Goal: Transaction & Acquisition: Purchase product/service

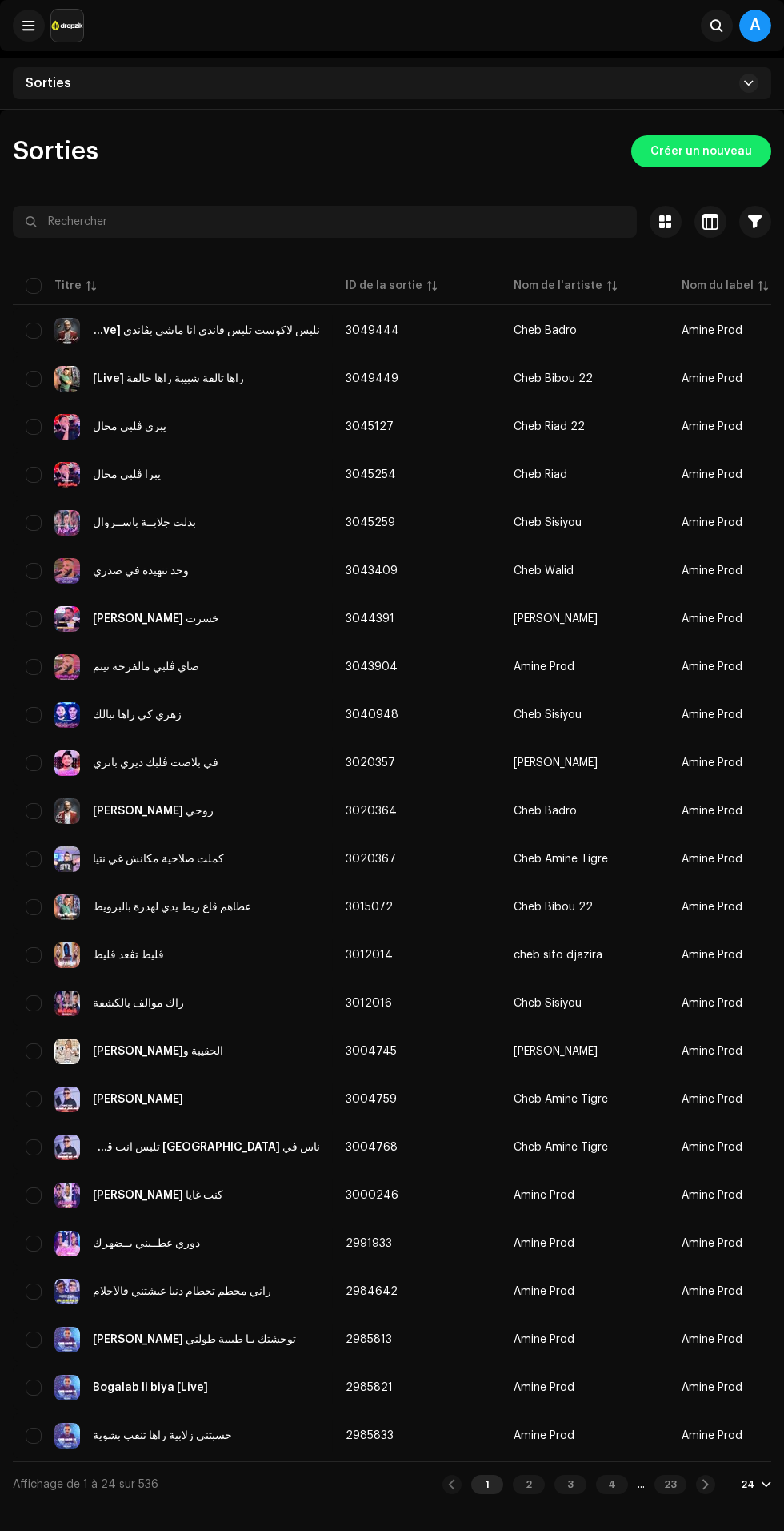
click at [704, 142] on span "Créer un nouveau" at bounding box center [701, 151] width 102 height 32
click at [718, 150] on span "Créer un nouveau" at bounding box center [701, 151] width 102 height 32
click at [724, 152] on span "Créer un nouveau" at bounding box center [701, 151] width 102 height 32
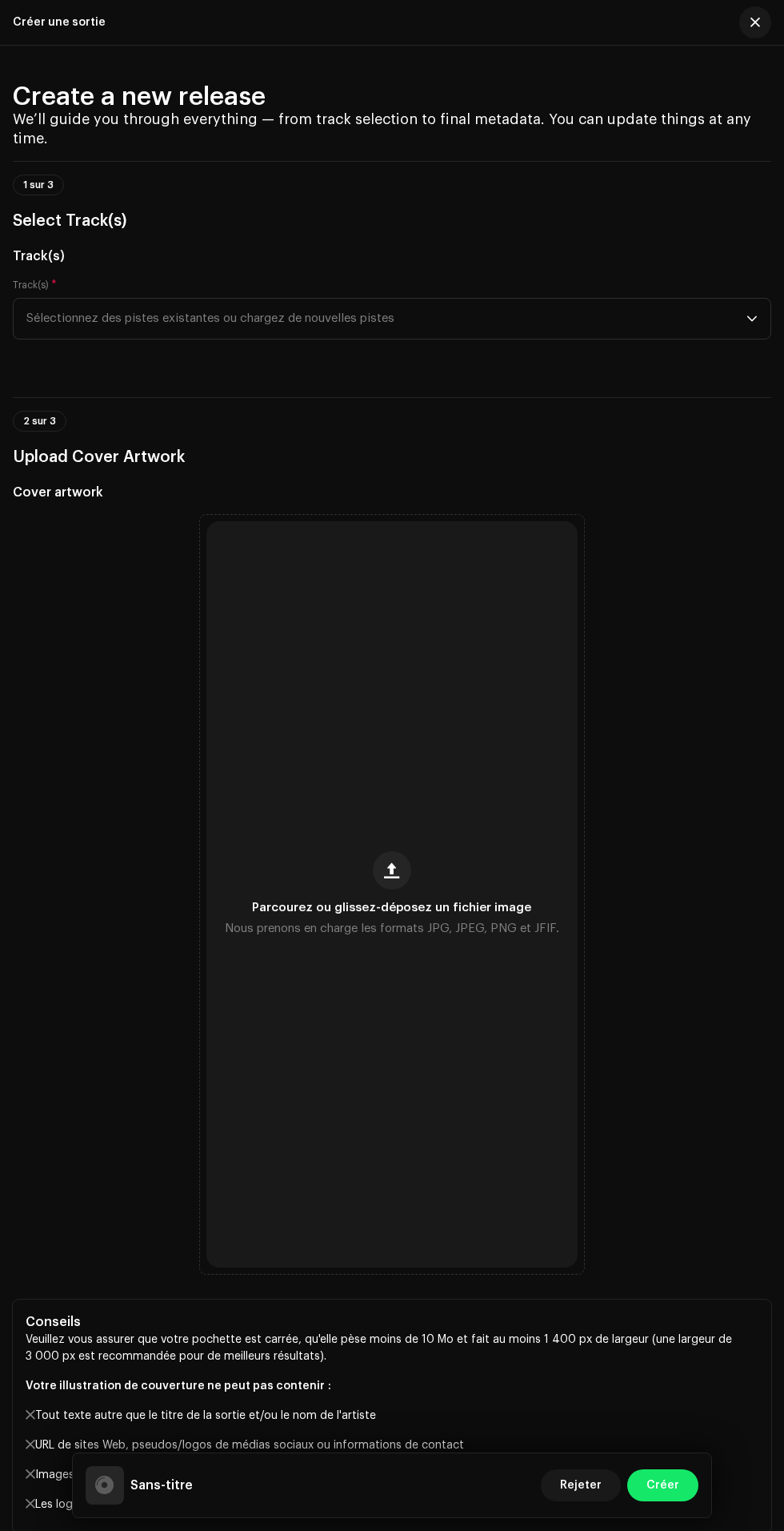
click at [392, 877] on span "button" at bounding box center [392, 870] width 16 height 13
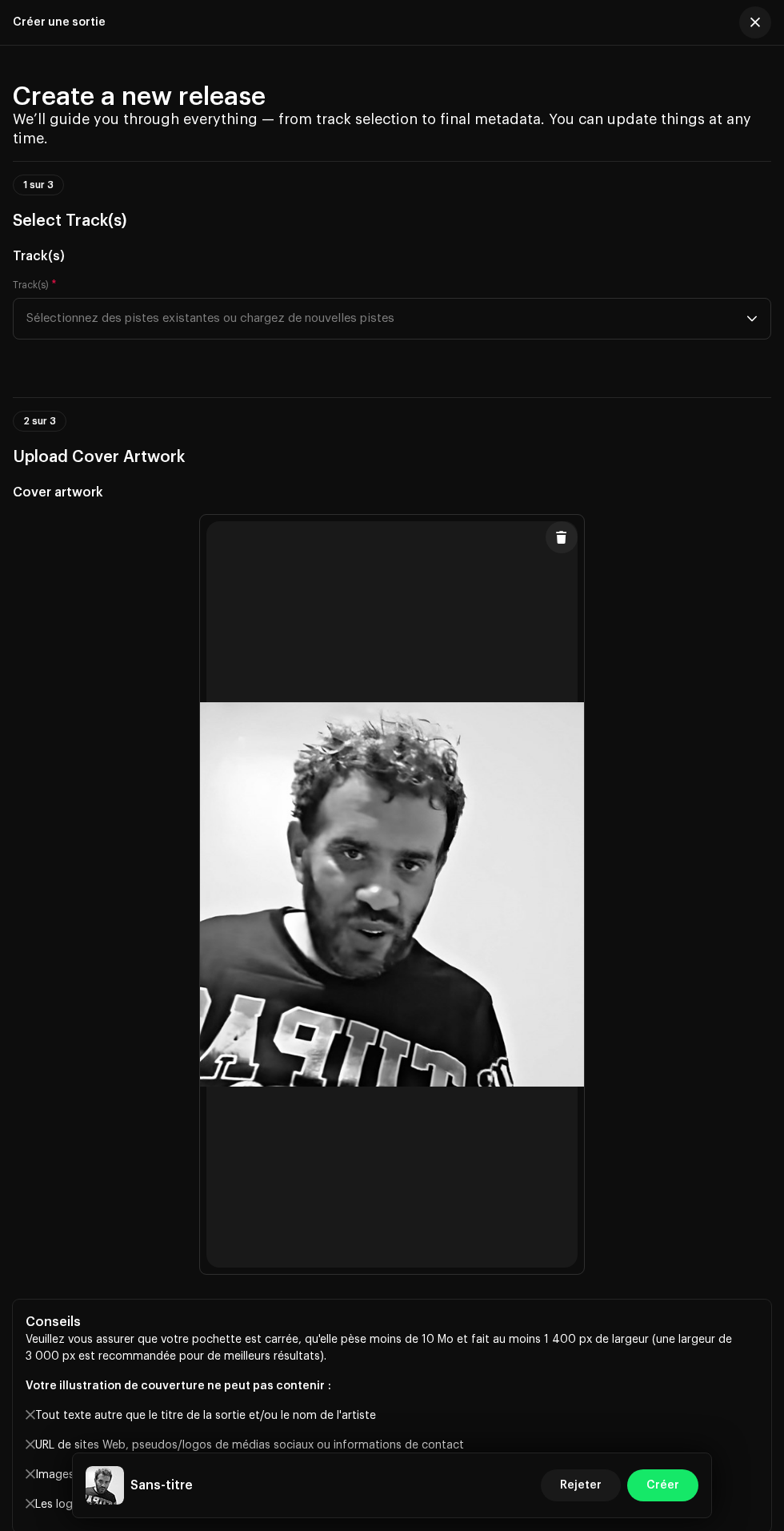
click at [727, 338] on span "Sélectionnez des pistes existantes ou chargez de nouvelles pistes" at bounding box center [386, 318] width 720 height 40
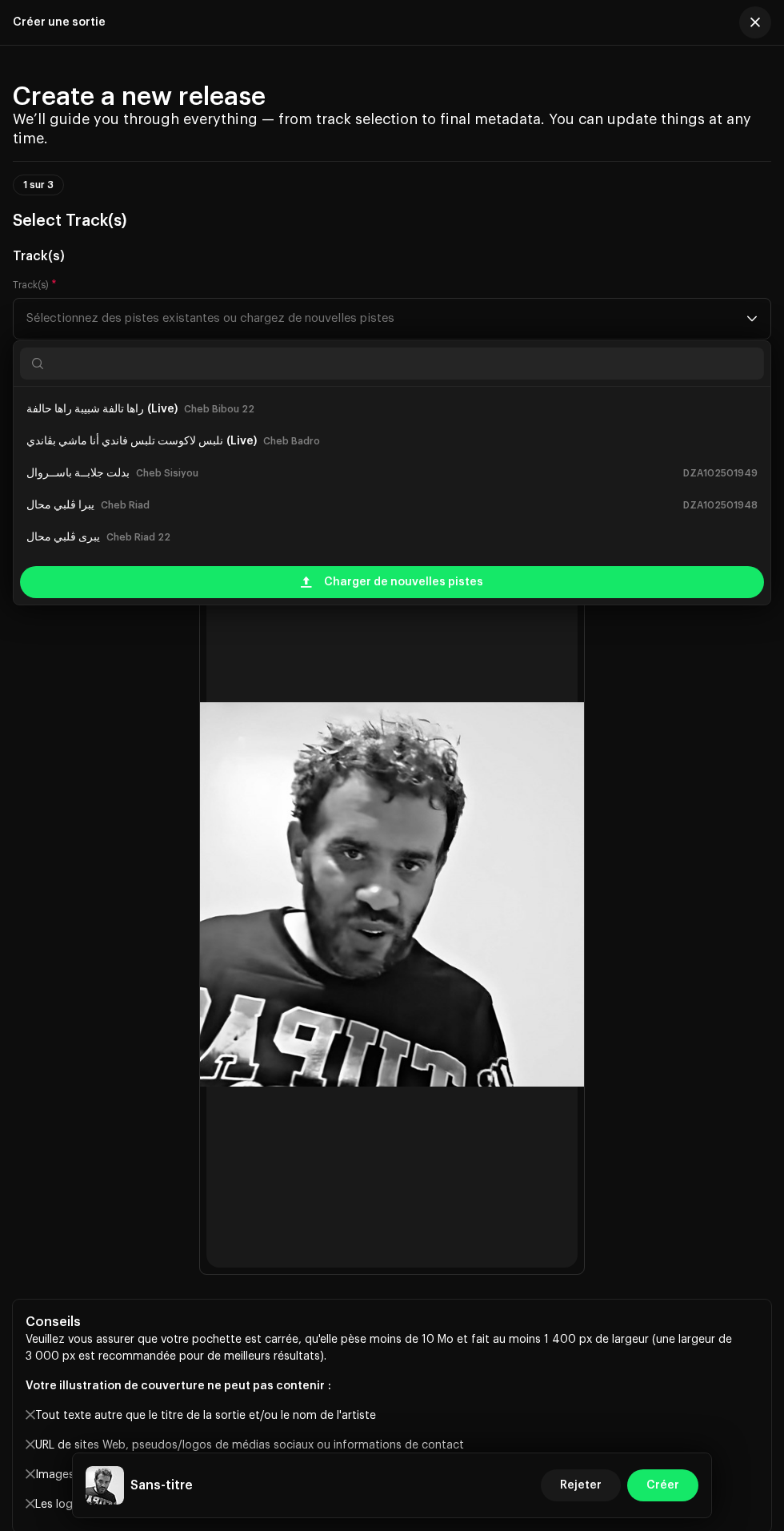
click at [544, 598] on div "Charger de nouvelles pistes" at bounding box center [392, 582] width 744 height 32
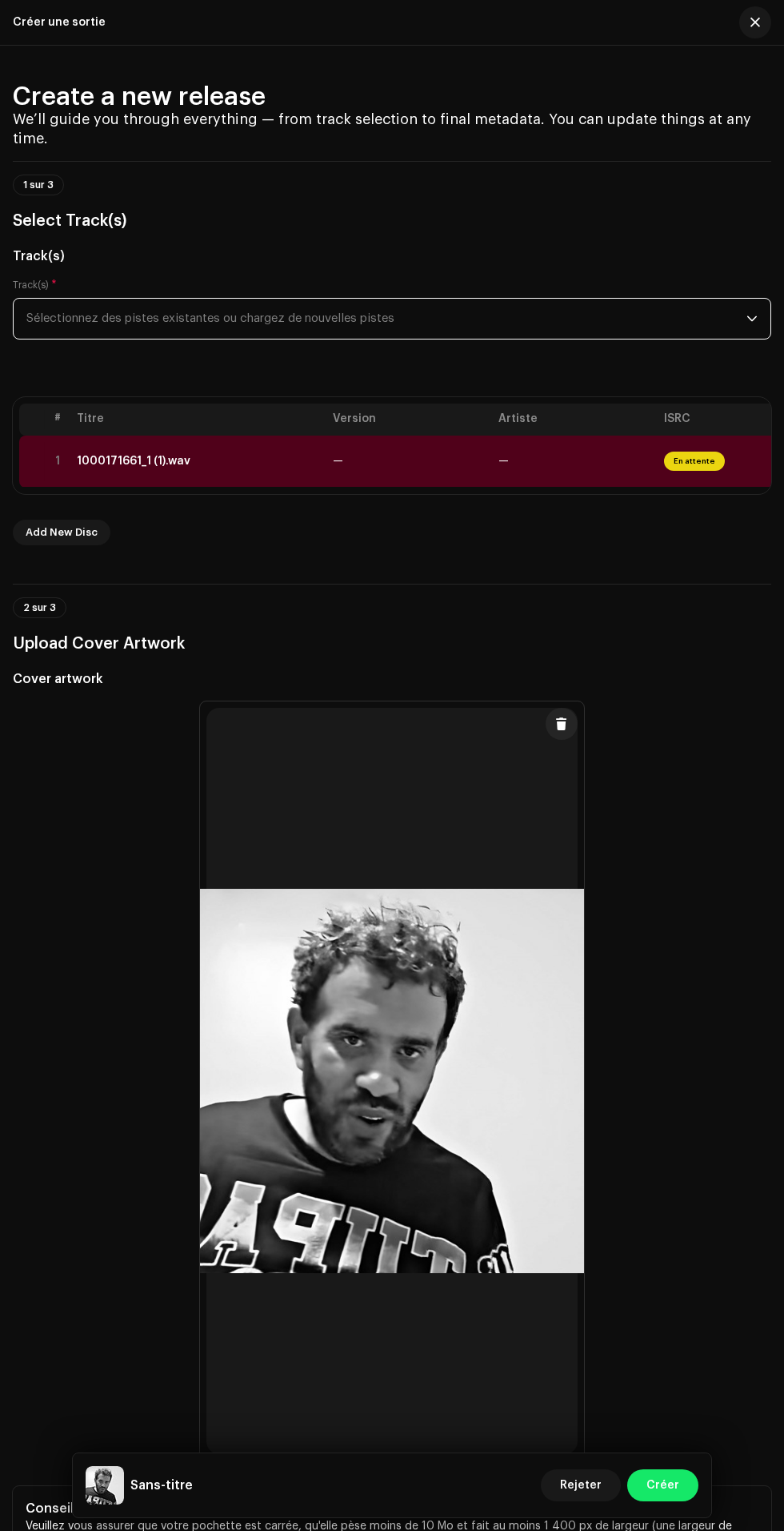
click at [573, 488] on td "—" at bounding box center [575, 462] width 166 height 52
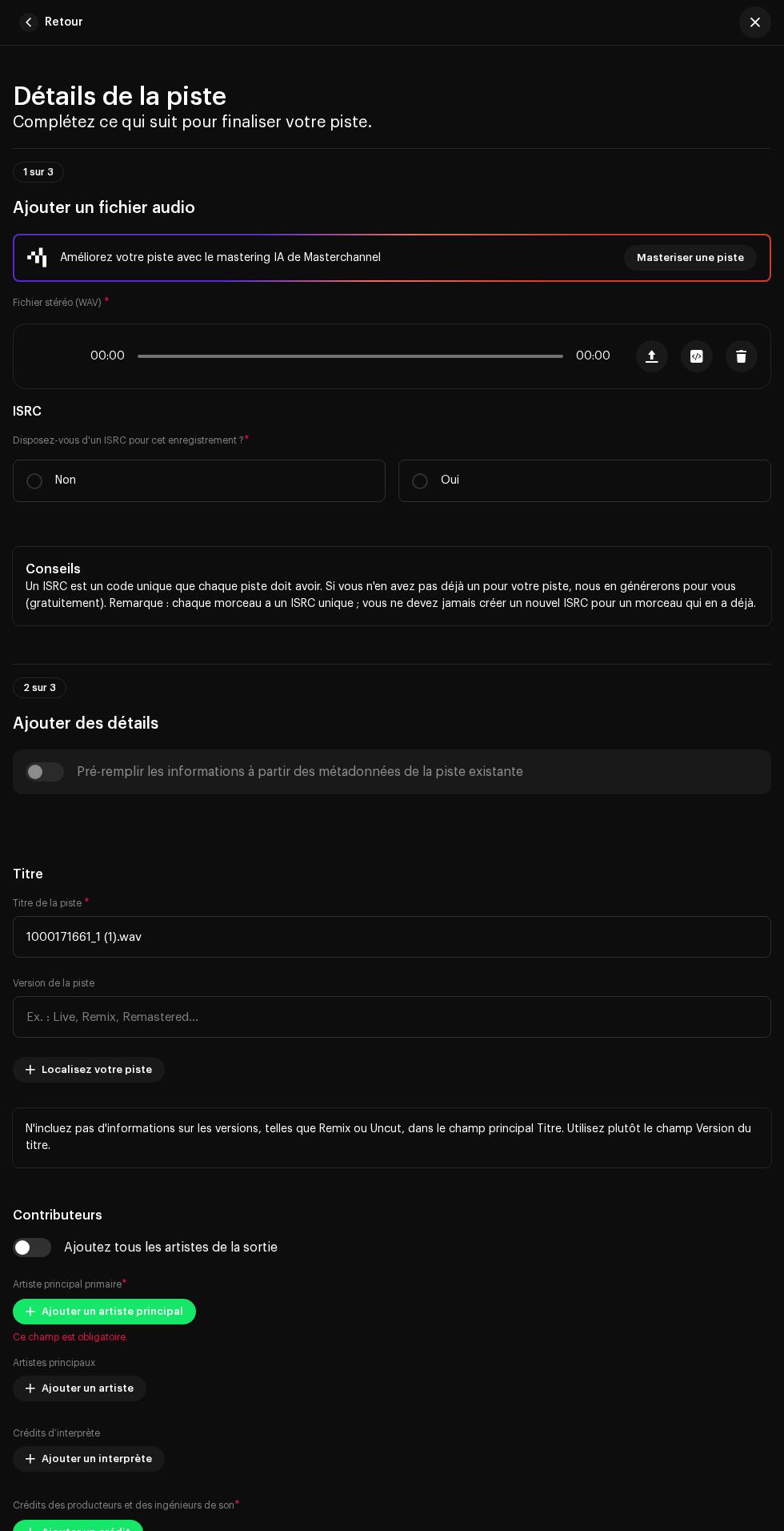
scroll to position [825, 0]
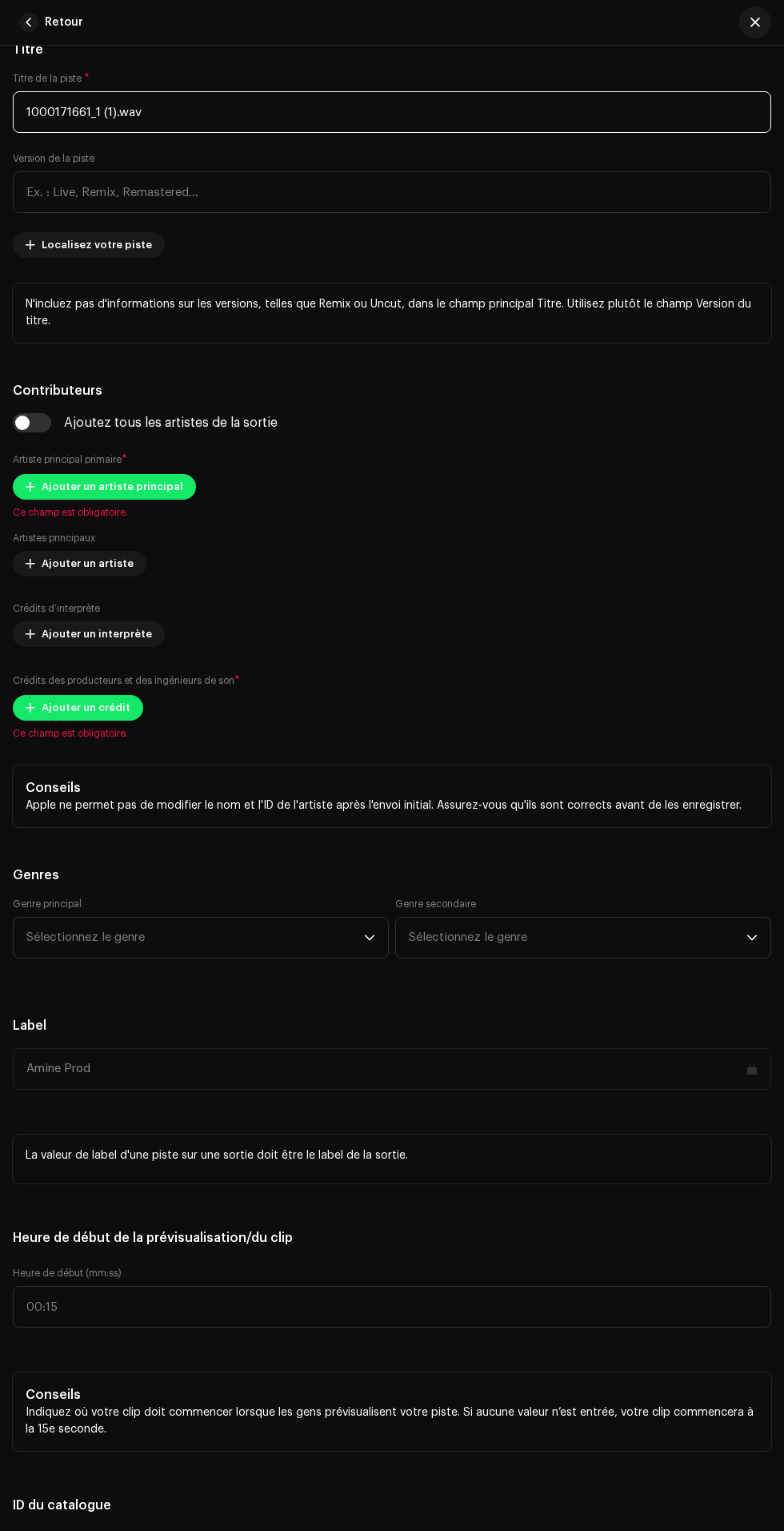
click at [455, 133] on input "1000171661_1 (1).wav" at bounding box center [392, 112] width 758 height 41
type input "1"
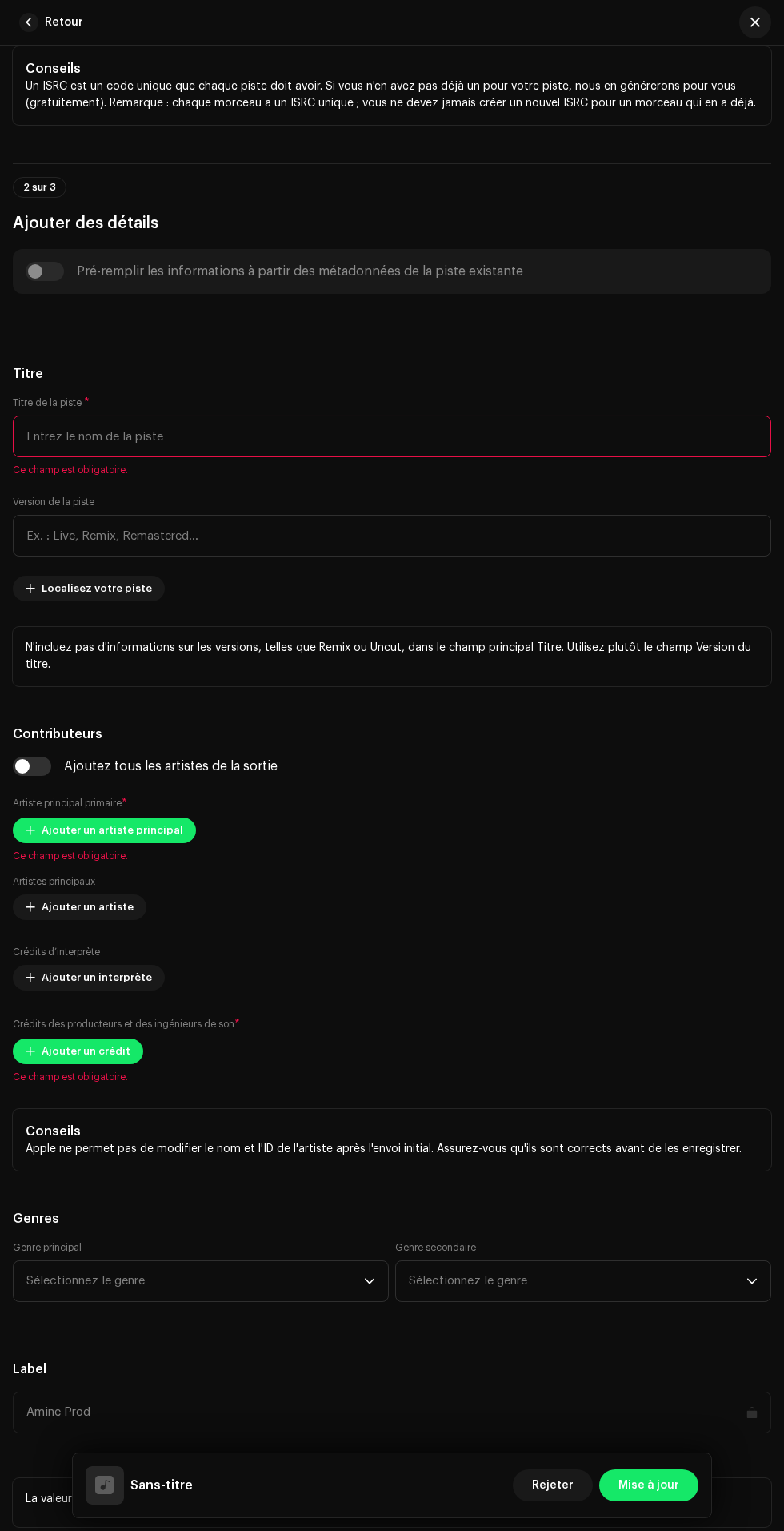
scroll to position [0, 0]
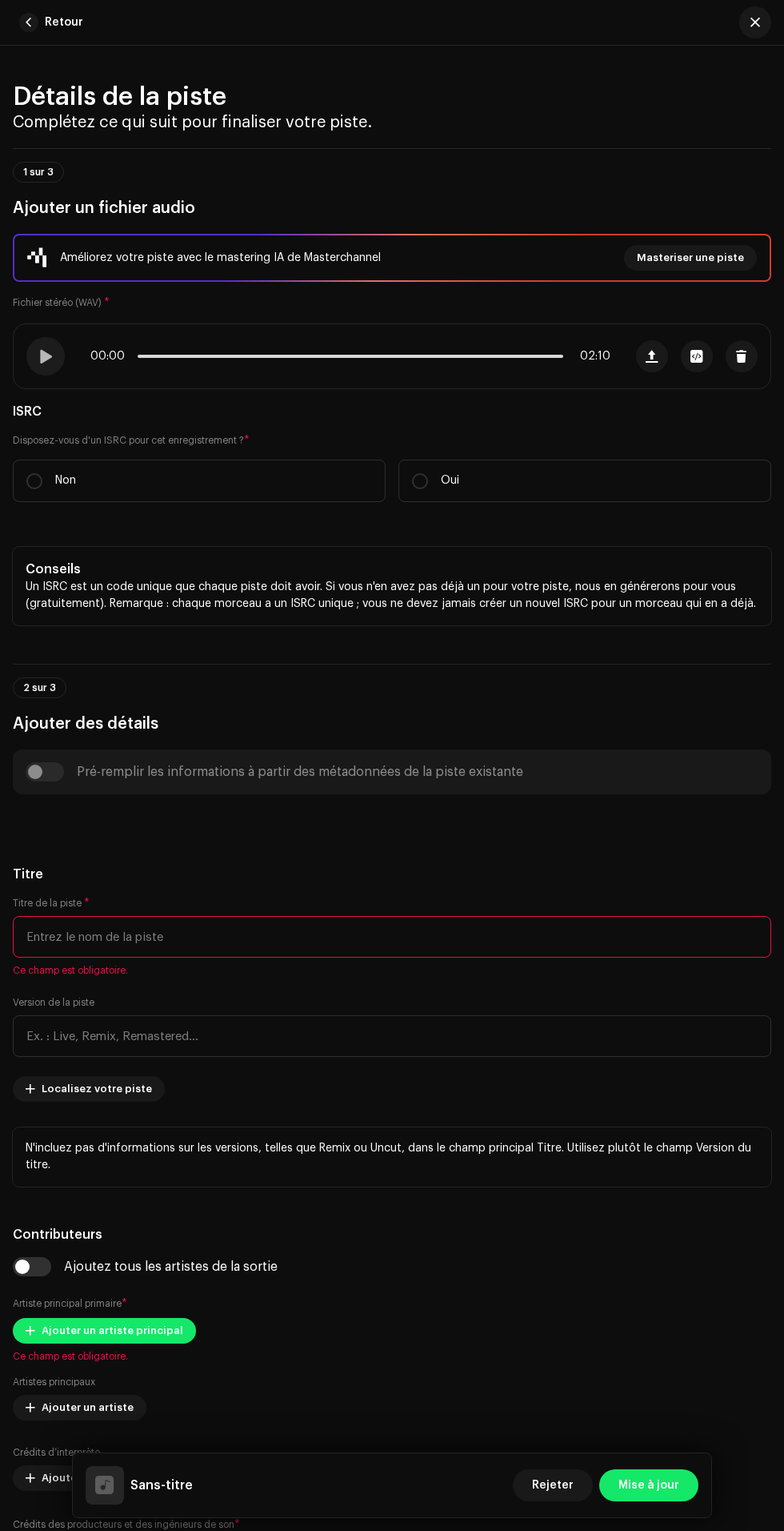
click at [194, 502] on label "Non" at bounding box center [199, 480] width 373 height 42
click at [42, 489] on input "Non" at bounding box center [34, 481] width 16 height 16
radio input "true"
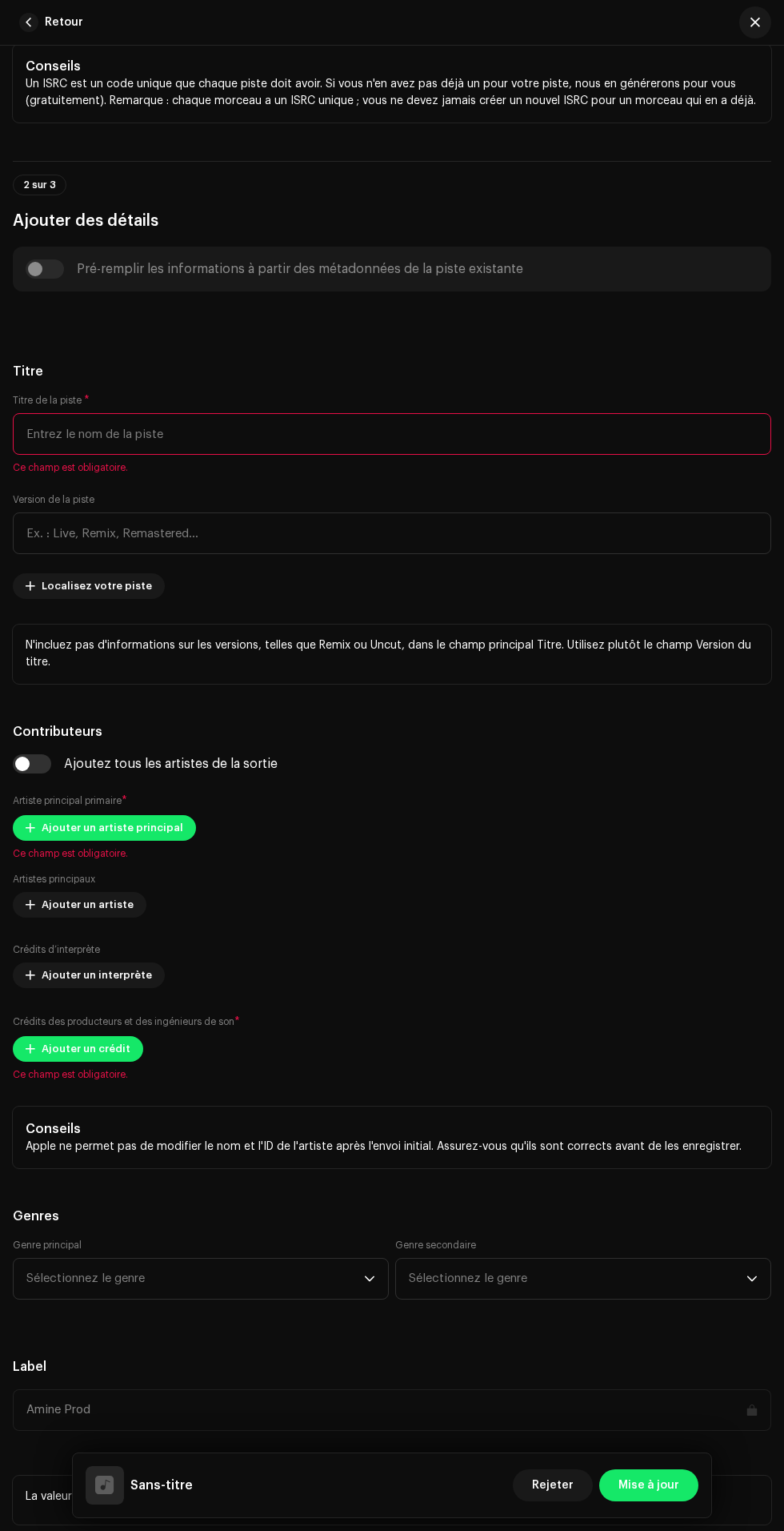
scroll to position [580, 0]
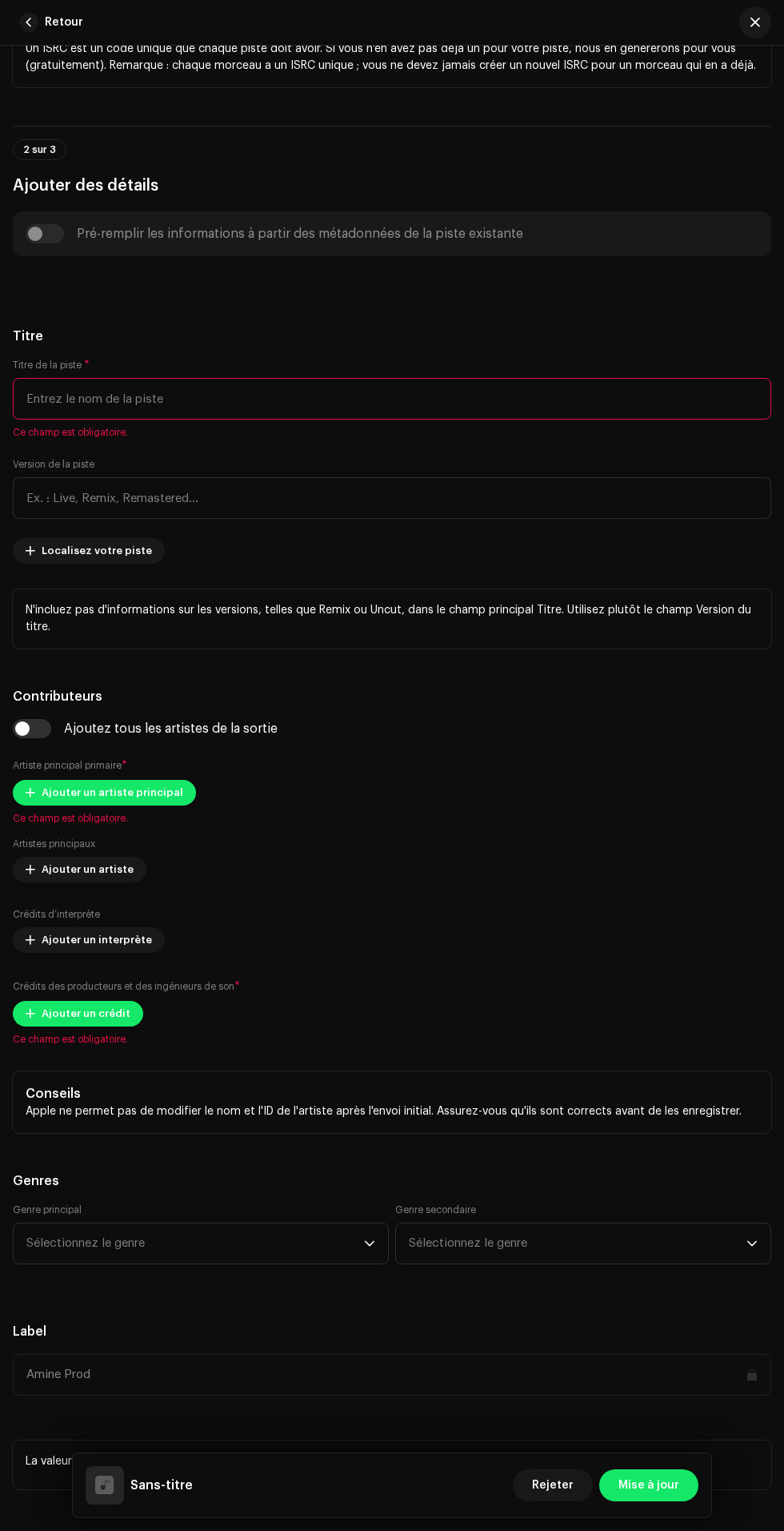
click at [512, 438] on span "Ce champ est obligatoire." at bounding box center [392, 432] width 758 height 13
click at [586, 419] on input "text" at bounding box center [392, 399] width 758 height 41
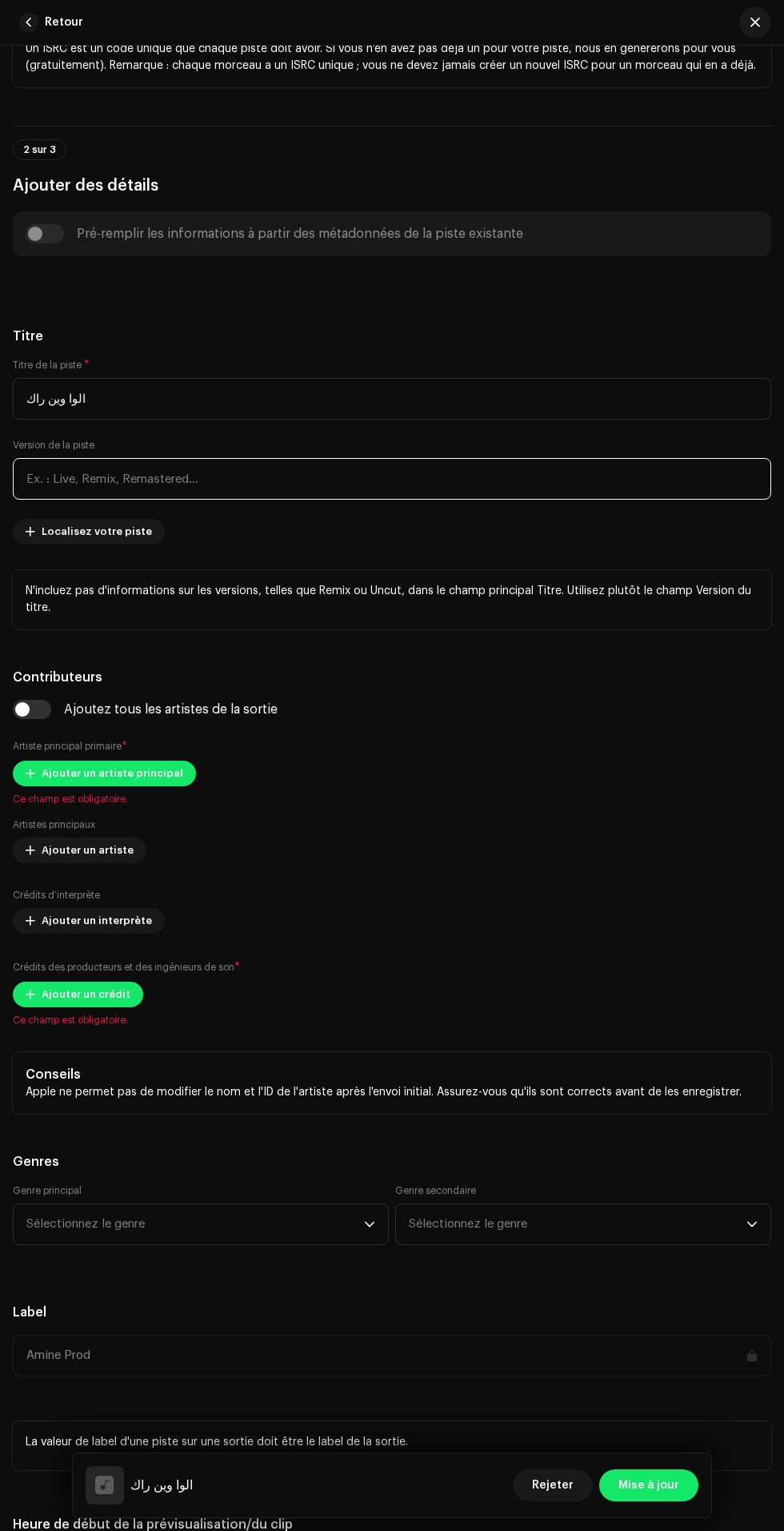
click at [541, 500] on input "text" at bounding box center [392, 479] width 758 height 41
type input "الوا وين راك"
type input "ق"
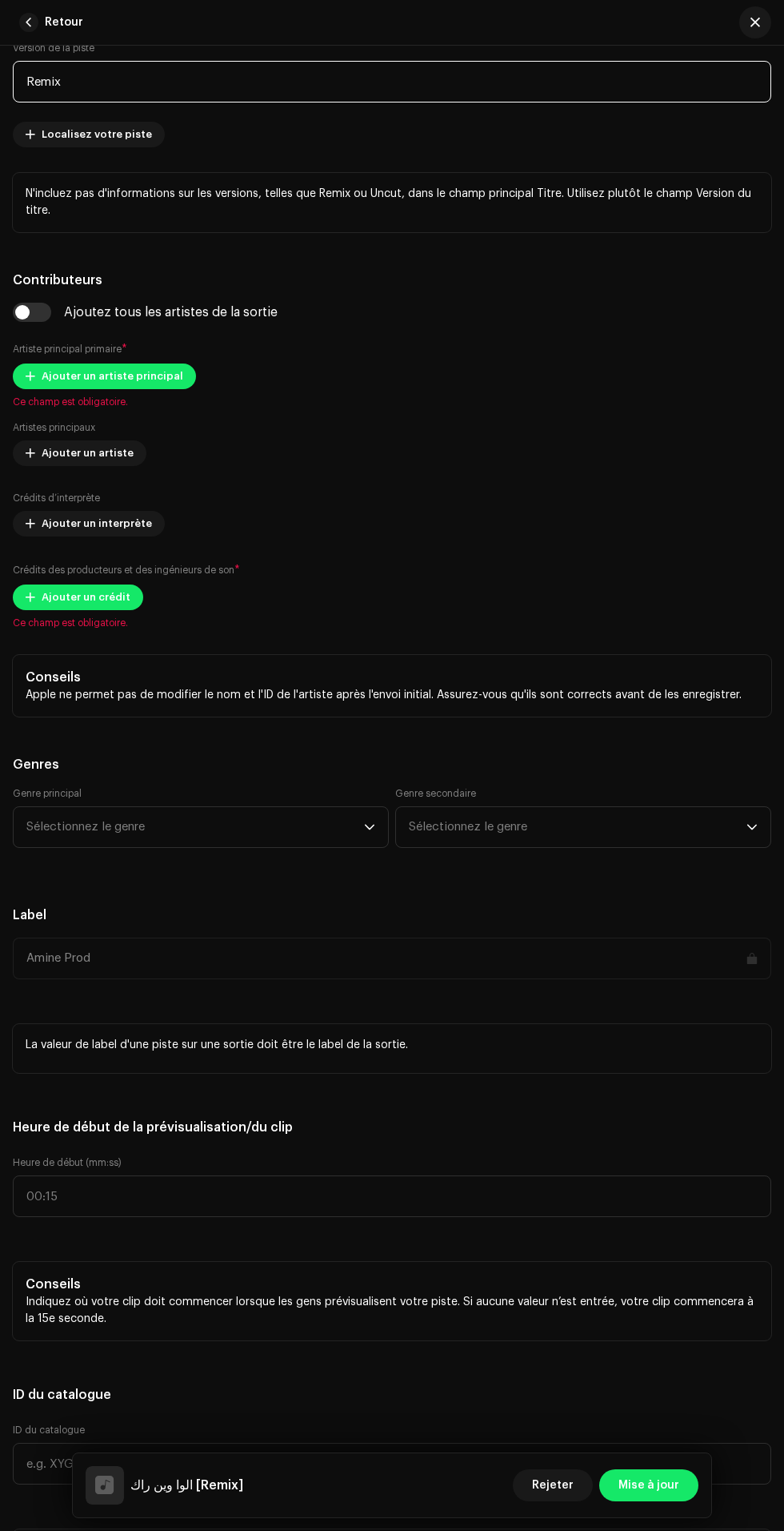
scroll to position [983, 0]
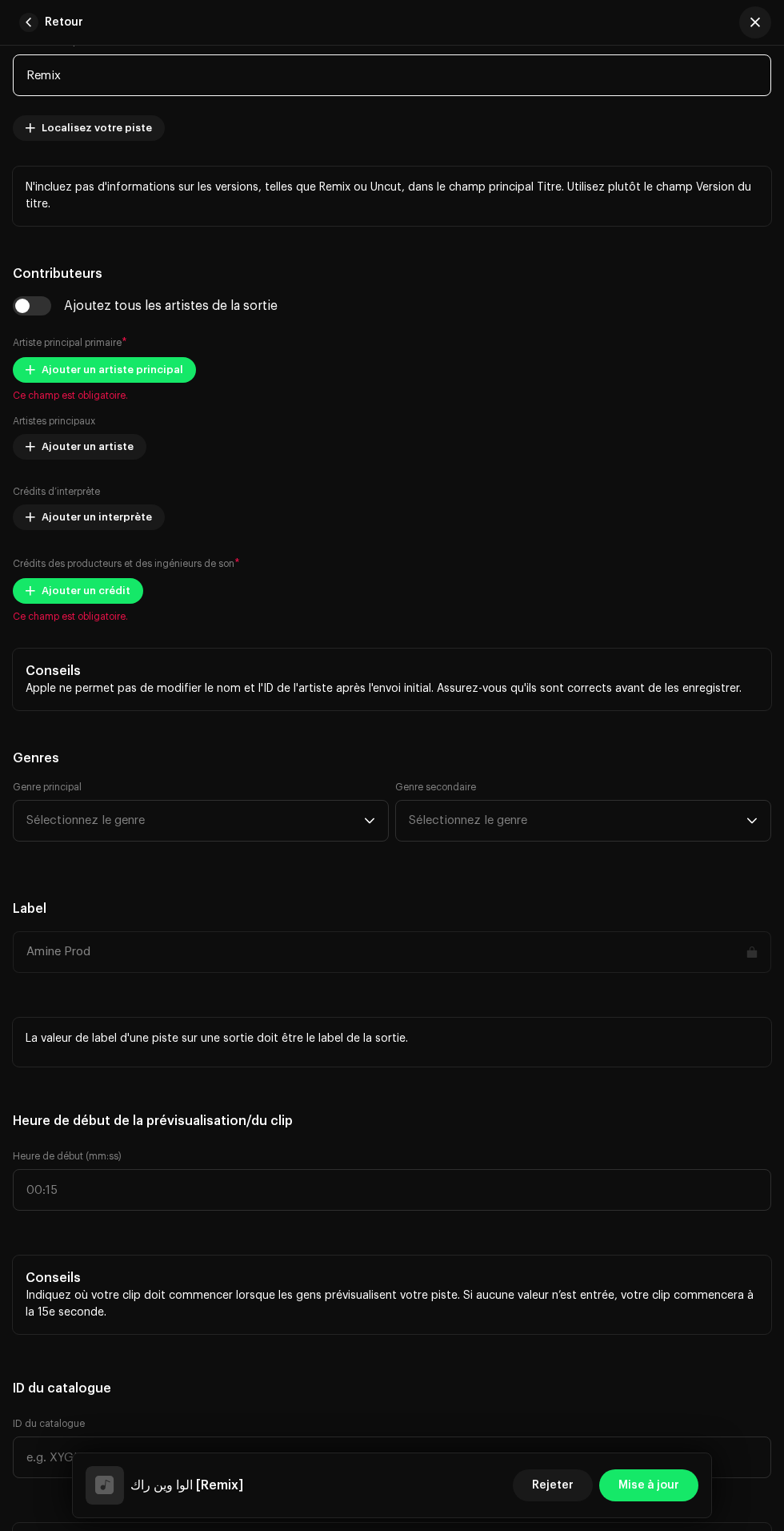
type input "Remix"
click at [138, 402] on div "Ajouter un artiste principal Ce champ est obligatoire." at bounding box center [392, 380] width 758 height 45
click at [132, 386] on span "Ajouter un artiste principal" at bounding box center [112, 369] width 141 height 32
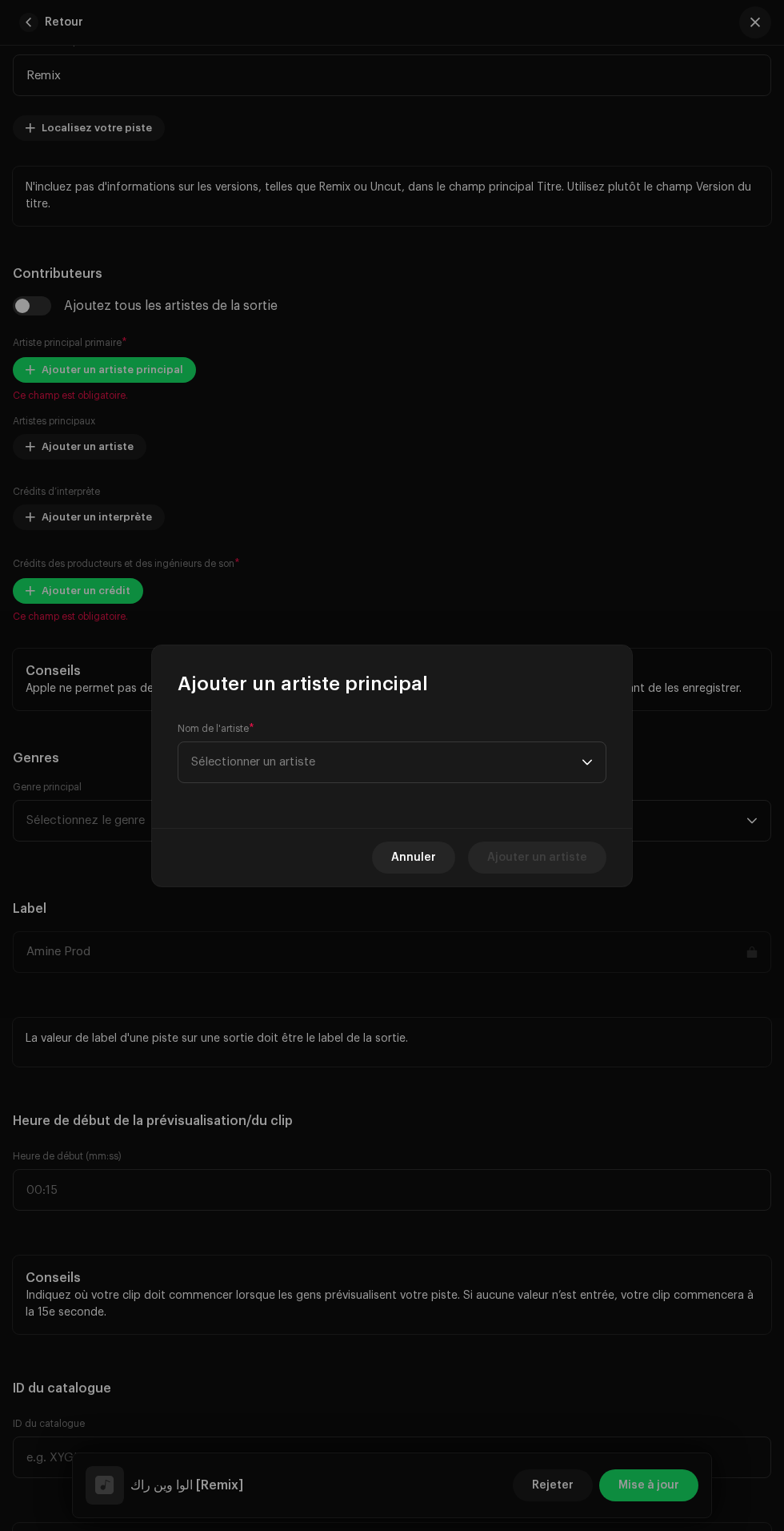
click at [419, 766] on span "Sélectionner un artiste" at bounding box center [386, 762] width 391 height 40
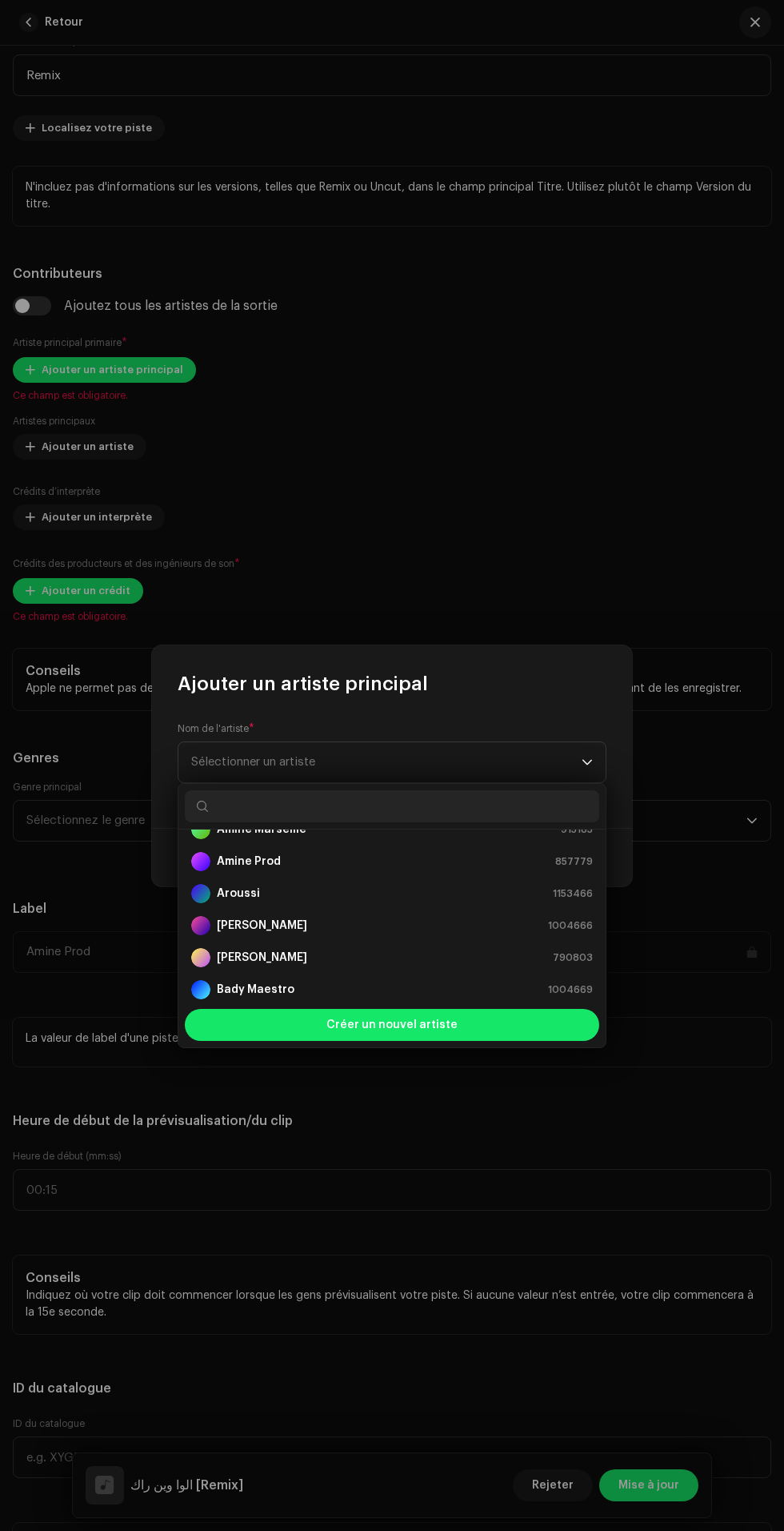
scroll to position [268, 0]
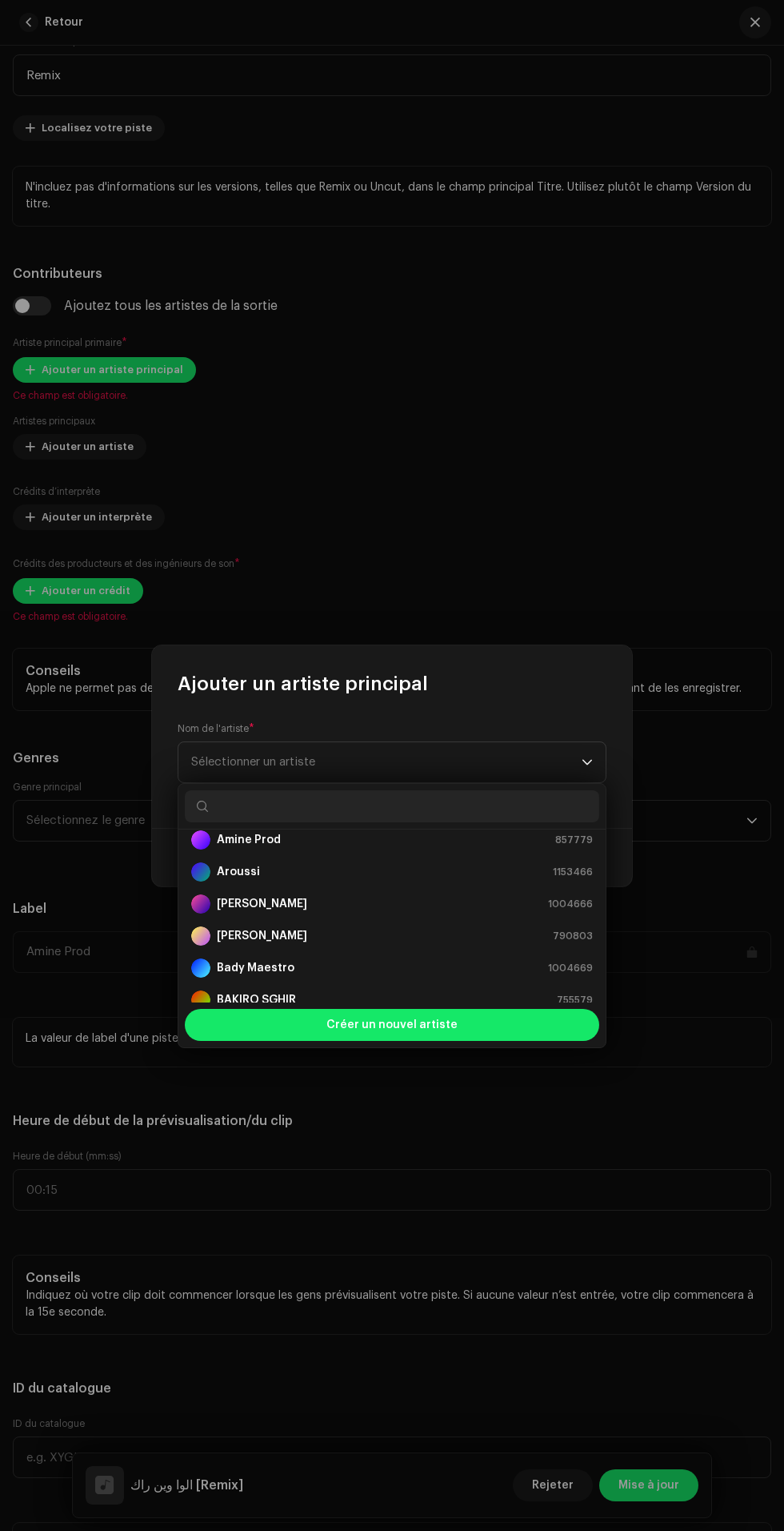
click at [481, 760] on span "Sélectionner un artiste" at bounding box center [386, 762] width 391 height 40
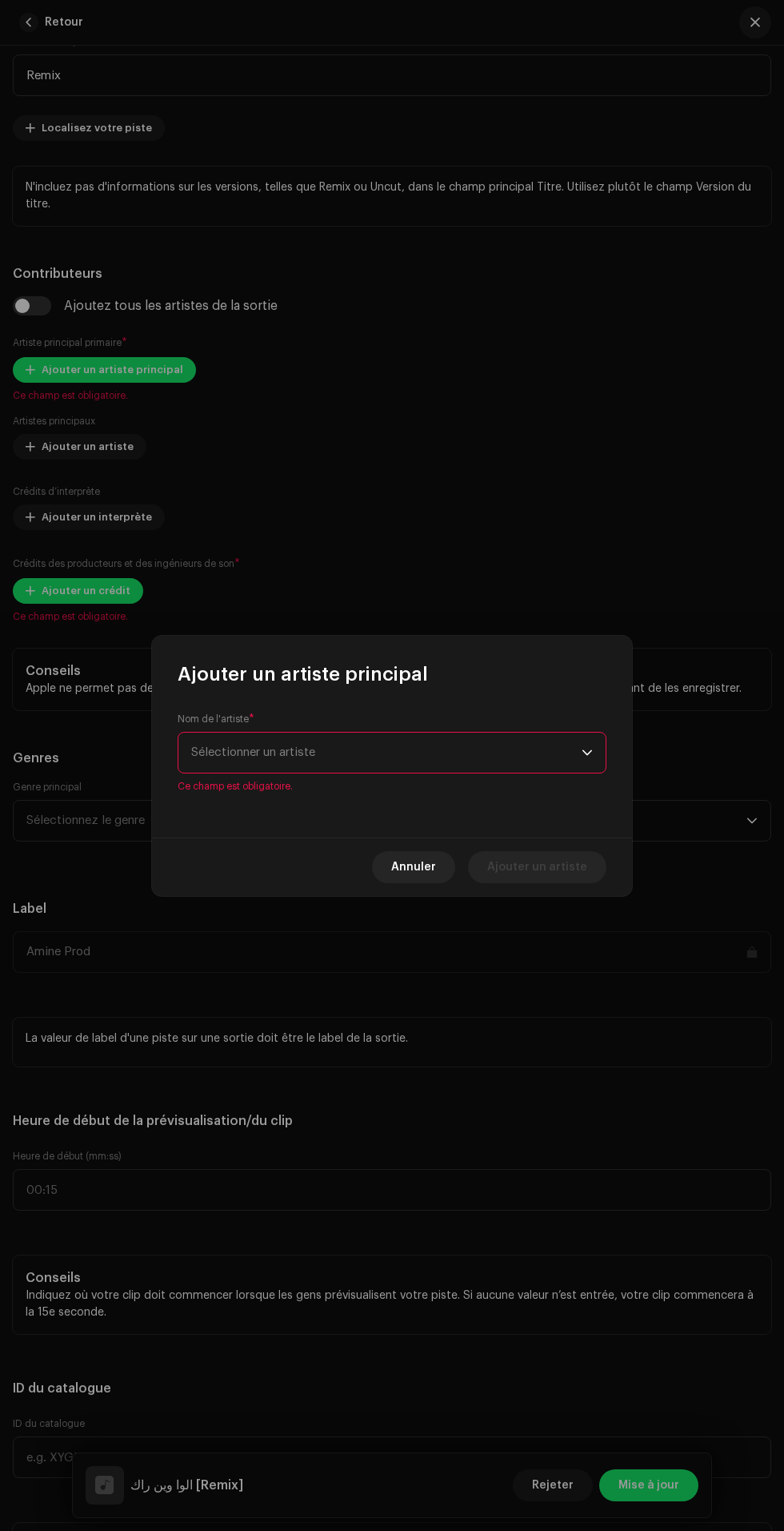
click at [494, 749] on span "Sélectionner un artiste" at bounding box center [386, 753] width 391 height 40
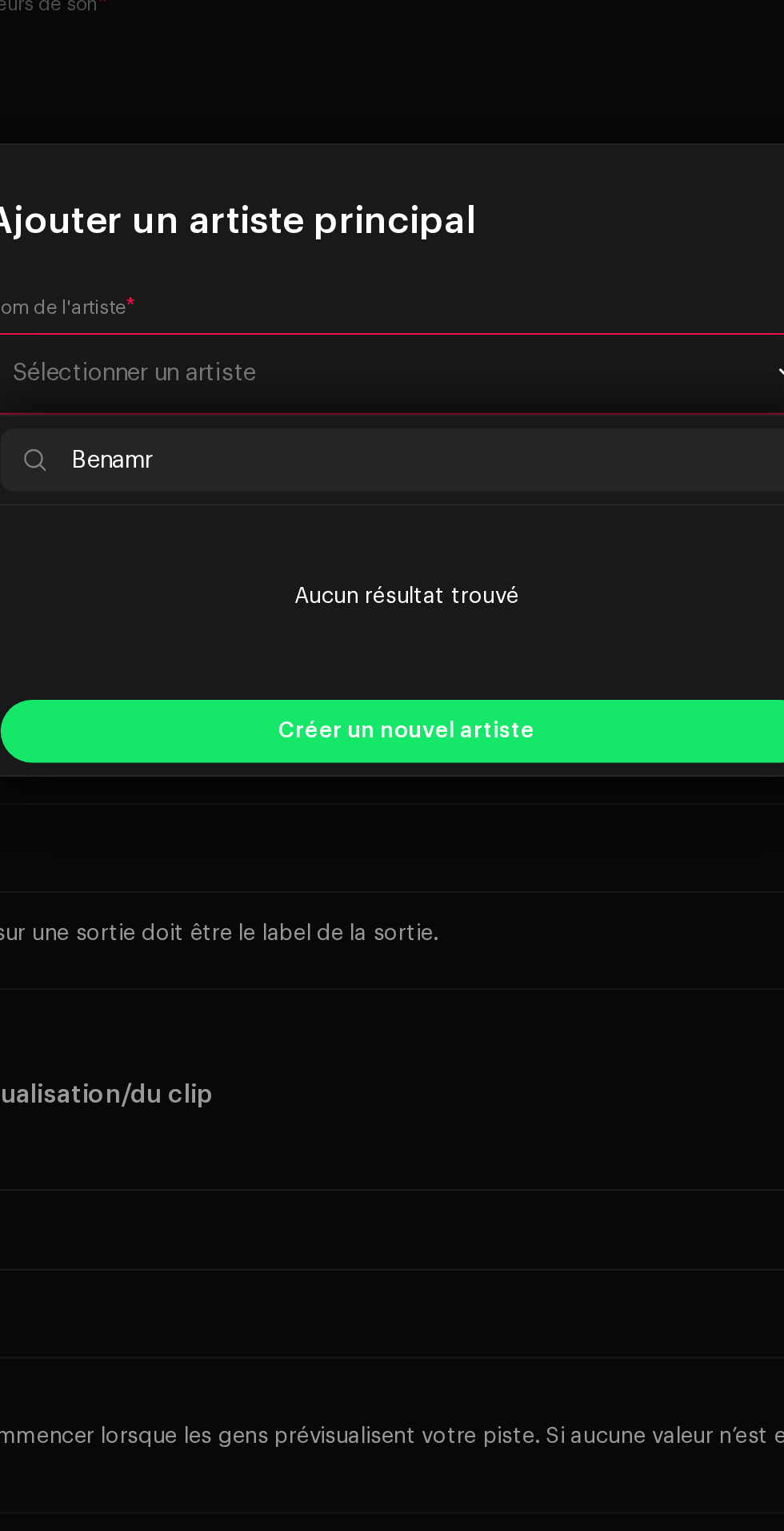
type input "Benamri"
click at [499, 935] on div "Créer un nouvel artiste" at bounding box center [392, 935] width 415 height 32
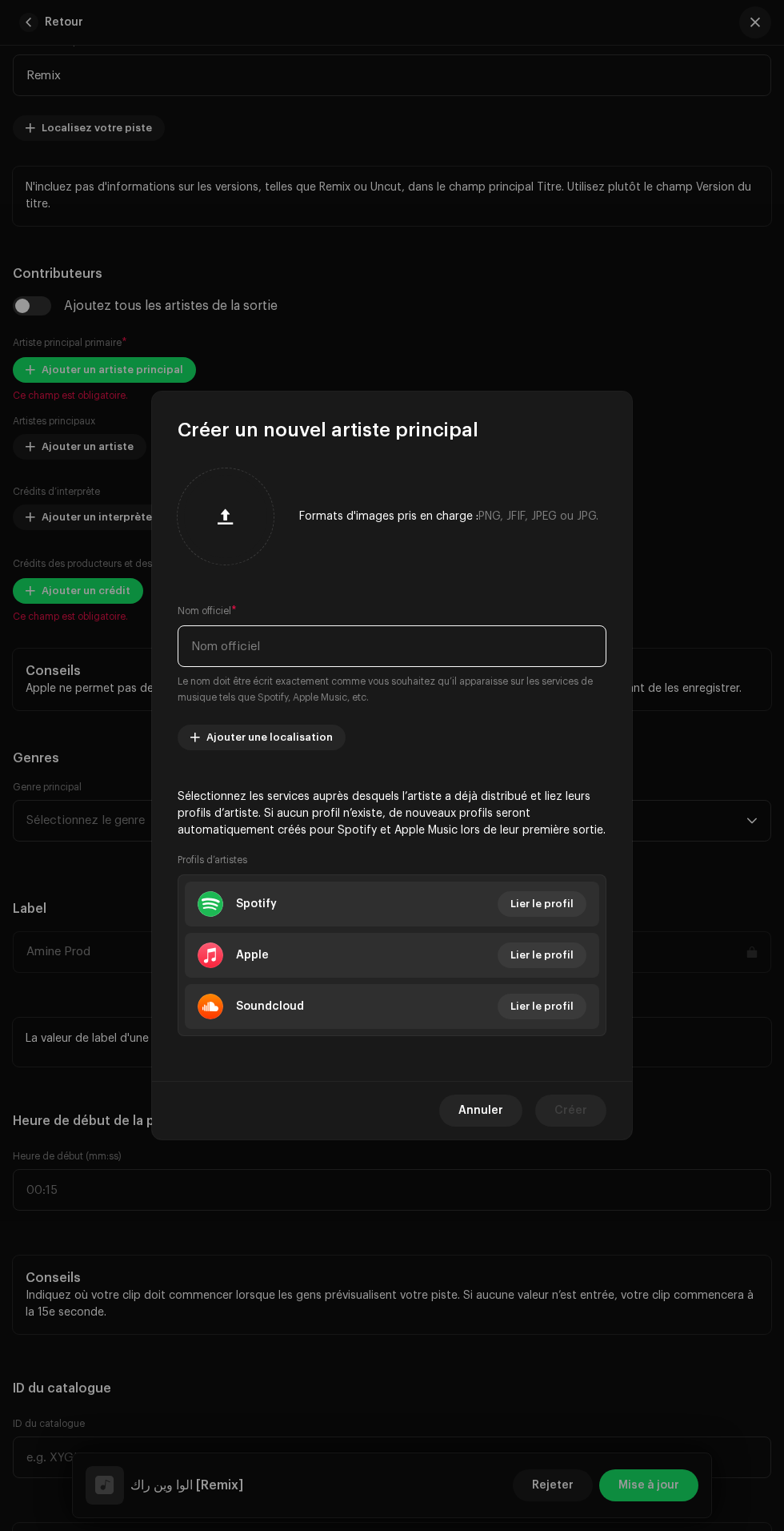
click at [496, 626] on input "text" at bounding box center [392, 646] width 429 height 41
type input "Benamri"
click at [573, 1126] on span "Créer" at bounding box center [571, 1110] width 33 height 32
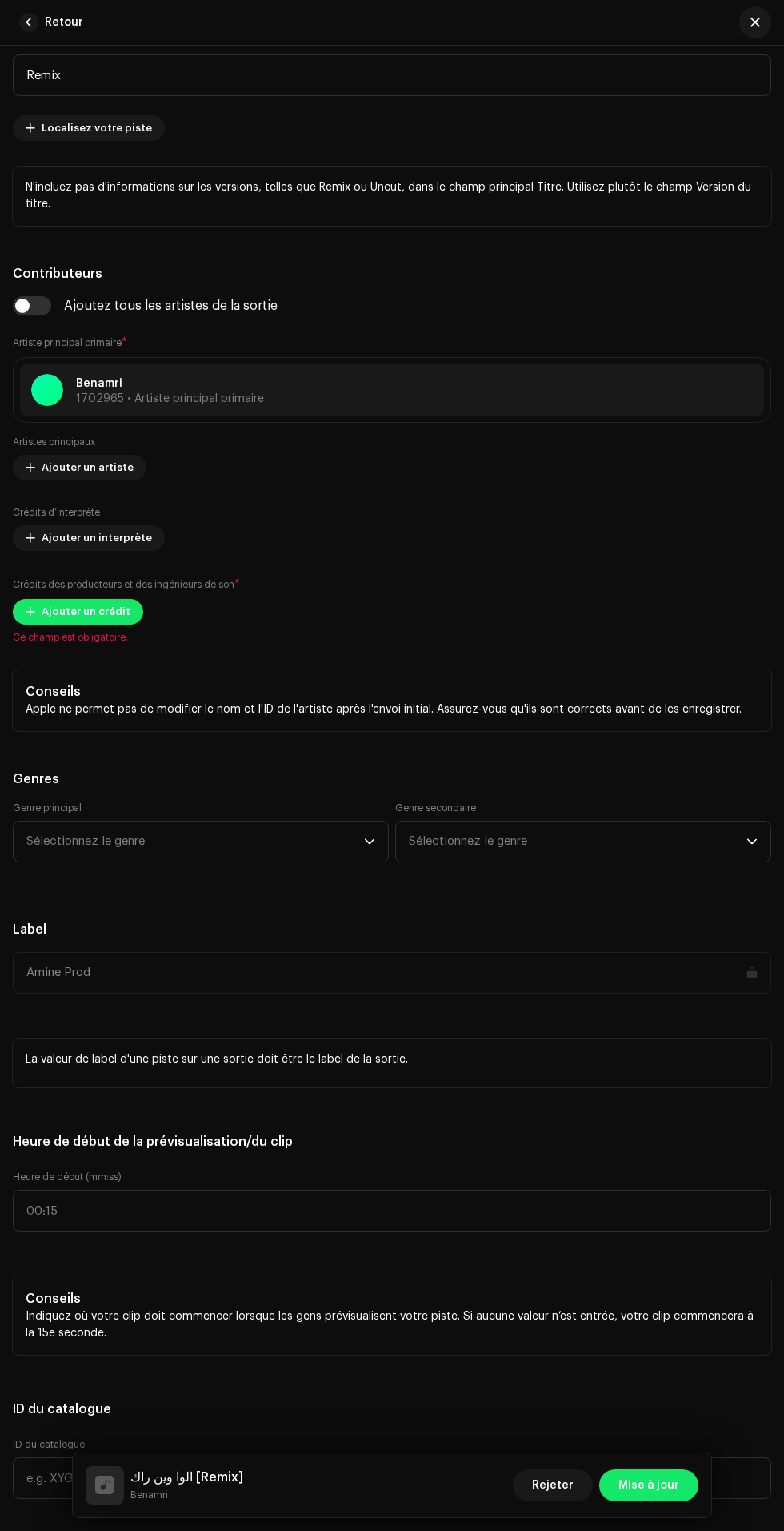
click at [109, 483] on span "Ajouter un artiste" at bounding box center [87, 467] width 92 height 32
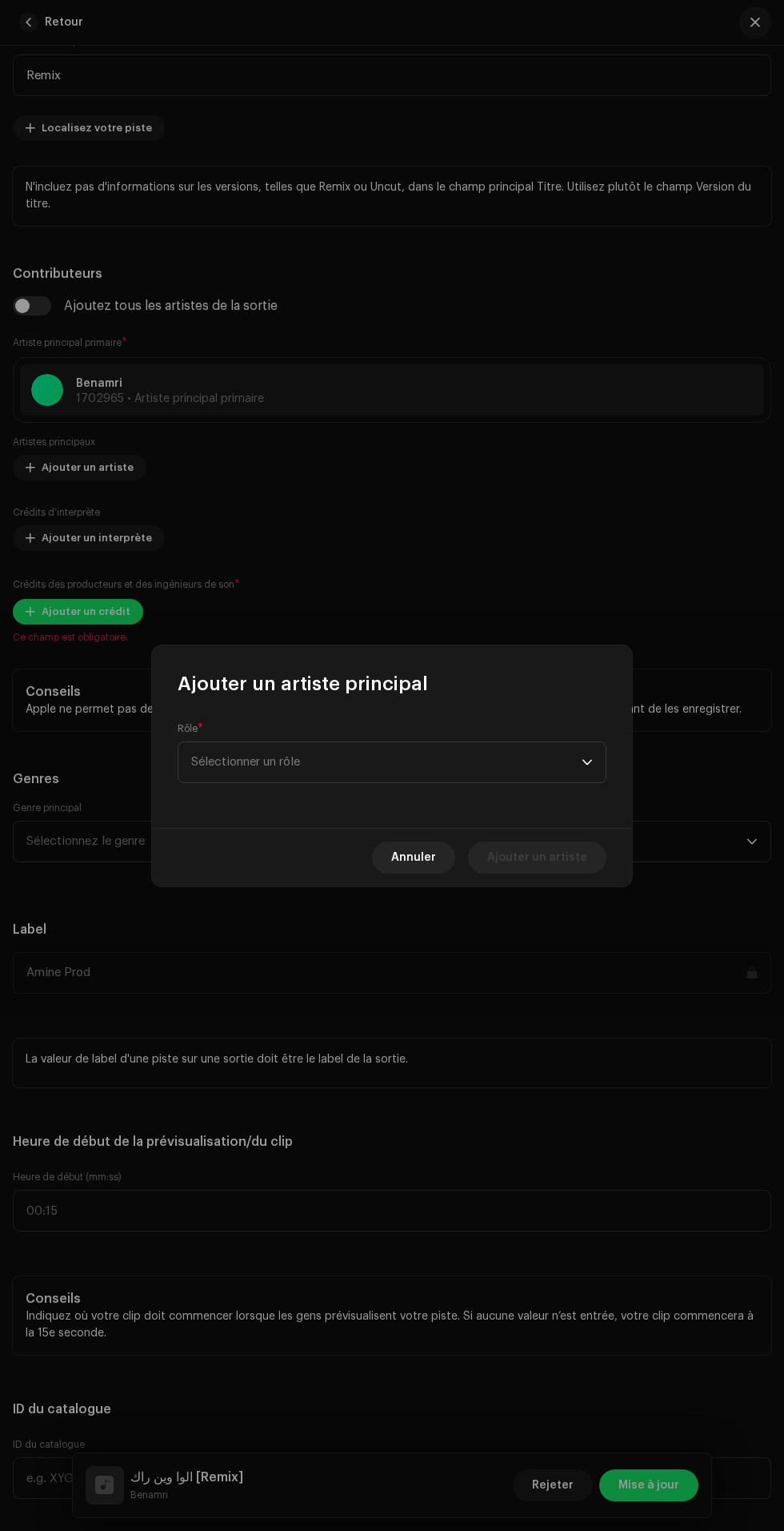
click at [470, 753] on span "Sélectionner un rôle" at bounding box center [386, 762] width 391 height 40
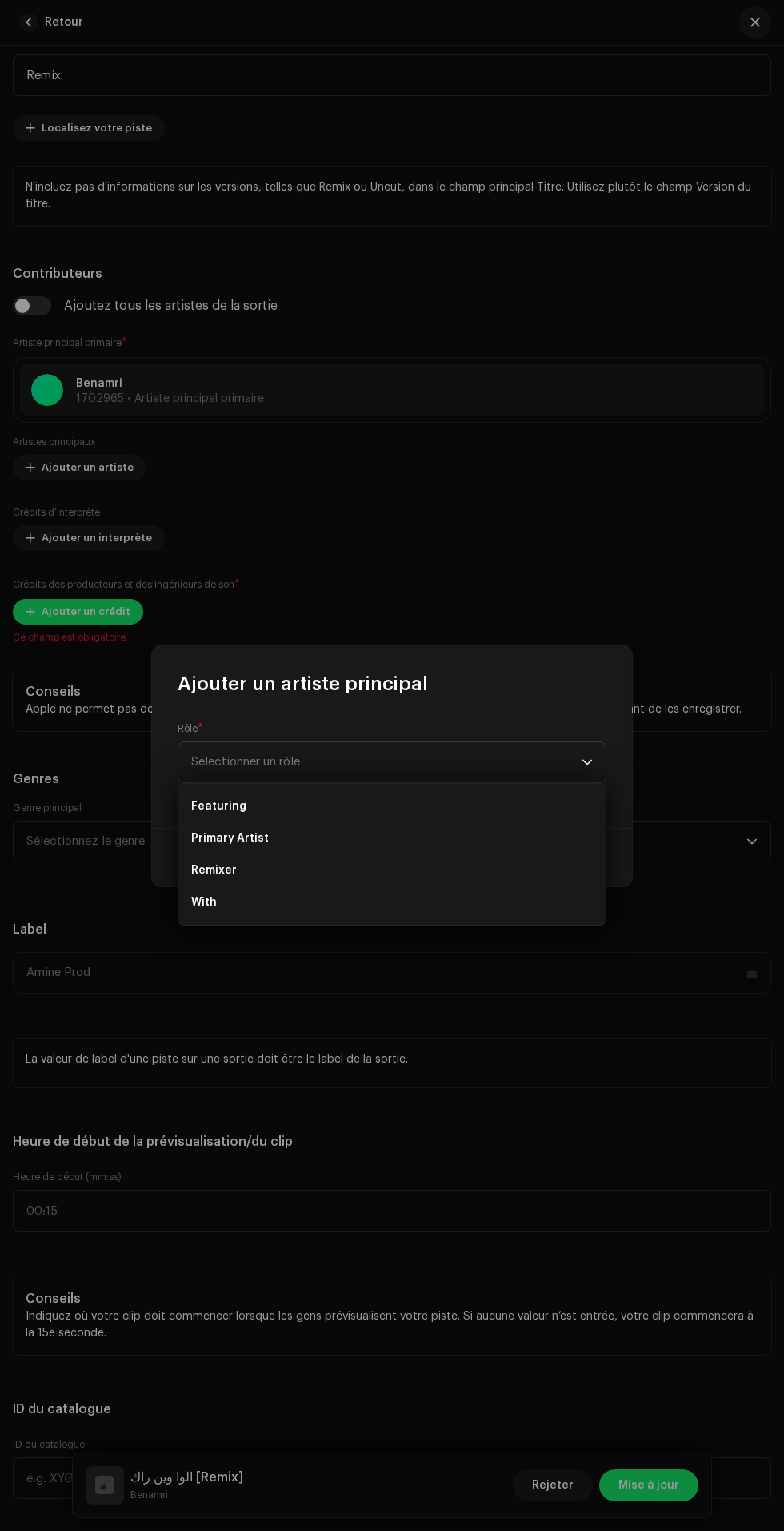
click at [415, 853] on li "Primary Artist" at bounding box center [392, 838] width 415 height 32
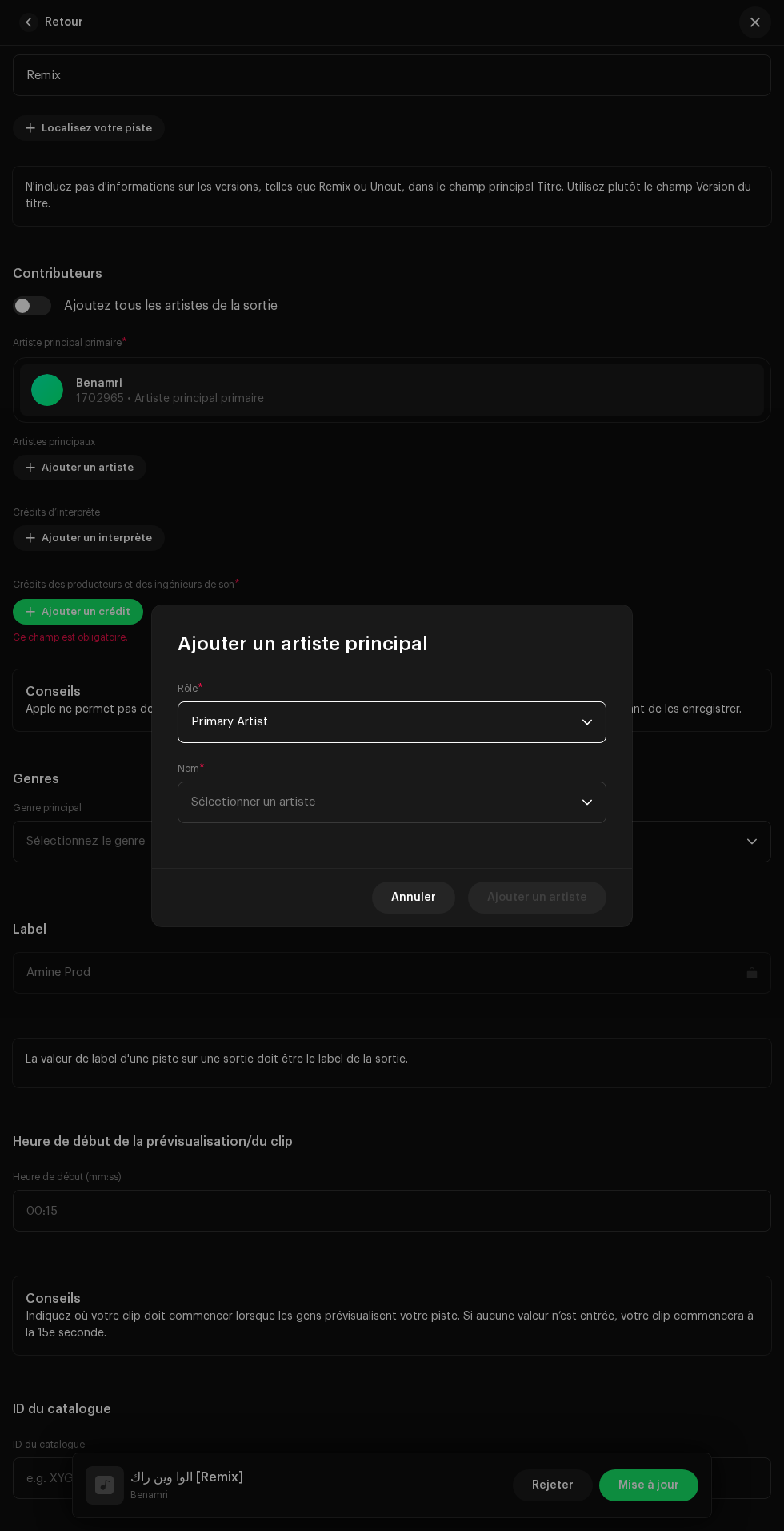
click at [459, 795] on span "Sélectionner un artiste" at bounding box center [386, 802] width 391 height 40
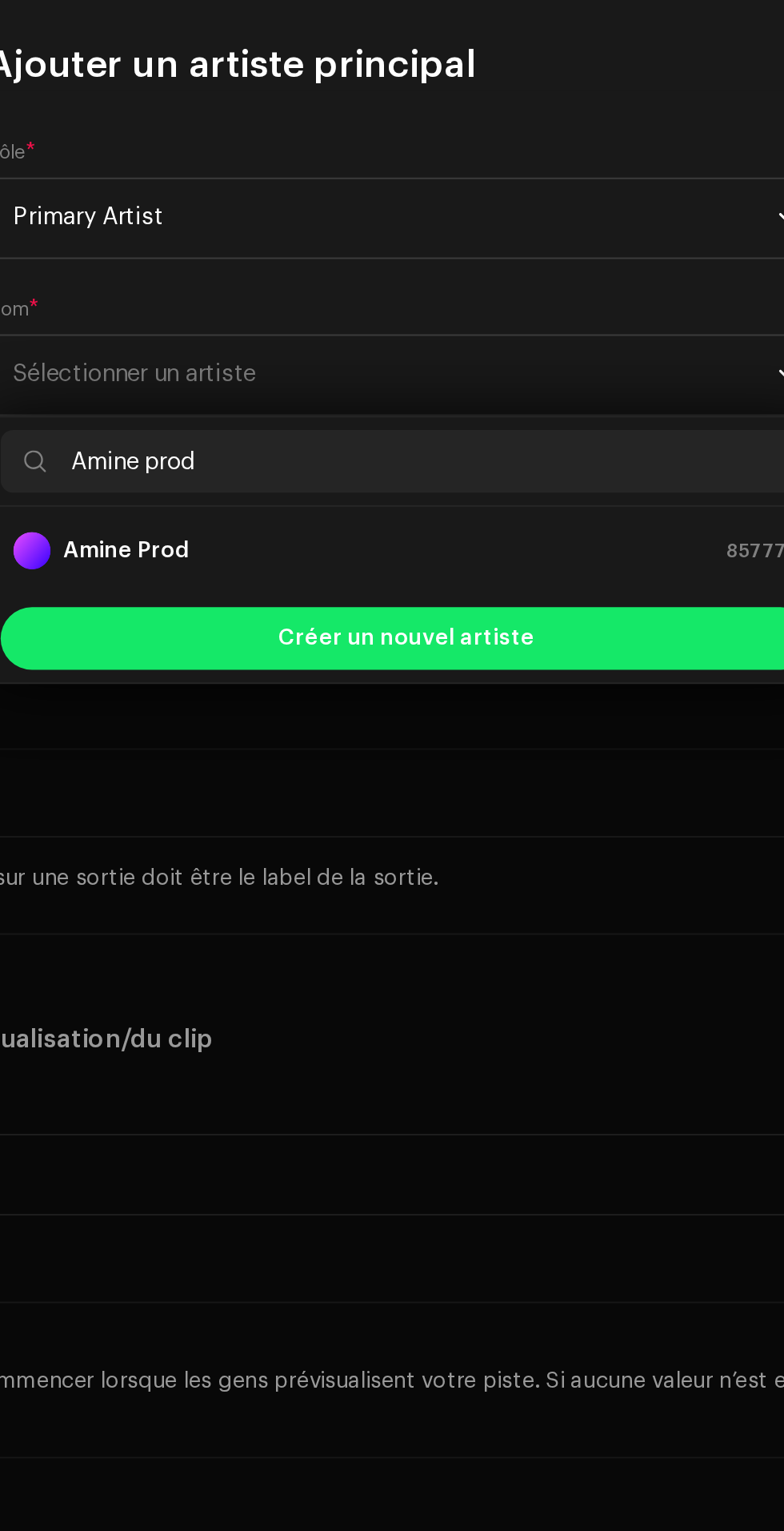
type input "Amine prod"
click at [500, 892] on div "Amine Prod 857779" at bounding box center [392, 892] width 402 height 19
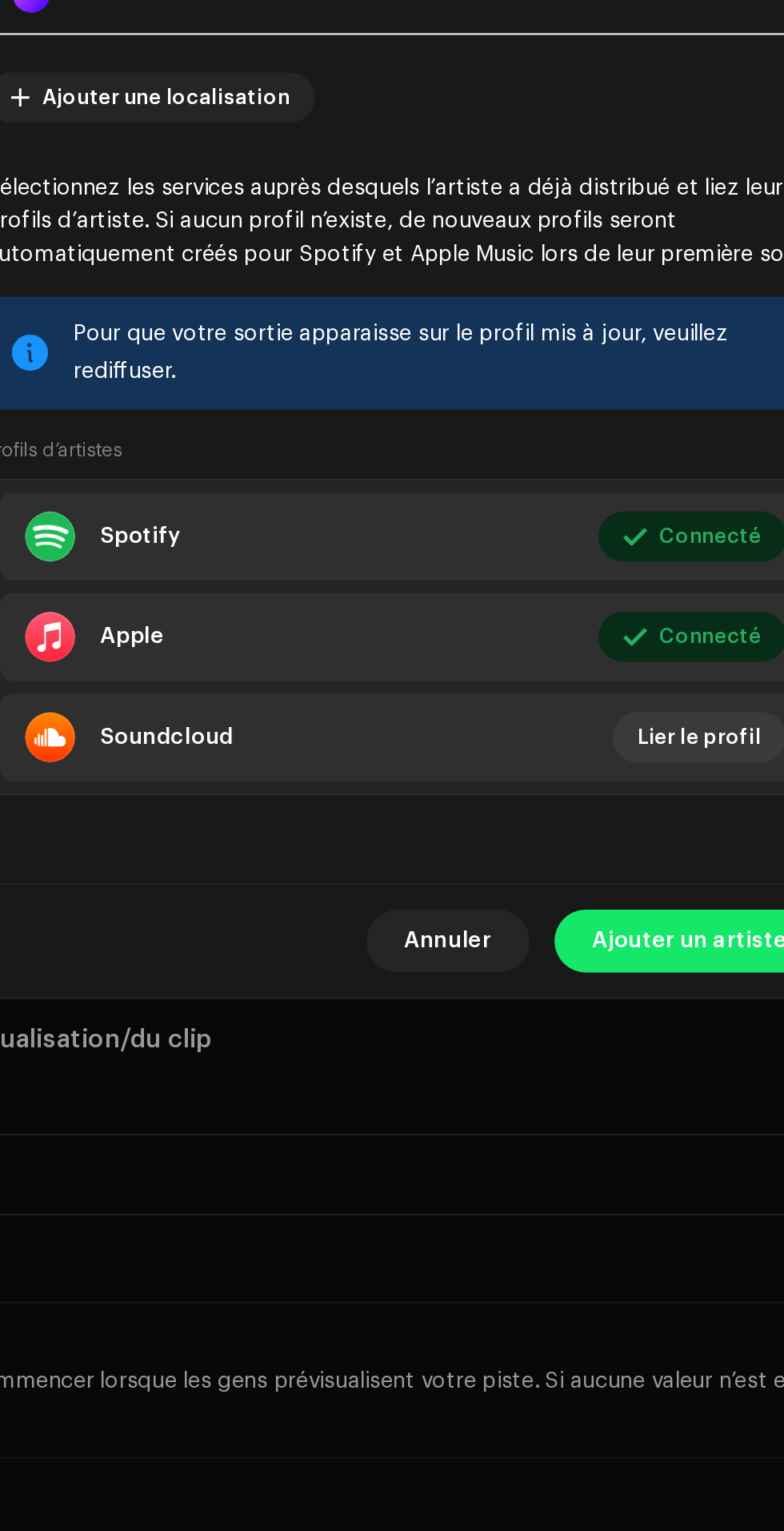
click at [544, 1107] on span "Ajouter un artiste" at bounding box center [537, 1091] width 100 height 32
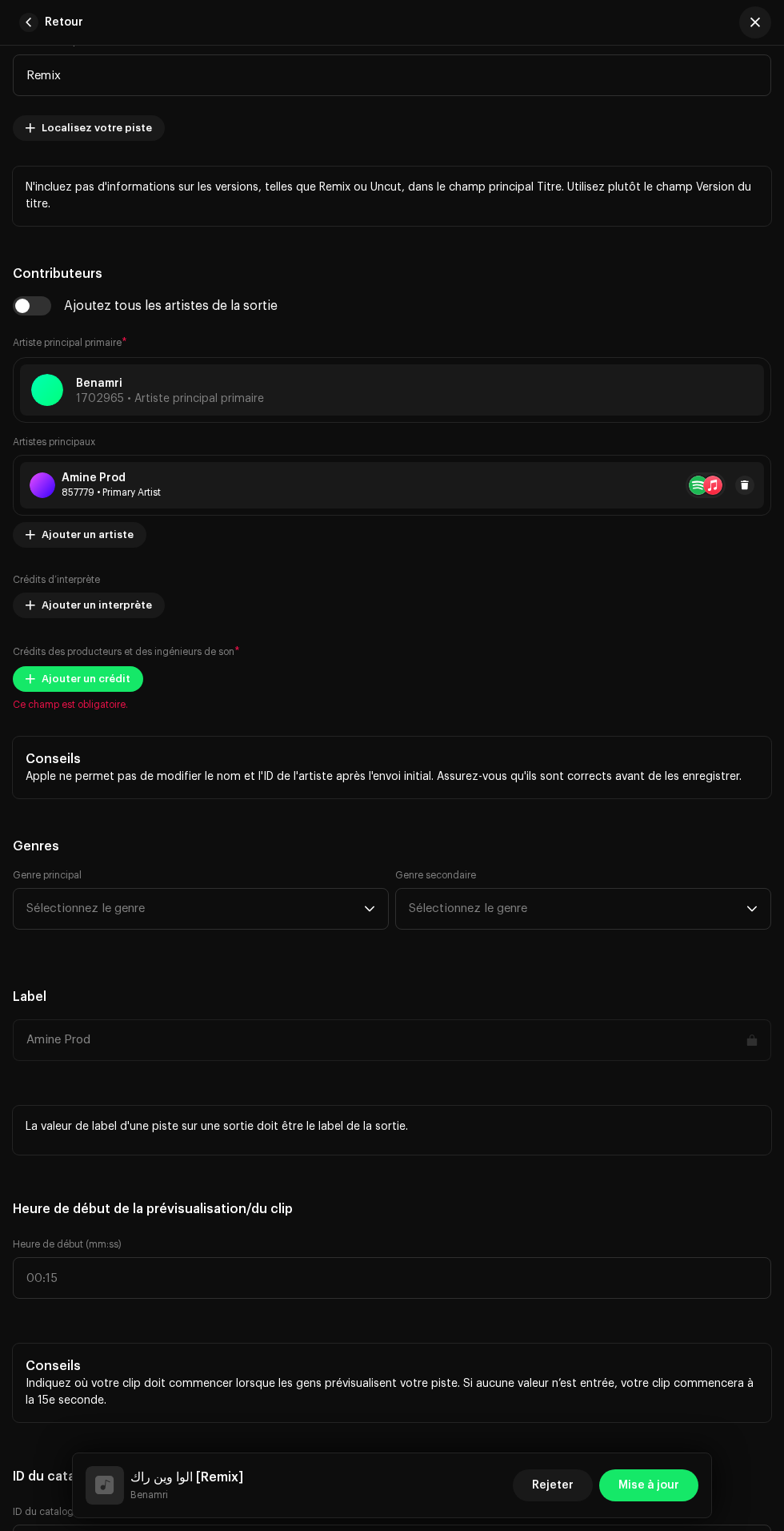
click at [116, 551] on span "Ajouter un artiste" at bounding box center [87, 534] width 92 height 32
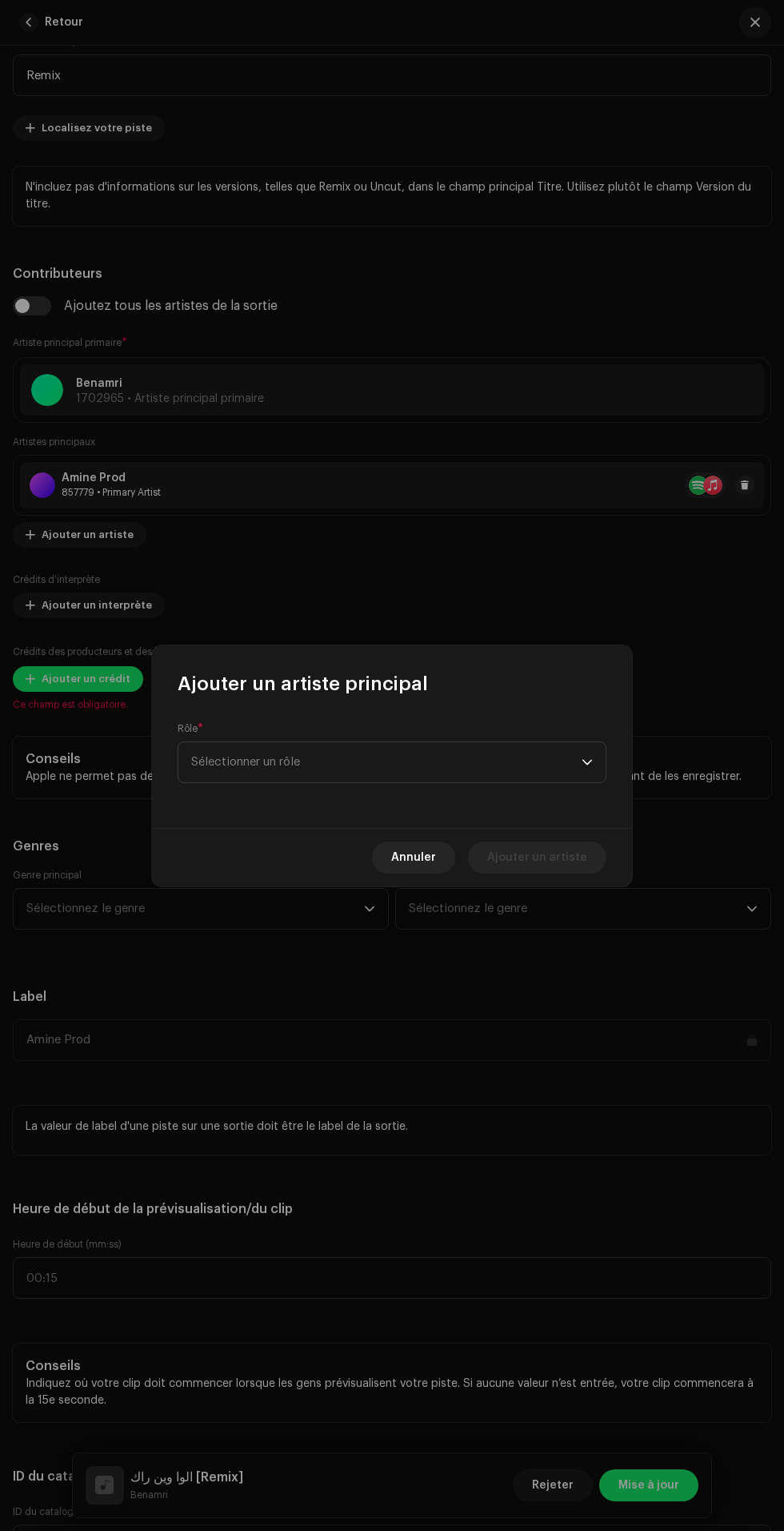
click at [517, 755] on span "Sélectionner un rôle" at bounding box center [386, 762] width 391 height 40
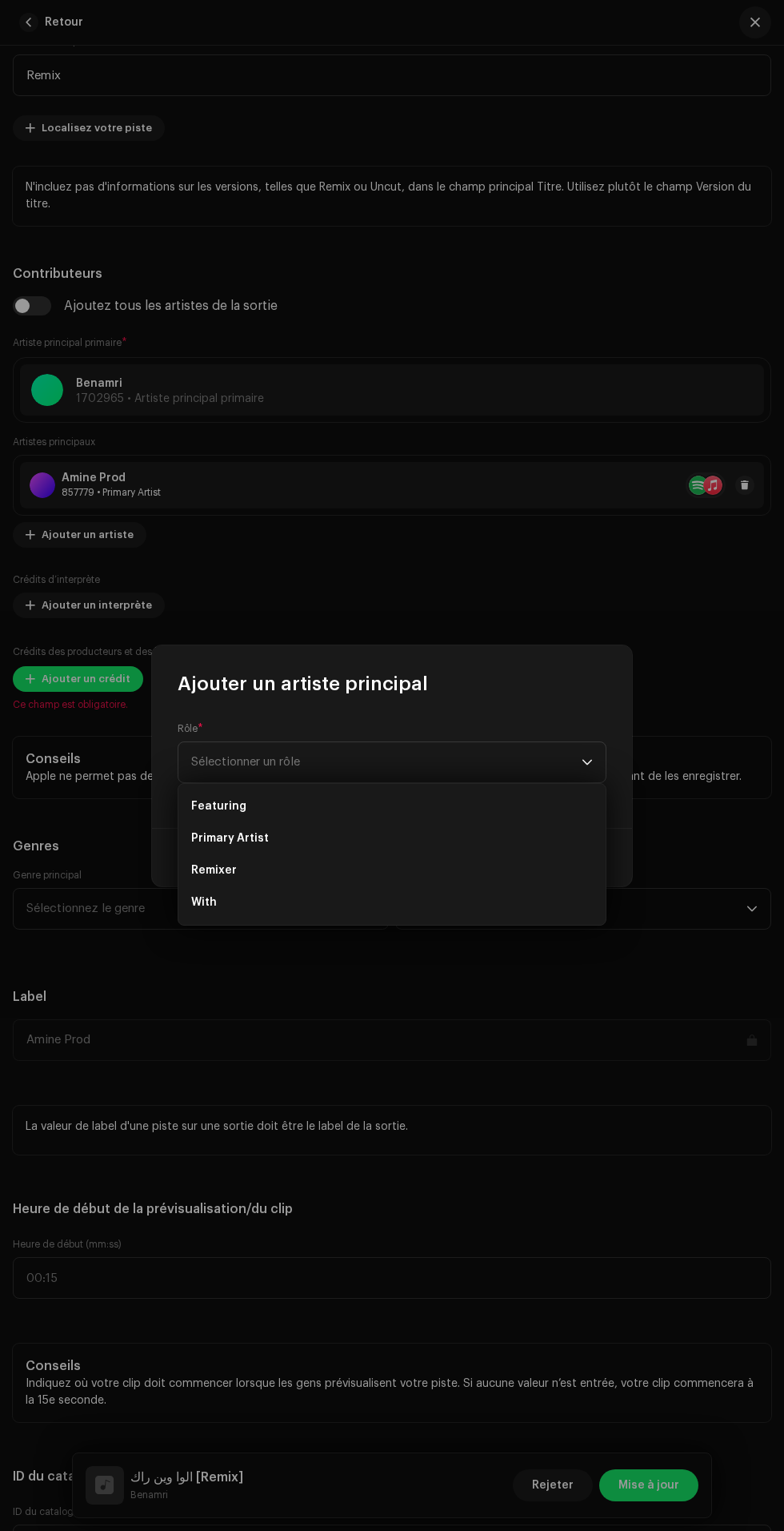
click at [456, 752] on span "Sélectionner un rôle" at bounding box center [386, 762] width 391 height 40
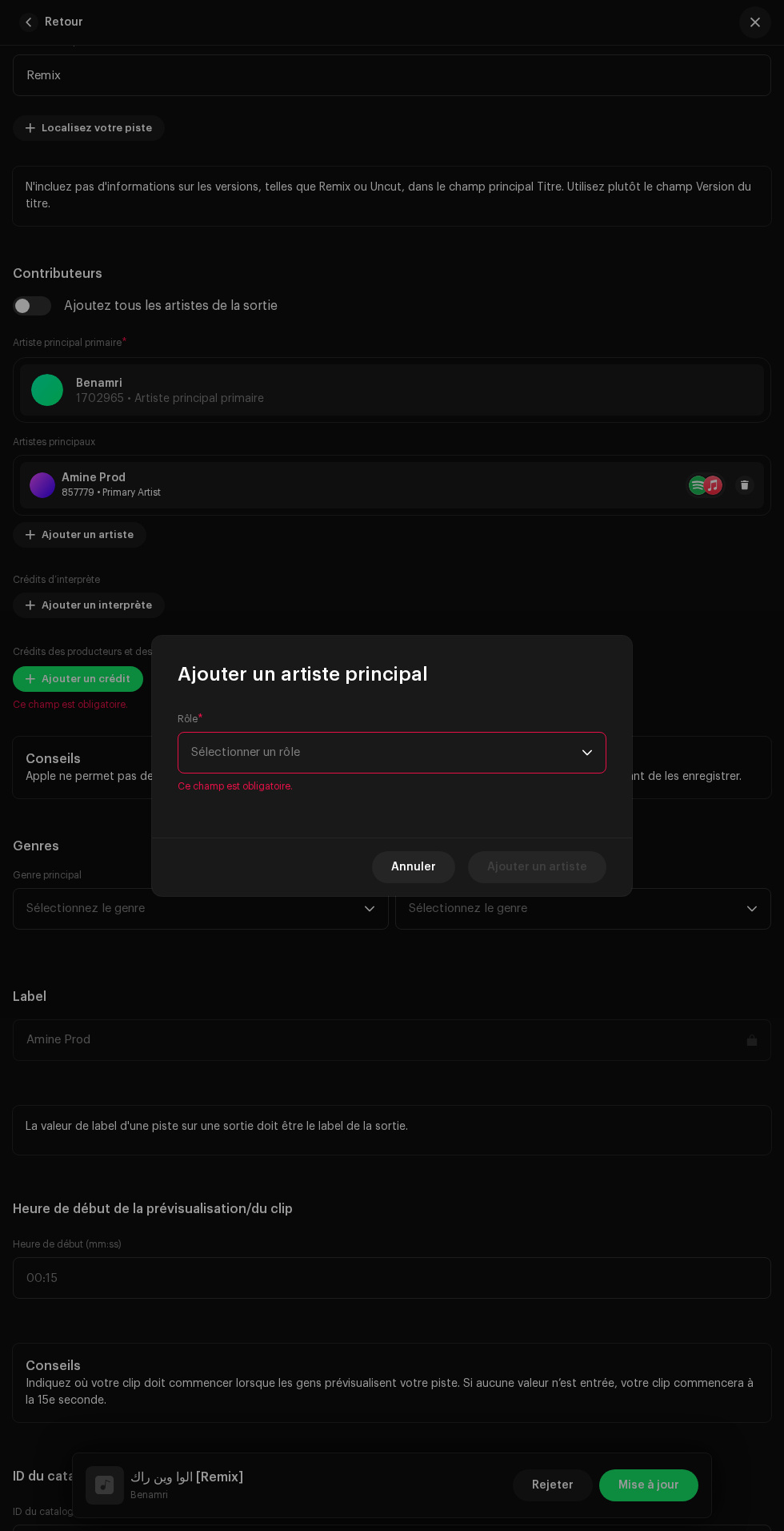
click at [494, 758] on span "Sélectionner un rôle" at bounding box center [386, 753] width 391 height 40
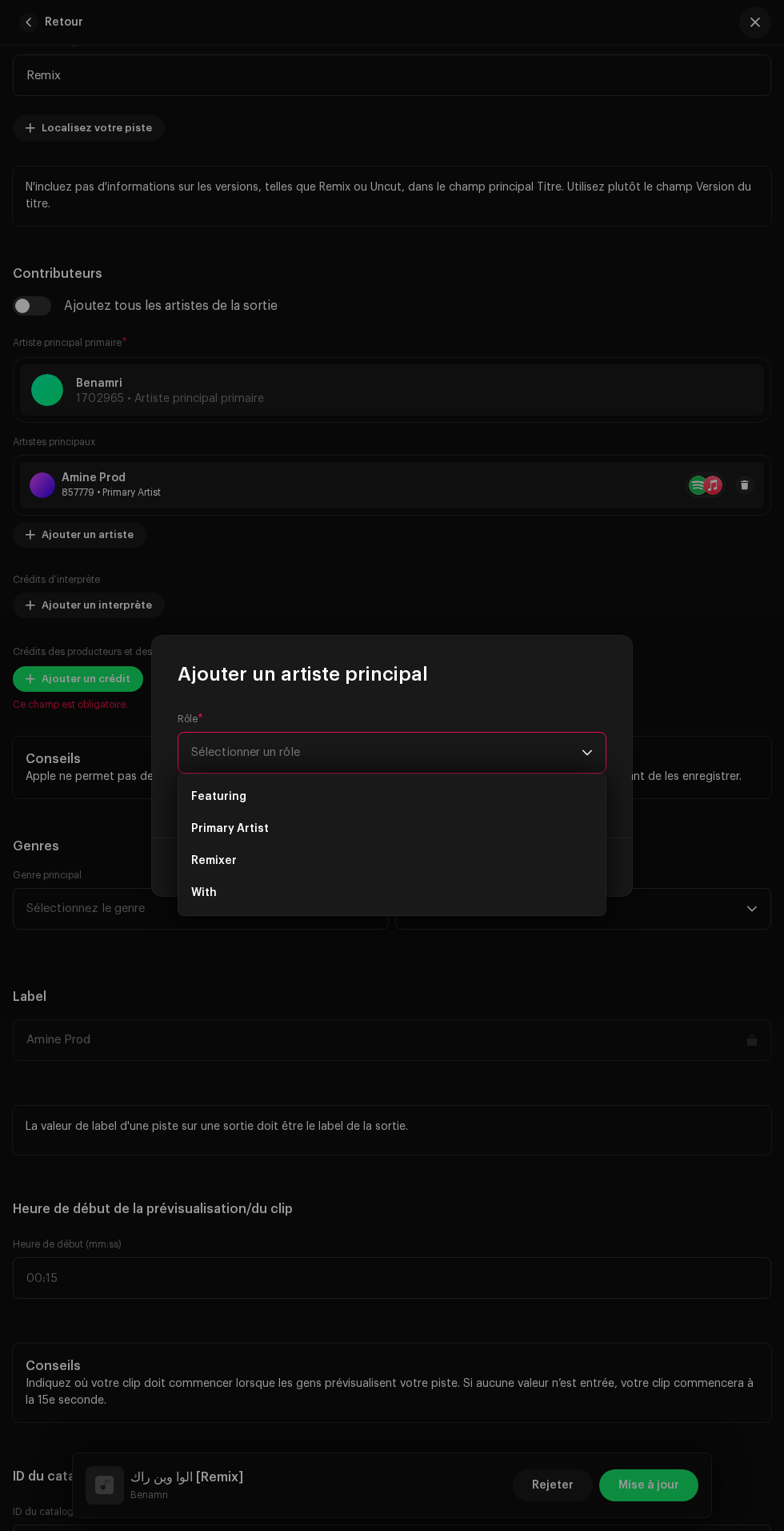
click at [386, 861] on li "Remixer" at bounding box center [392, 860] width 415 height 32
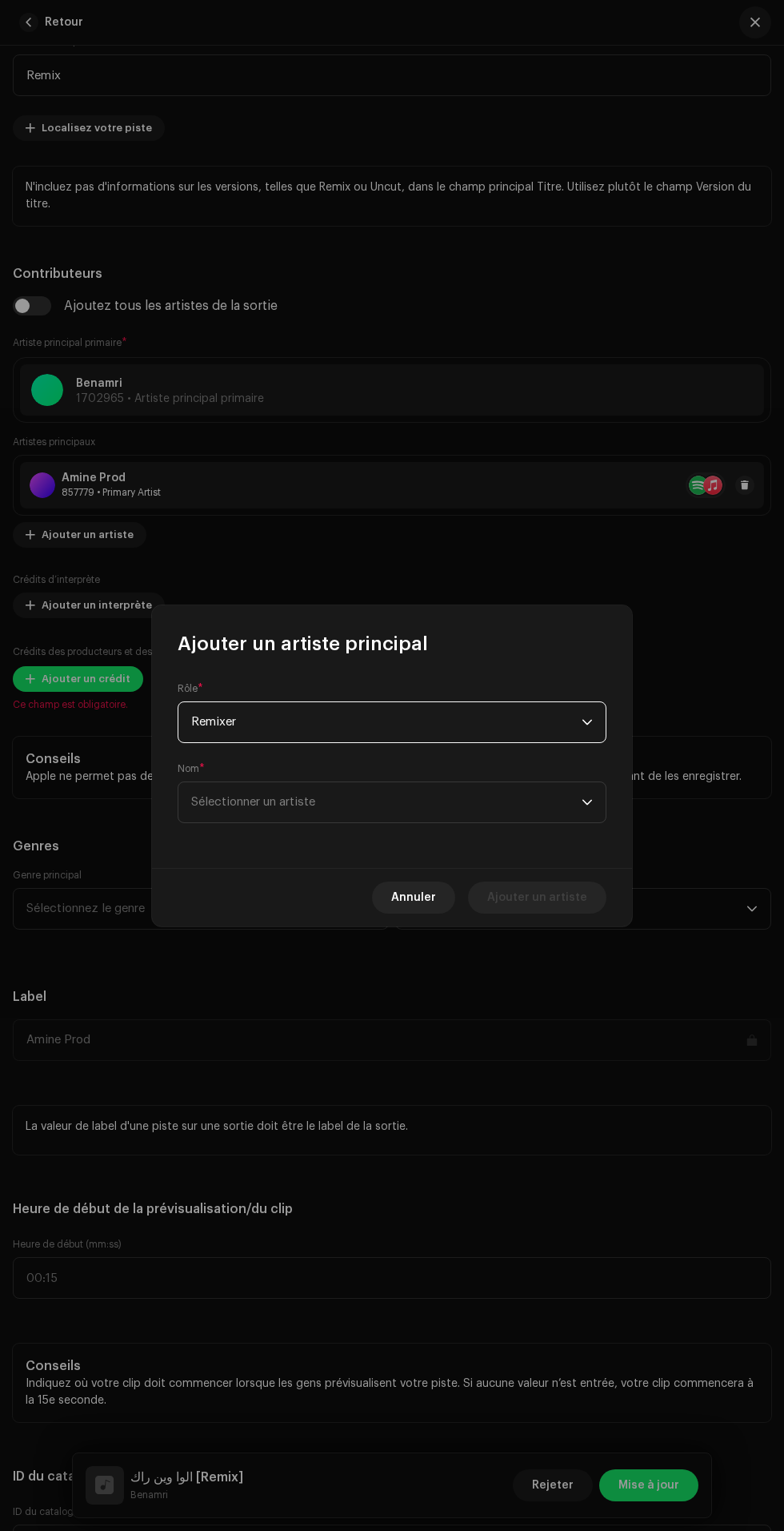
click at [484, 802] on span "Sélectionner un artiste" at bounding box center [386, 802] width 391 height 40
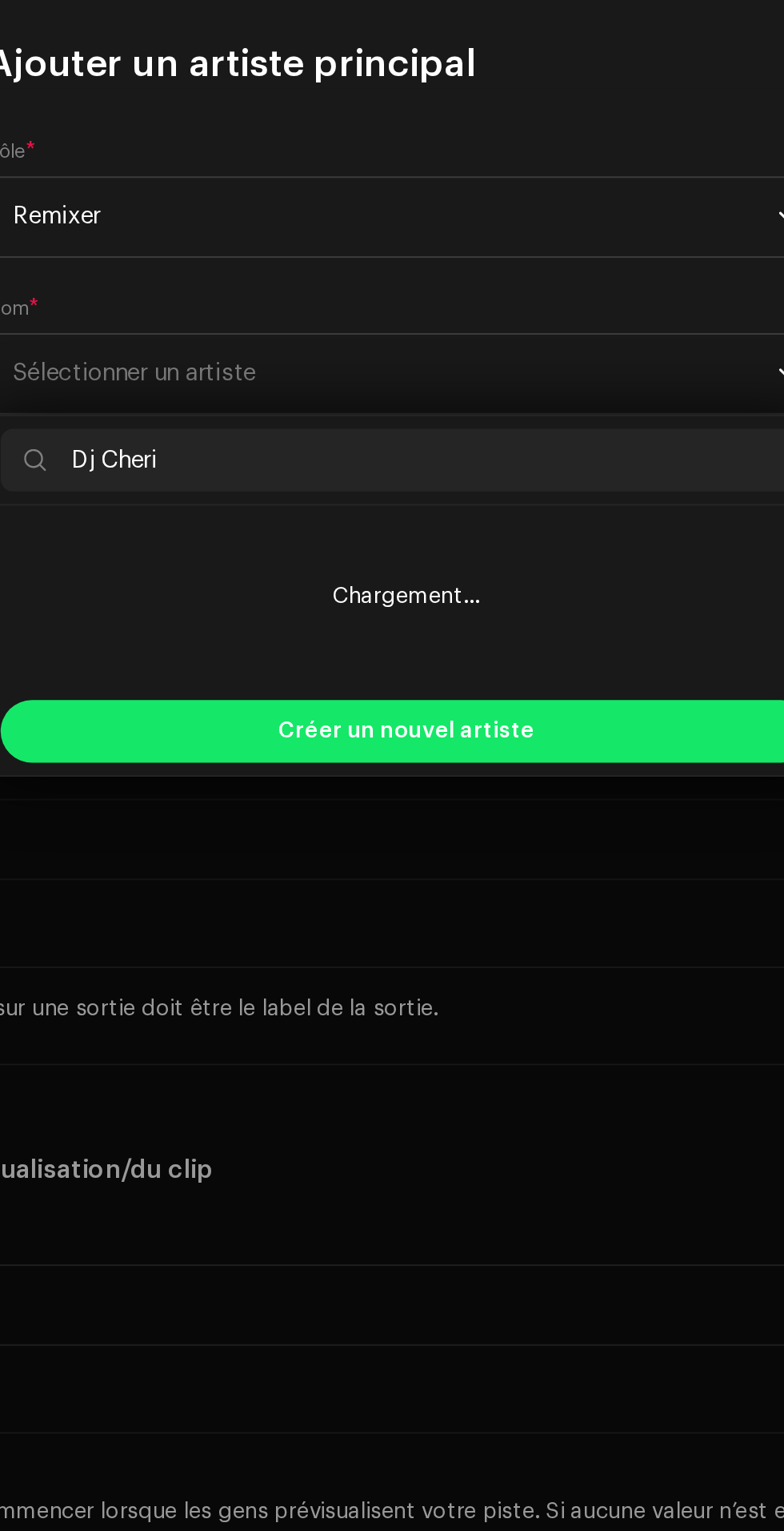
type input "Dj Cherif"
click at [492, 991] on div "Créer un nouvel artiste" at bounding box center [392, 985] width 415 height 32
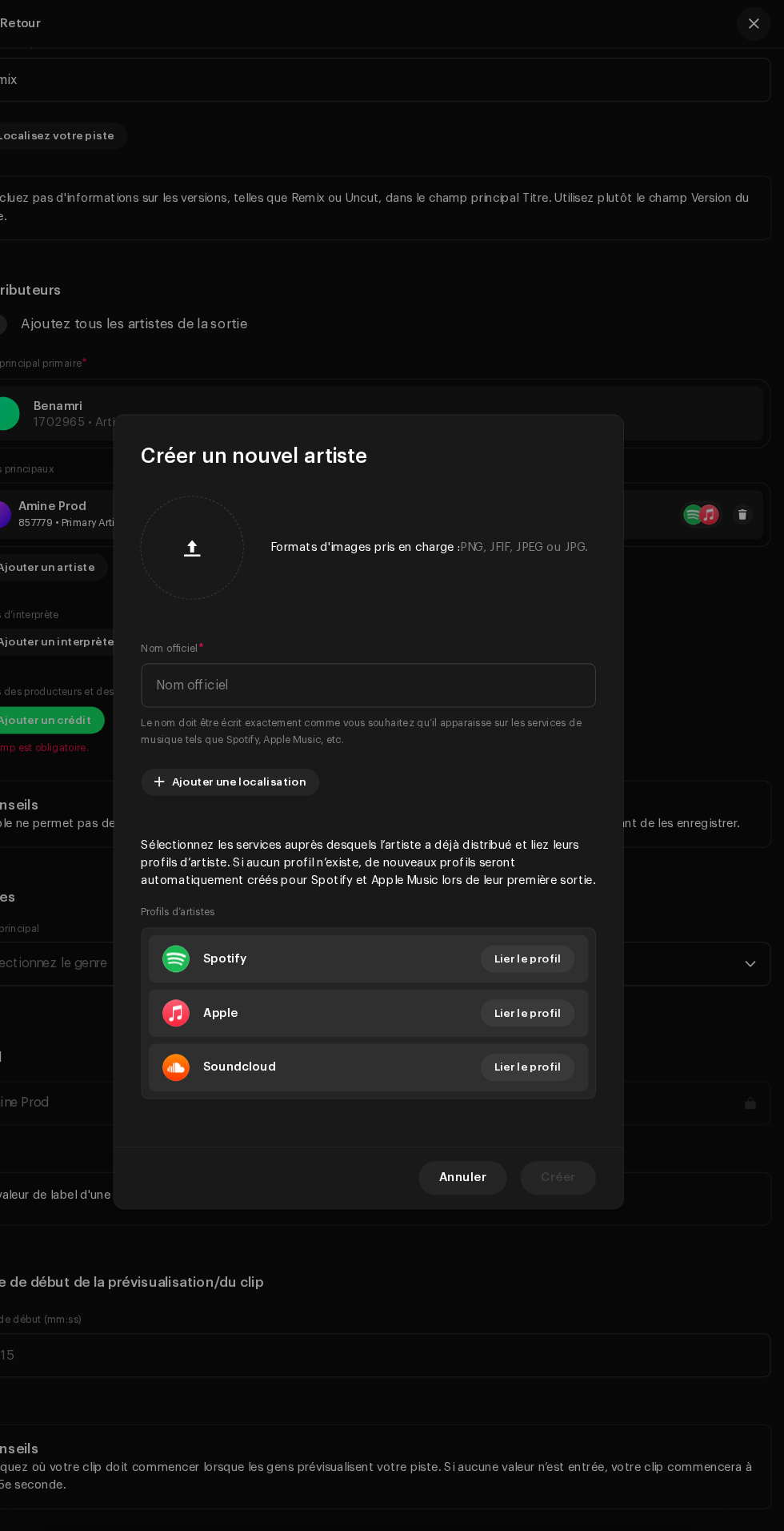
scroll to position [0, 0]
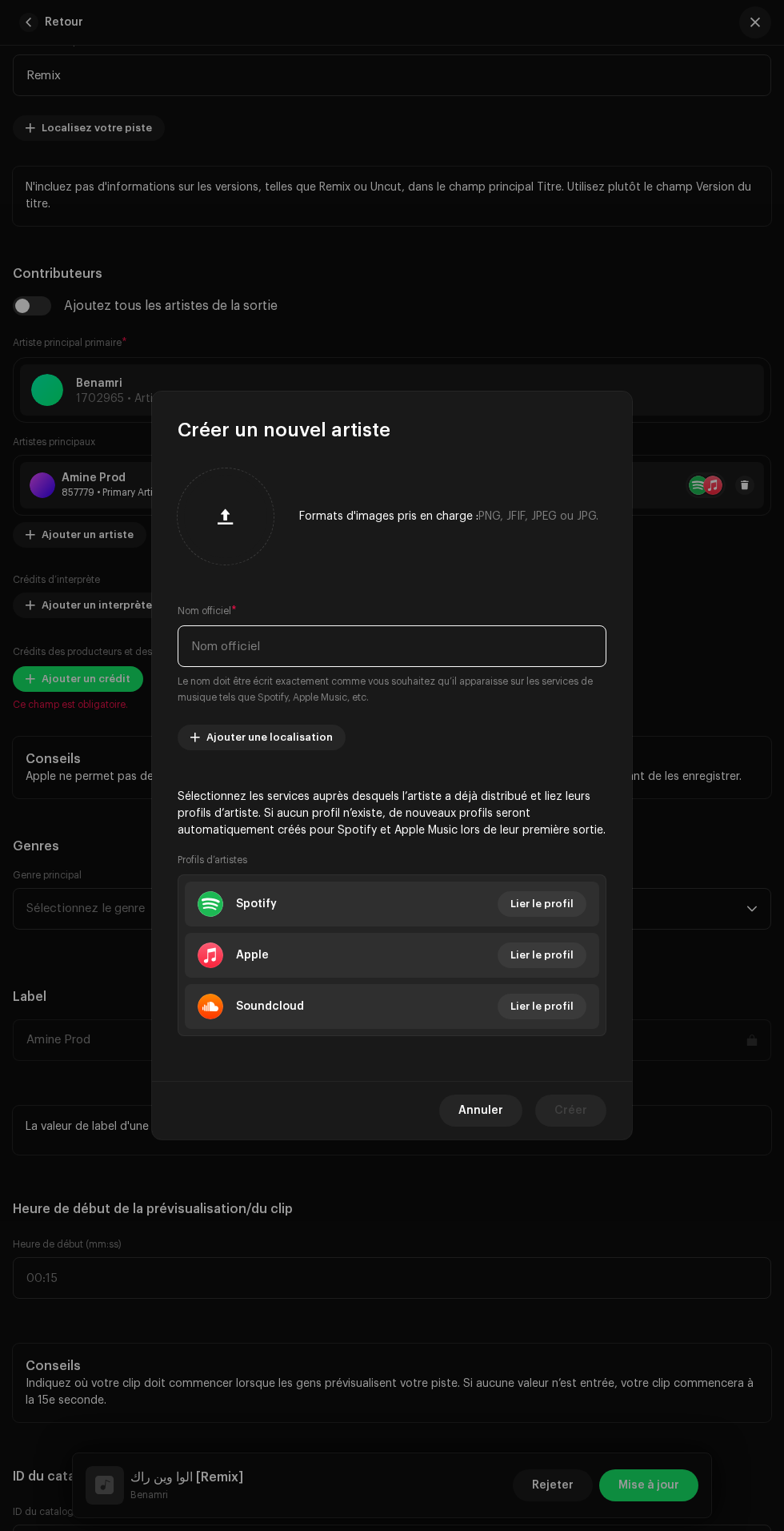
click at [493, 626] on input "text" at bounding box center [392, 646] width 429 height 41
type input "Dj Cherif"
click at [580, 1126] on span "Créer" at bounding box center [571, 1110] width 33 height 32
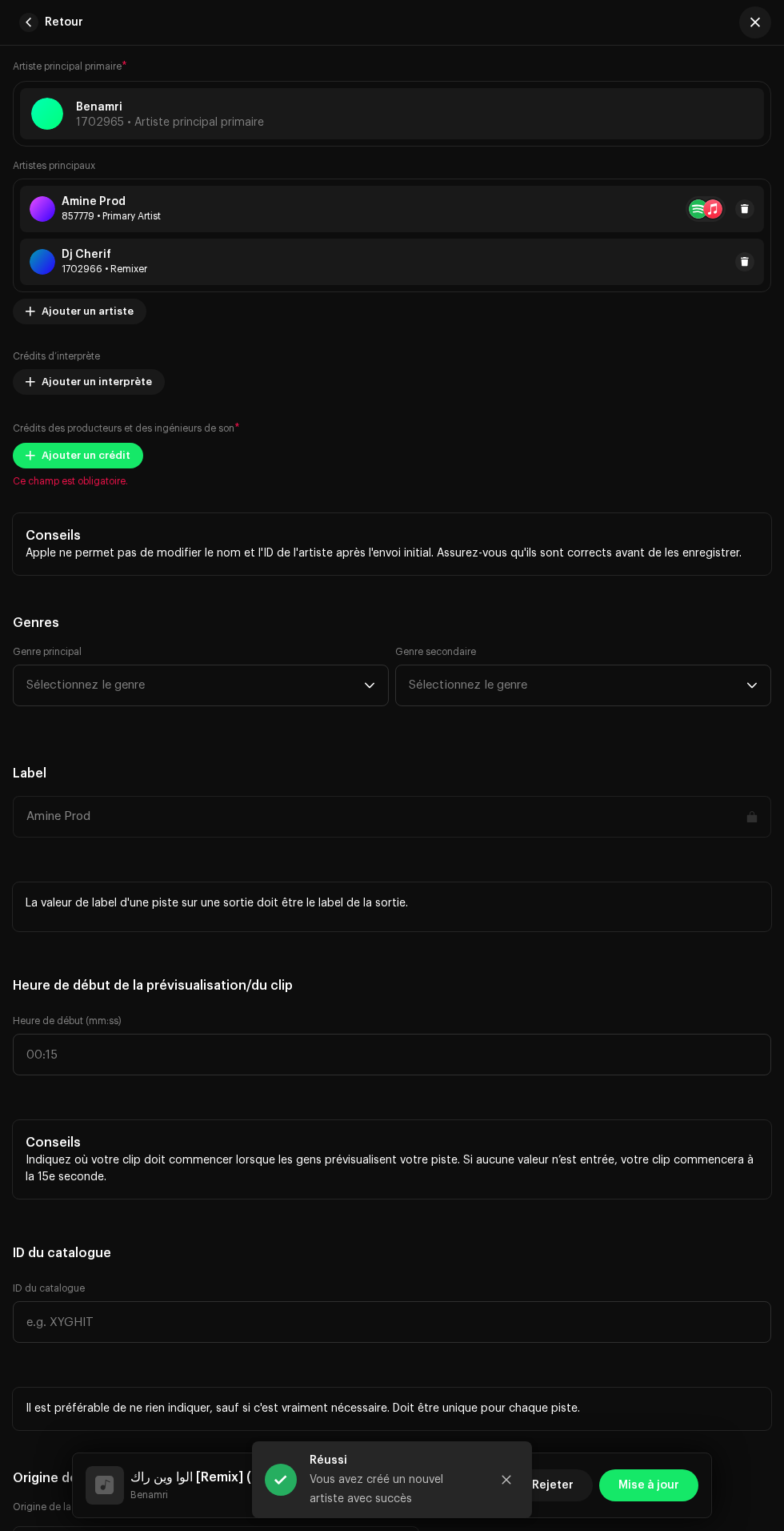
scroll to position [1261, 0]
click at [109, 470] on span "Ajouter un crédit" at bounding box center [85, 453] width 89 height 32
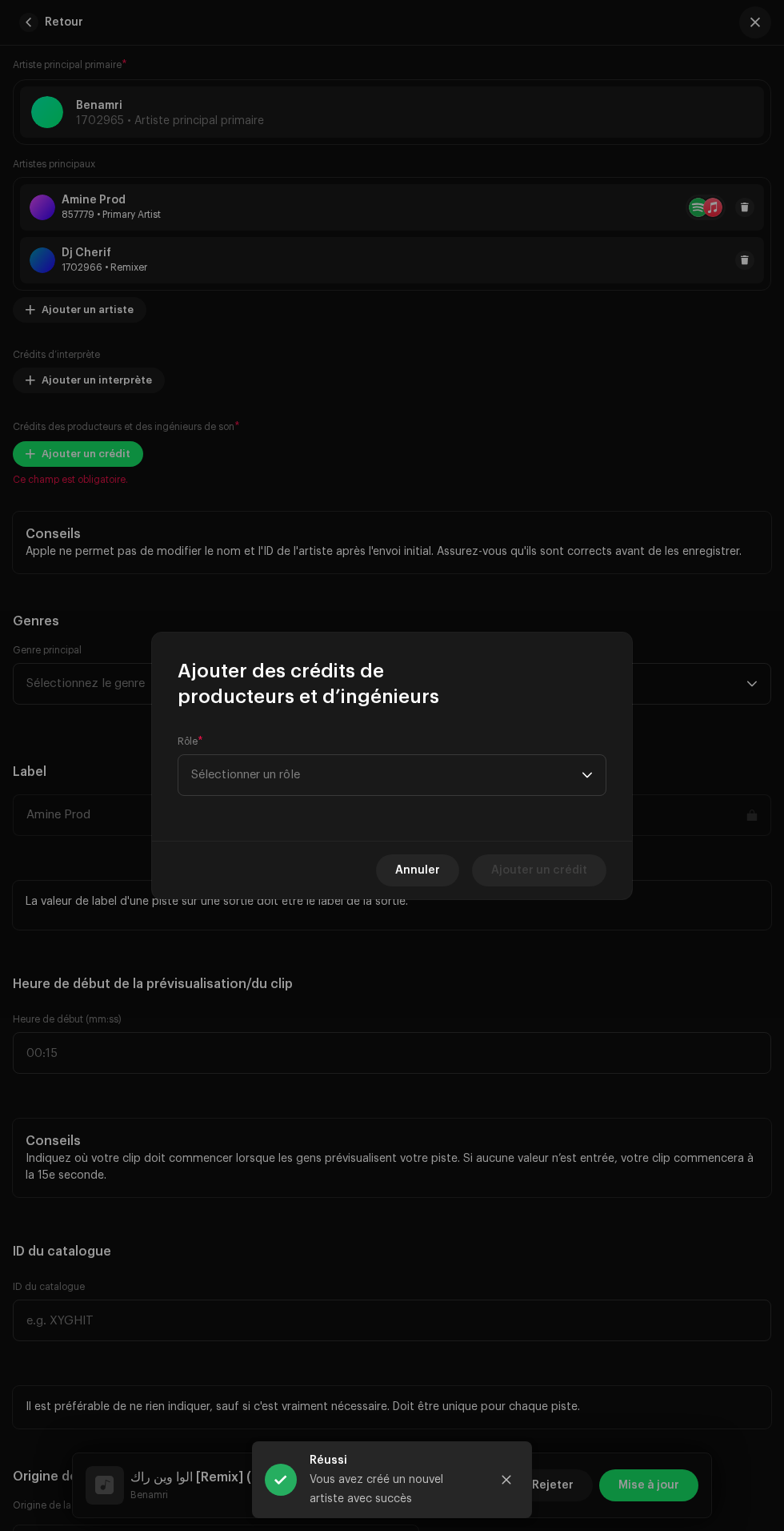
click at [469, 759] on span "Sélectionner un rôle" at bounding box center [386, 775] width 391 height 40
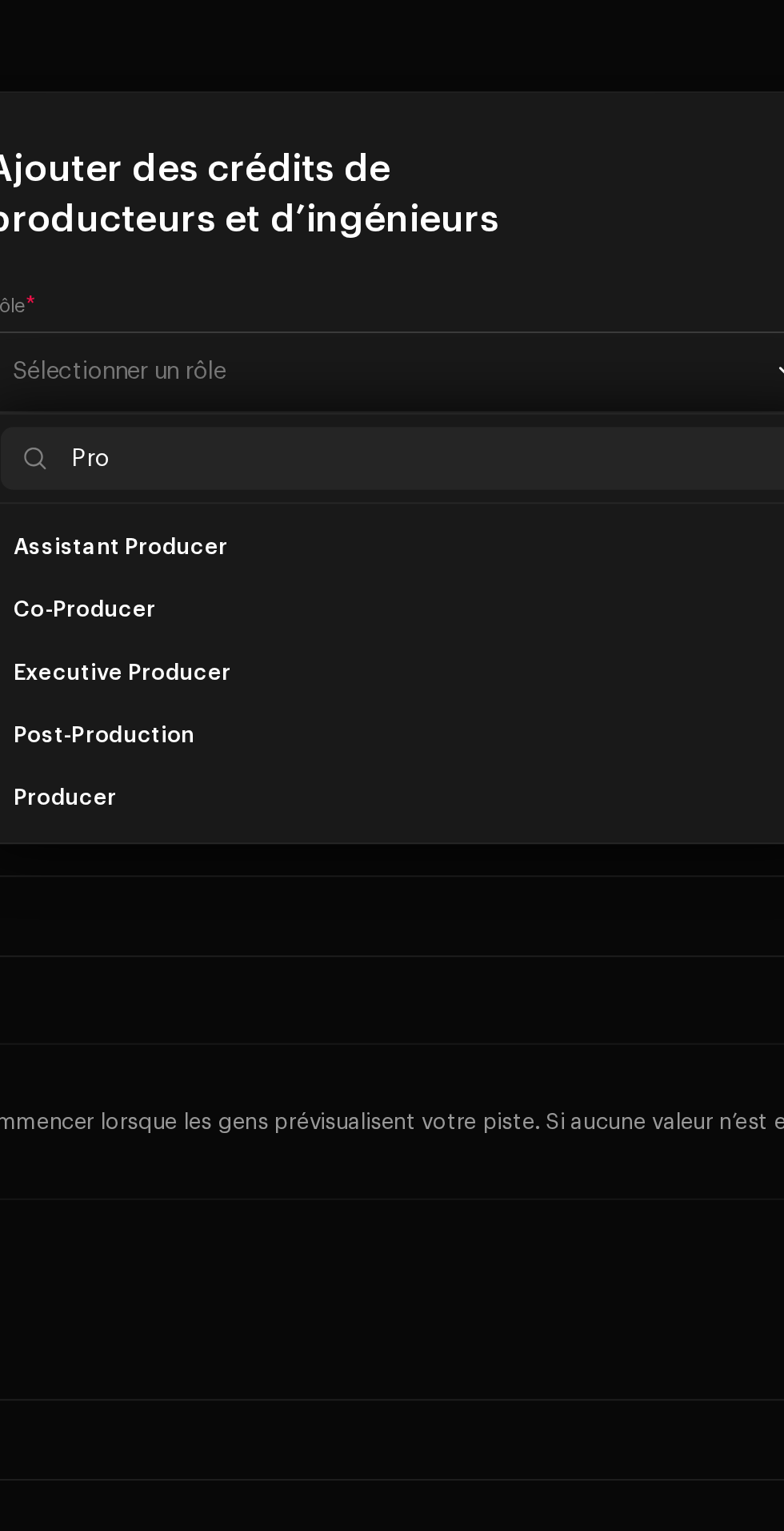
type input "Pro"
click at [449, 992] on li "Producer" at bounding box center [392, 992] width 415 height 32
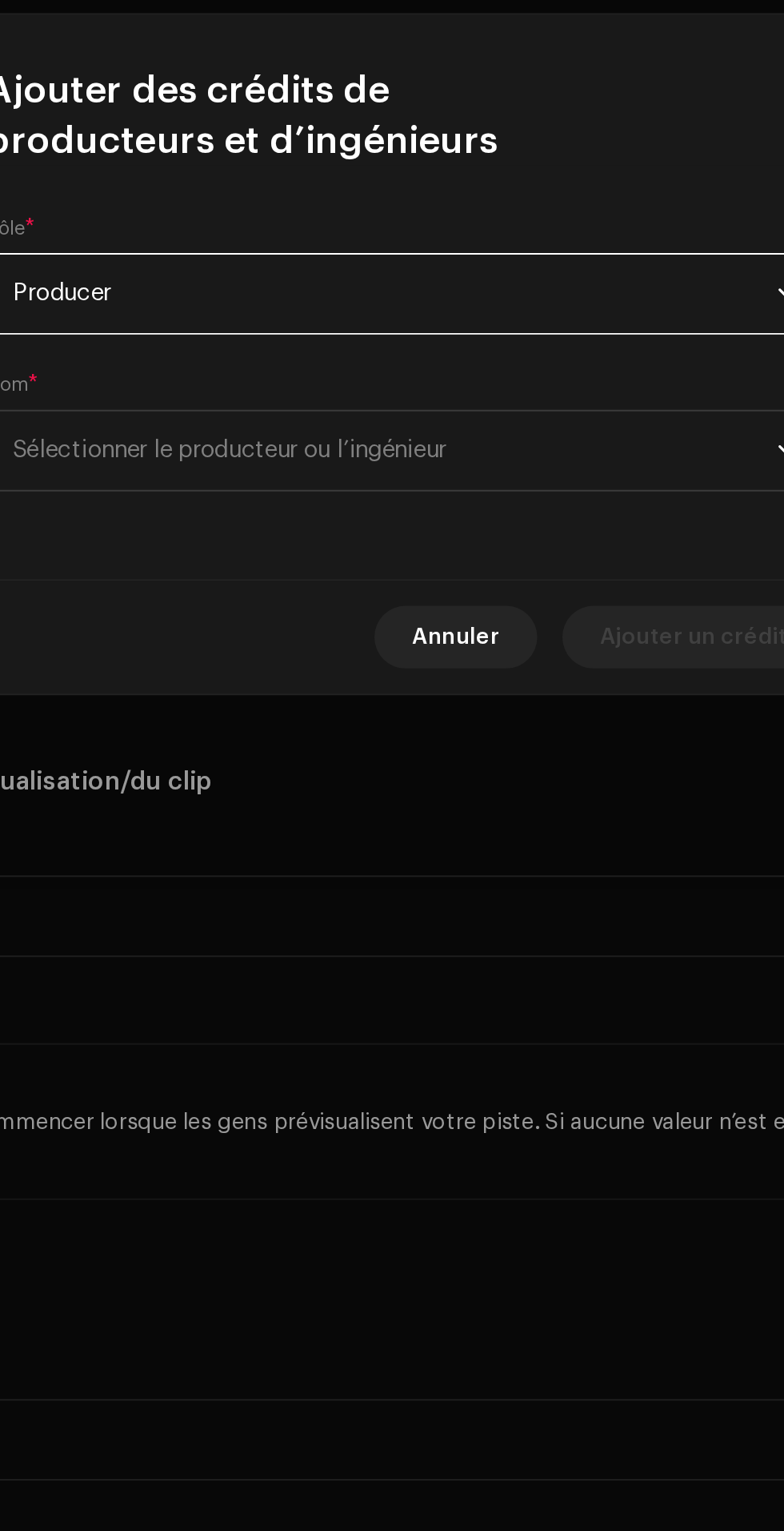
click at [484, 814] on span "Sélectionner le producteur ou l’ingénieur" at bounding box center [386, 815] width 391 height 40
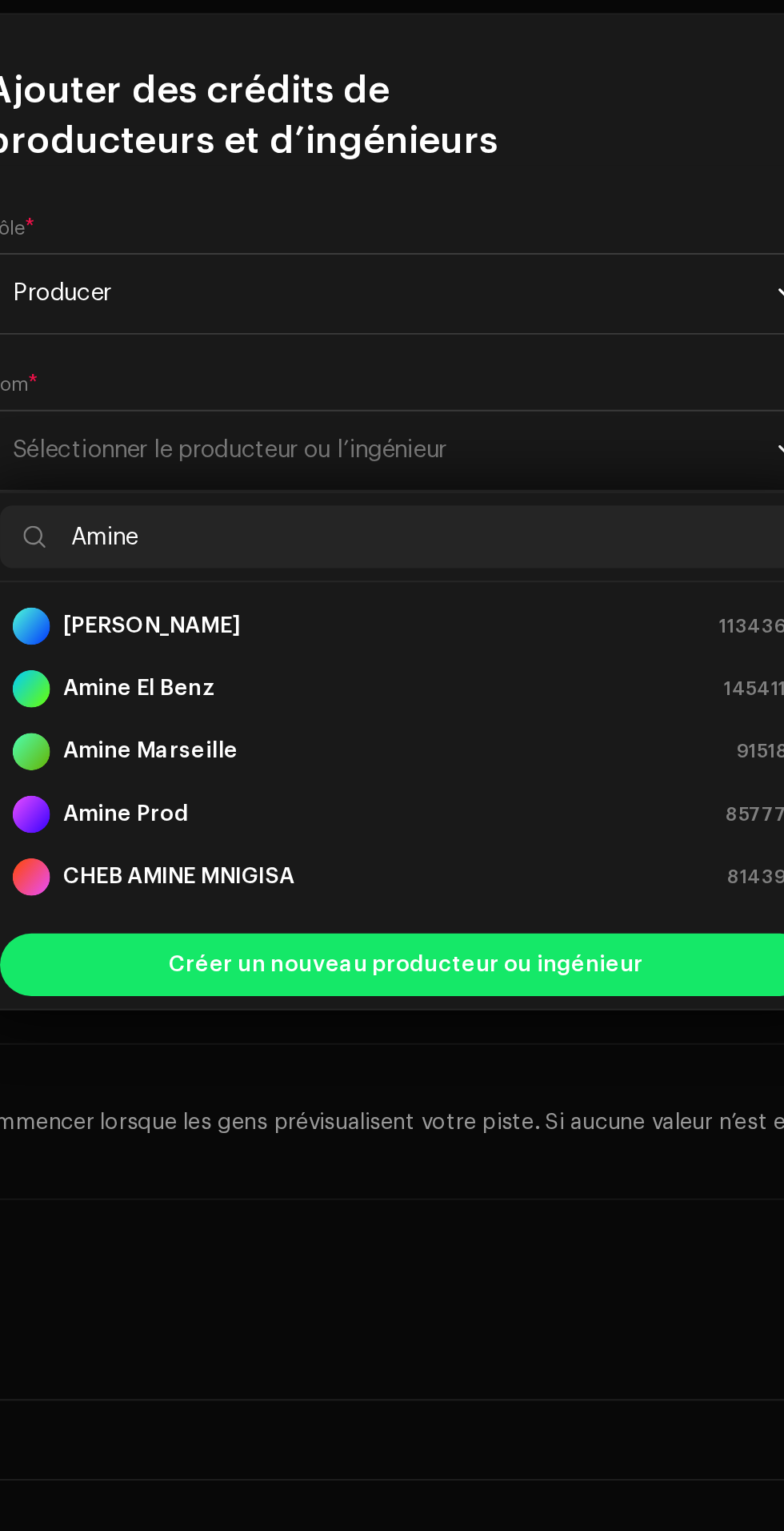
type input "Amine"
click at [455, 993] on div "Amine Prod 857779" at bounding box center [392, 1000] width 402 height 19
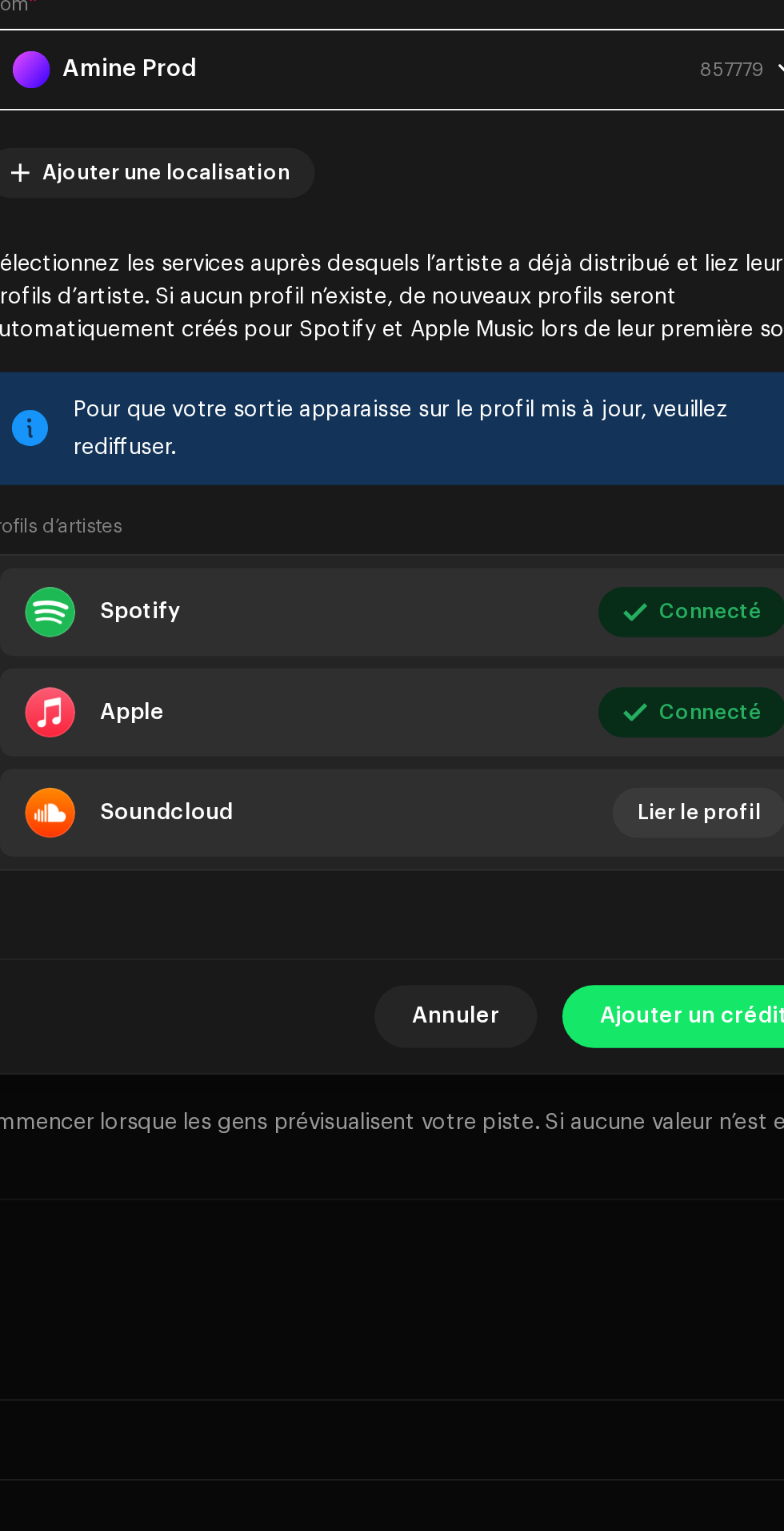
click at [536, 1120] on span "Ajouter un crédit" at bounding box center [539, 1104] width 96 height 32
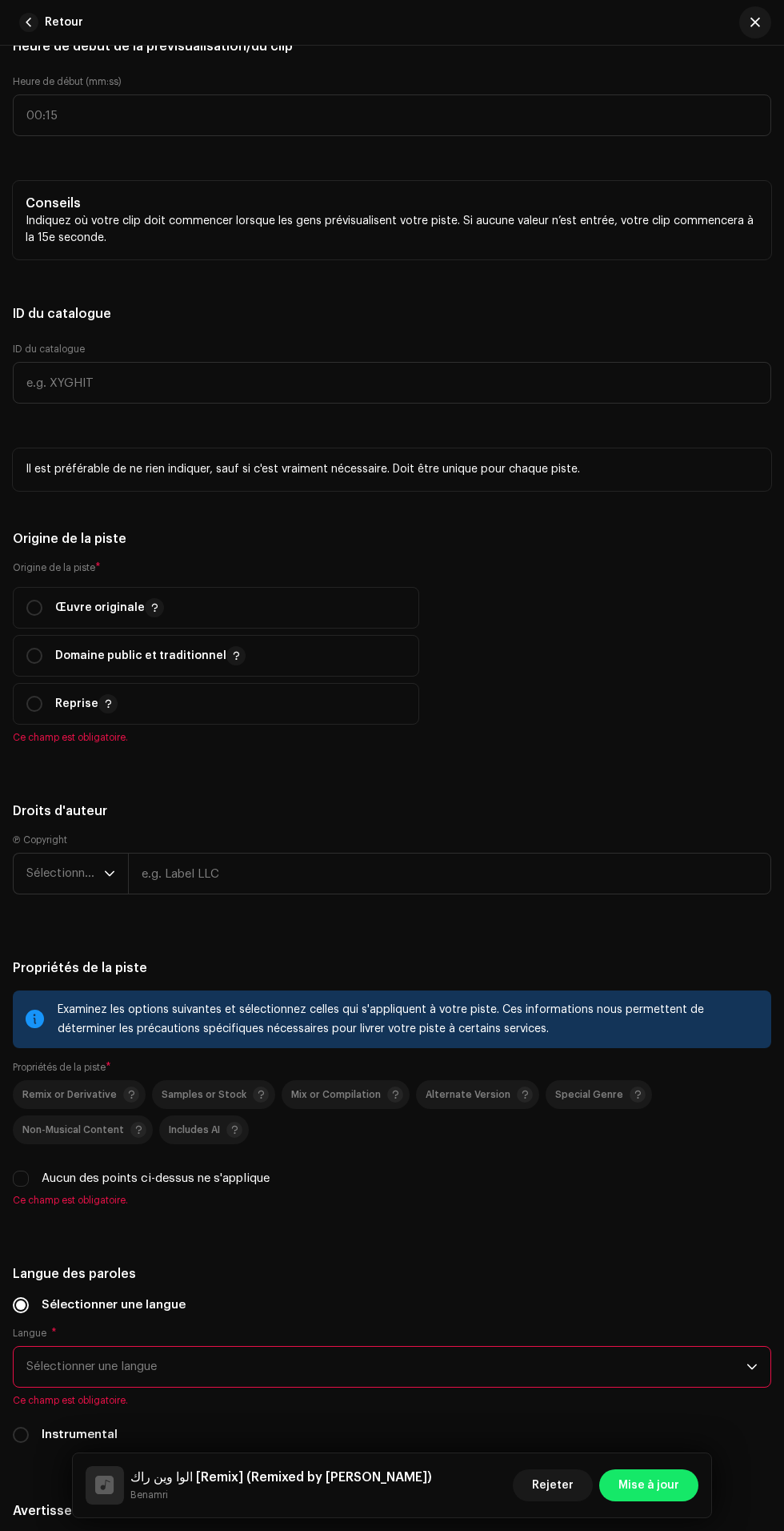
scroll to position [2250, 0]
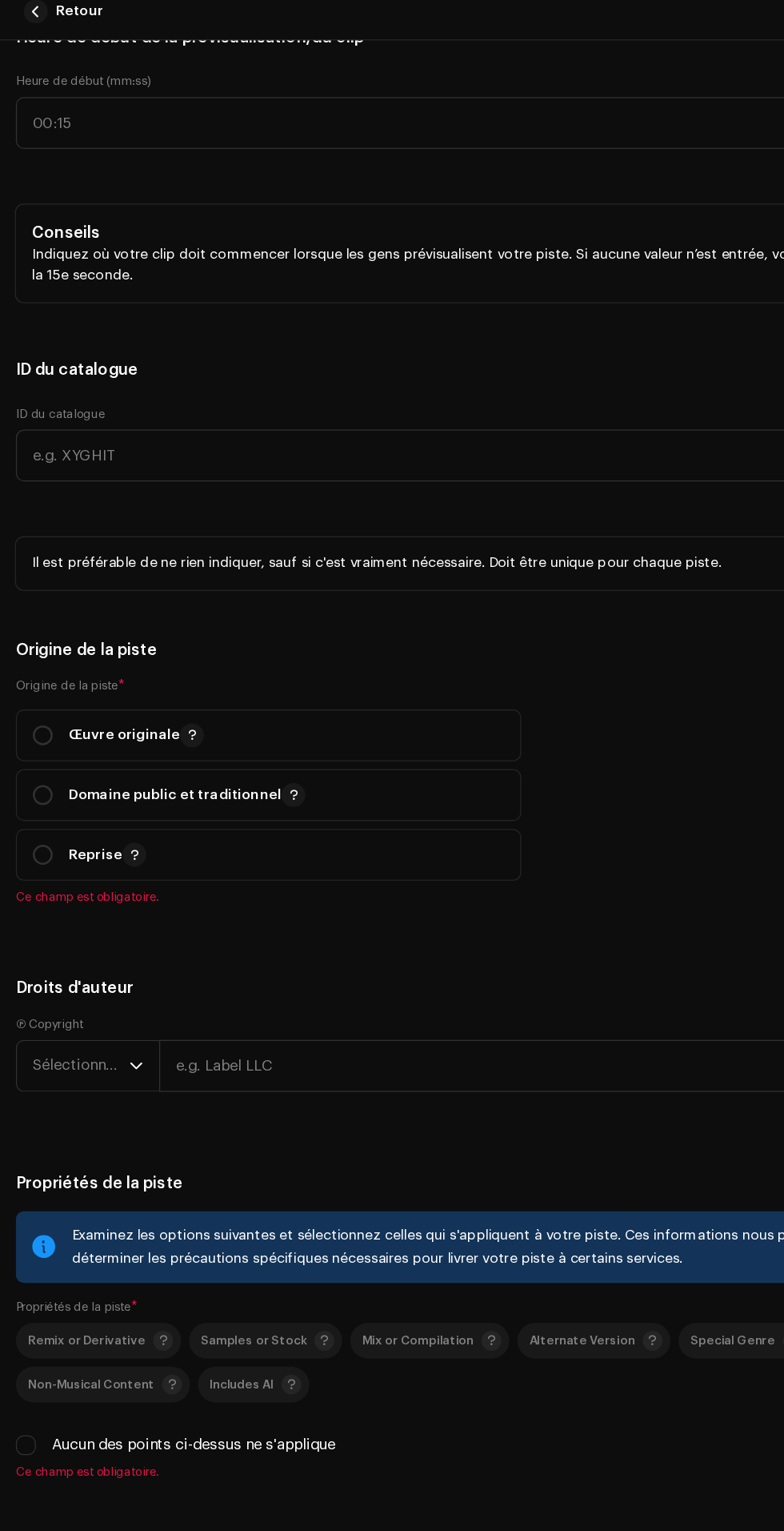
scroll to position [34, 0]
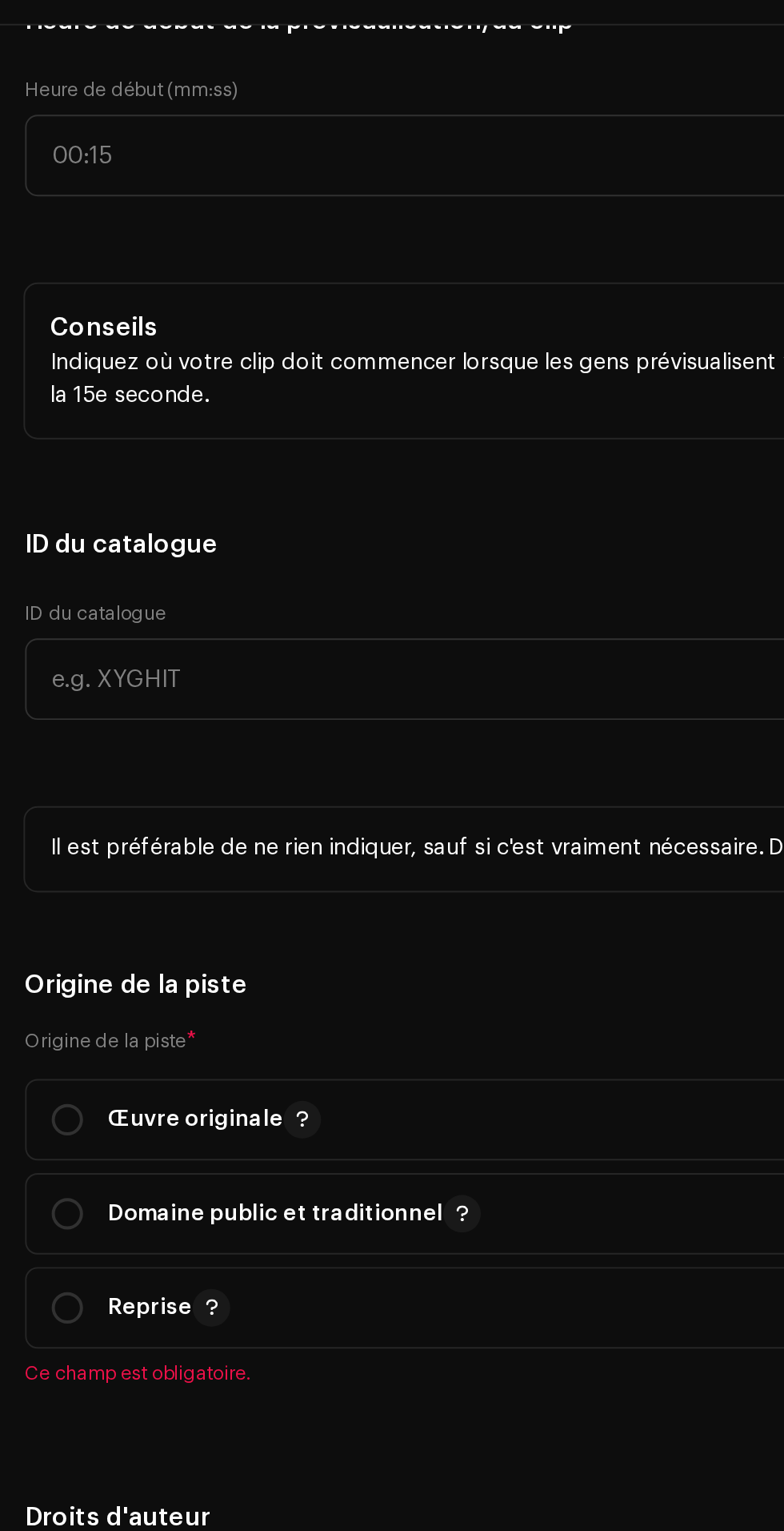
type input "[DATE]"
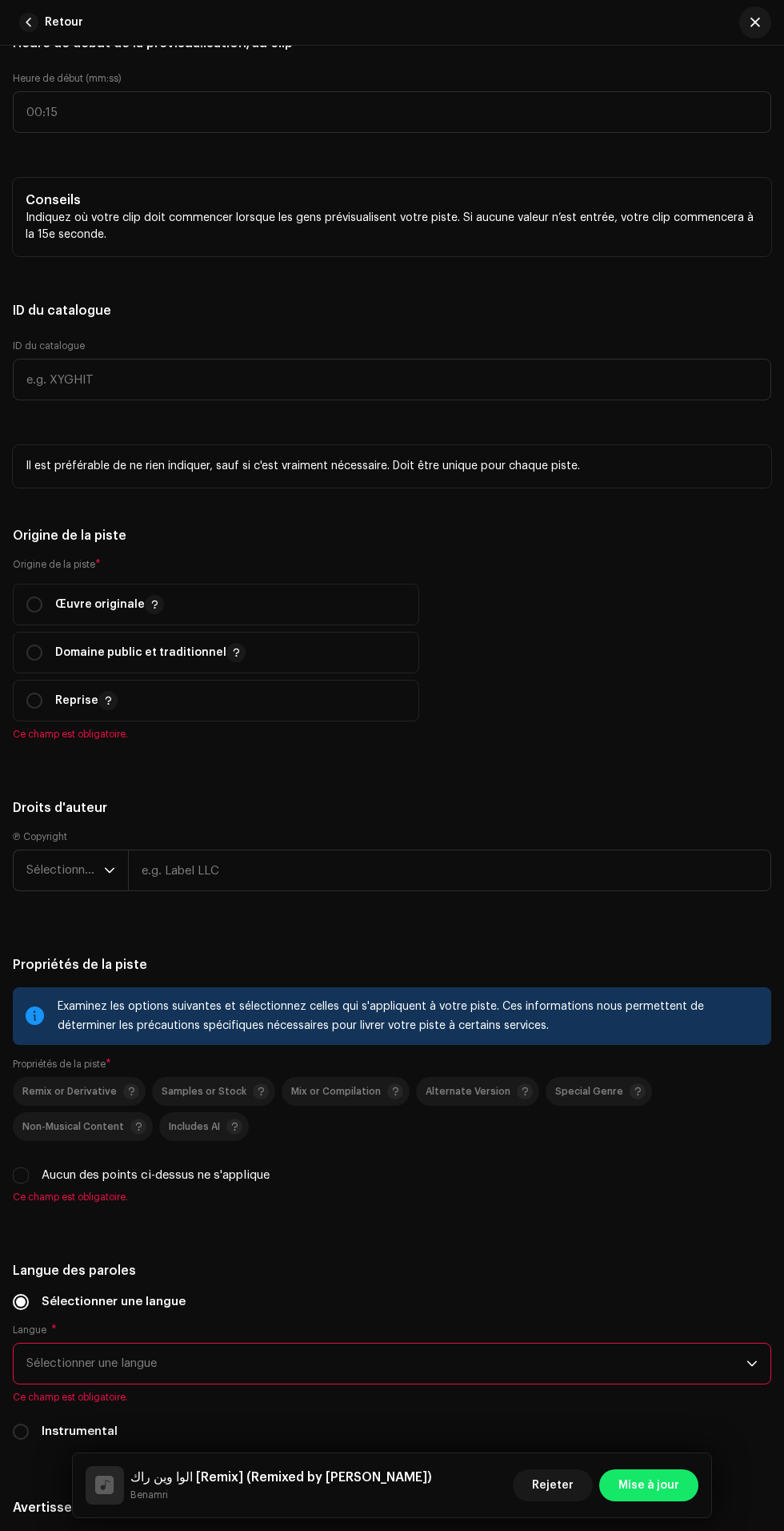
type input "Arab"
click at [470, 85] on label "Heure de début (mm:ss)" at bounding box center [392, 78] width 758 height 13
click at [256, 133] on input "text" at bounding box center [392, 112] width 758 height 41
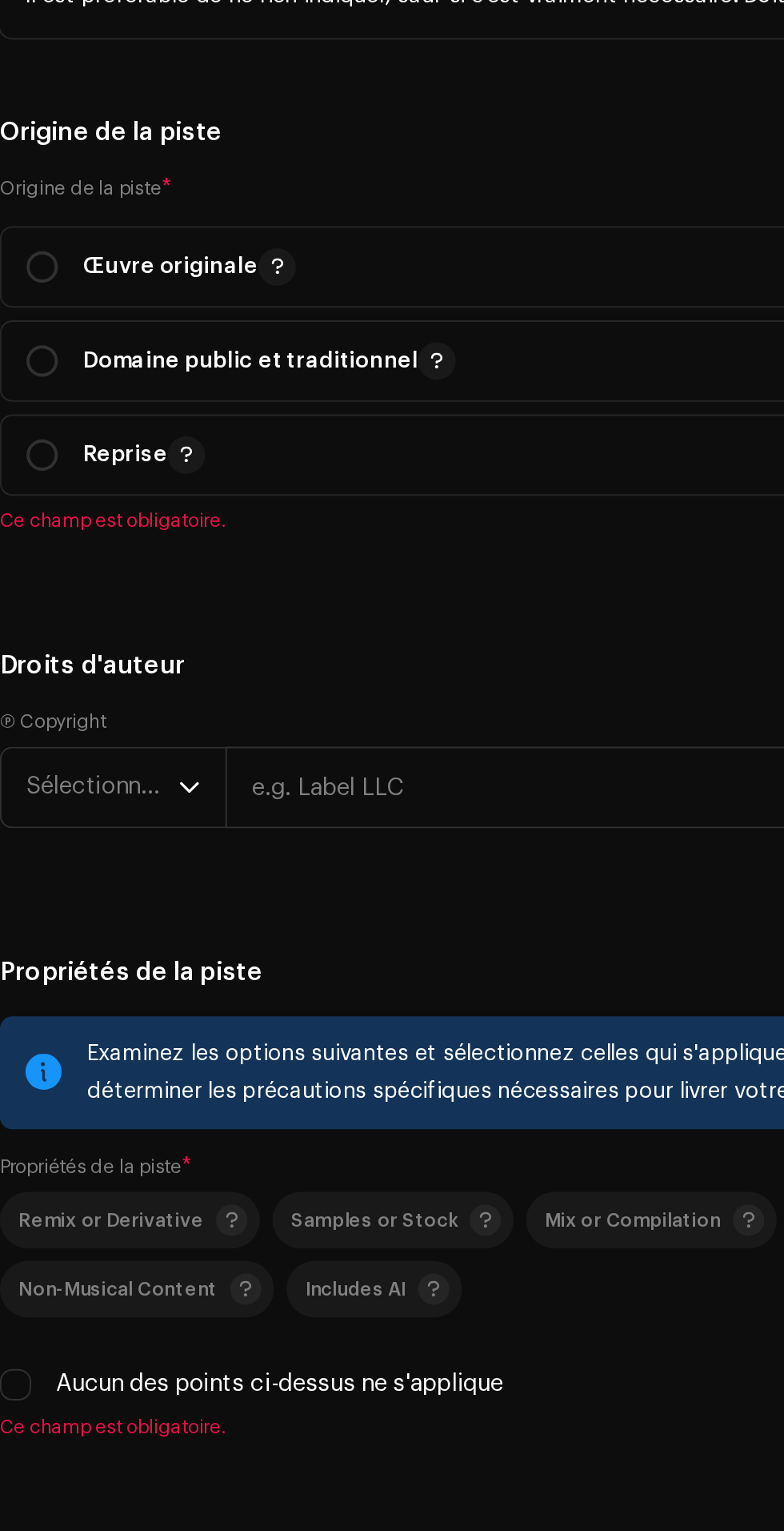
type input "00:05"
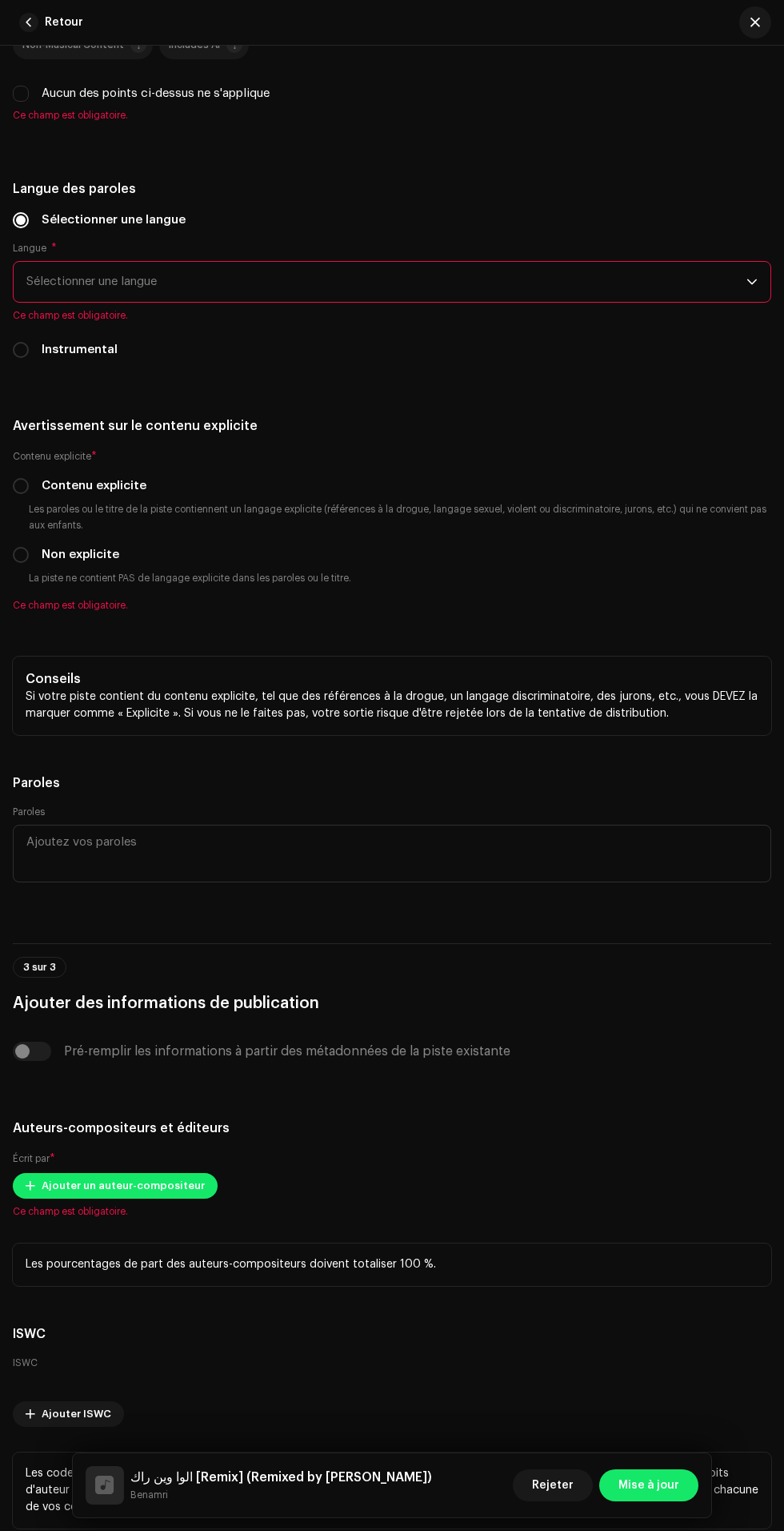
scroll to position [3337, 0]
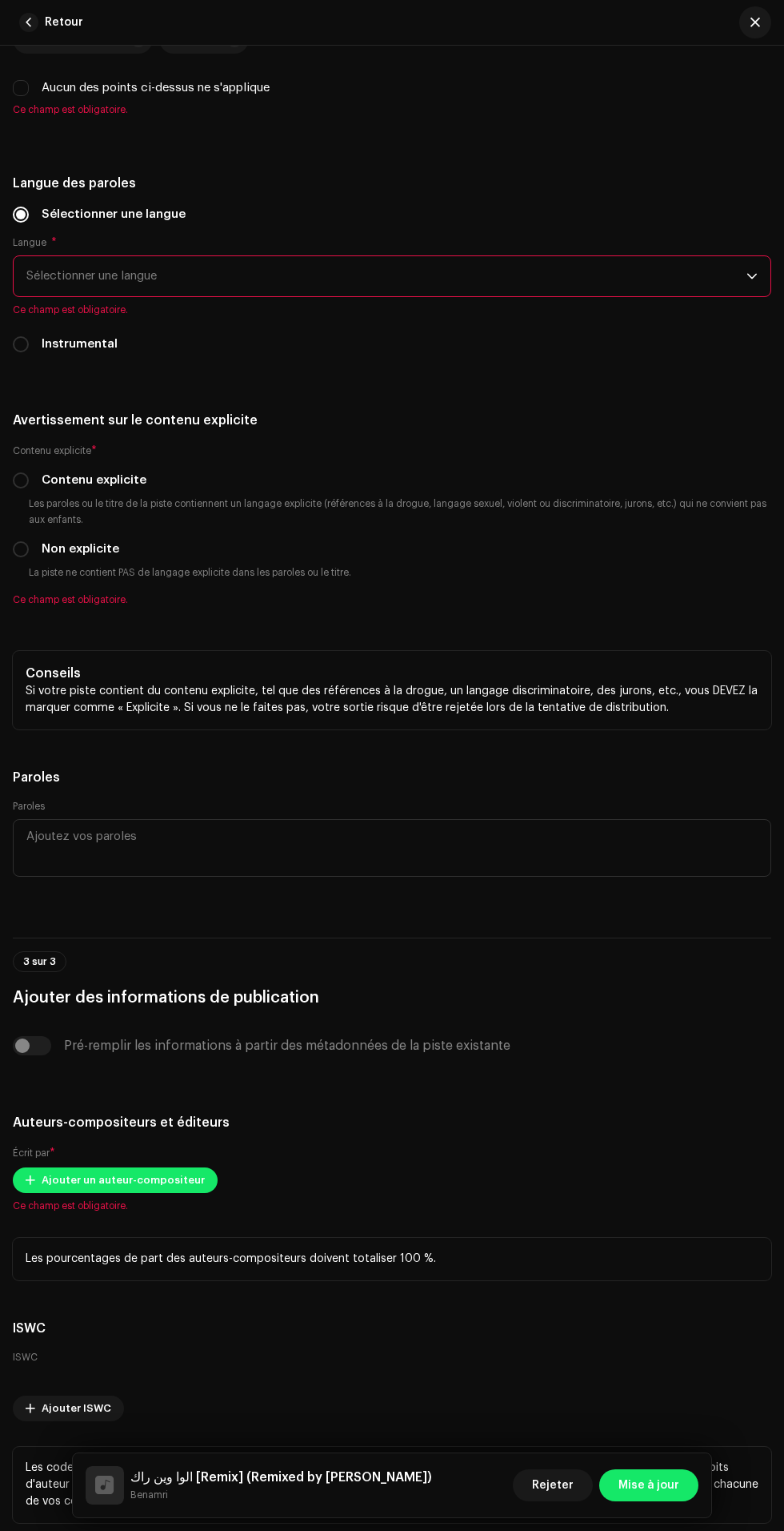
radio input "true"
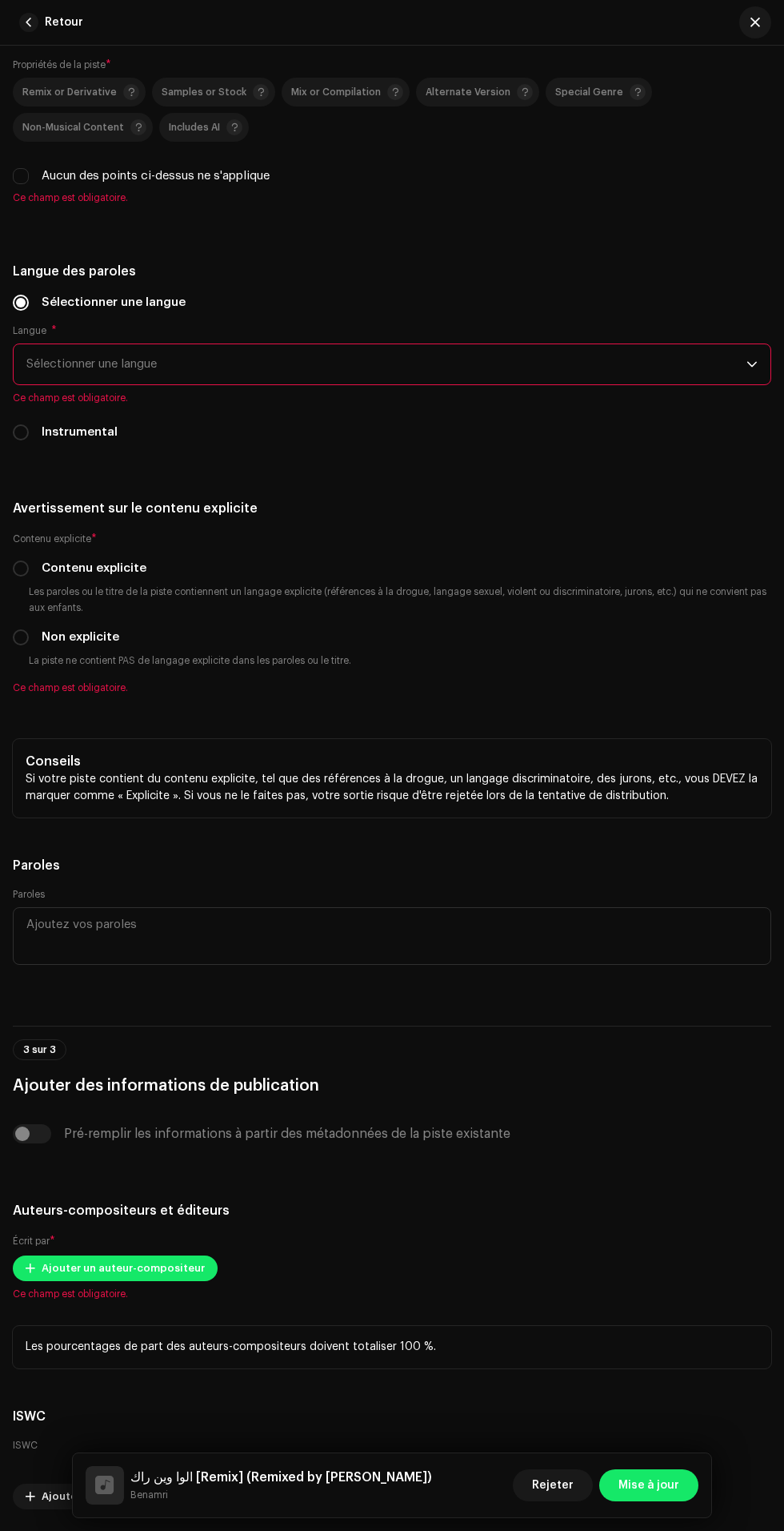
scroll to position [3228, 0]
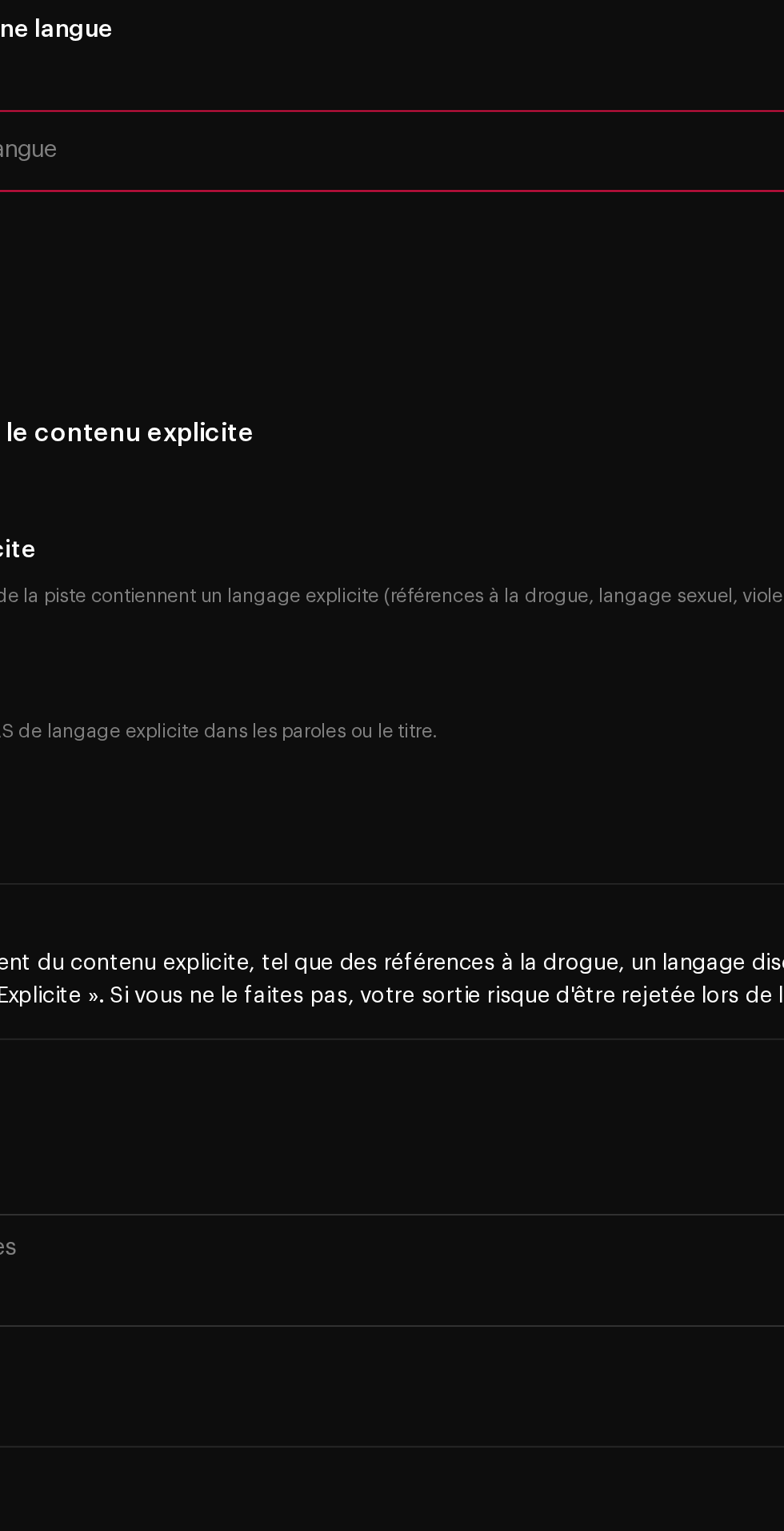
scroll to position [34, 0]
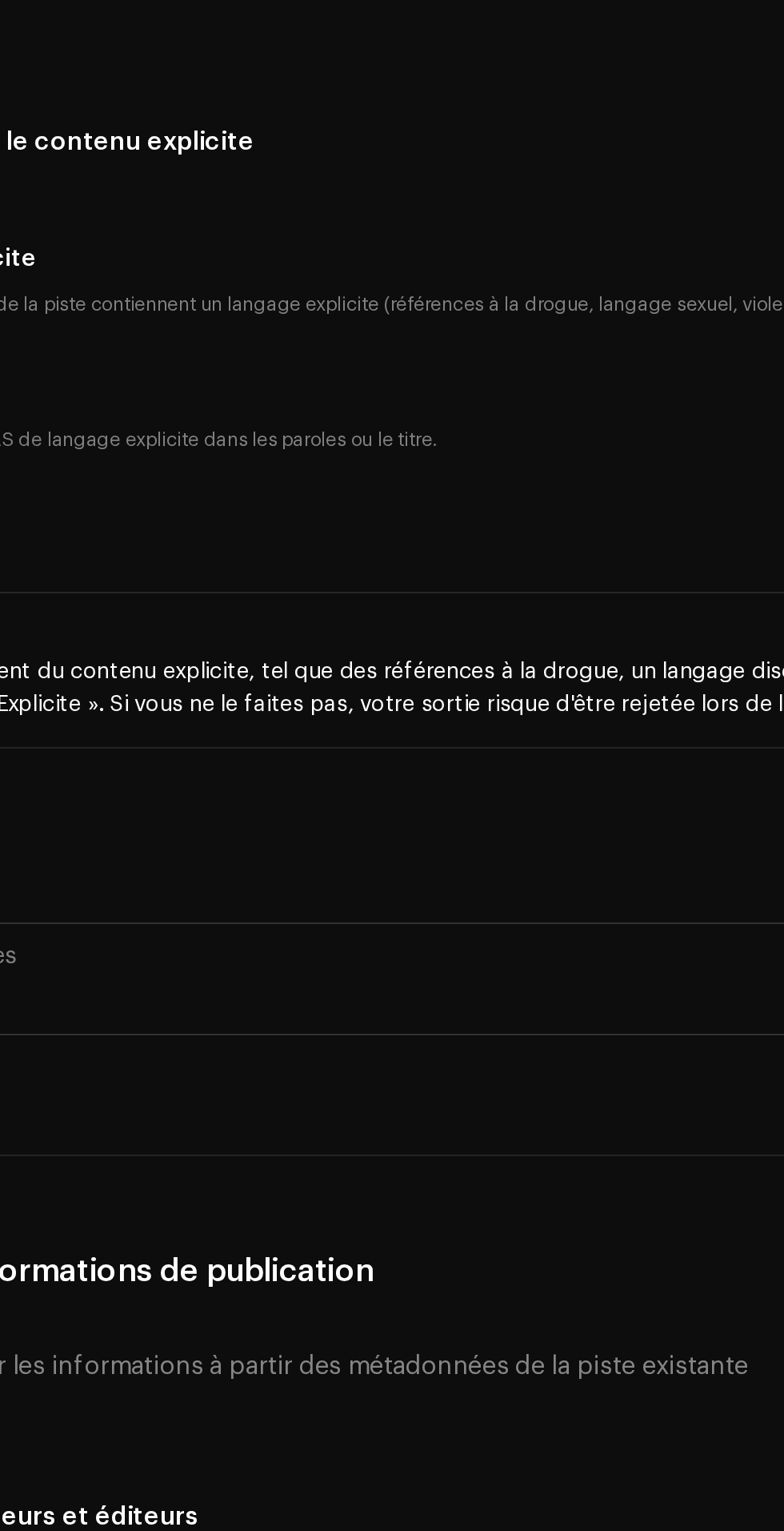
type input "A"
type input "Amine Prod"
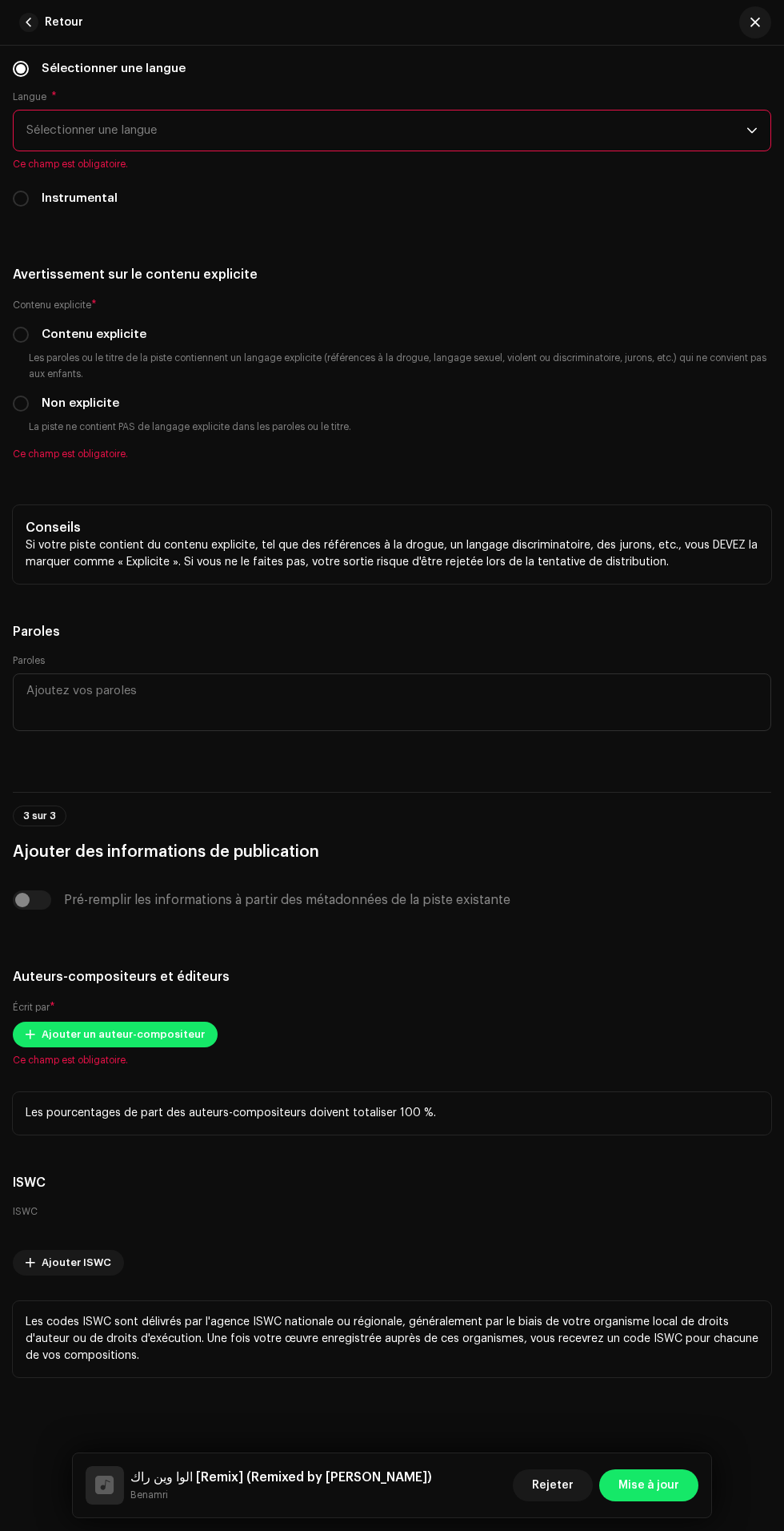
scroll to position [3571, 0]
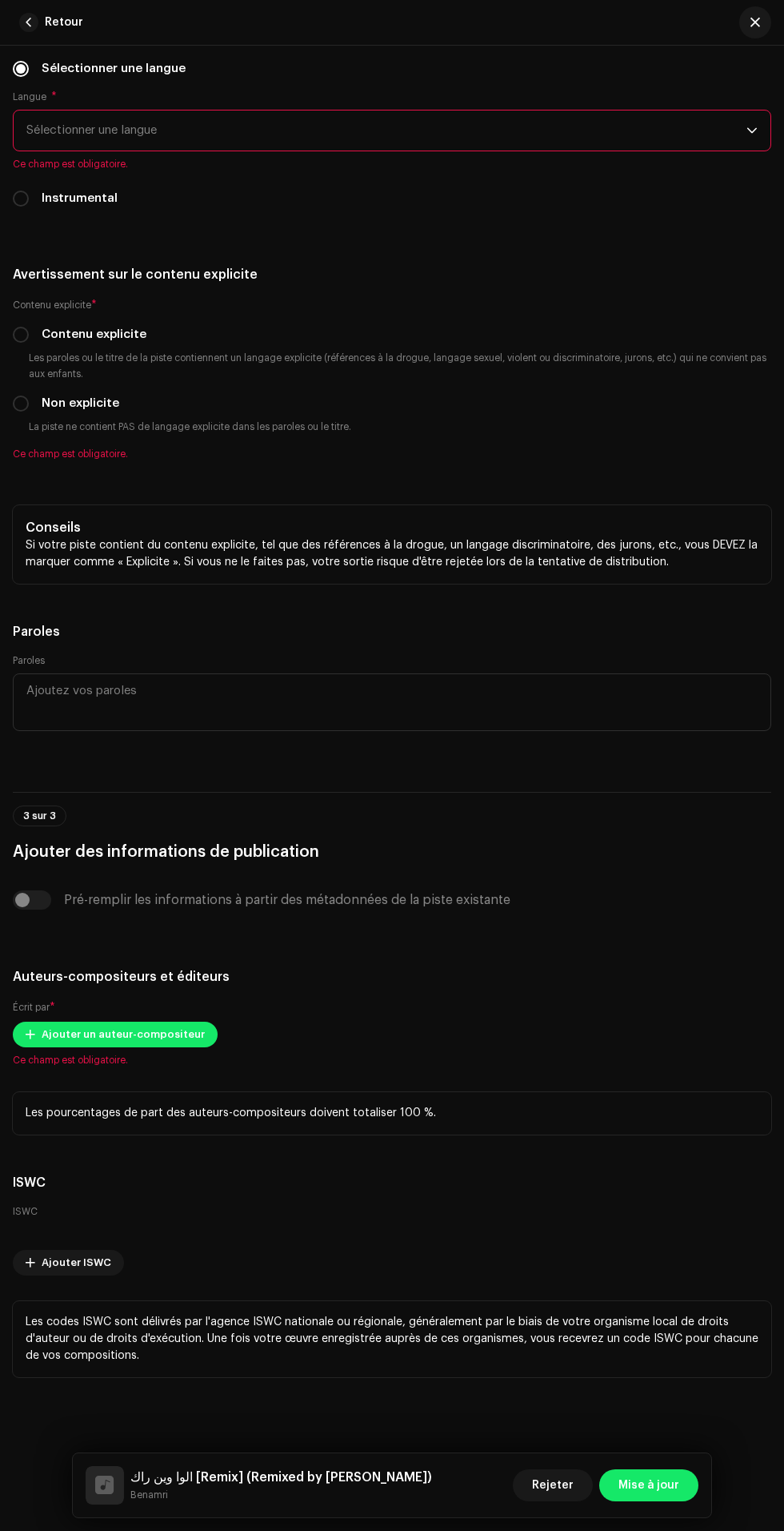
checkbox input "true"
click at [630, 150] on span "Sélectionner une langue" at bounding box center [386, 130] width 720 height 40
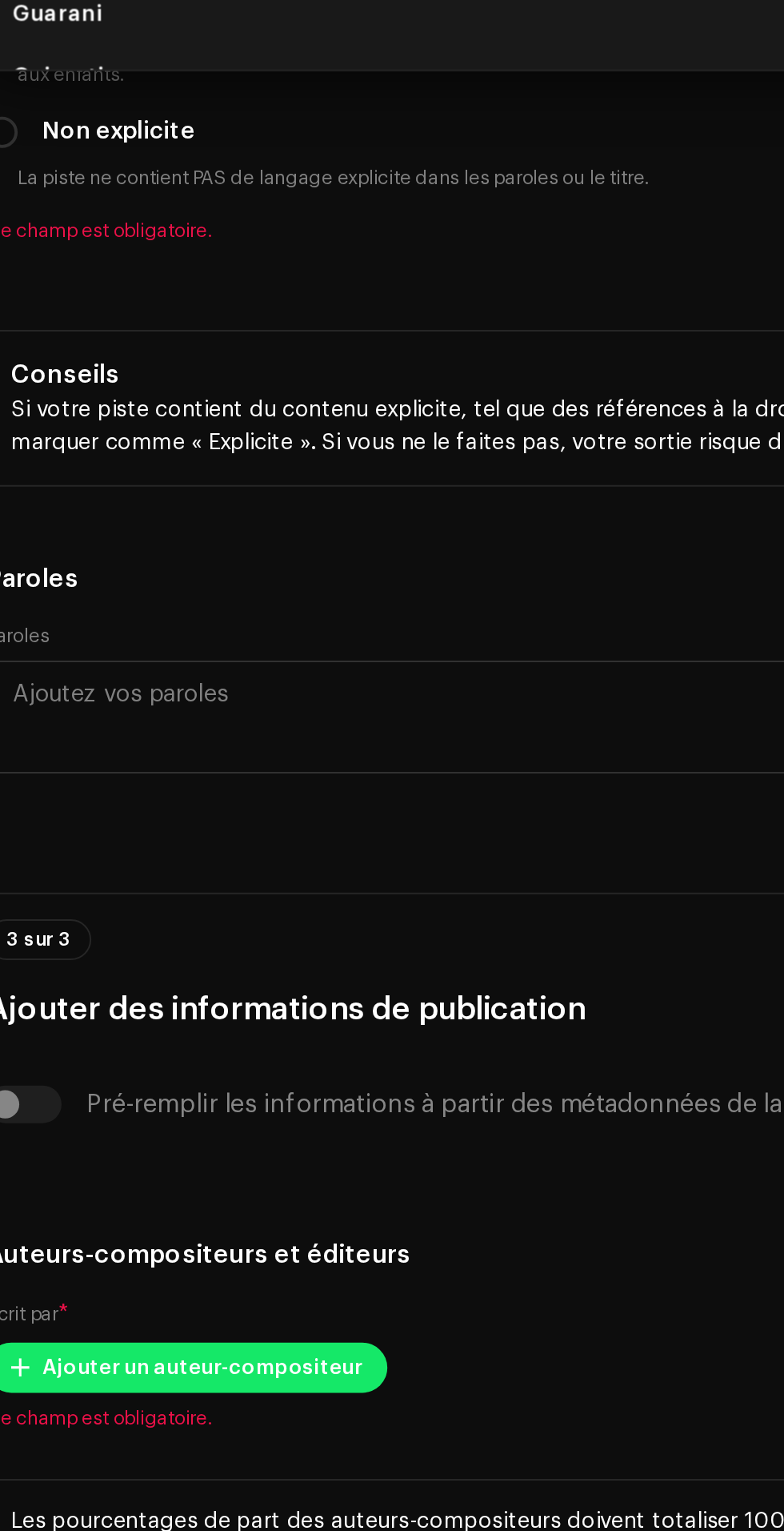
scroll to position [0, 0]
type input "Arab"
click at [298, 237] on li "Arabic" at bounding box center [392, 220] width 744 height 32
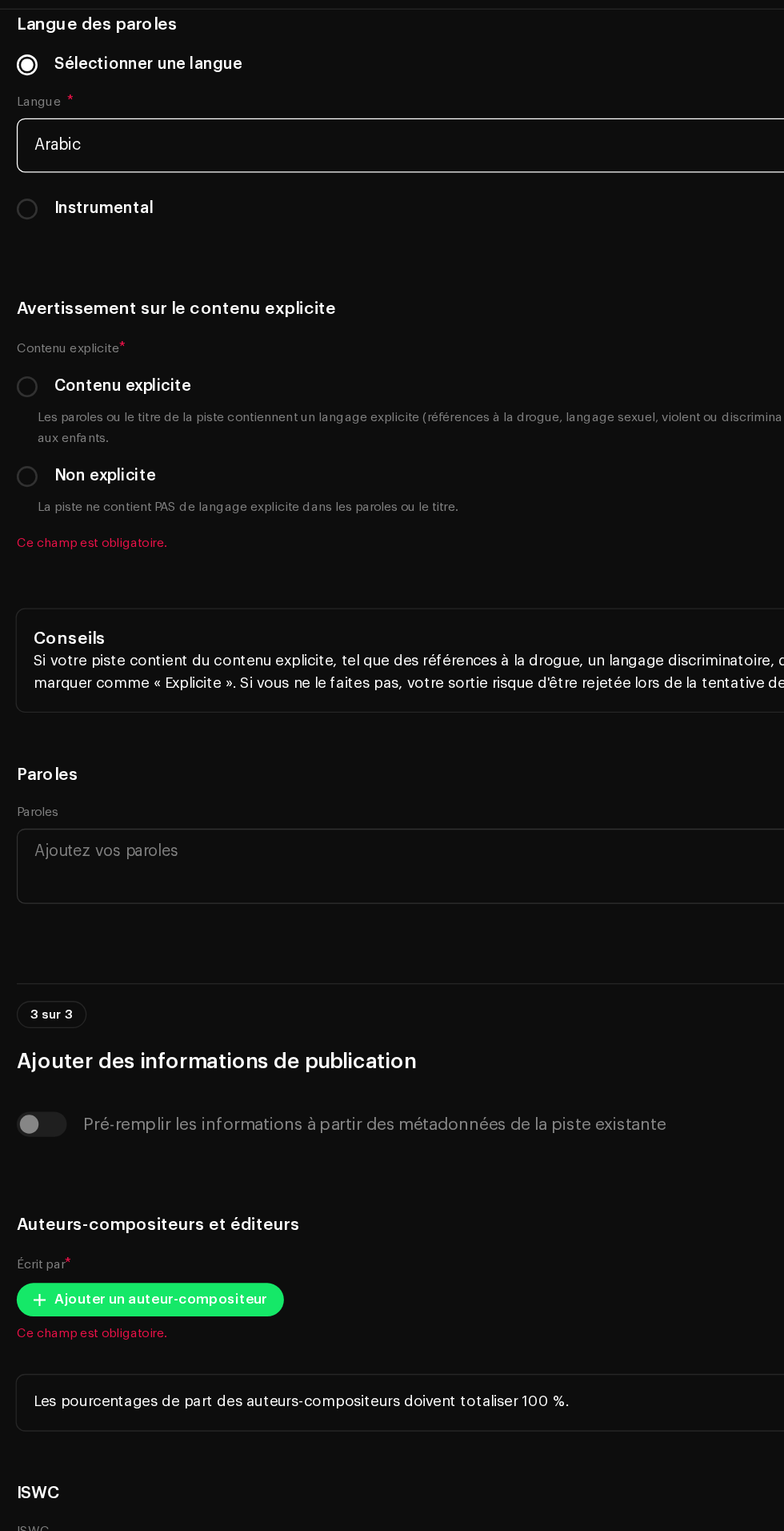
scroll to position [25, 0]
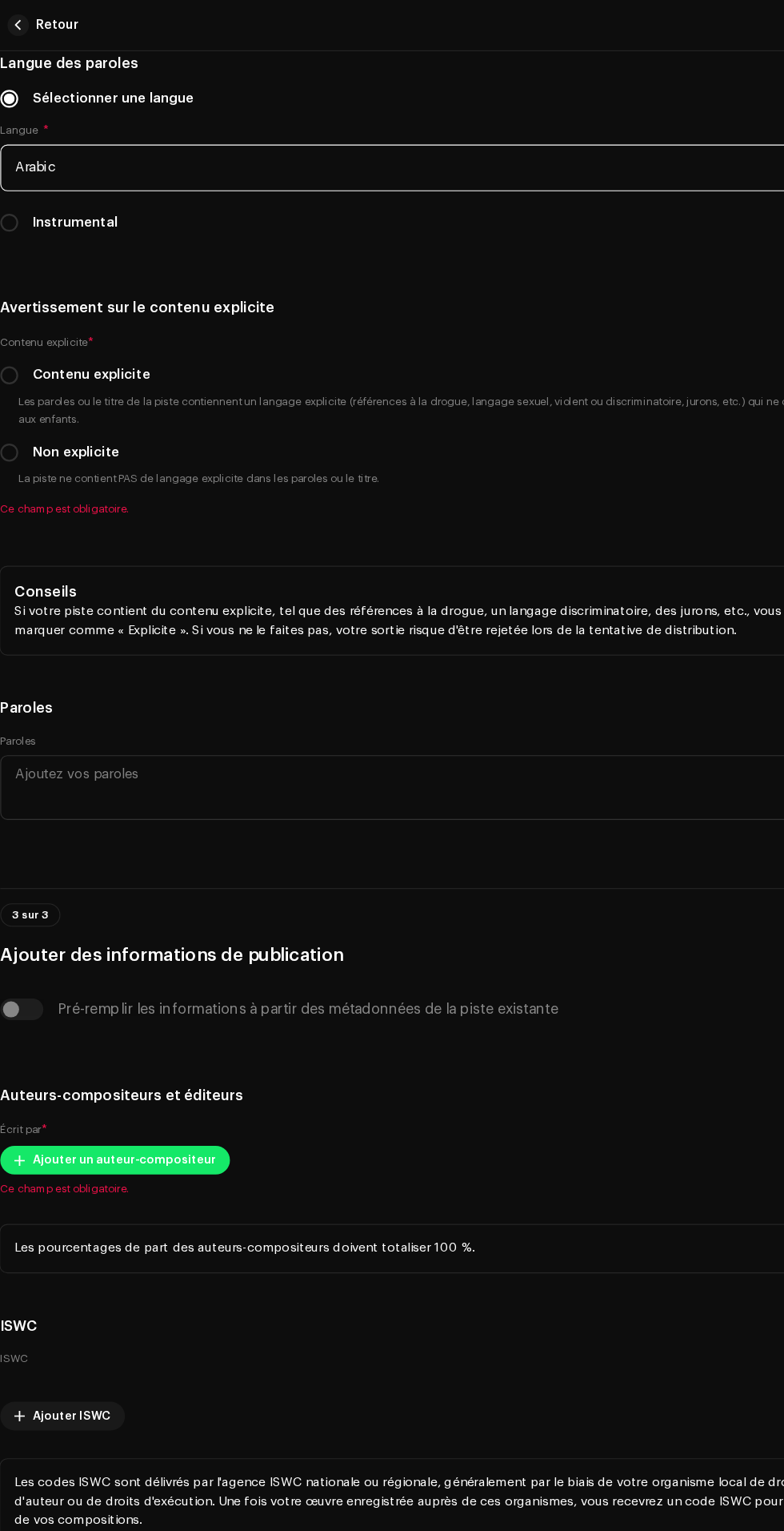
click at [42, 435] on small "La piste ne contient PAS de langage explicite dans les paroles ou le titre." at bounding box center [190, 426] width 329 height 16
click at [23, 412] on input "Non explicite" at bounding box center [21, 403] width 16 height 16
radio input "true"
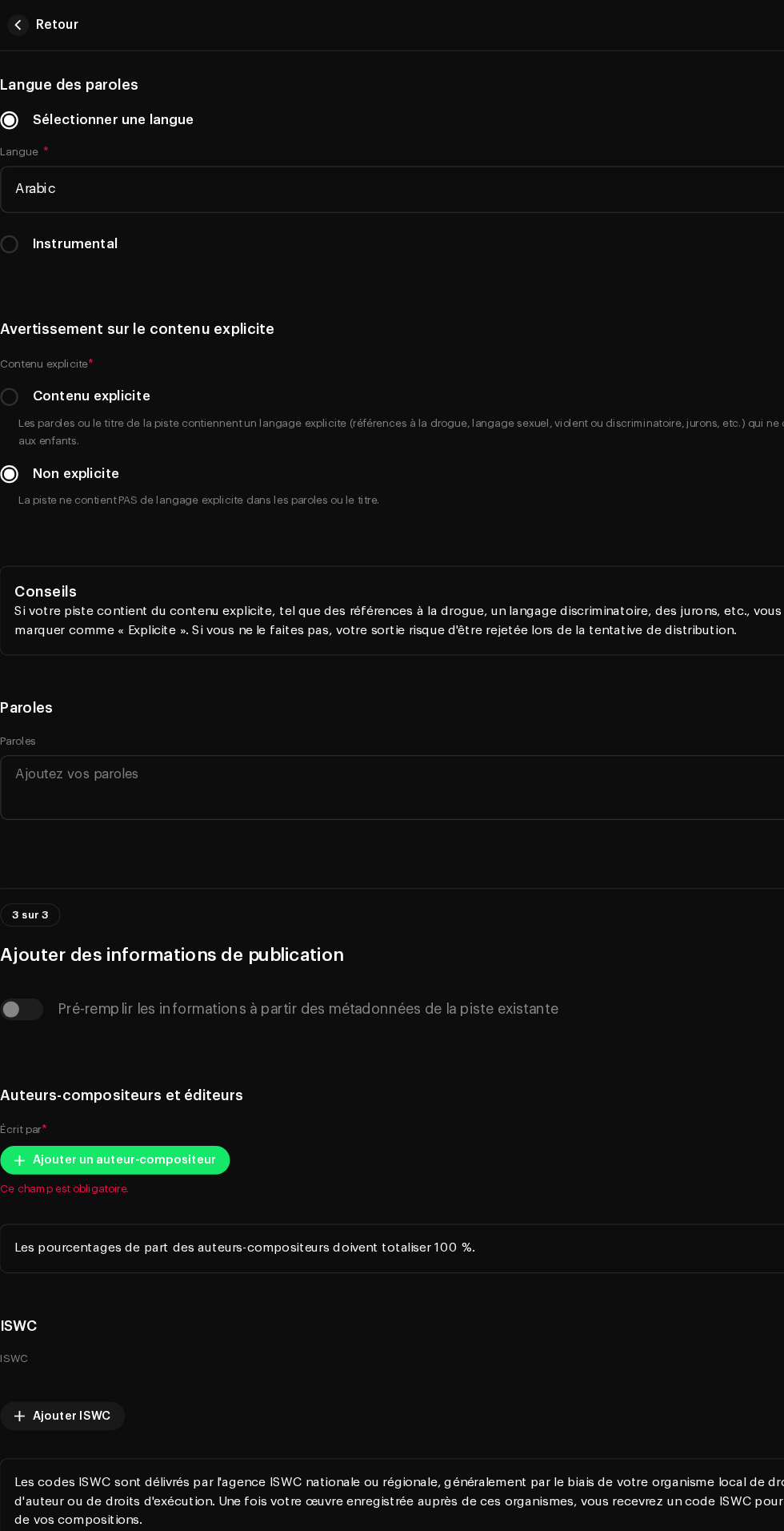
scroll to position [4701, 0]
click at [155, 1018] on span "Ajouter un auteur-compositeur" at bounding box center [122, 1034] width 163 height 32
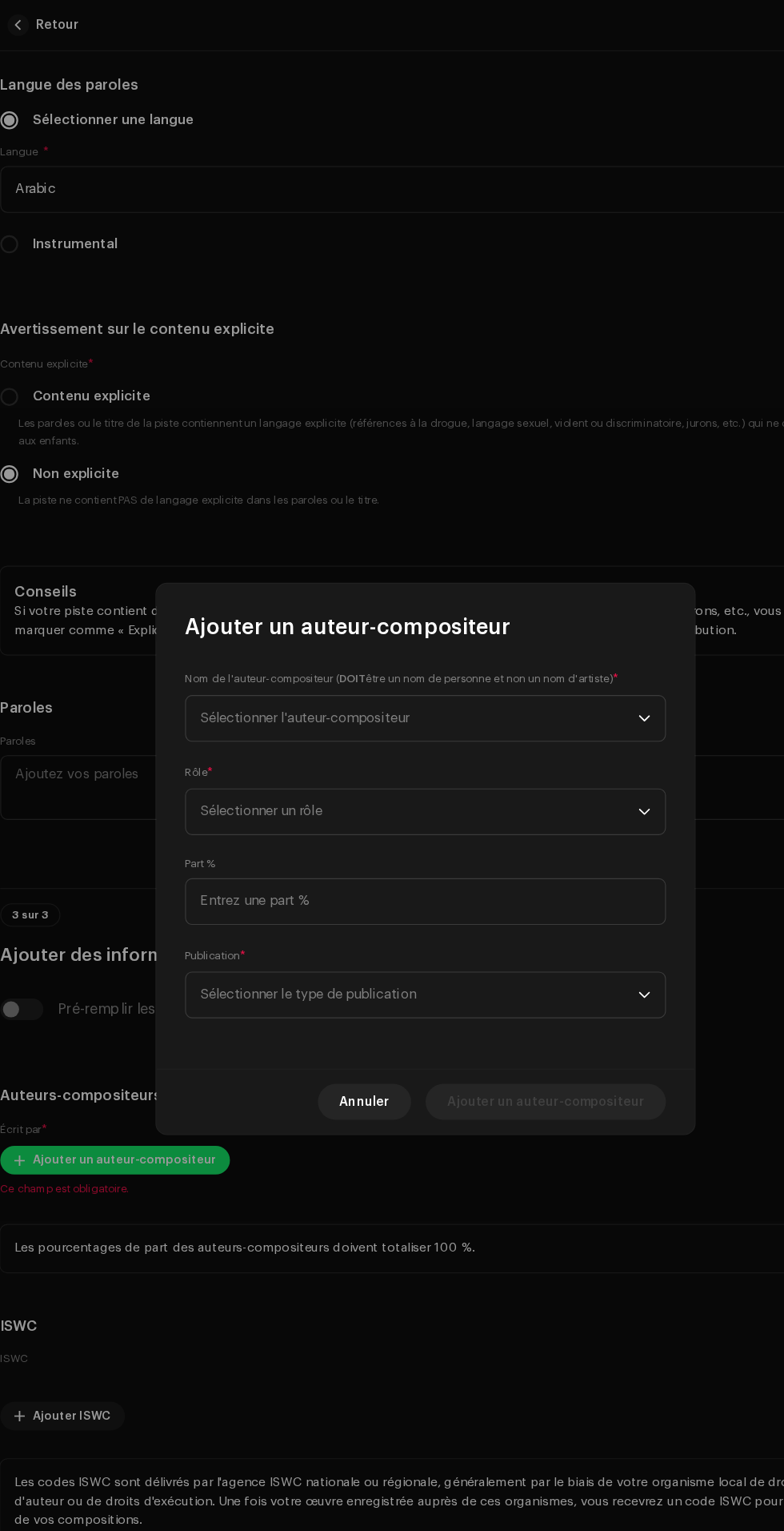
click at [496, 633] on span "Sélectionner l'auteur-compositeur" at bounding box center [386, 640] width 391 height 40
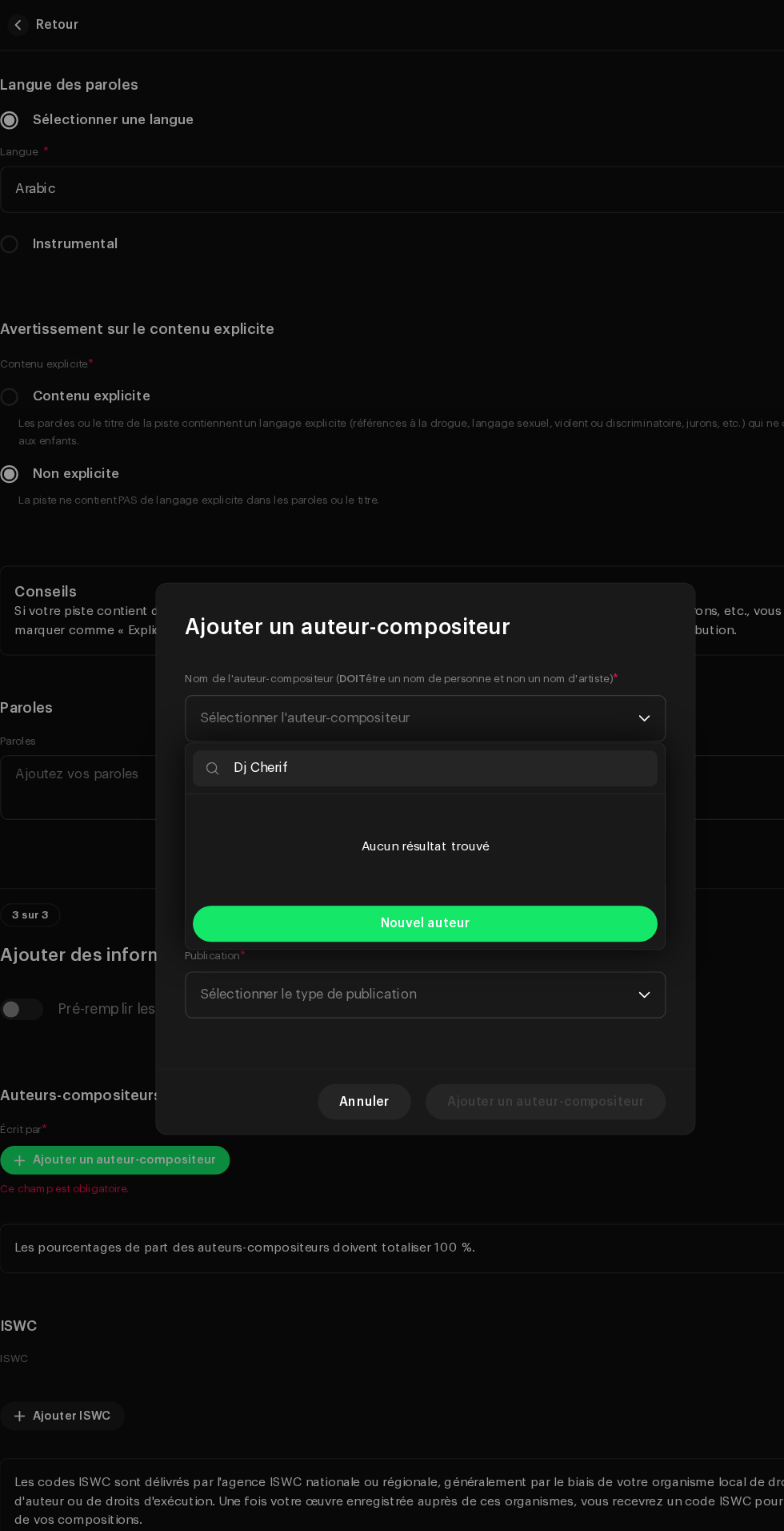
type input "Dj Cherif"
click at [505, 819] on button "Nouvel auteur" at bounding box center [392, 823] width 415 height 32
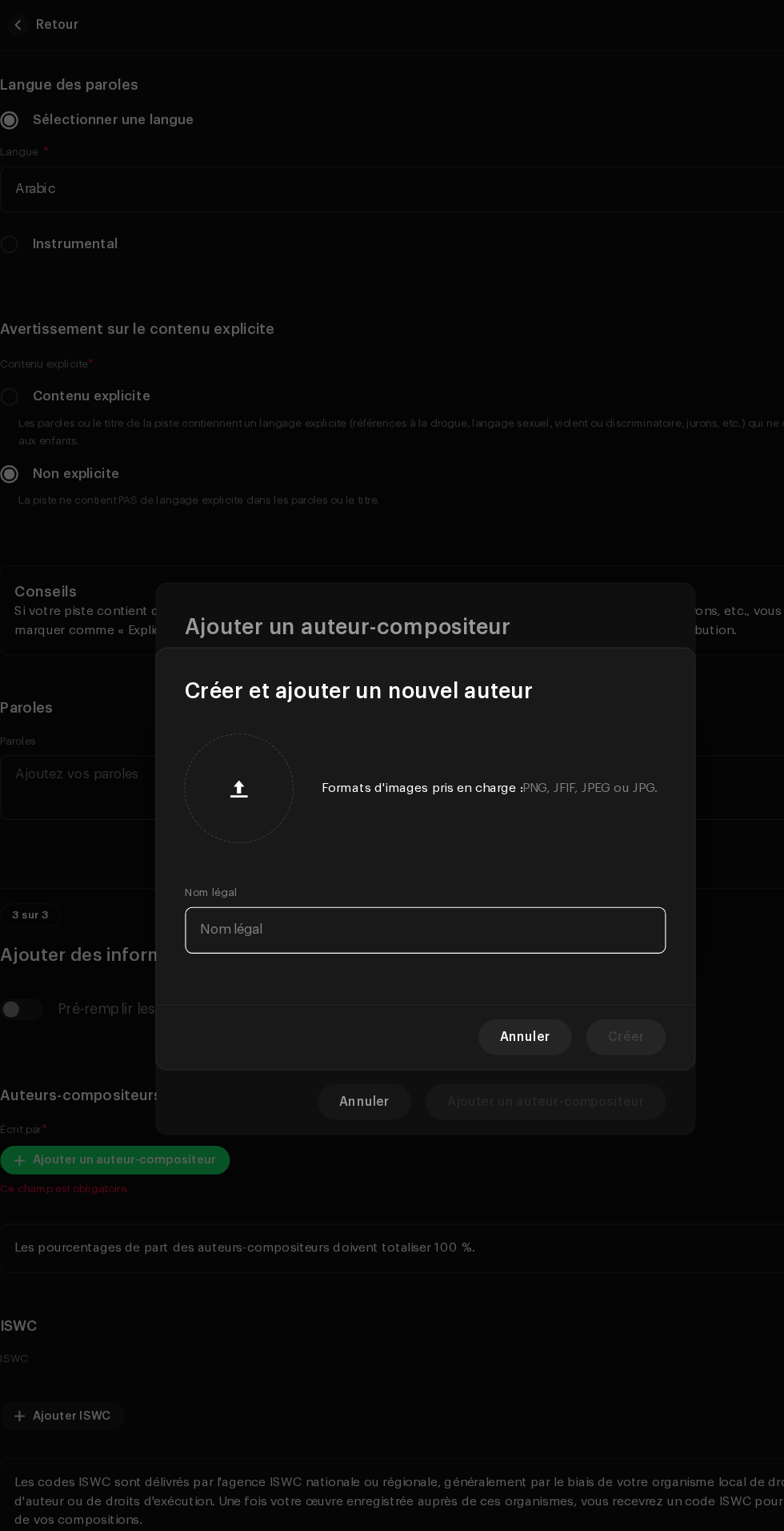
click at [510, 831] on input "text" at bounding box center [392, 829] width 429 height 41
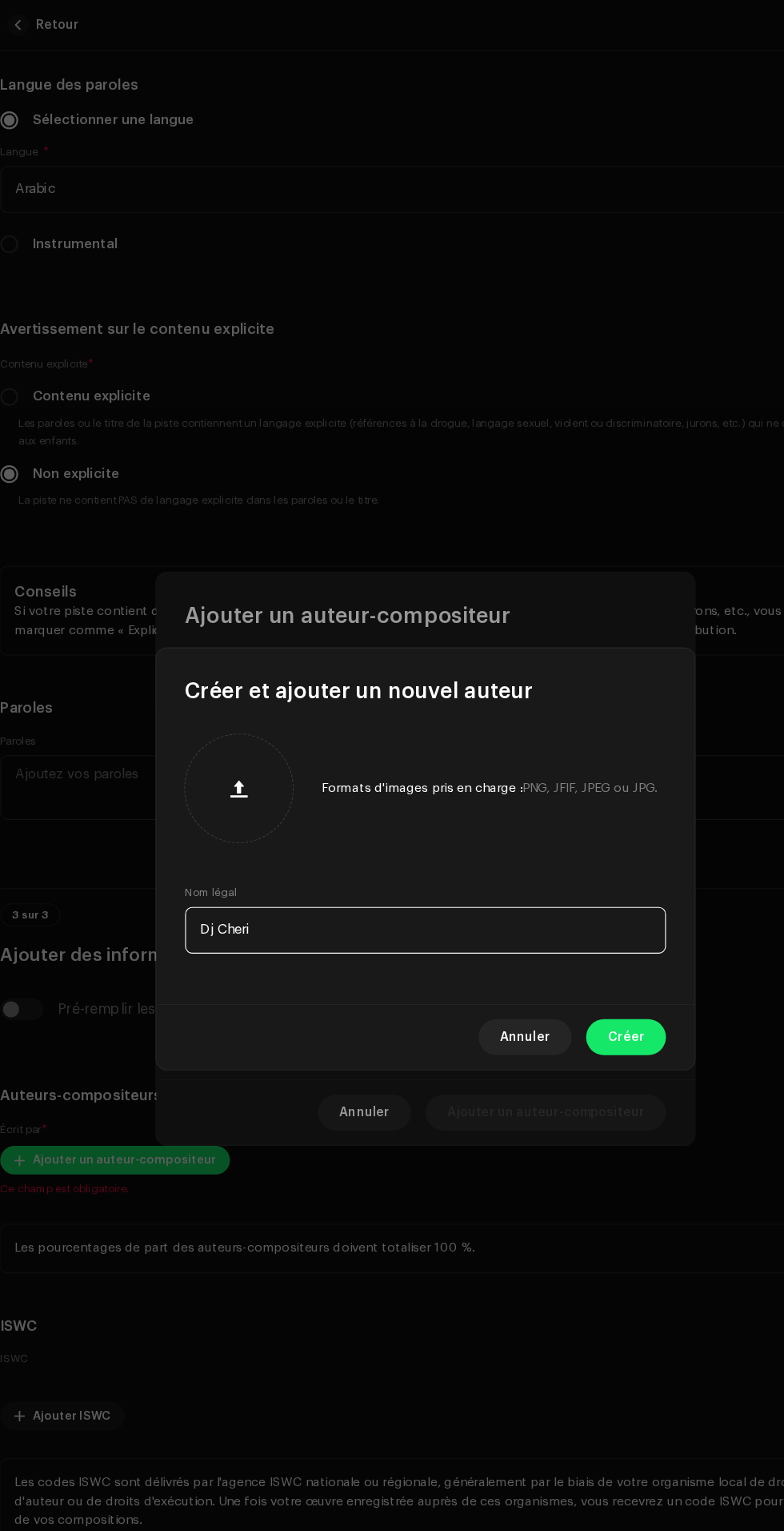
type input "Dj Cherif"
click at [581, 926] on span "Créer" at bounding box center [571, 924] width 33 height 32
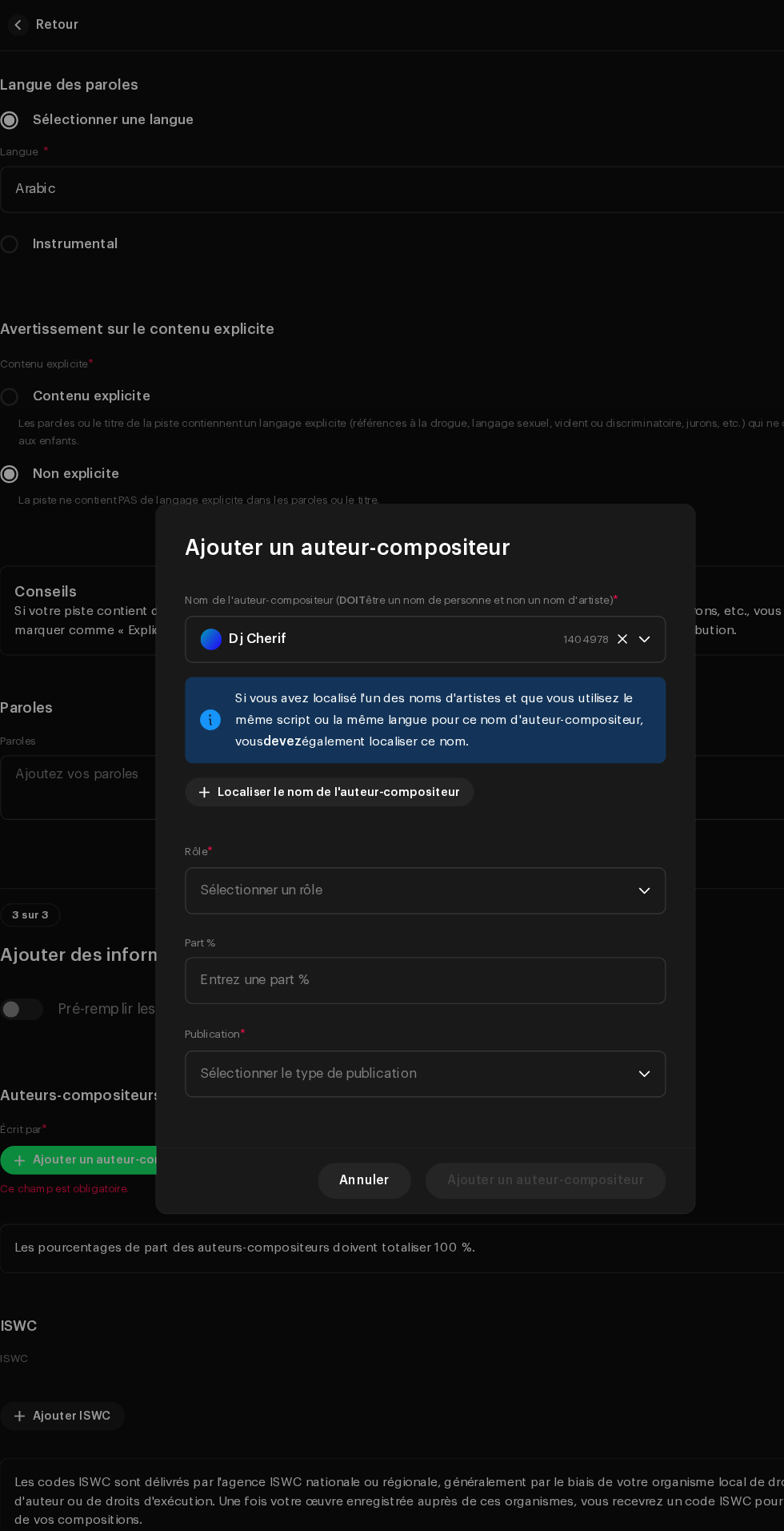
click at [505, 806] on span "Sélectionner un rôle" at bounding box center [386, 794] width 391 height 40
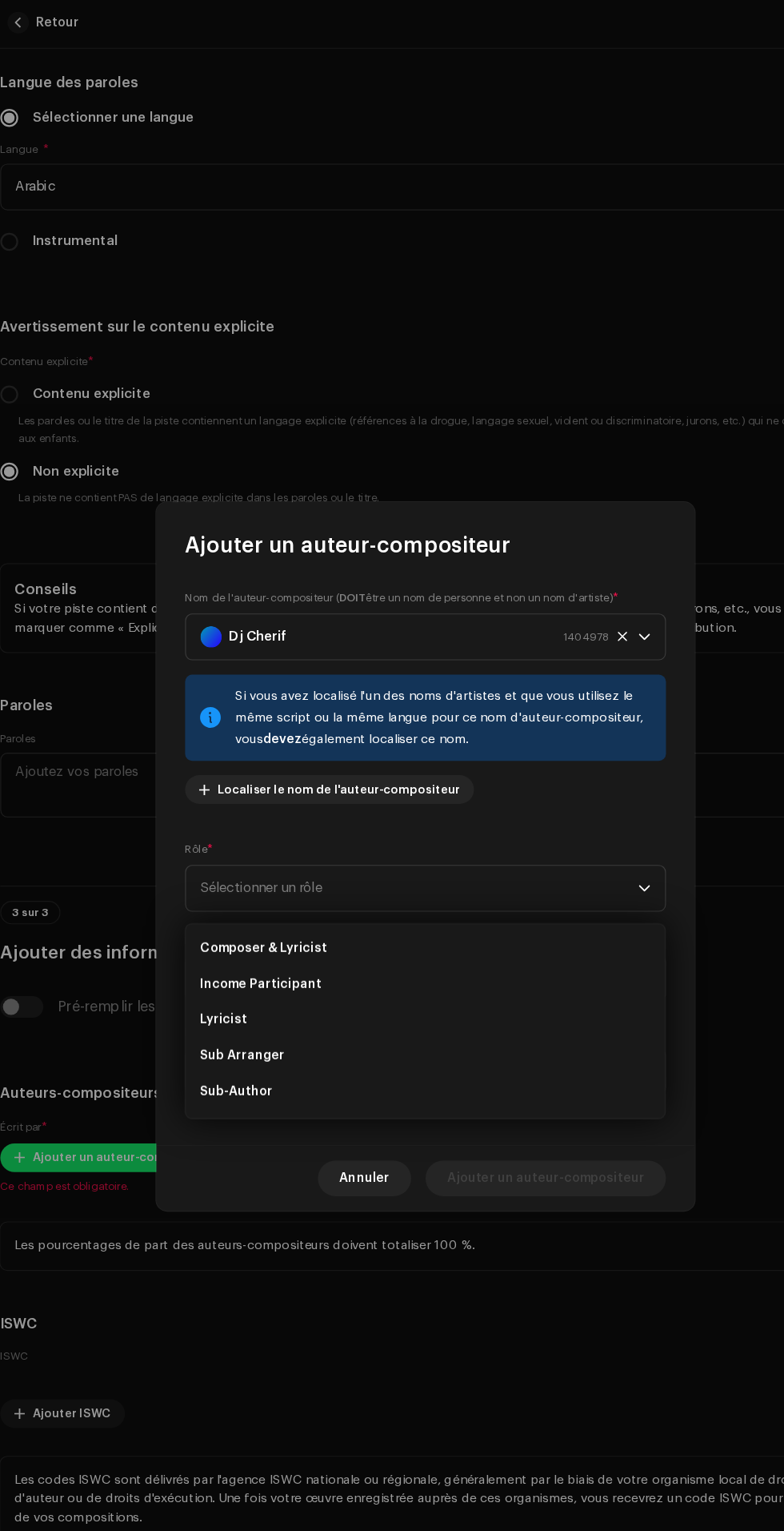
scroll to position [97, 0]
click at [425, 906] on li "Lyricist" at bounding box center [392, 911] width 415 height 32
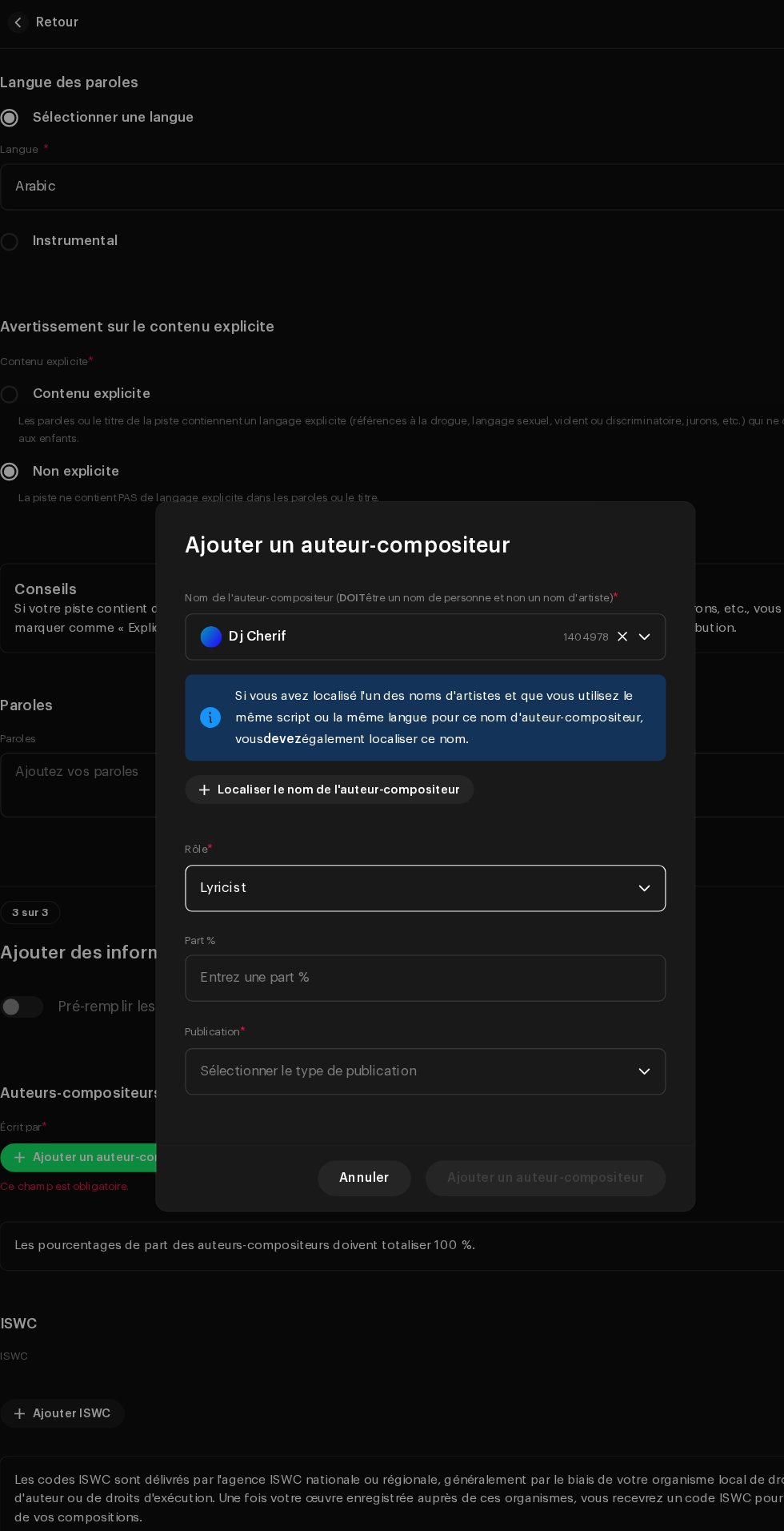
click at [511, 978] on span "Sélectionner le type de publication" at bounding box center [386, 957] width 391 height 40
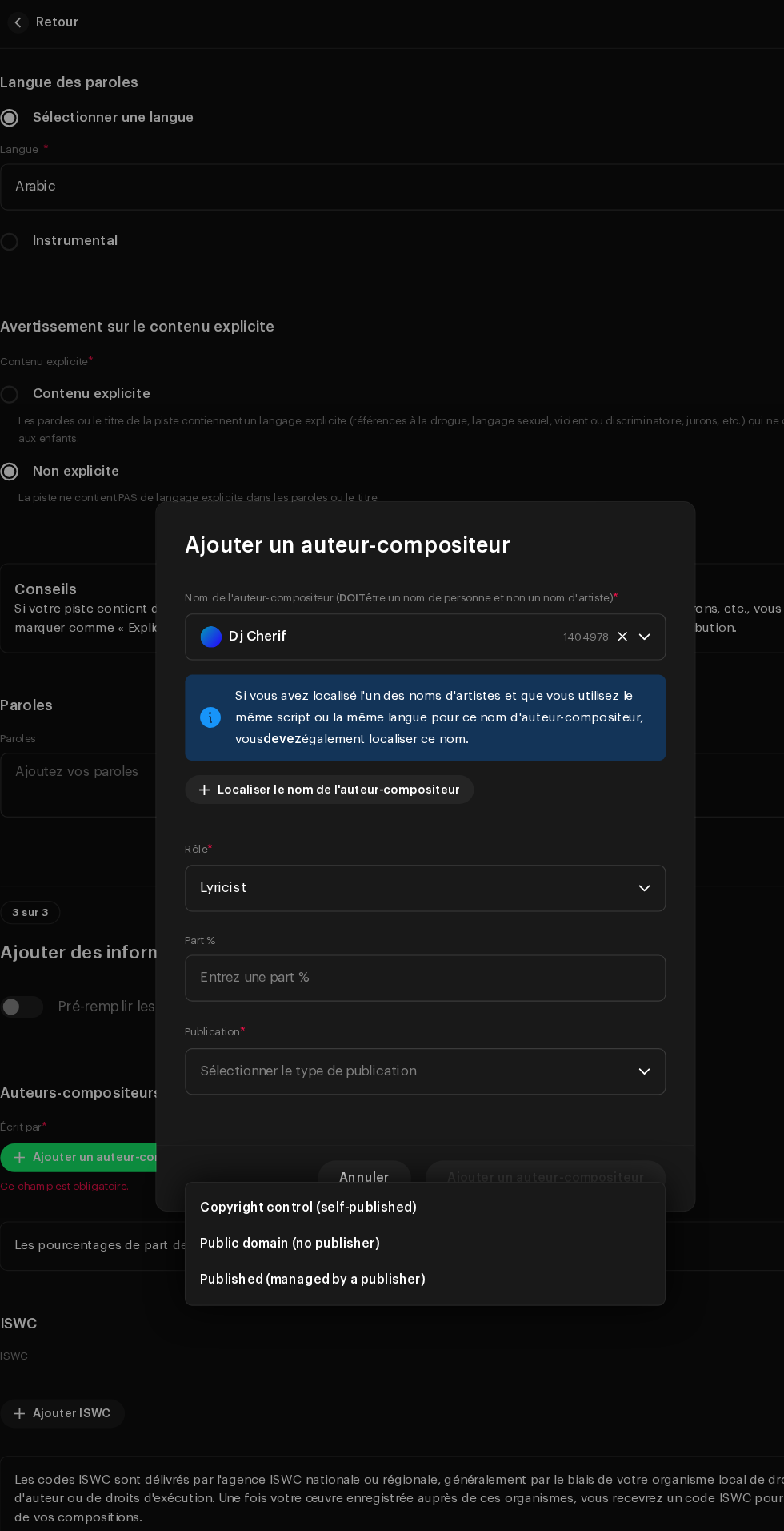
click at [485, 1069] on li "Copyright control (self-published)" at bounding box center [392, 1079] width 415 height 32
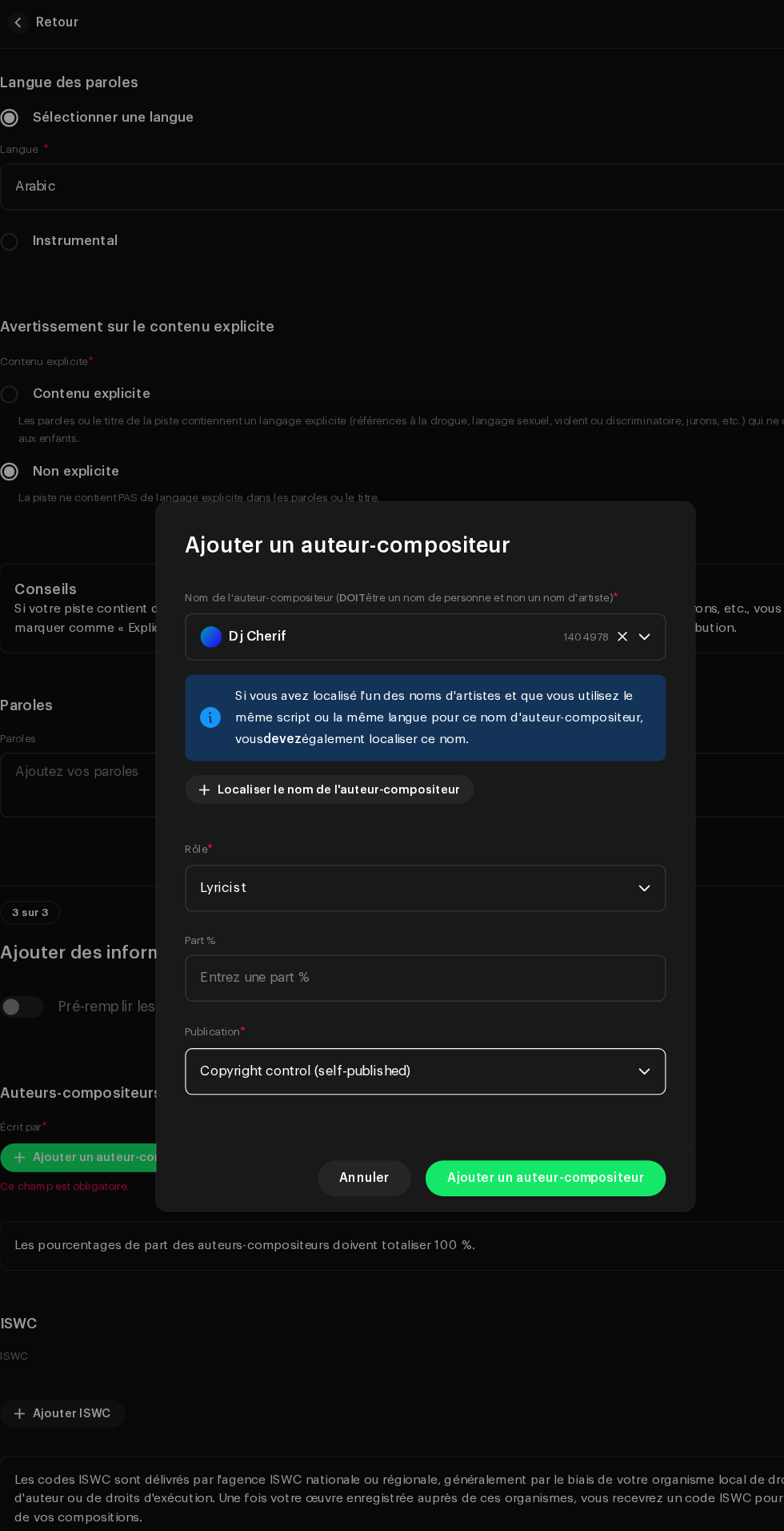
click at [526, 1068] on span "Ajouter un auteur-compositeur" at bounding box center [499, 1052] width 176 height 32
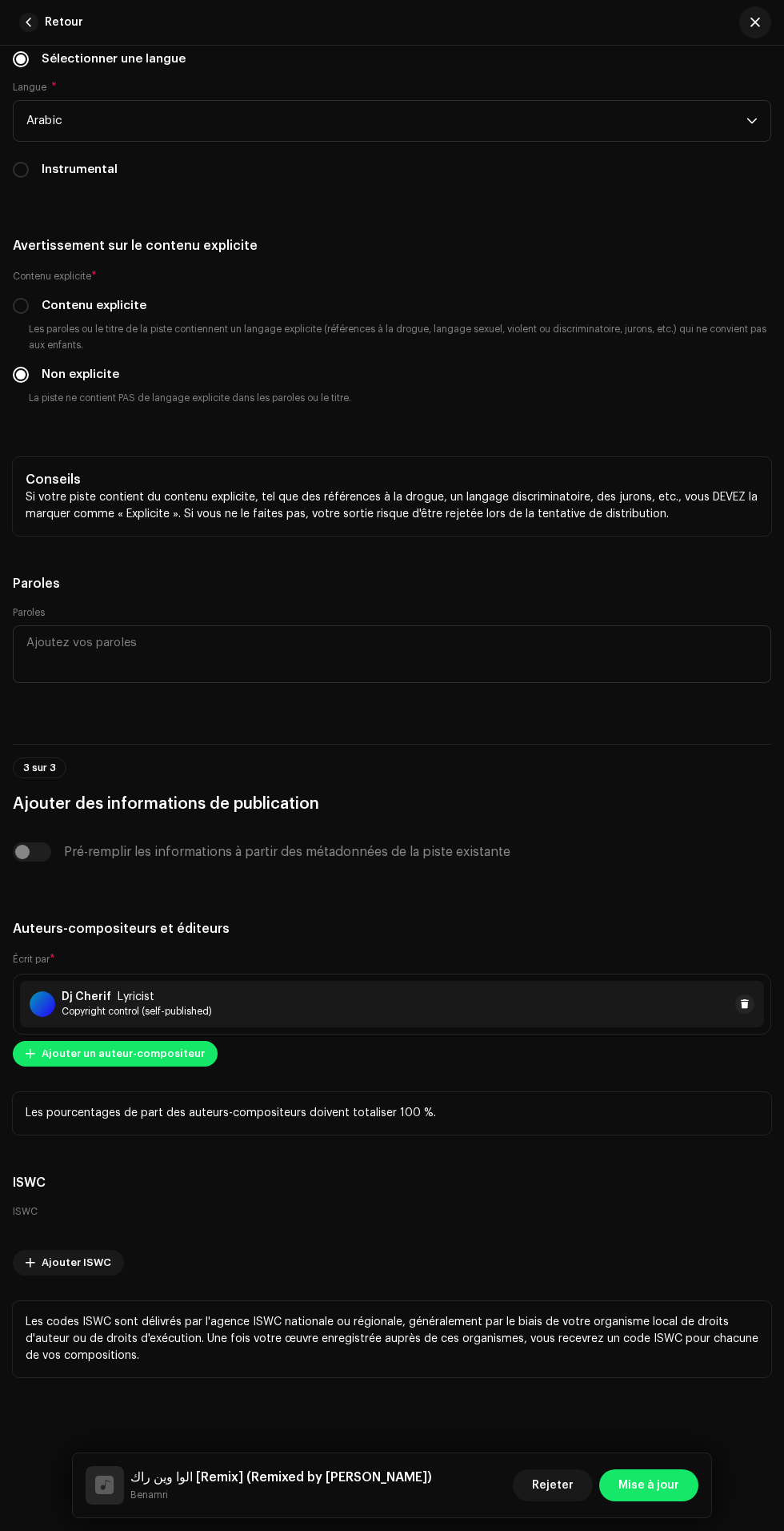
scroll to position [30, 0]
click at [641, 1501] on span "Mise à jour" at bounding box center [649, 1484] width 61 height 32
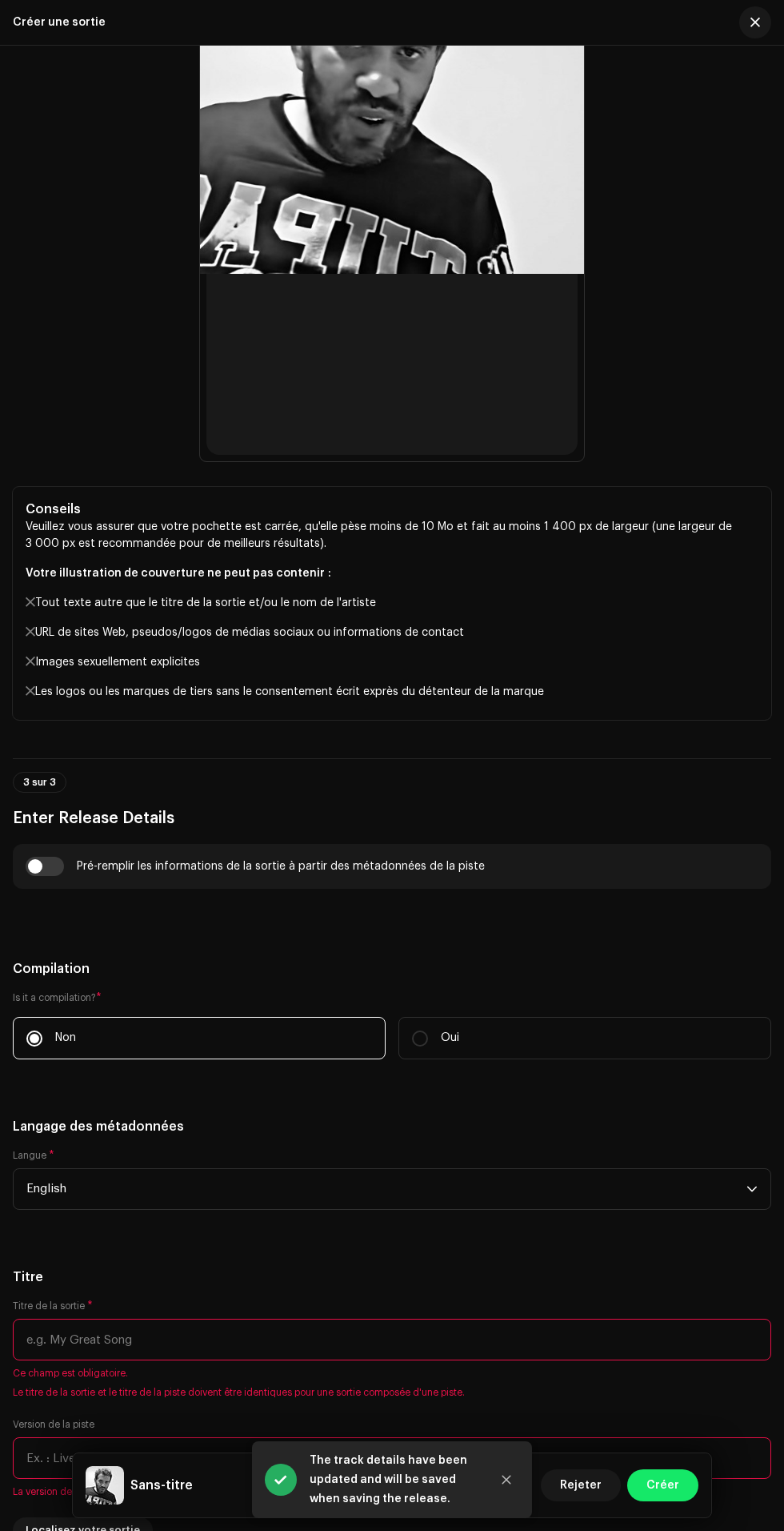
scroll to position [1000, 0]
click at [61, 874] on input "checkbox" at bounding box center [45, 865] width 39 height 19
checkbox input "true"
type input "الوا وين راك"
type input "Remix"
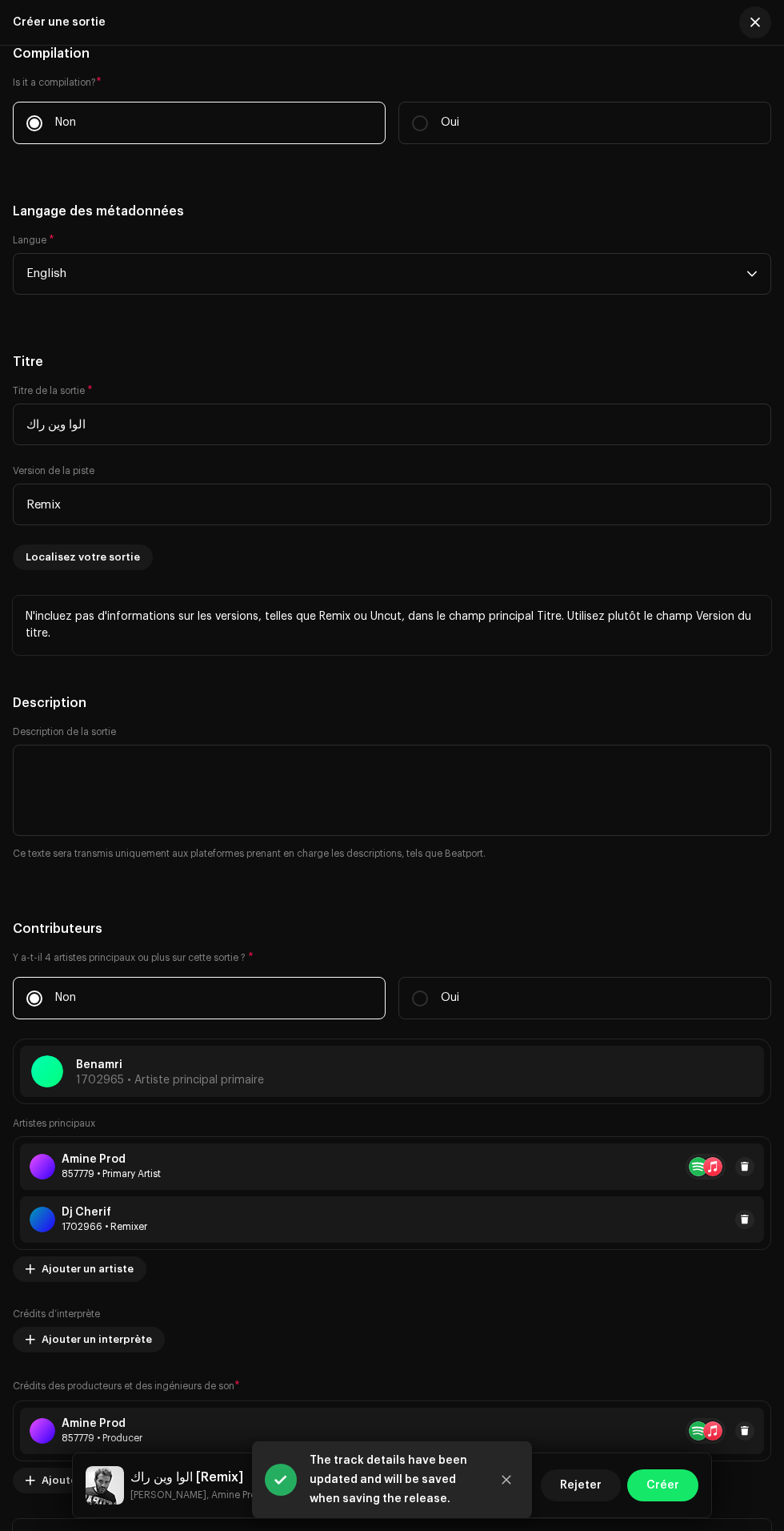
scroll to position [2005, 0]
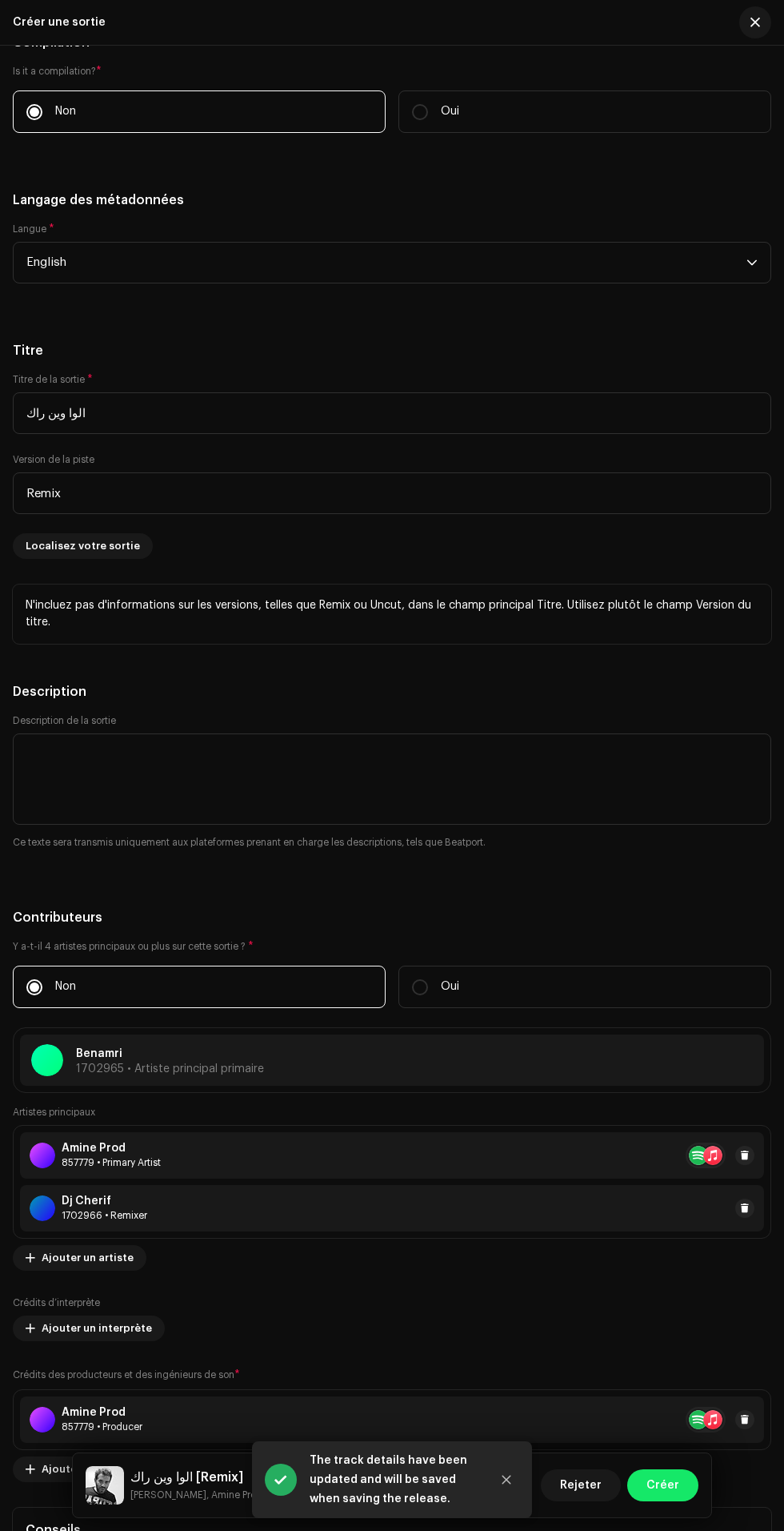
click at [672, 282] on span "English" at bounding box center [386, 262] width 720 height 40
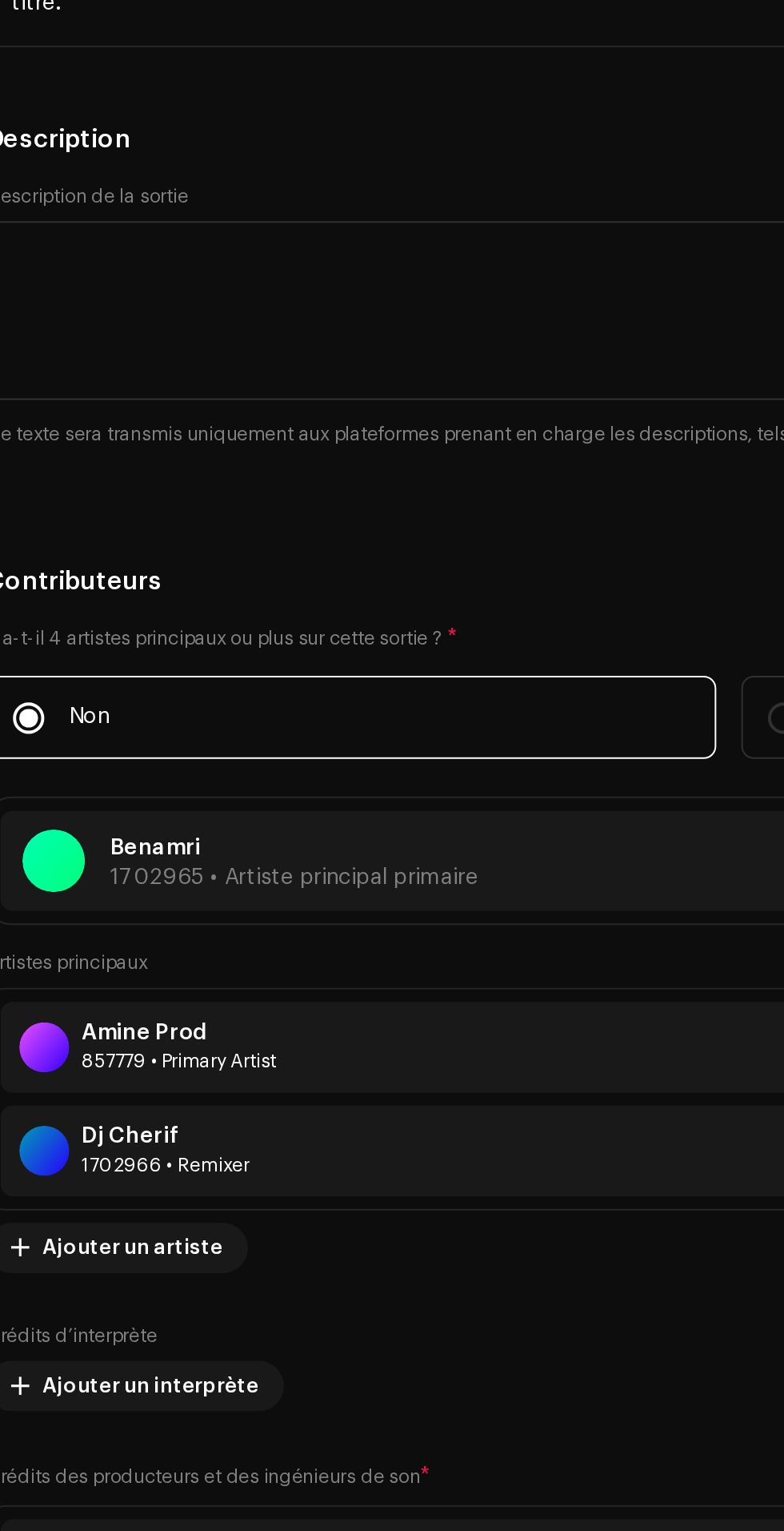
scroll to position [2098, 0]
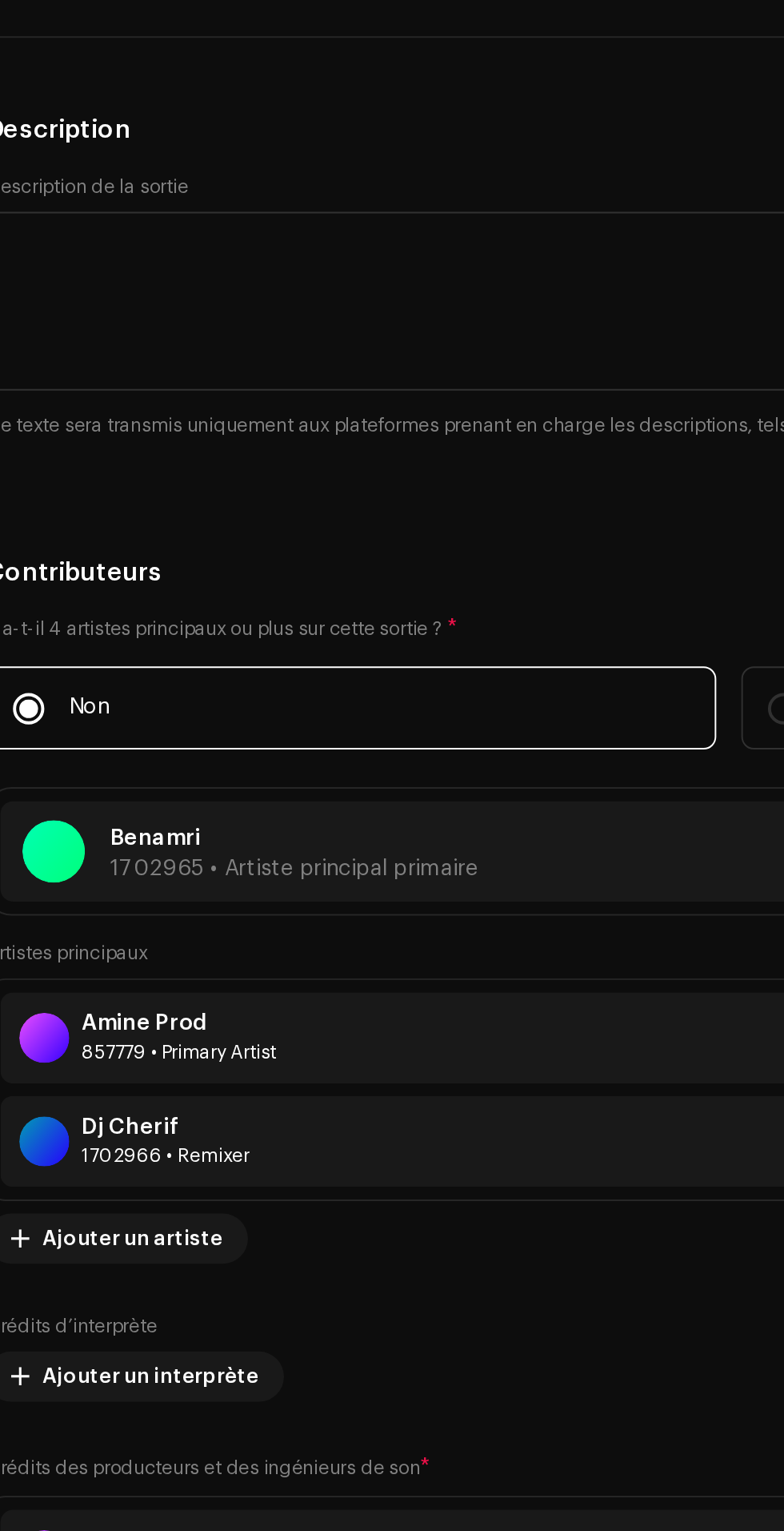
click at [353, 189] on span "English" at bounding box center [386, 169] width 720 height 40
type input "Arab"
click at [311, 275] on li "Arabic" at bounding box center [392, 259] width 744 height 32
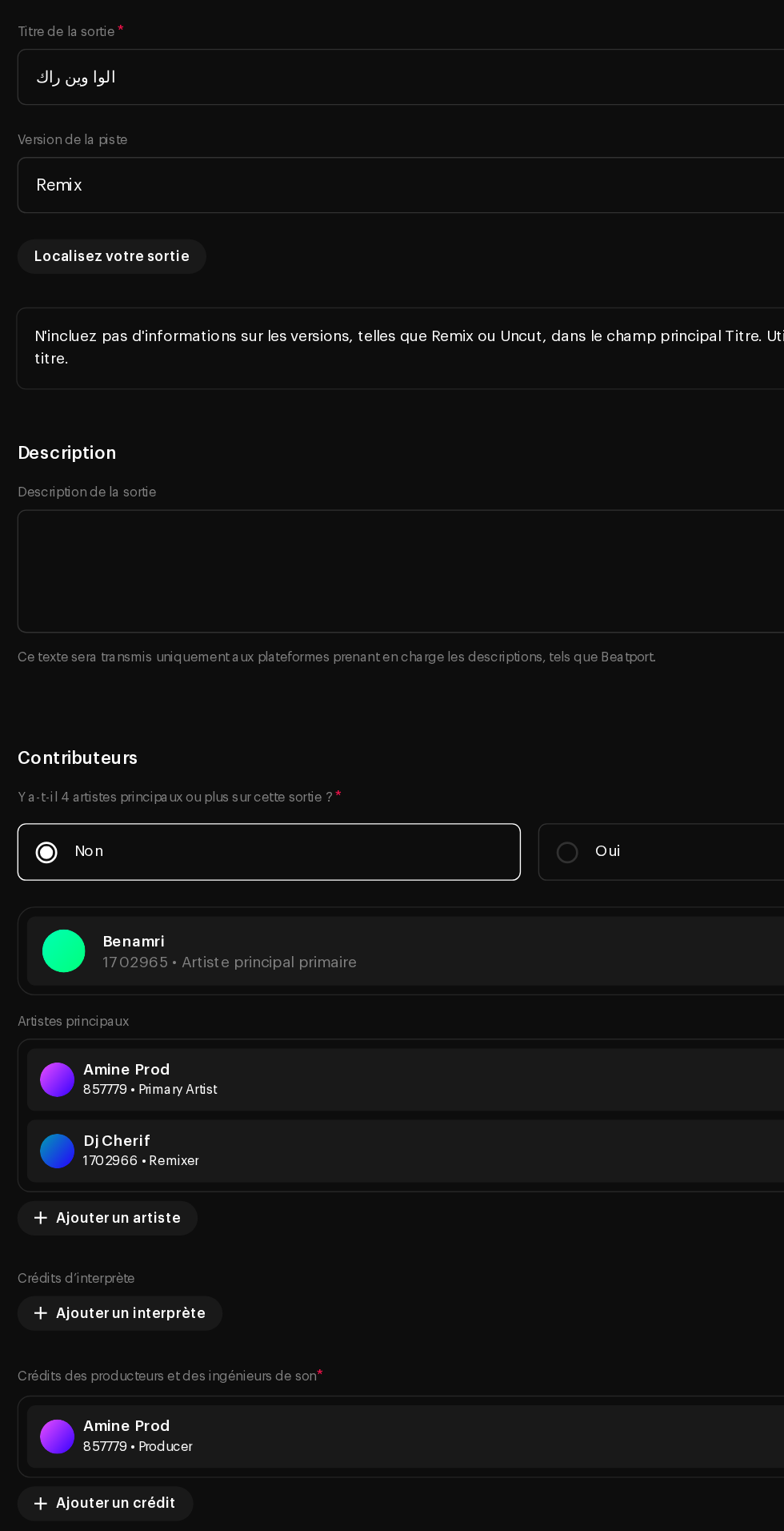
scroll to position [117, 0]
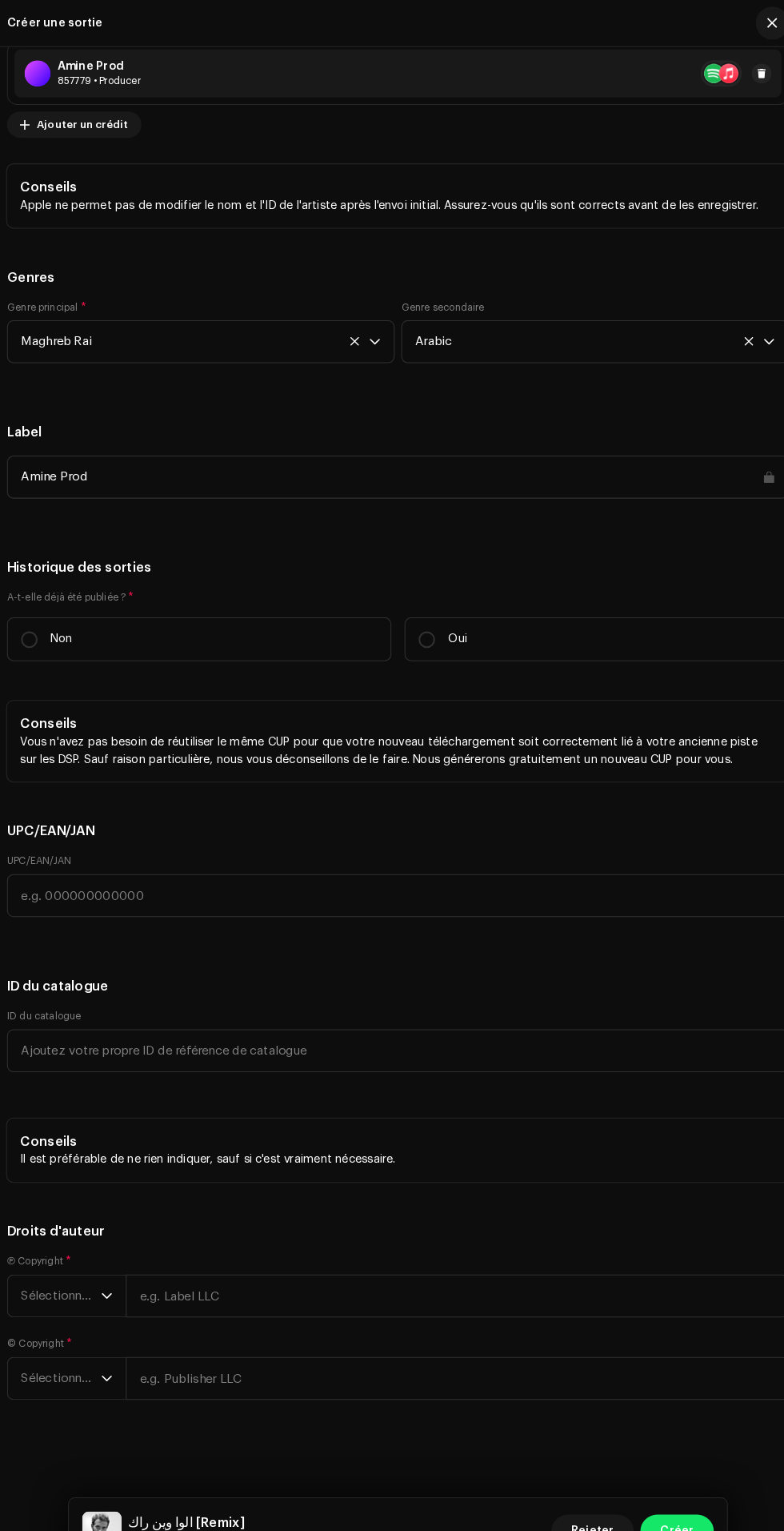
click at [227, 641] on label "Non" at bounding box center [199, 620] width 373 height 42
click at [42, 628] on input "Non" at bounding box center [34, 621] width 16 height 16
radio input "true"
click at [90, 1260] on span "Sélectionner une année" at bounding box center [66, 1257] width 78 height 40
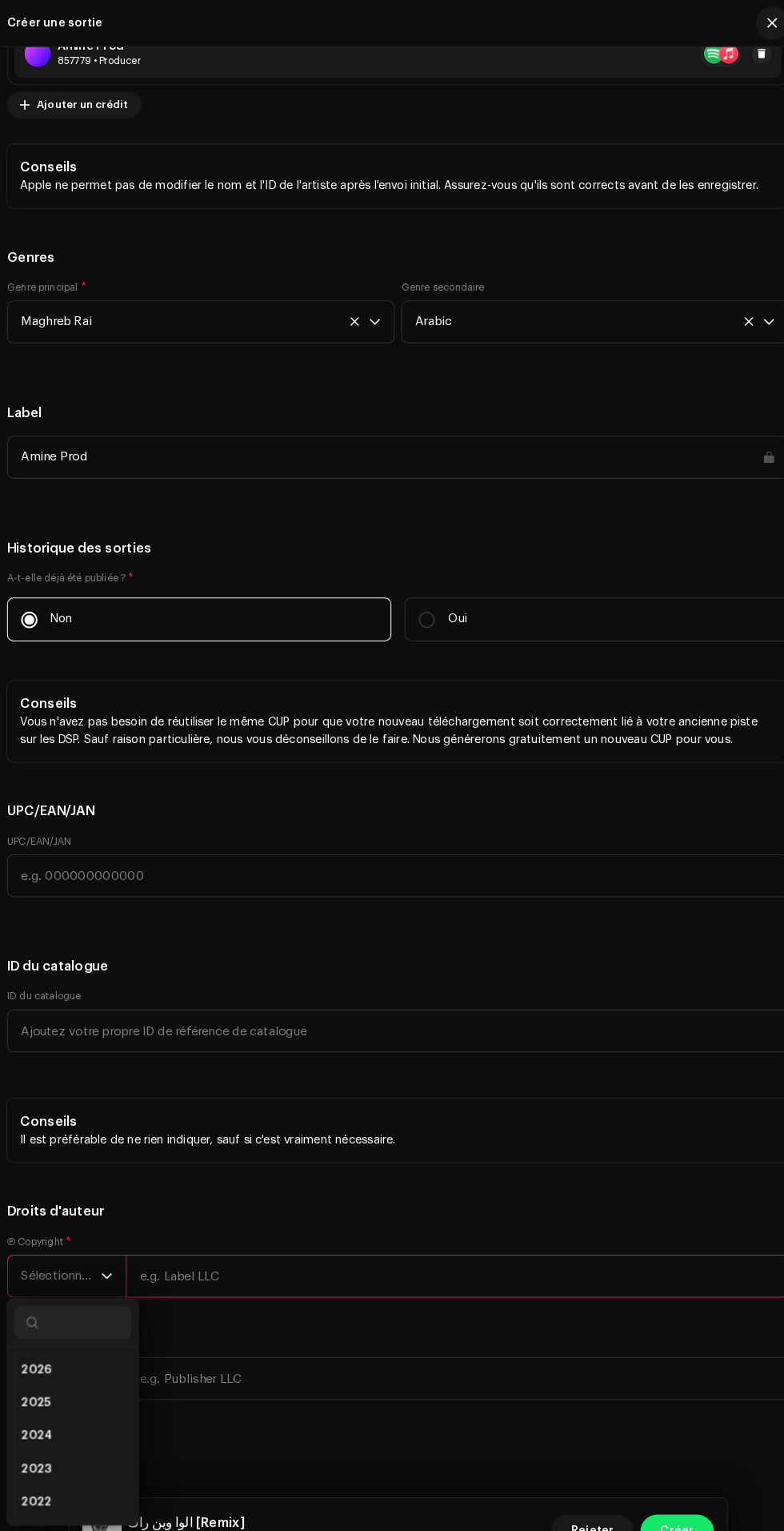
scroll to position [136, 0]
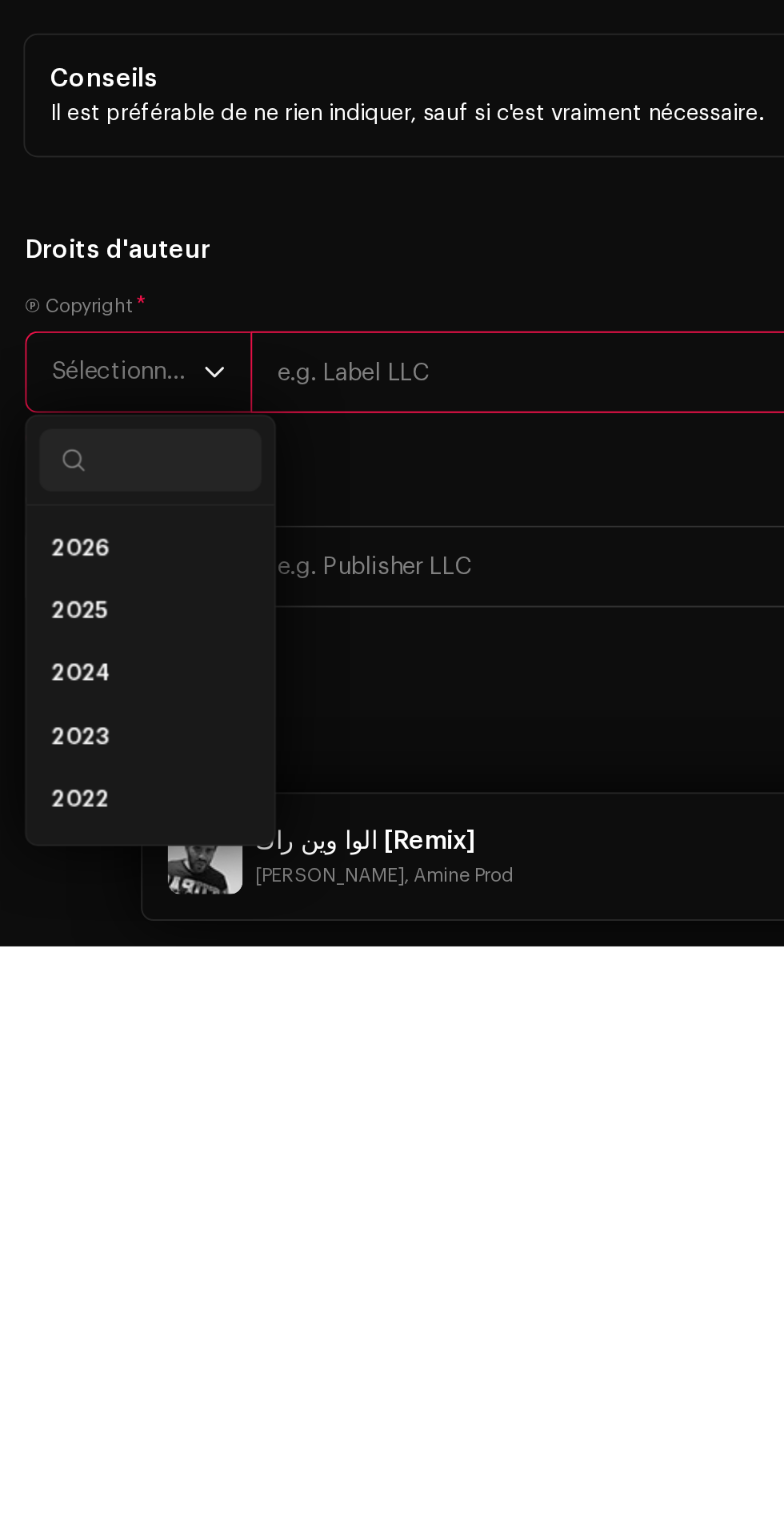
click at [78, 1374] on li "2025" at bounding box center [77, 1360] width 114 height 32
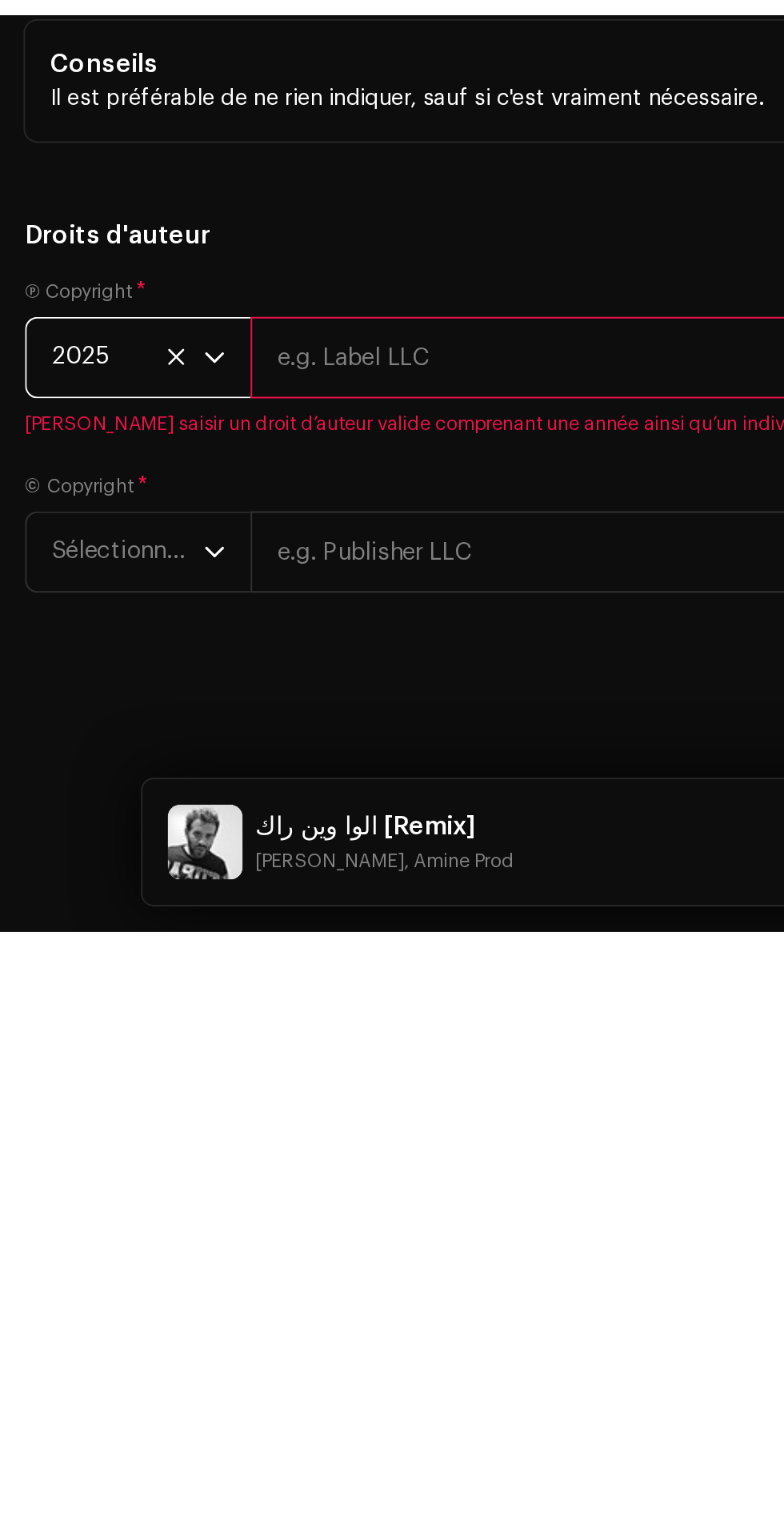
scroll to position [150, 0]
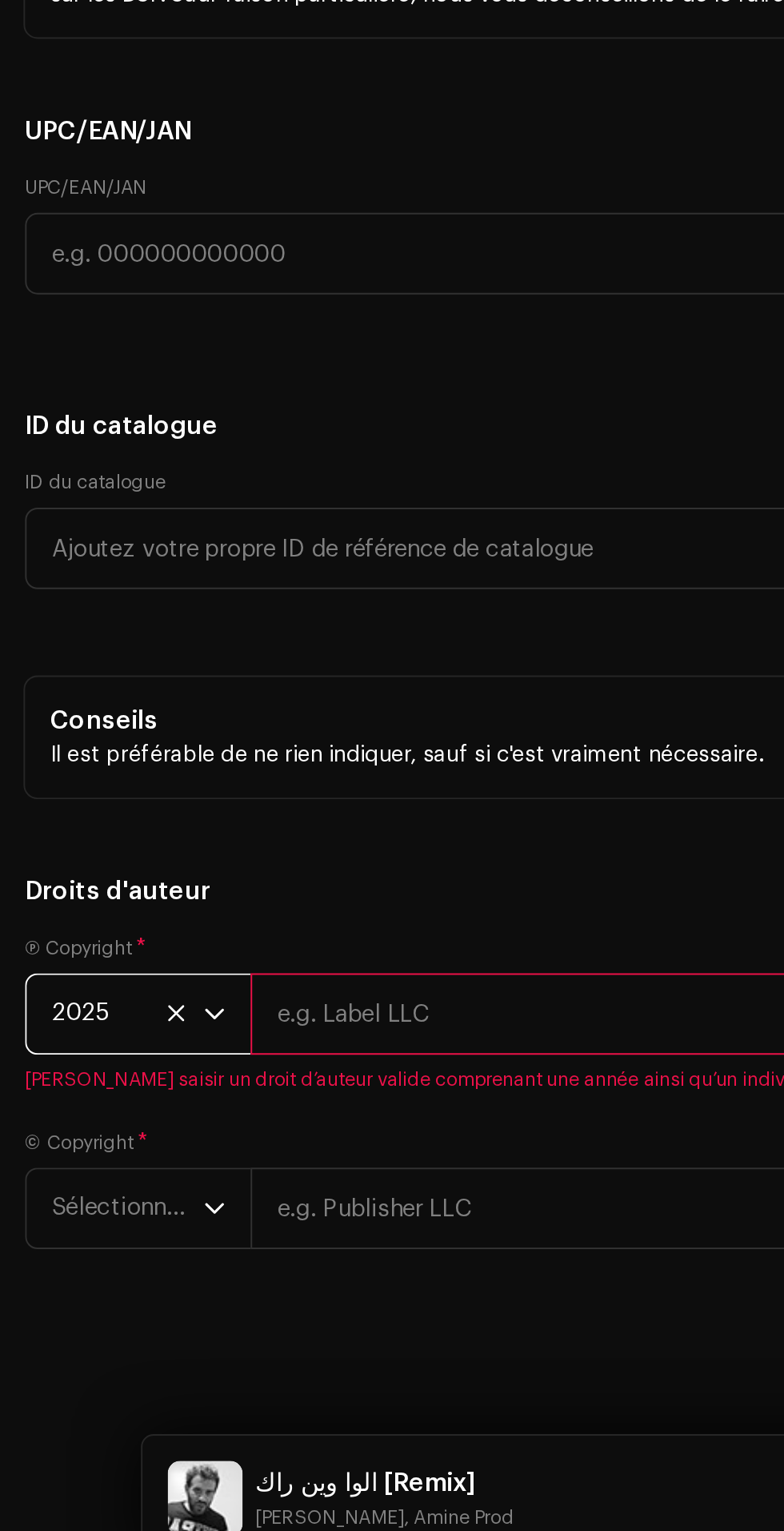
click at [101, 1357] on span "Sélectionner une année" at bounding box center [66, 1337] width 78 height 40
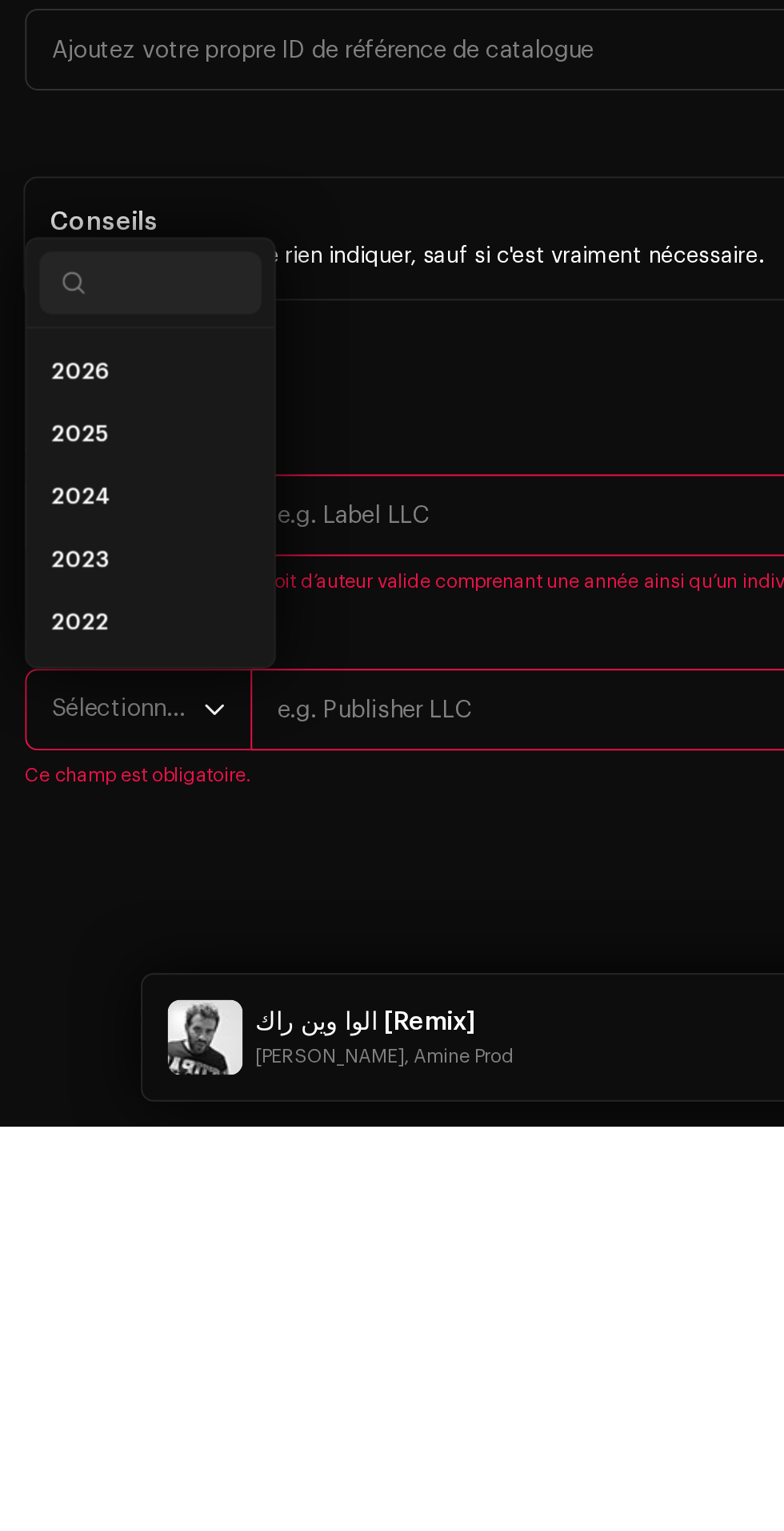
click at [71, 1194] on li "2025" at bounding box center [77, 1177] width 114 height 32
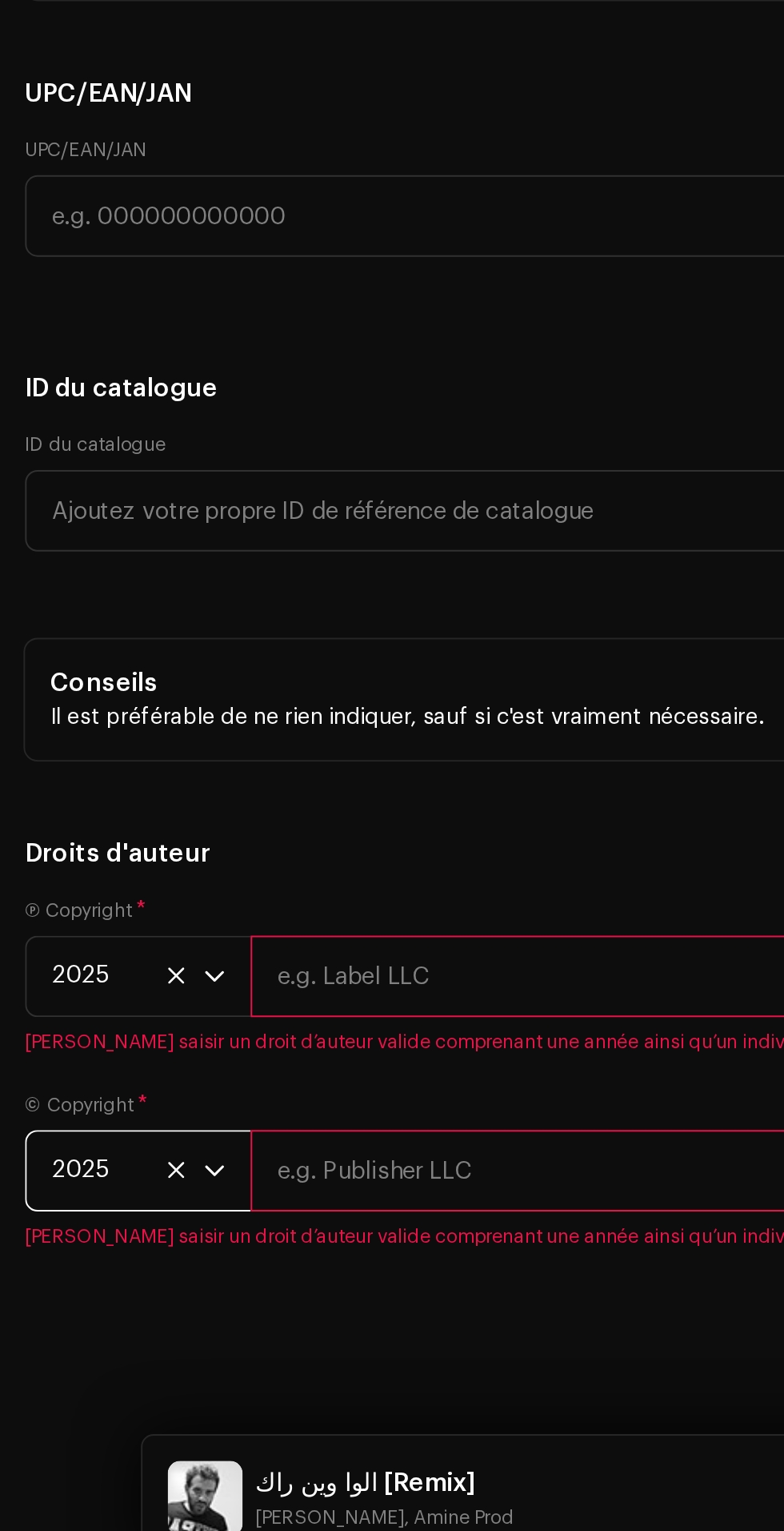
click at [255, 1239] on input "text" at bounding box center [449, 1219] width 643 height 41
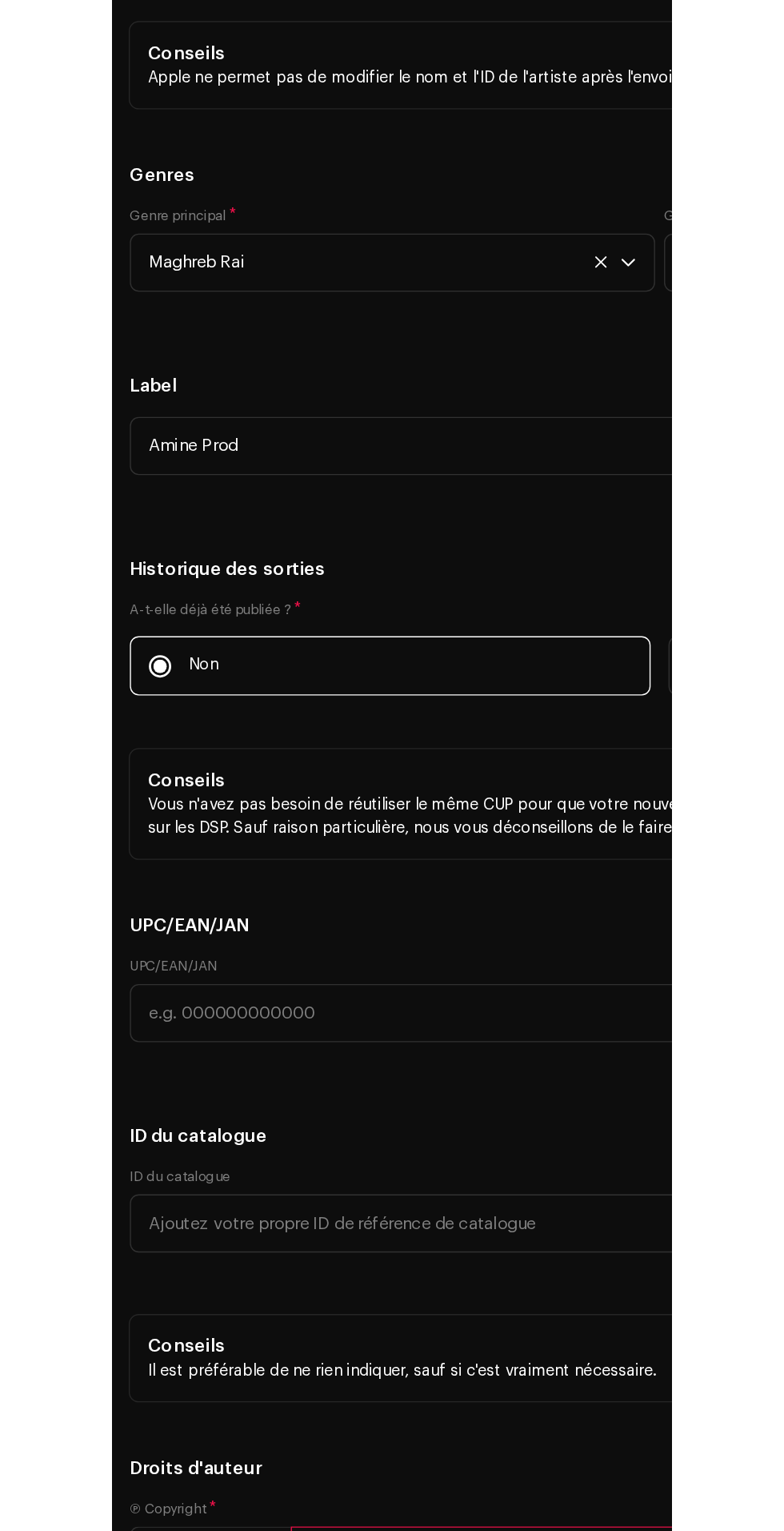
scroll to position [4470, 0]
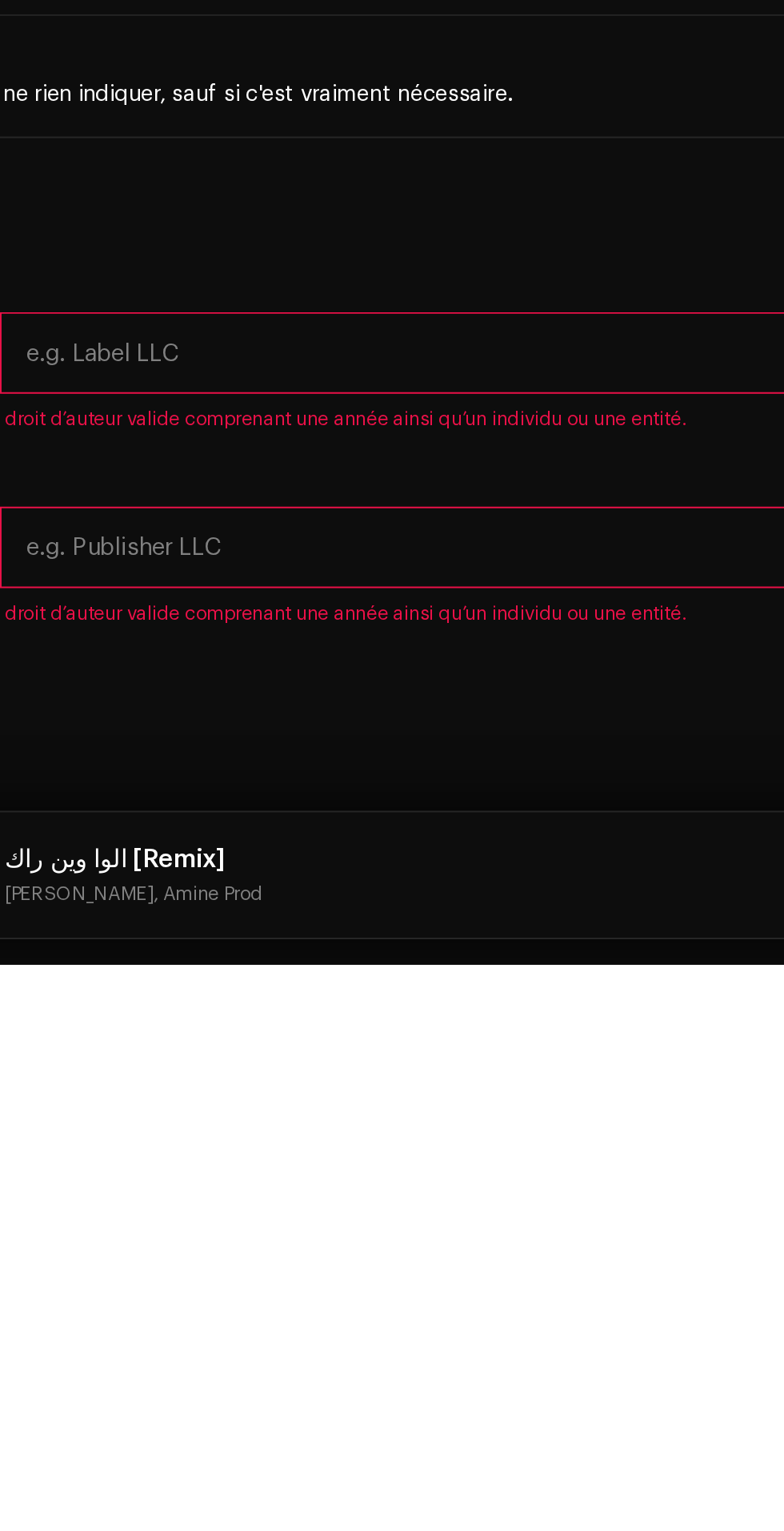
type input "Amine Prod"
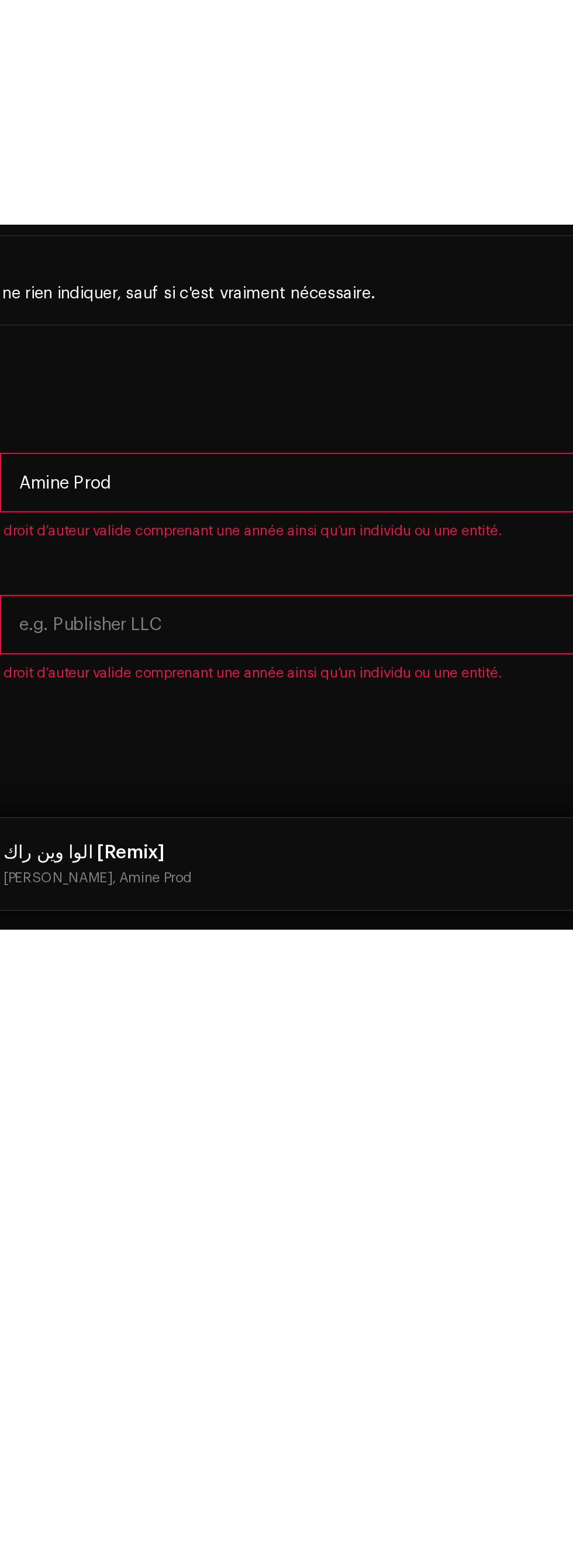
scroll to position [114, 0]
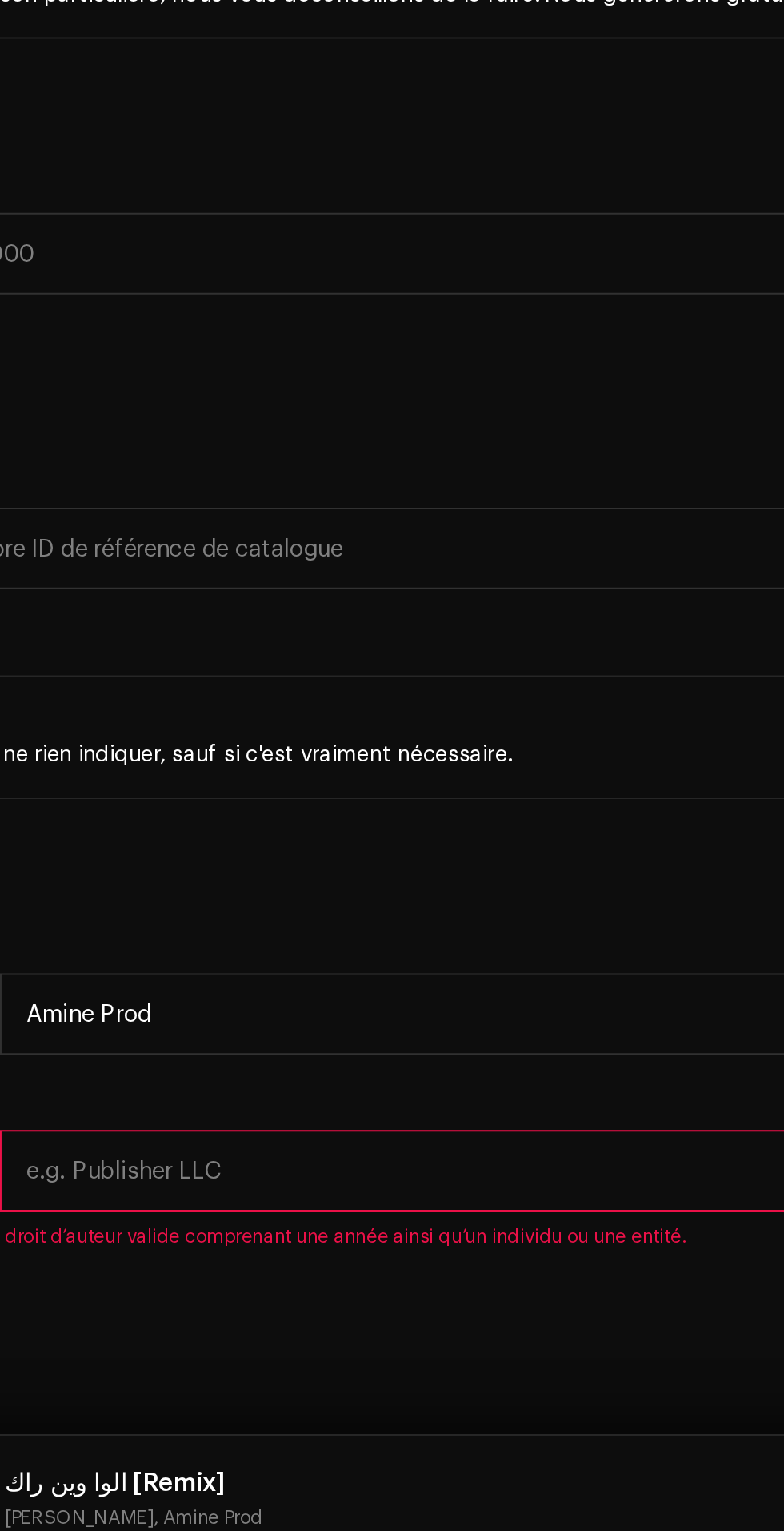
click at [344, 1336] on input "text" at bounding box center [449, 1318] width 643 height 41
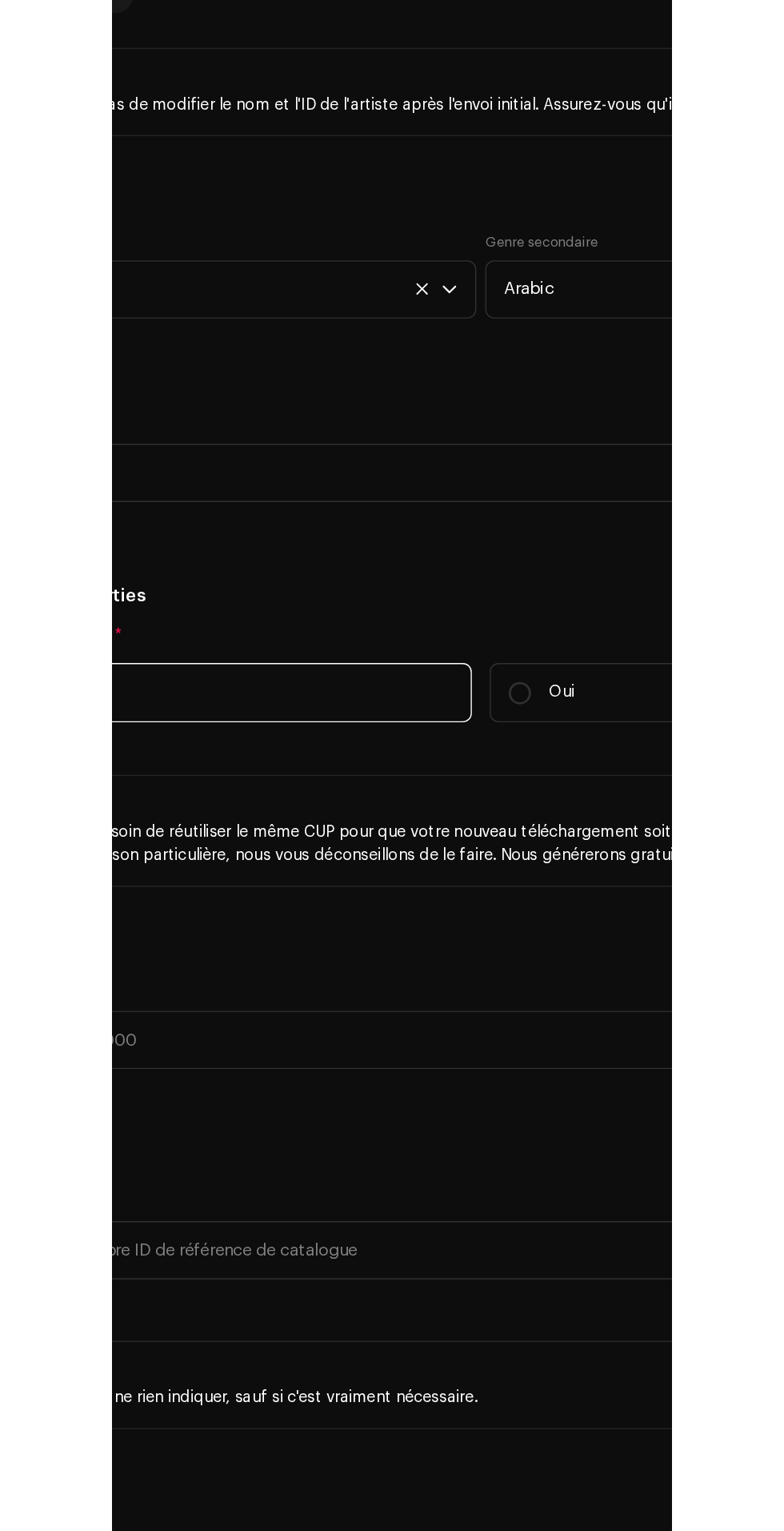
scroll to position [4470, 0]
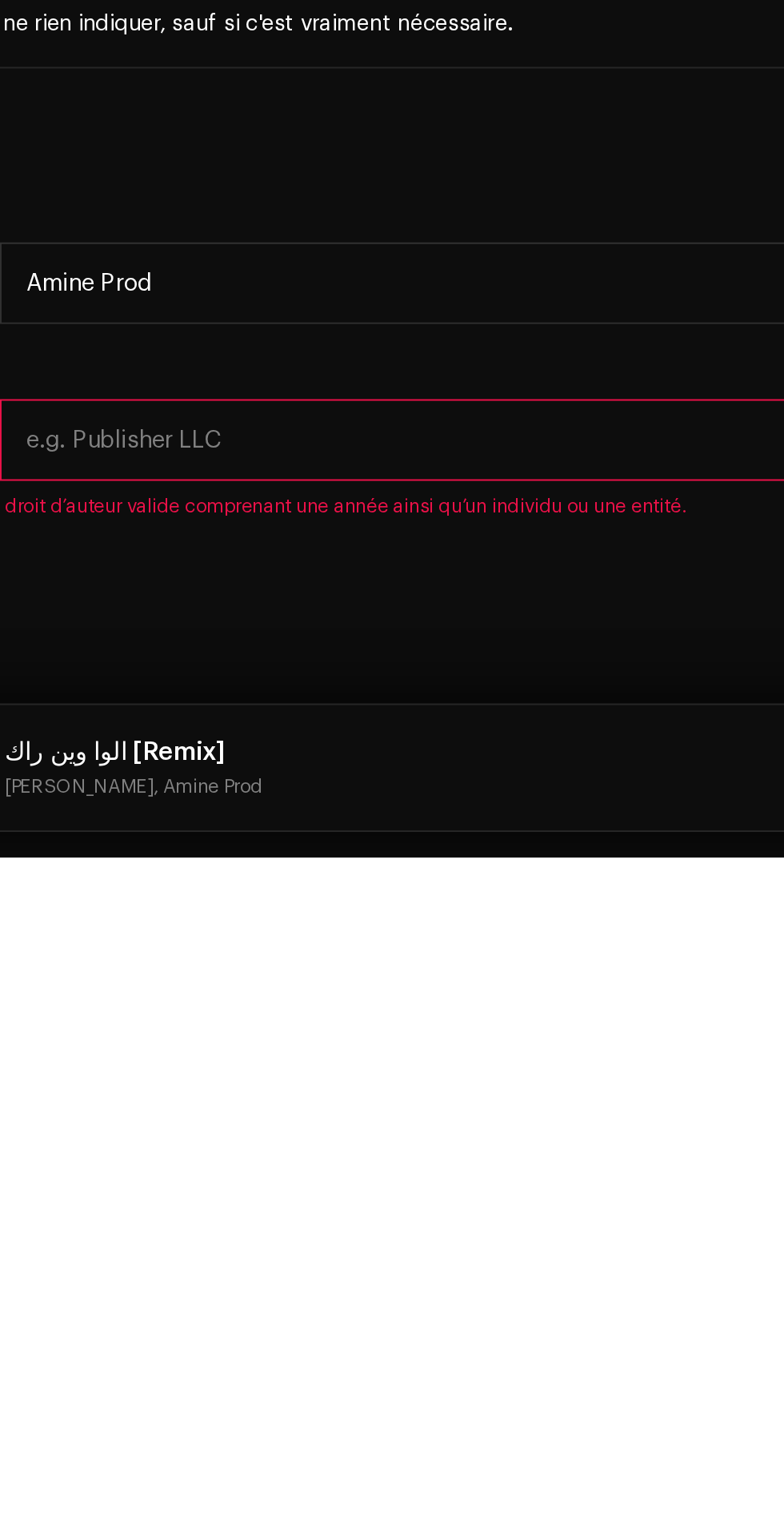
type input "Amine Prod"
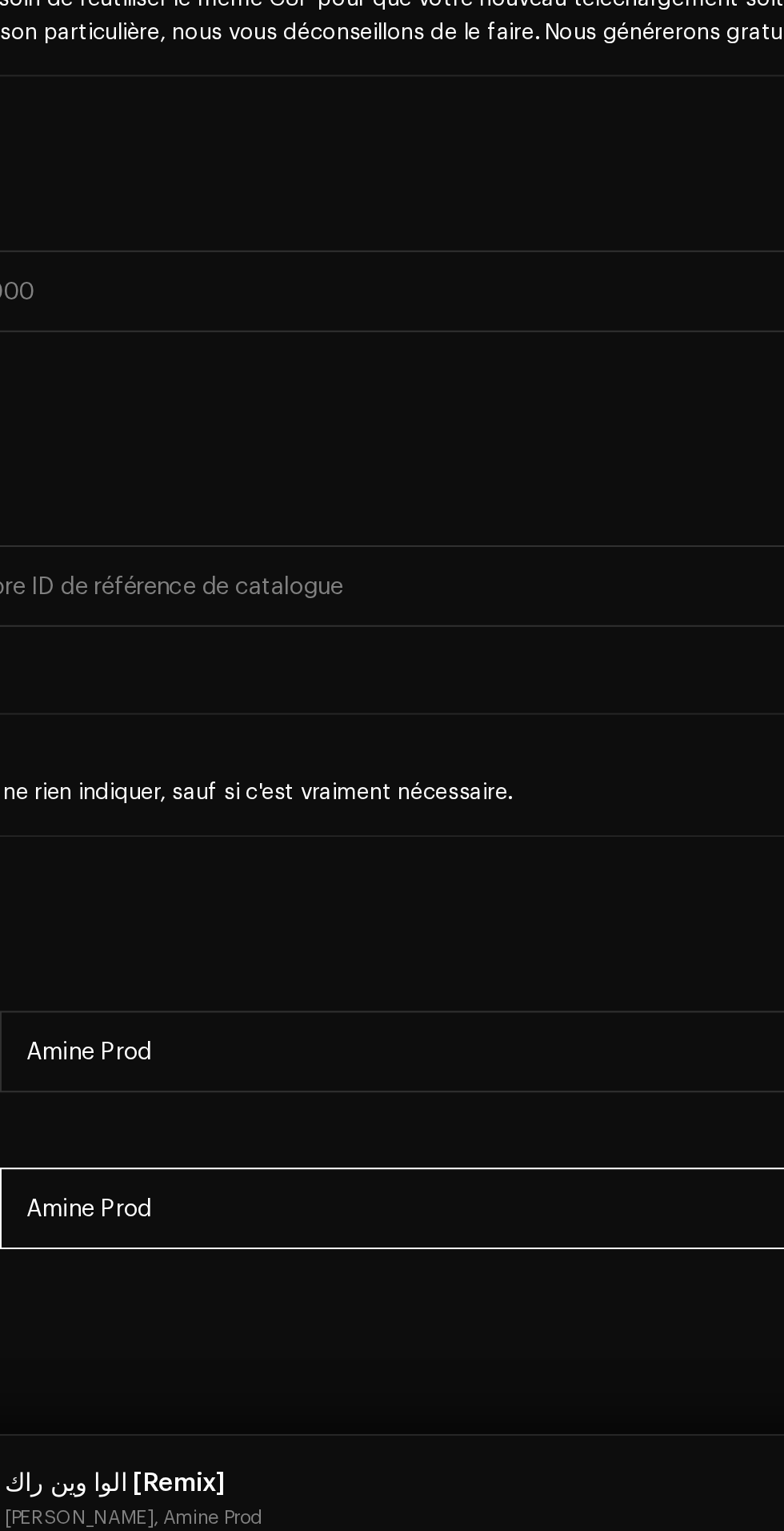
scroll to position [194, 0]
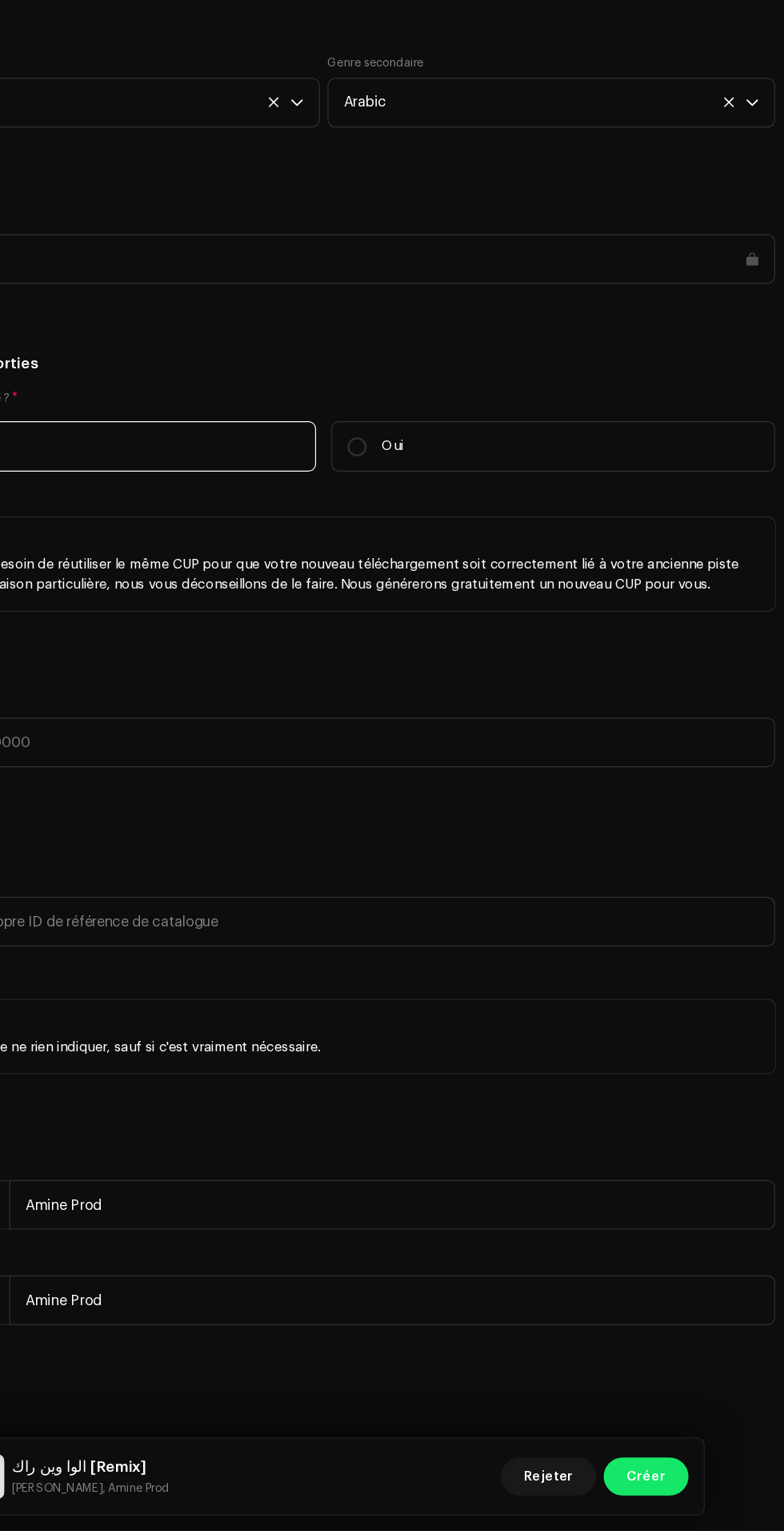
click at [668, 1486] on span "Créer" at bounding box center [663, 1484] width 33 height 32
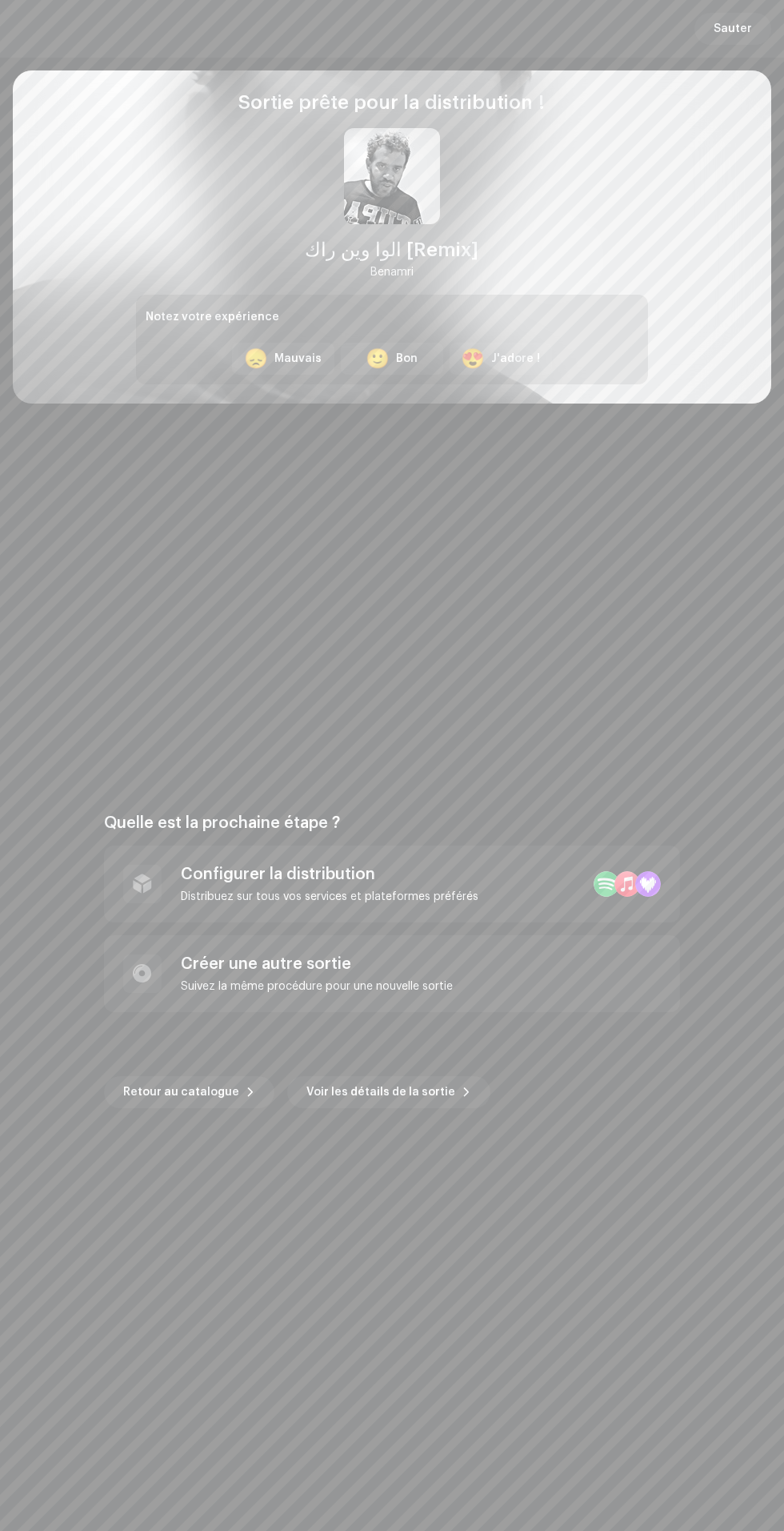
click at [395, 880] on div "Configurer la distribution" at bounding box center [329, 874] width 298 height 19
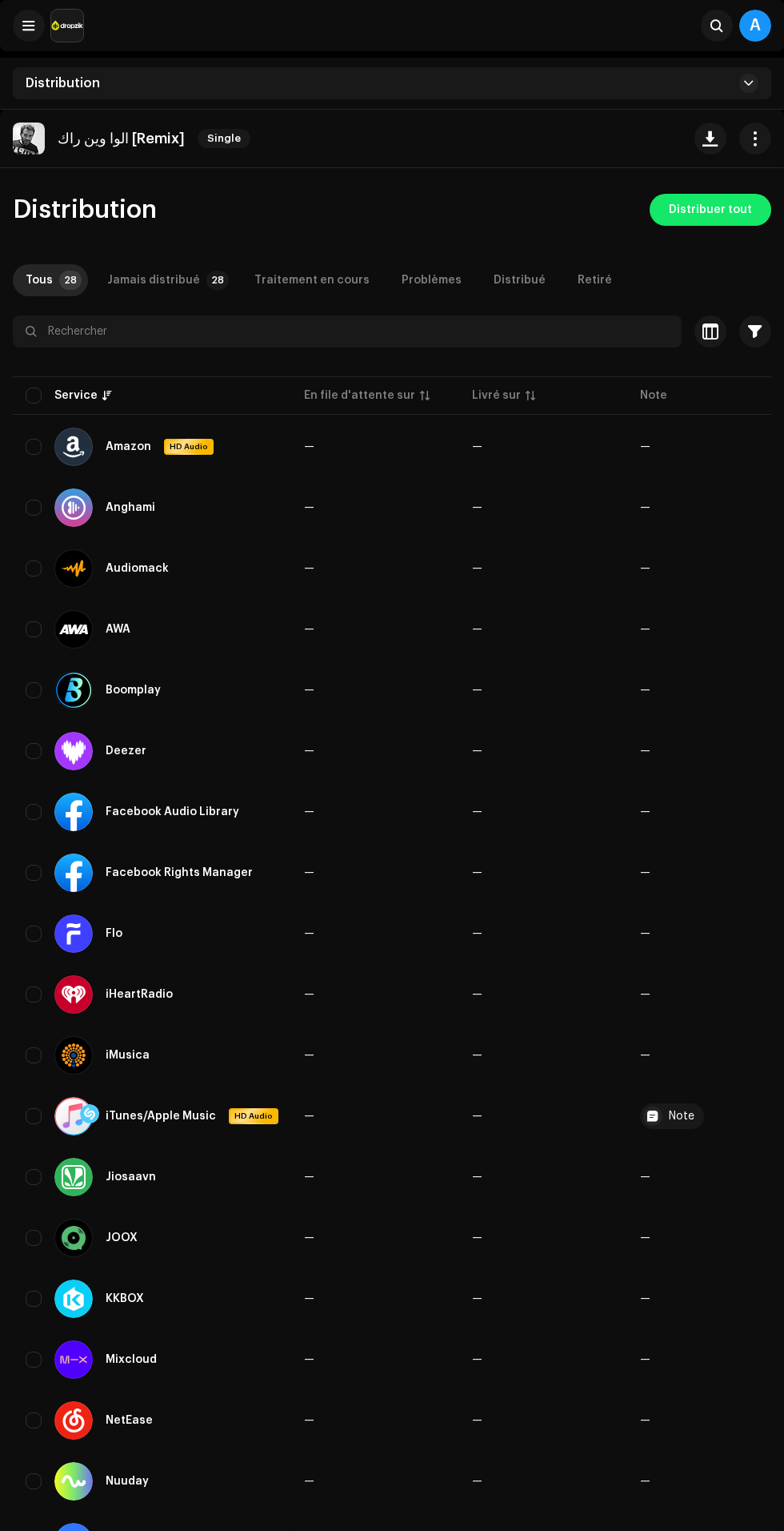
click at [733, 212] on span "Distribuer tout" at bounding box center [711, 210] width 83 height 32
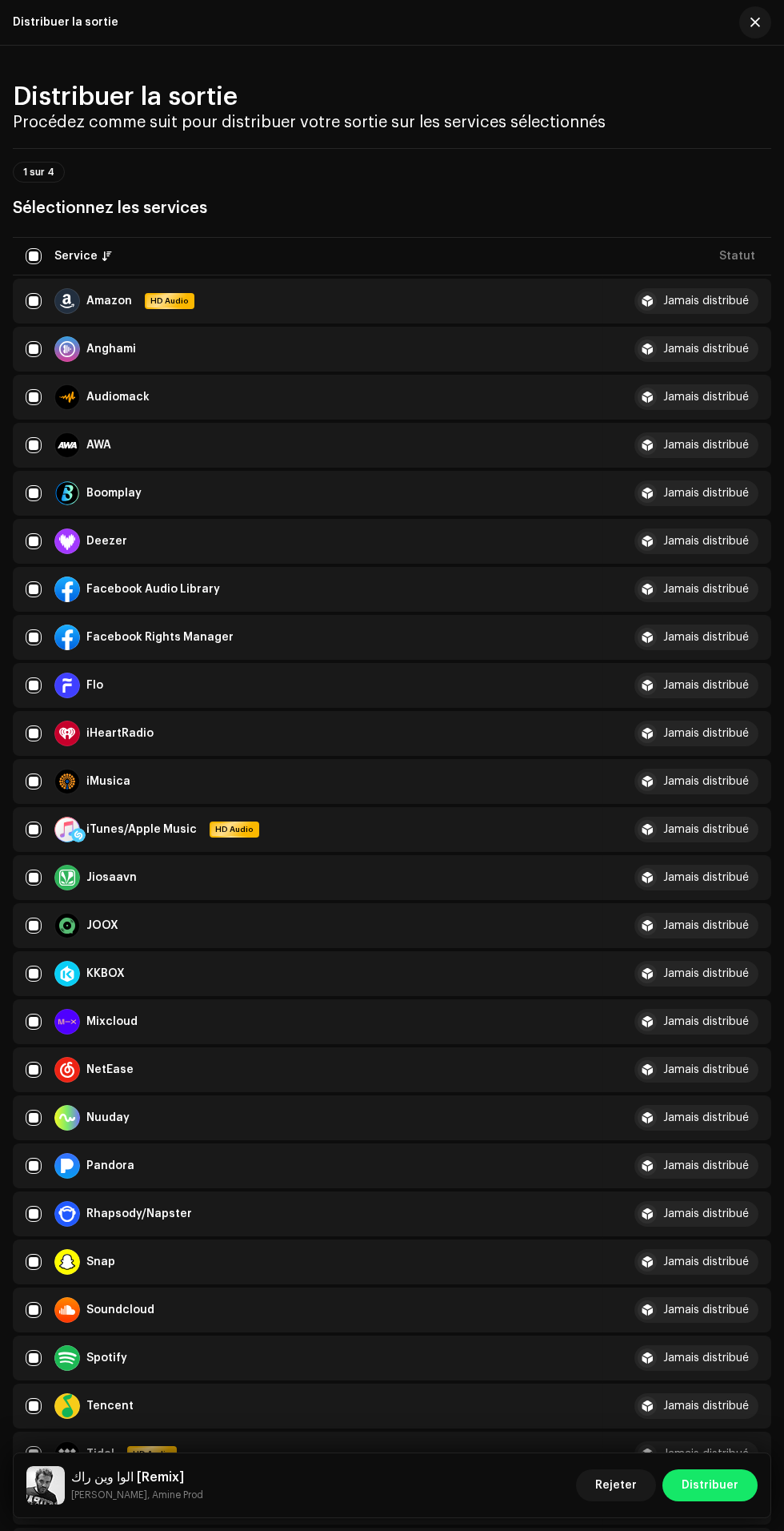
click at [34, 549] on input "checkbox" at bounding box center [34, 541] width 16 height 16
checkbox input "false"
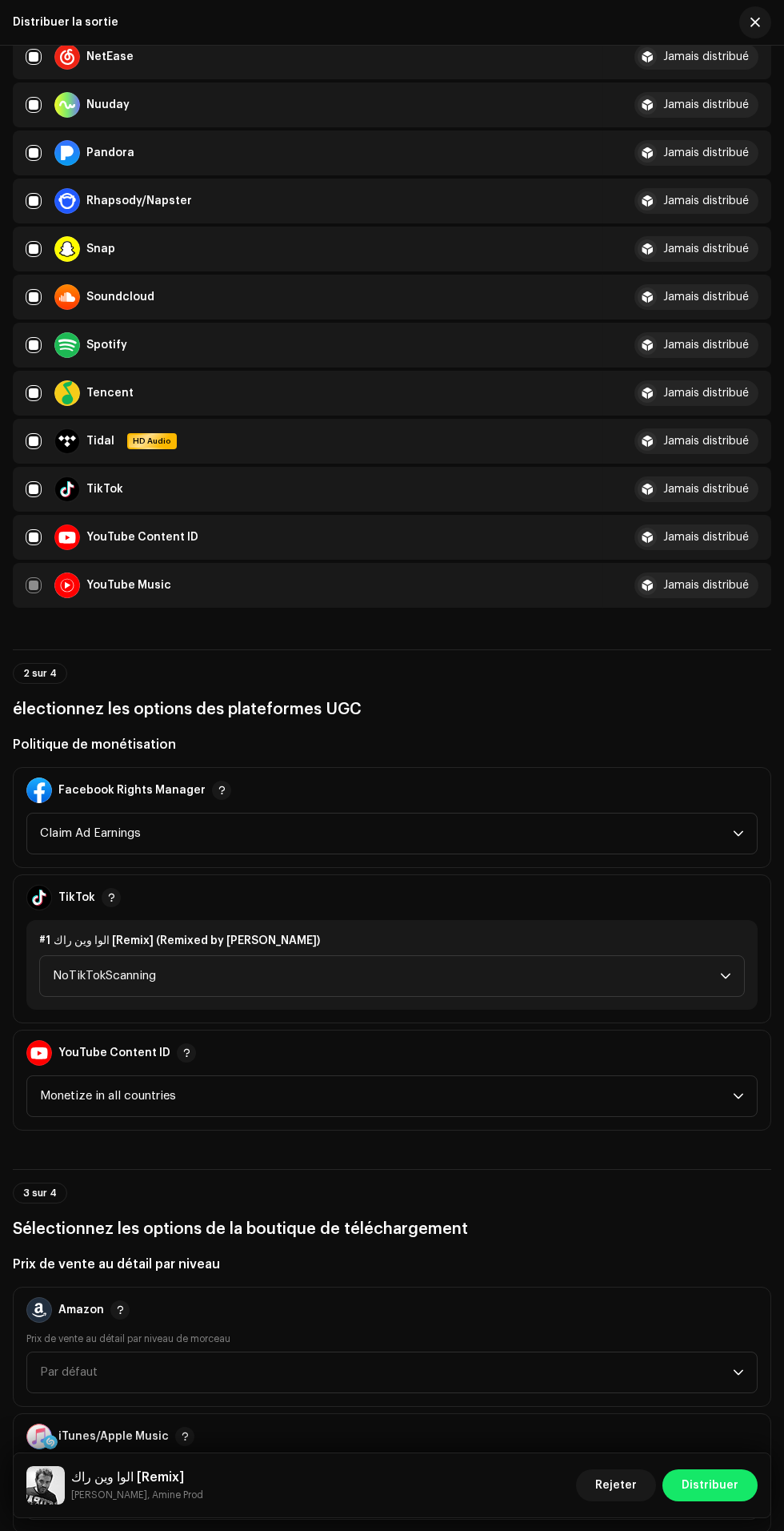
scroll to position [1020, 0]
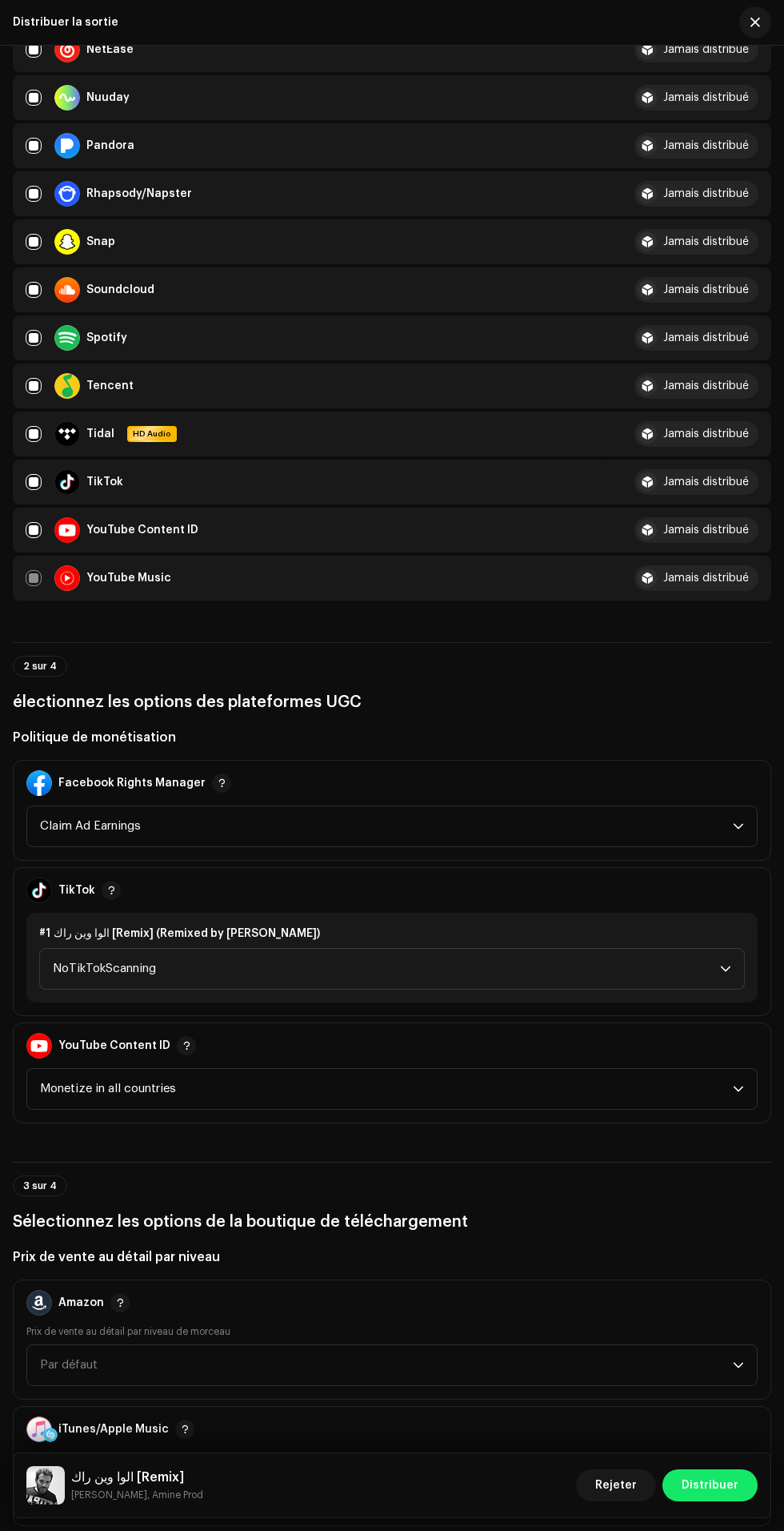
click at [698, 989] on span "NoTikTokScanning" at bounding box center [386, 968] width 668 height 40
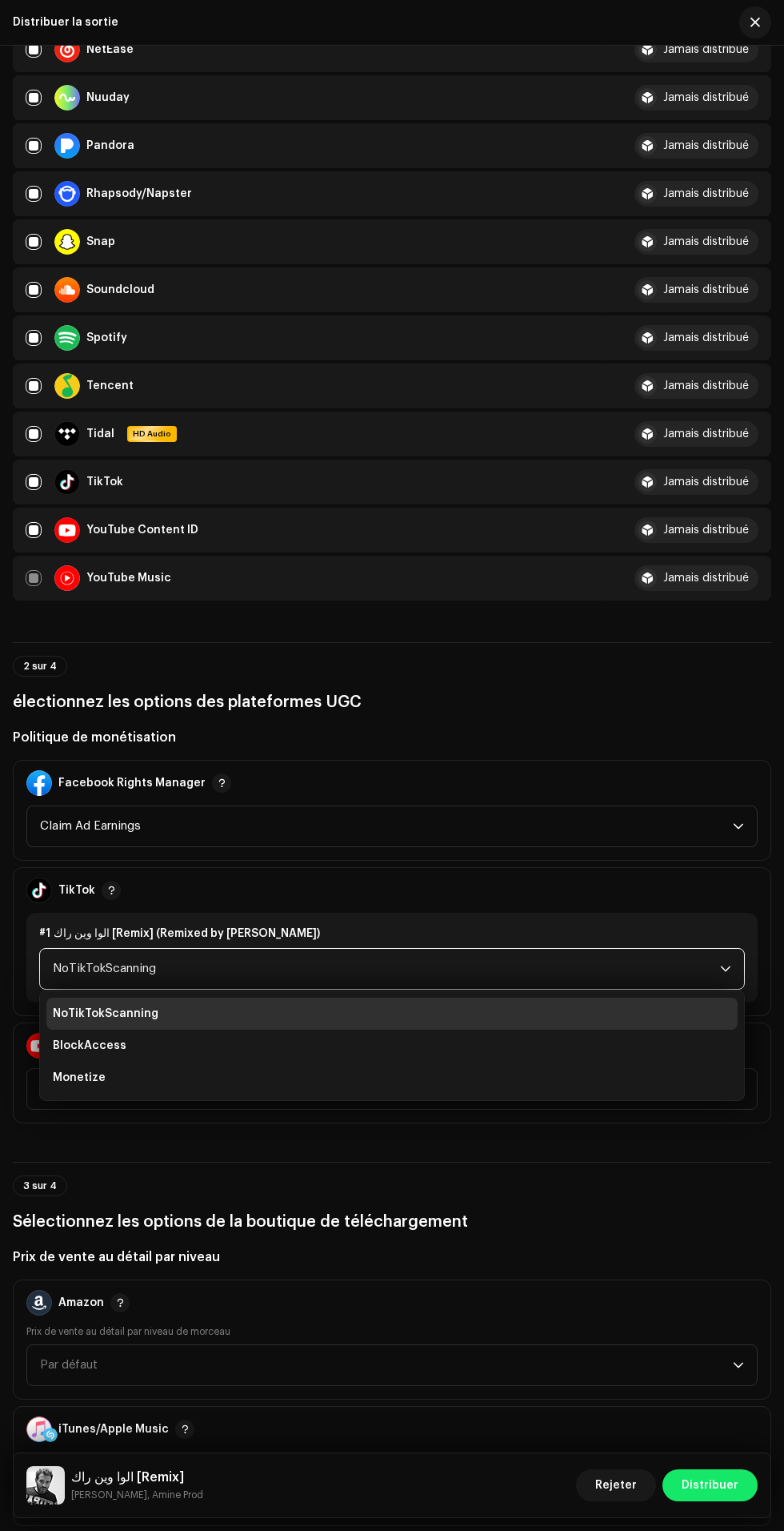
click at [360, 1093] on li "Monetize" at bounding box center [392, 1077] width 692 height 32
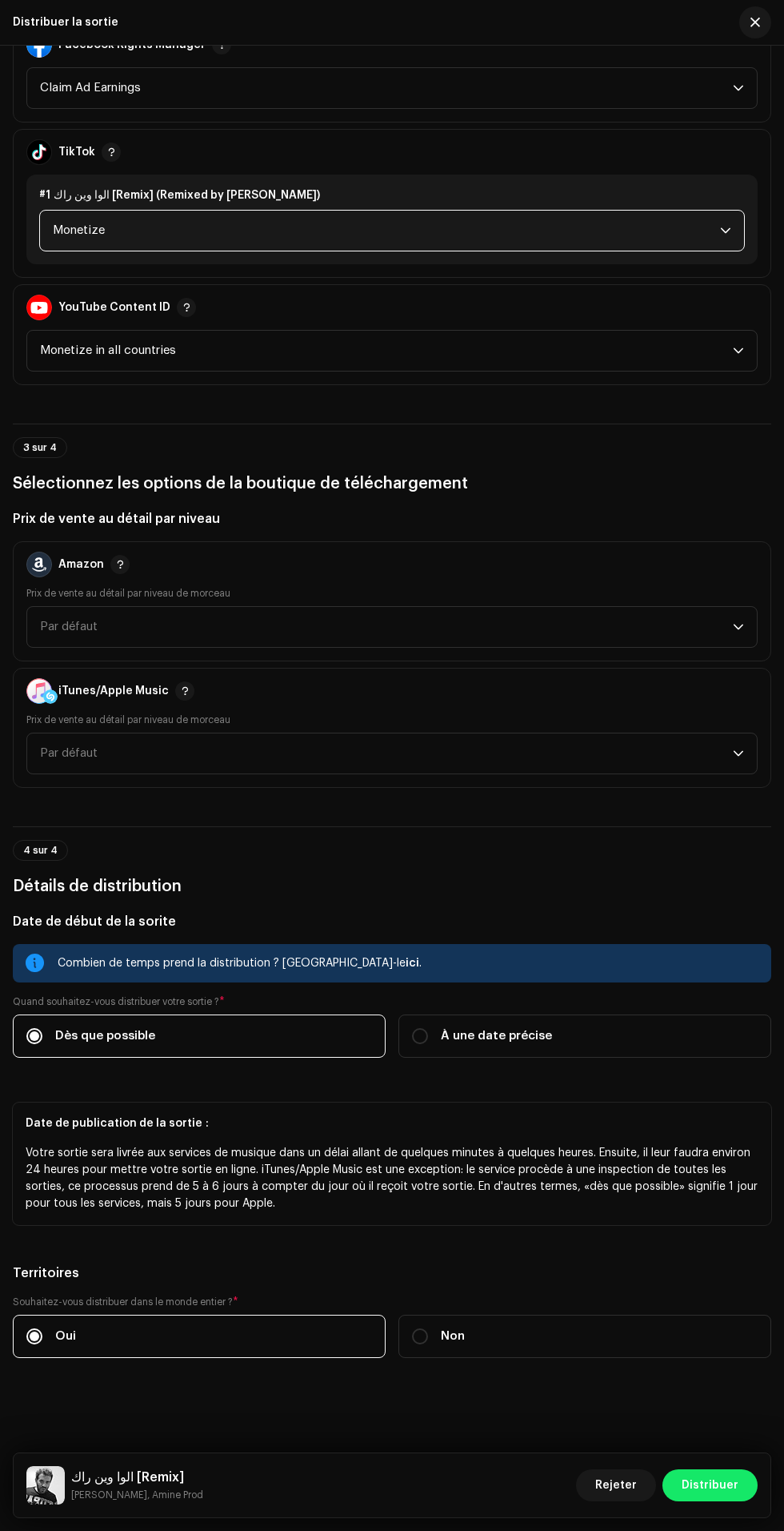
scroll to position [2004, 0]
click at [609, 1014] on label "À une date précise" at bounding box center [585, 1036] width 373 height 43
click at [428, 1028] on input "À une date précise" at bounding box center [420, 1036] width 16 height 16
radio input "true"
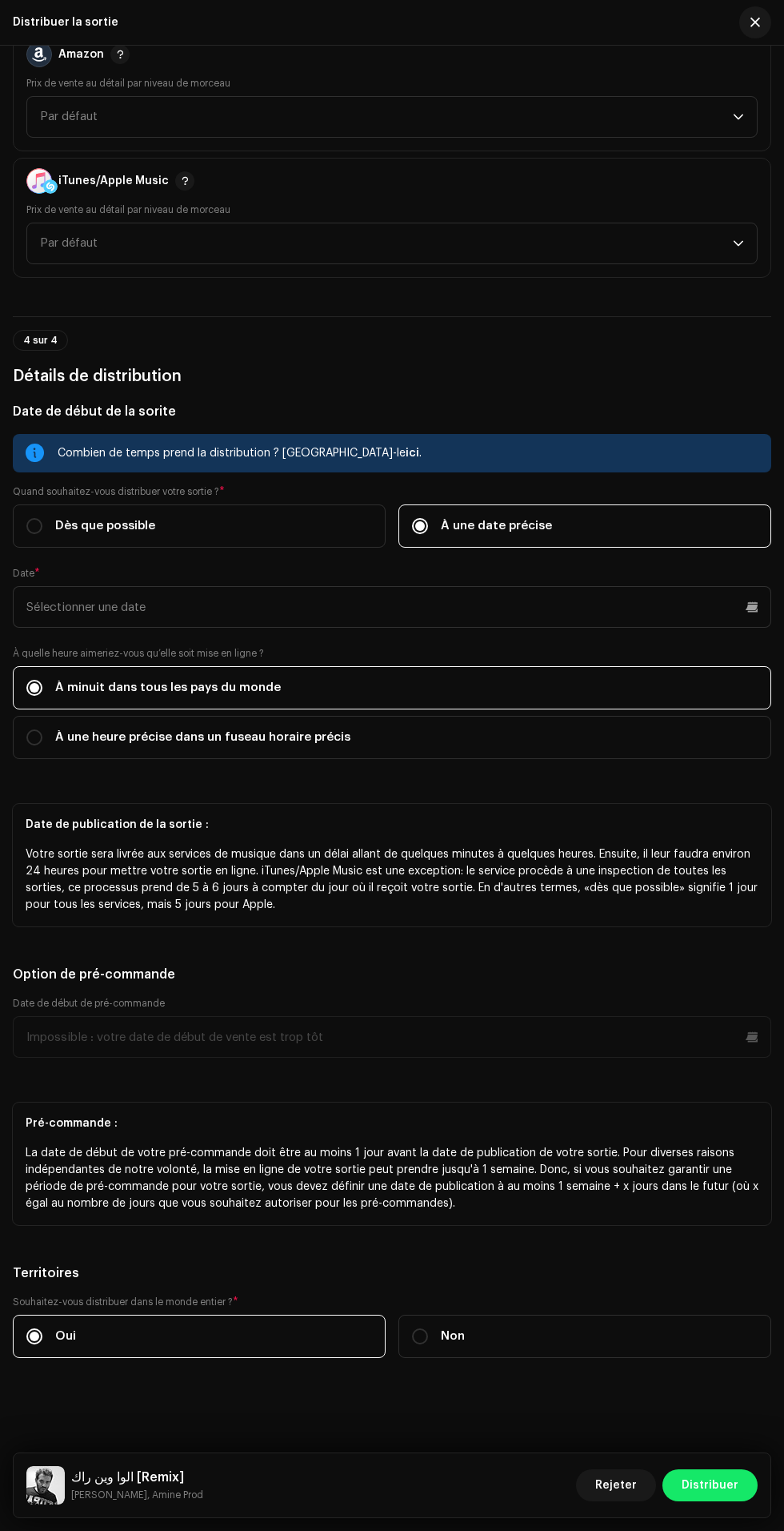
scroll to position [2474, 0]
click at [390, 613] on input "text" at bounding box center [392, 607] width 758 height 41
click at [528, 618] on input "text" at bounding box center [392, 607] width 758 height 41
click at [515, 612] on input "text" at bounding box center [392, 607] width 758 height 41
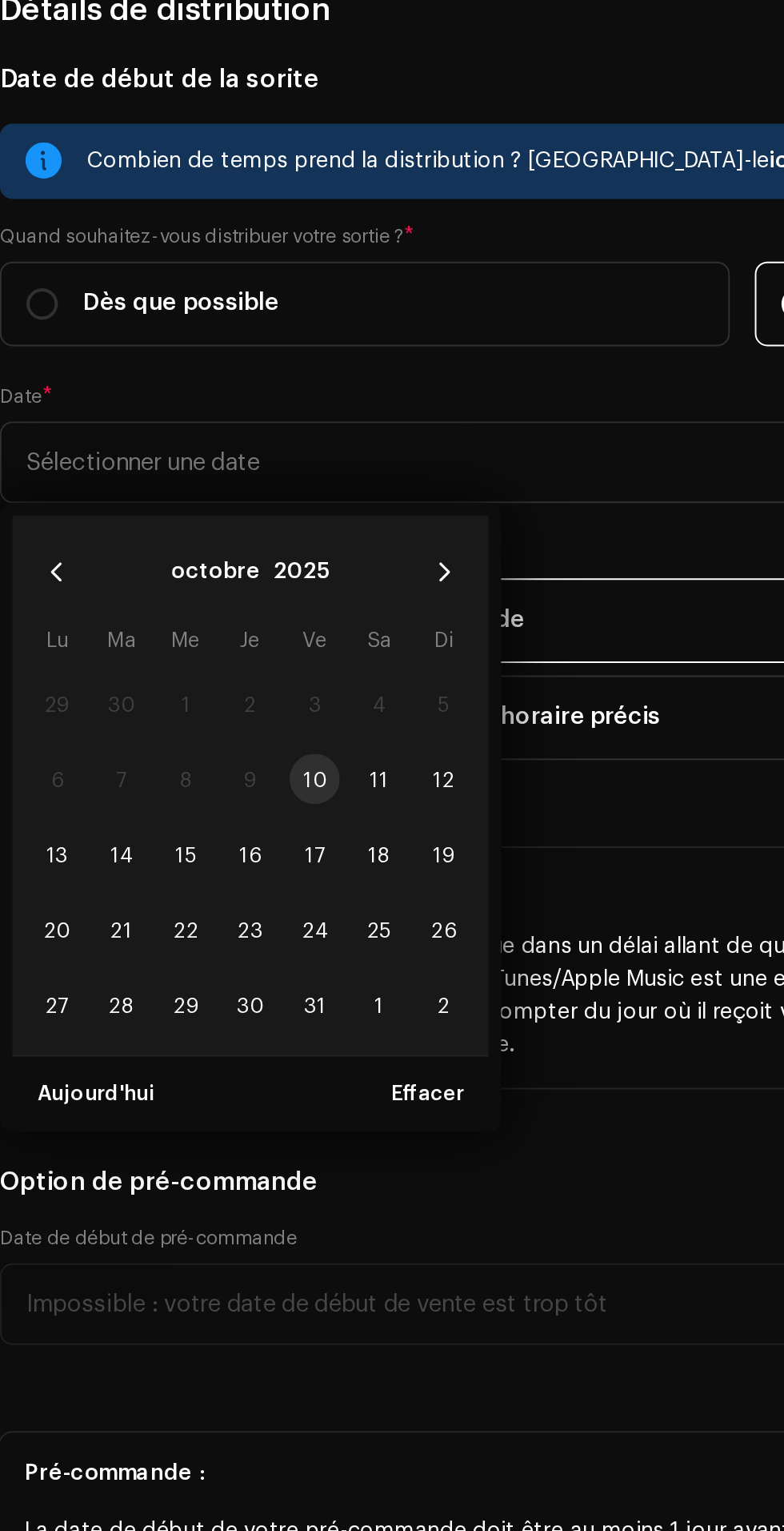
click at [242, 771] on span "12" at bounding box center [240, 769] width 26 height 26
type input "[DATE]"
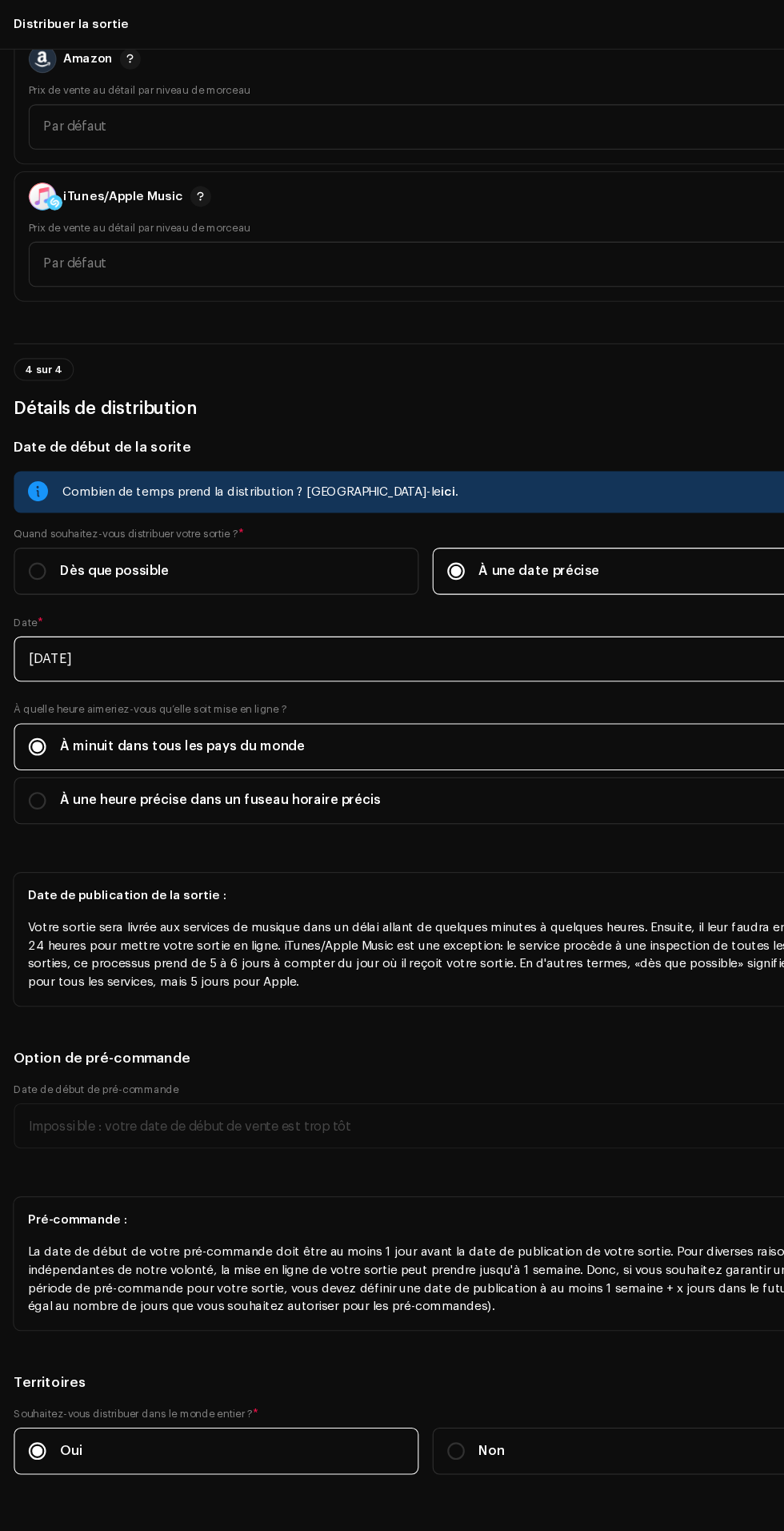
scroll to position [0, 0]
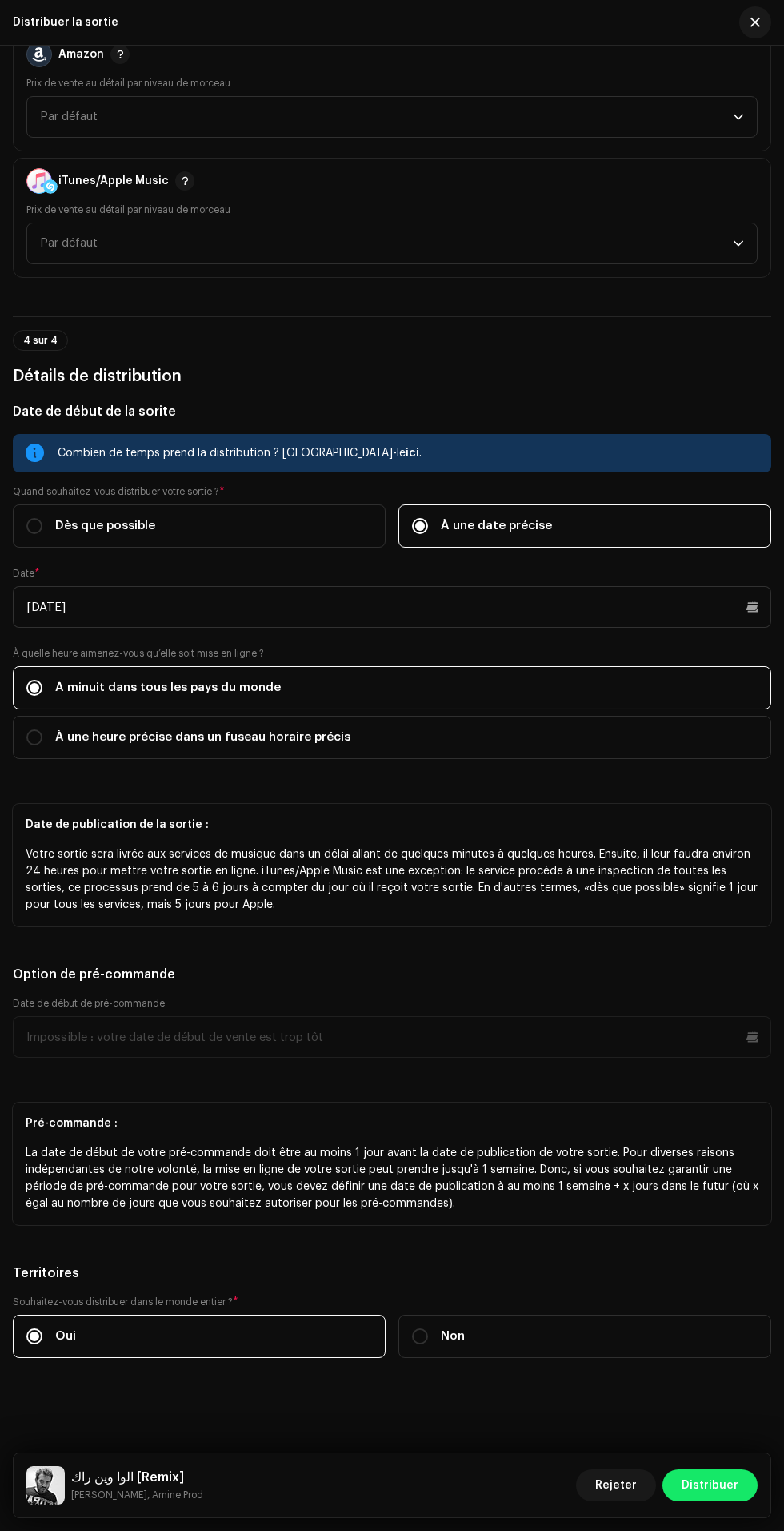
click at [707, 1490] on span "Distribuer" at bounding box center [710, 1484] width 57 height 32
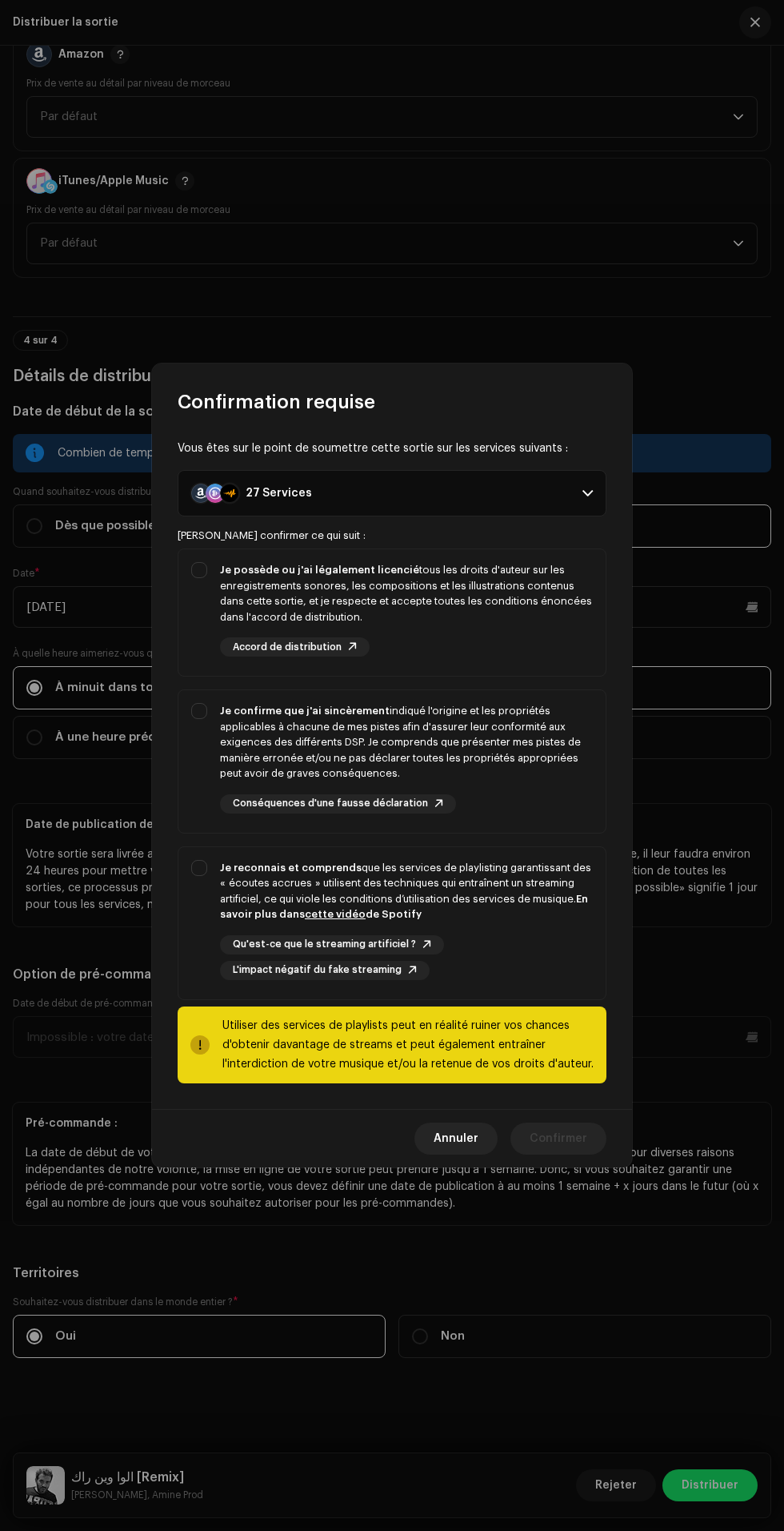
click at [502, 587] on div "Je possède ou j'ai légalement licencié tous les droits d'auteur sur les enregis…" at bounding box center [406, 593] width 373 height 62
checkbox input "true"
click at [503, 729] on div "Je confirme que j'ai sincèrement indiqué l'origine et les propriétés applicable…" at bounding box center [406, 742] width 373 height 79
checkbox input "true"
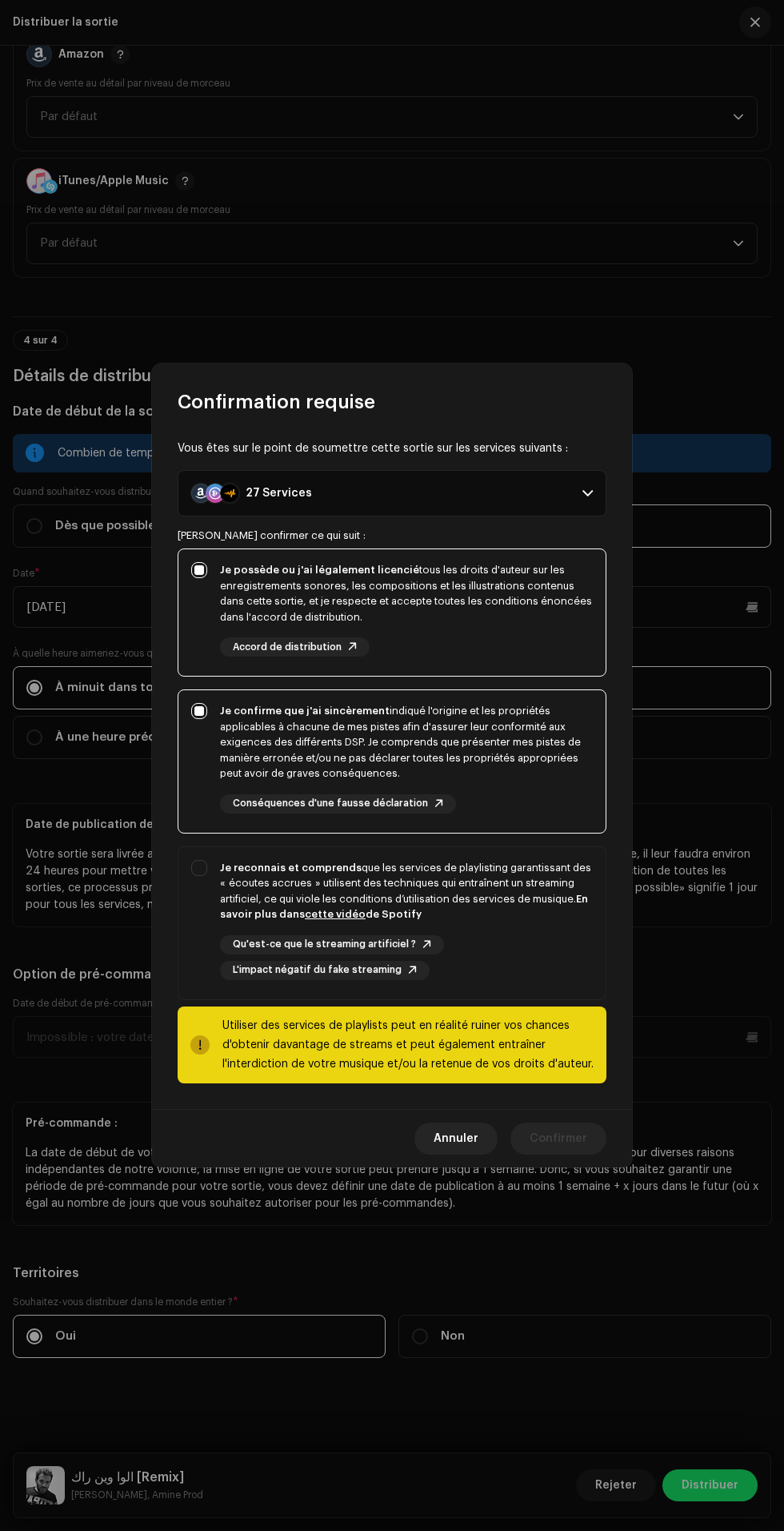
click at [507, 892] on div "Je reconnais et comprends que les services de playlisting garantissant des « éc…" at bounding box center [406, 891] width 373 height 62
checkbox input "true"
click at [562, 1137] on span "Confirmer" at bounding box center [558, 1138] width 58 height 32
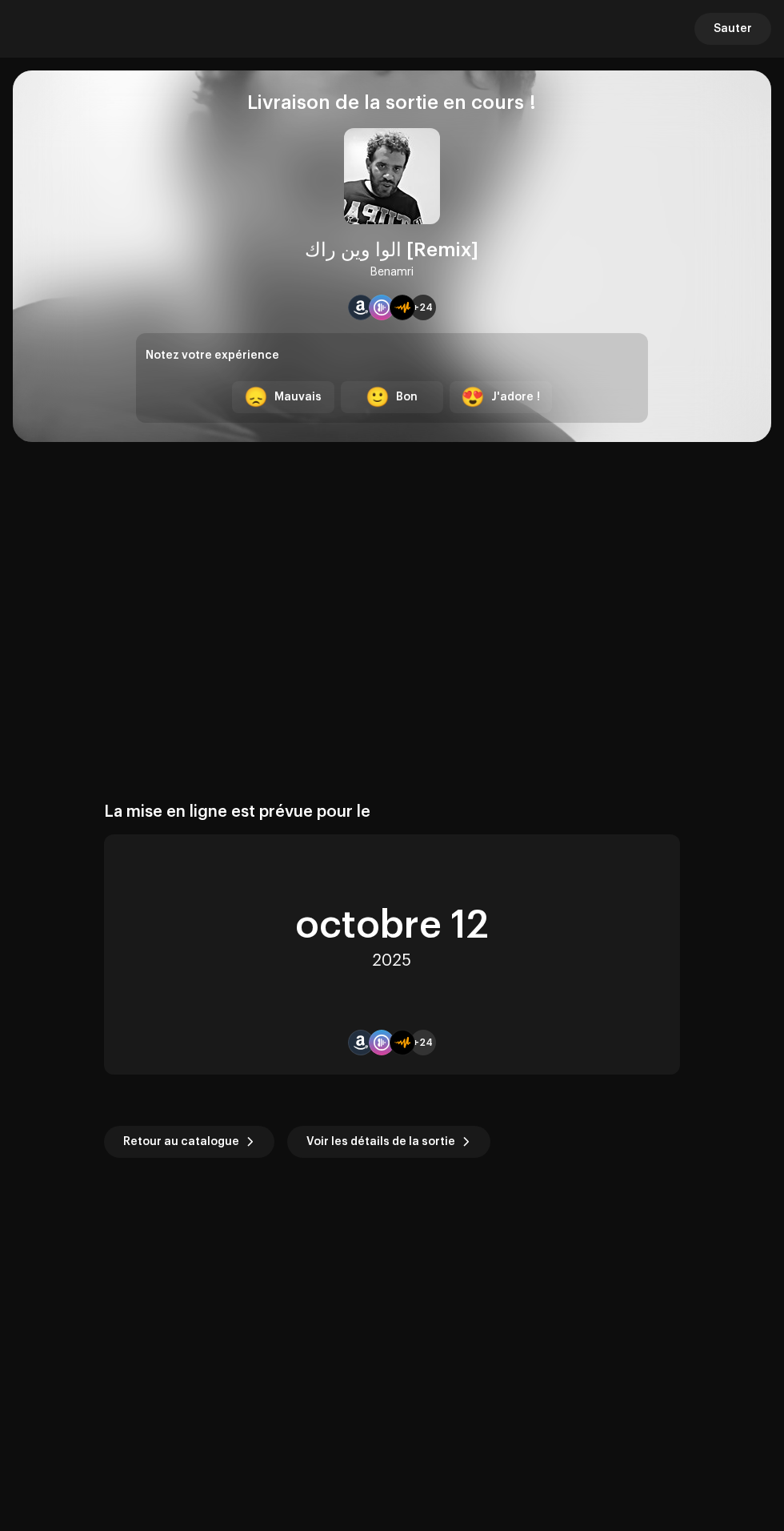
click at [215, 1144] on span "Retour au catalogue" at bounding box center [181, 1141] width 116 height 32
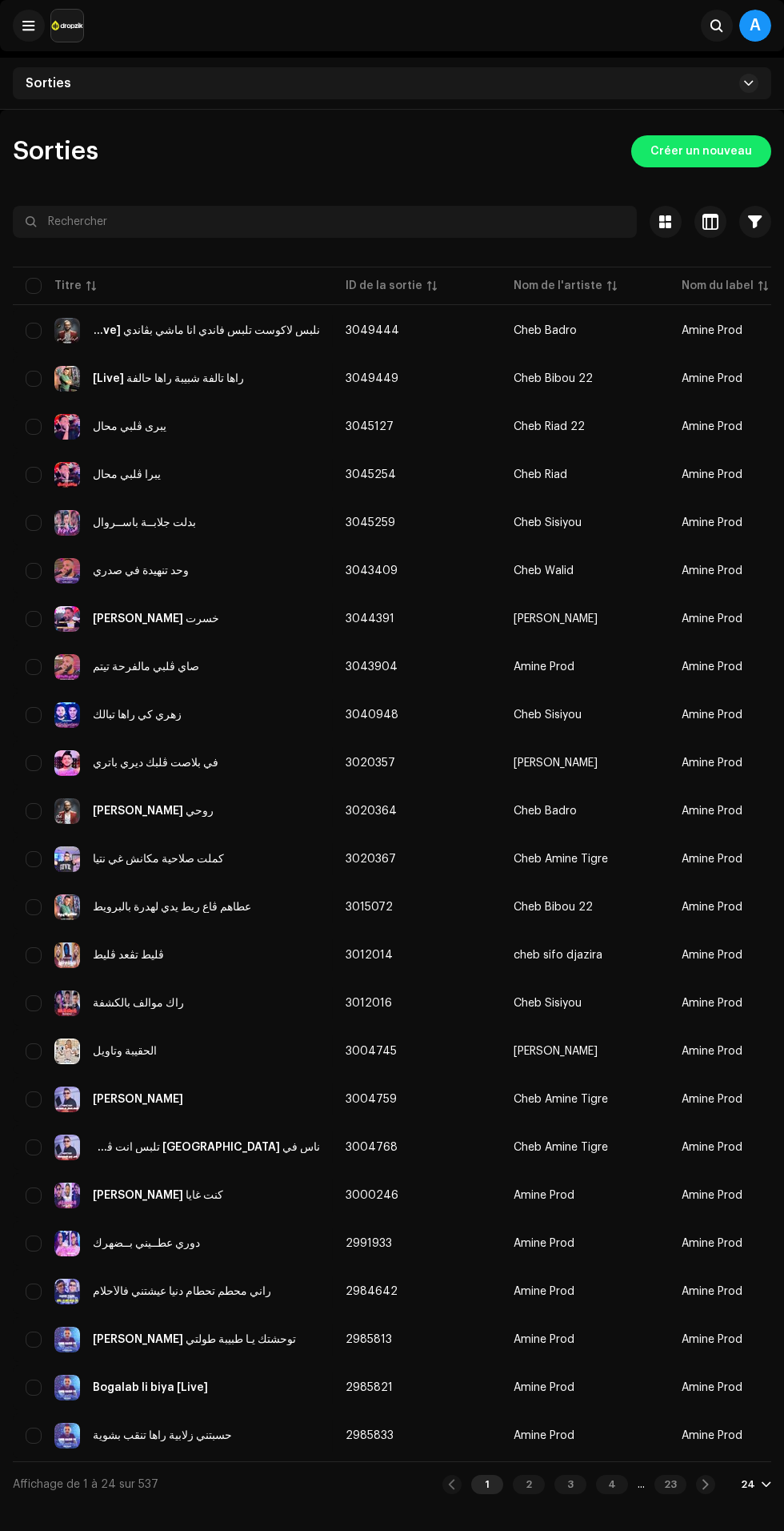
click at [705, 150] on span "Créer un nouveau" at bounding box center [701, 151] width 102 height 32
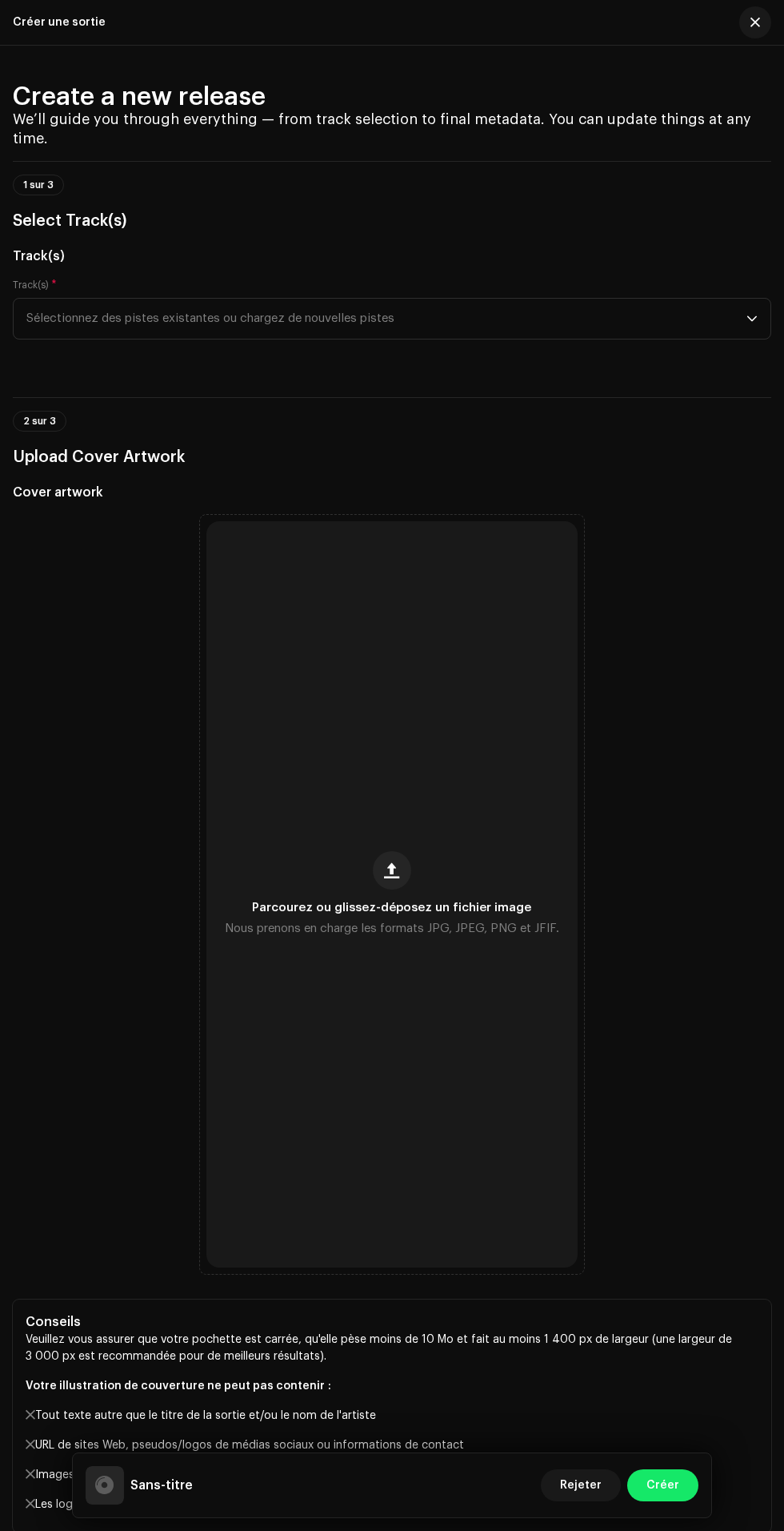
click at [391, 877] on span "button" at bounding box center [392, 870] width 16 height 13
click at [729, 338] on span "Sélectionnez des pistes existantes ou chargez de nouvelles pistes" at bounding box center [386, 318] width 720 height 40
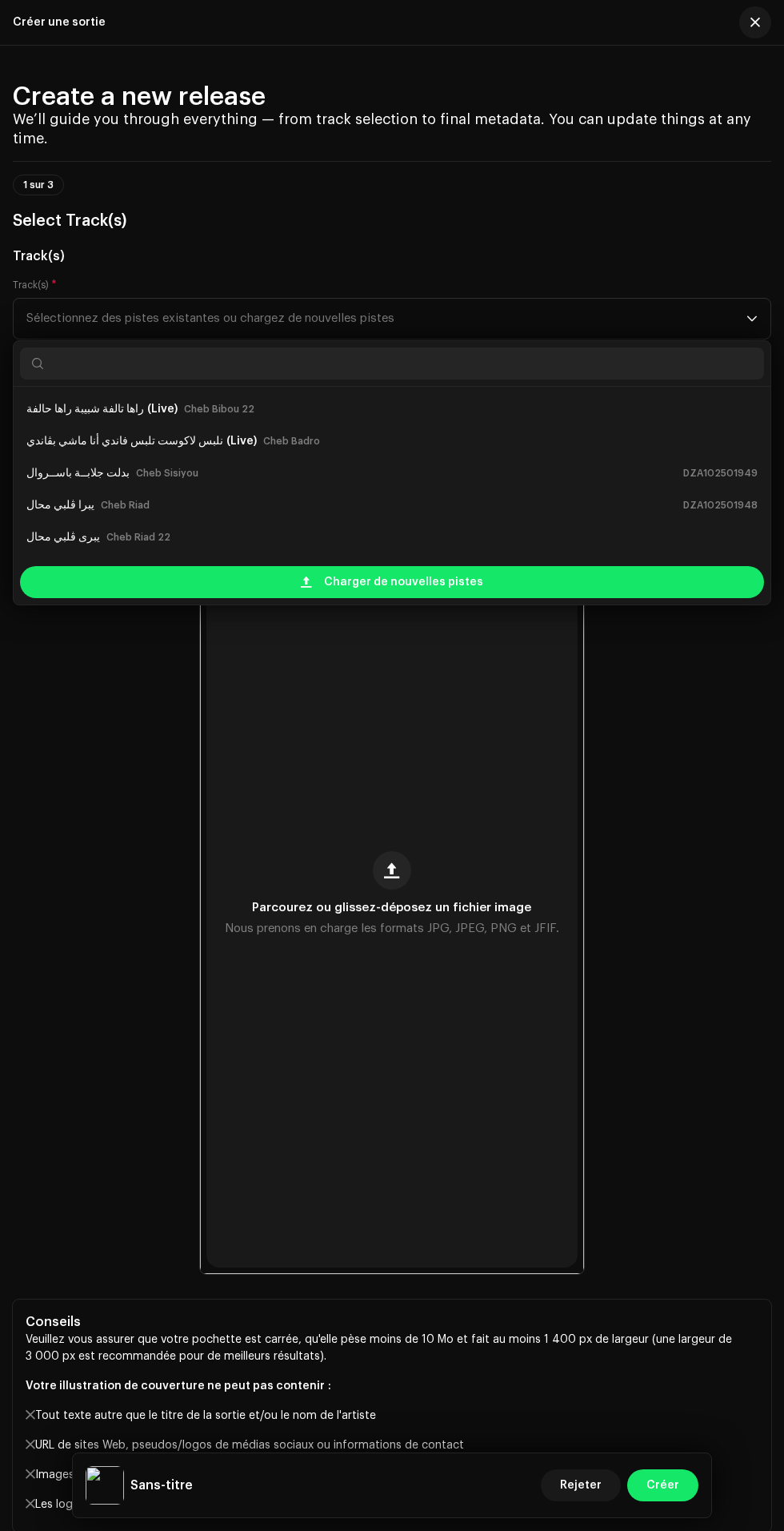
click at [611, 598] on div "Charger de nouvelles pistes" at bounding box center [392, 582] width 744 height 32
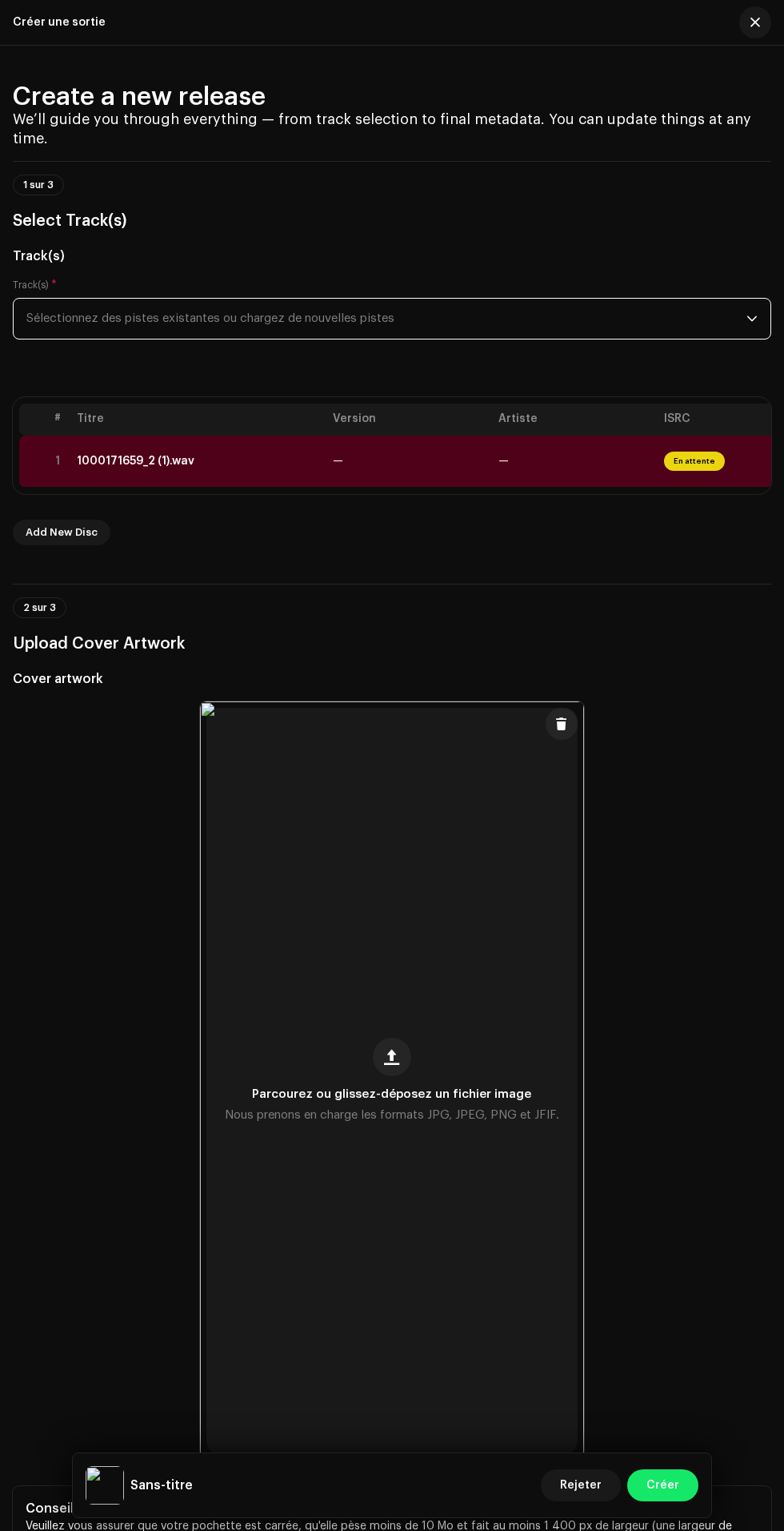
click at [566, 488] on td "—" at bounding box center [575, 462] width 166 height 52
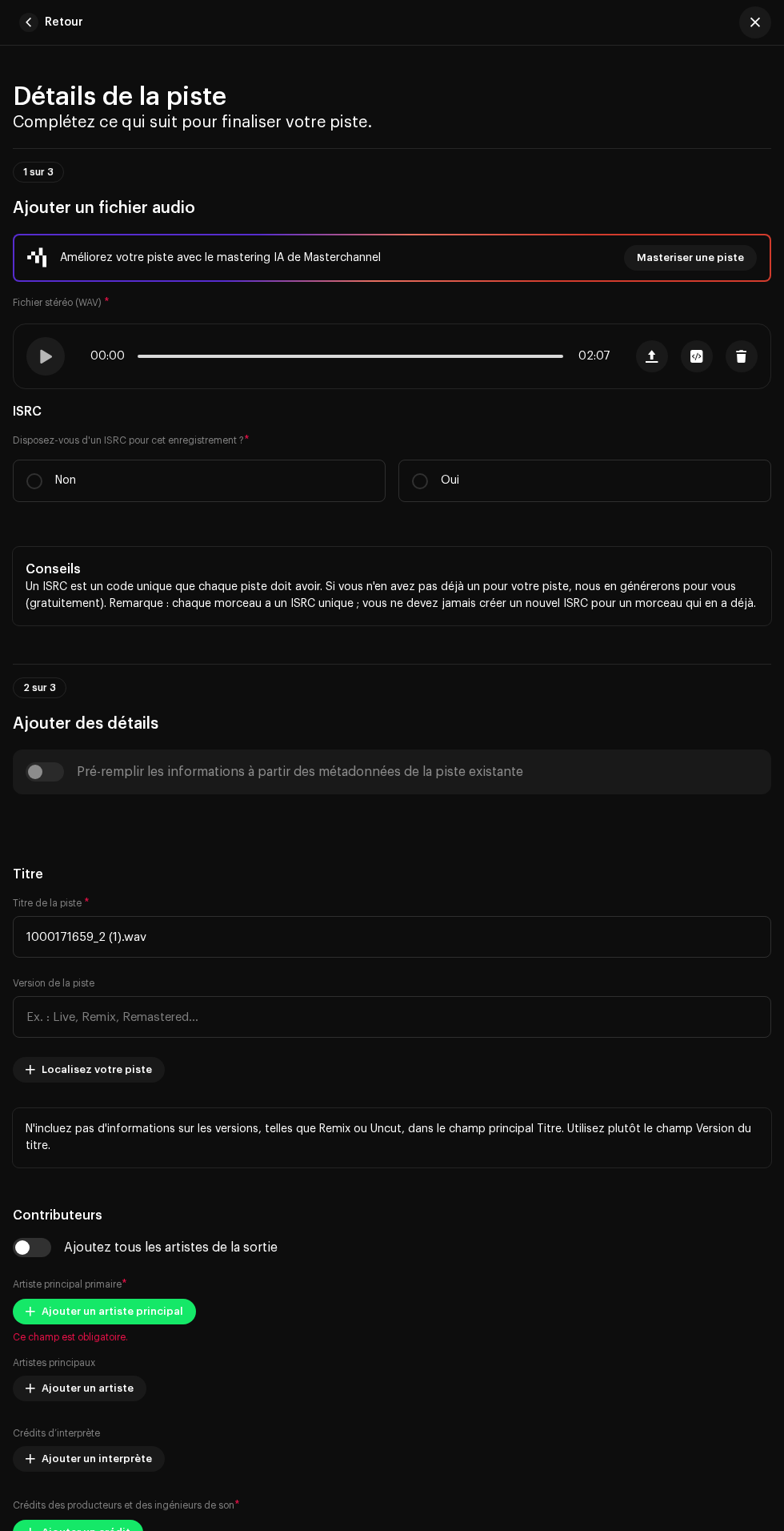
click at [216, 502] on label "Non" at bounding box center [199, 480] width 373 height 42
click at [42, 489] on input "Non" at bounding box center [34, 481] width 16 height 16
radio input "true"
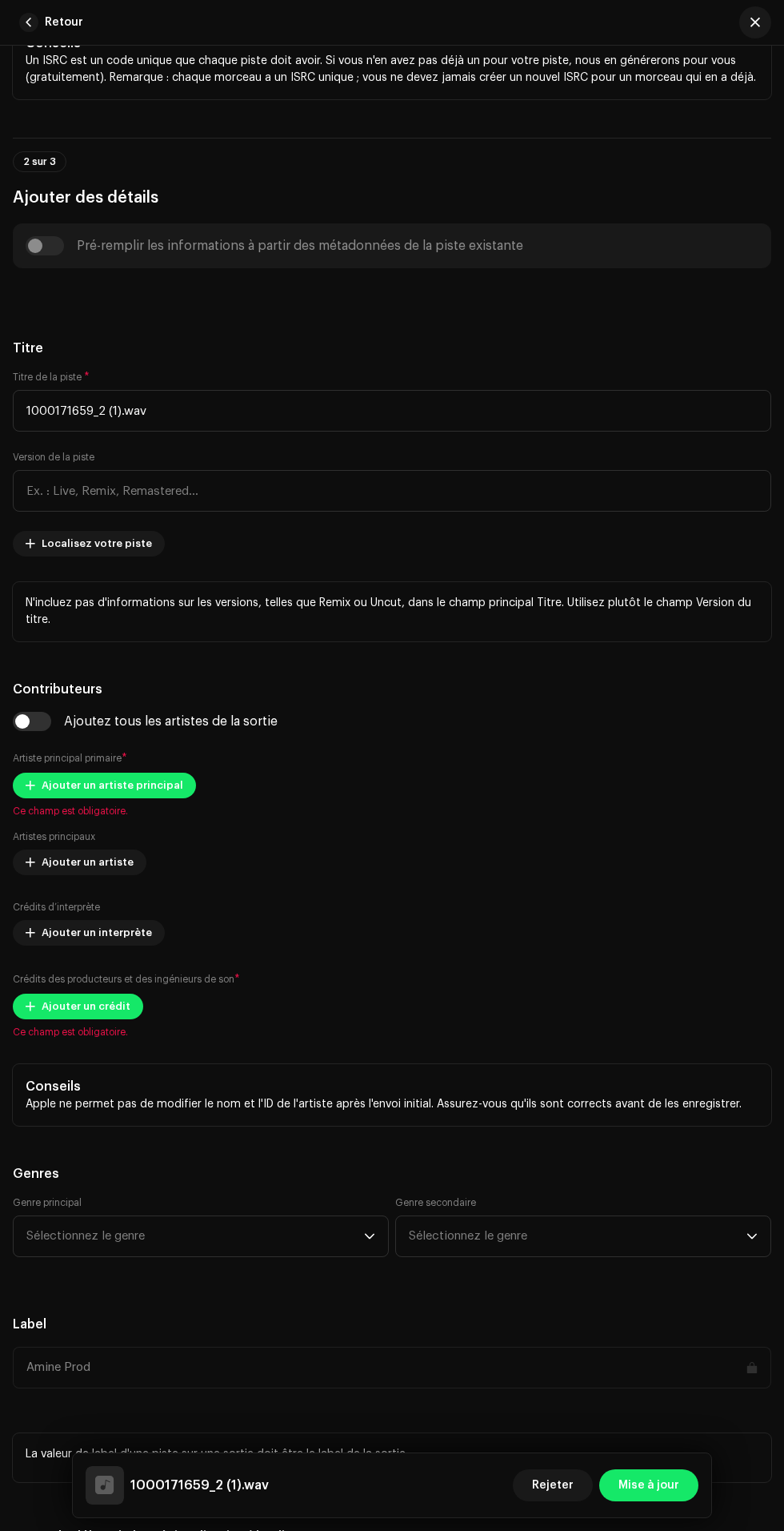
scroll to position [581, 0]
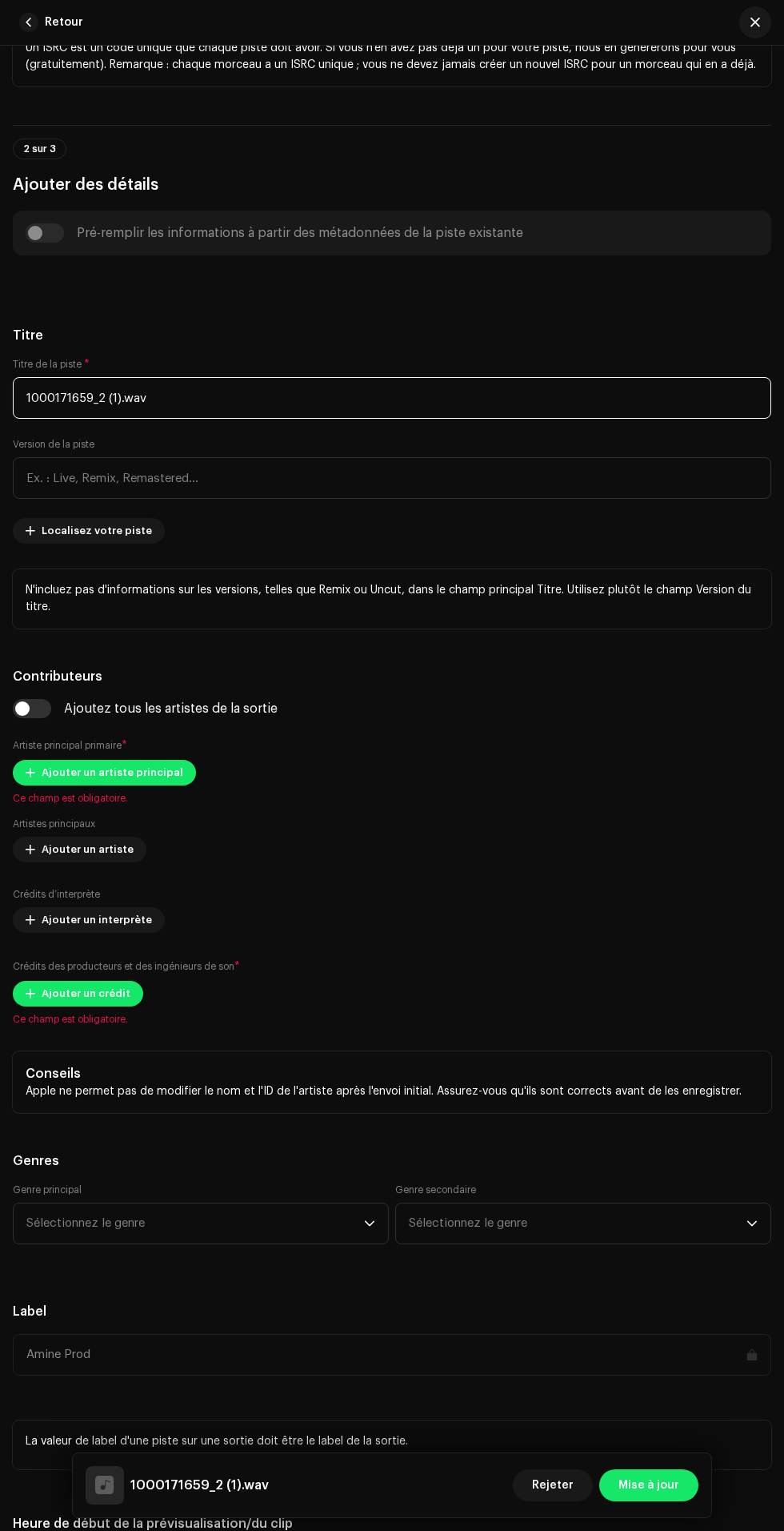
click at [528, 419] on input "1000171659_2 (1).wav" at bounding box center [392, 398] width 758 height 41
type input "1"
type input "زعمة عيطلي عيطلي راني داير كاسك"
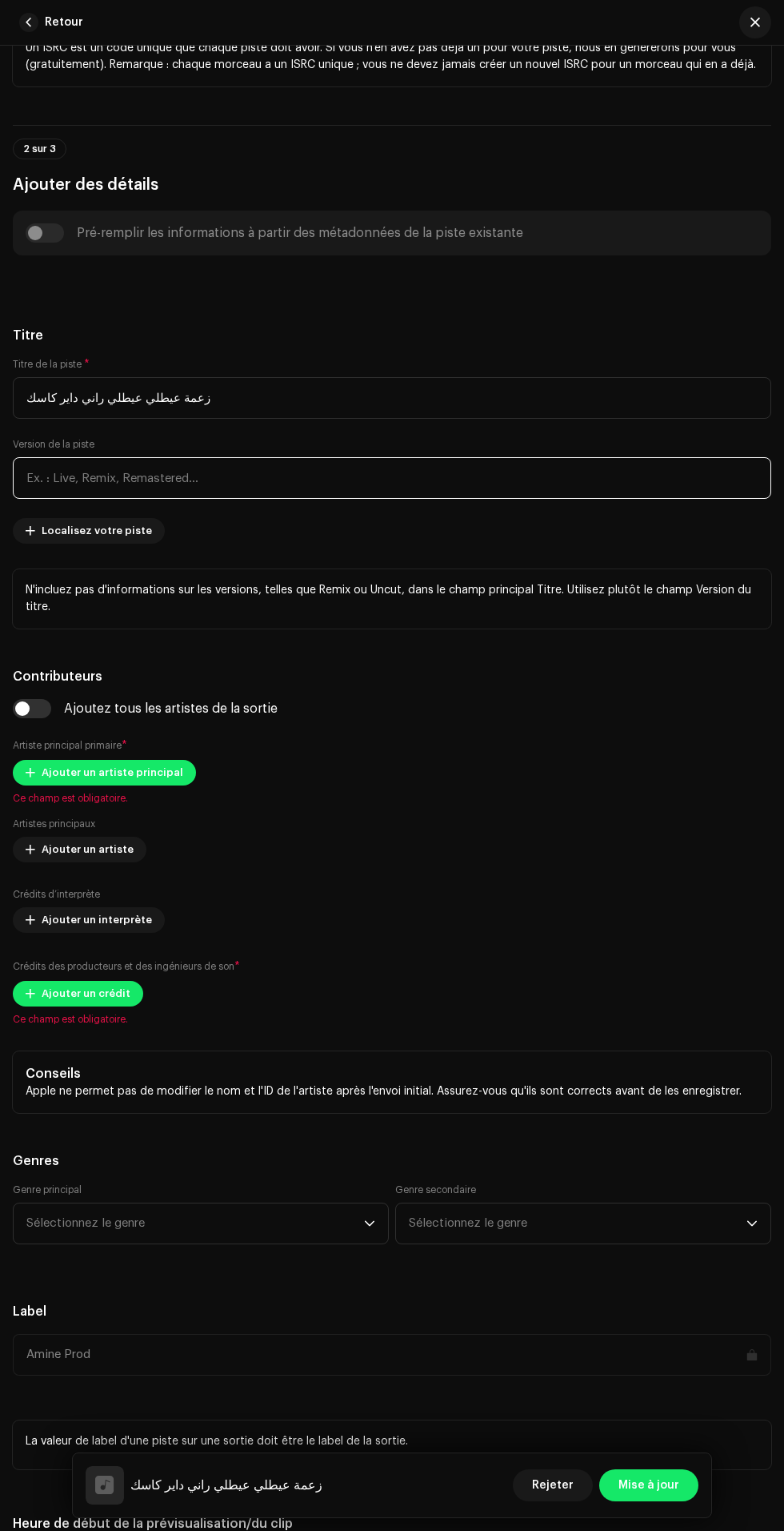
click at [649, 499] on input "text" at bounding box center [392, 478] width 758 height 41
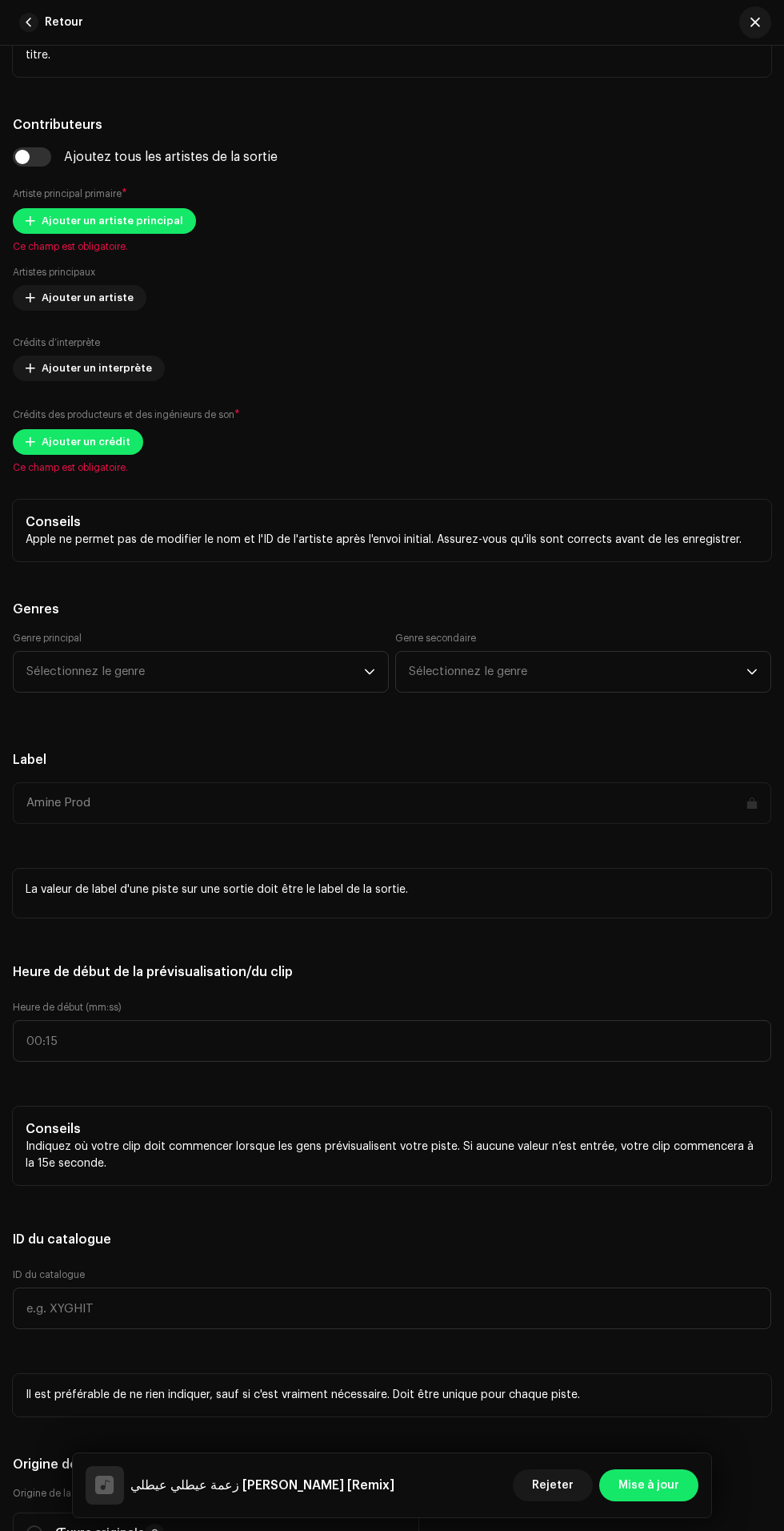
scroll to position [1135, 0]
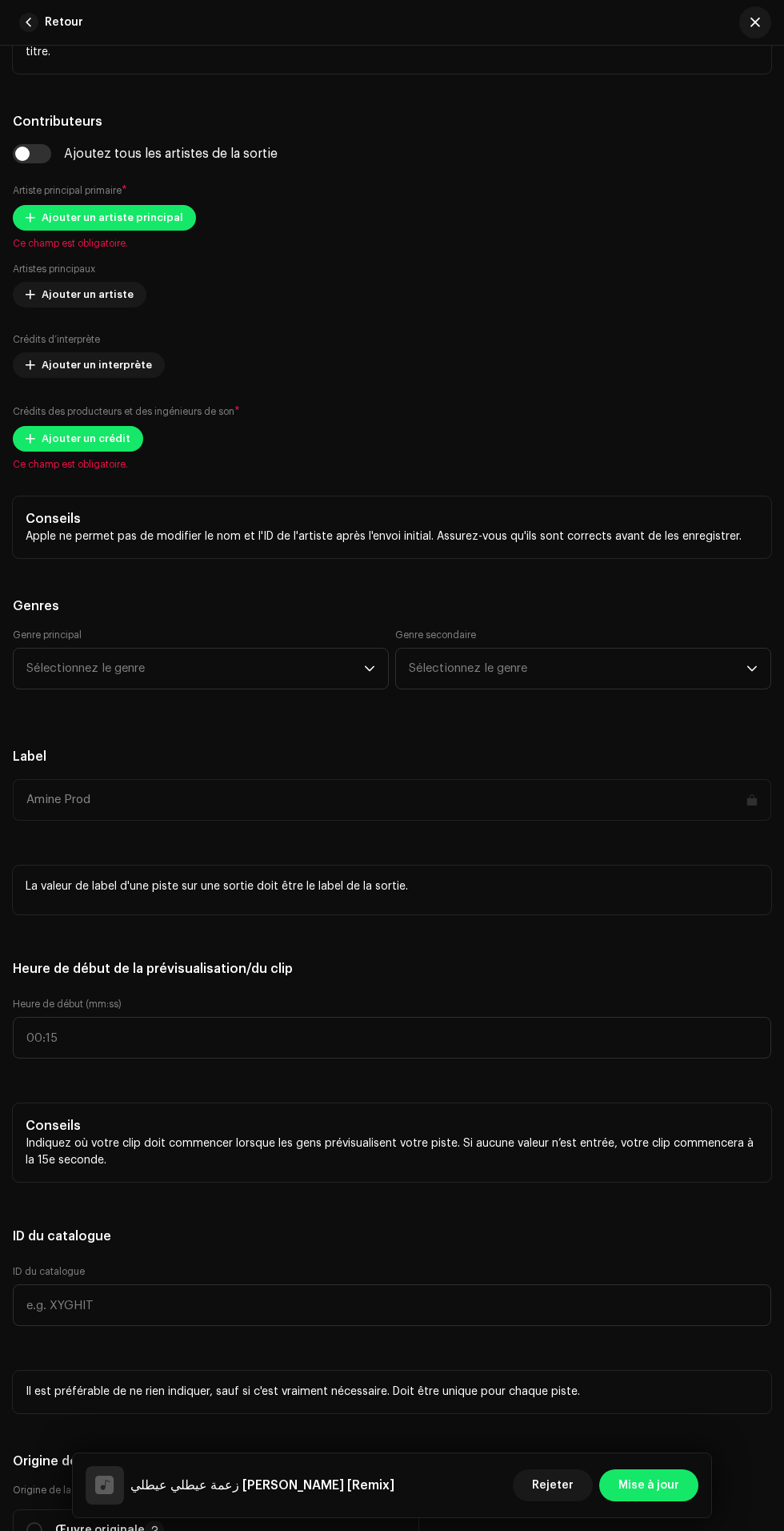
type input "Remix"
click at [138, 234] on span "Ajouter un artiste principal" at bounding box center [112, 217] width 141 height 32
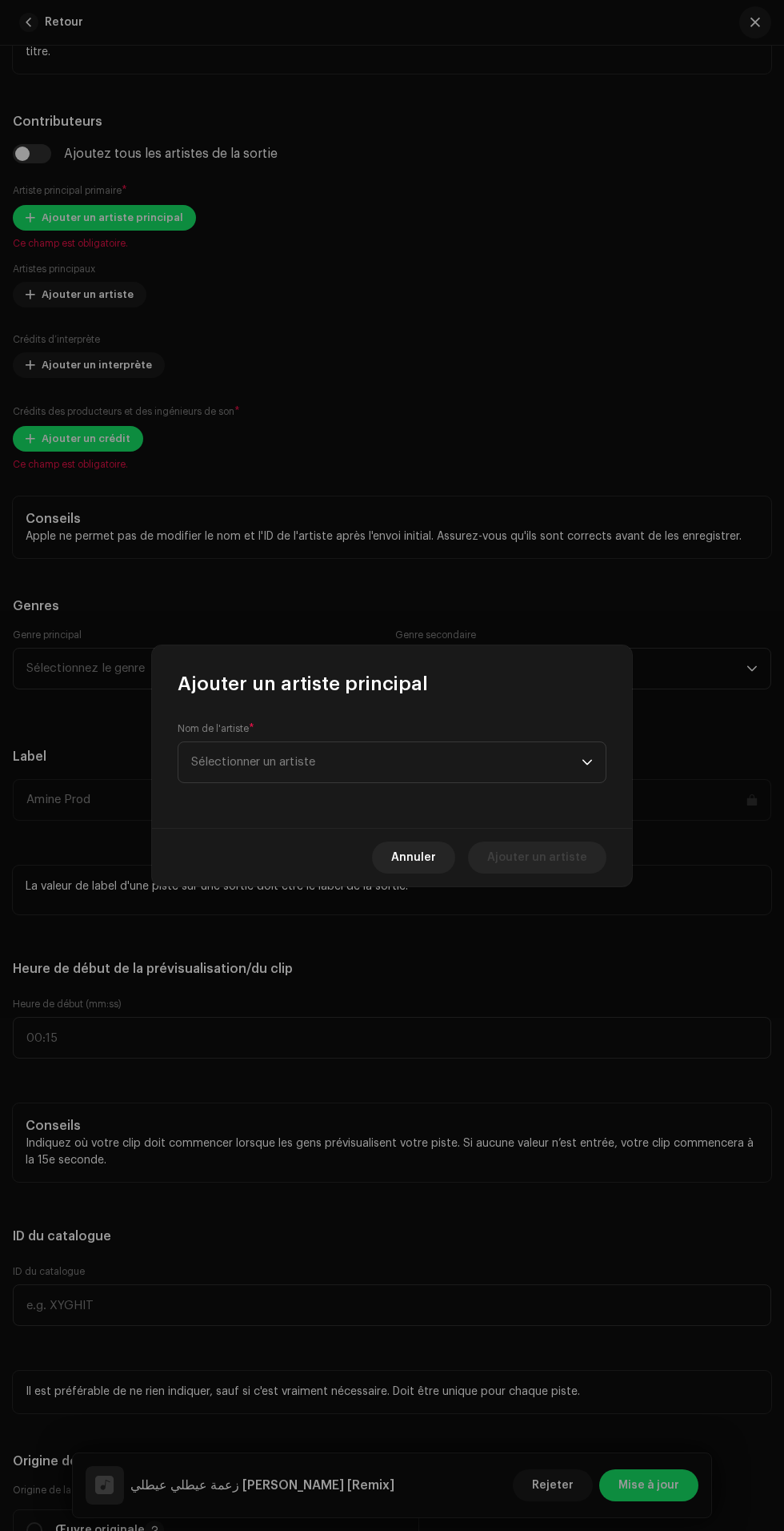
click at [481, 764] on span "Sélectionner un artiste" at bounding box center [386, 762] width 391 height 40
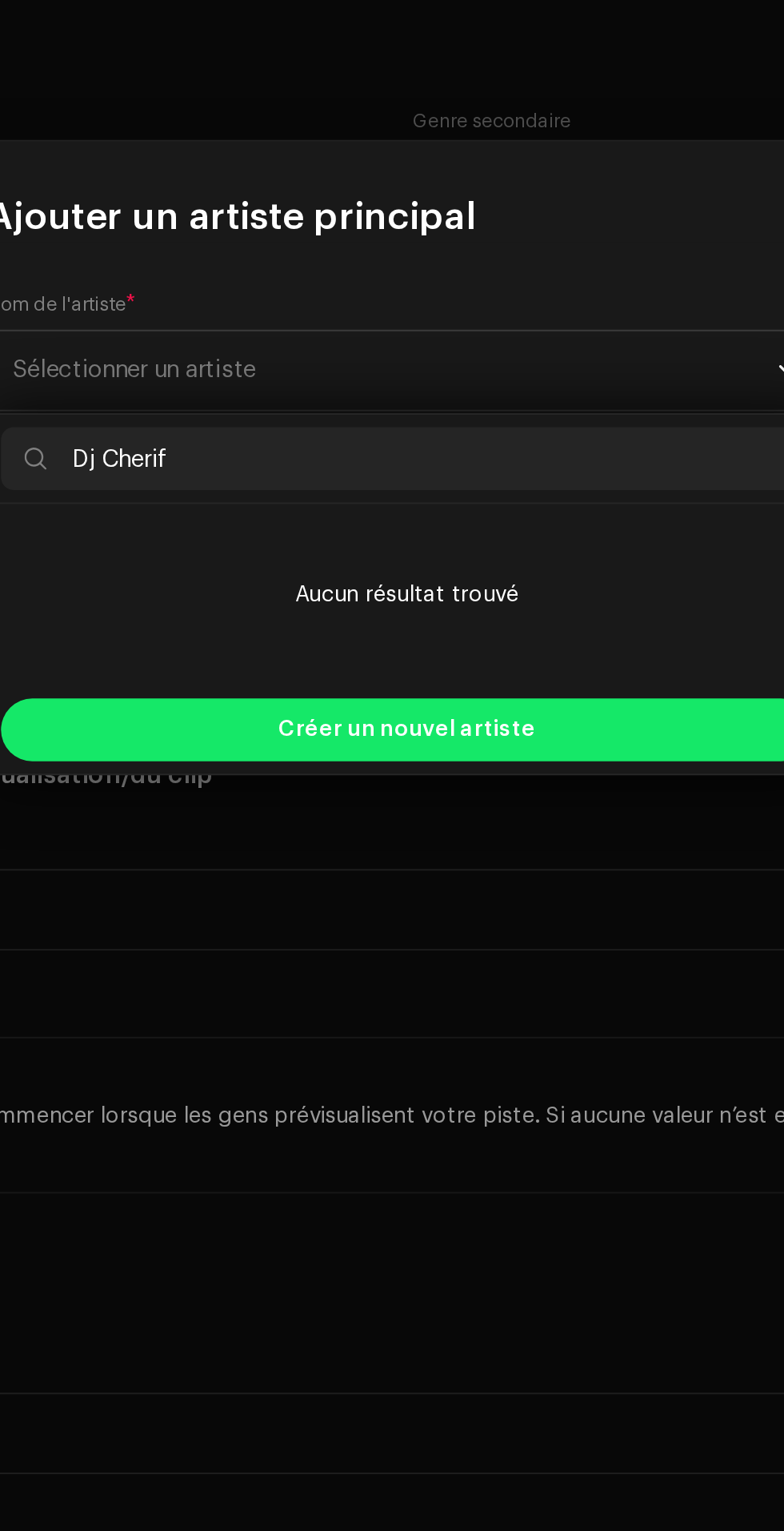
click at [515, 848] on li "Aucun résultat trouvé" at bounding box center [392, 876] width 415 height 80
click at [484, 808] on input "Dj Cherif" at bounding box center [392, 807] width 415 height 32
type input "Dj Cherif"
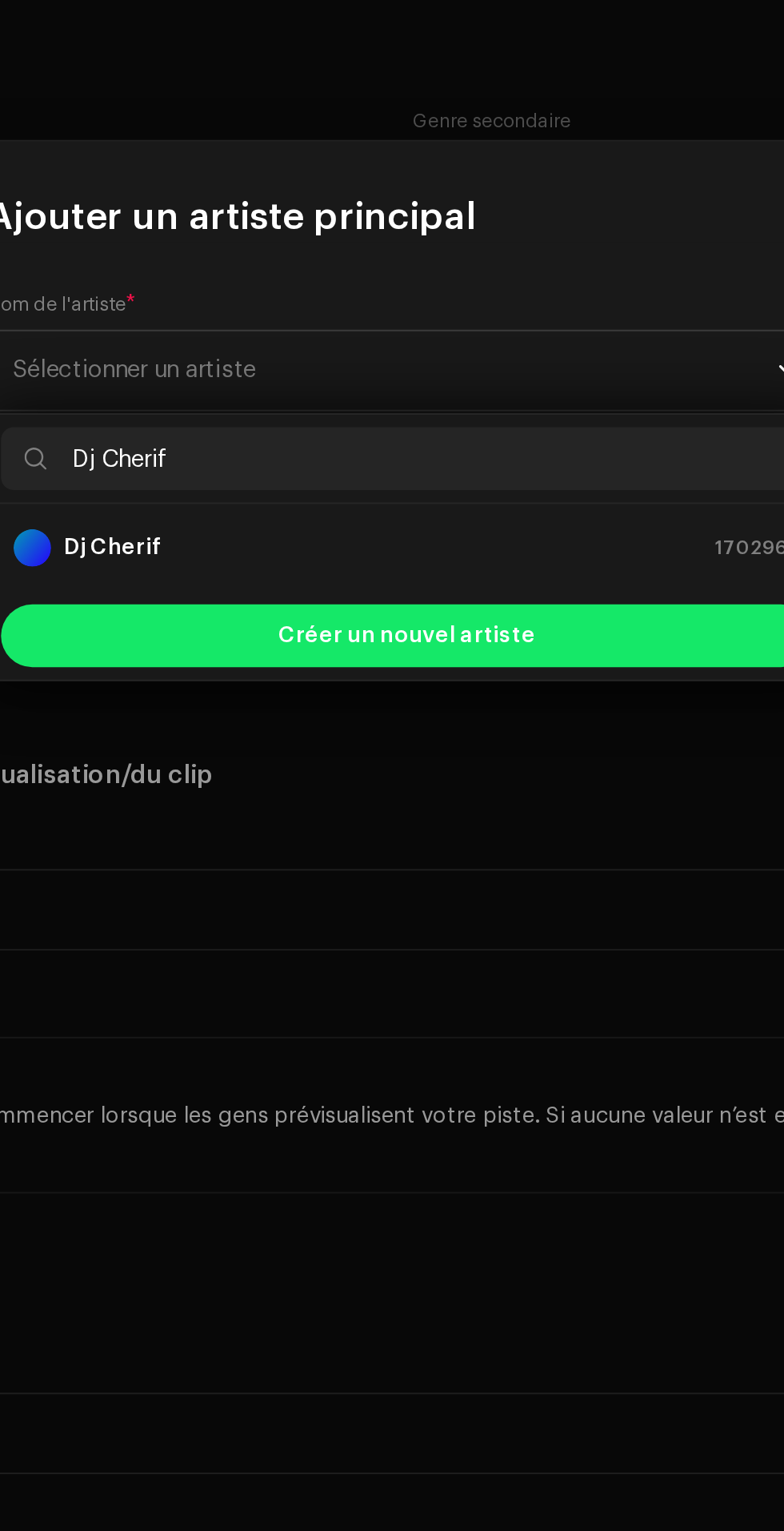
click at [491, 843] on div "[PERSON_NAME] 1702966" at bounding box center [392, 853] width 402 height 19
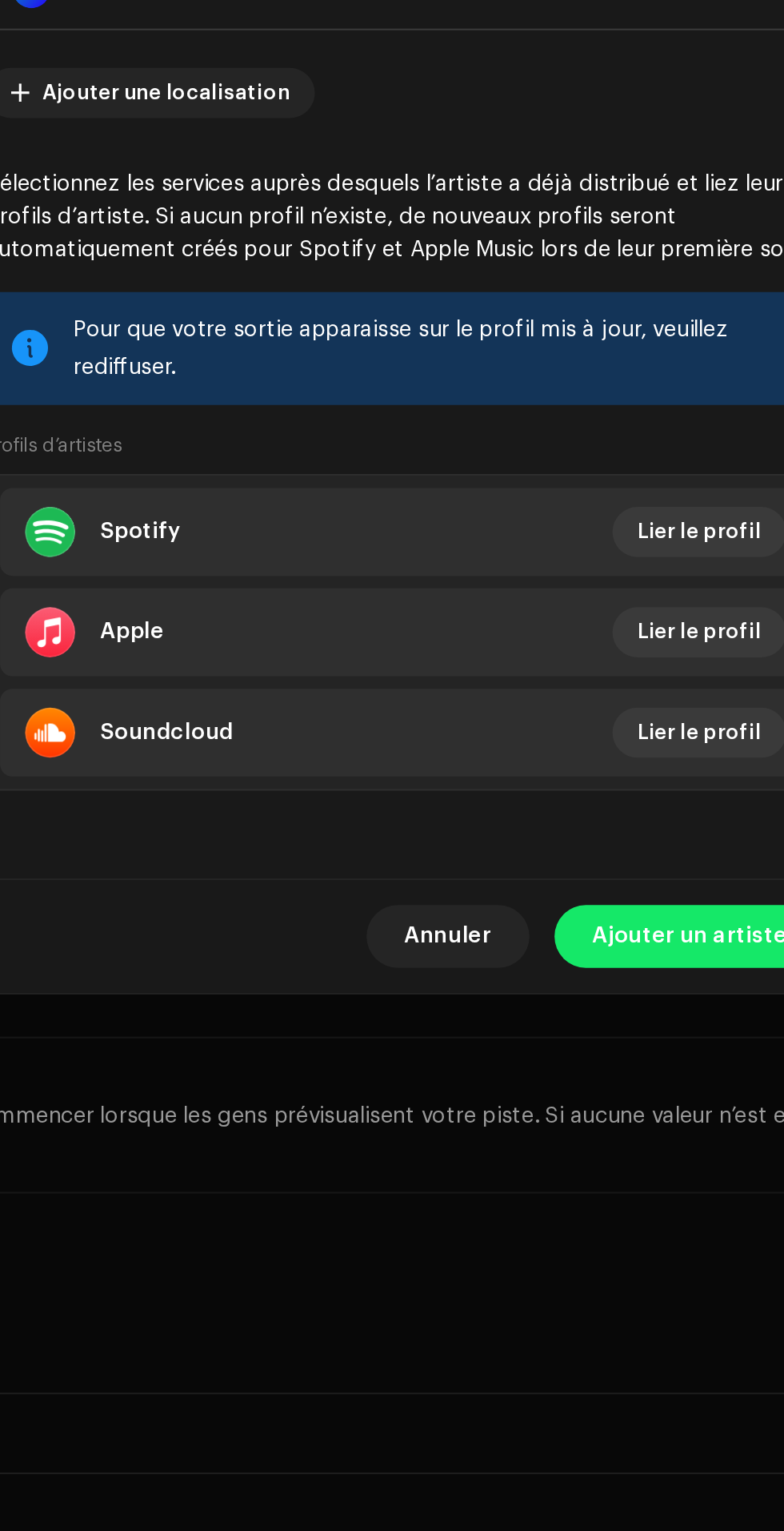
click at [530, 1068] on span "Ajouter un artiste" at bounding box center [537, 1051] width 100 height 32
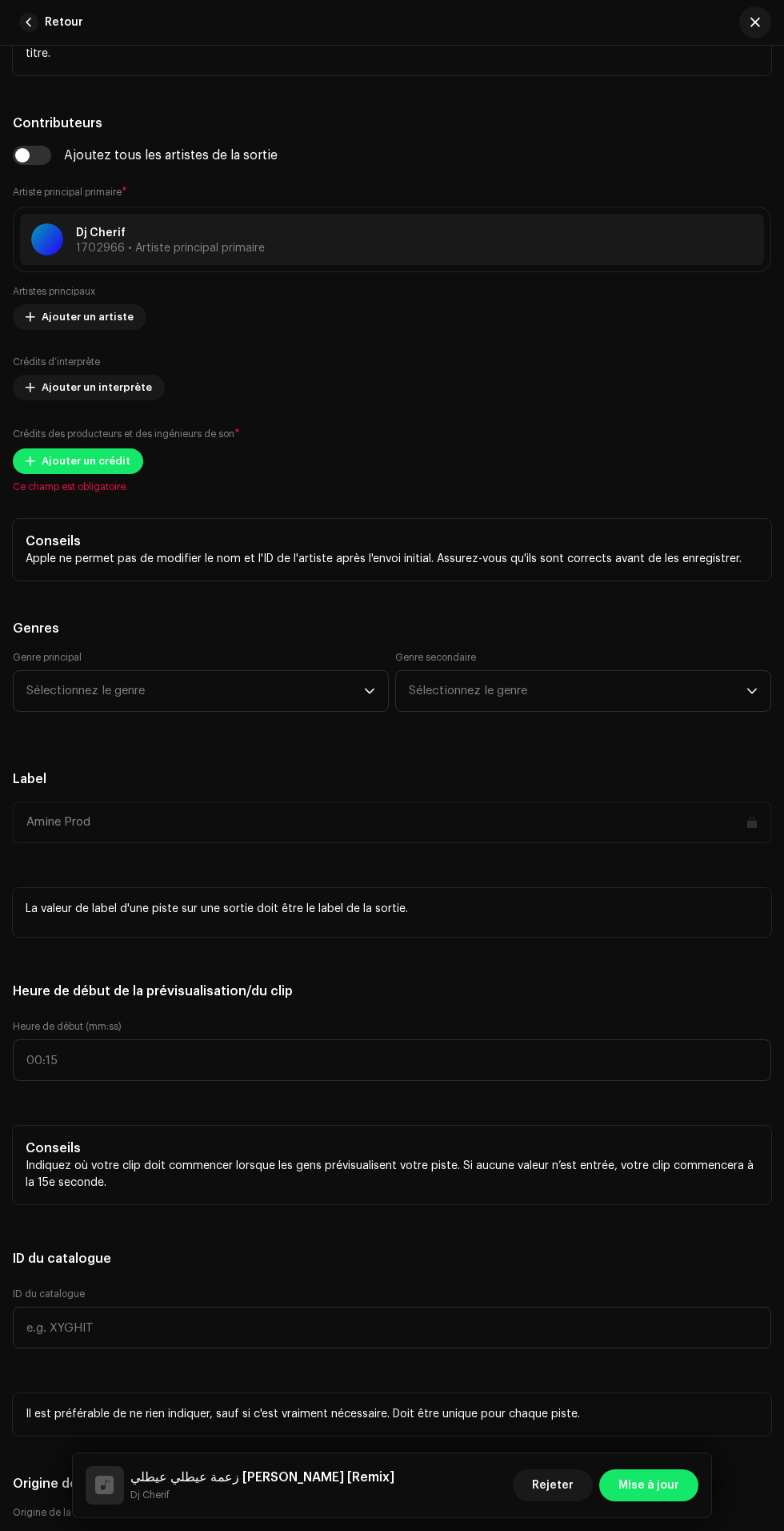
scroll to position [23, 0]
click at [103, 333] on span "Ajouter un artiste" at bounding box center [87, 317] width 92 height 32
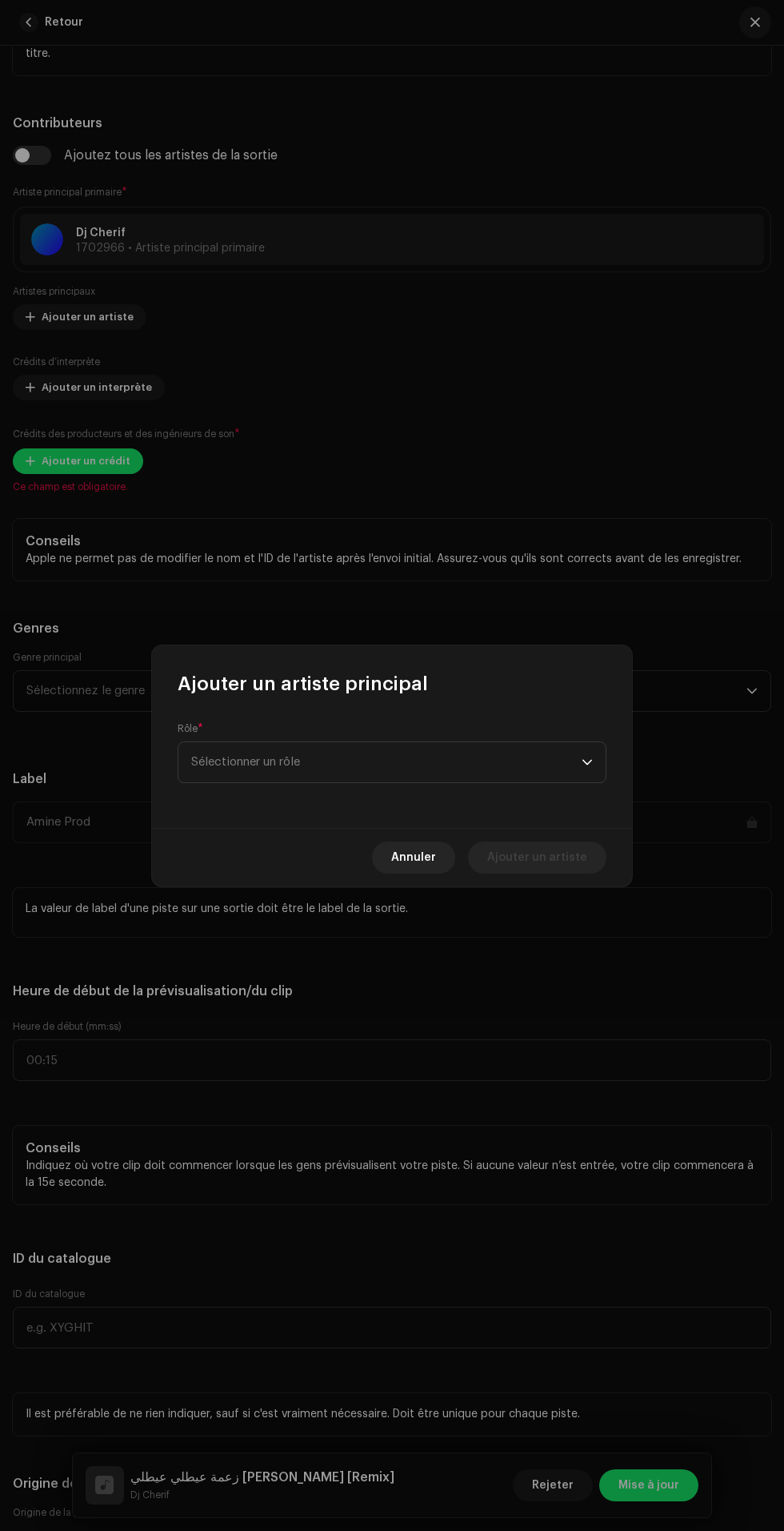
click at [384, 755] on span "Sélectionner un rôle" at bounding box center [386, 762] width 391 height 40
click at [400, 843] on li "Primary Artist" at bounding box center [392, 838] width 415 height 32
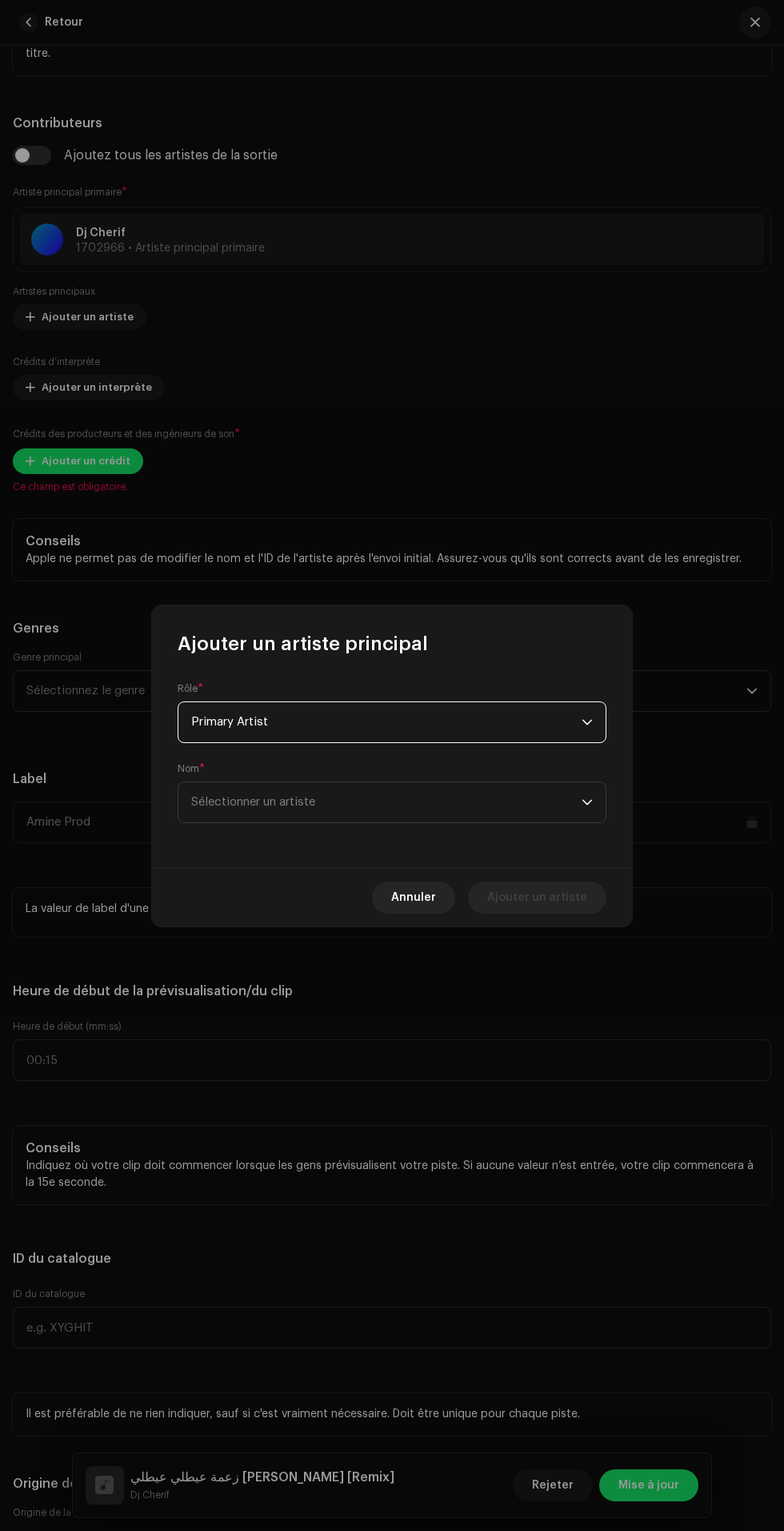
click at [470, 803] on span "Sélectionner un artiste" at bounding box center [386, 802] width 391 height 40
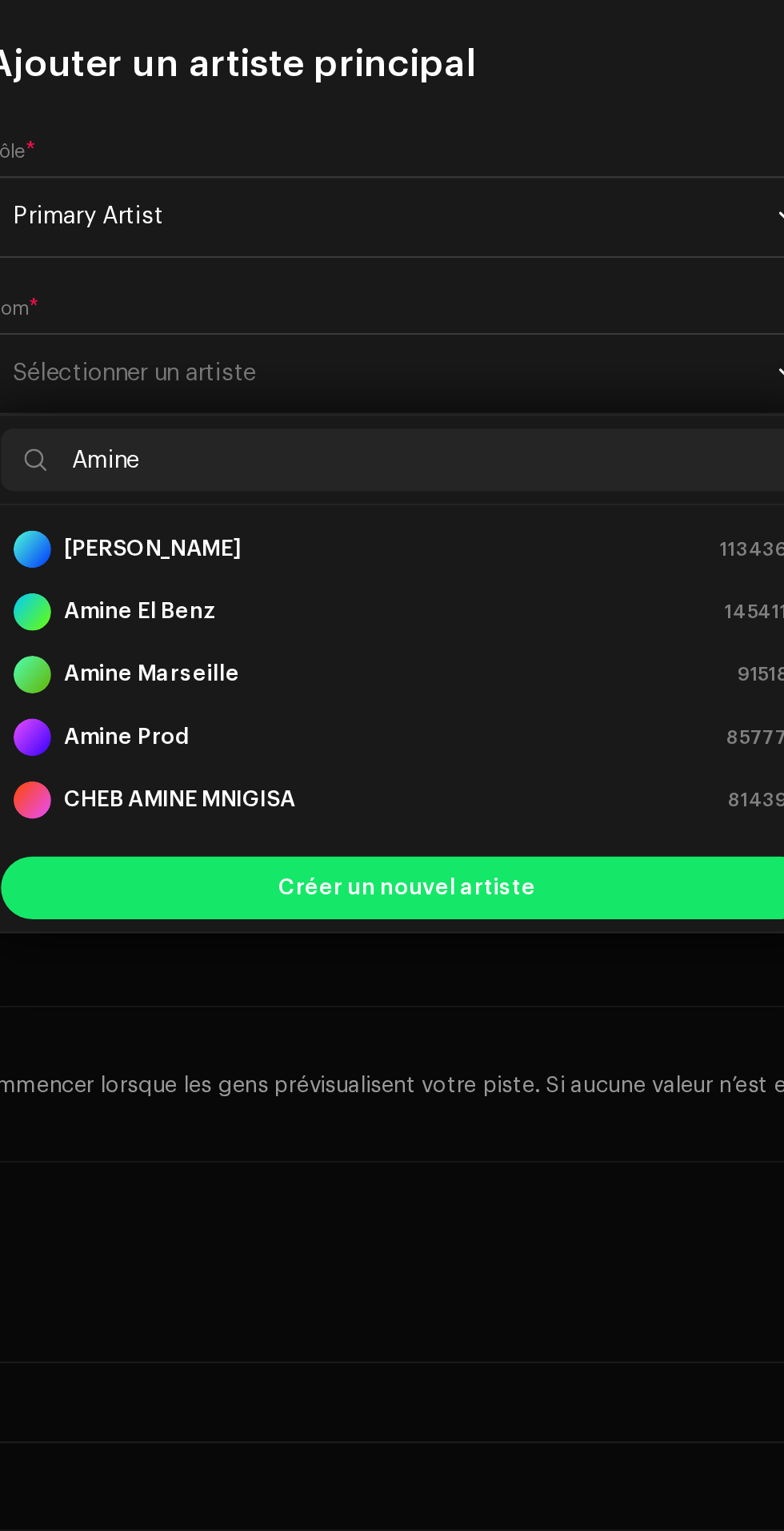
type input "Amine"
click at [443, 985] on div "Amine Prod 857779" at bounding box center [392, 988] width 402 height 19
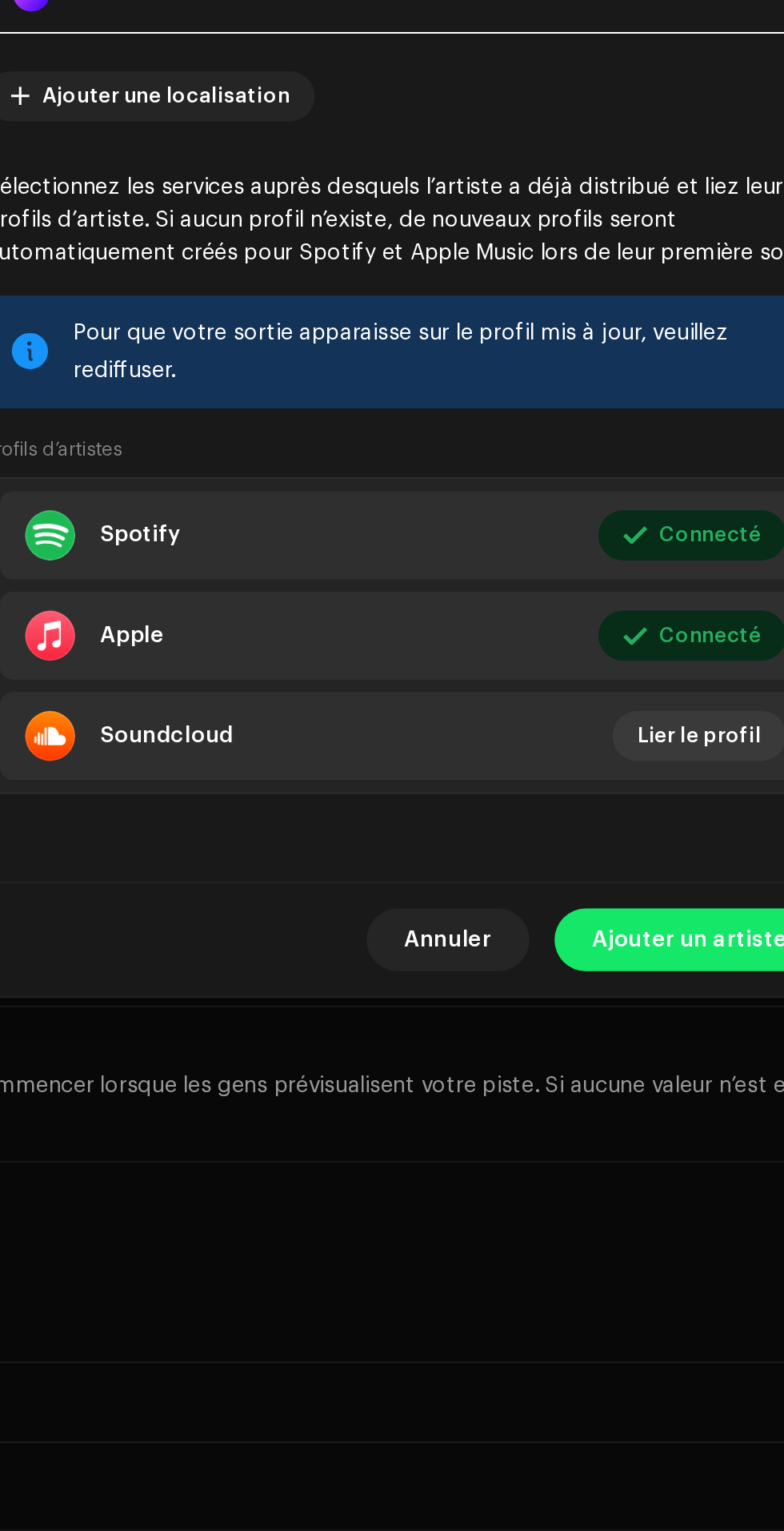
click at [534, 1107] on span "Ajouter un artiste" at bounding box center [537, 1091] width 100 height 32
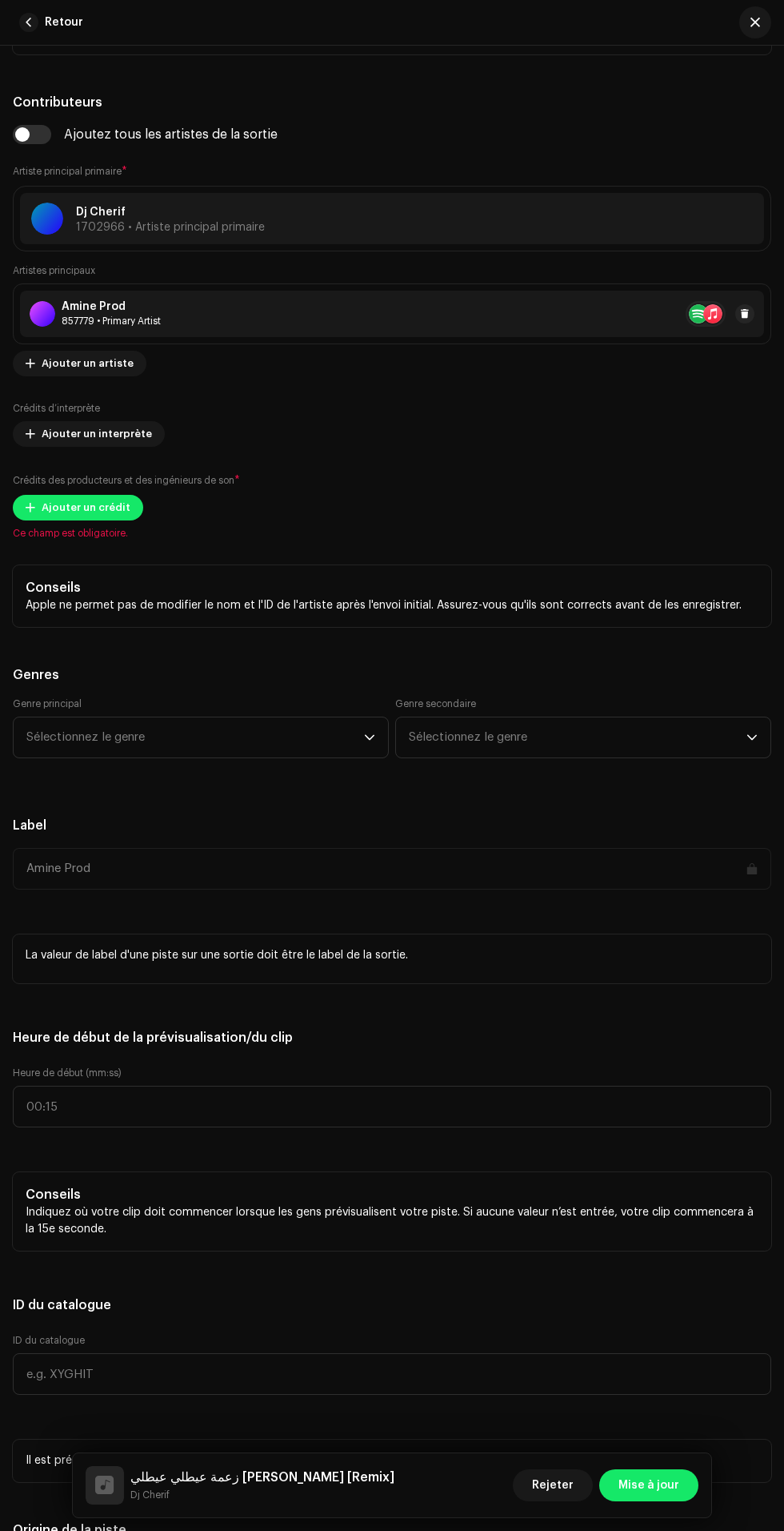
scroll to position [59, 0]
click at [112, 524] on span "Ajouter un crédit" at bounding box center [85, 507] width 89 height 32
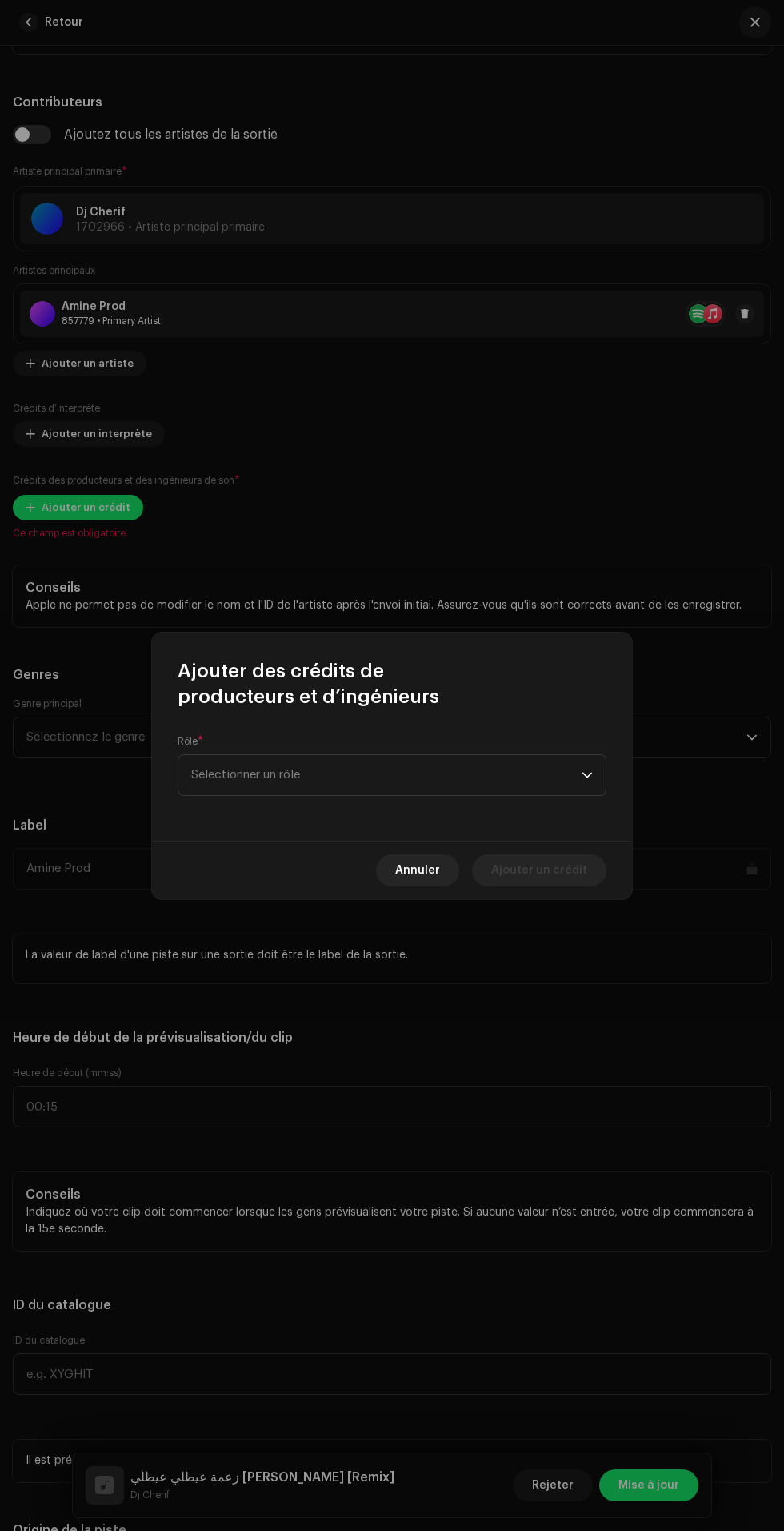
click at [484, 776] on span "Sélectionner un rôle" at bounding box center [386, 775] width 391 height 40
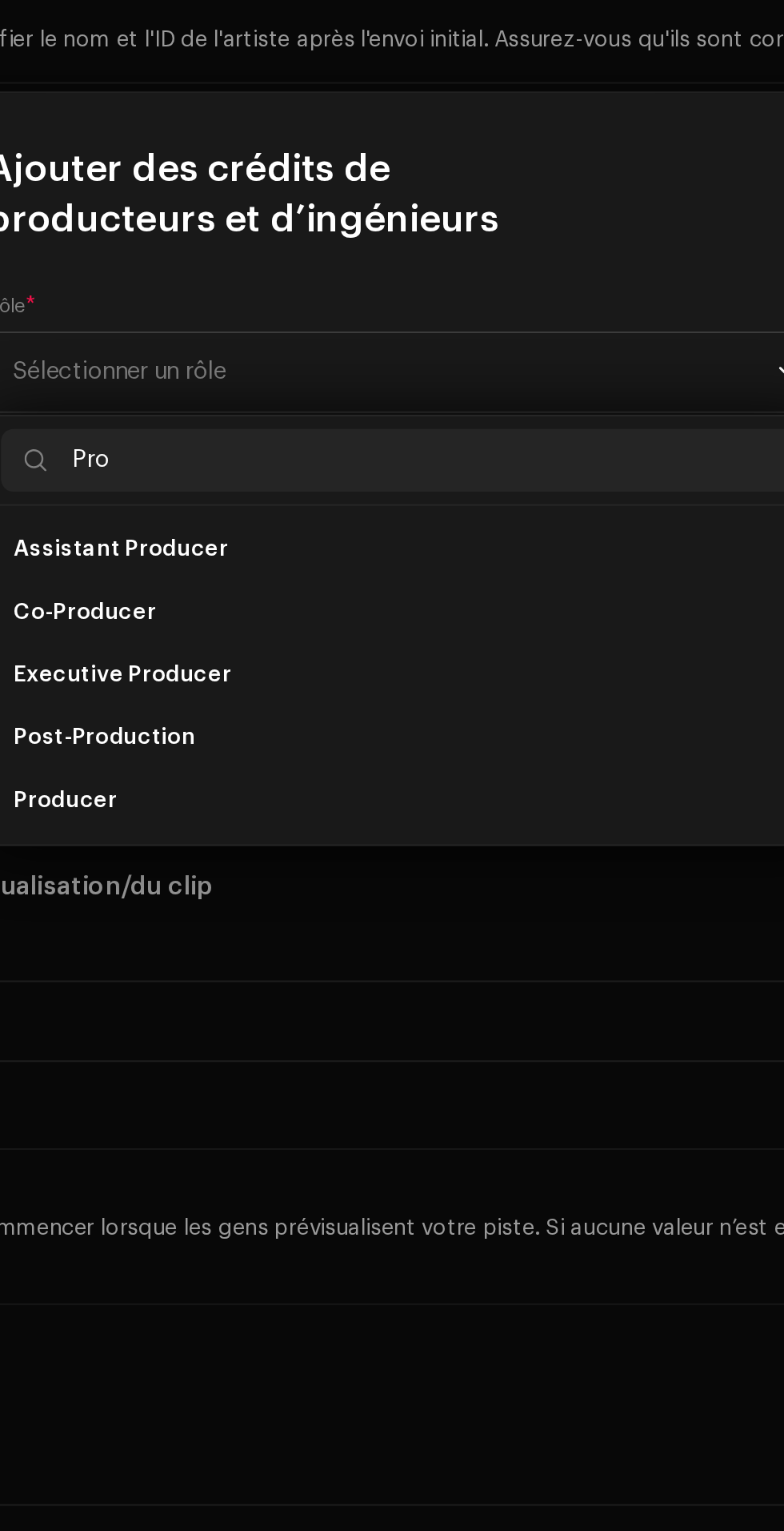
type input "Pro"
click at [447, 987] on li "Producer" at bounding box center [392, 993] width 415 height 32
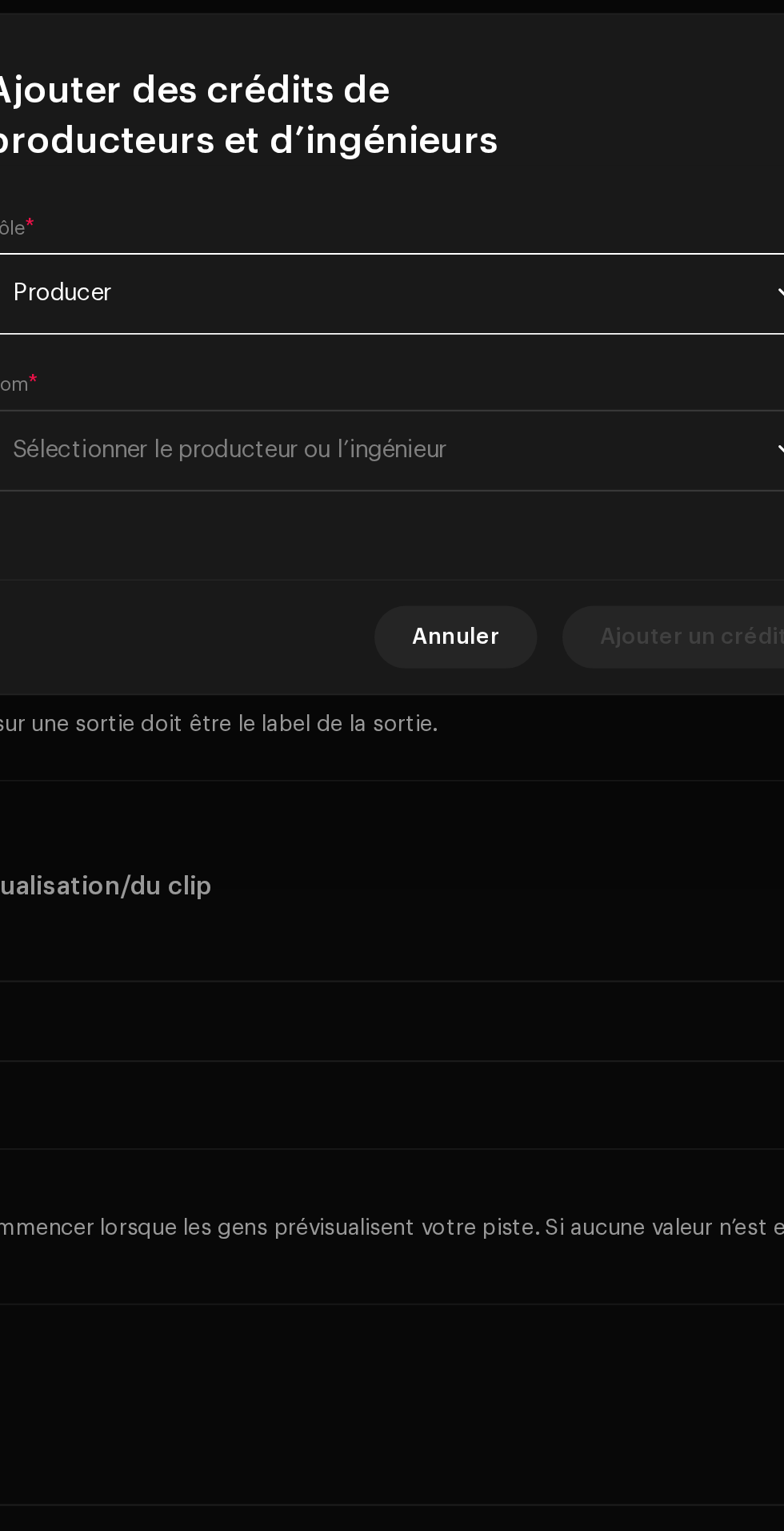
click at [471, 820] on span "Sélectionner le producteur ou l’ingénieur" at bounding box center [386, 815] width 391 height 40
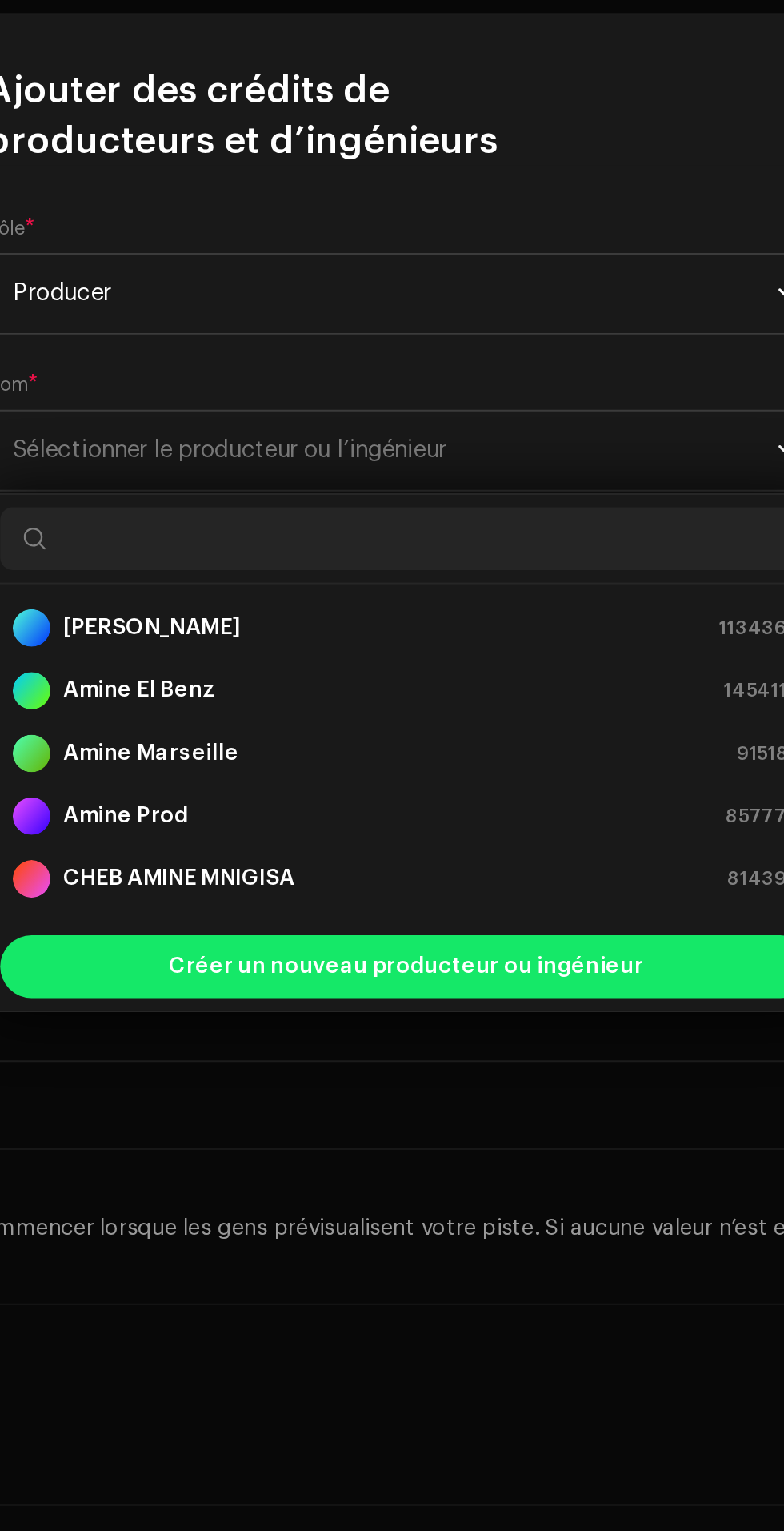
click at [455, 1001] on div "Amine Prod 857779" at bounding box center [392, 1001] width 402 height 19
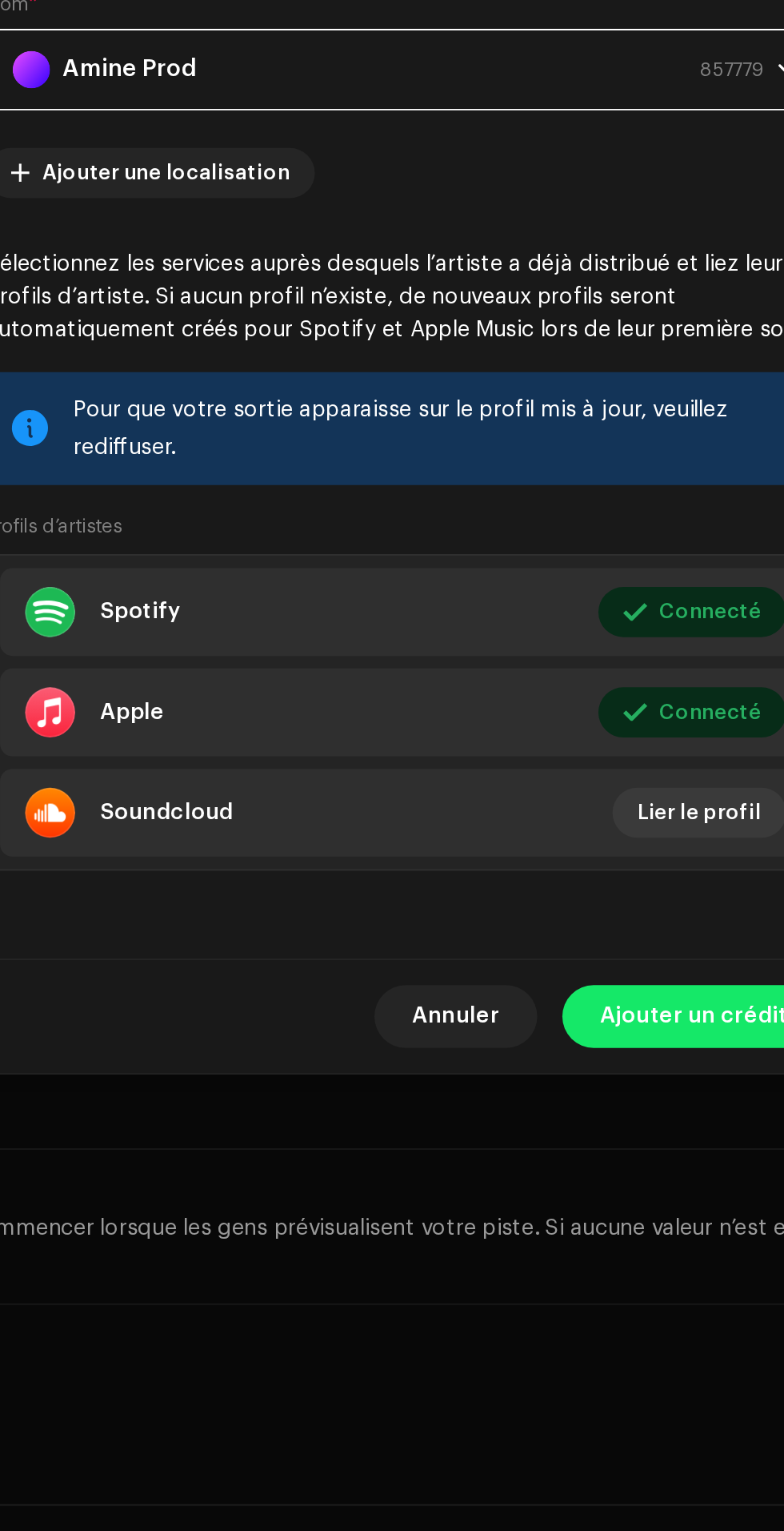
click at [537, 1120] on span "Ajouter un crédit" at bounding box center [539, 1104] width 96 height 32
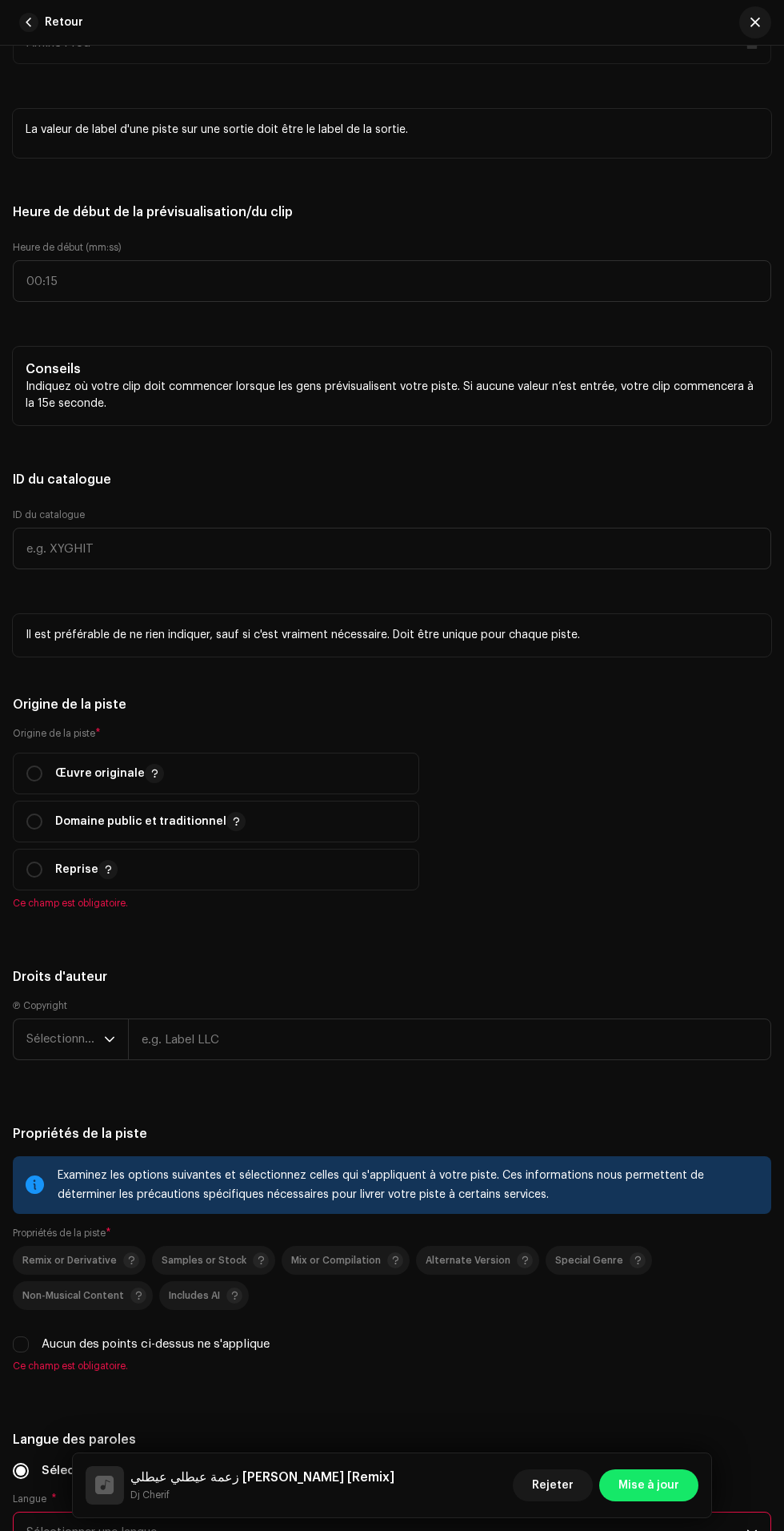
scroll to position [2030, 0]
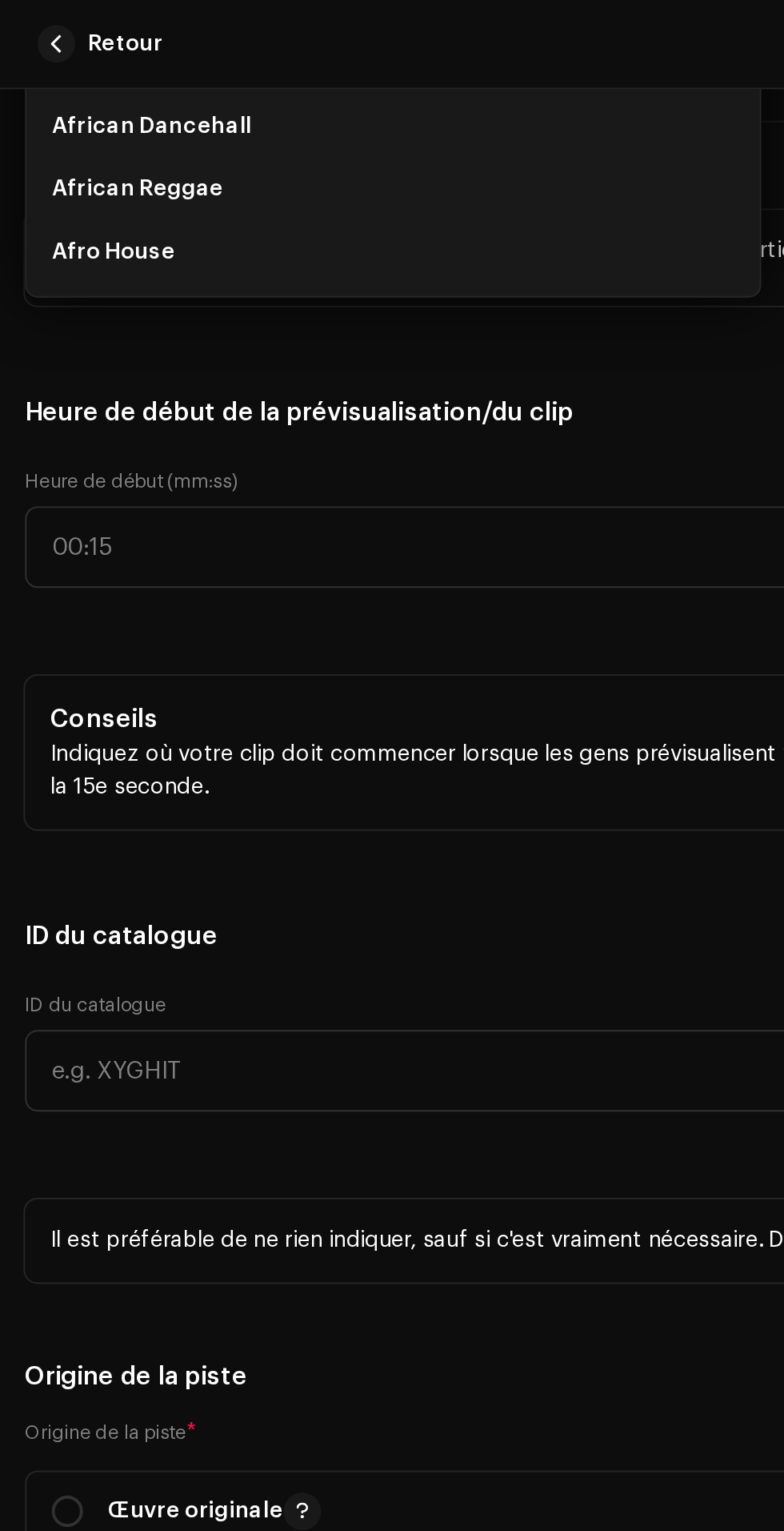
scroll to position [153, 0]
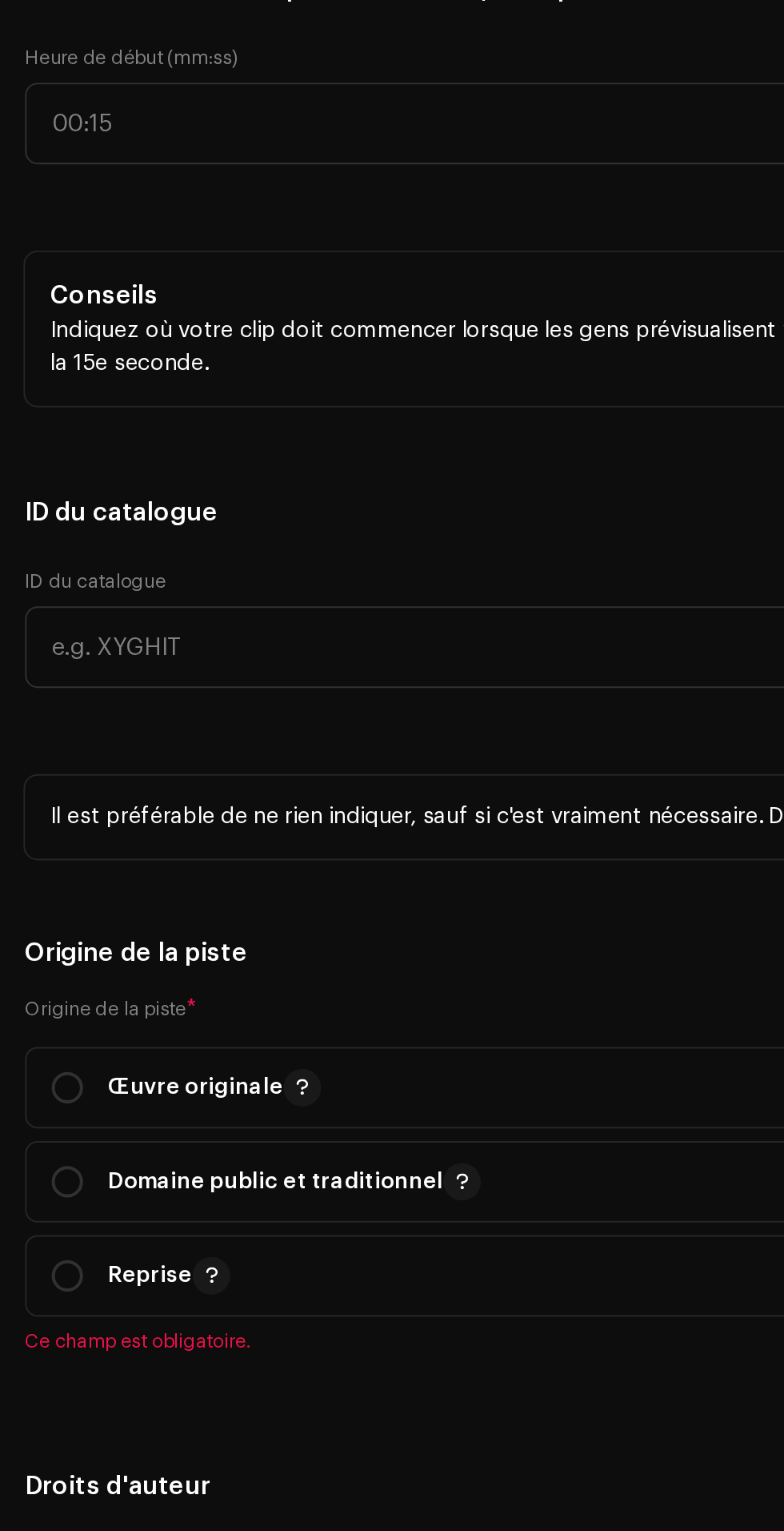
type input "[DATE]"
click at [216, 114] on li "Maghreb Rai" at bounding box center [200, 98] width 361 height 32
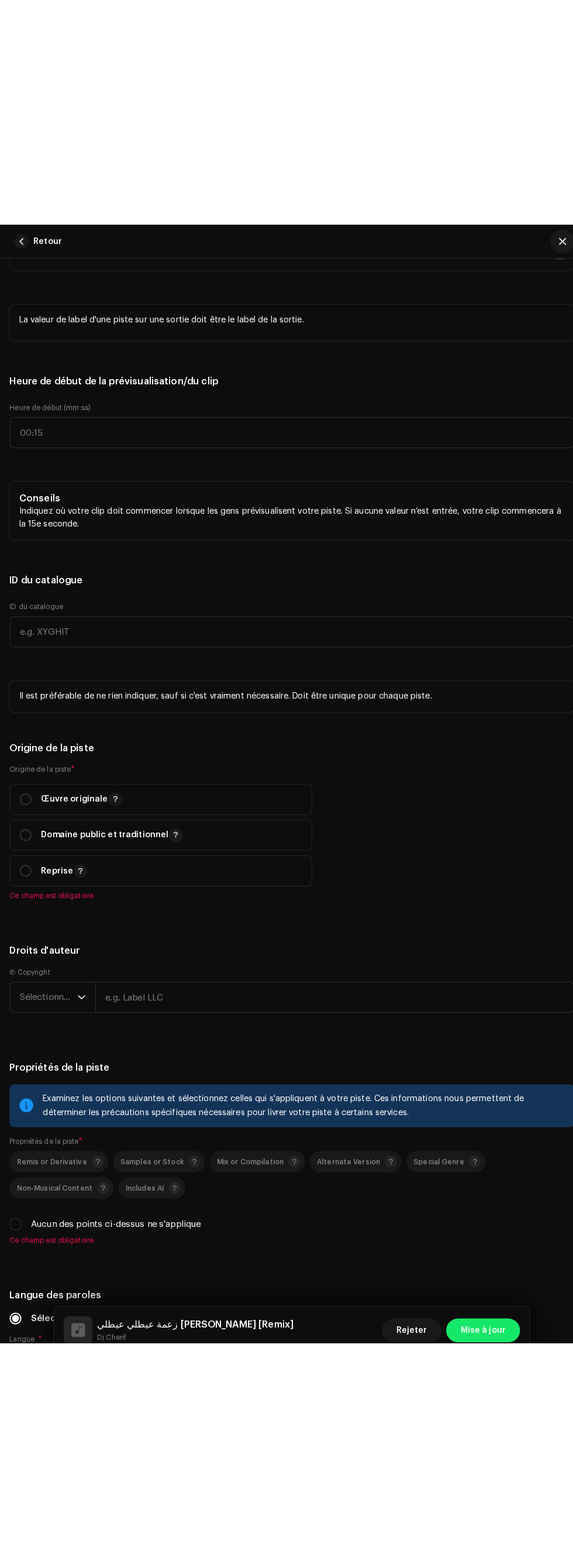
scroll to position [100, 0]
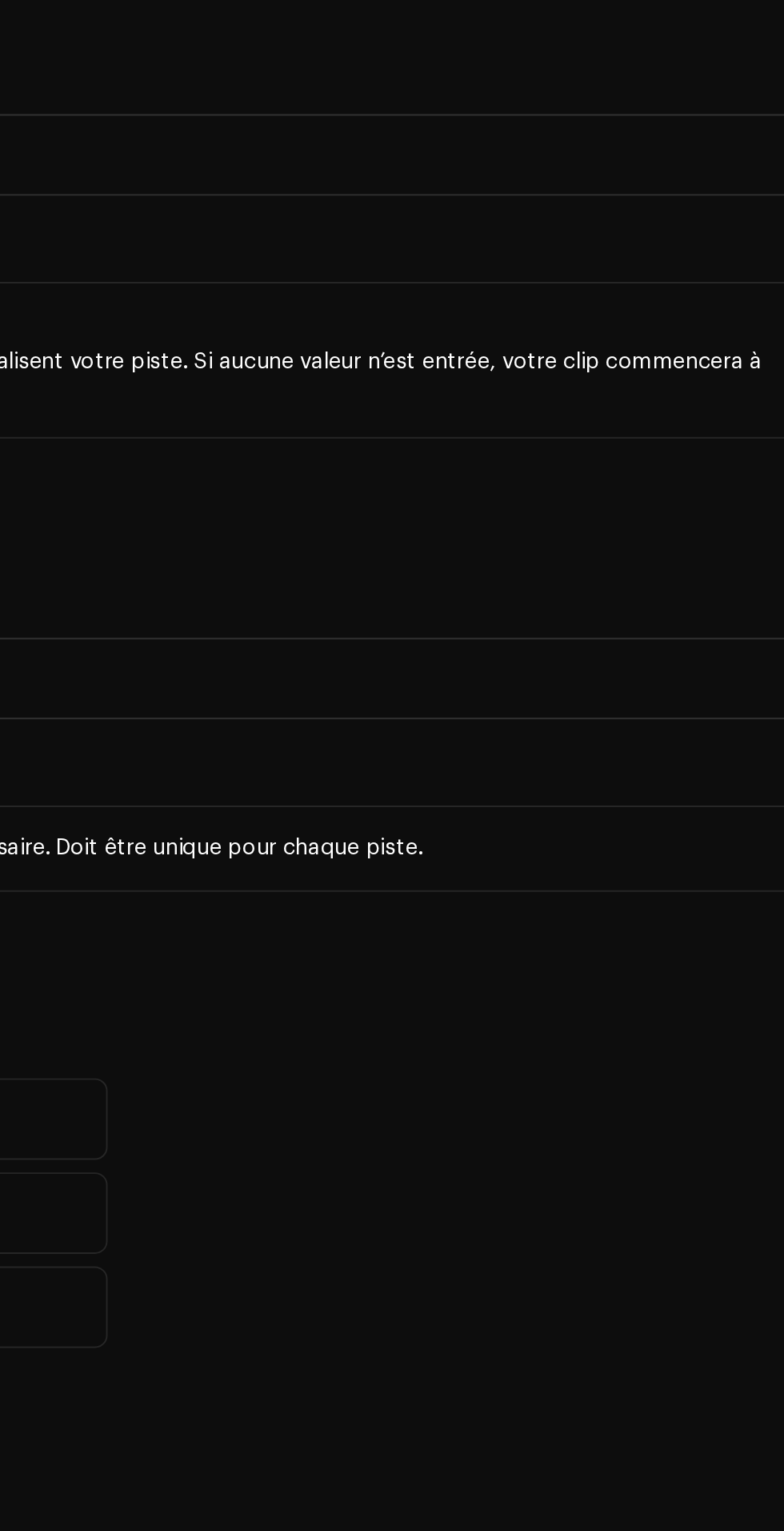
type input "Arab"
click at [605, 82] on li "Arabic" at bounding box center [583, 66] width 361 height 33
click at [600, 114] on li "Arabic" at bounding box center [583, 98] width 361 height 32
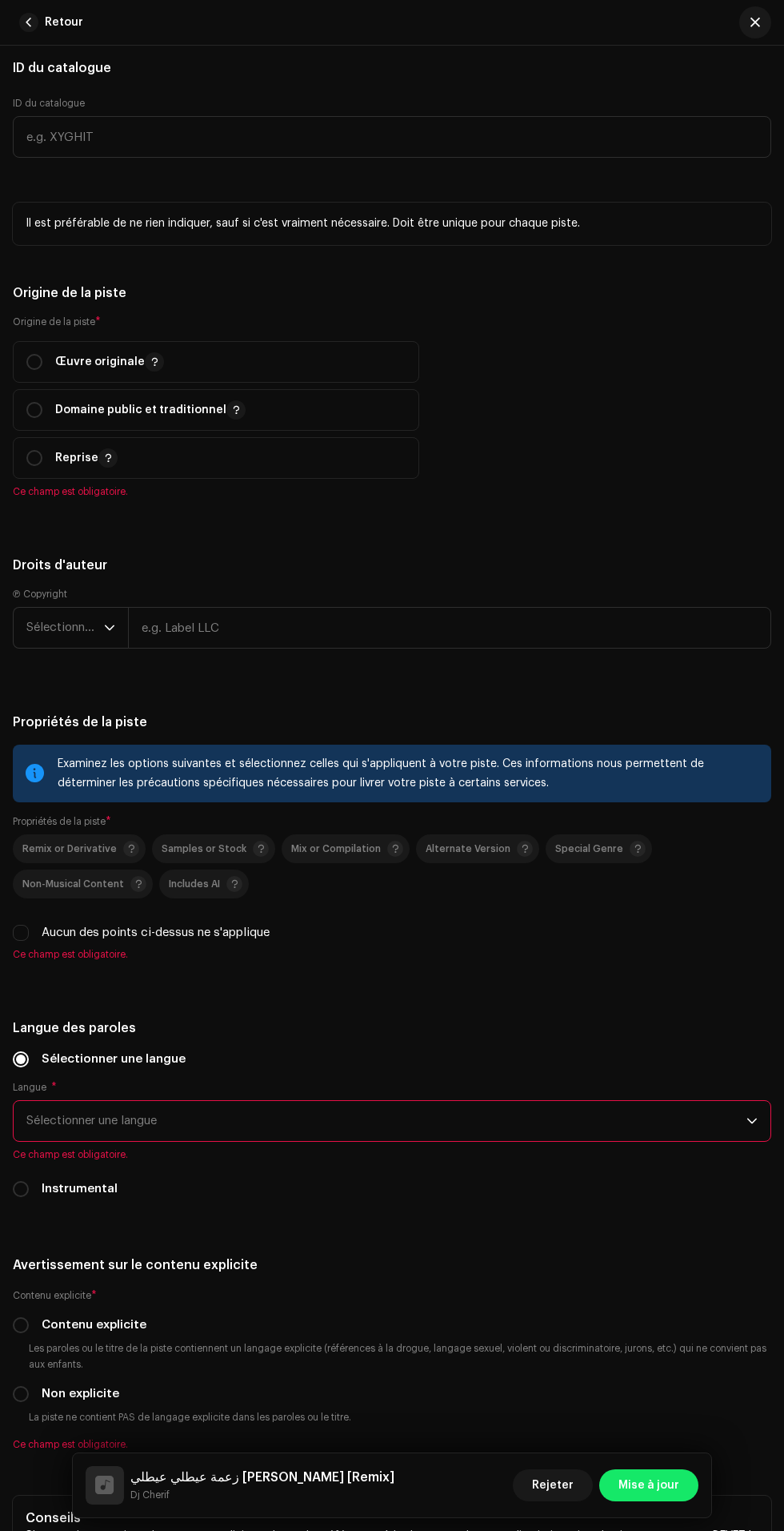
scroll to position [2441, 0]
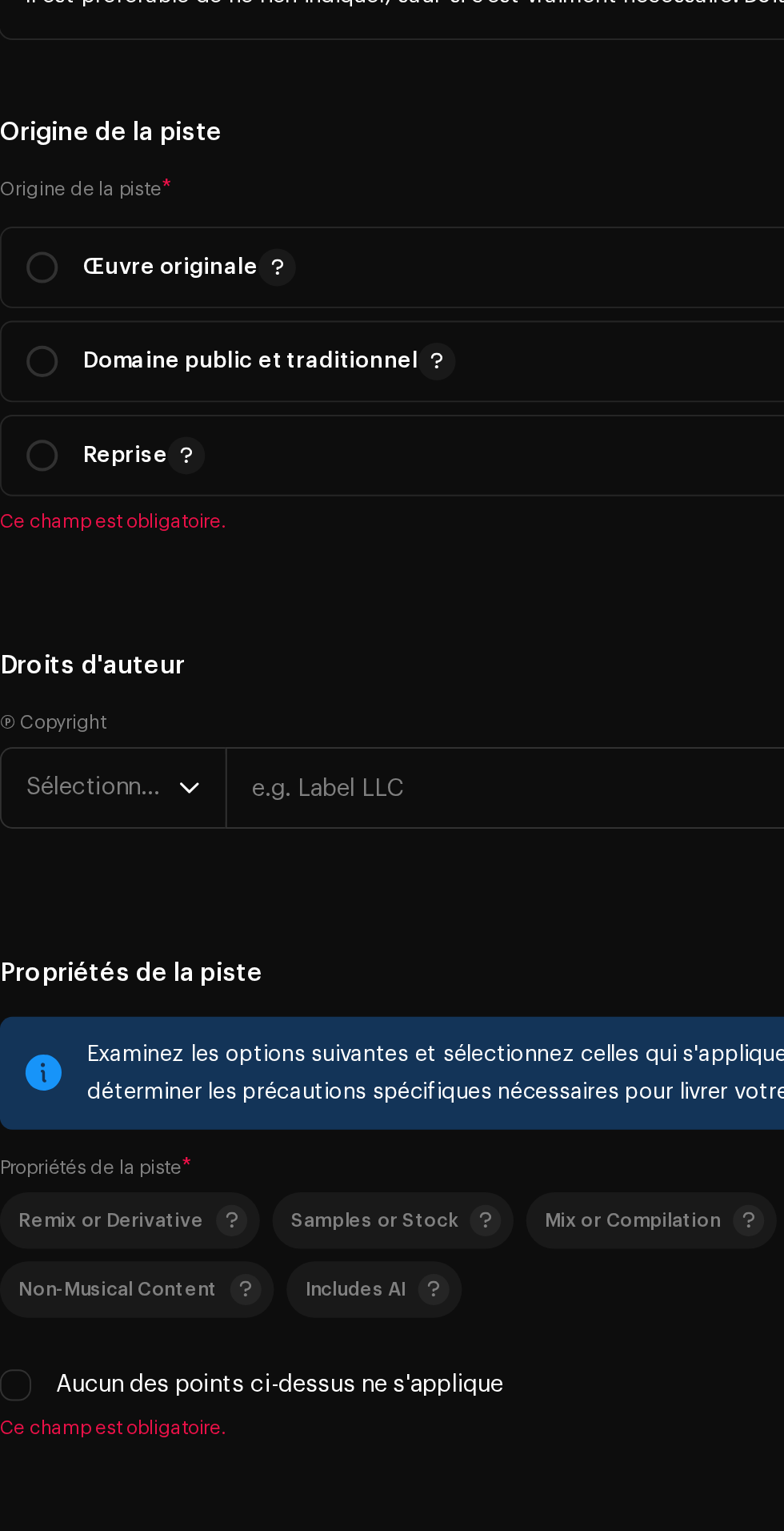
type input "00:05"
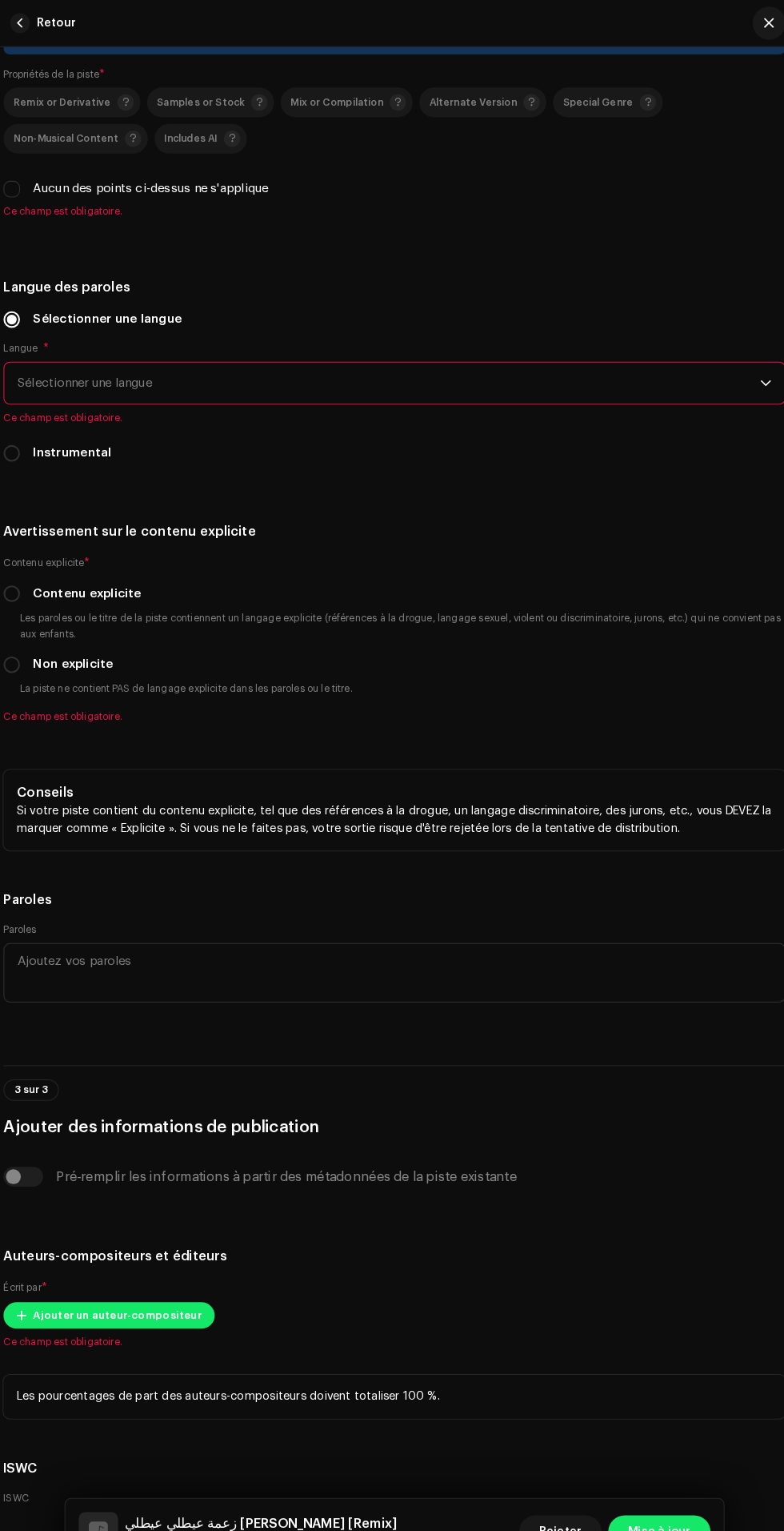
scroll to position [3190, 0]
radio input "true"
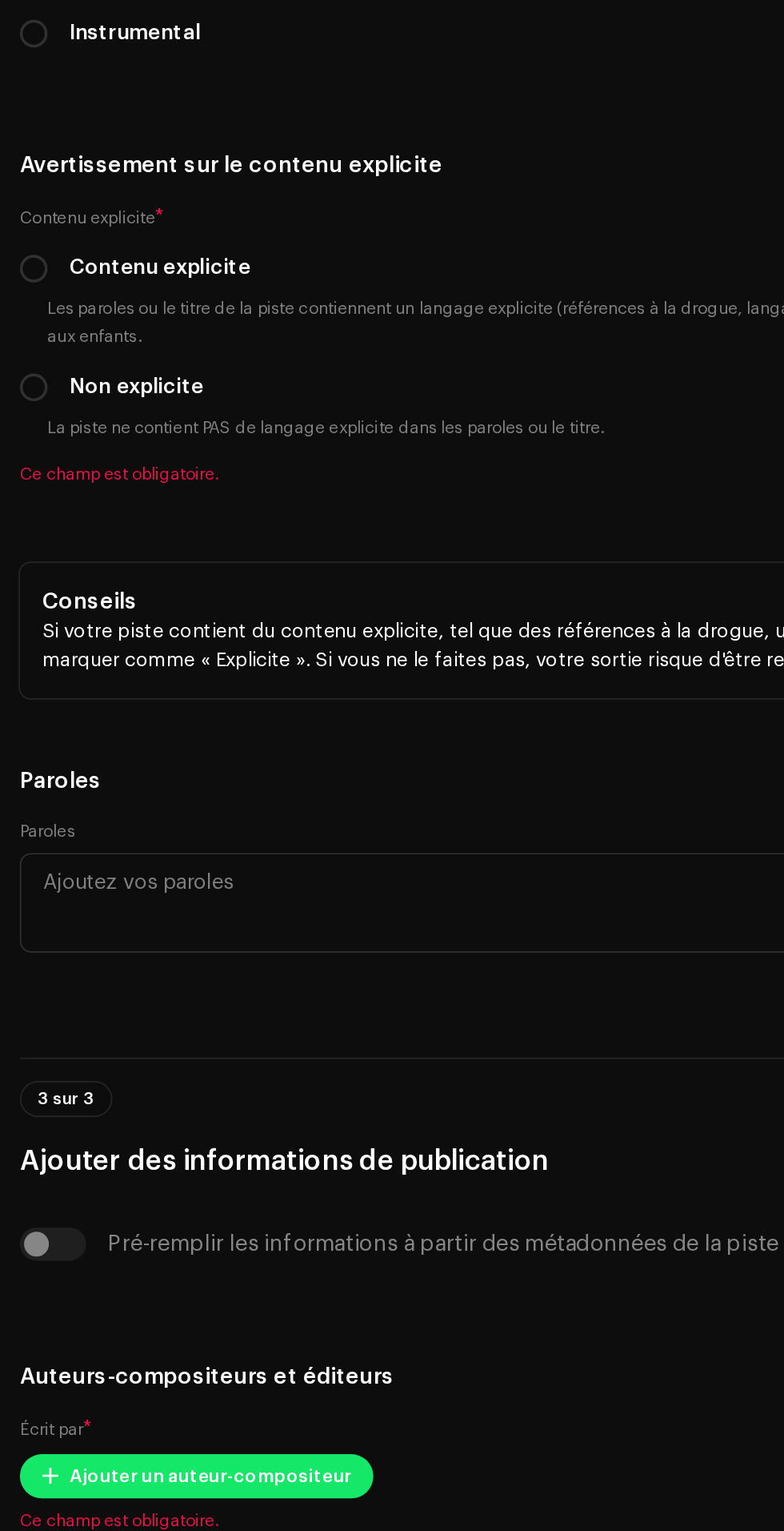
scroll to position [94, 0]
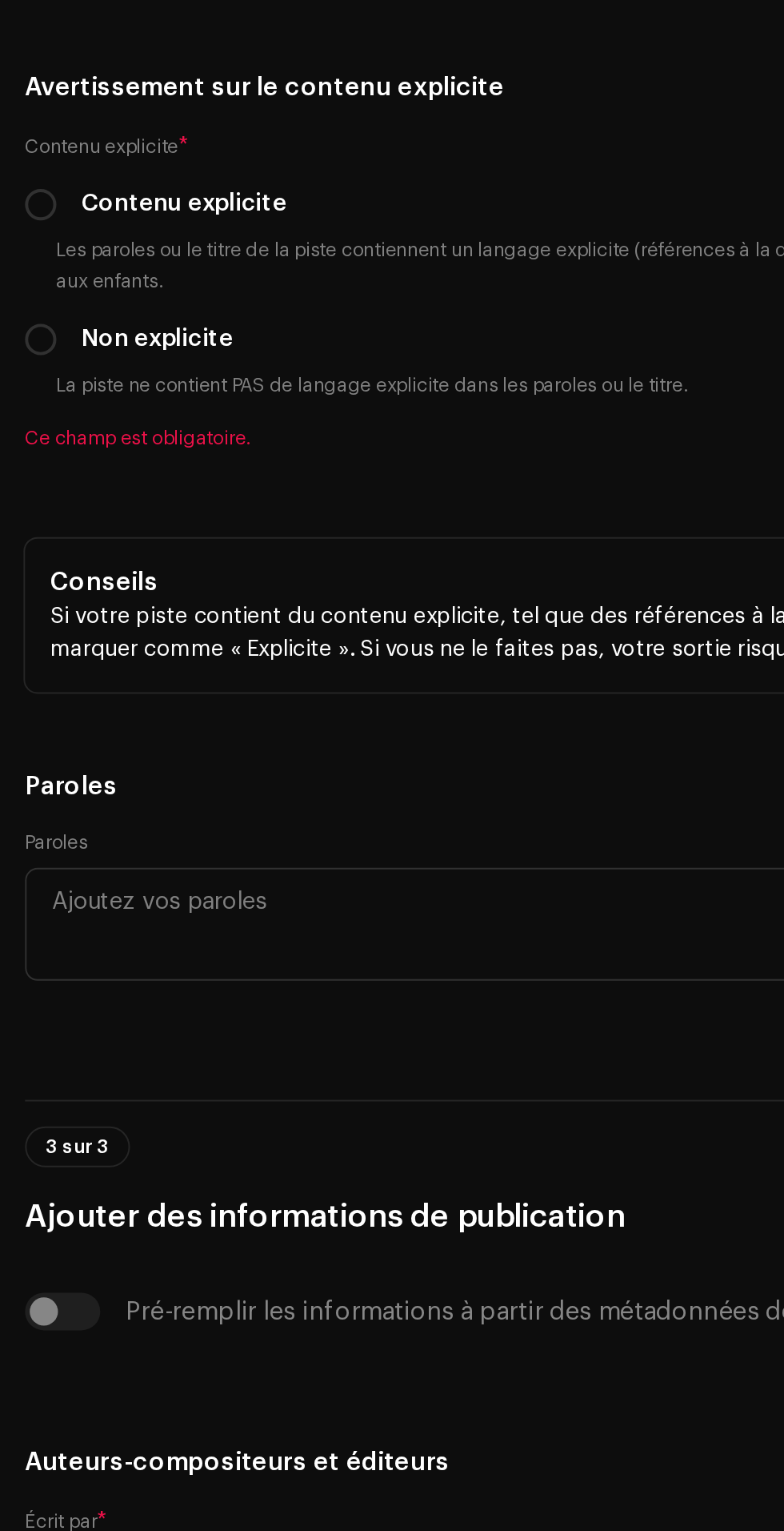
type input "Amine Prod"
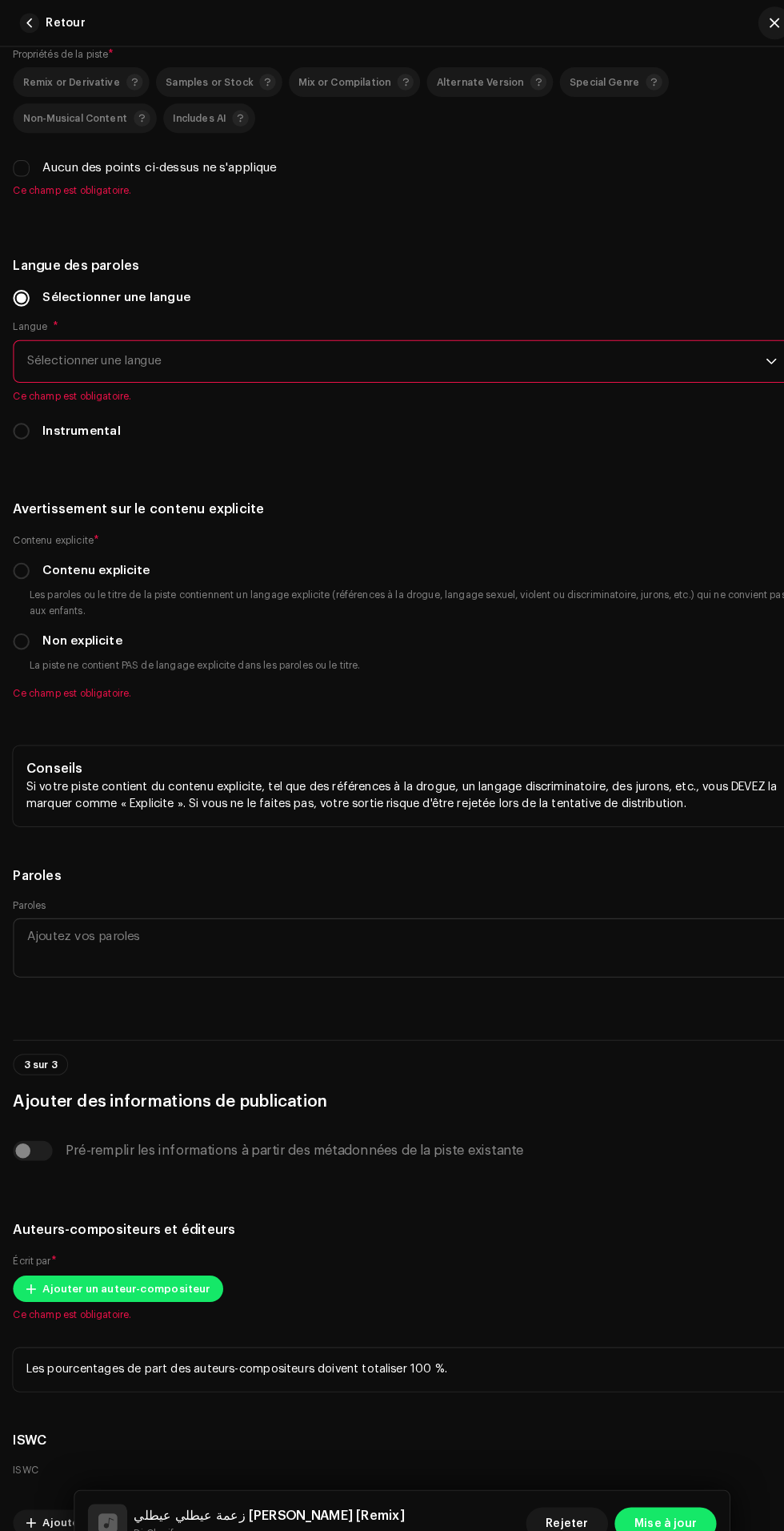
scroll to position [0, 0]
click at [49, 173] on label "Aucun des points ci-dessus ne s'applique" at bounding box center [155, 164] width 228 height 17
click at [28, 172] on input "Aucun des points ci-dessus ne s'applique" at bounding box center [21, 164] width 16 height 16
checkbox input "true"
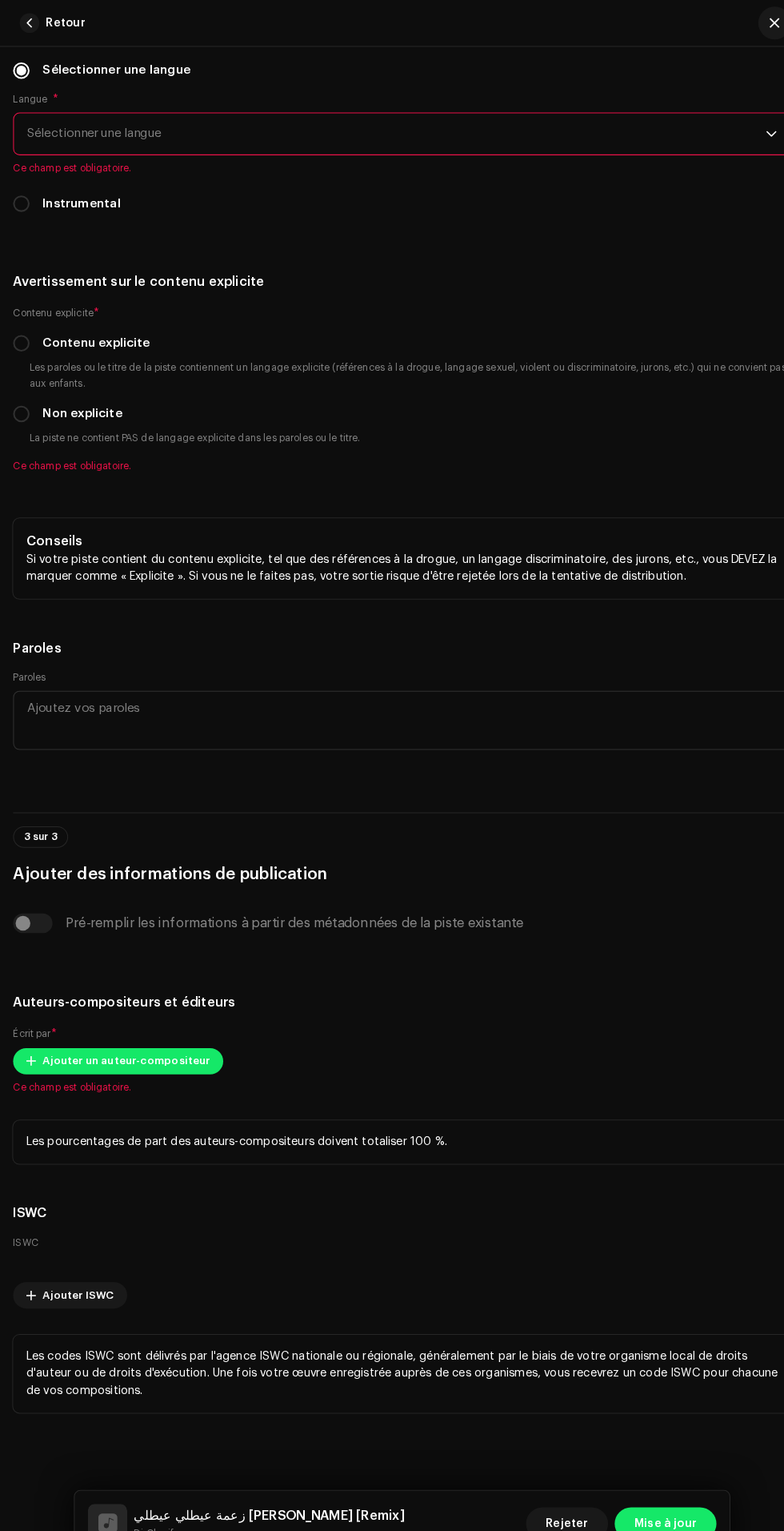
click at [642, 150] on span "Sélectionner une langue" at bounding box center [386, 130] width 720 height 40
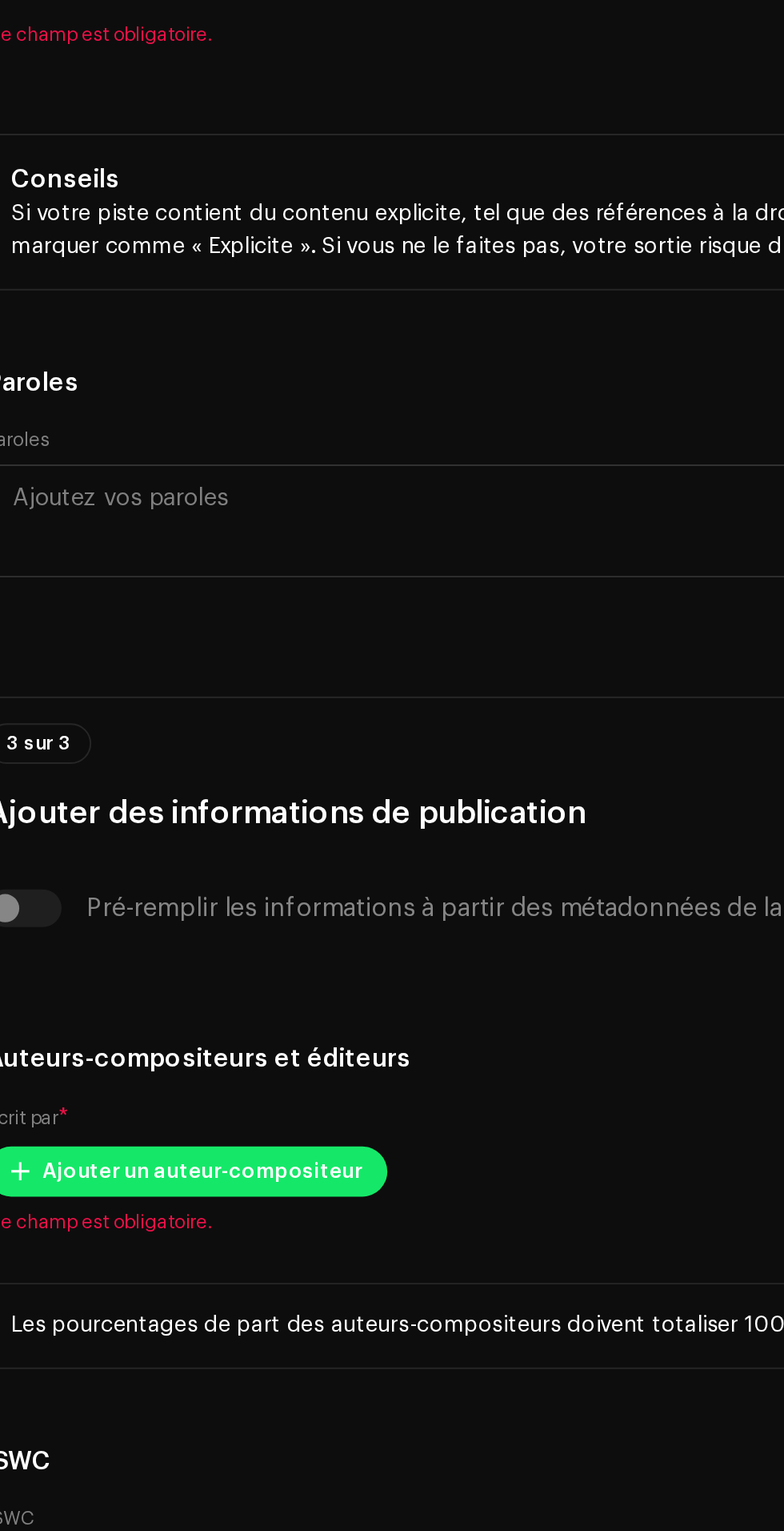
type input "Ar"
click at [283, 301] on li "Arabic" at bounding box center [392, 285] width 744 height 32
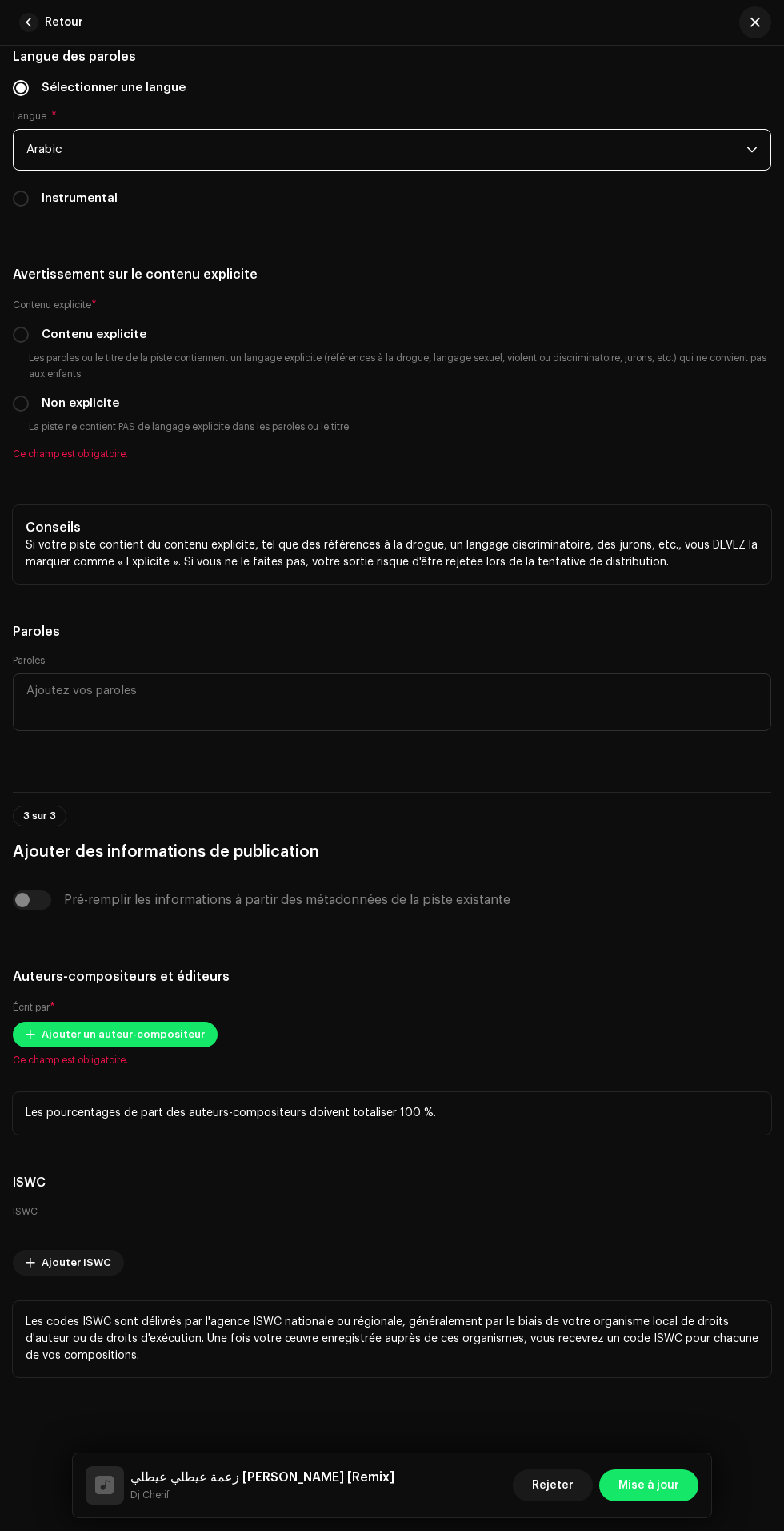
click at [24, 412] on input "Non explicite" at bounding box center [21, 403] width 16 height 16
radio input "true"
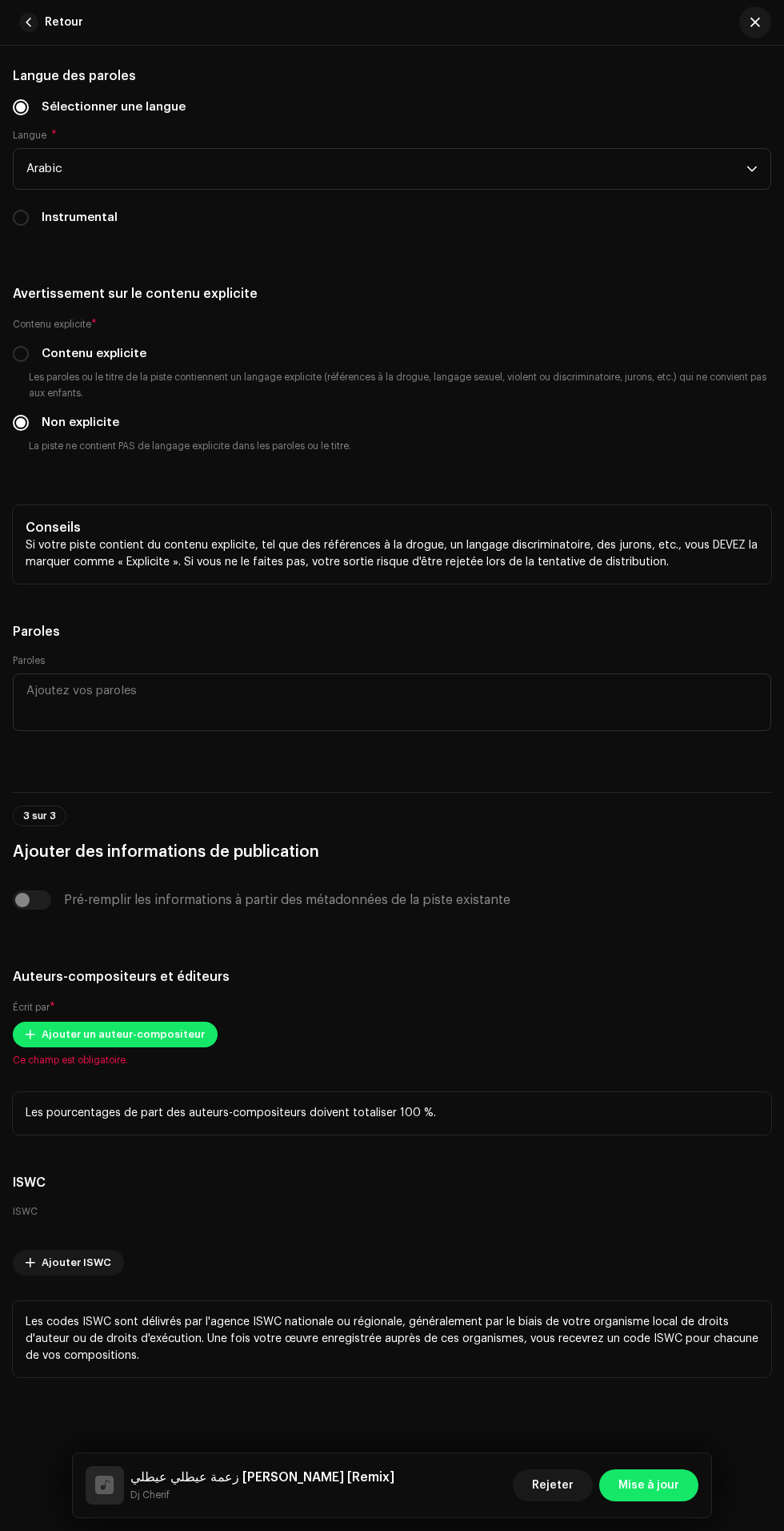
click at [156, 1018] on span "Ajouter un auteur-compositeur" at bounding box center [122, 1034] width 163 height 32
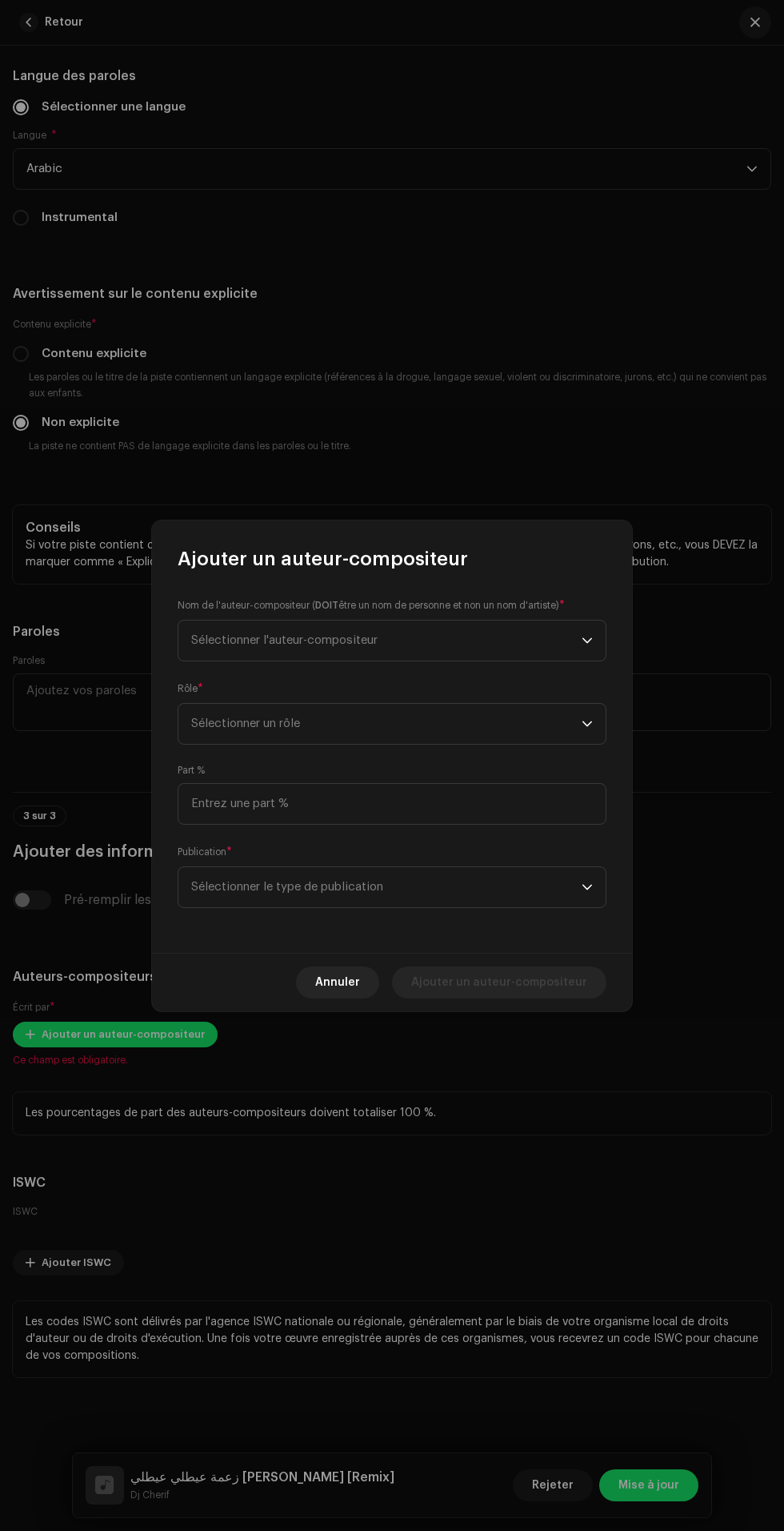
click at [499, 652] on span "Sélectionner l'auteur-compositeur" at bounding box center [386, 640] width 391 height 40
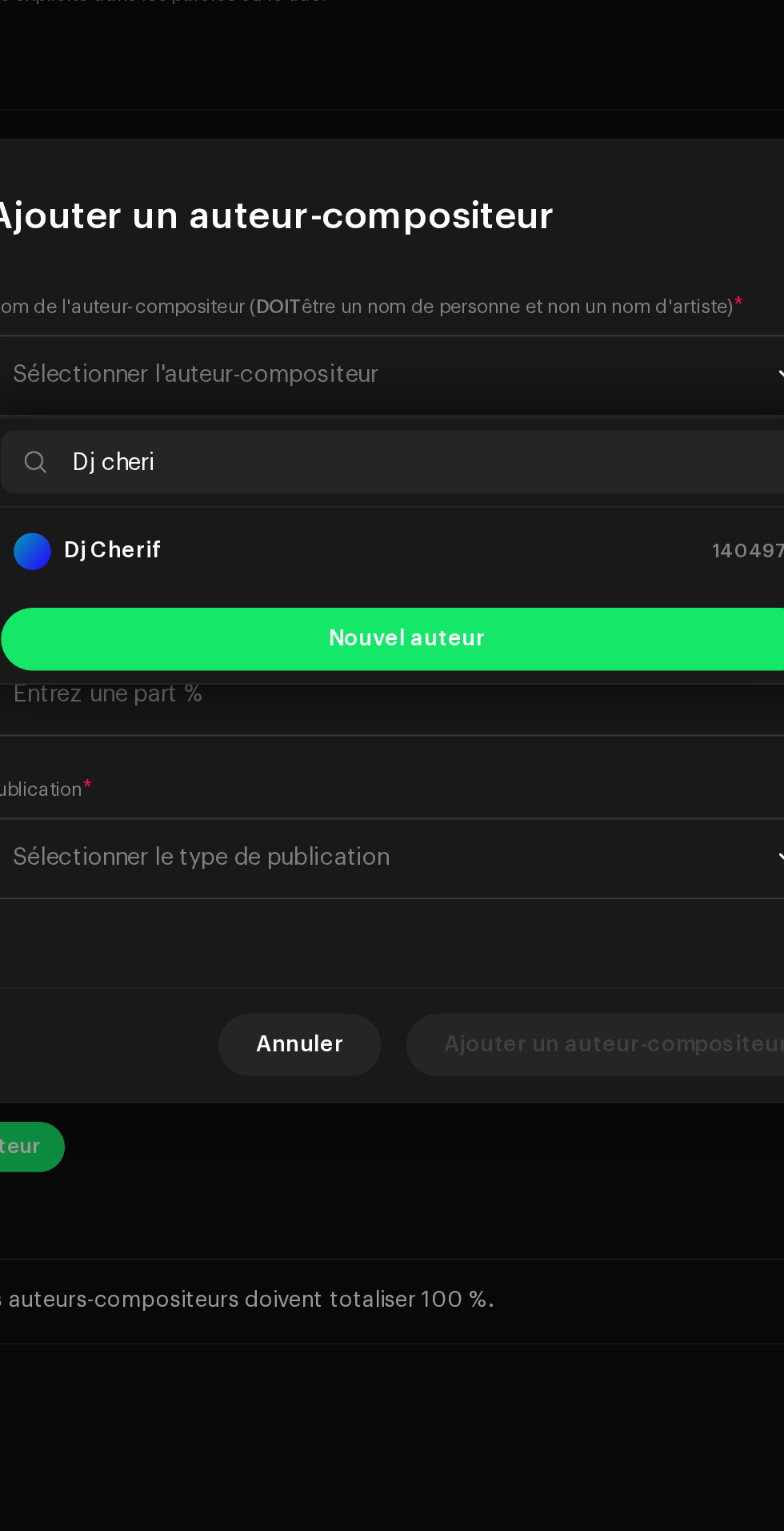
type input "Dj cheri"
click at [492, 723] on div "Dj Cherif 1404978" at bounding box center [392, 730] width 402 height 19
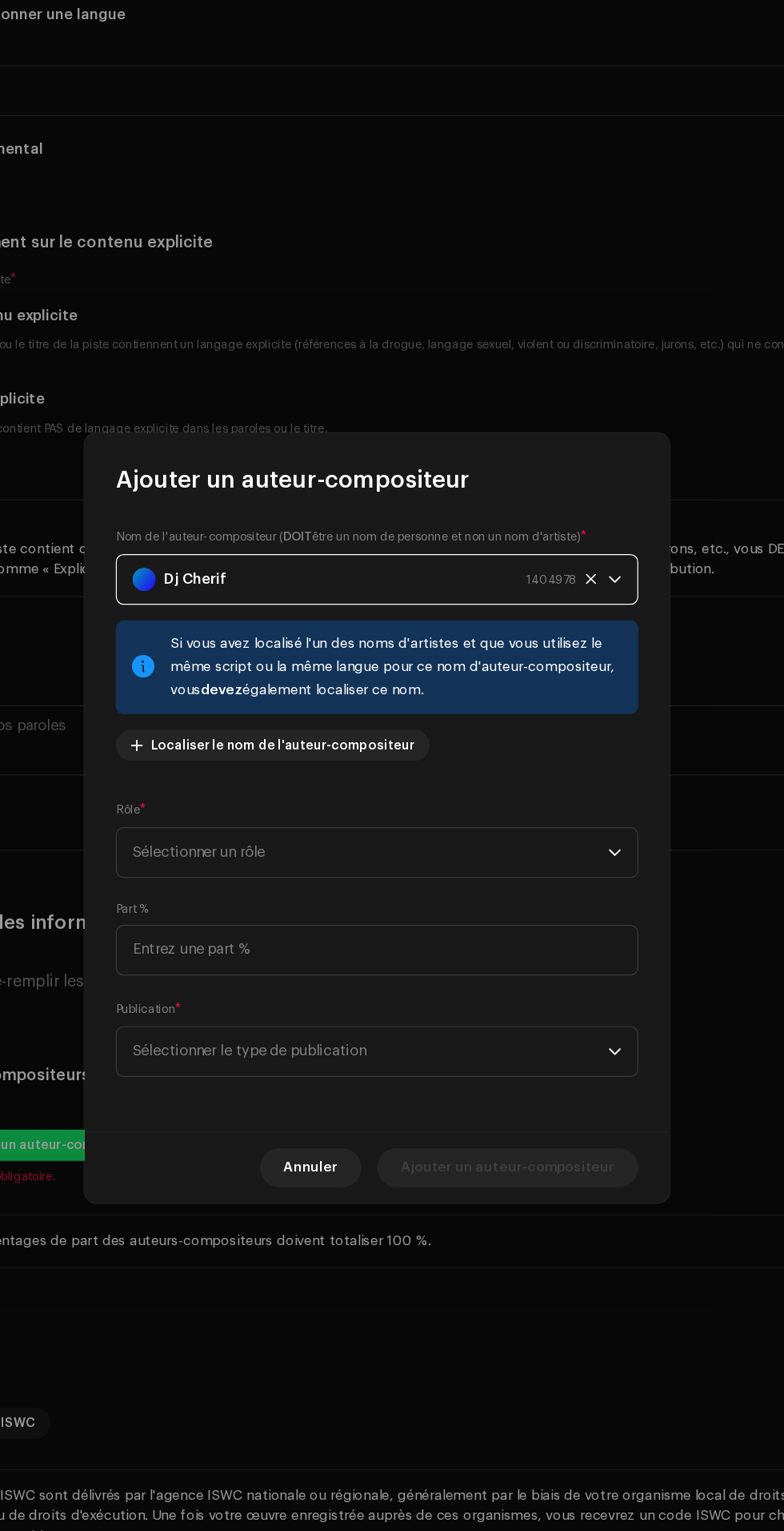
click at [544, 793] on span "Sélectionner un rôle" at bounding box center [386, 794] width 391 height 40
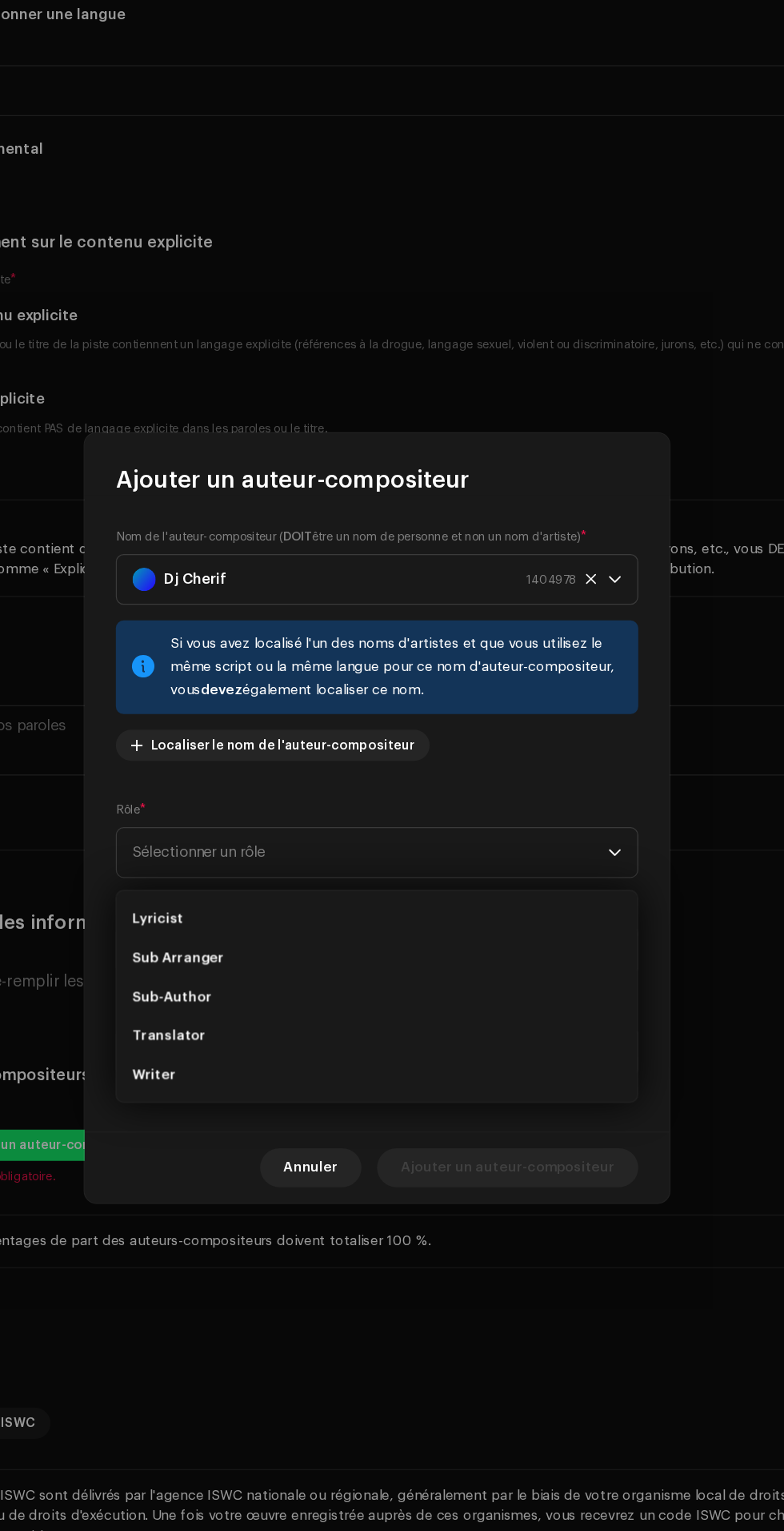
click at [418, 859] on li "Lyricist" at bounding box center [392, 848] width 415 height 32
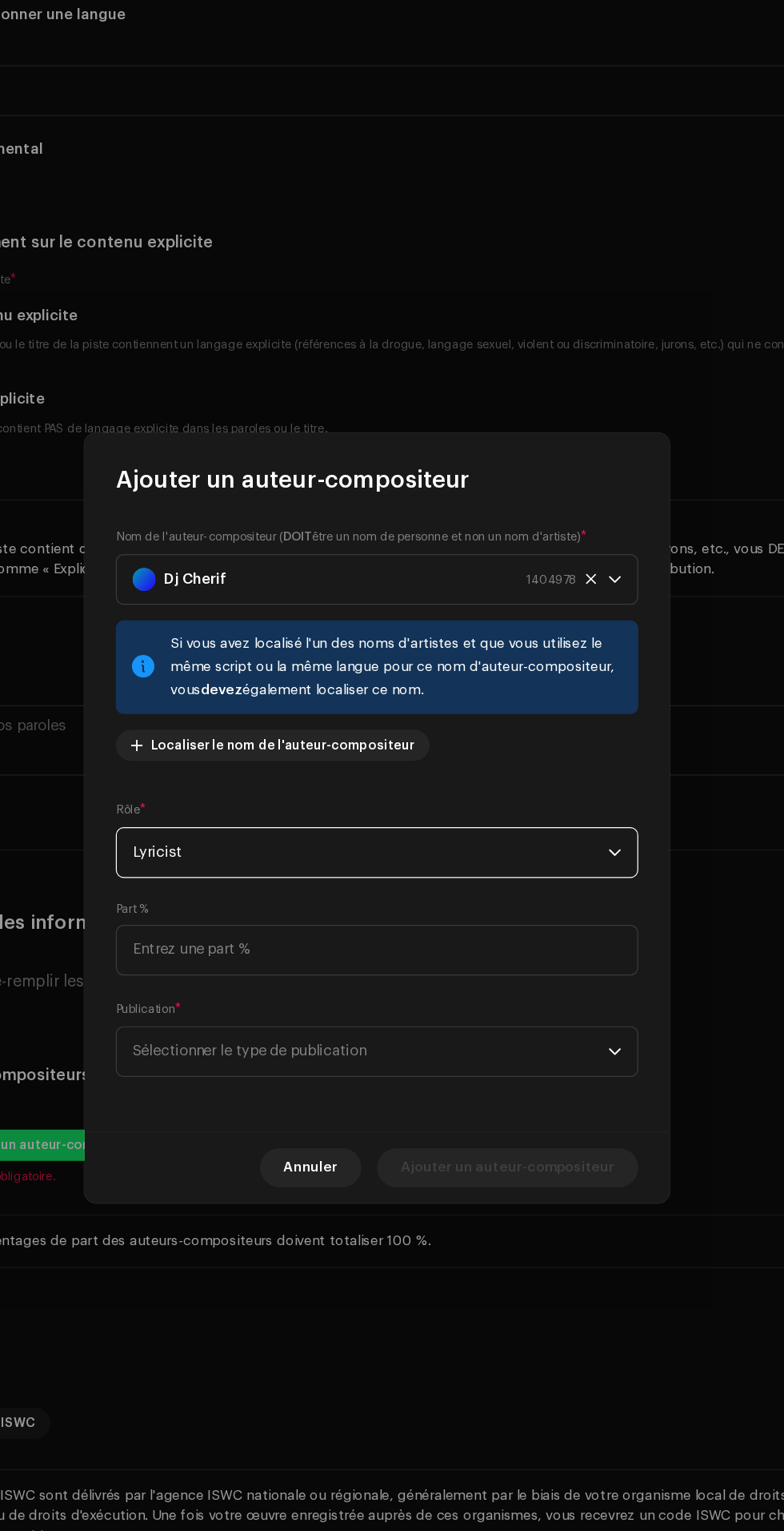
click at [461, 973] on span "Sélectionner le type de publication" at bounding box center [386, 957] width 391 height 40
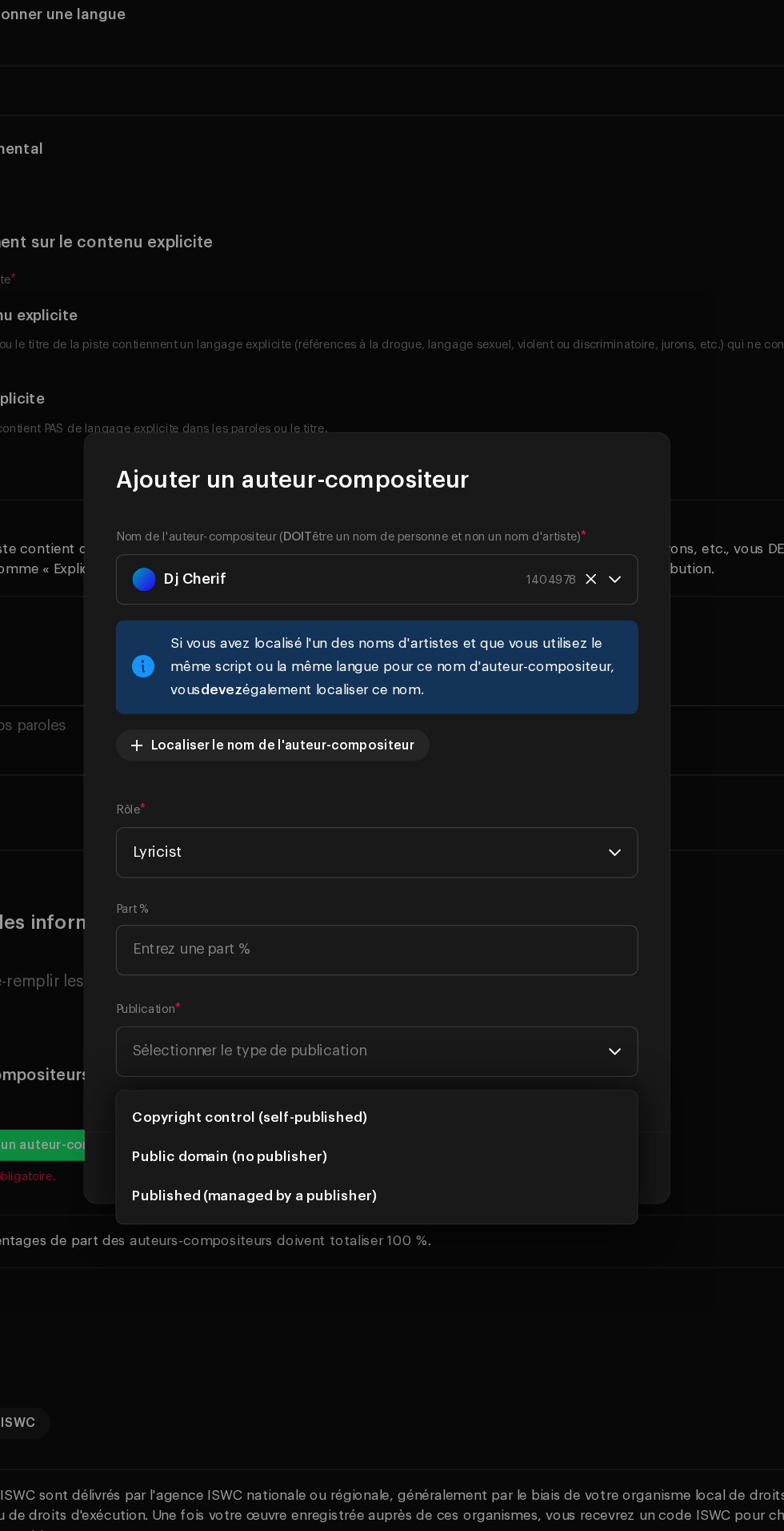
click at [392, 1017] on li "Copyright control (self-published)" at bounding box center [392, 1011] width 415 height 32
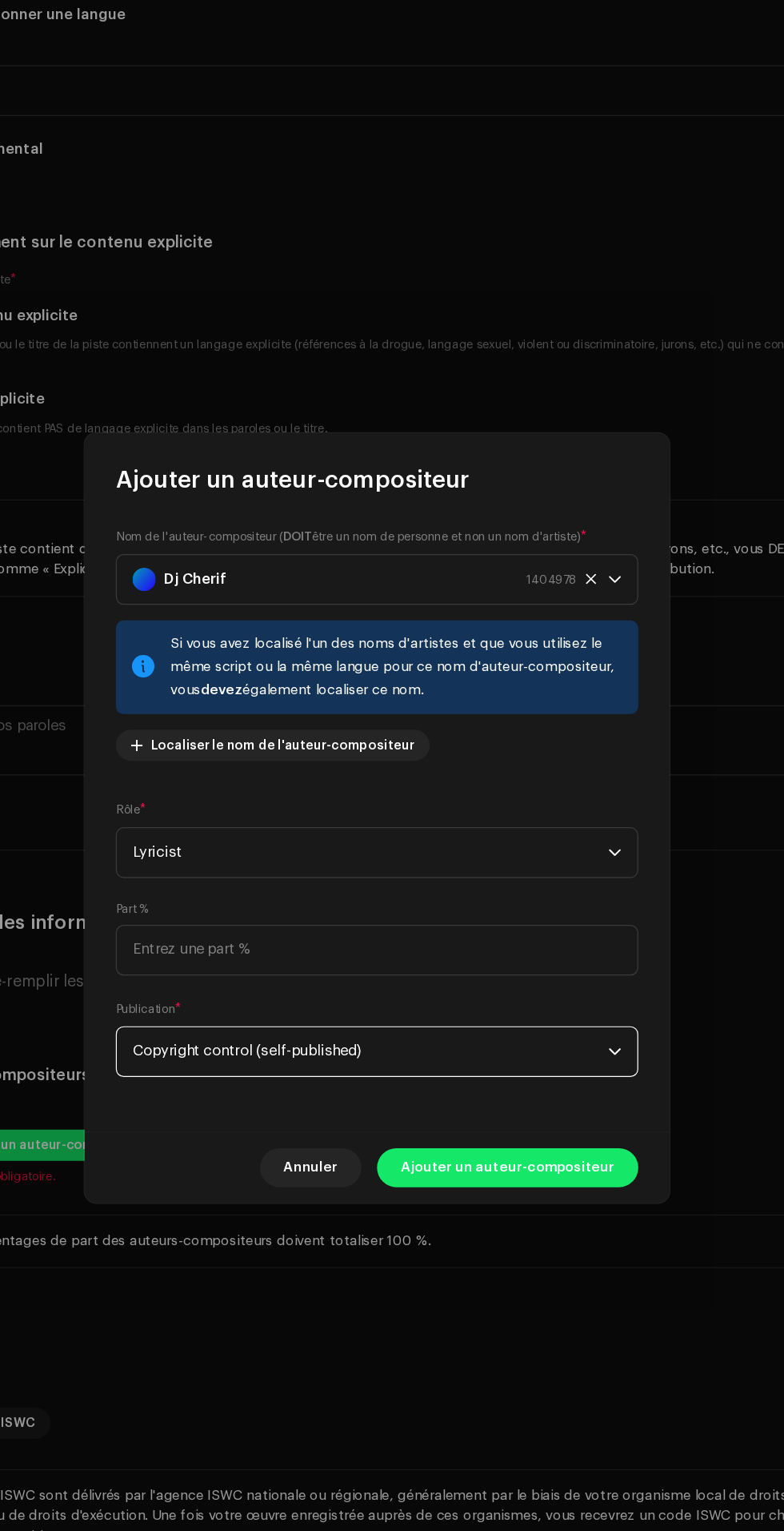
click at [543, 1068] on span "Ajouter un auteur-compositeur" at bounding box center [499, 1052] width 176 height 32
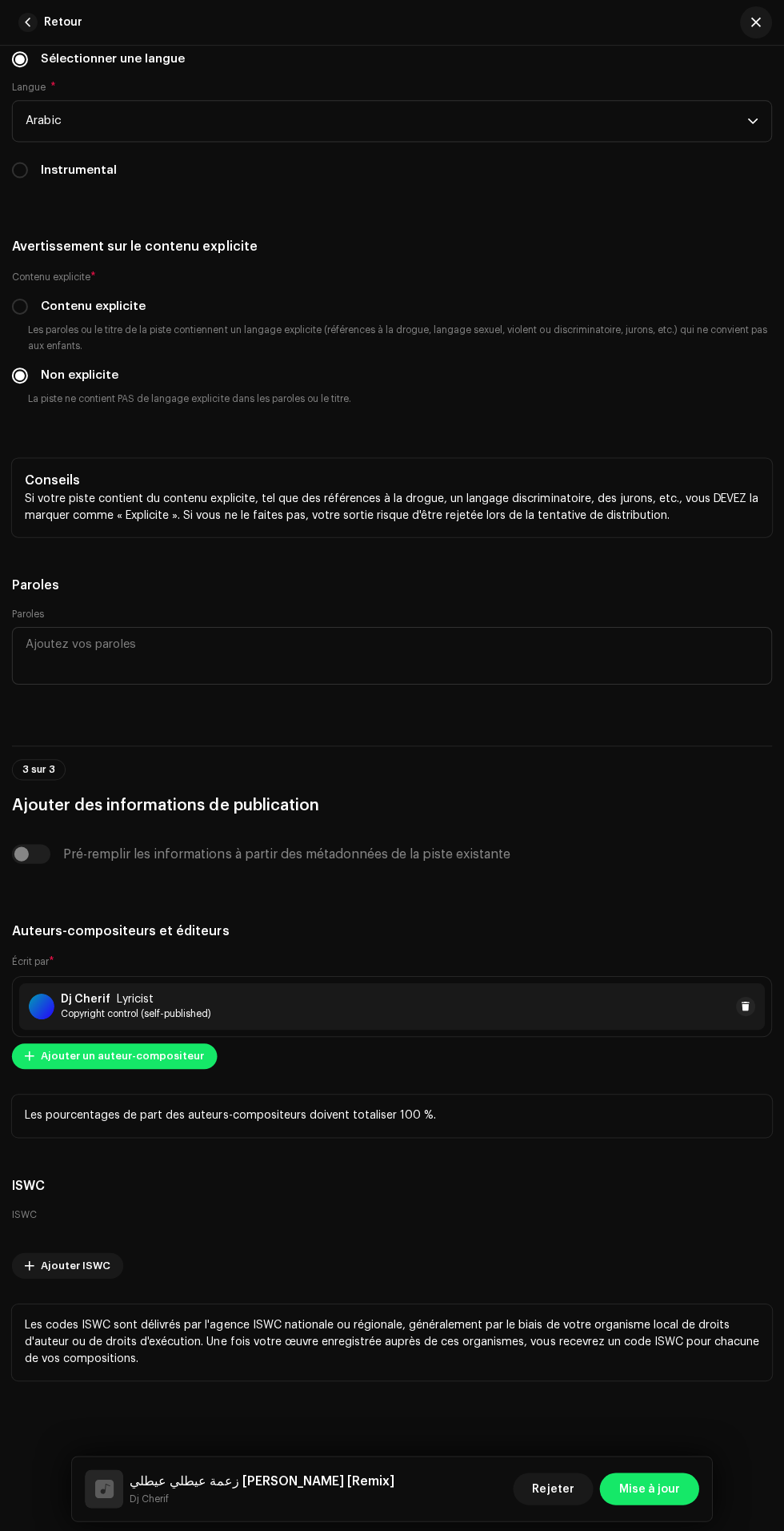
click at [655, 1486] on span "Mise à jour" at bounding box center [649, 1484] width 61 height 32
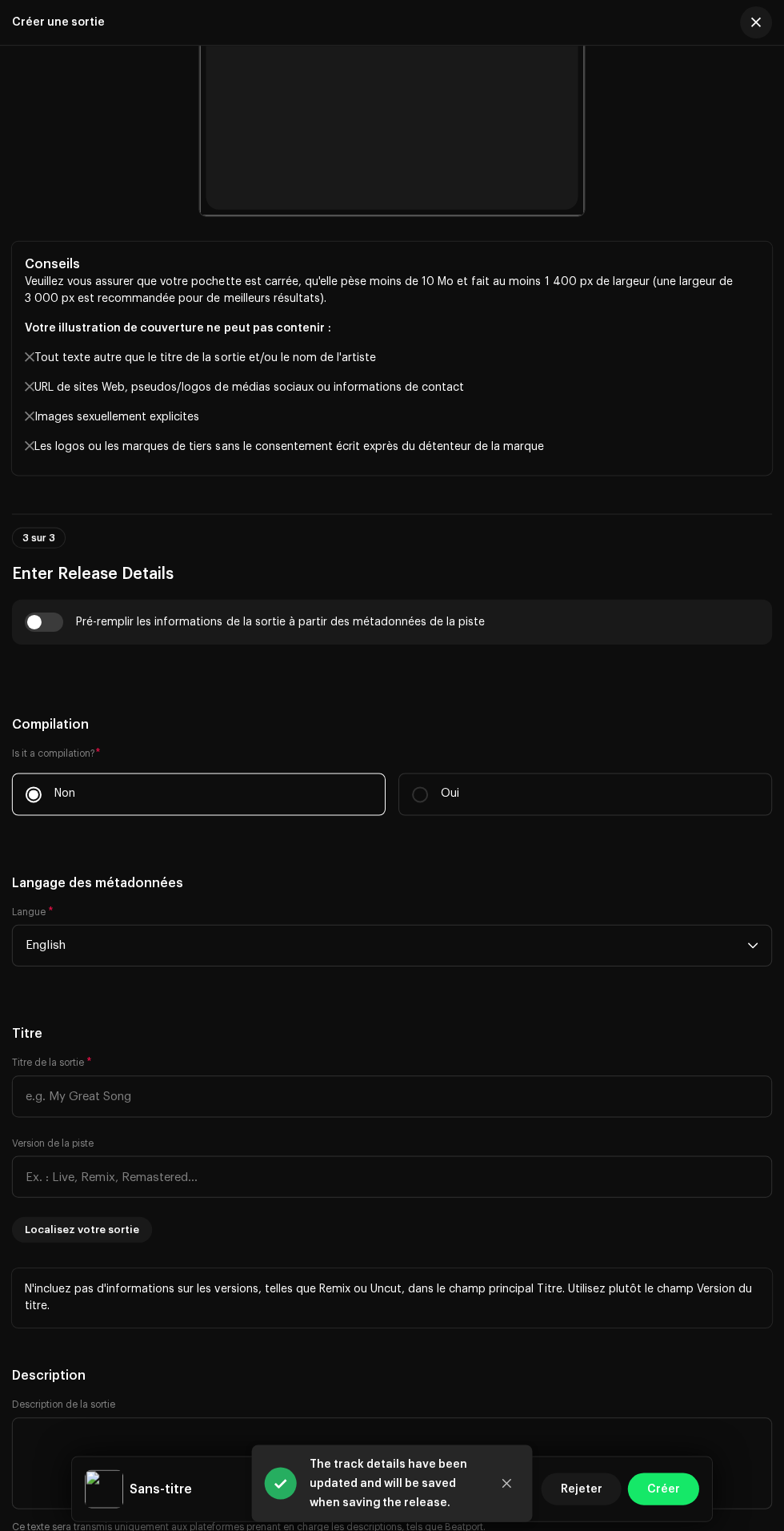
click at [63, 630] on input "checkbox" at bounding box center [45, 621] width 39 height 19
checkbox input "true"
type input "زعمة عيطلي عيطلي راني داير كاسك"
type input "Remix"
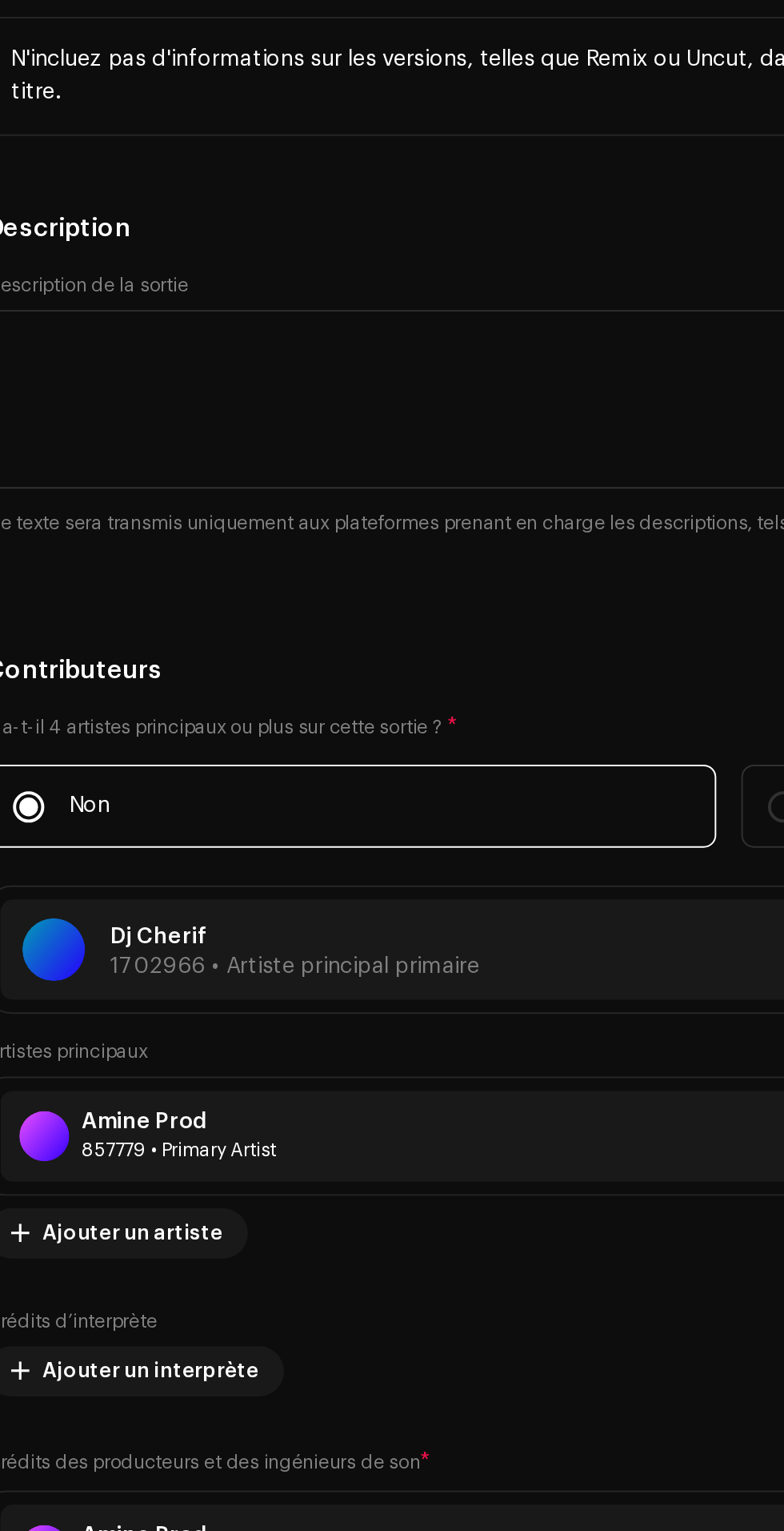
type input "Arab"
click at [278, 39] on li "Arabic" at bounding box center [392, 22] width 744 height 32
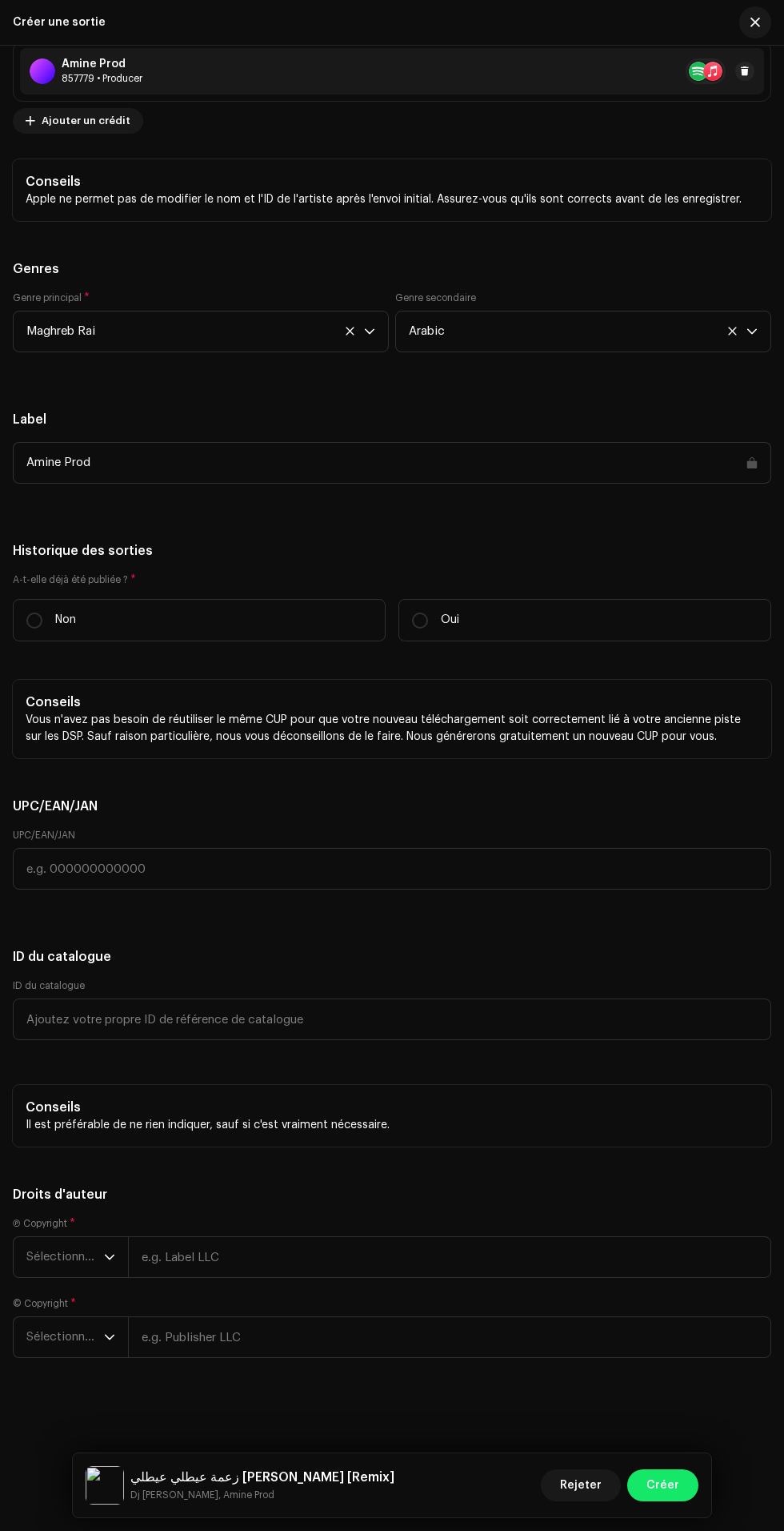
click at [200, 586] on label "A-t-elle déjà été publiée ? *" at bounding box center [392, 579] width 758 height 13
click at [238, 599] on label "Non" at bounding box center [199, 620] width 373 height 42
click at [42, 613] on input "Non" at bounding box center [34, 621] width 16 height 16
radio input "true"
click at [87, 1257] on span "Sélectionner une année" at bounding box center [66, 1257] width 78 height 40
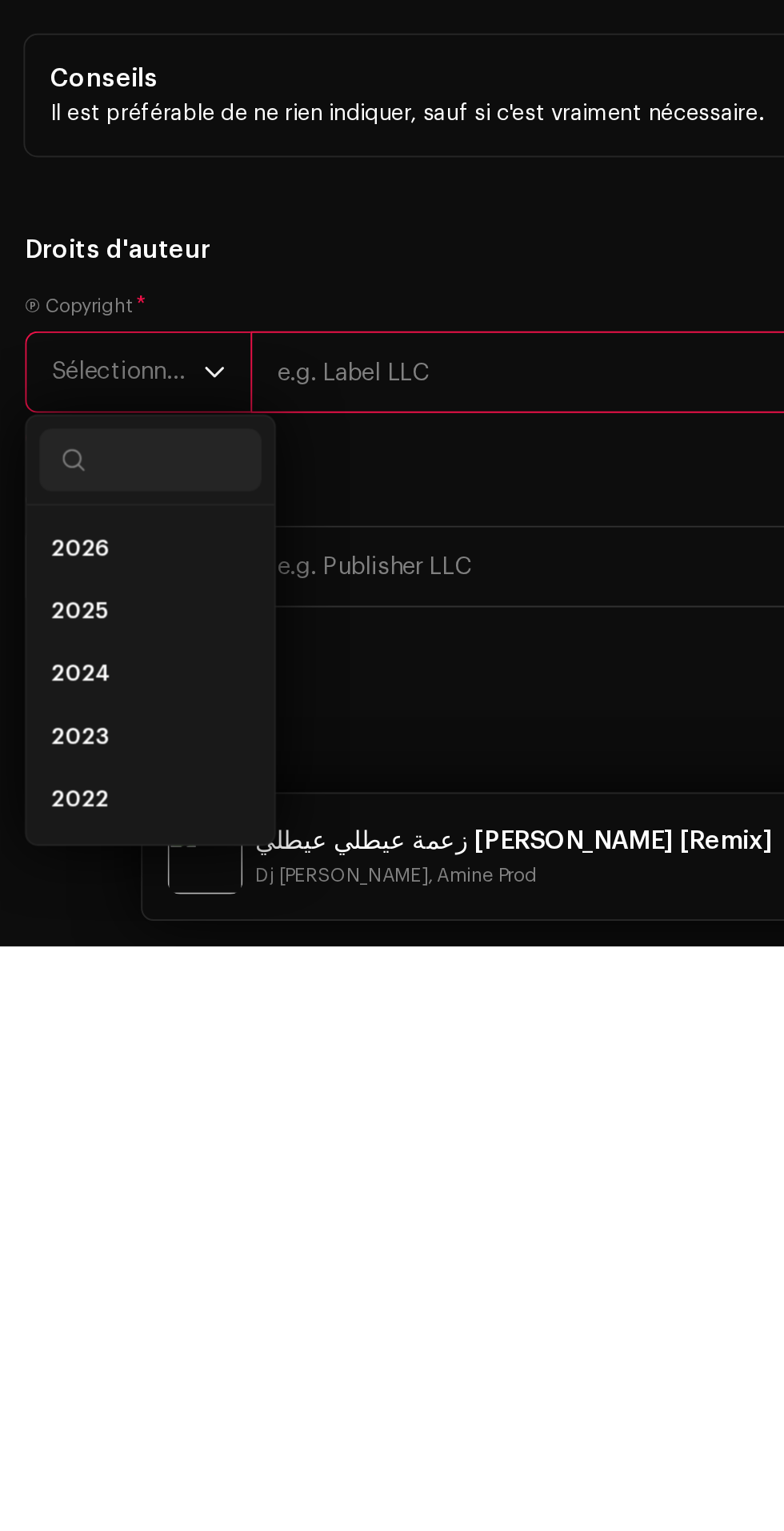
click at [49, 1368] on span "2025" at bounding box center [41, 1360] width 28 height 16
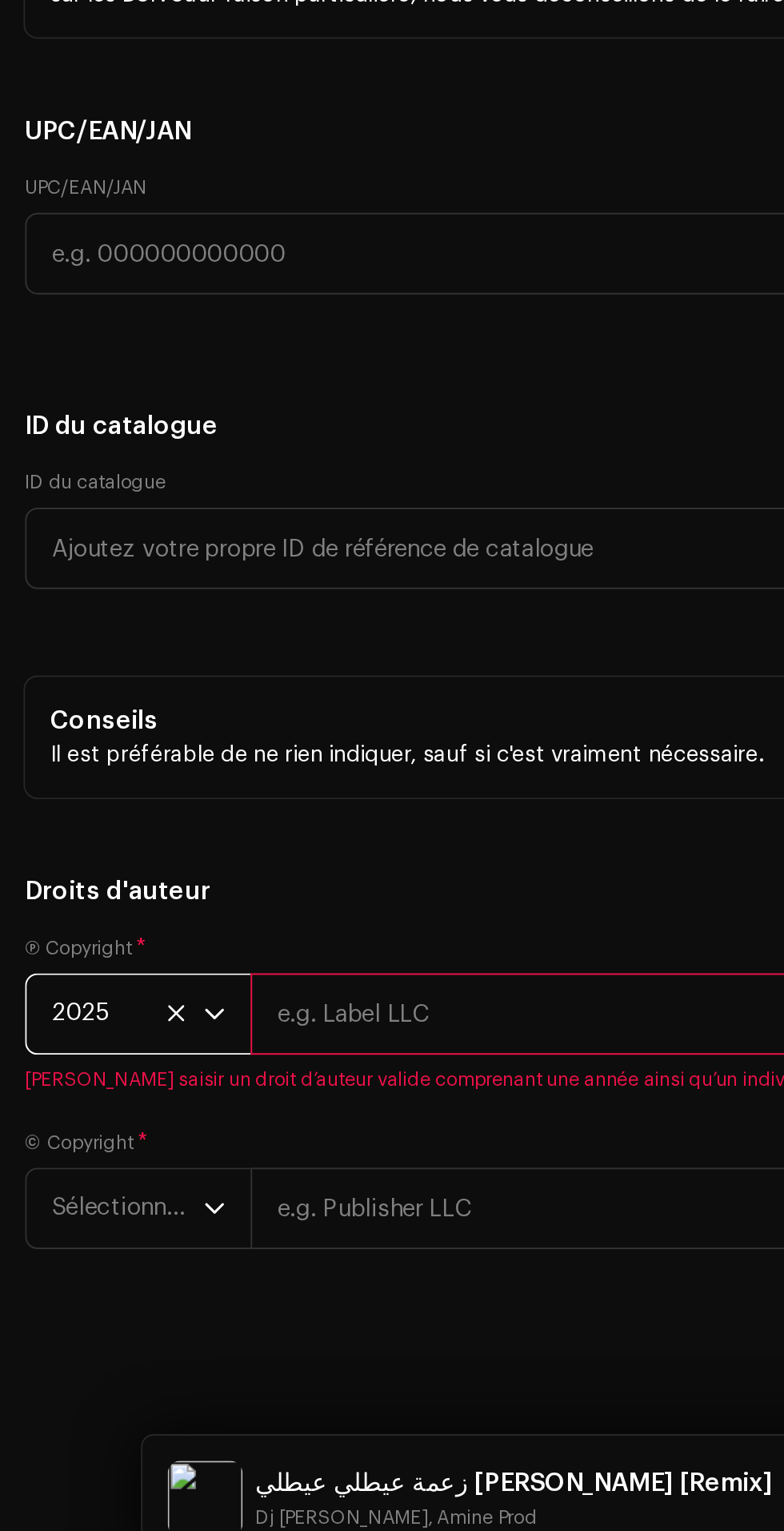
click at [94, 1357] on span "Sélectionner une année" at bounding box center [66, 1337] width 78 height 40
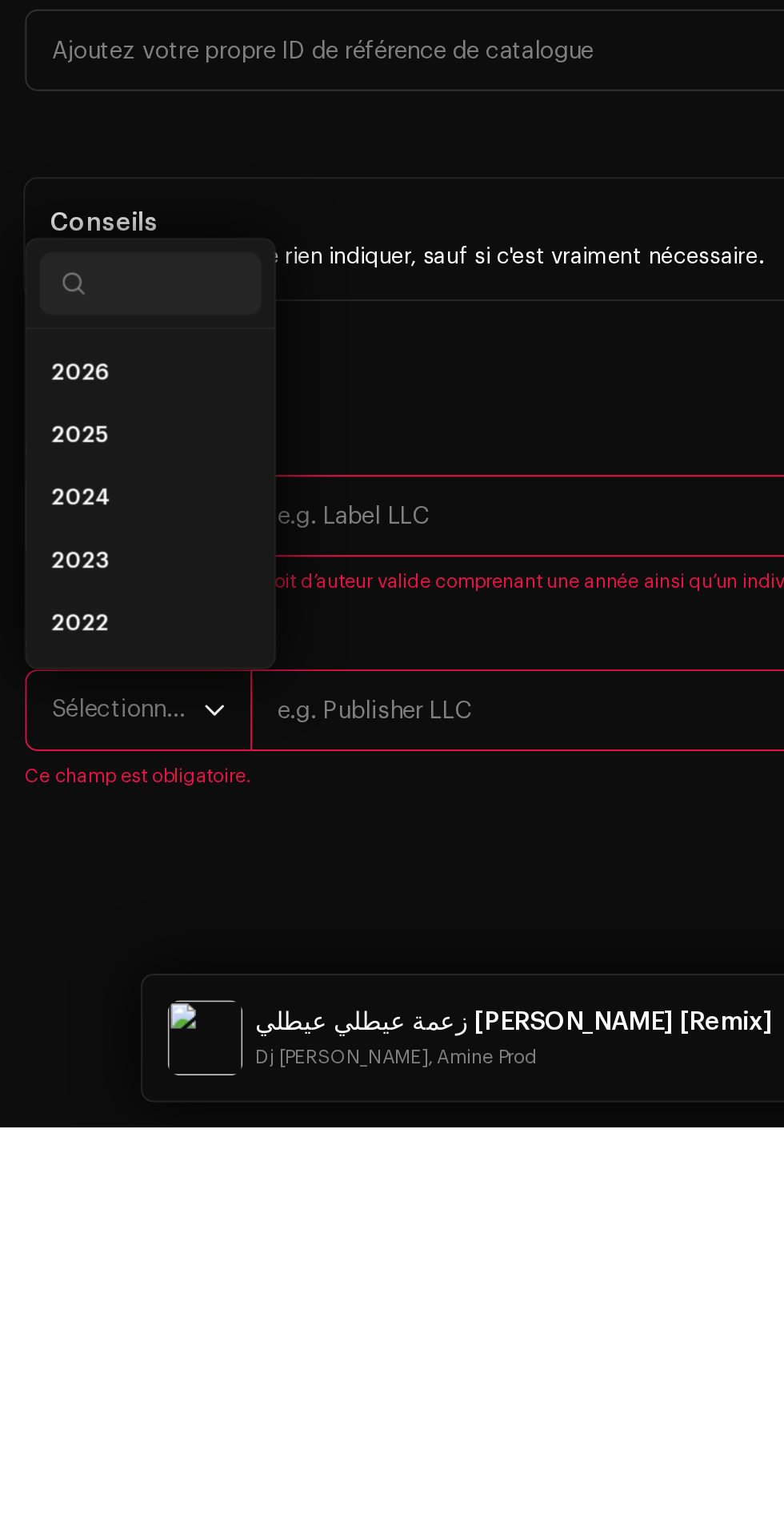
click at [70, 1225] on li "2024" at bounding box center [77, 1209] width 114 height 32
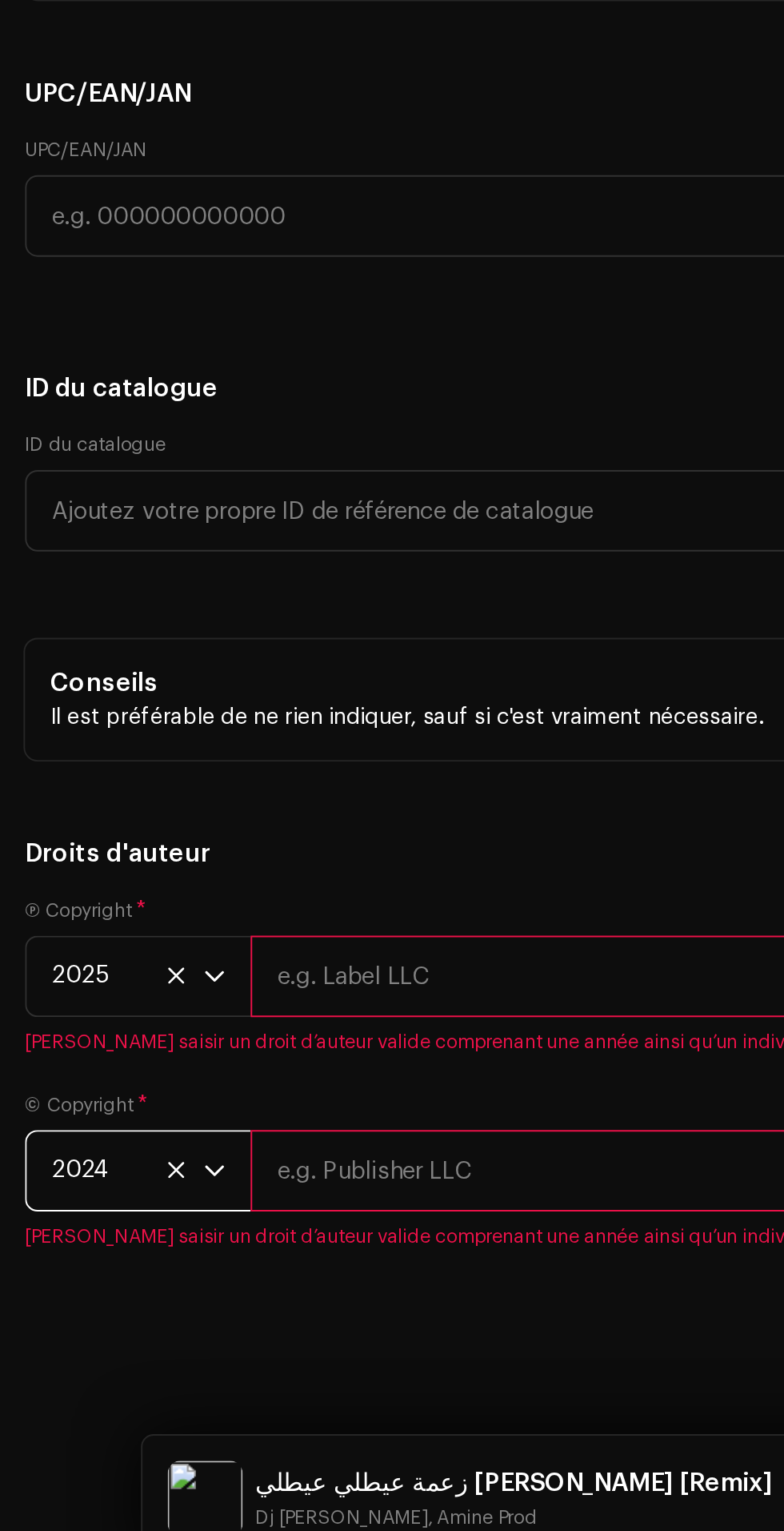
click at [84, 1338] on span "2024" at bounding box center [66, 1318] width 78 height 40
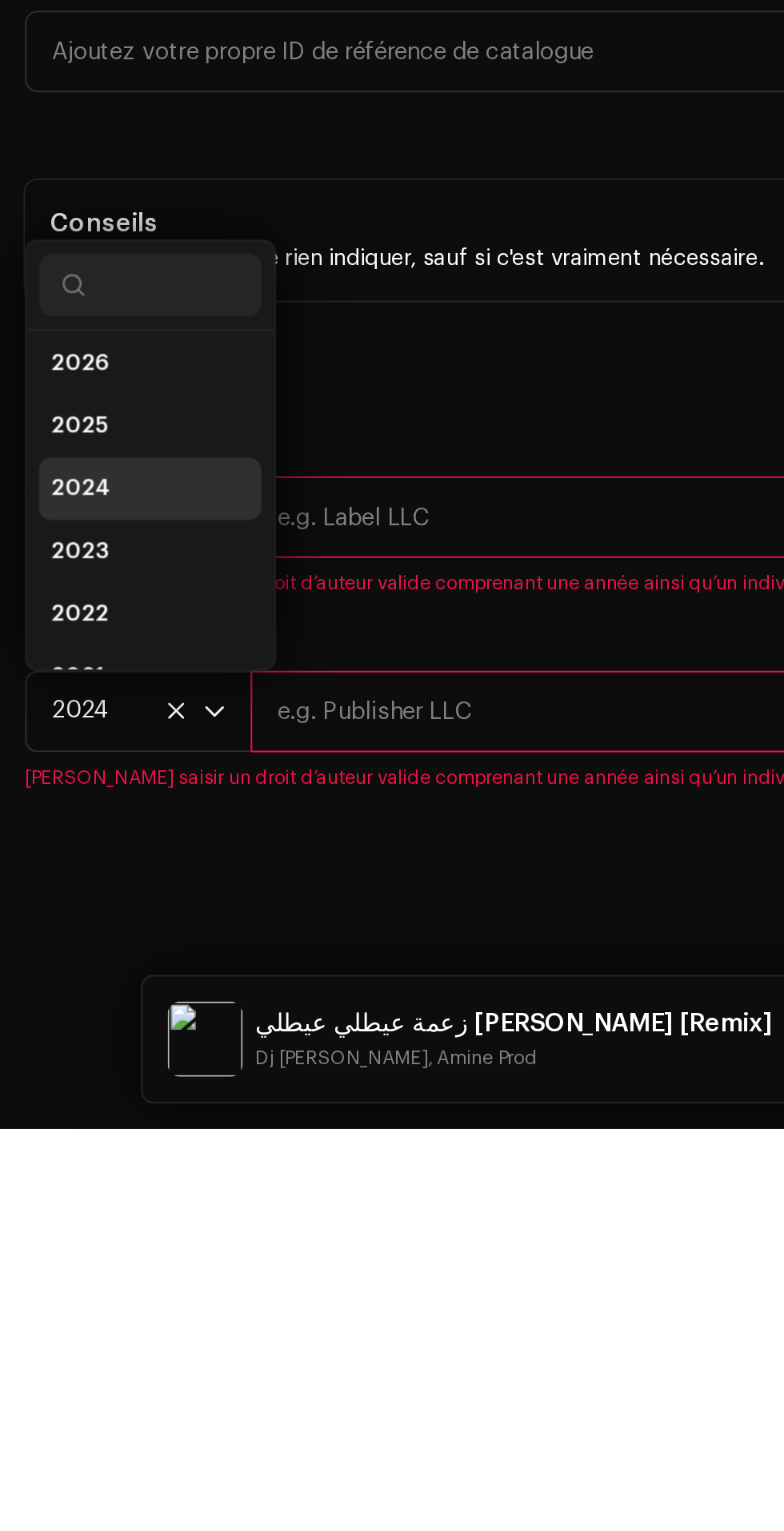
click at [66, 1188] on li "2025" at bounding box center [77, 1172] width 114 height 32
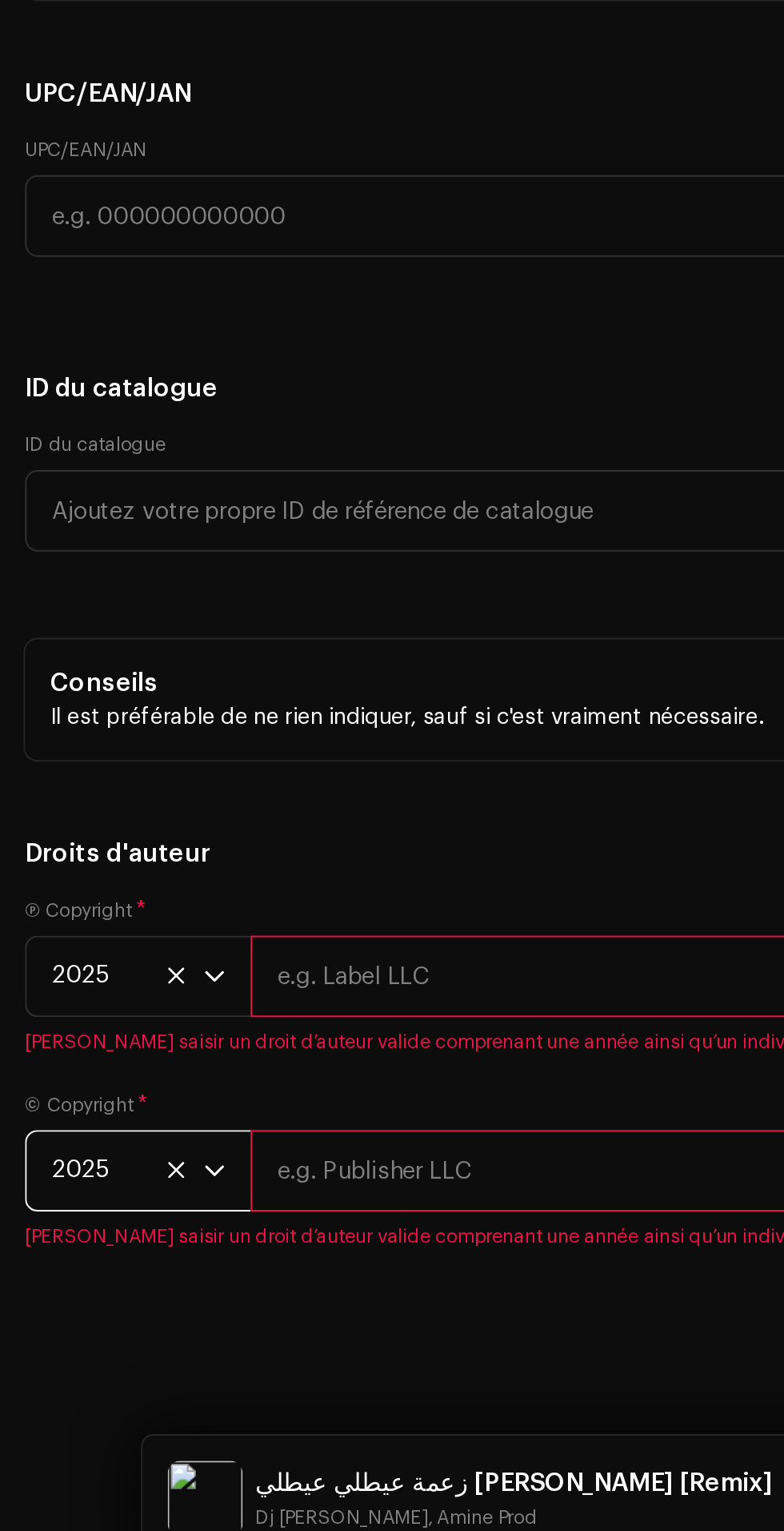
click at [237, 1239] on input "text" at bounding box center [449, 1219] width 643 height 41
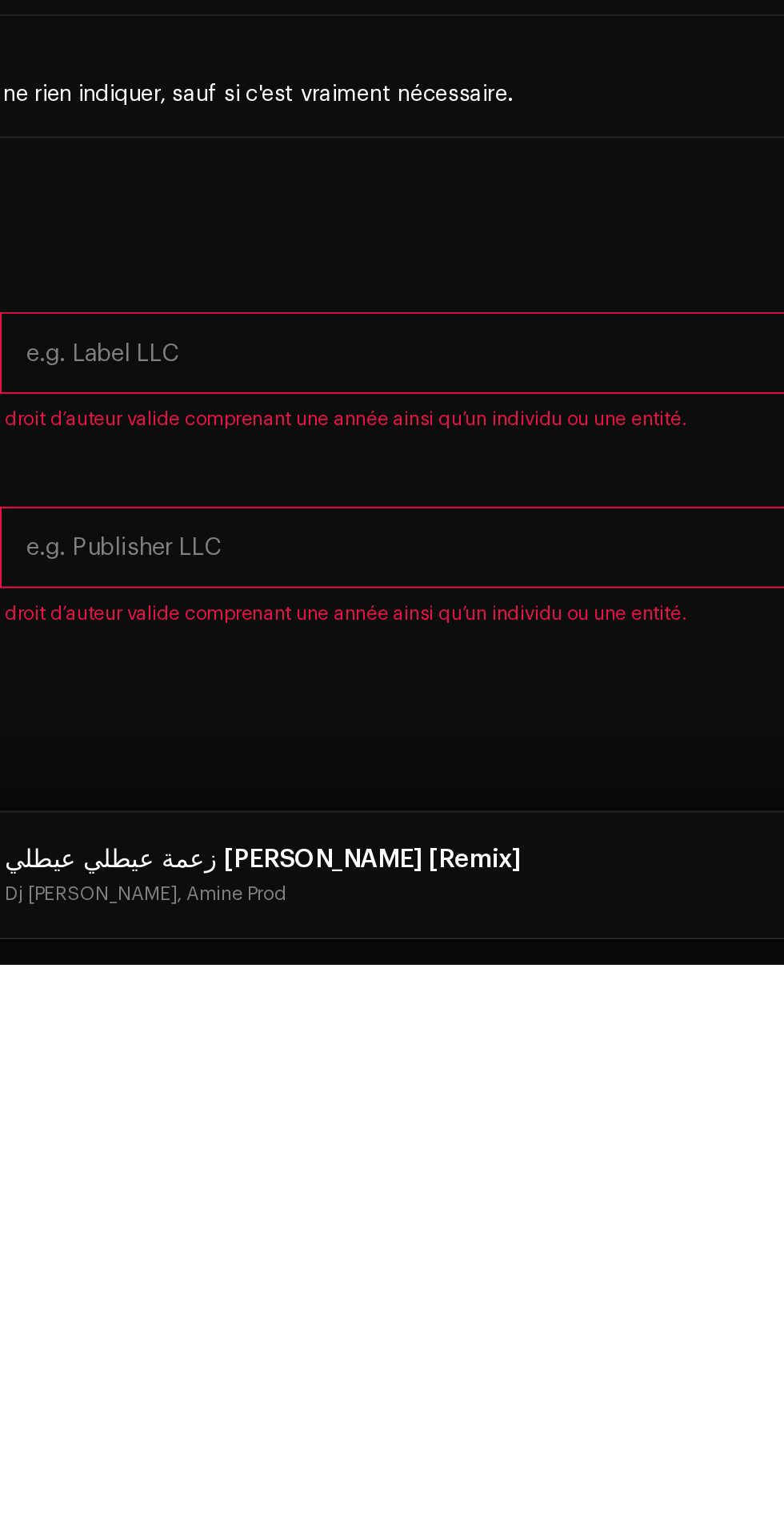
type input "Amine Prod"
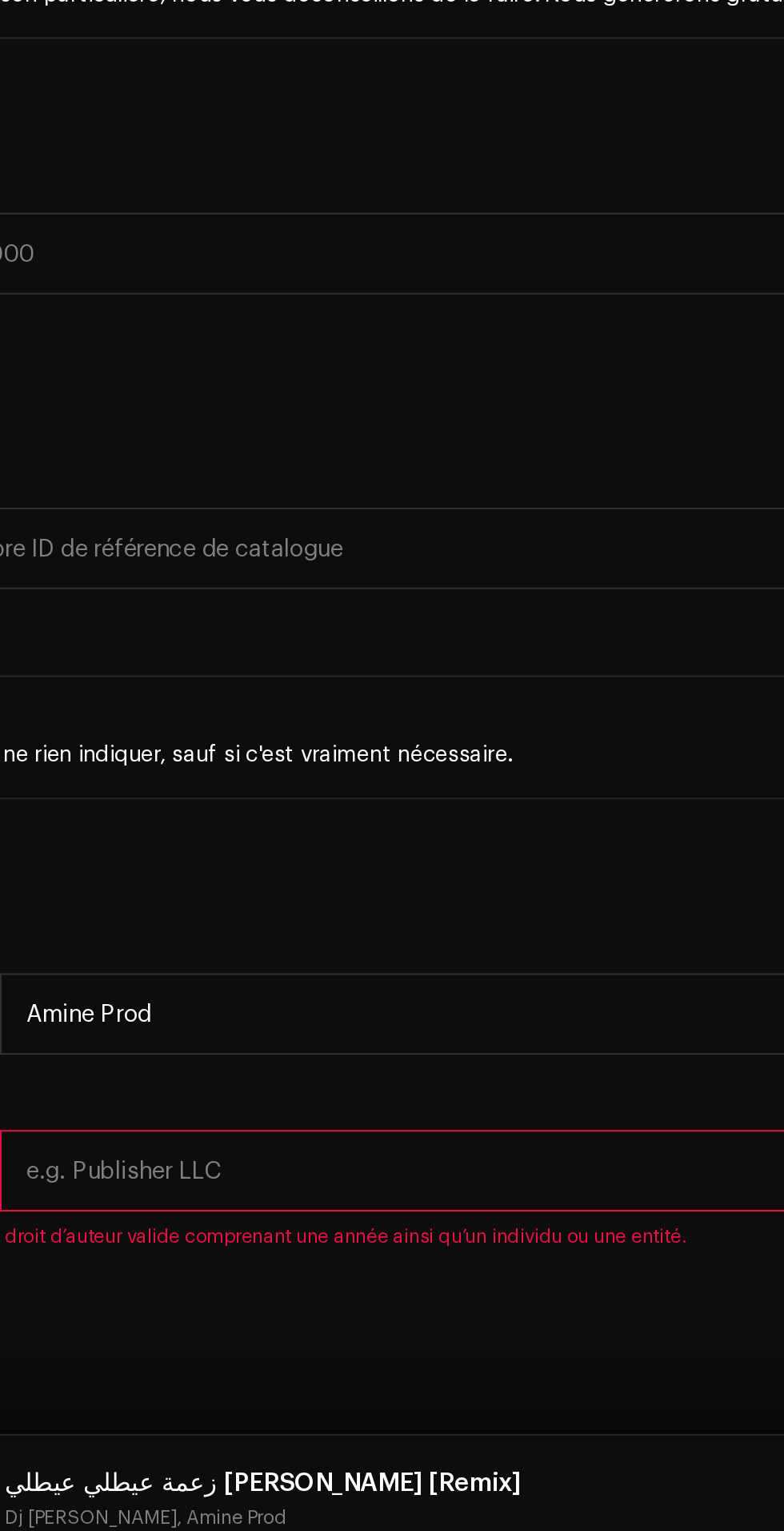
click at [324, 1339] on input "text" at bounding box center [449, 1318] width 643 height 41
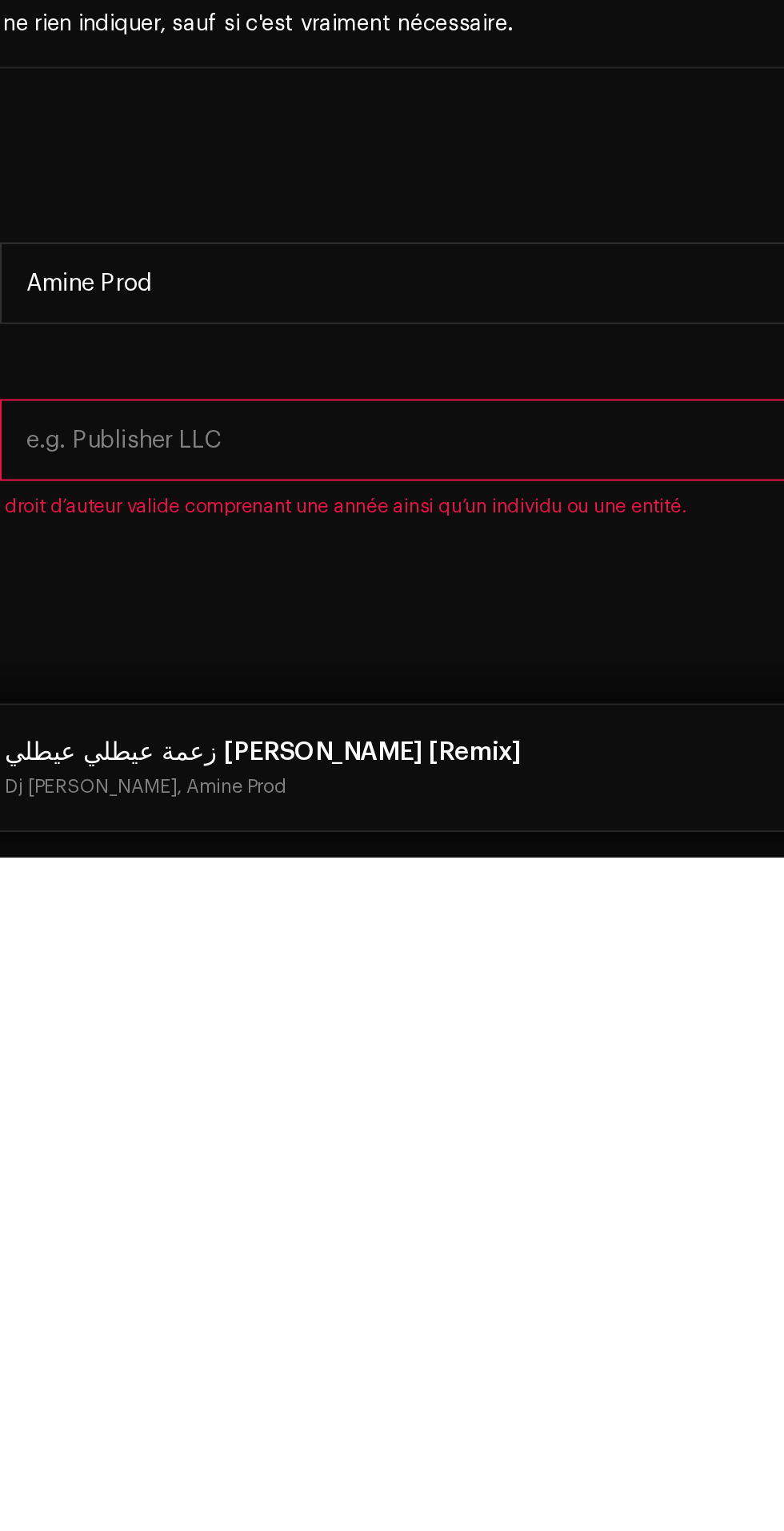
type input "Amine Prod"
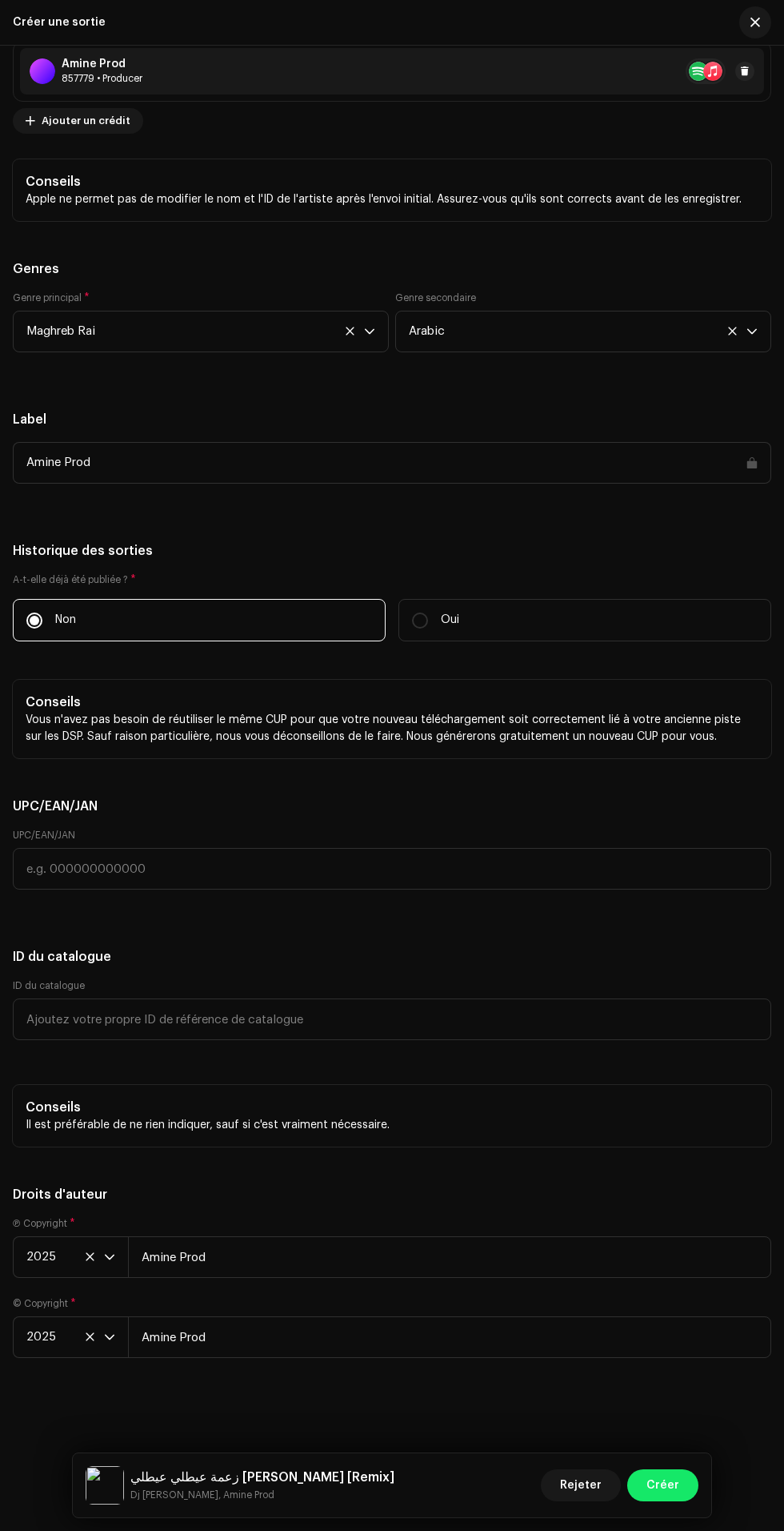
click at [669, 1506] on div "زعمة عيطلي عيطلي راني [PERSON_NAME] [Remix] [PERSON_NAME], Amine Prod Rejeter C…" at bounding box center [392, 1485] width 638 height 64
click at [665, 1504] on div "Rejeter Créer" at bounding box center [619, 1485] width 158 height 39
click at [654, 1482] on span "Créer" at bounding box center [663, 1484] width 33 height 32
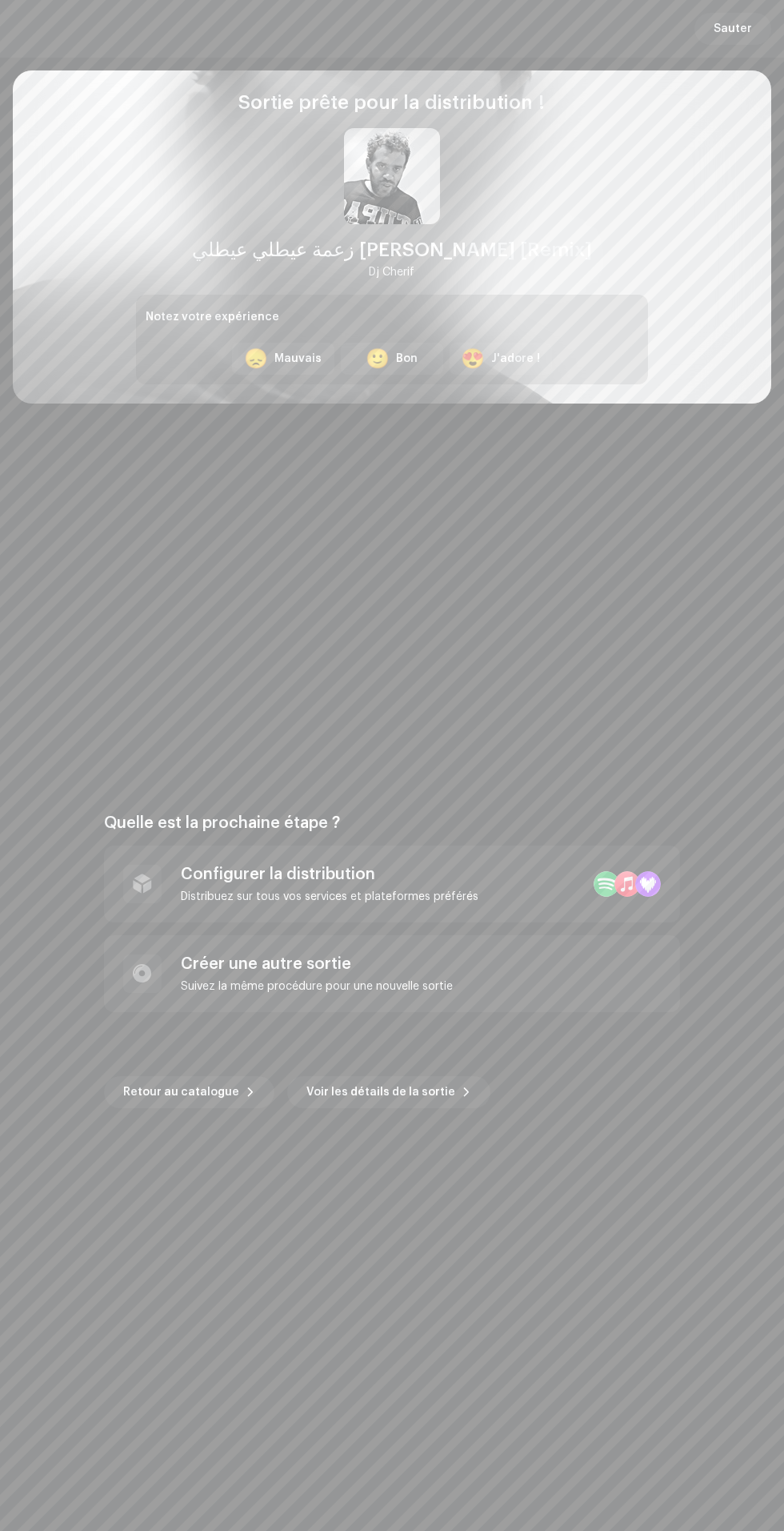
click at [417, 897] on div "Distribuez sur tous vos services et plateformes préférés" at bounding box center [329, 897] width 298 height 13
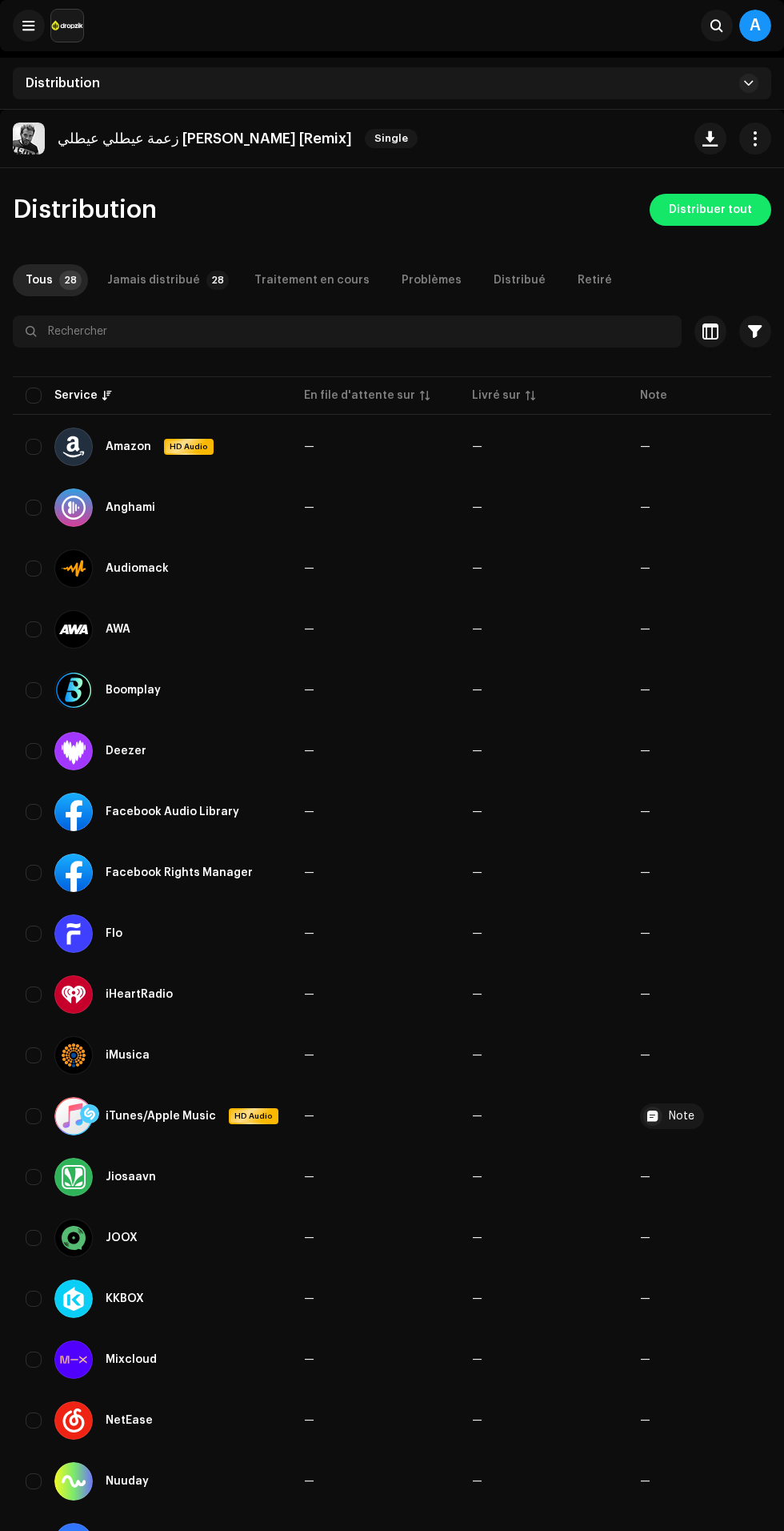
click at [723, 207] on span "Distribuer tout" at bounding box center [711, 210] width 83 height 32
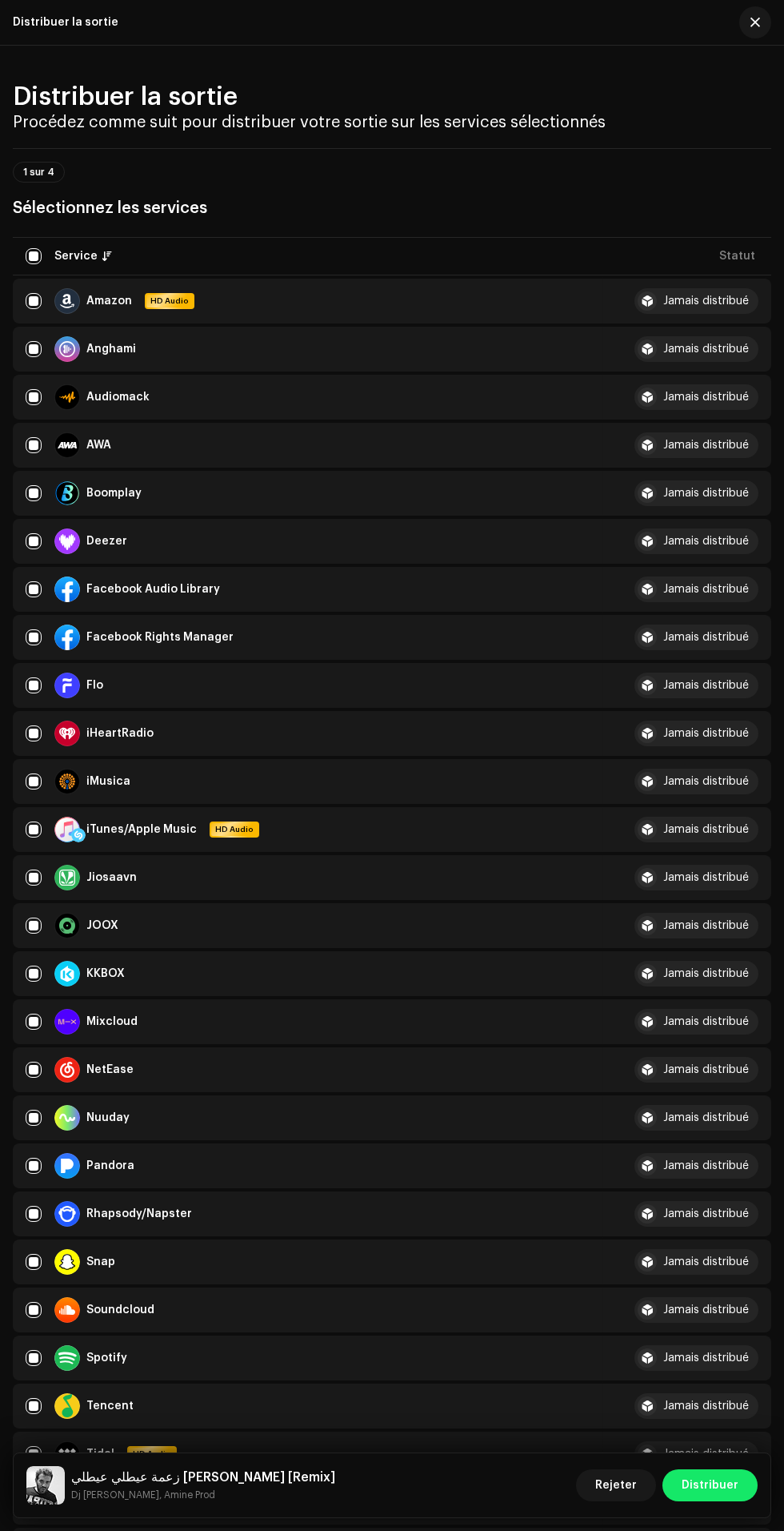
click at [63, 554] on div at bounding box center [67, 541] width 26 height 26
click at [56, 554] on div at bounding box center [67, 541] width 26 height 26
click at [41, 549] on input "checkbox" at bounding box center [34, 541] width 16 height 16
checkbox input "false"
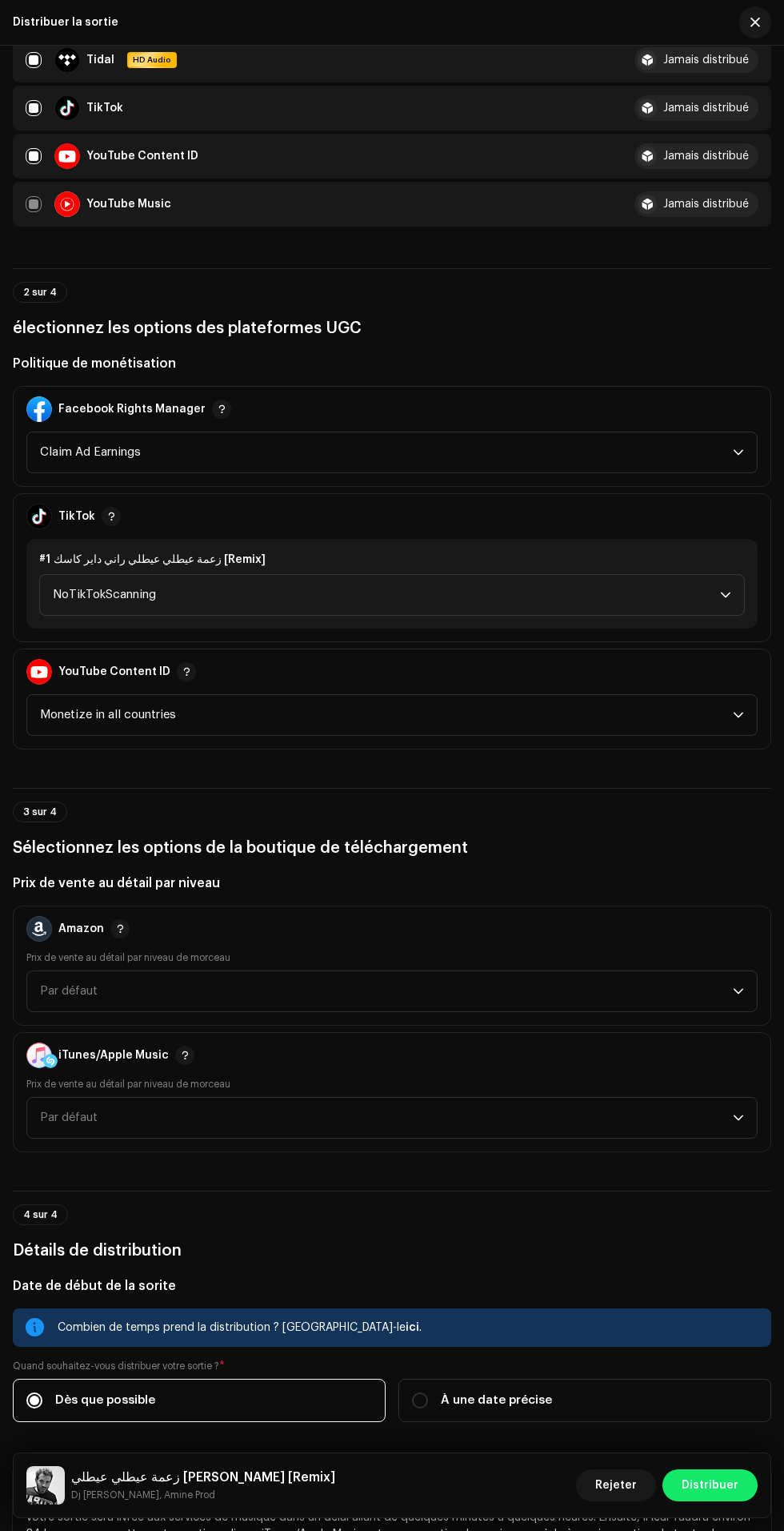
scroll to position [1360, 0]
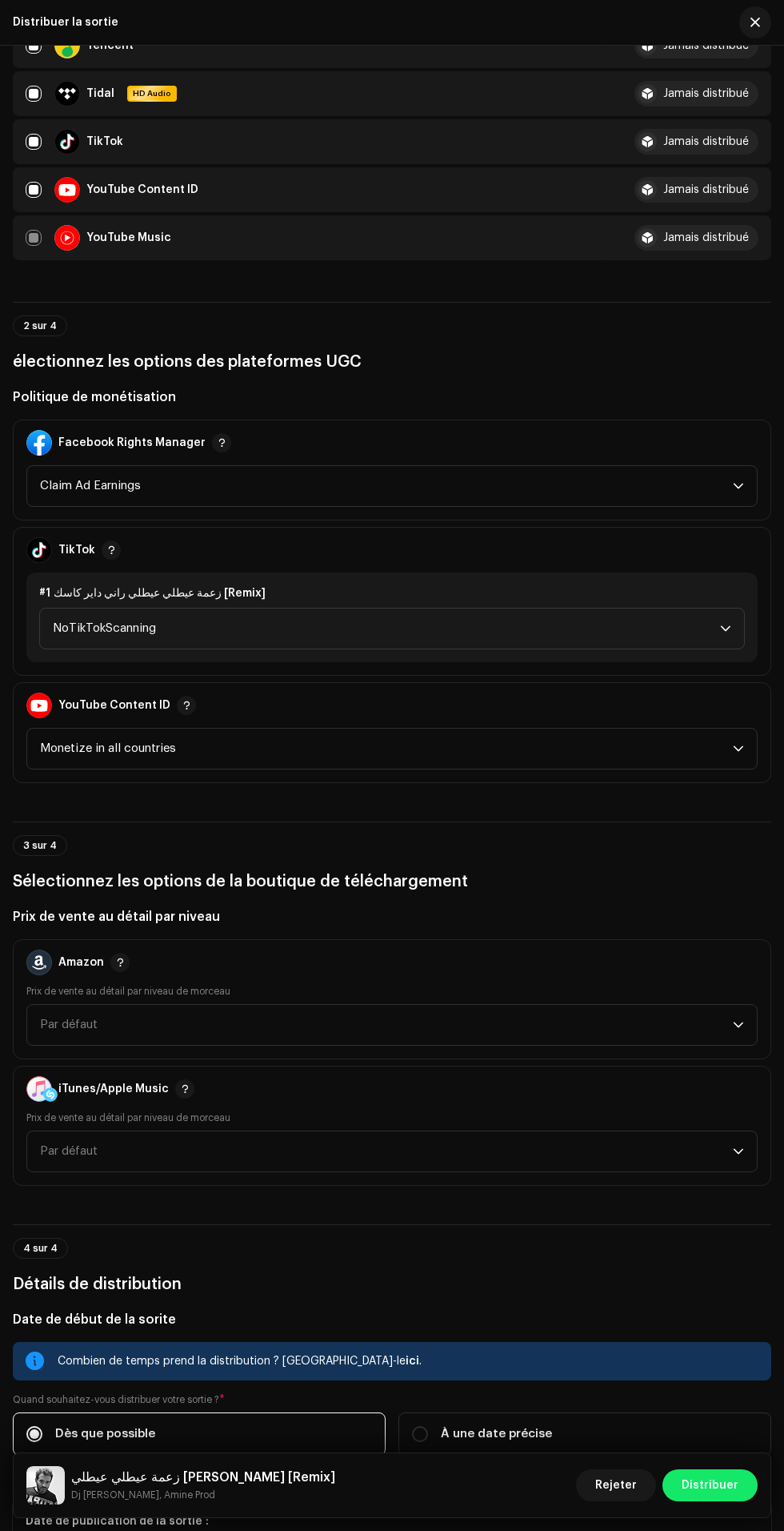
click at [725, 634] on icon "dropdown trigger" at bounding box center [725, 628] width 11 height 11
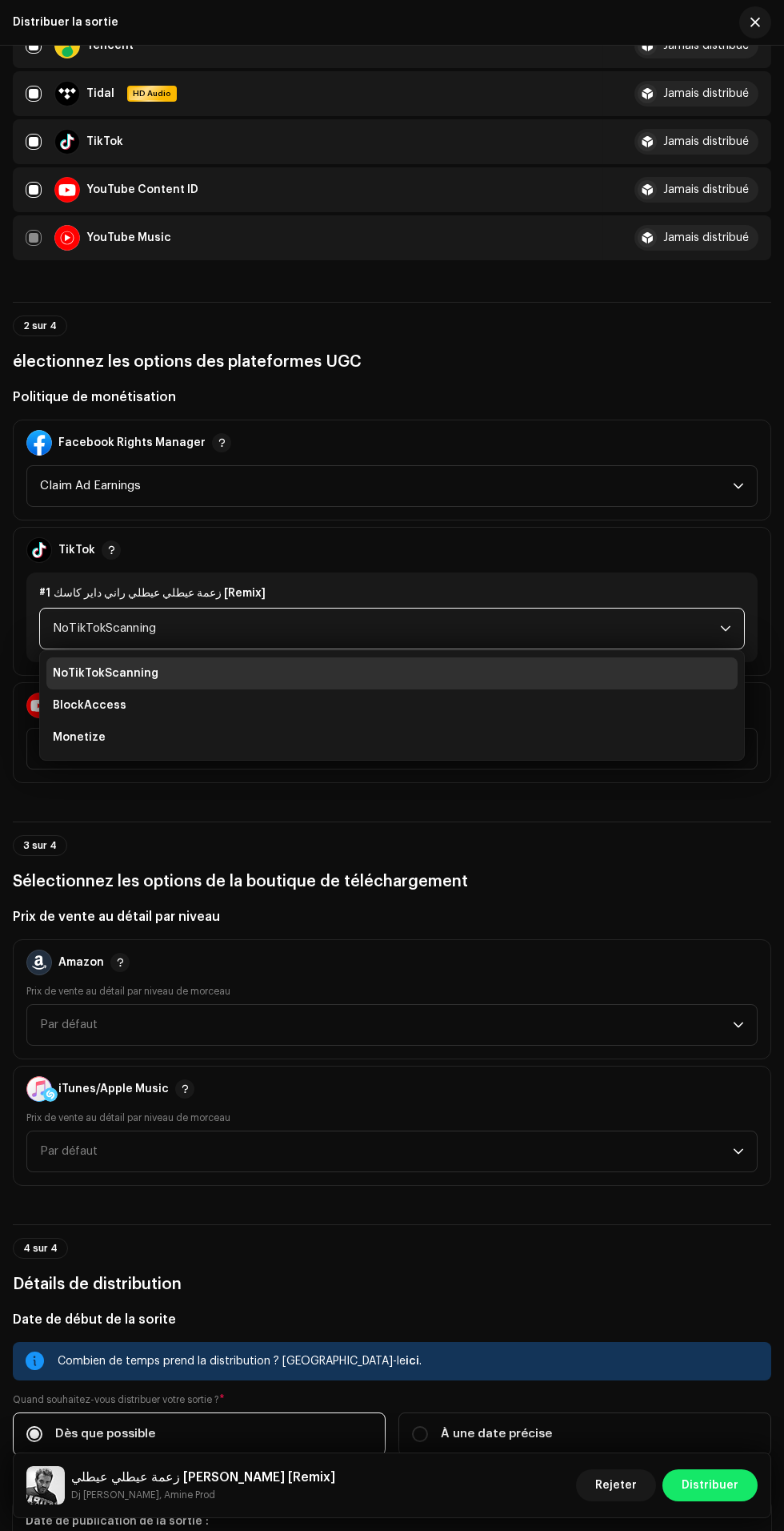
click at [468, 753] on li "Monetize" at bounding box center [392, 737] width 692 height 32
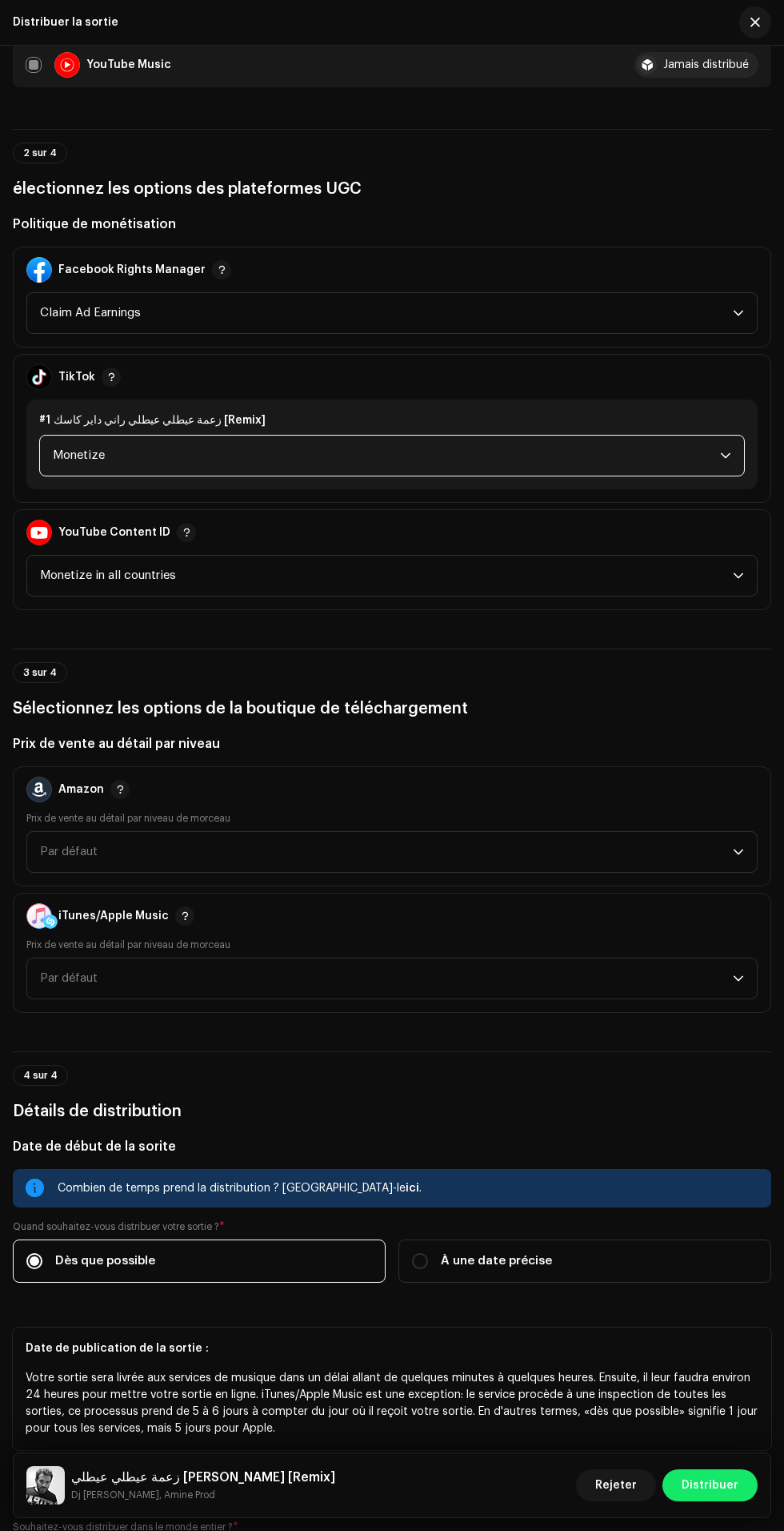
scroll to position [2004, 0]
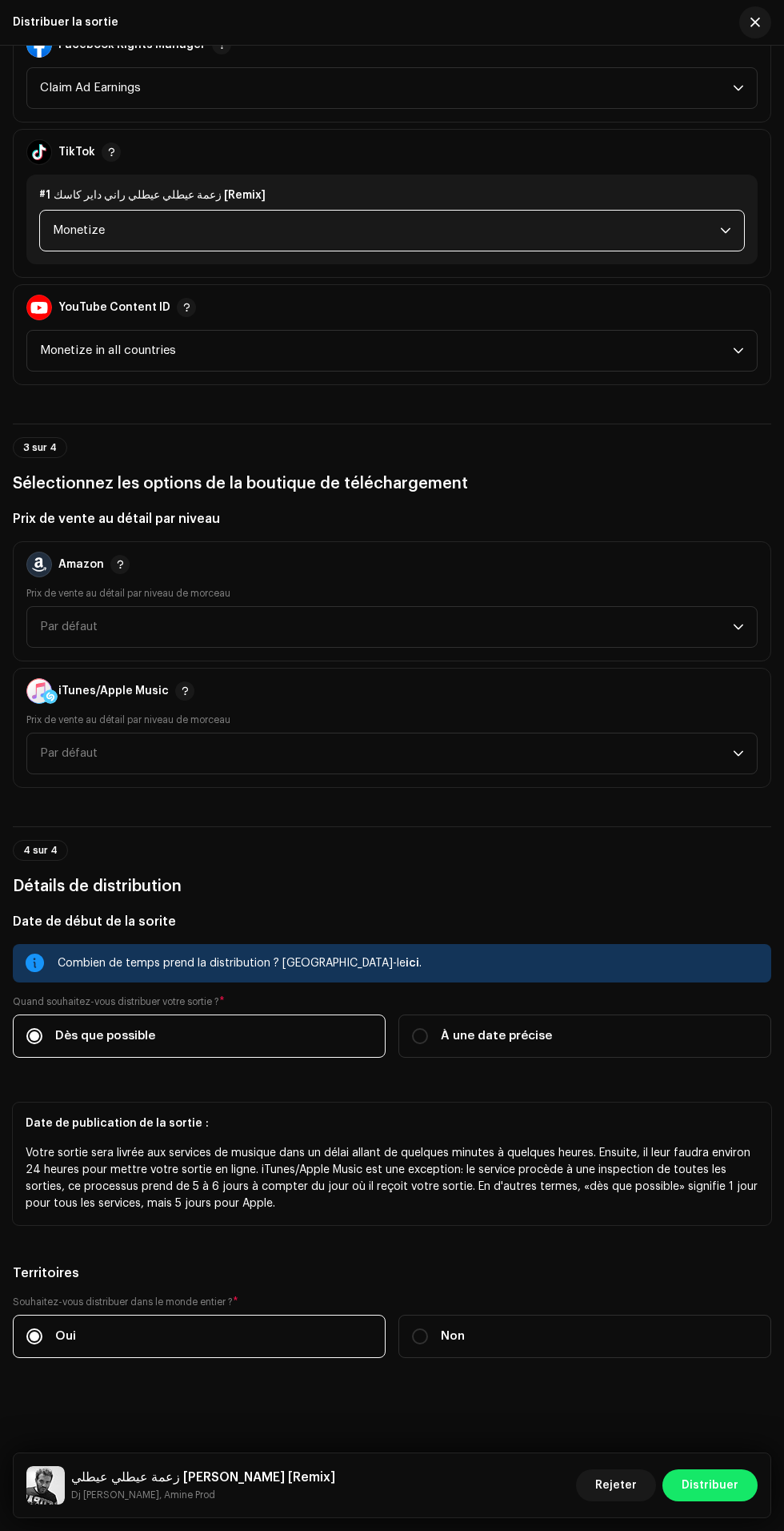
click at [584, 1014] on label "À une date précise" at bounding box center [585, 1036] width 373 height 43
click at [428, 1028] on input "À une date précise" at bounding box center [420, 1036] width 16 height 16
radio input "true"
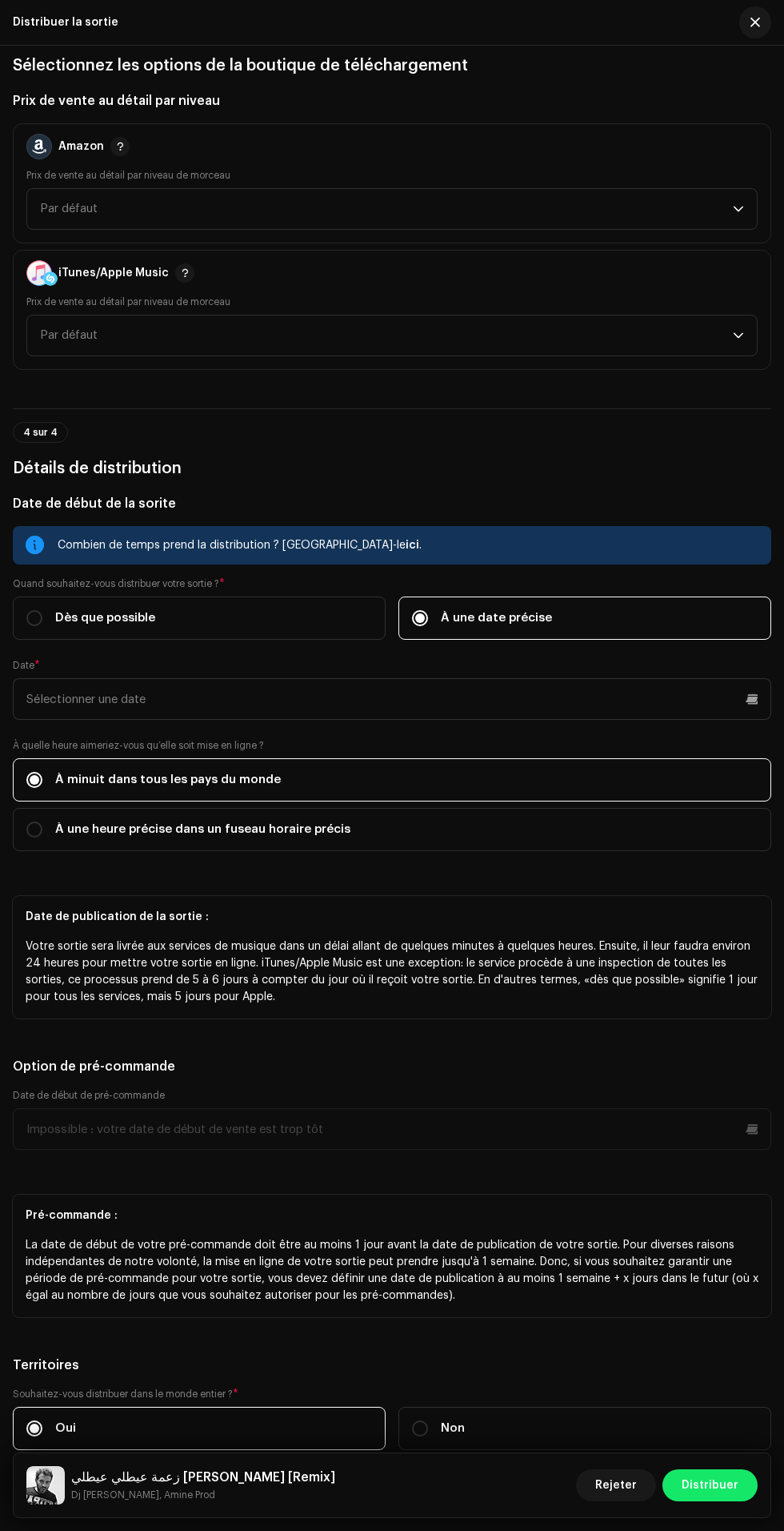
scroll to position [2549, 0]
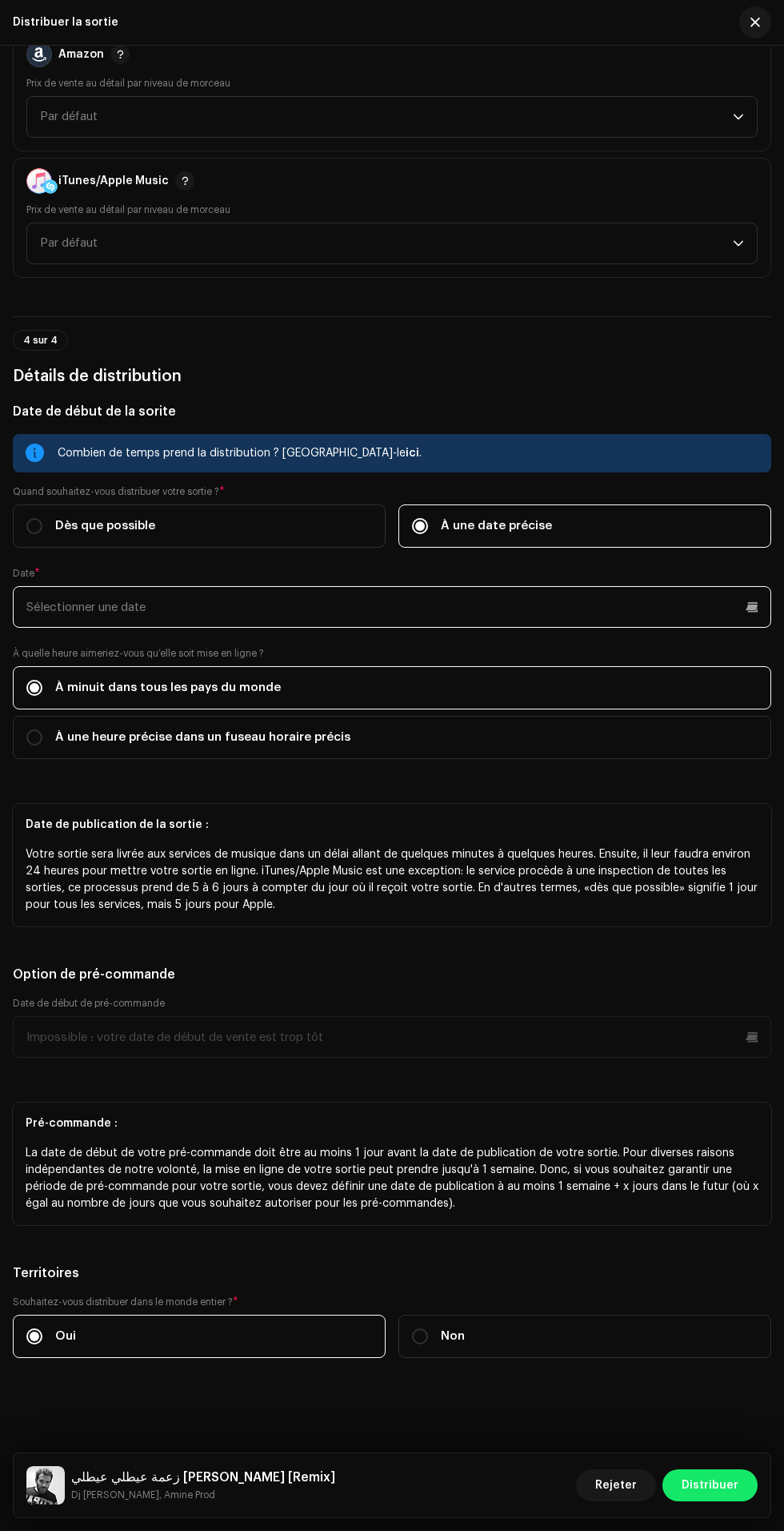
click at [566, 586] on input "text" at bounding box center [392, 607] width 758 height 41
click at [604, 586] on input "text" at bounding box center [392, 607] width 758 height 41
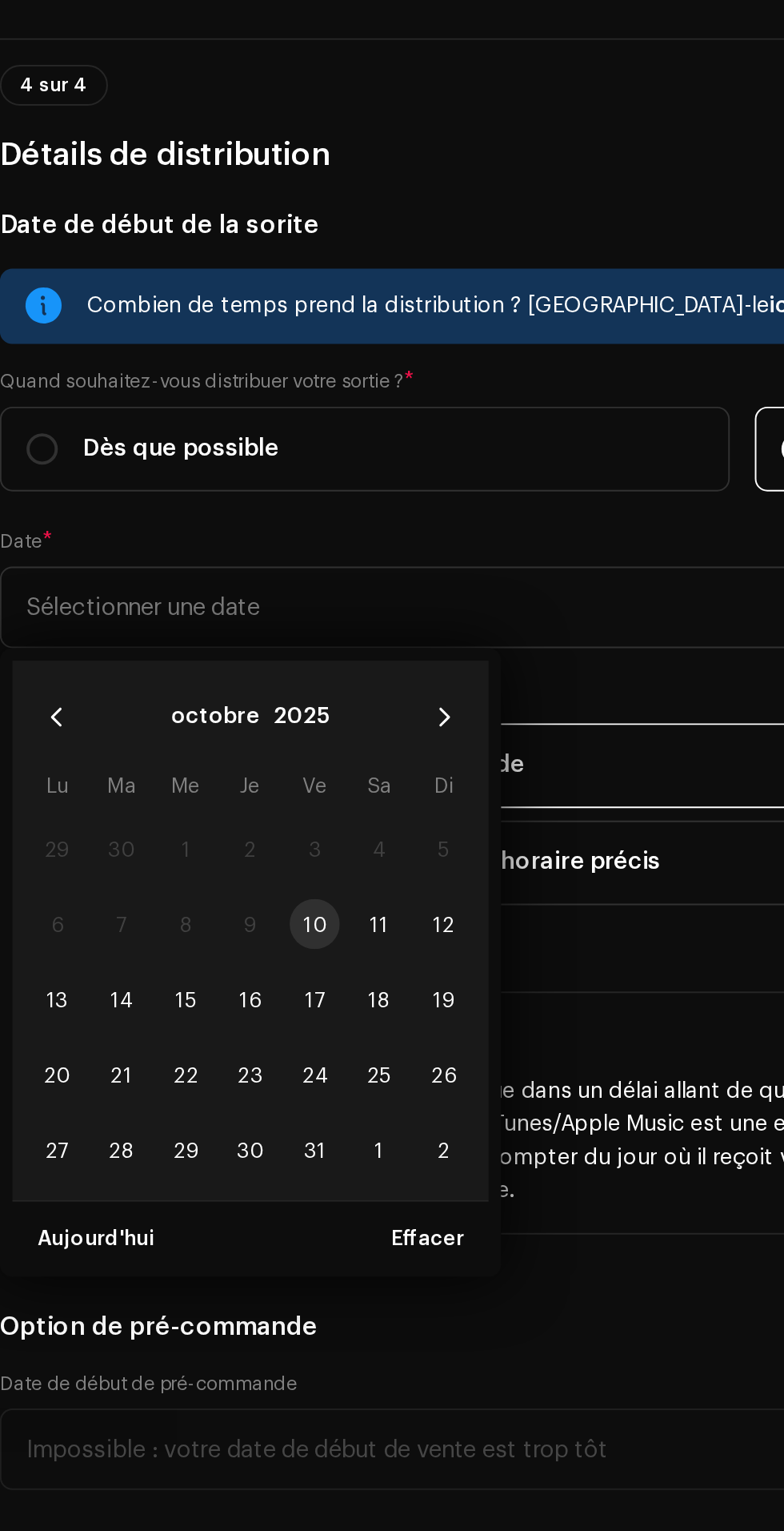
click at [231, 756] on span "12" at bounding box center [240, 769] width 26 height 26
type input "[DATE]"
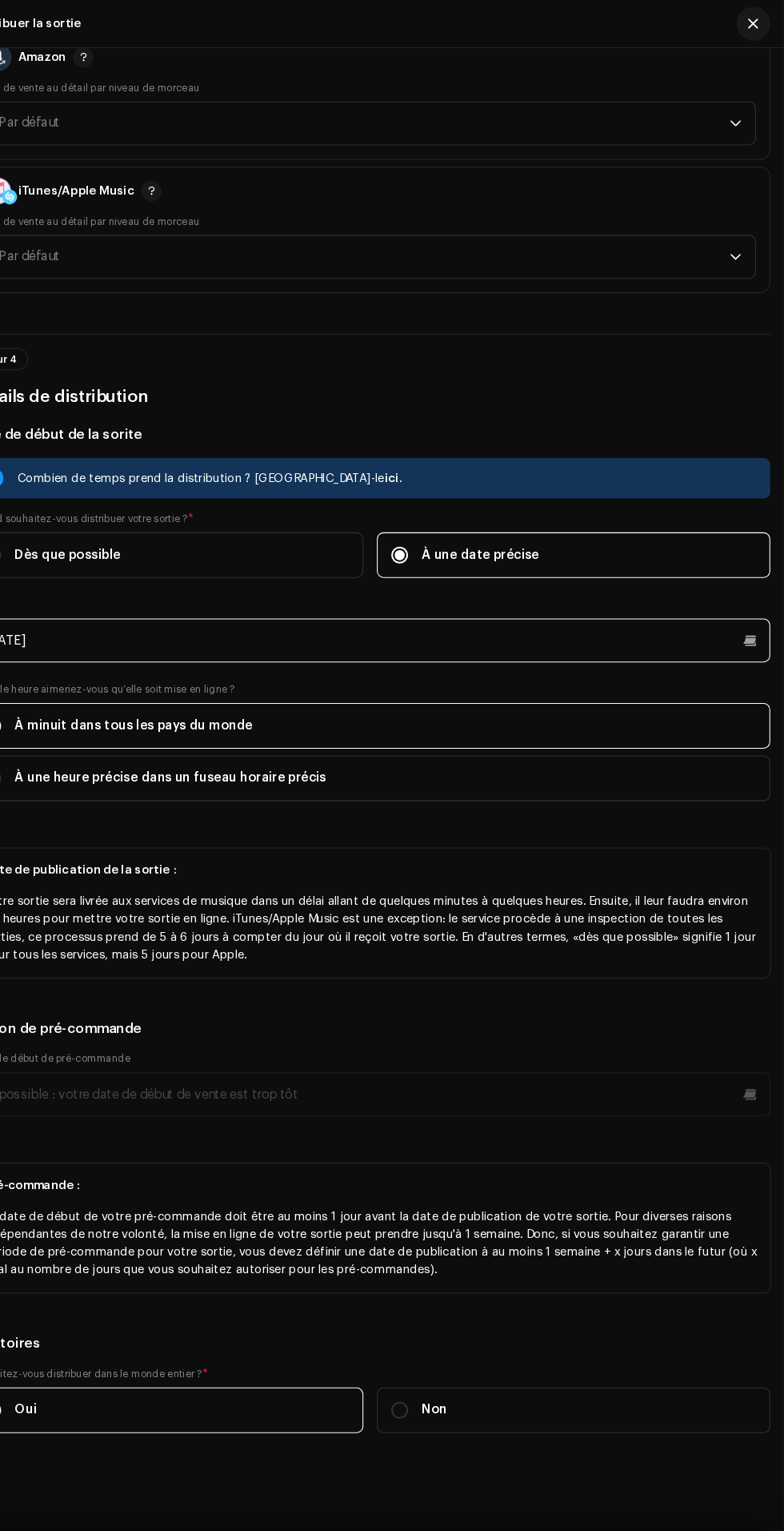
scroll to position [17, 0]
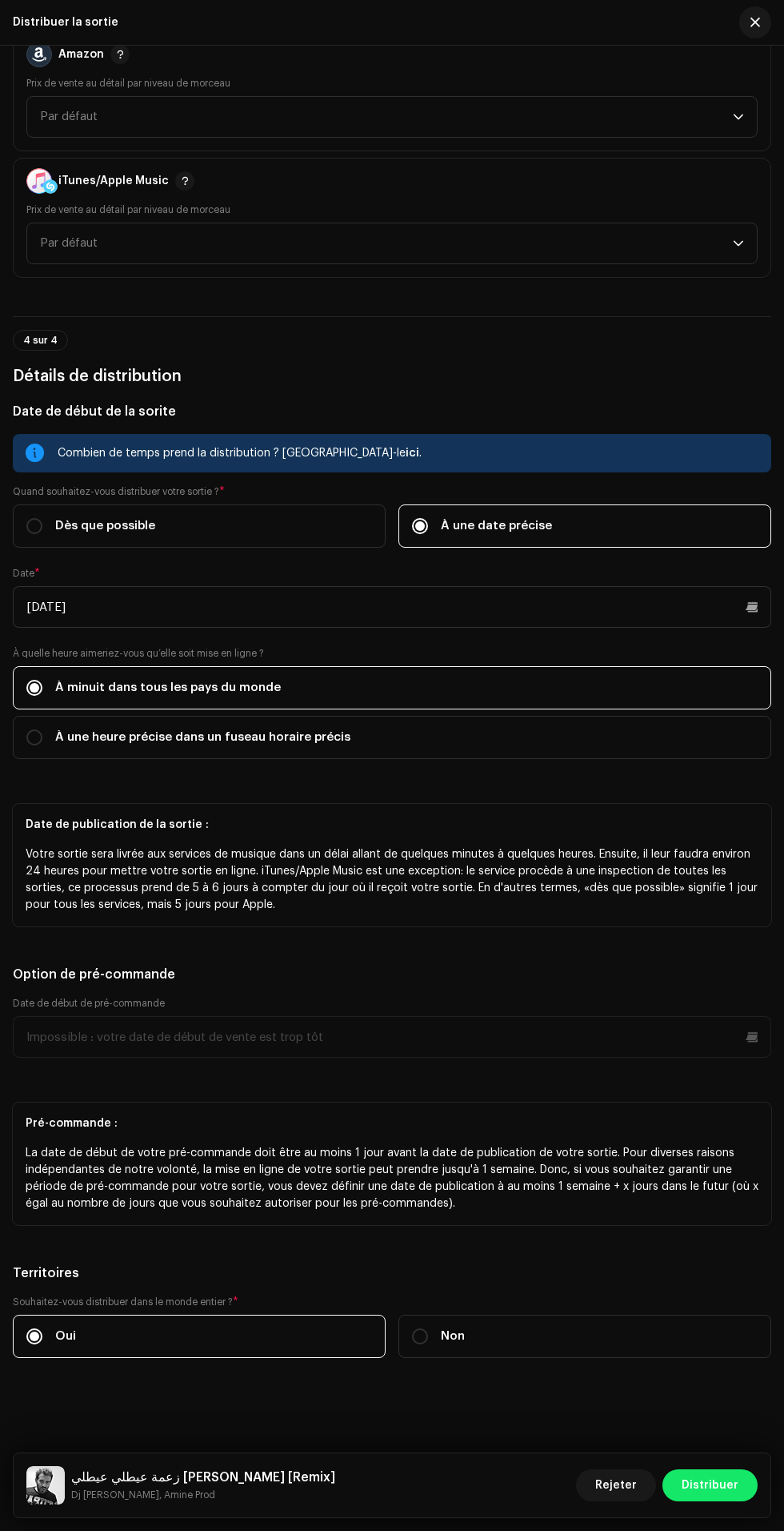
click at [714, 1486] on span "Distribuer" at bounding box center [710, 1484] width 57 height 32
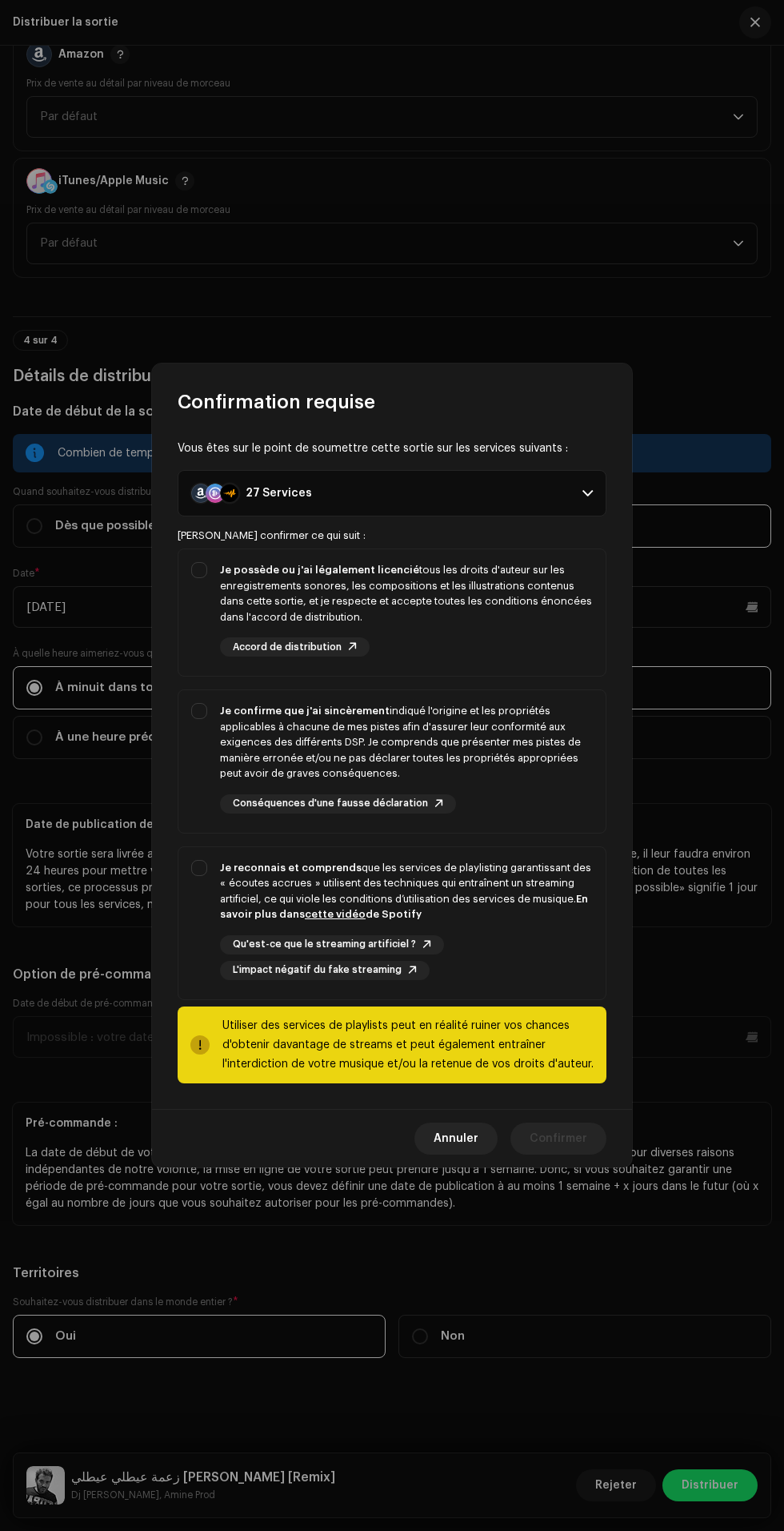
click at [490, 569] on div "Je possède ou j'ai légalement licencié tous les droits d'auteur sur les enregis…" at bounding box center [406, 593] width 373 height 62
checkbox input "true"
click at [490, 735] on div "Je confirme que j'ai sincèrement indiqué l'origine et les propriétés applicable…" at bounding box center [406, 742] width 373 height 79
checkbox input "true"
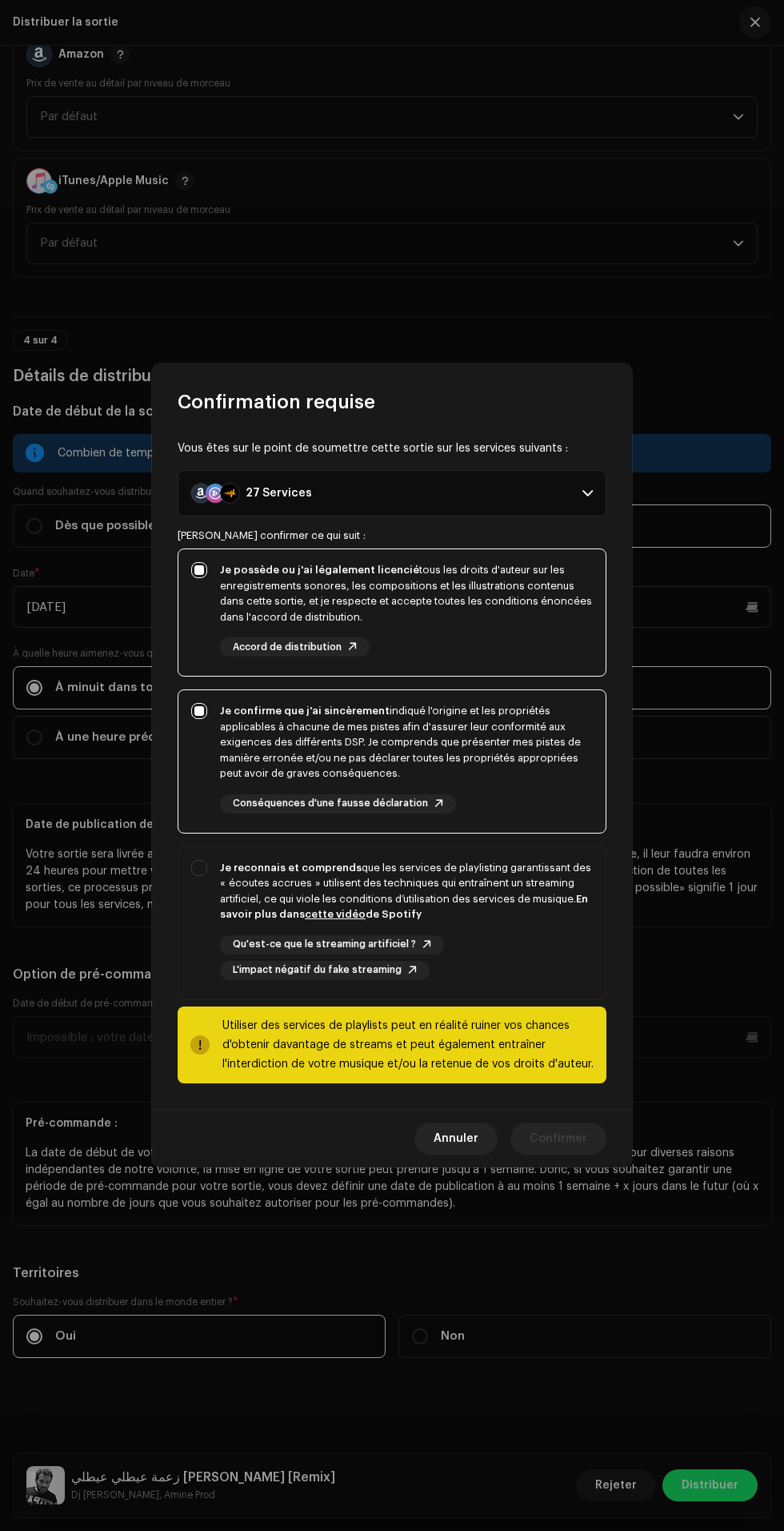
click at [474, 867] on div "Je reconnais et comprends que les services de playlisting garantissant des « éc…" at bounding box center [406, 891] width 373 height 62
checkbox input "true"
click at [557, 1142] on span "Confirmer" at bounding box center [558, 1138] width 58 height 32
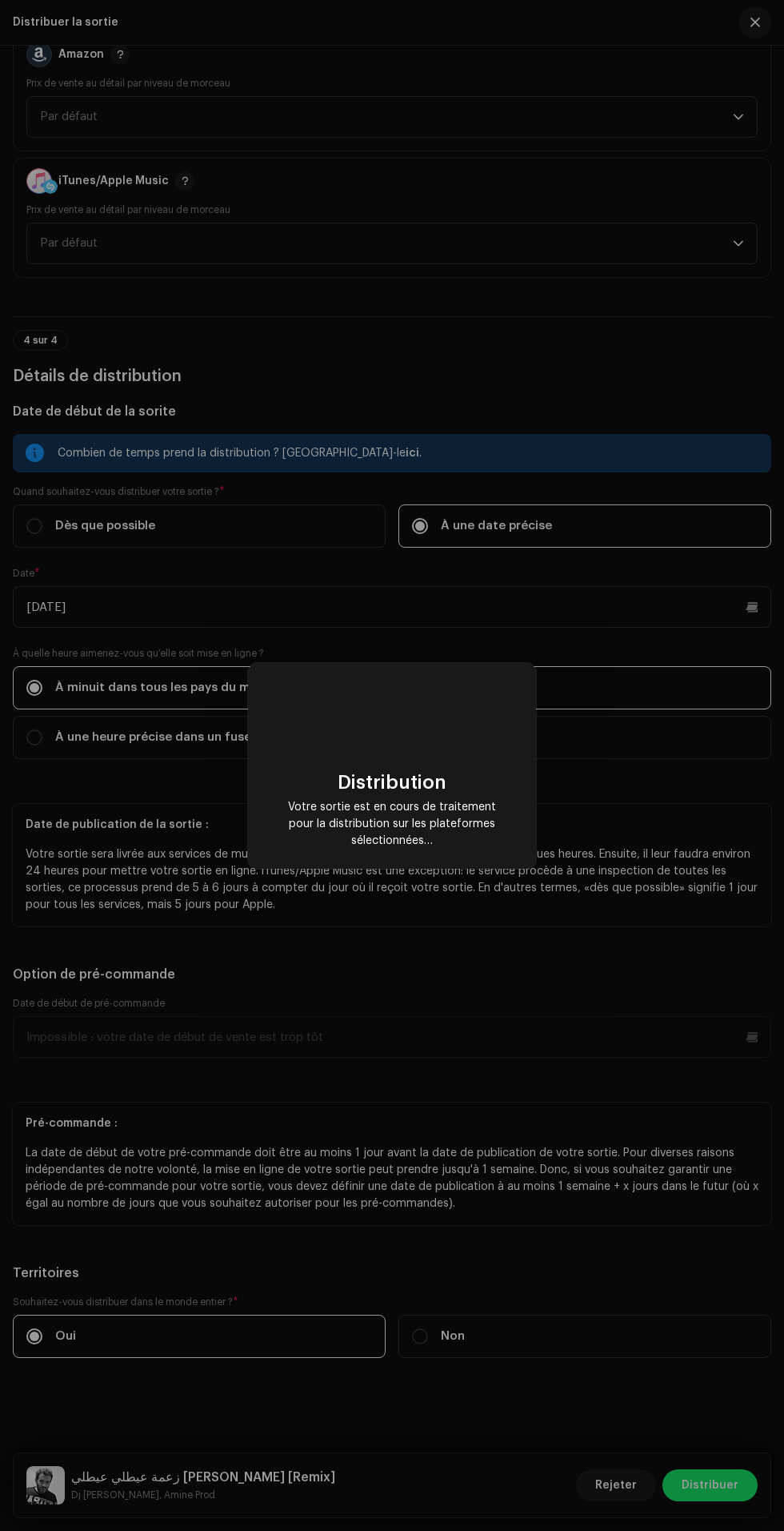
scroll to position [0, 0]
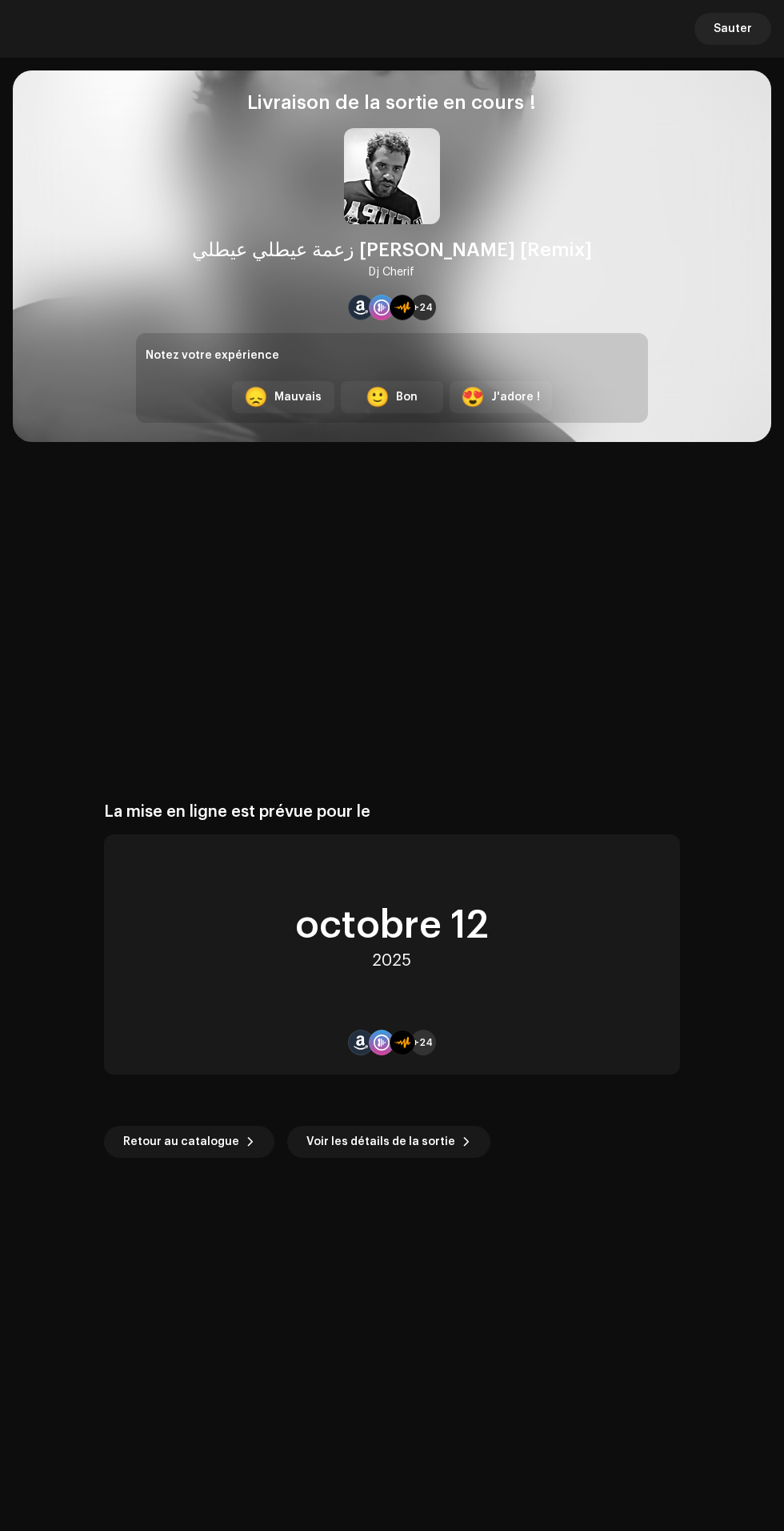
click at [203, 1143] on span "Retour au catalogue" at bounding box center [181, 1141] width 116 height 32
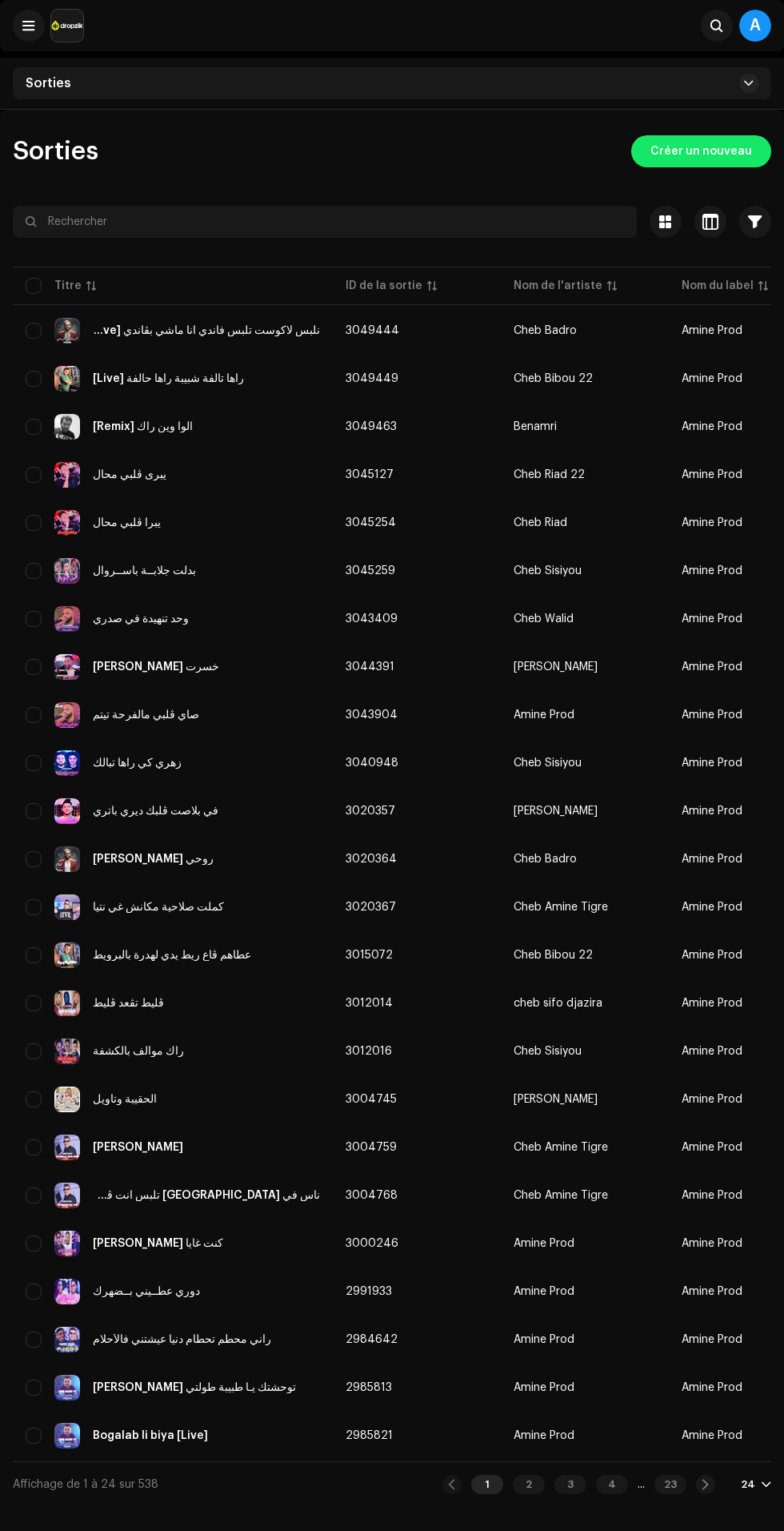
click at [724, 149] on span "Créer un nouveau" at bounding box center [701, 151] width 102 height 32
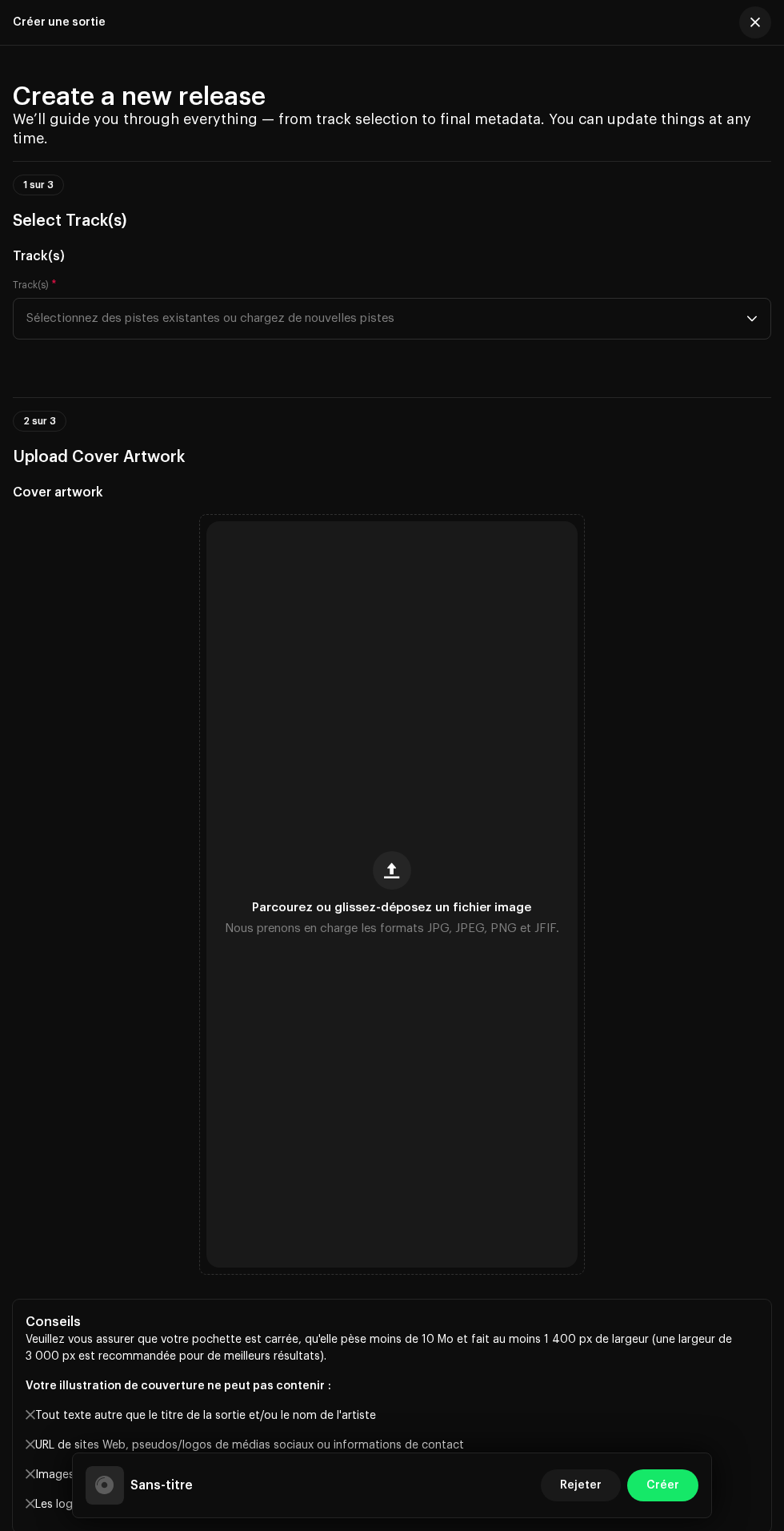
click at [374, 914] on span "Parcourez ou glissez-déposez un fichier image" at bounding box center [392, 908] width 279 height 11
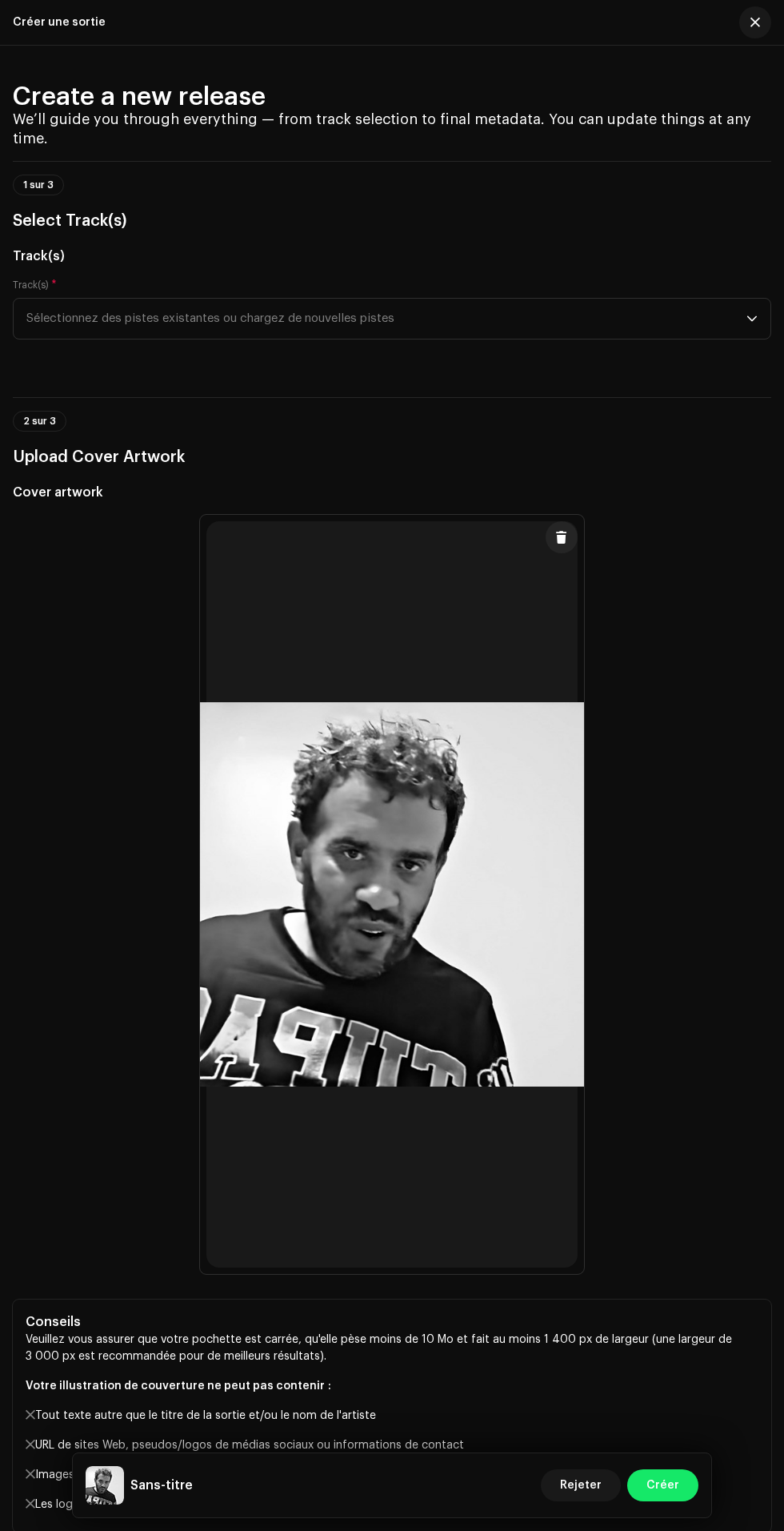
click at [725, 338] on span "Sélectionnez des pistes existantes ou chargez de nouvelles pistes" at bounding box center [386, 318] width 720 height 40
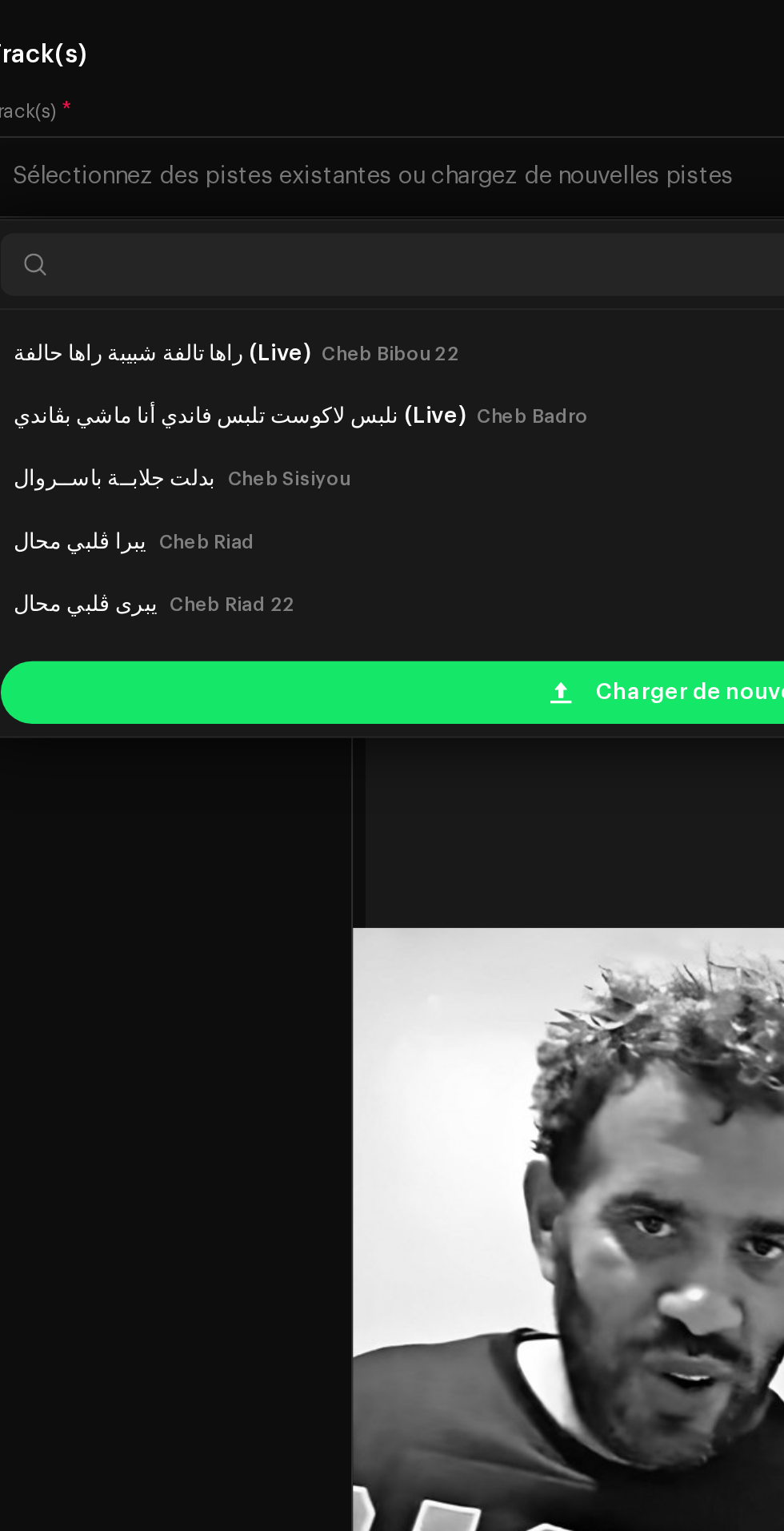
click at [309, 589] on span at bounding box center [306, 582] width 10 height 13
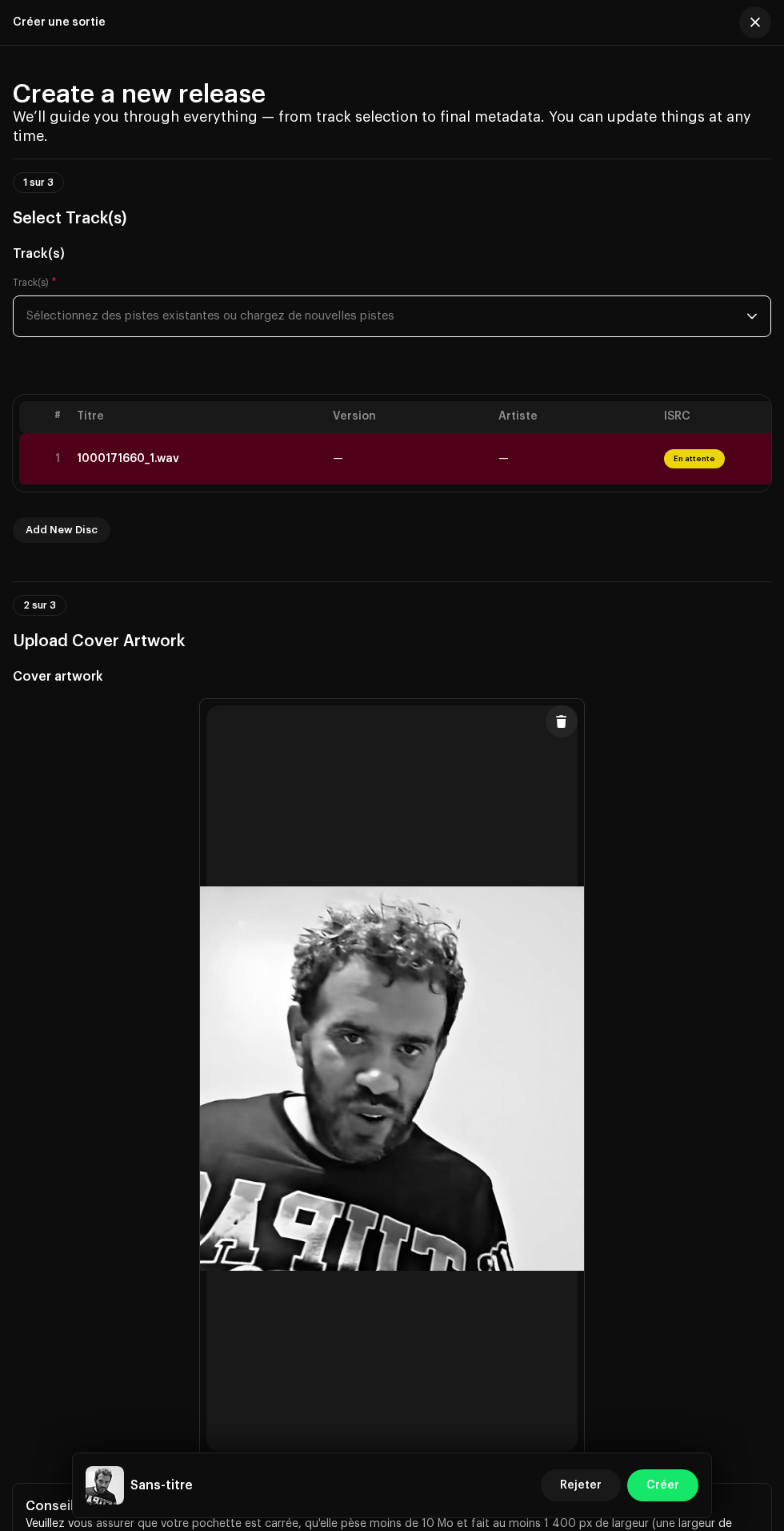
click at [575, 485] on td "—" at bounding box center [575, 459] width 166 height 52
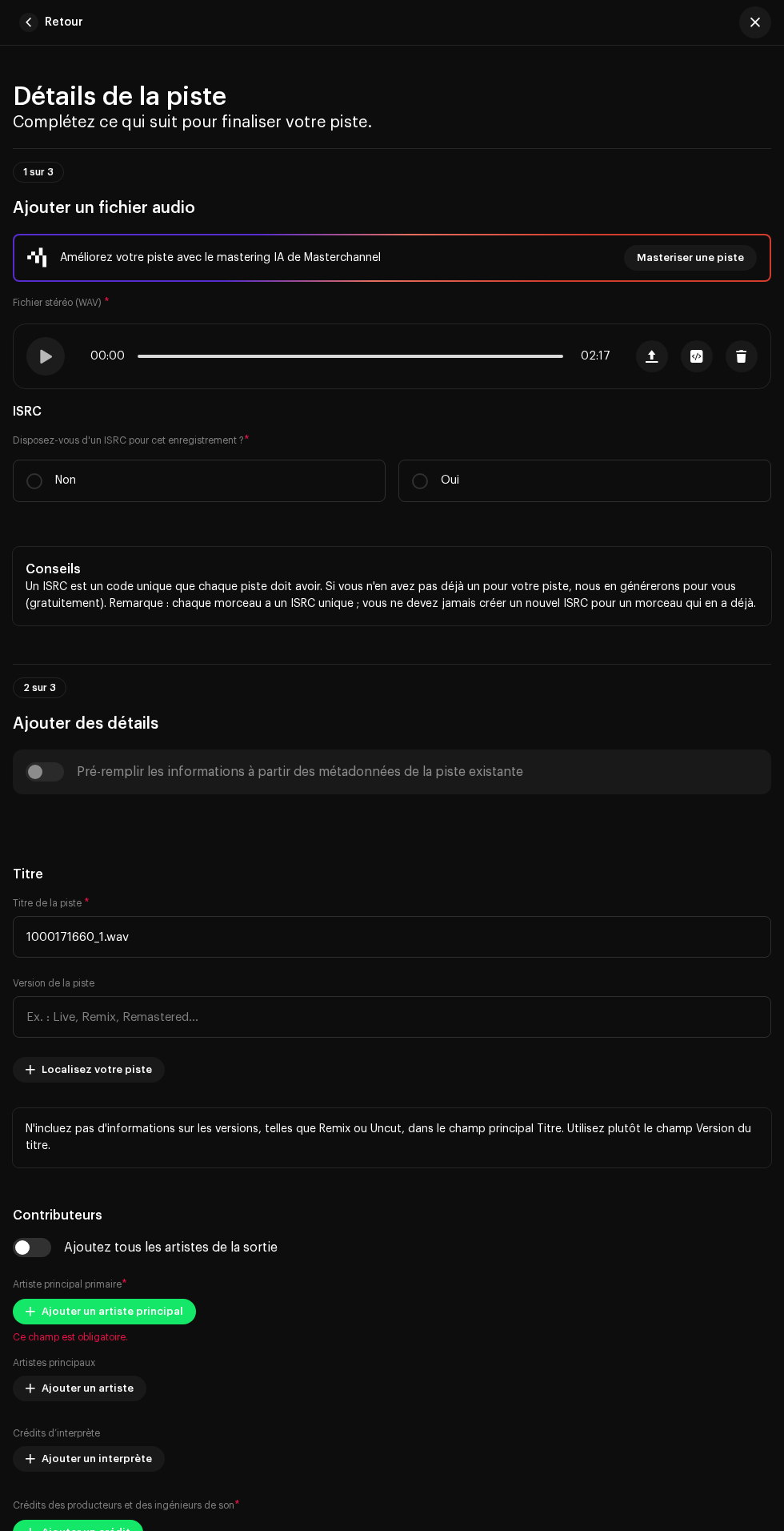
click at [198, 502] on label "Non" at bounding box center [199, 480] width 373 height 42
click at [42, 489] on input "Non" at bounding box center [34, 481] width 16 height 16
radio input "true"
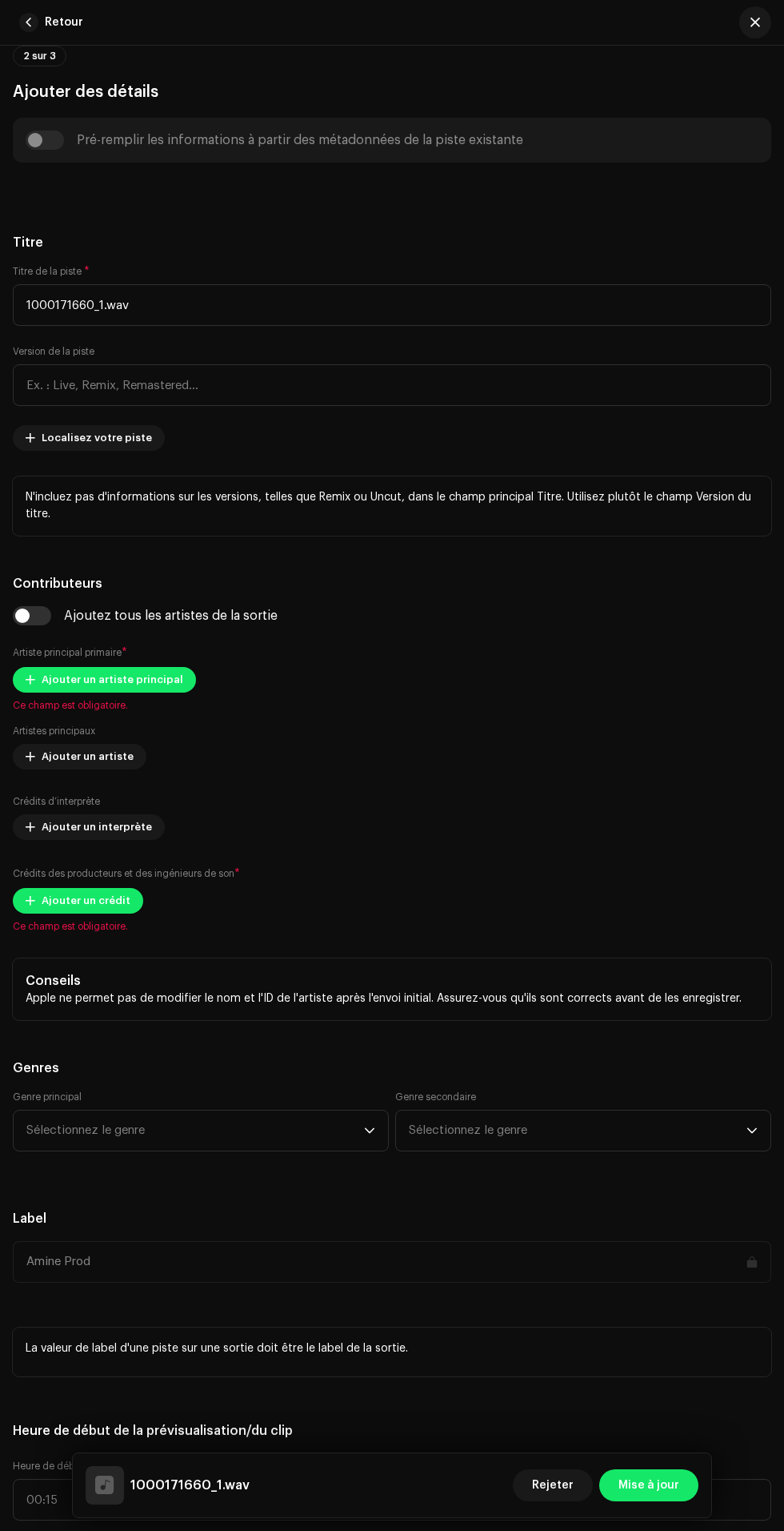
scroll to position [672, 0]
click at [494, 327] on input "1000171660_1.wav" at bounding box center [392, 306] width 758 height 41
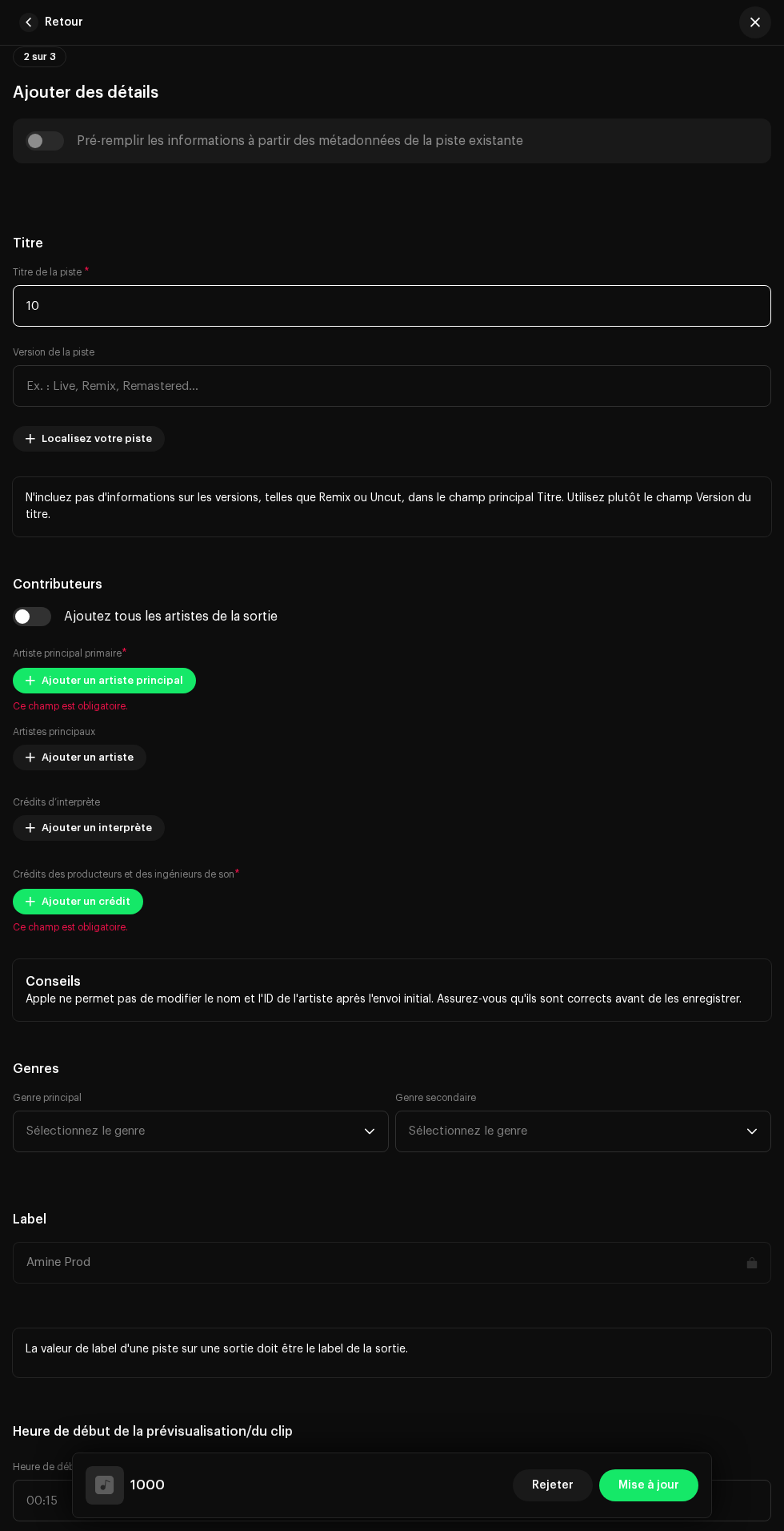
type input "1"
type input "صاي لماتوعي لماتوعي"
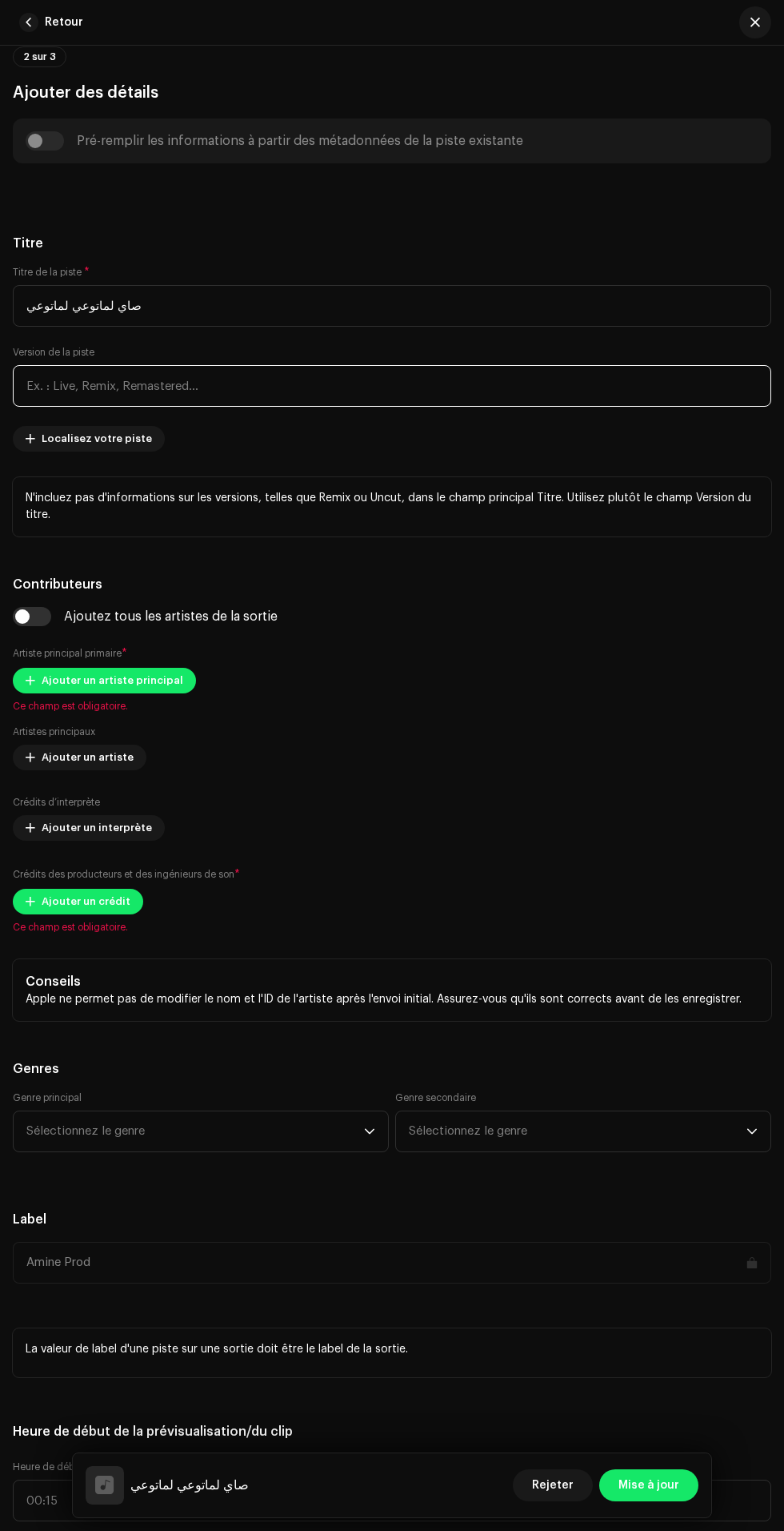
click at [616, 406] on input "text" at bounding box center [392, 386] width 758 height 41
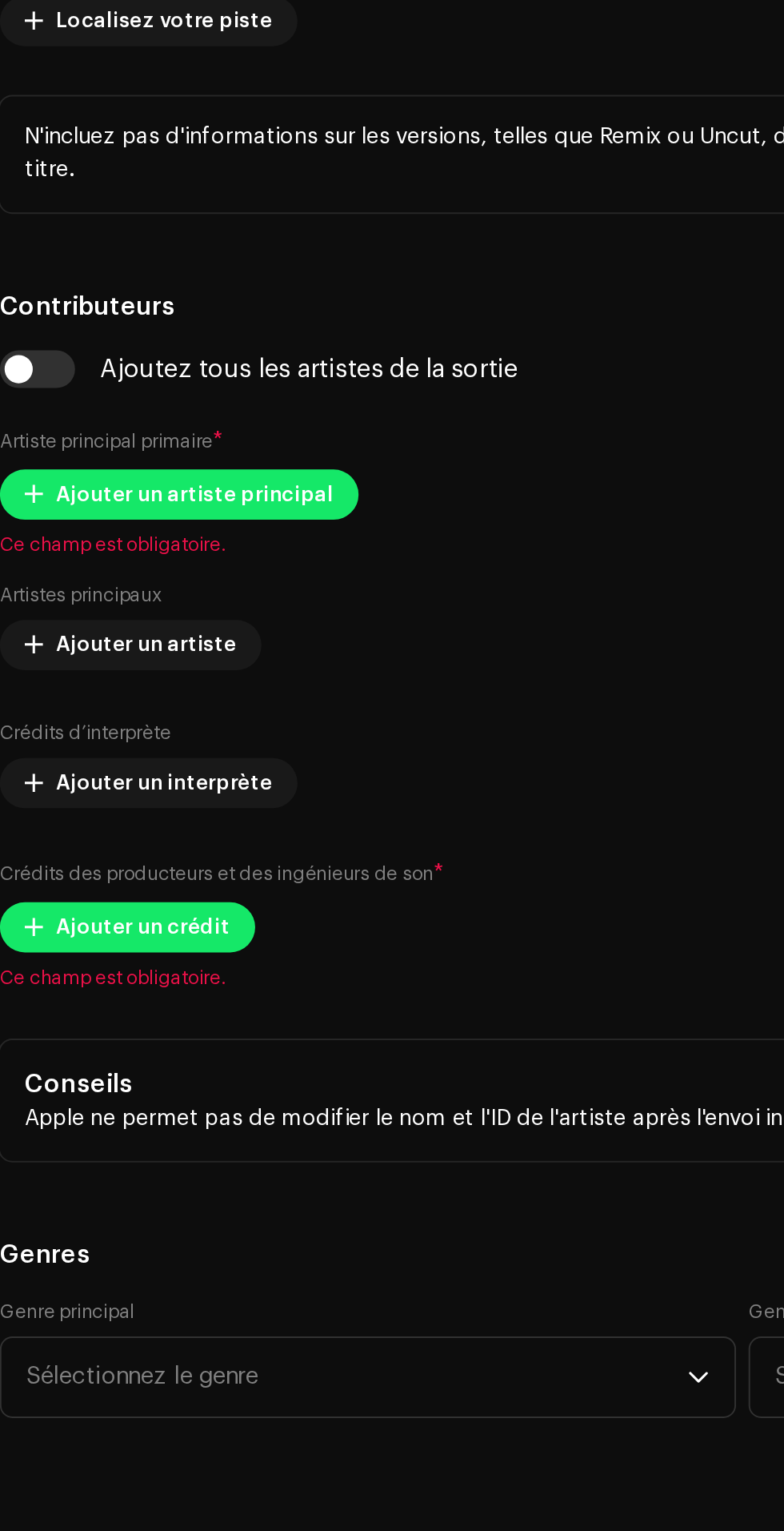
click at [318, 406] on input "Relix" at bounding box center [392, 386] width 758 height 41
click at [320, 406] on input "Relix" at bounding box center [392, 386] width 758 height 41
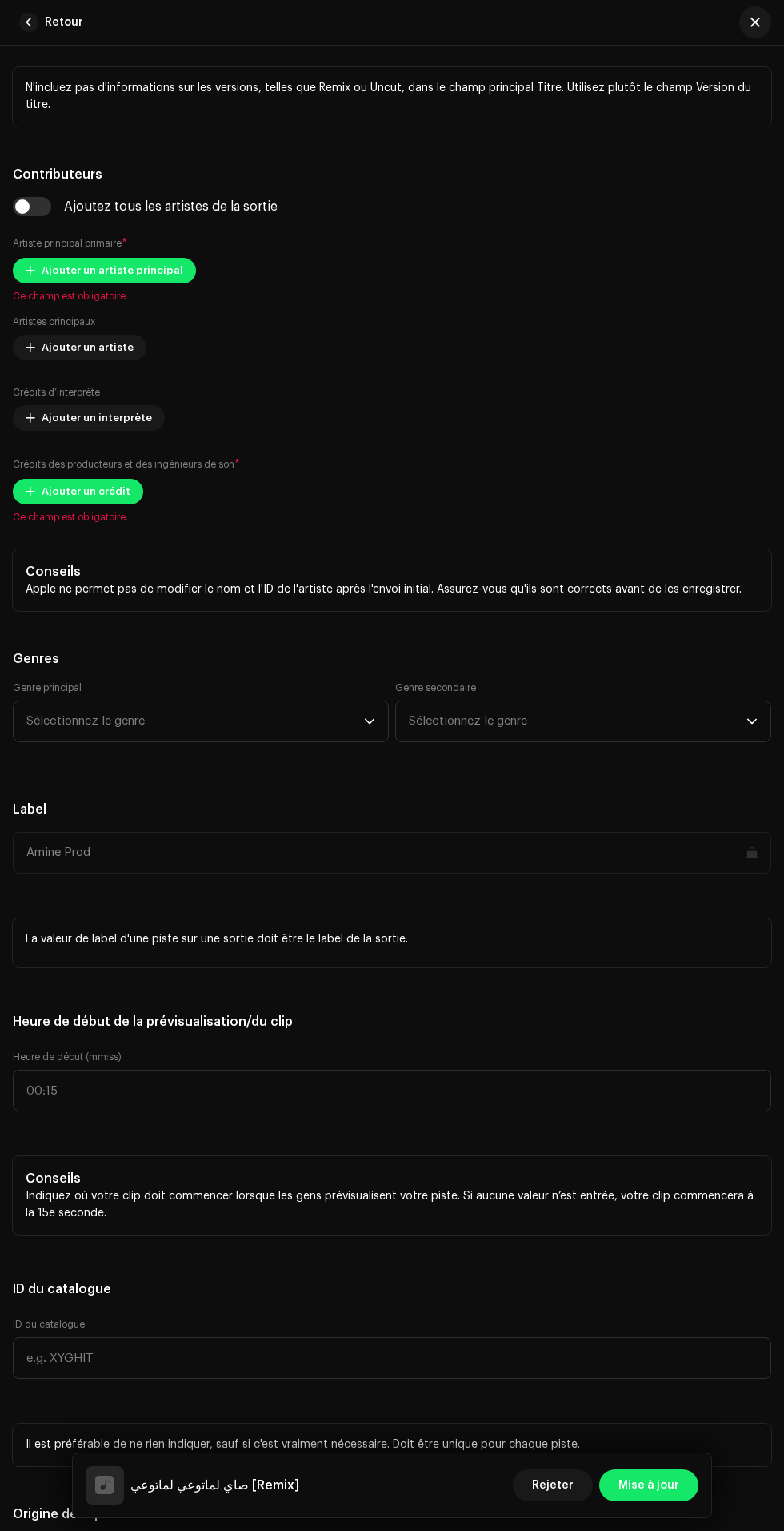
scroll to position [1089, 0]
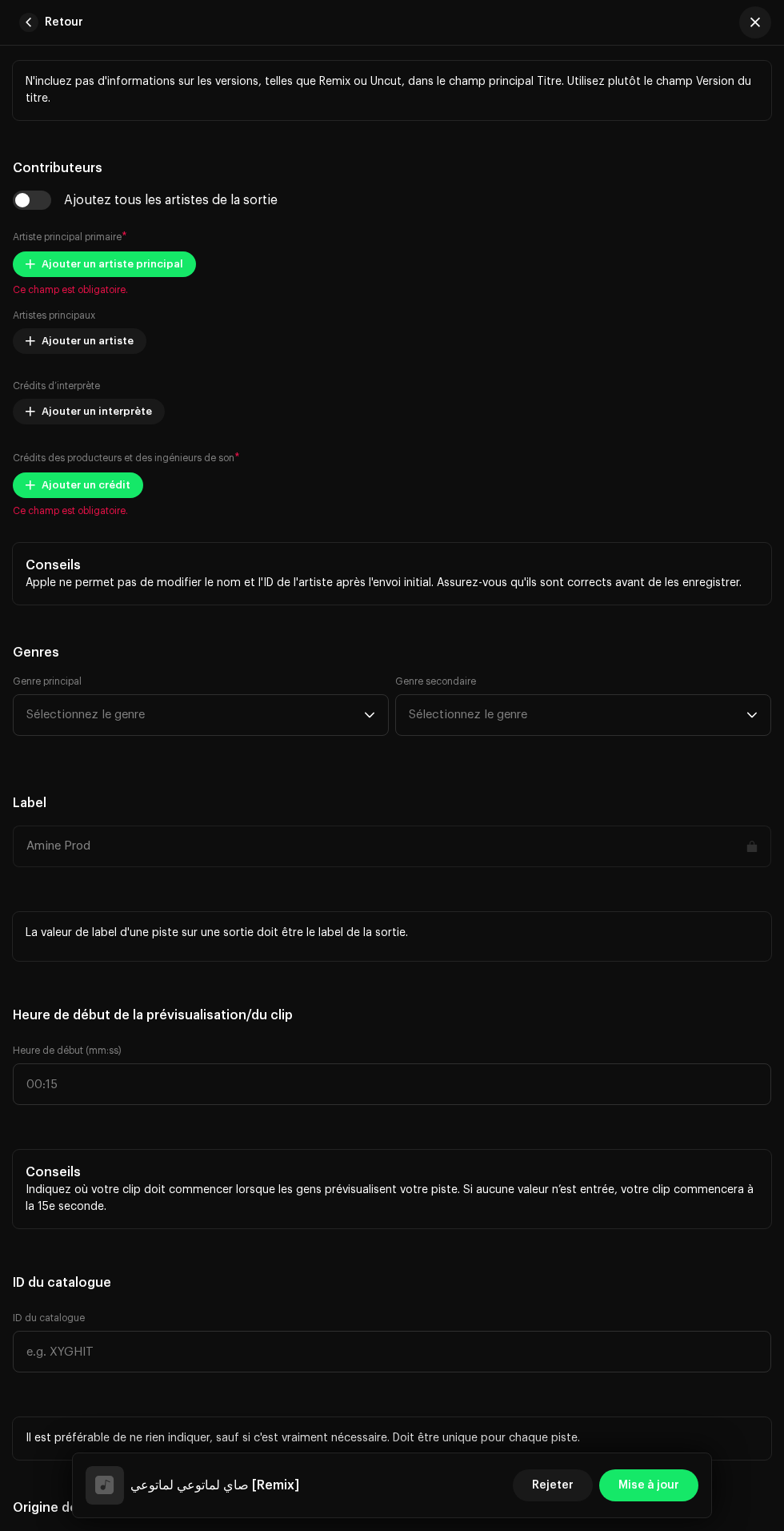
click at [152, 296] on span "Ce champ est obligatoire." at bounding box center [392, 289] width 758 height 13
type input "Remix"
click at [155, 280] on span "Ajouter un artiste principal" at bounding box center [112, 264] width 141 height 32
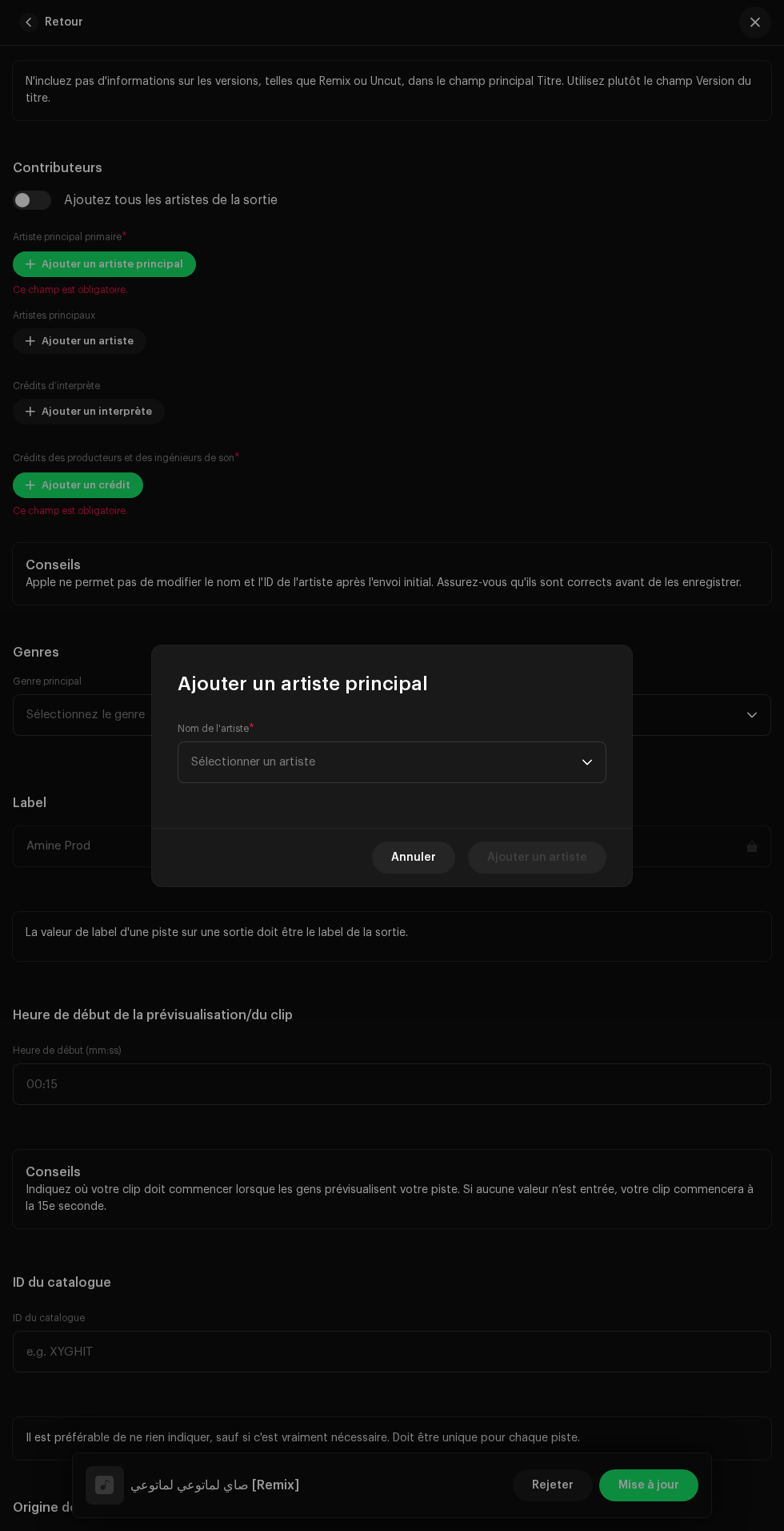
click at [473, 744] on span "Sélectionner un artiste" at bounding box center [386, 762] width 391 height 40
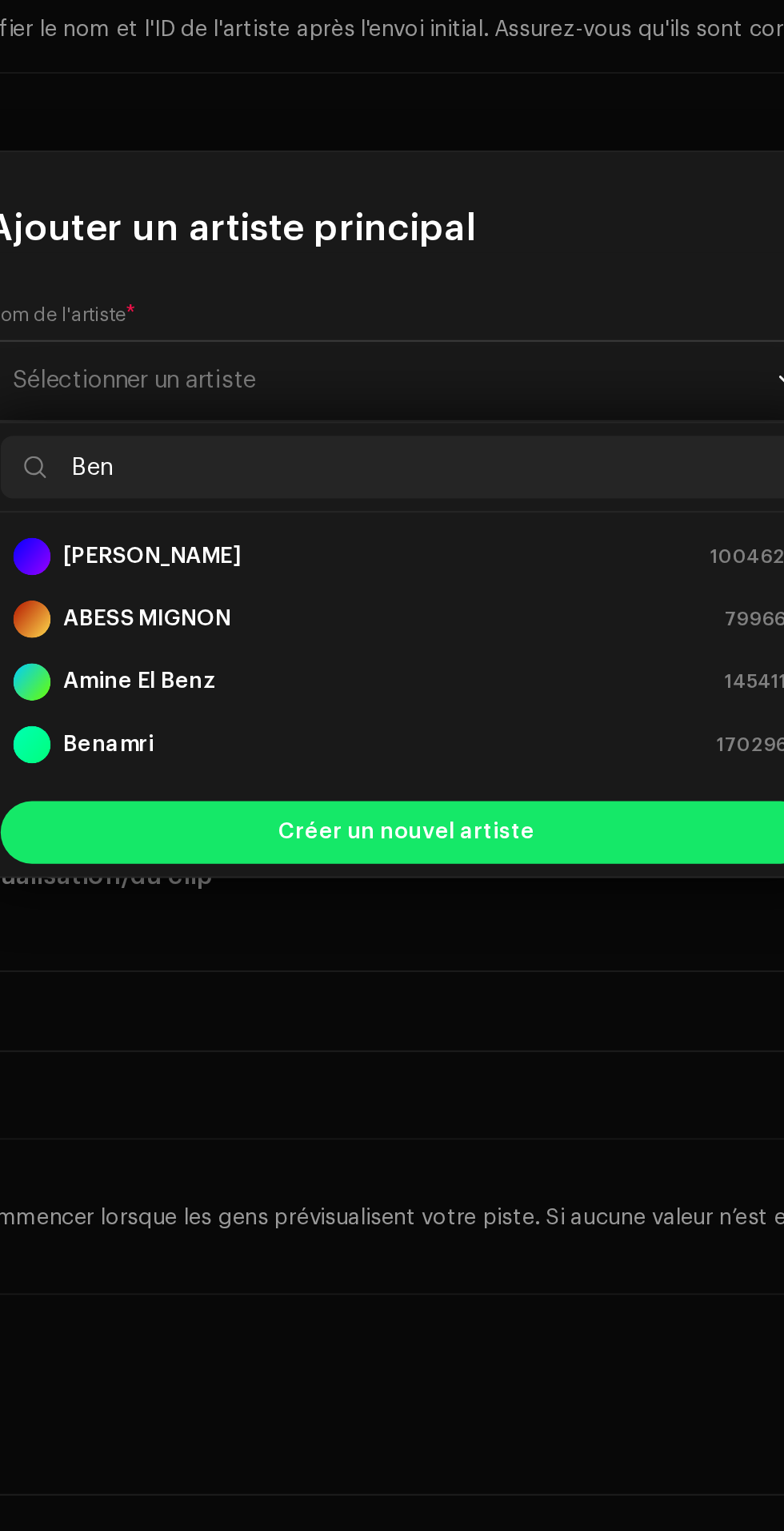
type input "Bena"
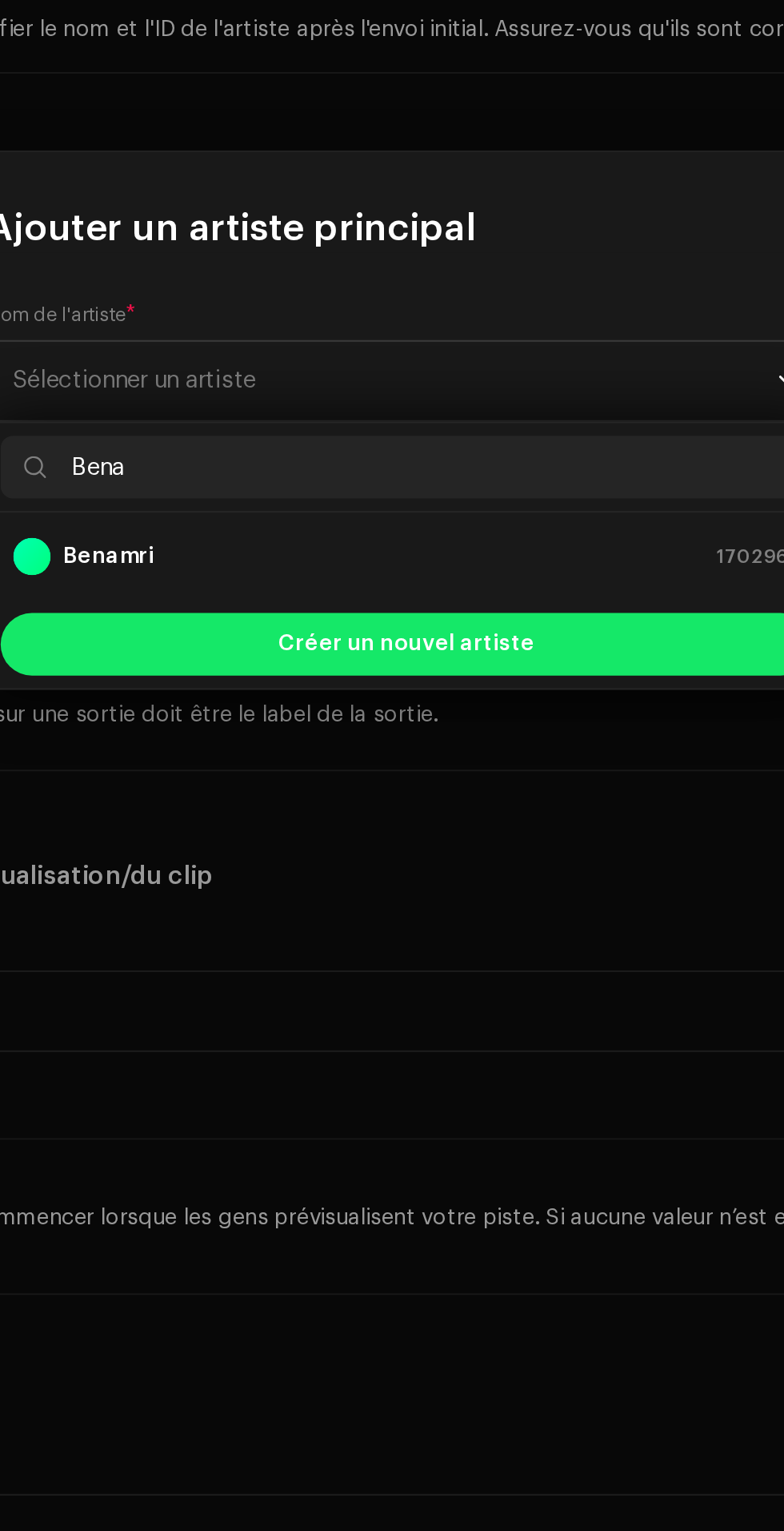
click at [480, 853] on div "Benamri 1702965" at bounding box center [392, 852] width 402 height 19
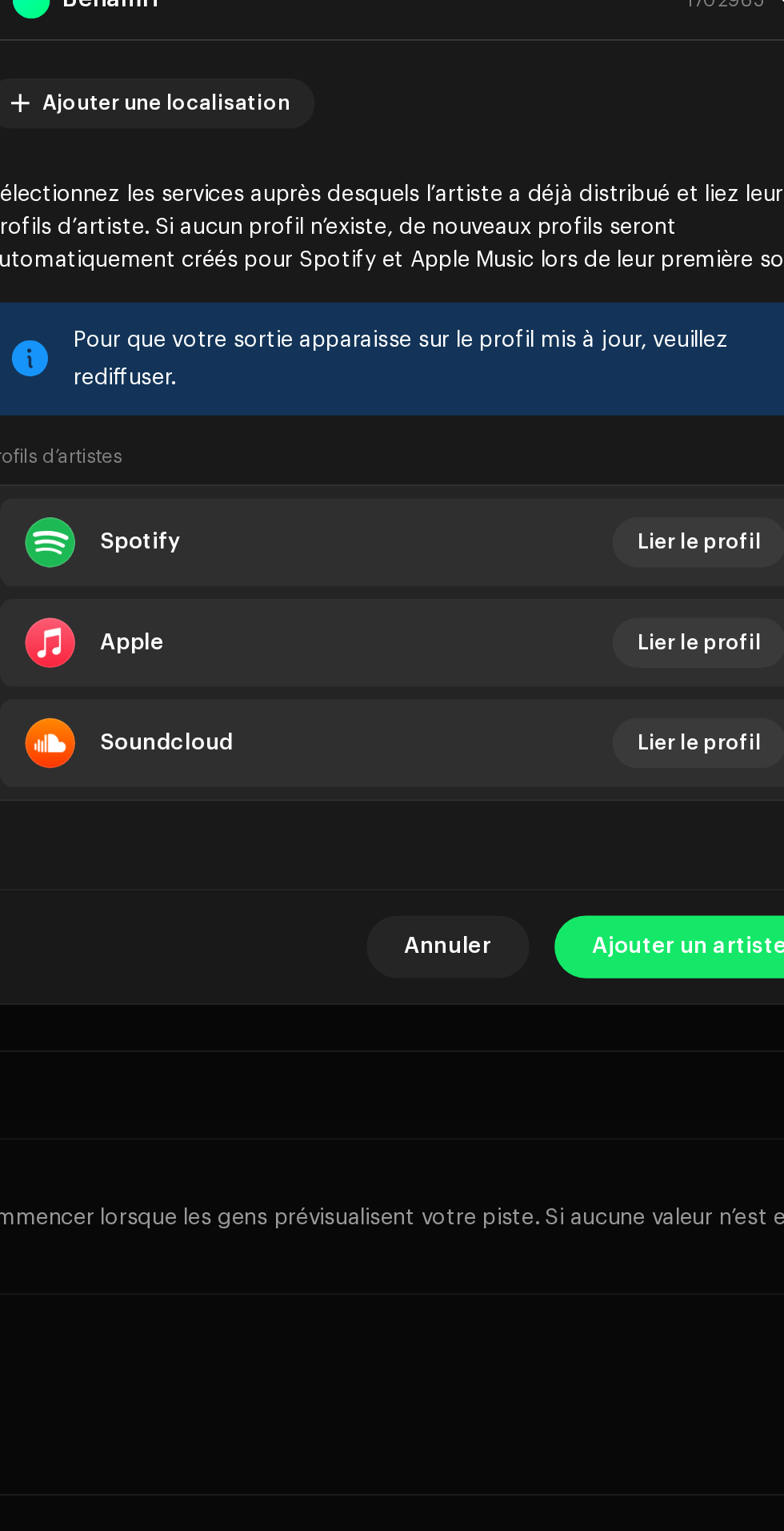
click at [536, 1065] on span "Ajouter un artiste" at bounding box center [537, 1051] width 100 height 32
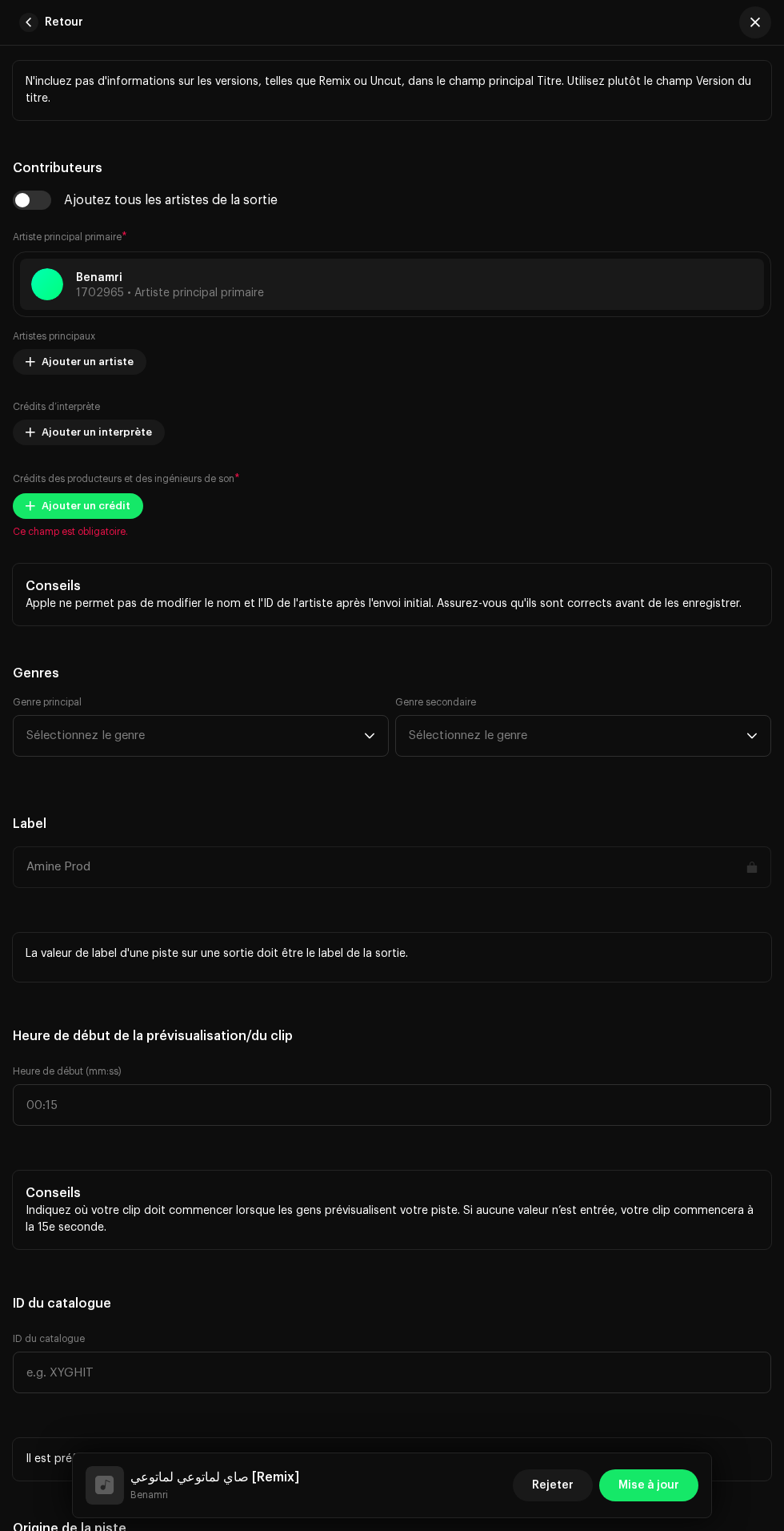
click at [94, 378] on span "Ajouter un artiste" at bounding box center [87, 362] width 92 height 32
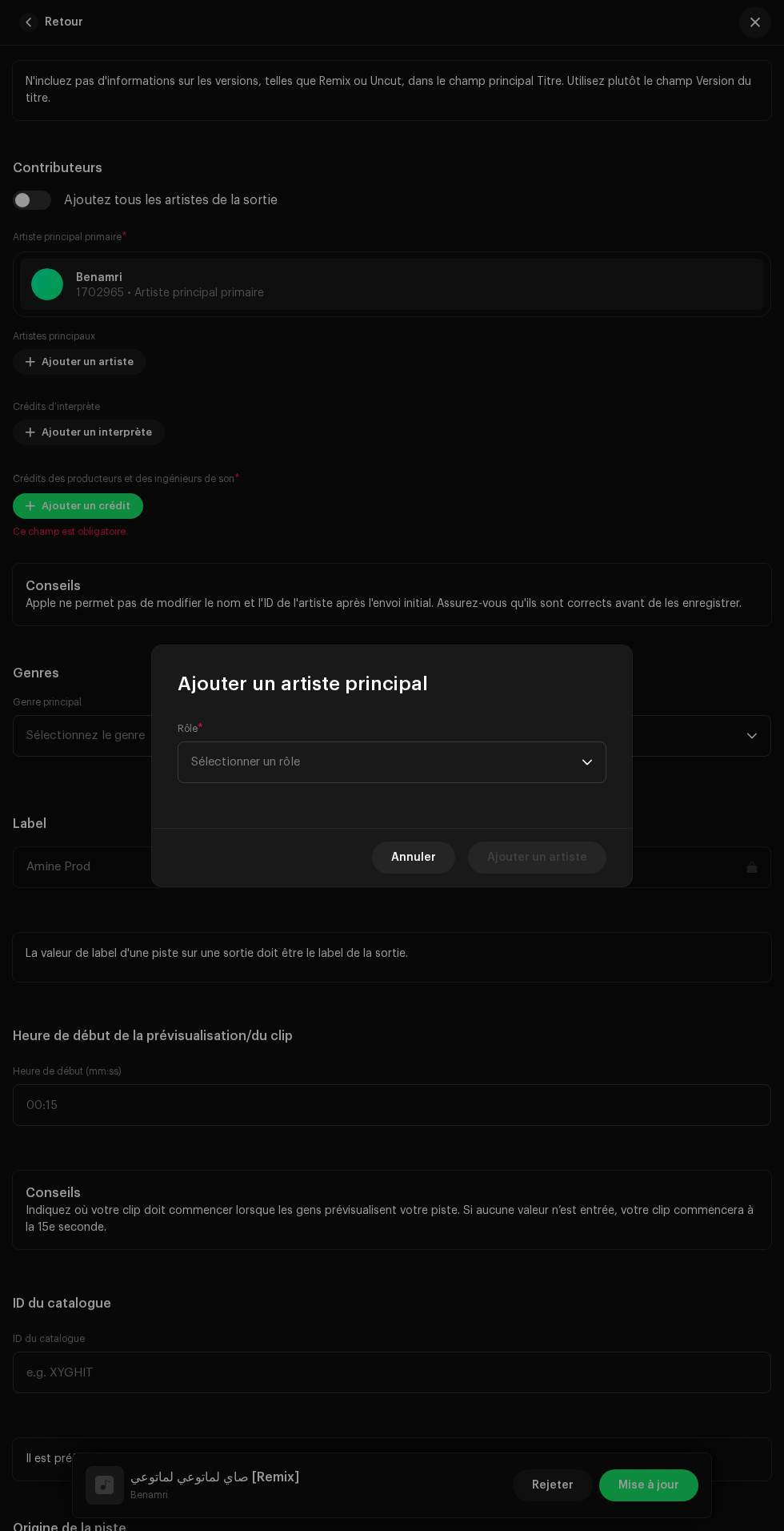
click at [415, 744] on span "Sélectionner un rôle" at bounding box center [386, 762] width 391 height 40
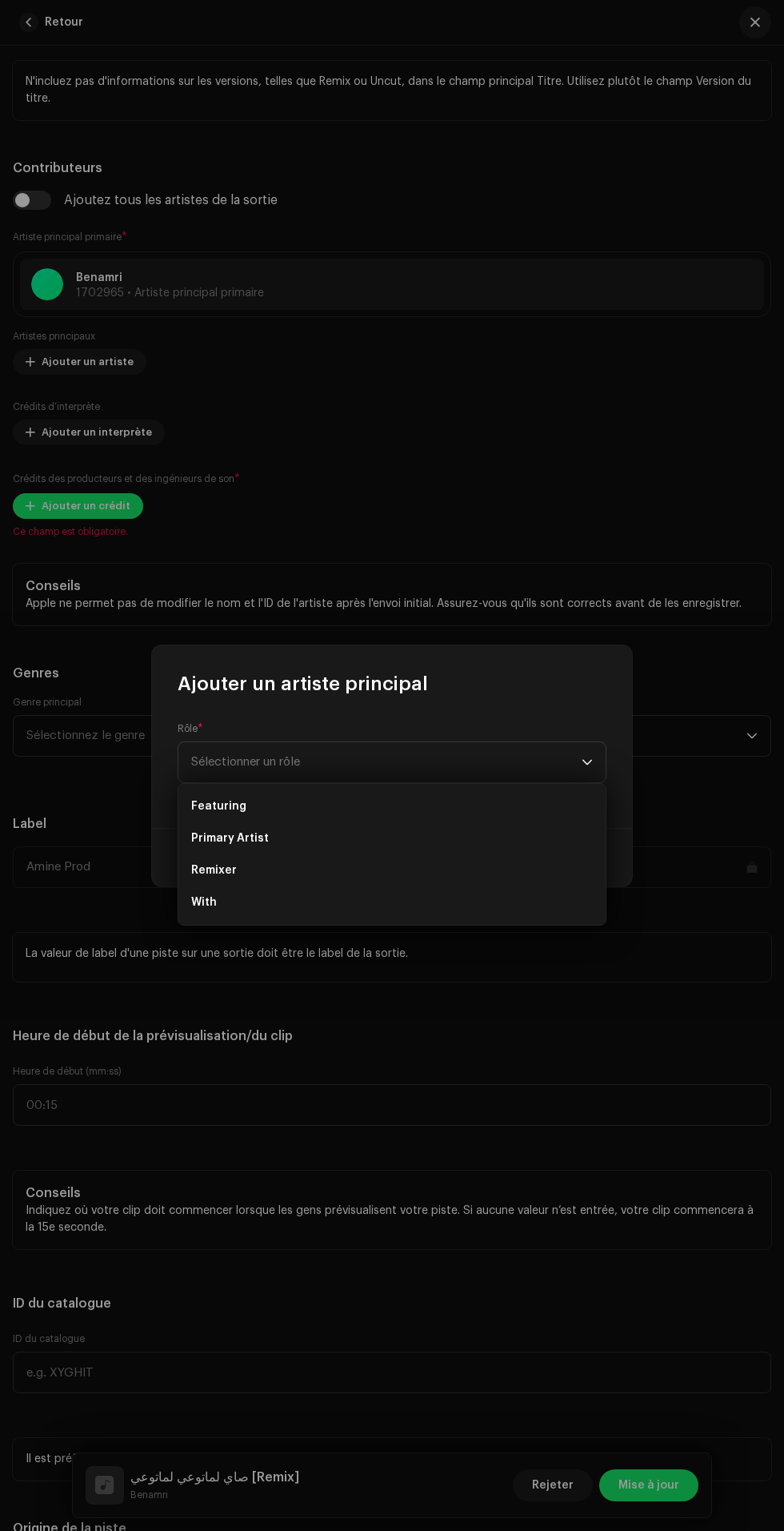
click at [437, 834] on li "Primary Artist" at bounding box center [392, 838] width 415 height 32
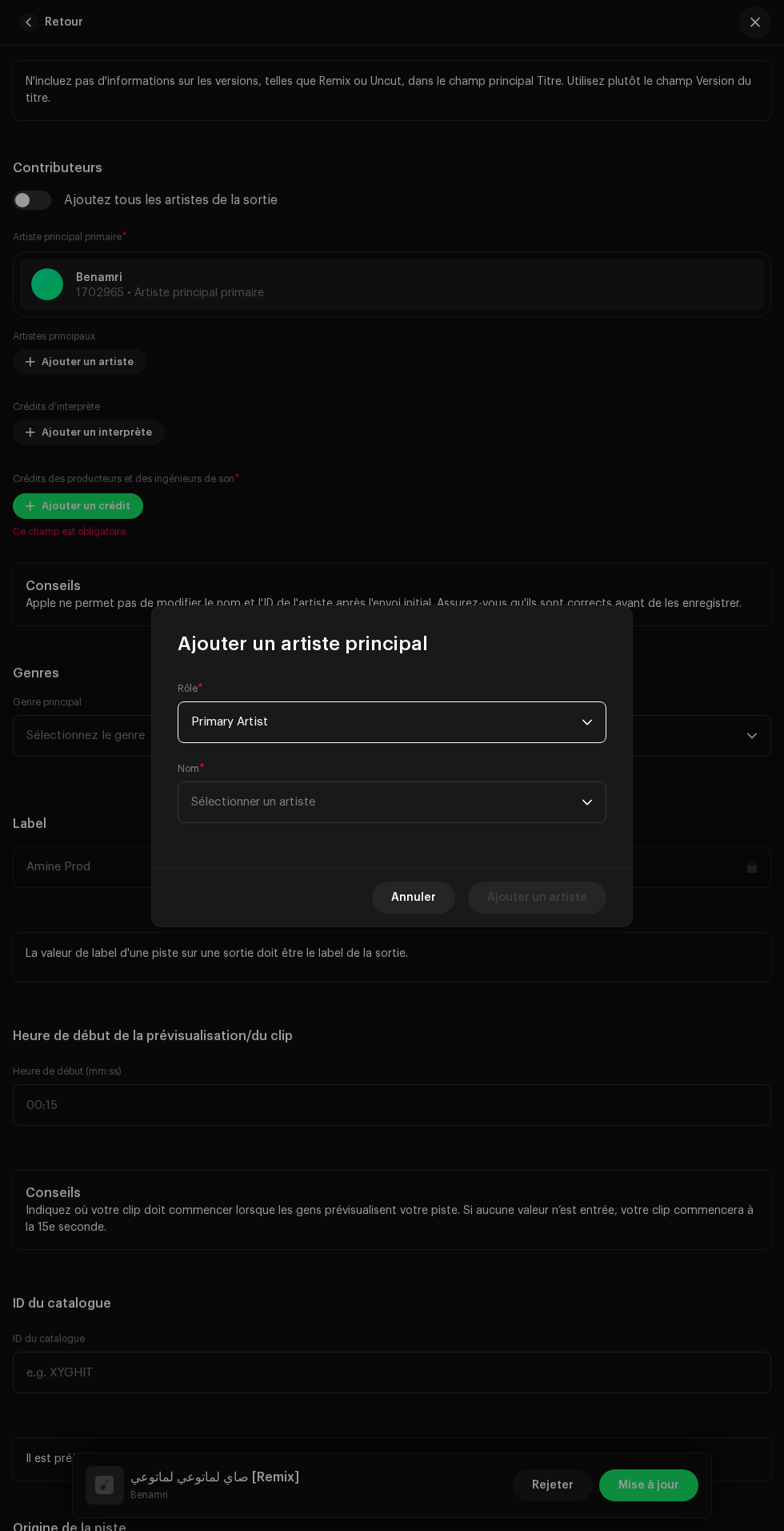
click at [492, 804] on span "Sélectionner un artiste" at bounding box center [386, 802] width 391 height 40
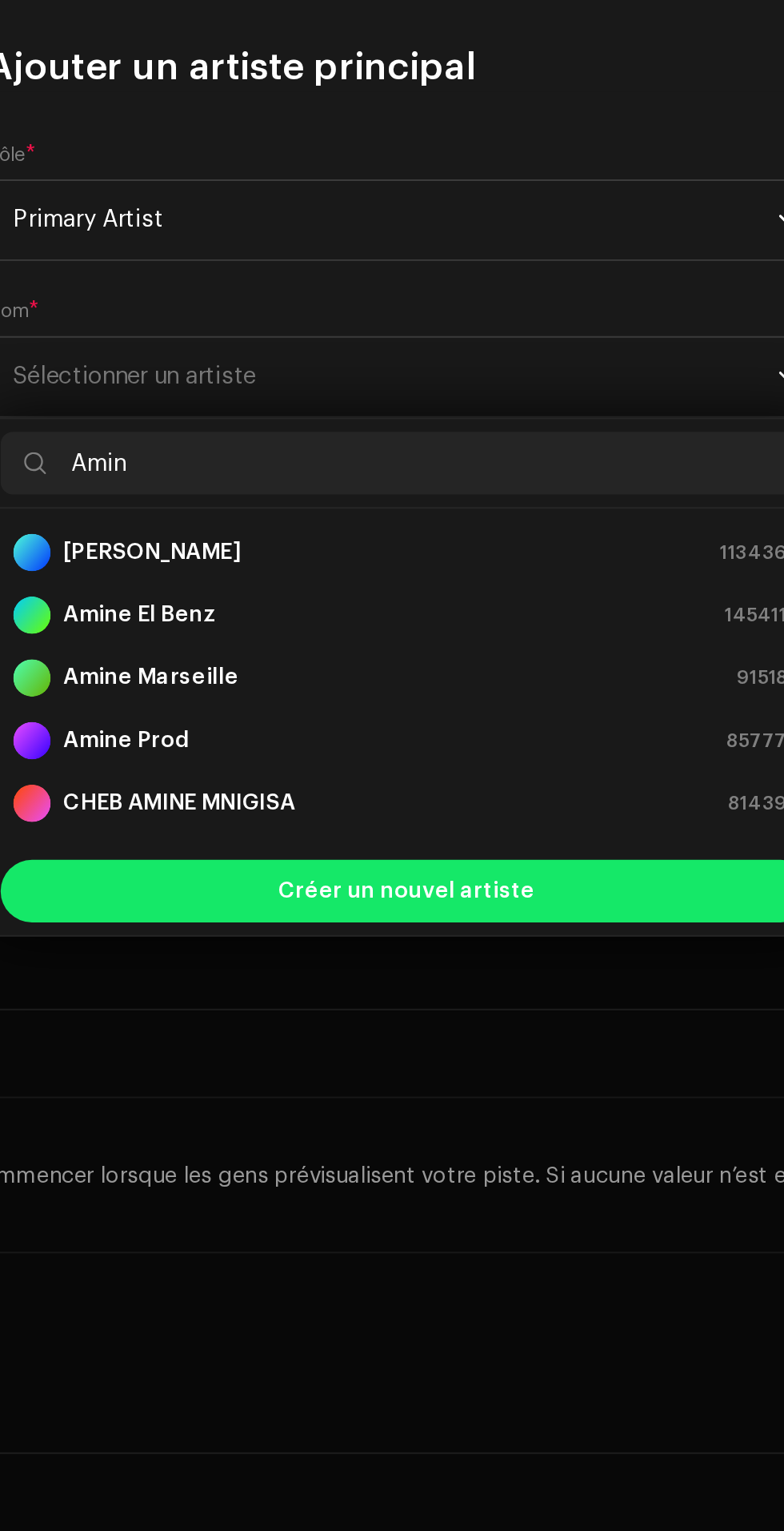
type input "Amin"
click at [405, 982] on div "Amine Prod 857779" at bounding box center [392, 988] width 402 height 19
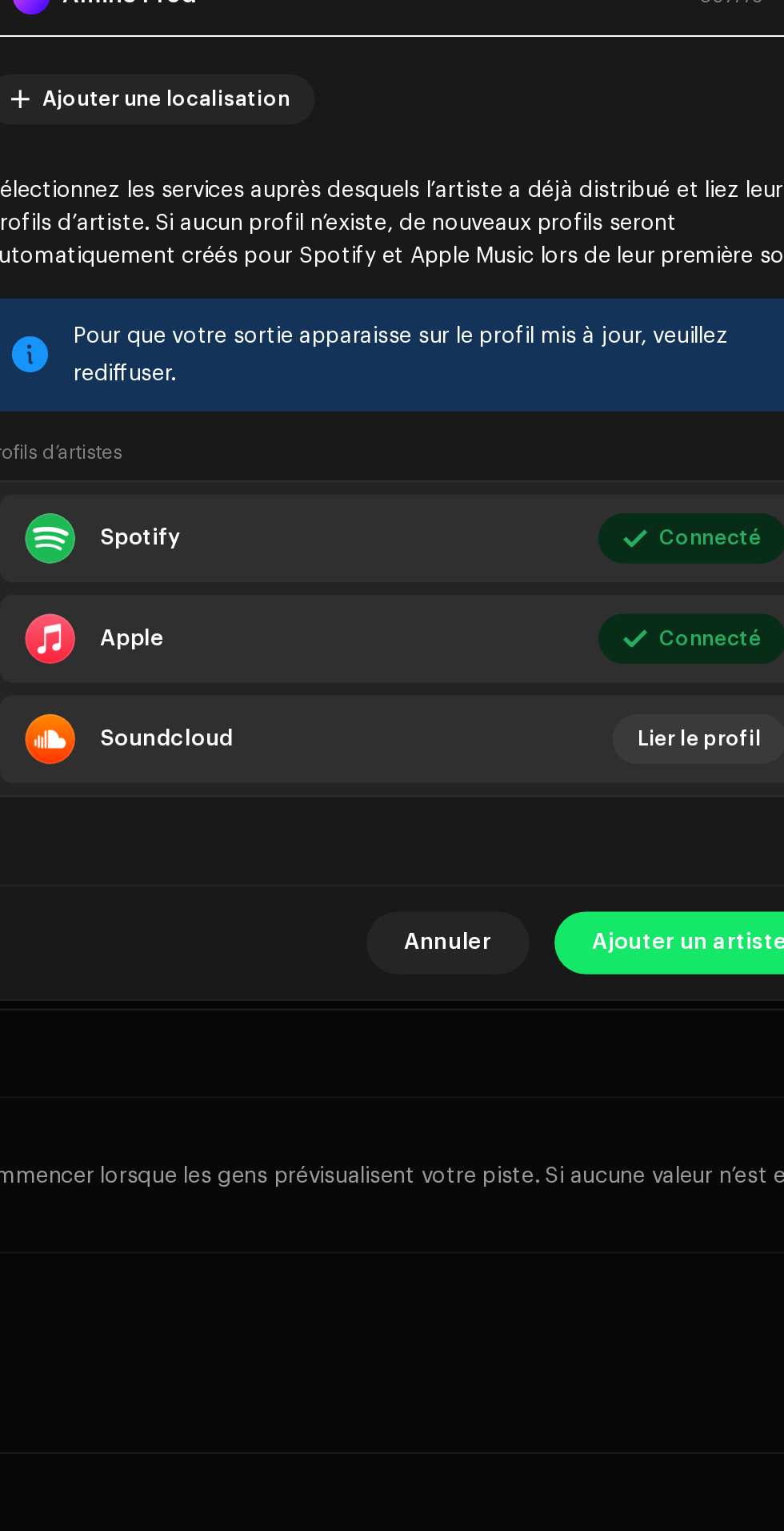
click at [529, 1107] on span "Ajouter un artiste" at bounding box center [537, 1091] width 100 height 32
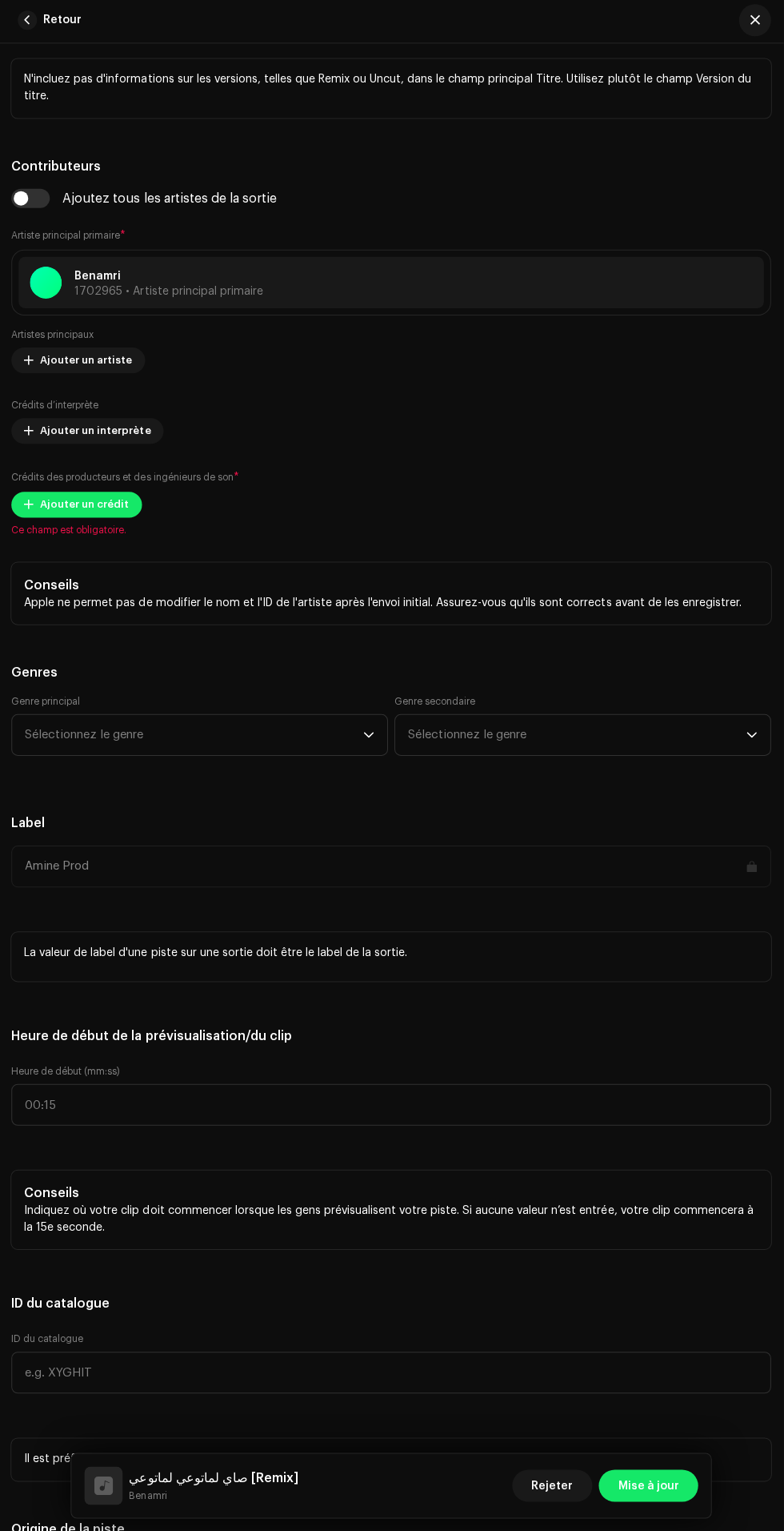
scroll to position [0, 0]
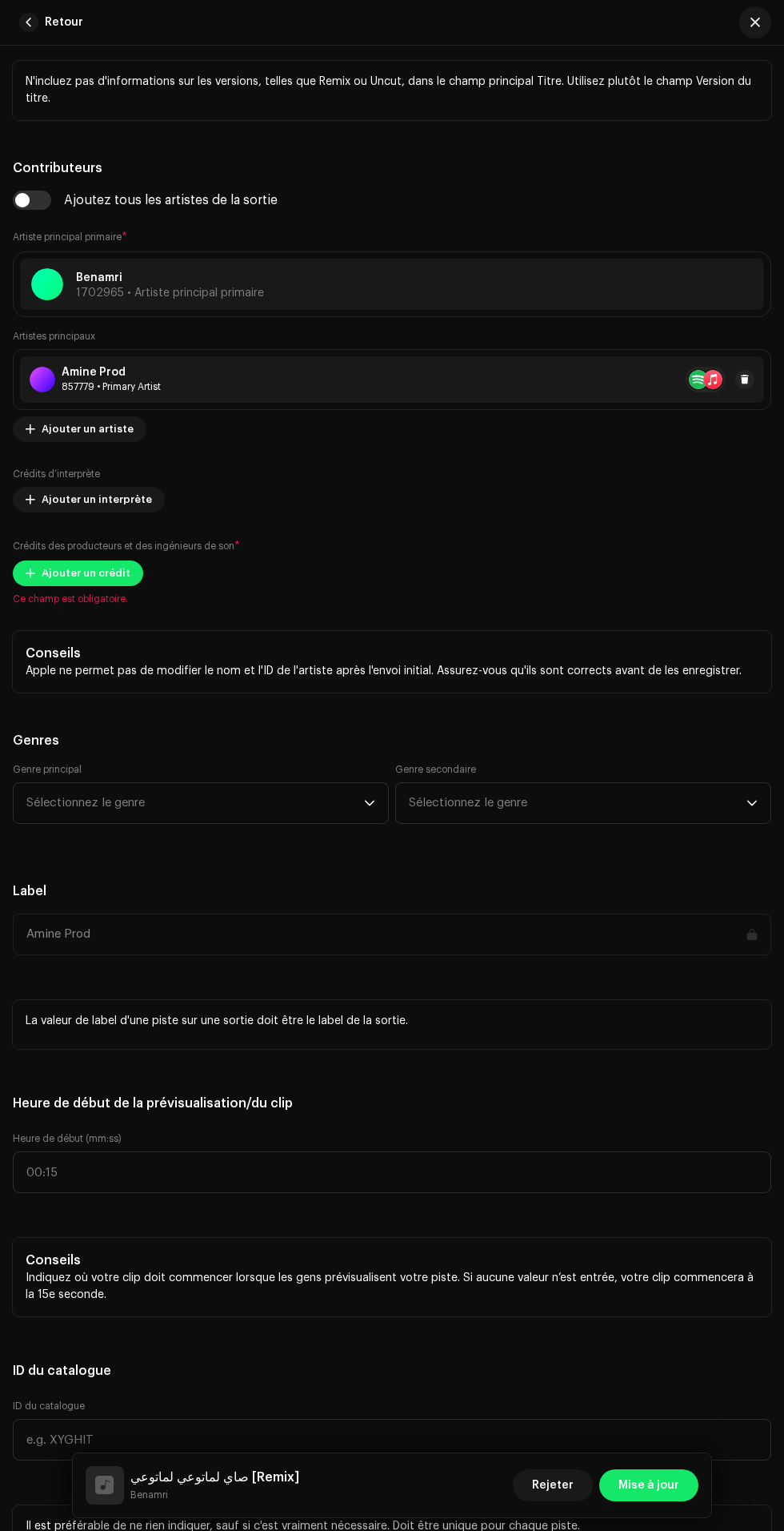
click at [115, 589] on span "Ajouter un crédit" at bounding box center [85, 573] width 89 height 32
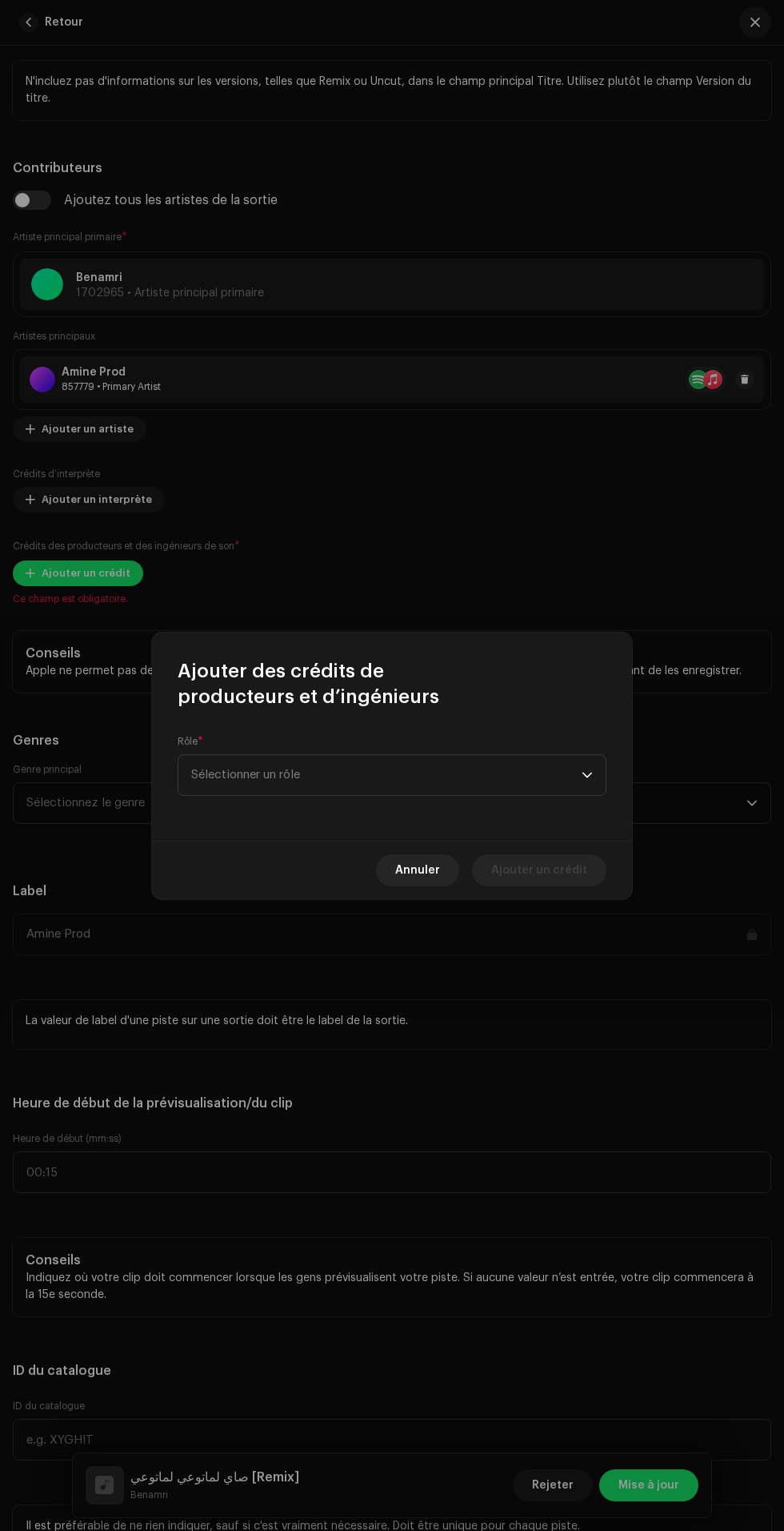
click at [484, 772] on span "Sélectionner un rôle" at bounding box center [386, 775] width 391 height 40
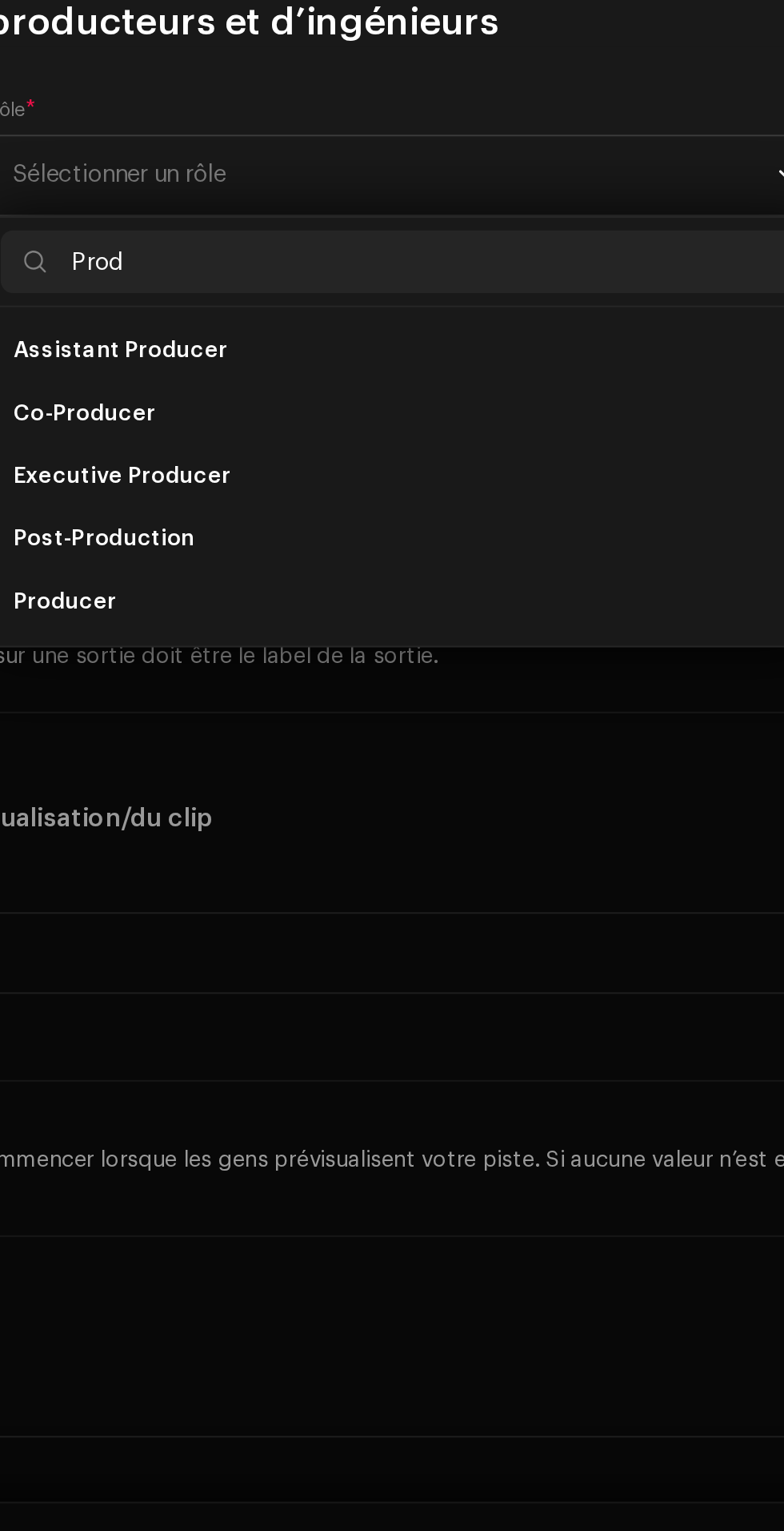
type input "Prod"
click at [437, 1002] on li "Producer" at bounding box center [392, 992] width 415 height 32
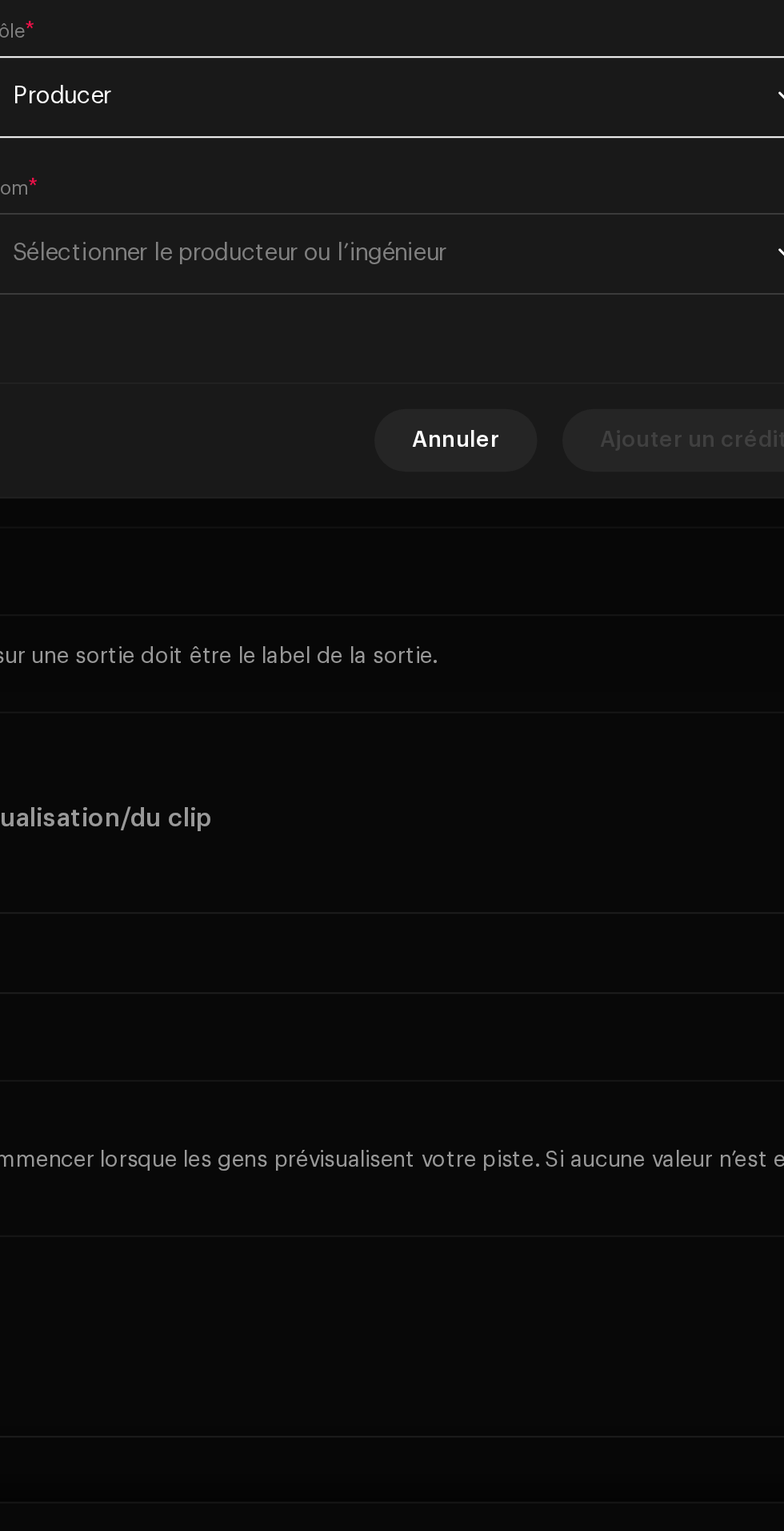
click at [492, 824] on span "Sélectionner le producteur ou l’ingénieur" at bounding box center [386, 815] width 391 height 40
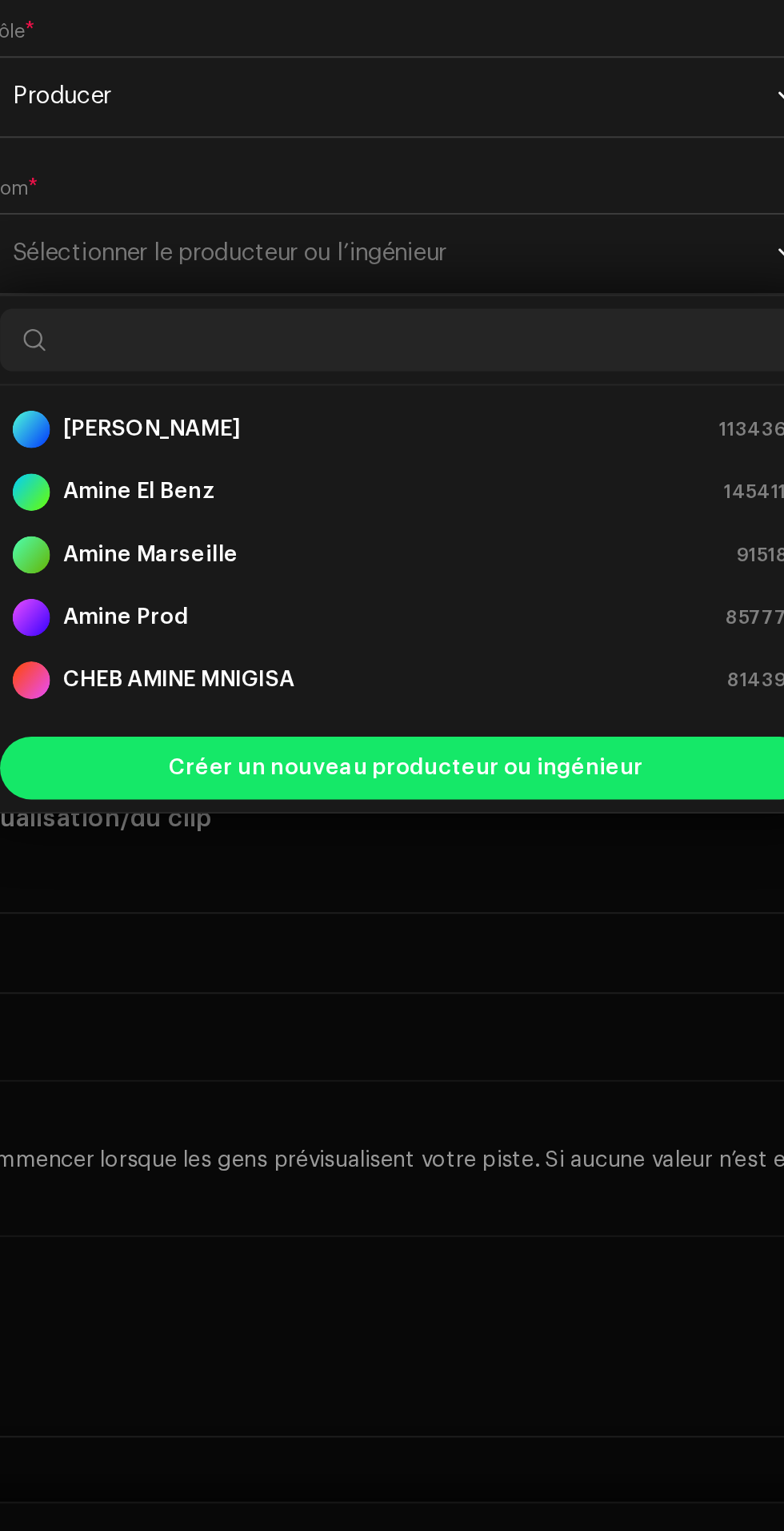
click at [444, 994] on div "Amine Prod 857779" at bounding box center [392, 1000] width 402 height 19
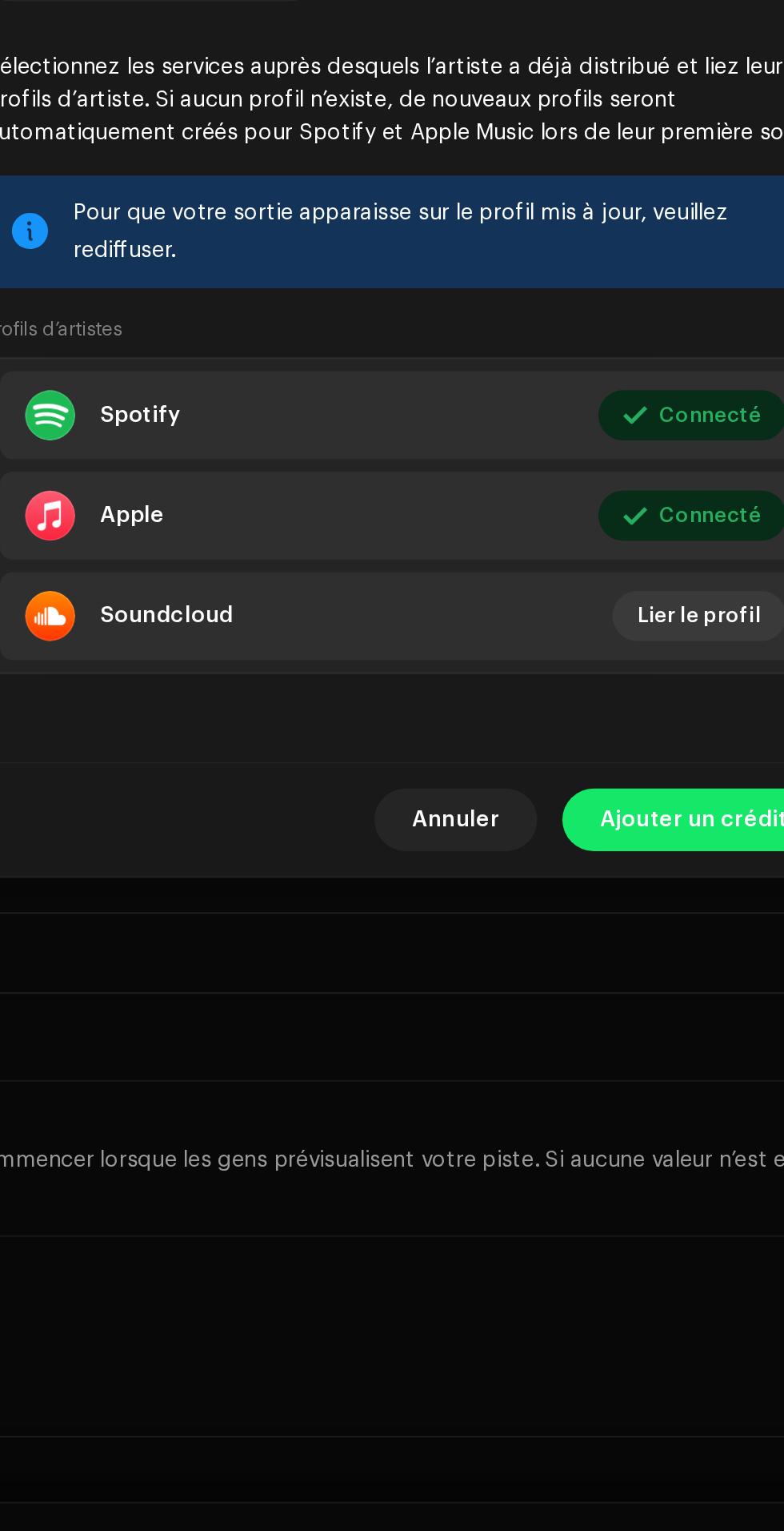
click at [530, 1120] on span "Ajouter un crédit" at bounding box center [539, 1104] width 96 height 32
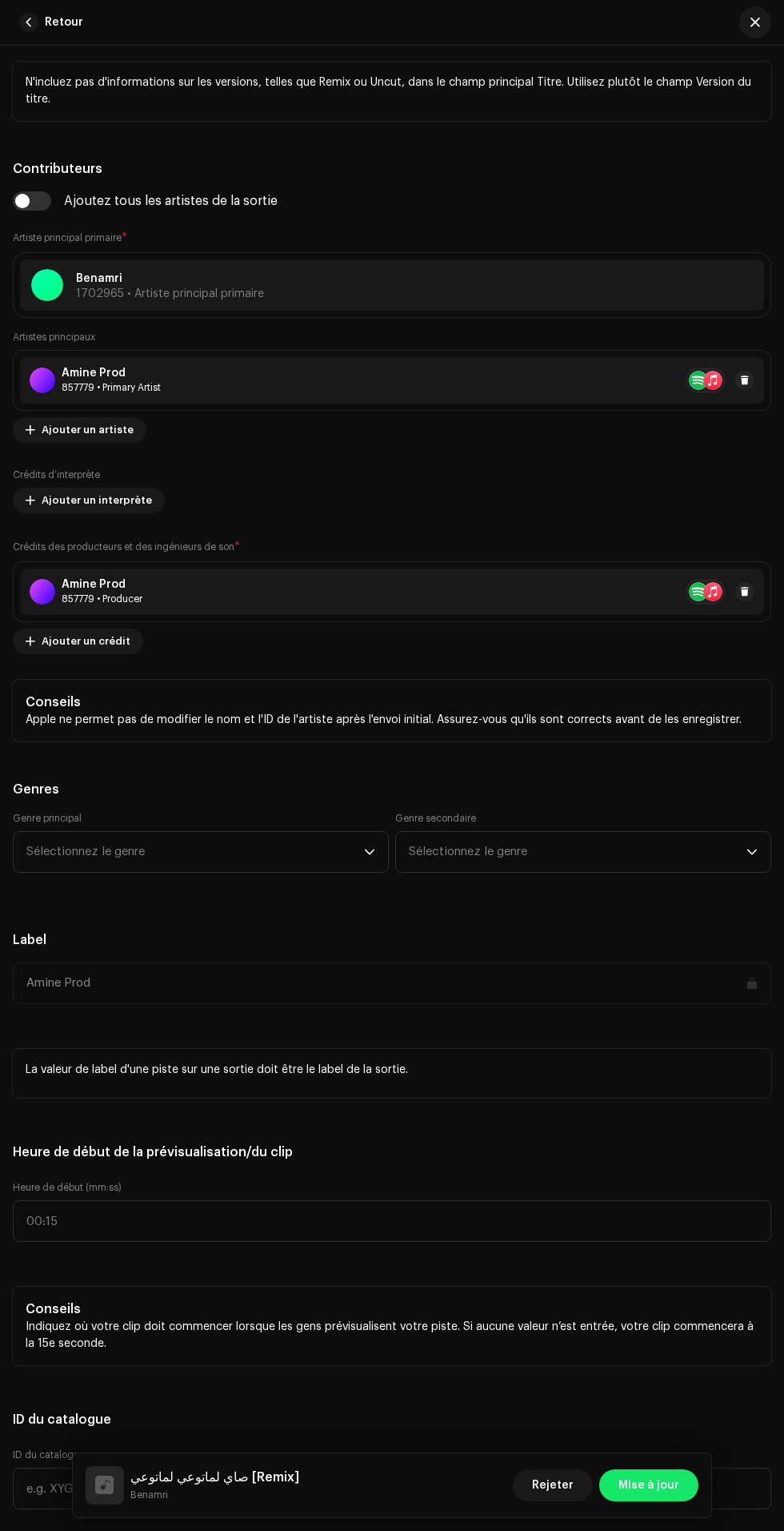
click at [104, 446] on span "Ajouter un artiste" at bounding box center [87, 430] width 92 height 32
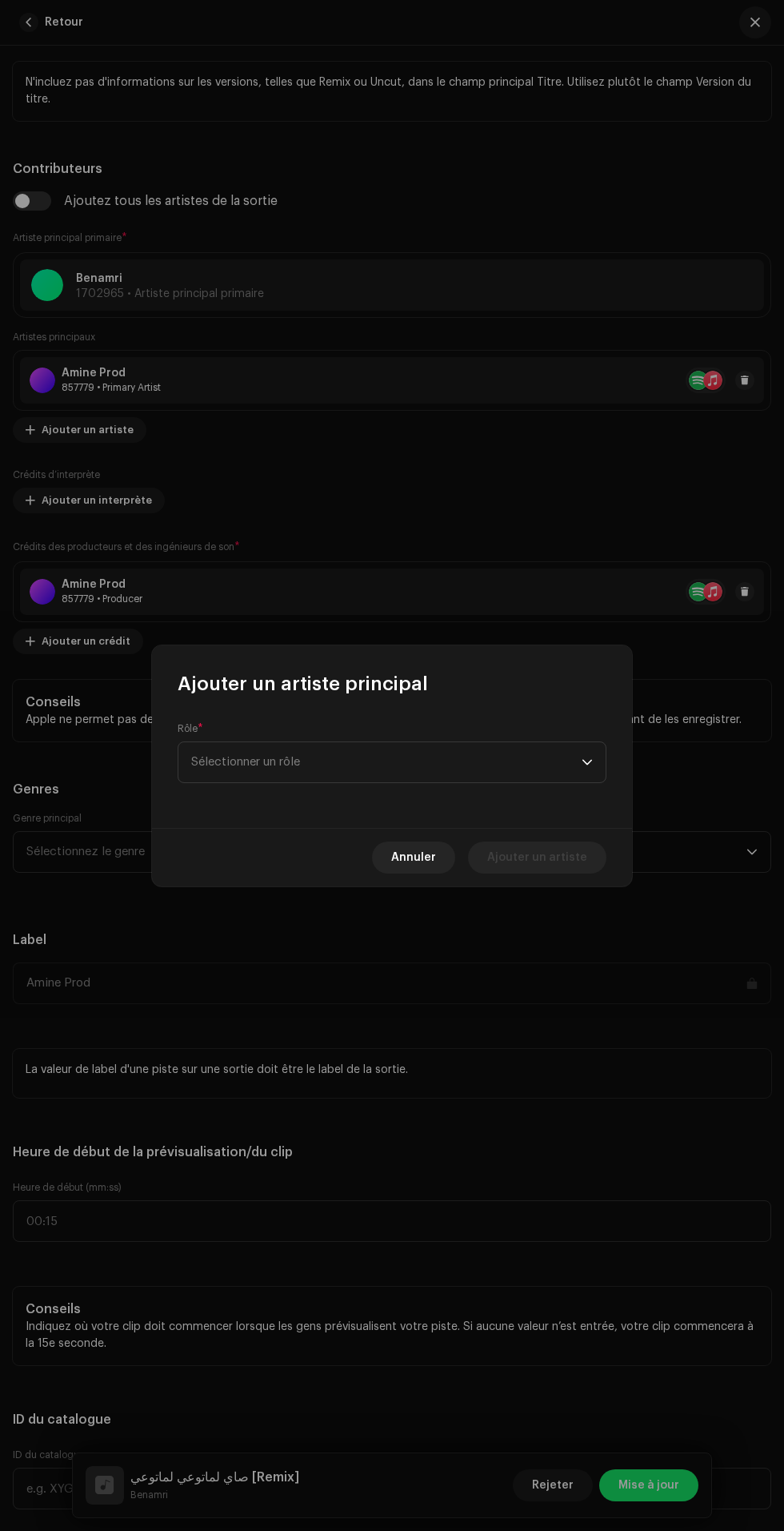
click at [428, 857] on span "Annuler" at bounding box center [414, 857] width 45 height 32
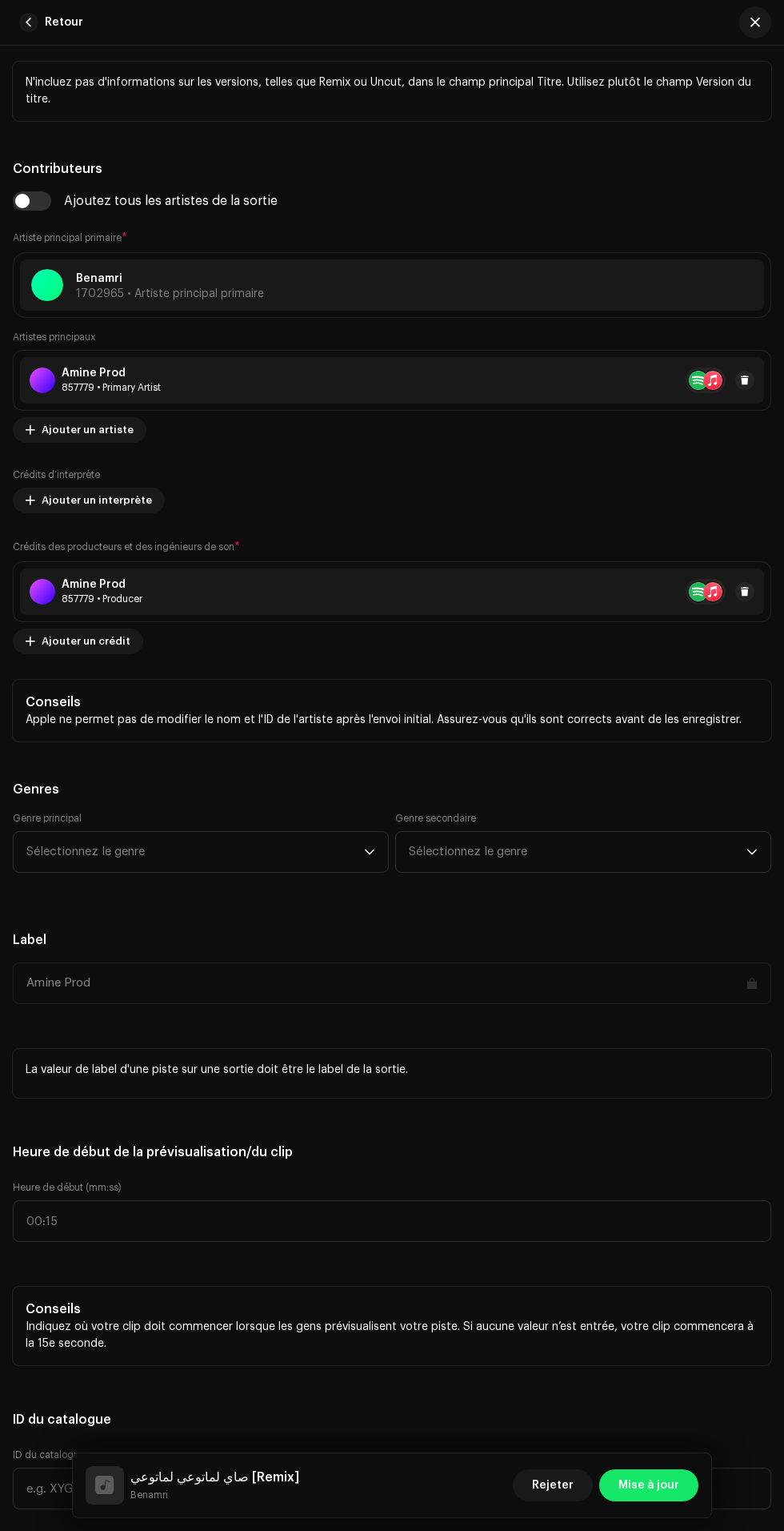
click at [115, 516] on span "Ajouter un interprète" at bounding box center [97, 500] width 110 height 32
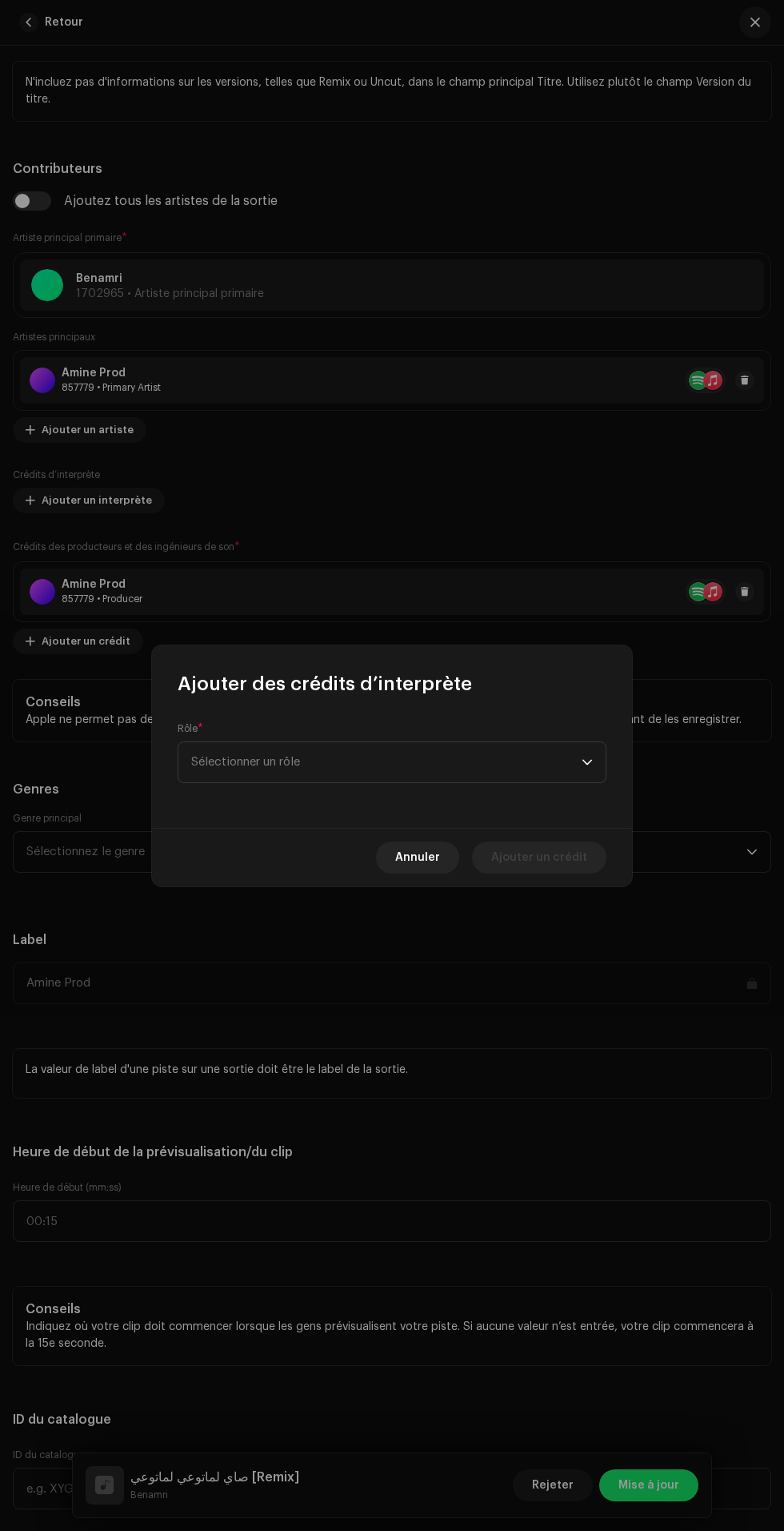
click at [494, 771] on span "Sélectionner un rôle" at bounding box center [386, 762] width 391 height 40
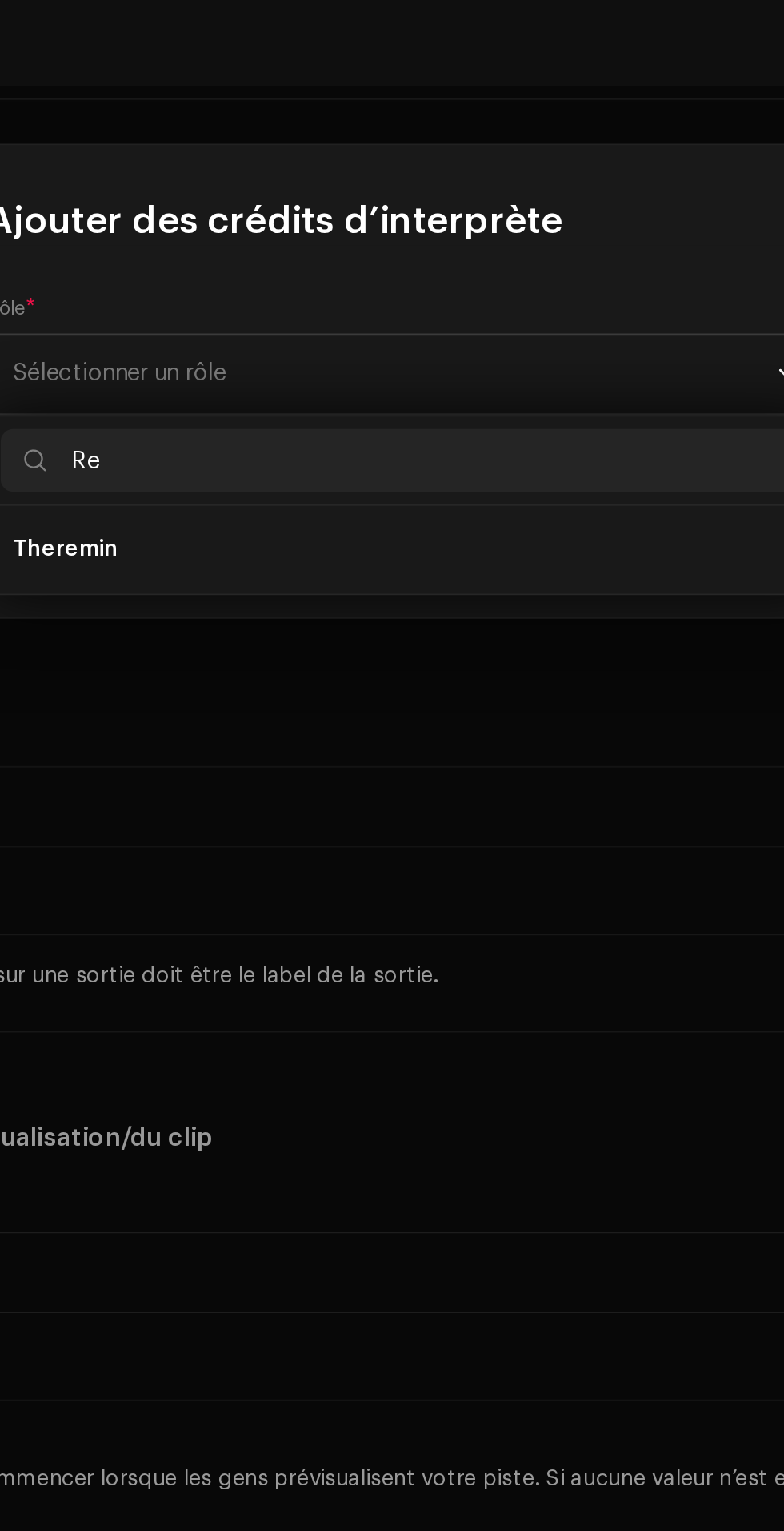
type input "R"
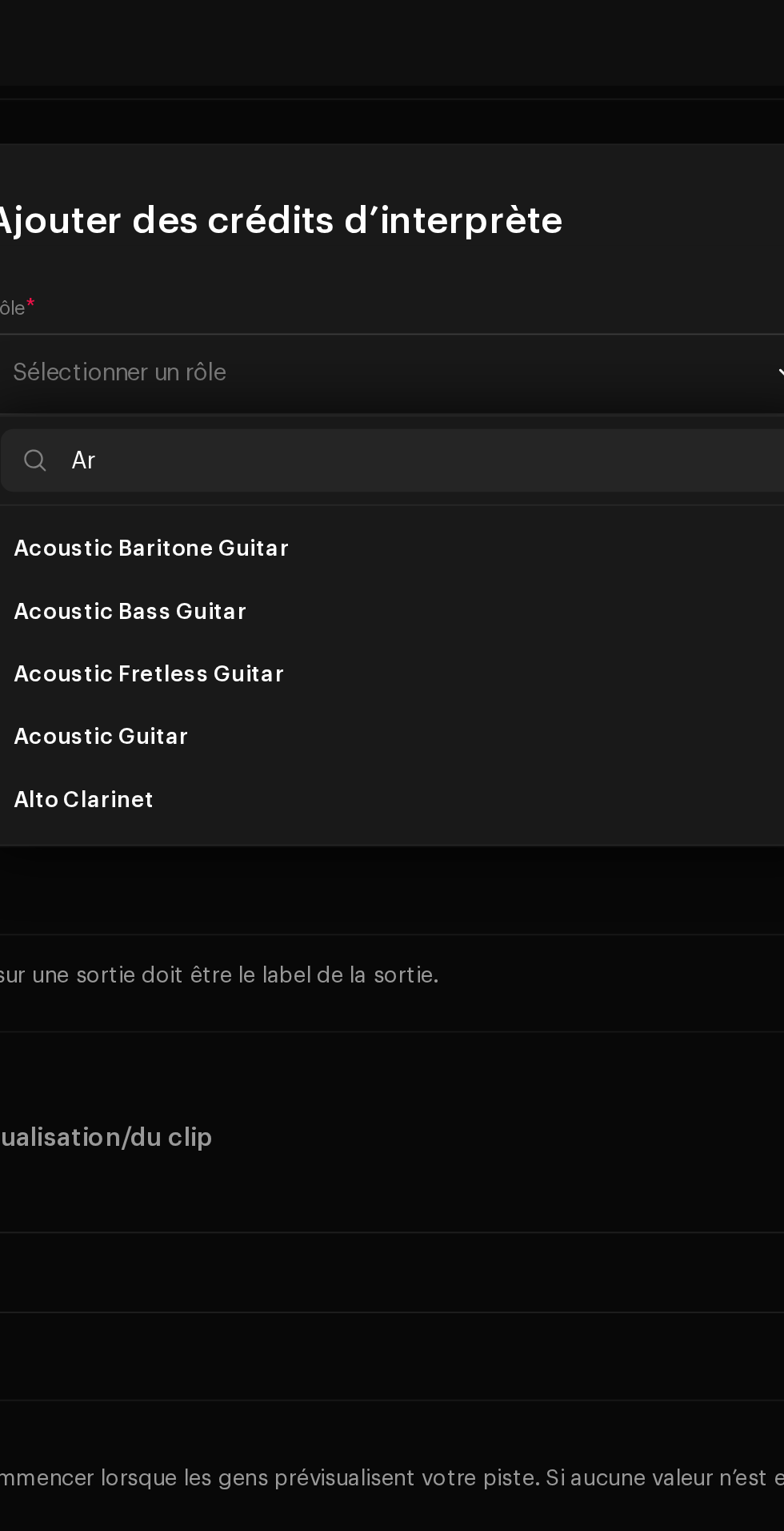
type input "A"
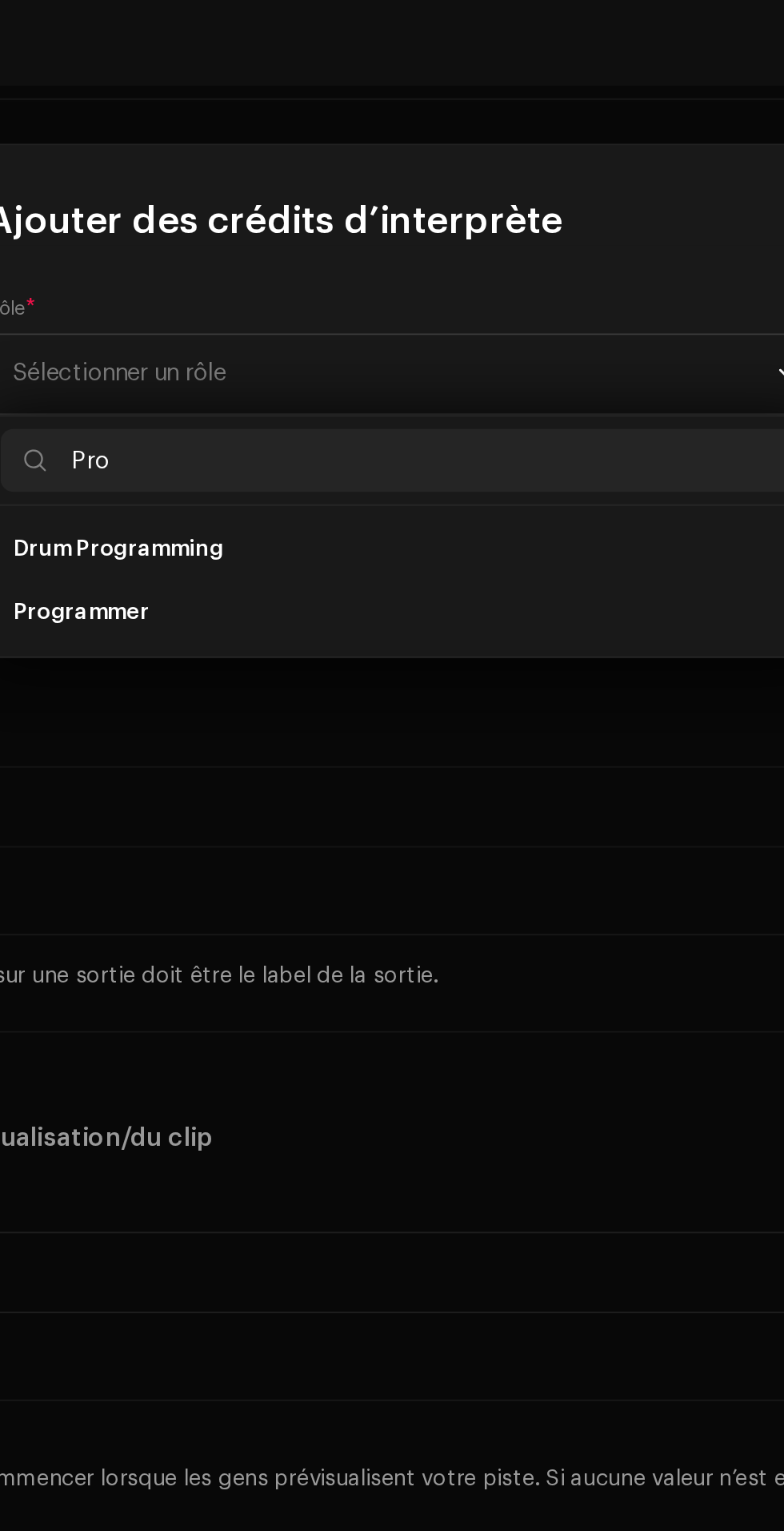
type input "Pro"
click at [424, 885] on li "Programmer" at bounding box center [392, 884] width 415 height 32
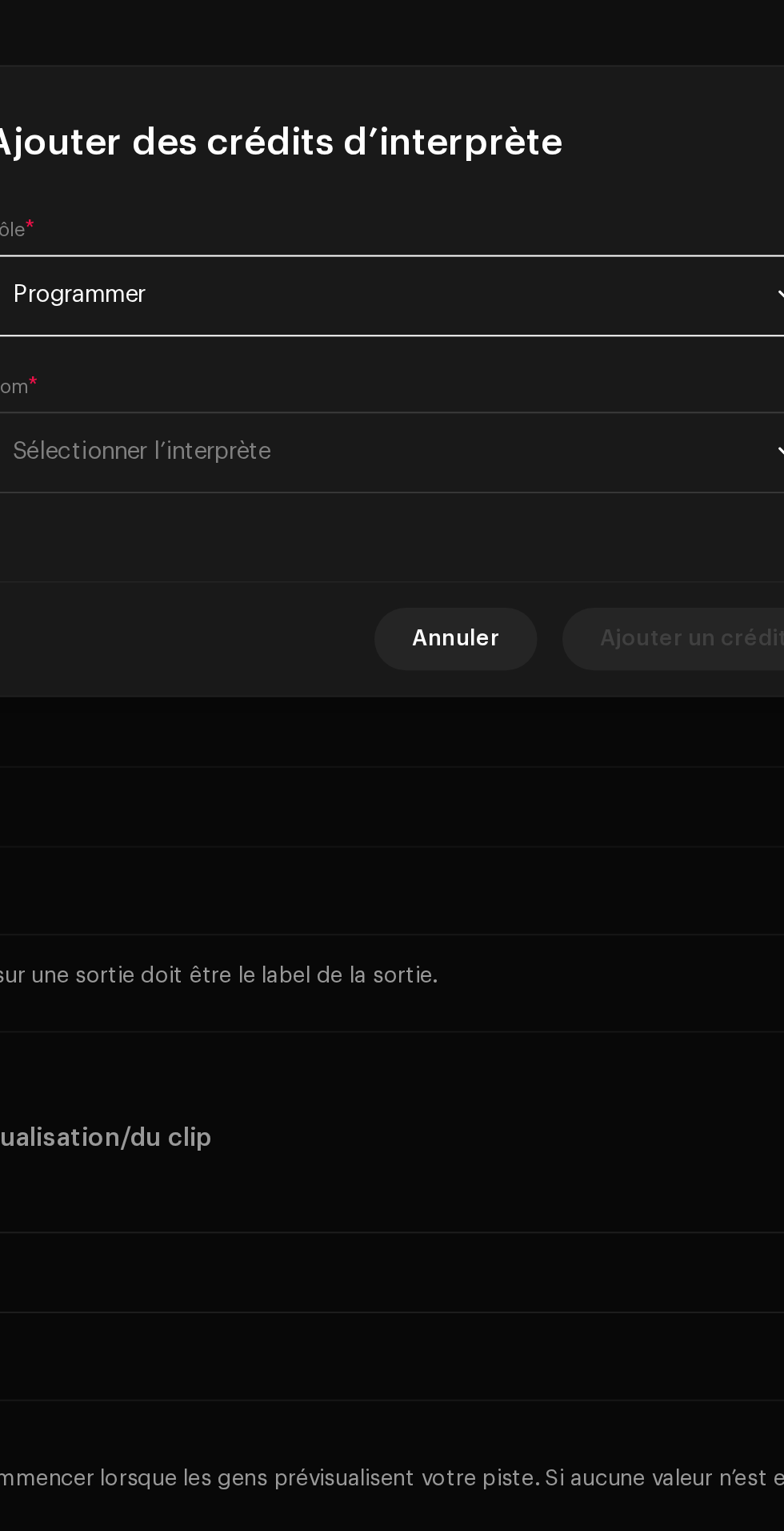
click at [469, 803] on span "Sélectionner l’interprète" at bounding box center [386, 802] width 391 height 40
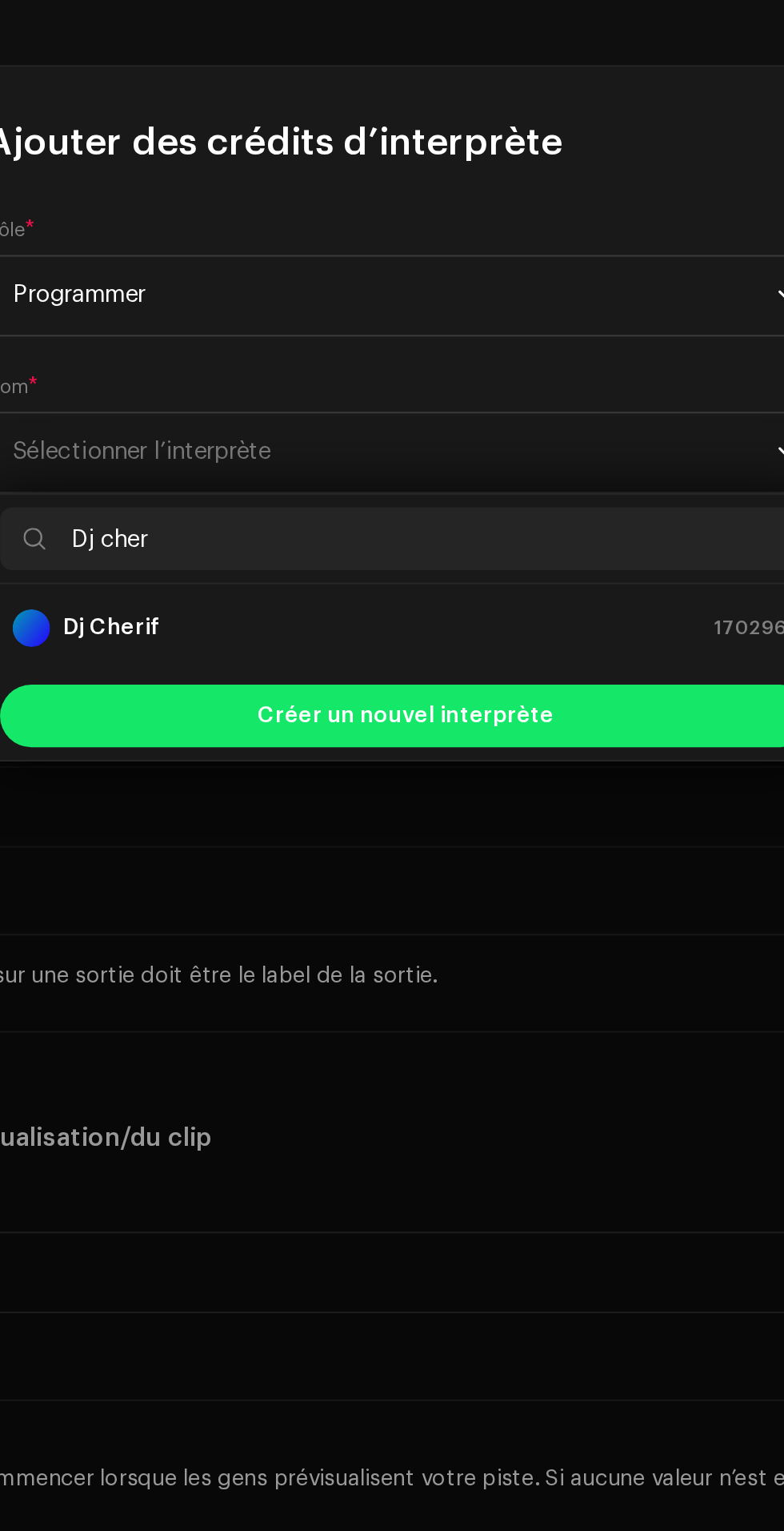
type input "Dj cher"
click at [480, 867] on div "Dj cher" at bounding box center [392, 847] width 427 height 46
click at [481, 892] on div "[PERSON_NAME] 1702966" at bounding box center [392, 892] width 402 height 19
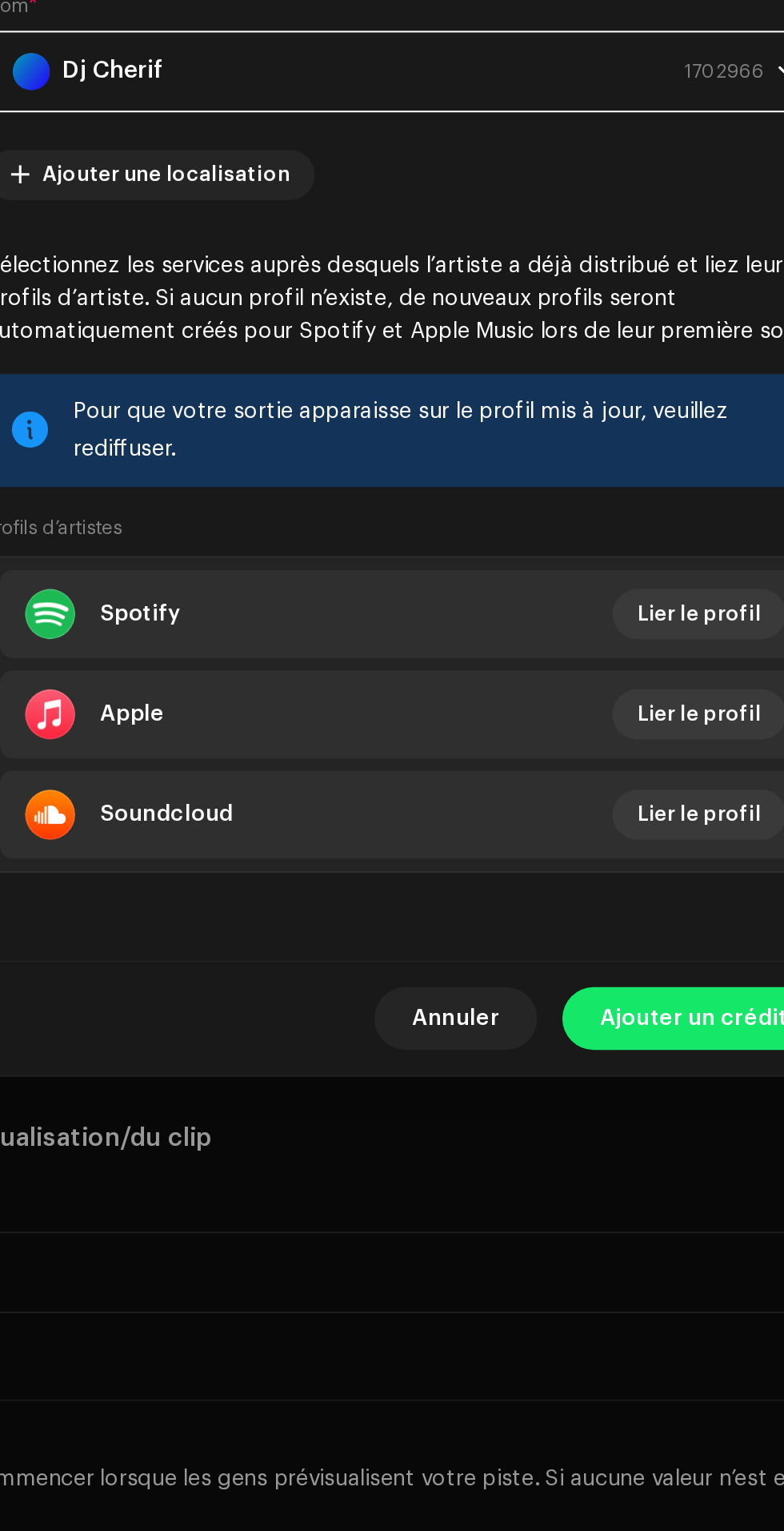
click at [529, 1107] on span "Ajouter un crédit" at bounding box center [539, 1091] width 96 height 32
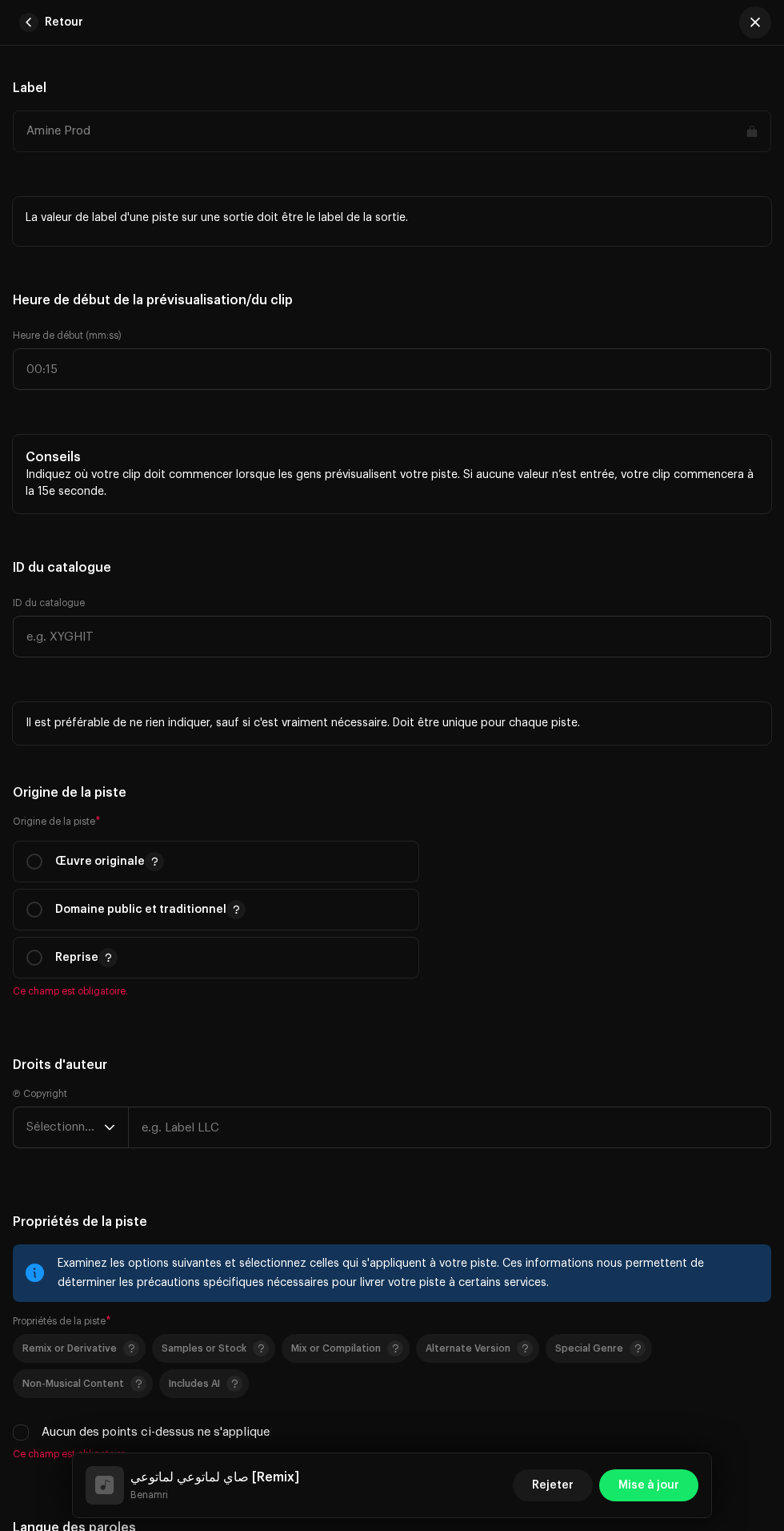
scroll to position [2007, 0]
click at [302, 20] on span "Sélectionnez le genre" at bounding box center [195, 0] width 337 height 40
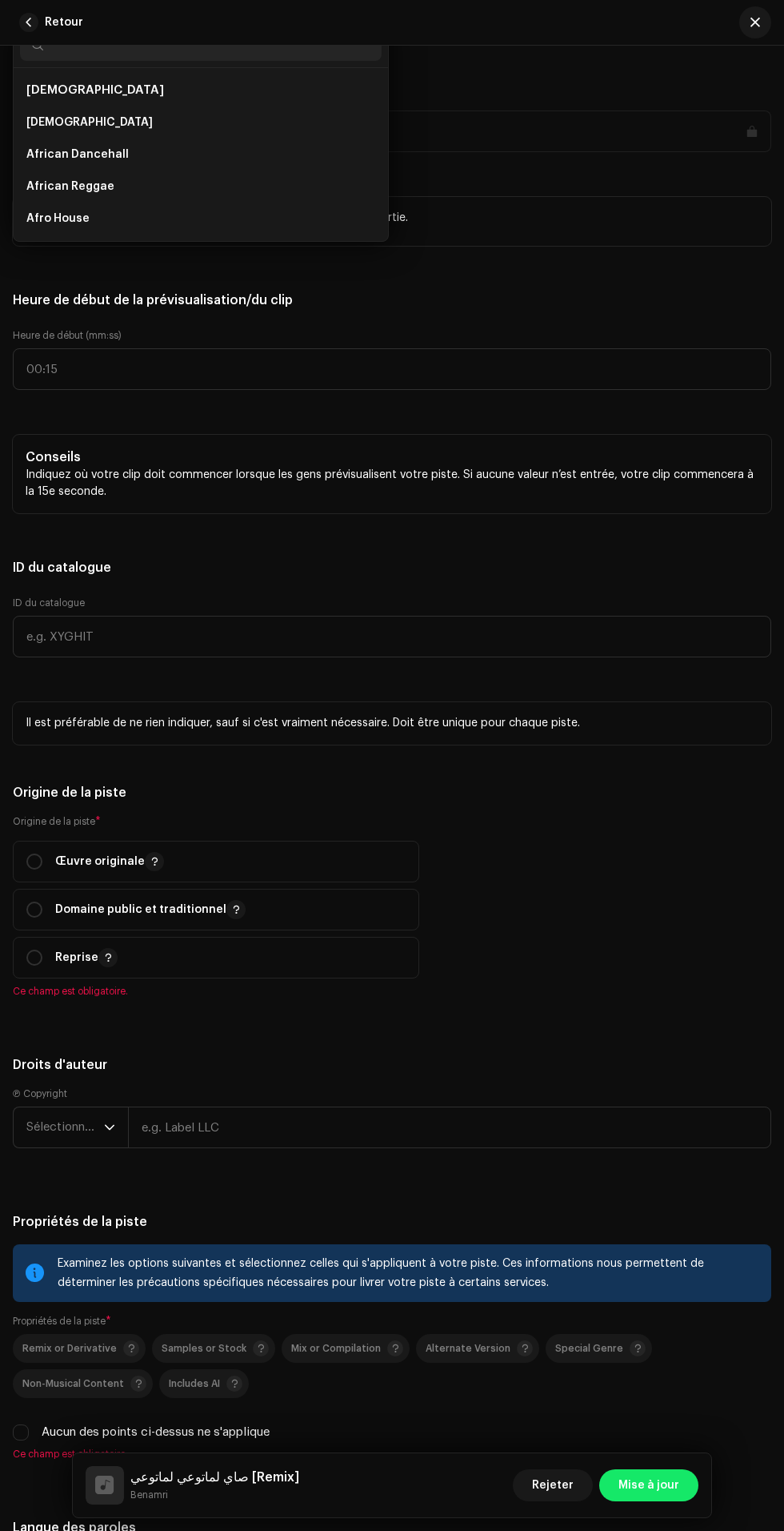
type input "A"
type input "Mag"
click at [210, 204] on li "Maghreb Rai" at bounding box center [200, 187] width 361 height 32
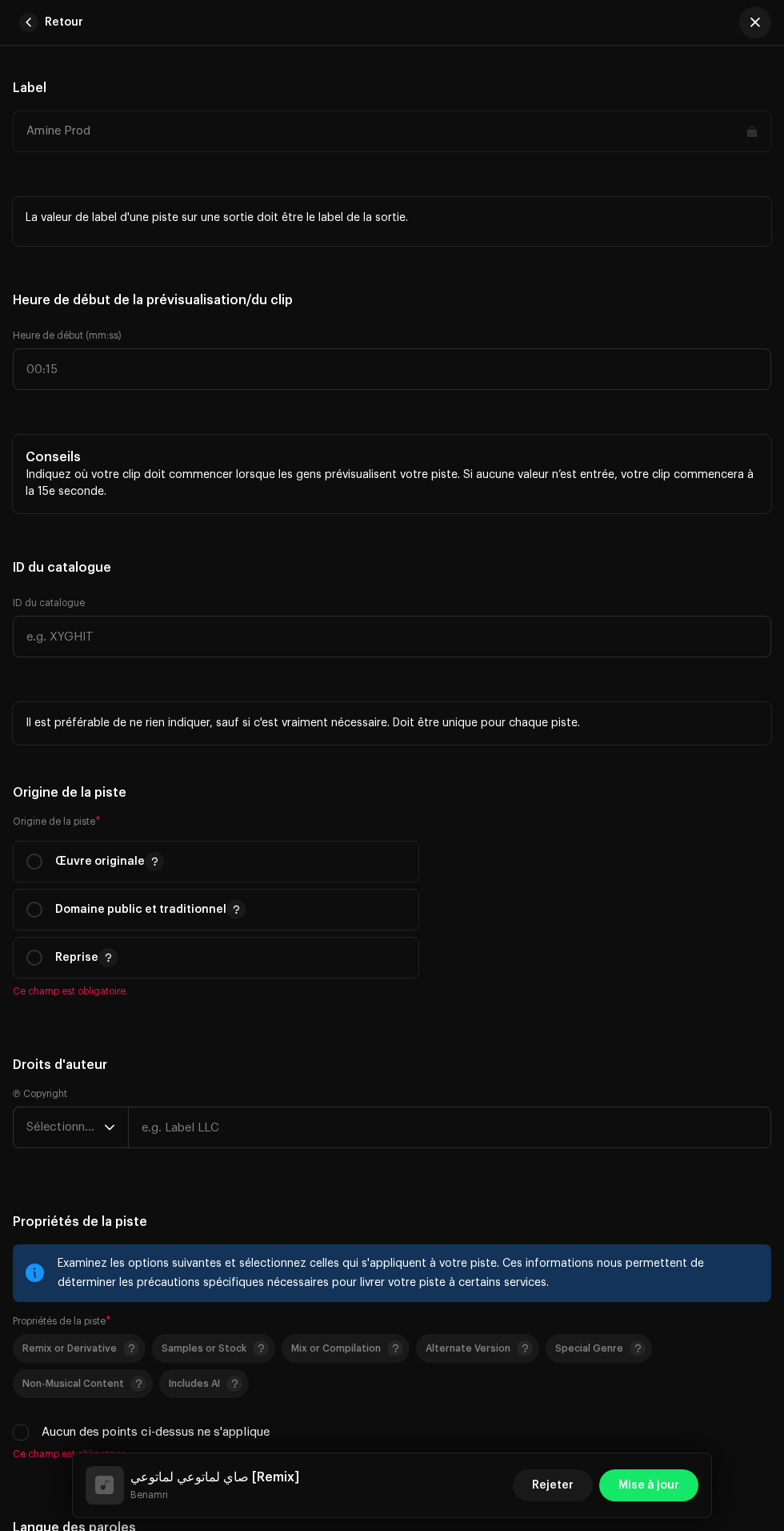
click at [580, 20] on span "Sélectionnez le genre" at bounding box center [577, 0] width 337 height 40
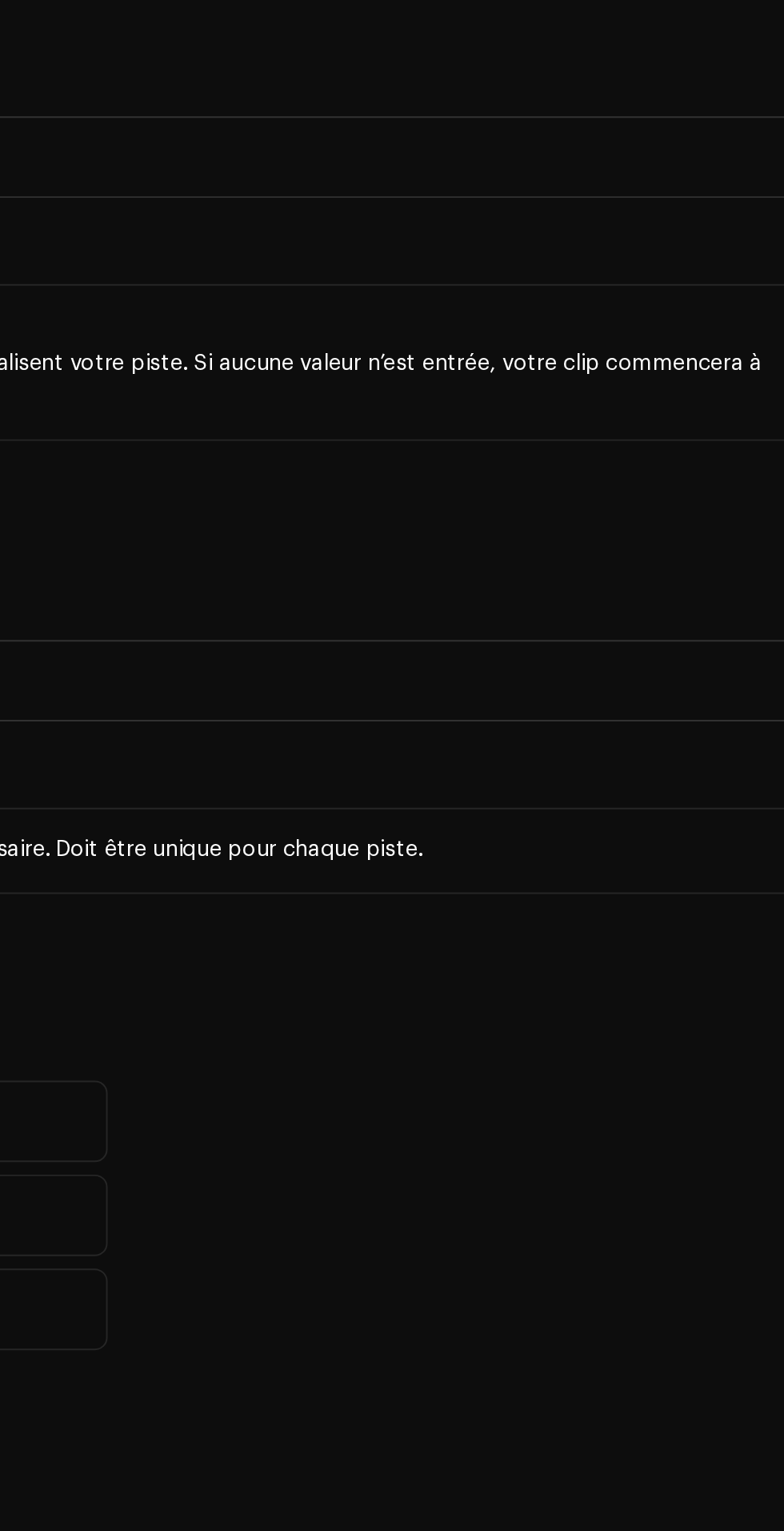
type input "Arab"
click at [596, 204] on li "Arabic" at bounding box center [583, 187] width 361 height 32
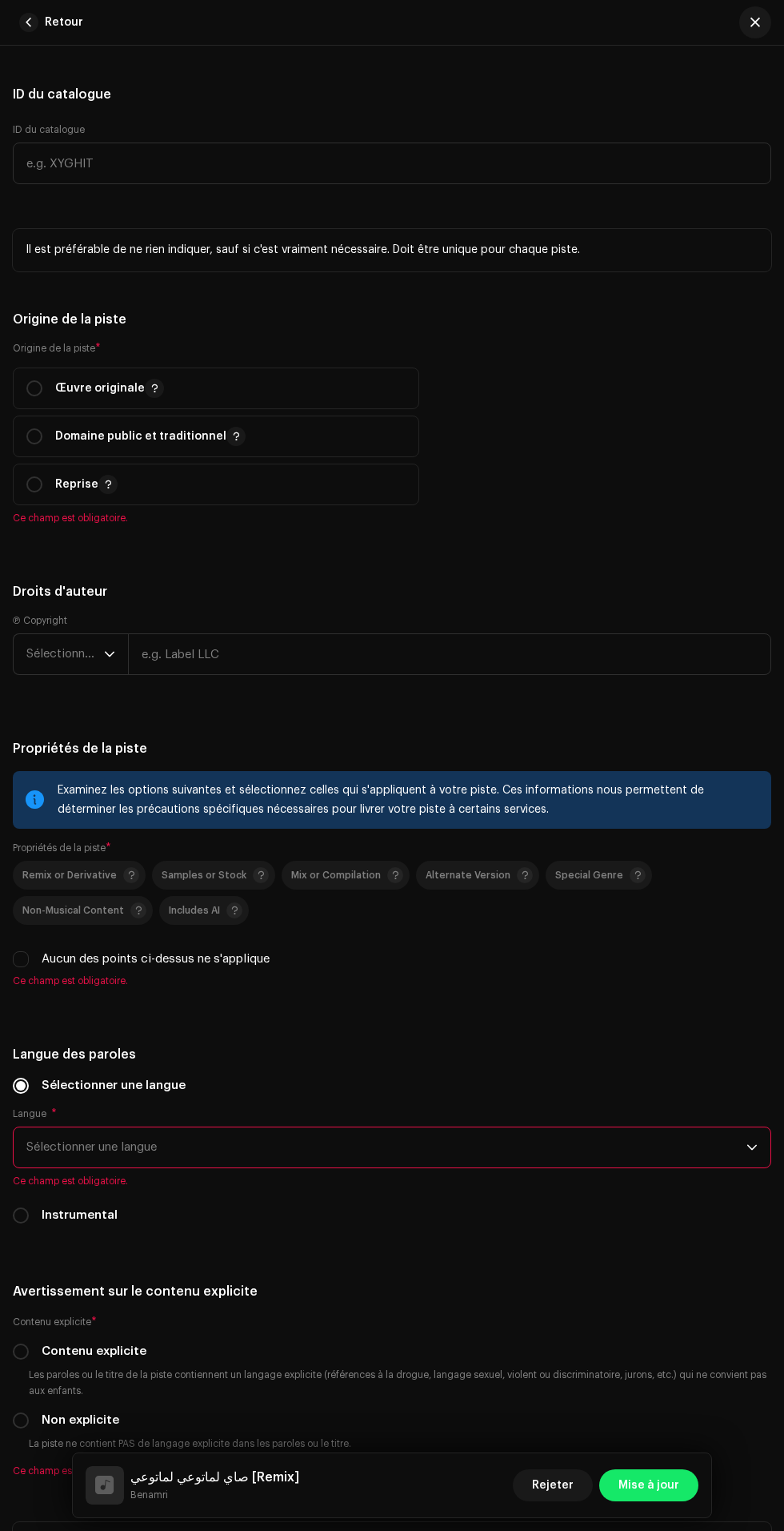
scroll to position [2486, 0]
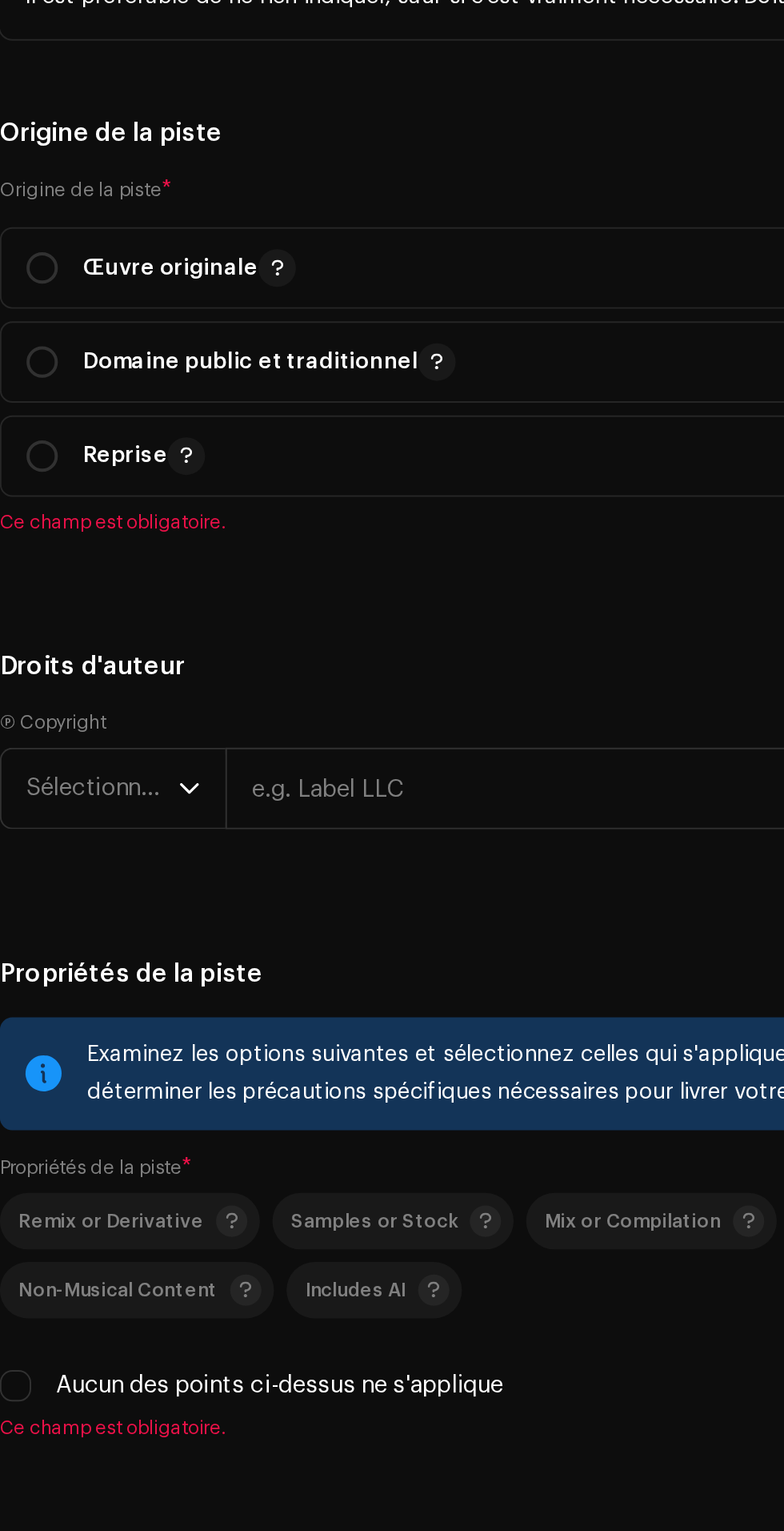
type input "00:05"
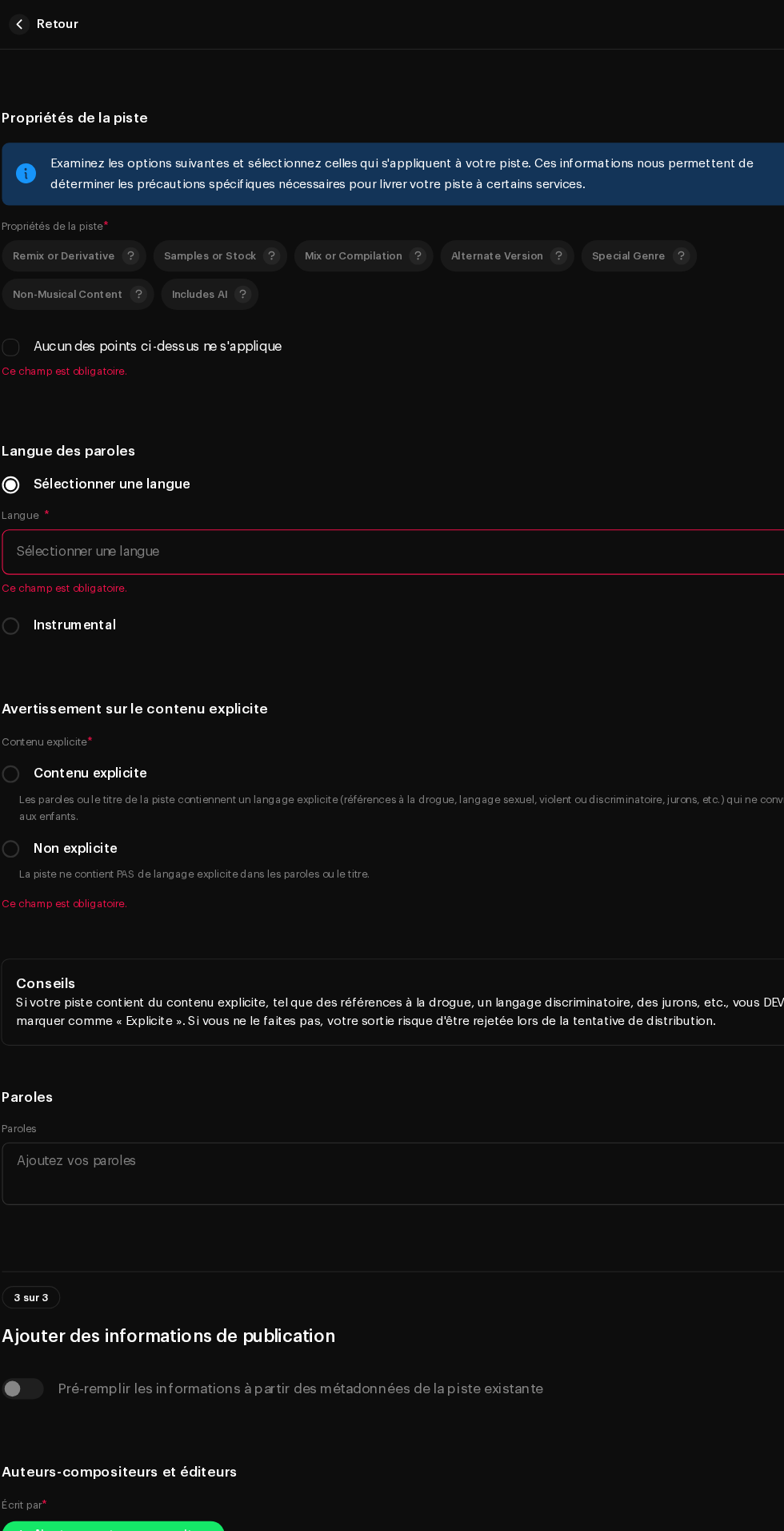
scroll to position [3124, 0]
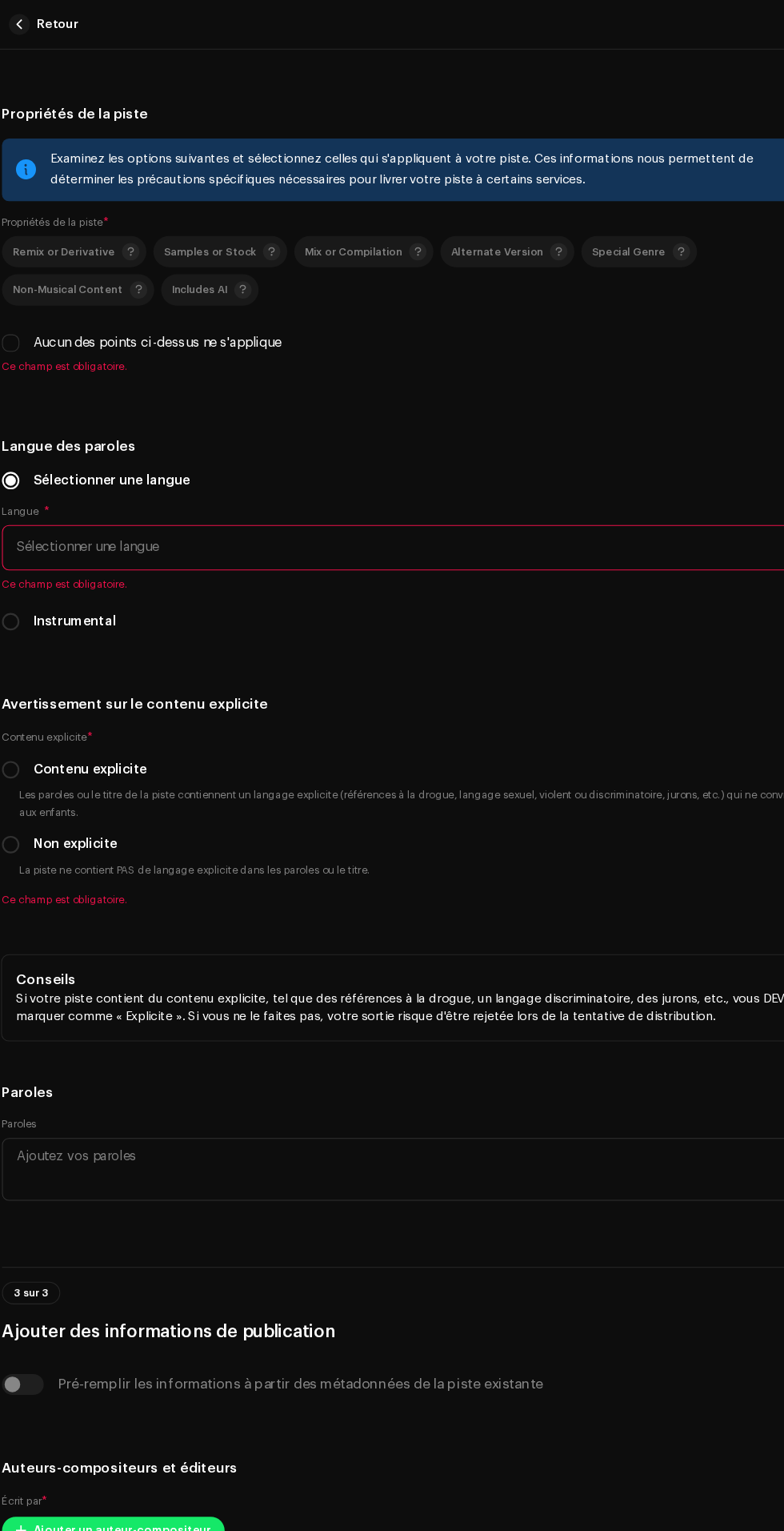
radio input "true"
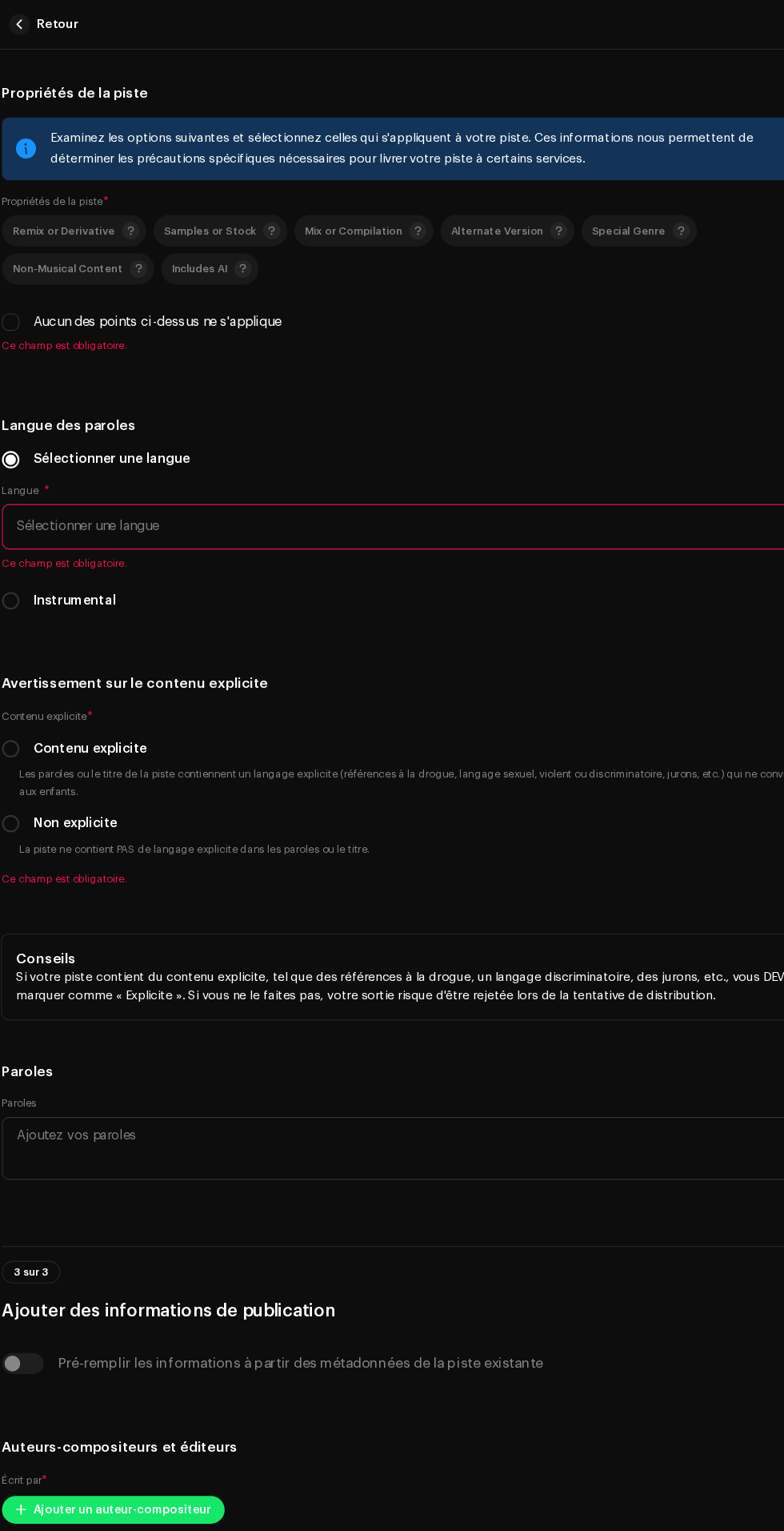
radio input "true"
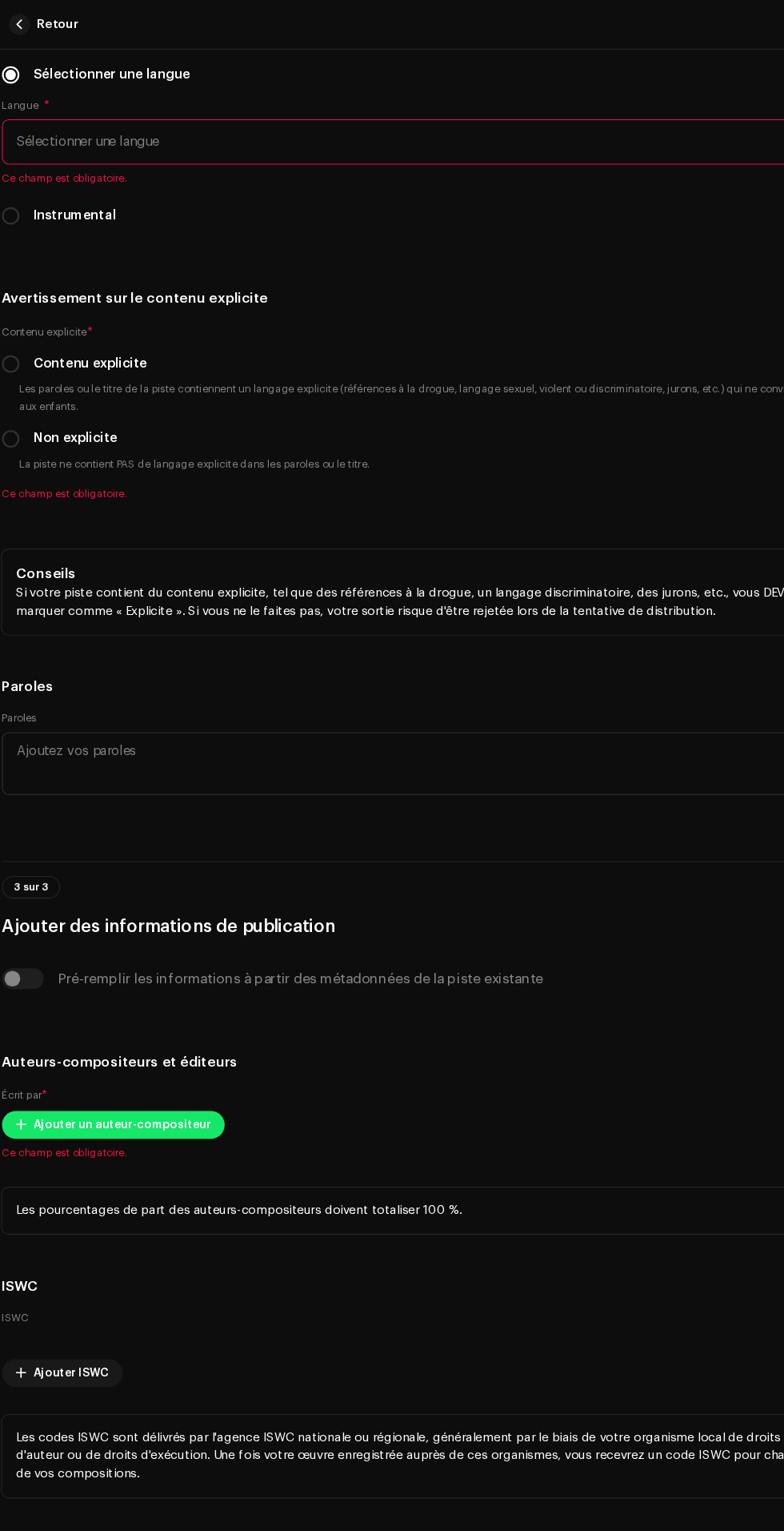
scroll to position [3562, 0]
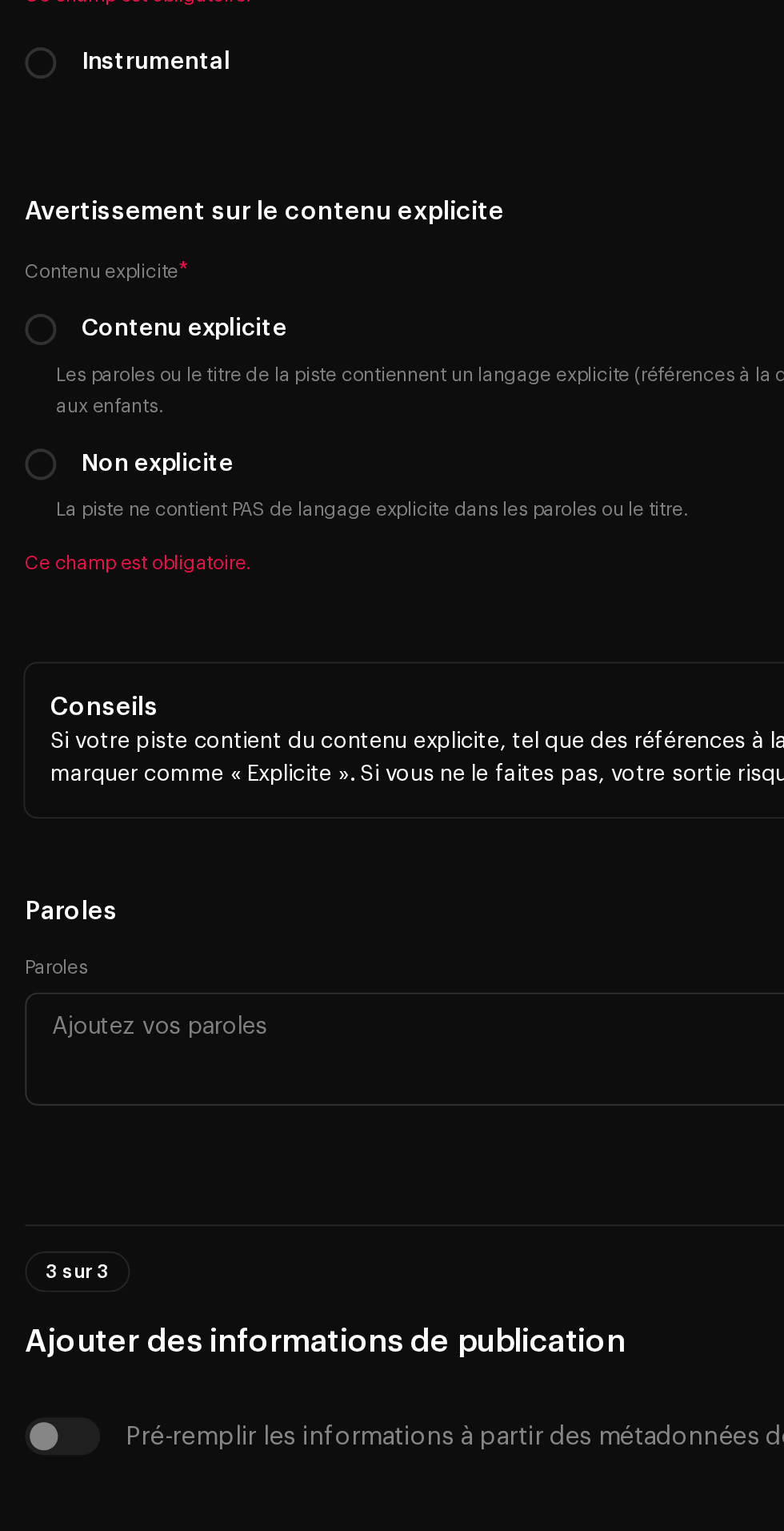
type input "Amine Prod"
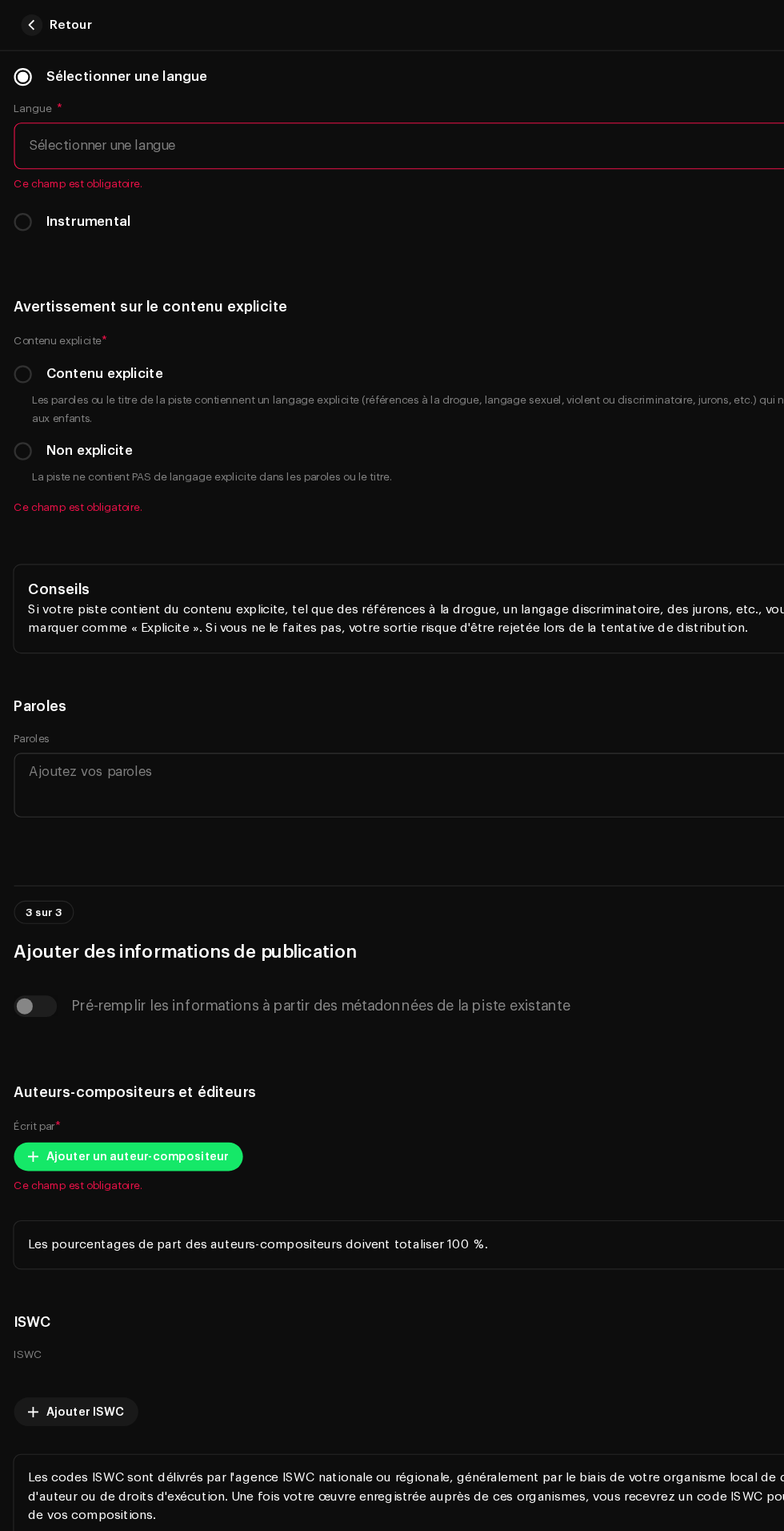
checkbox input "true"
click at [578, 150] on span "Sélectionner une langue" at bounding box center [386, 130] width 720 height 40
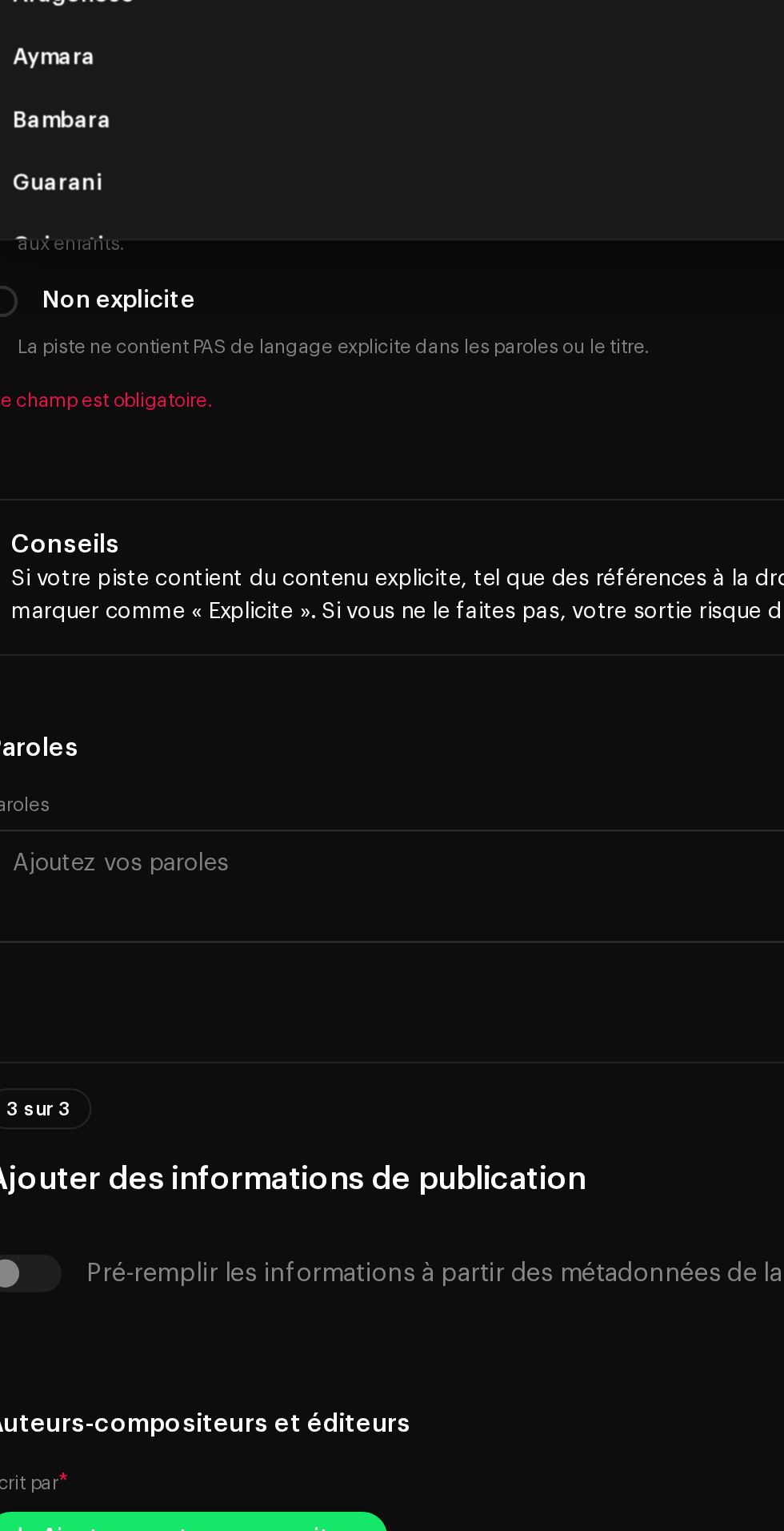
scroll to position [0, 0]
type input "Arab"
click at [261, 237] on li "Arabic" at bounding box center [392, 220] width 744 height 32
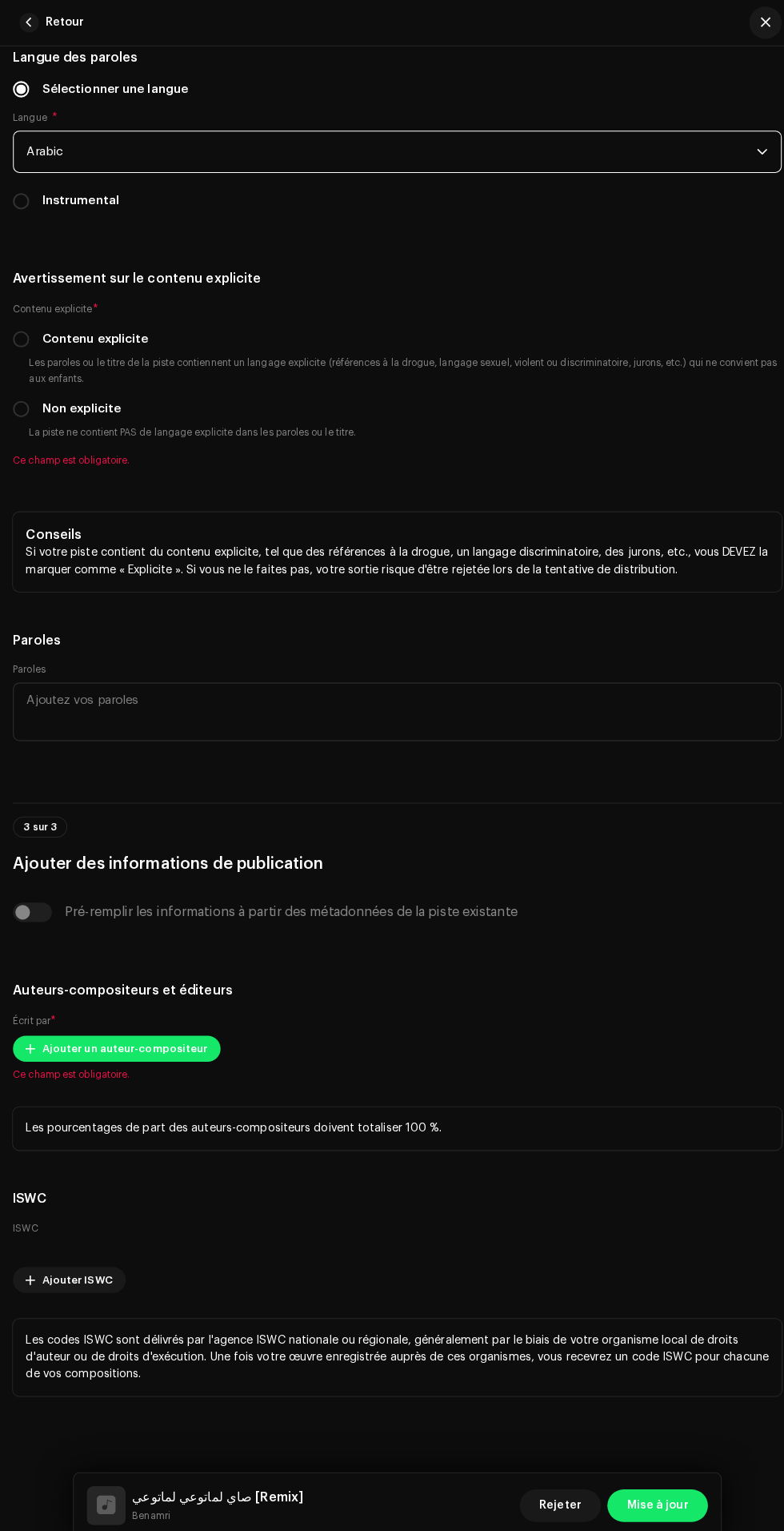
click at [23, 412] on input "Non explicite" at bounding box center [21, 403] width 16 height 16
radio input "true"
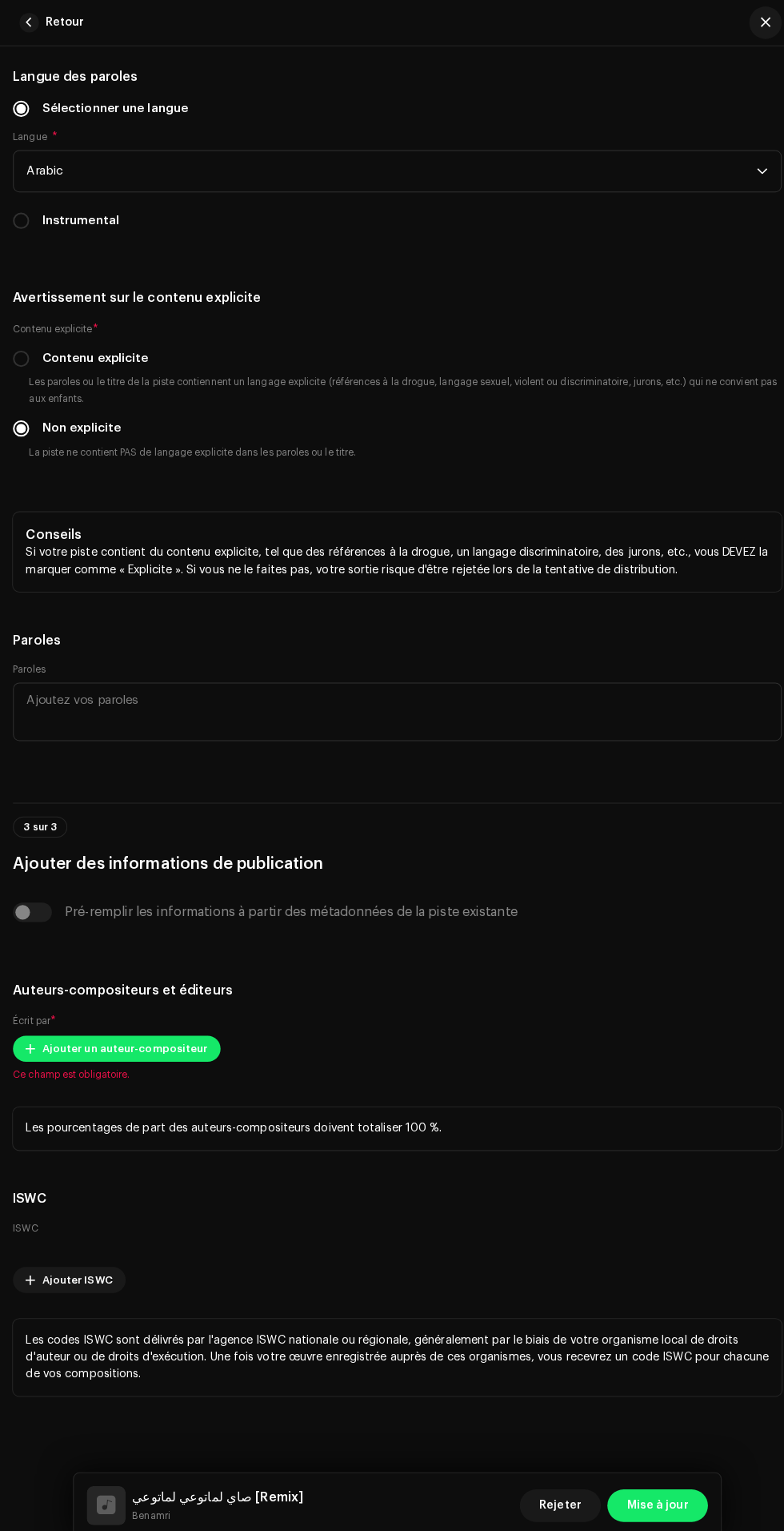
scroll to position [4716, 0]
click at [154, 1018] on span "Ajouter un auteur-compositeur" at bounding box center [122, 1034] width 163 height 32
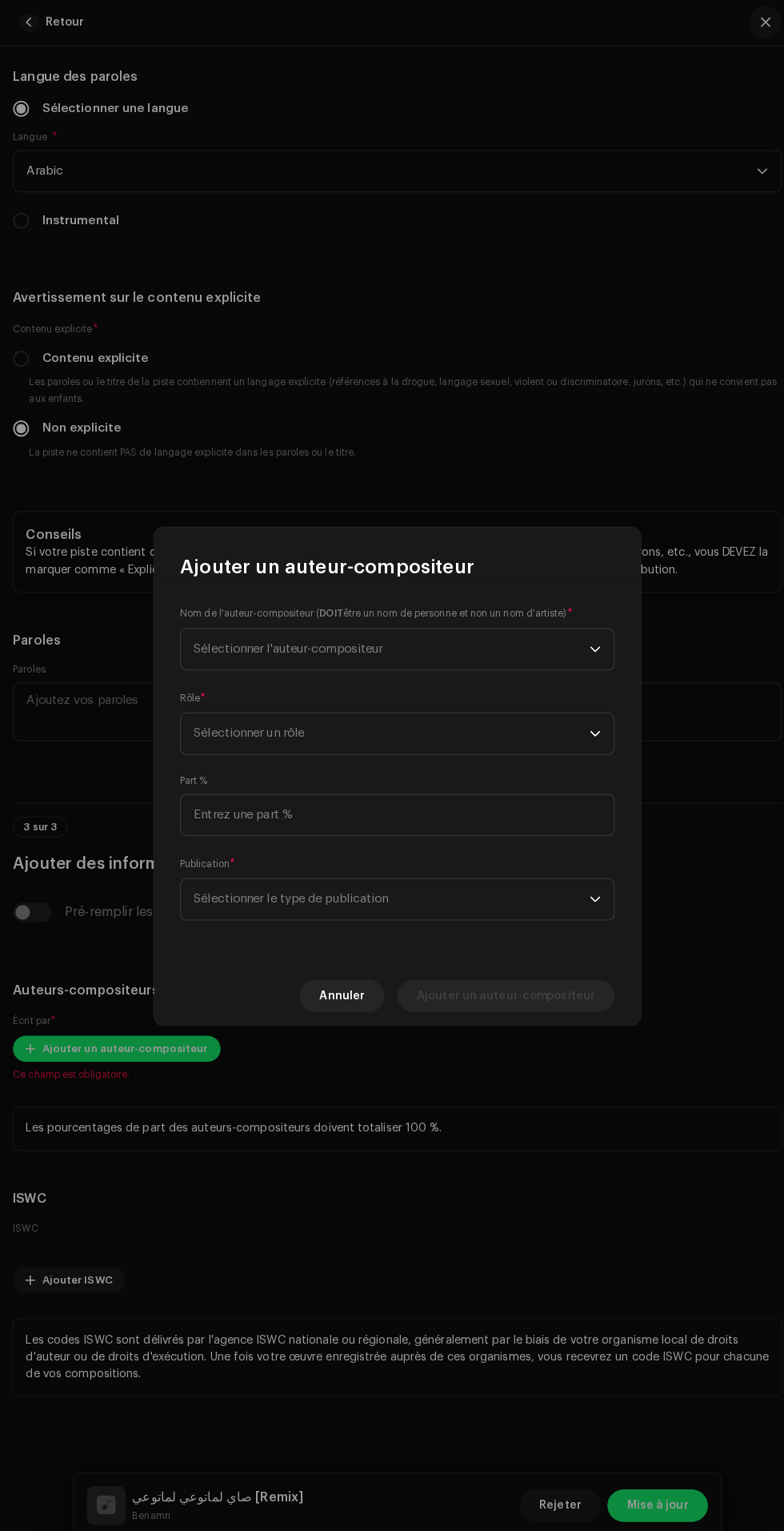
click at [508, 643] on span "Sélectionner l'auteur-compositeur" at bounding box center [386, 640] width 391 height 40
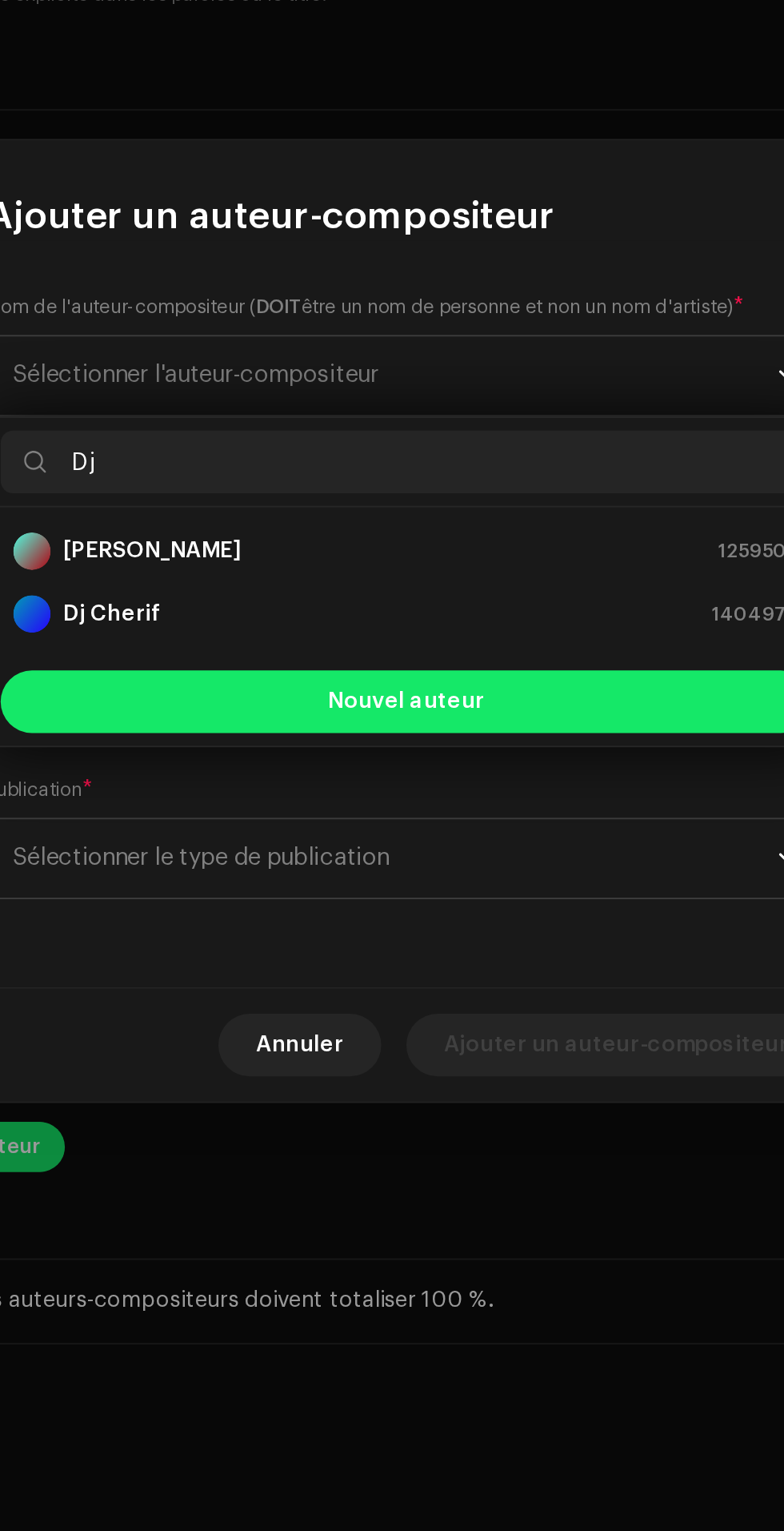
type input "Dj"
click at [470, 762] on div "Dj Cherif 1404978" at bounding box center [392, 762] width 402 height 19
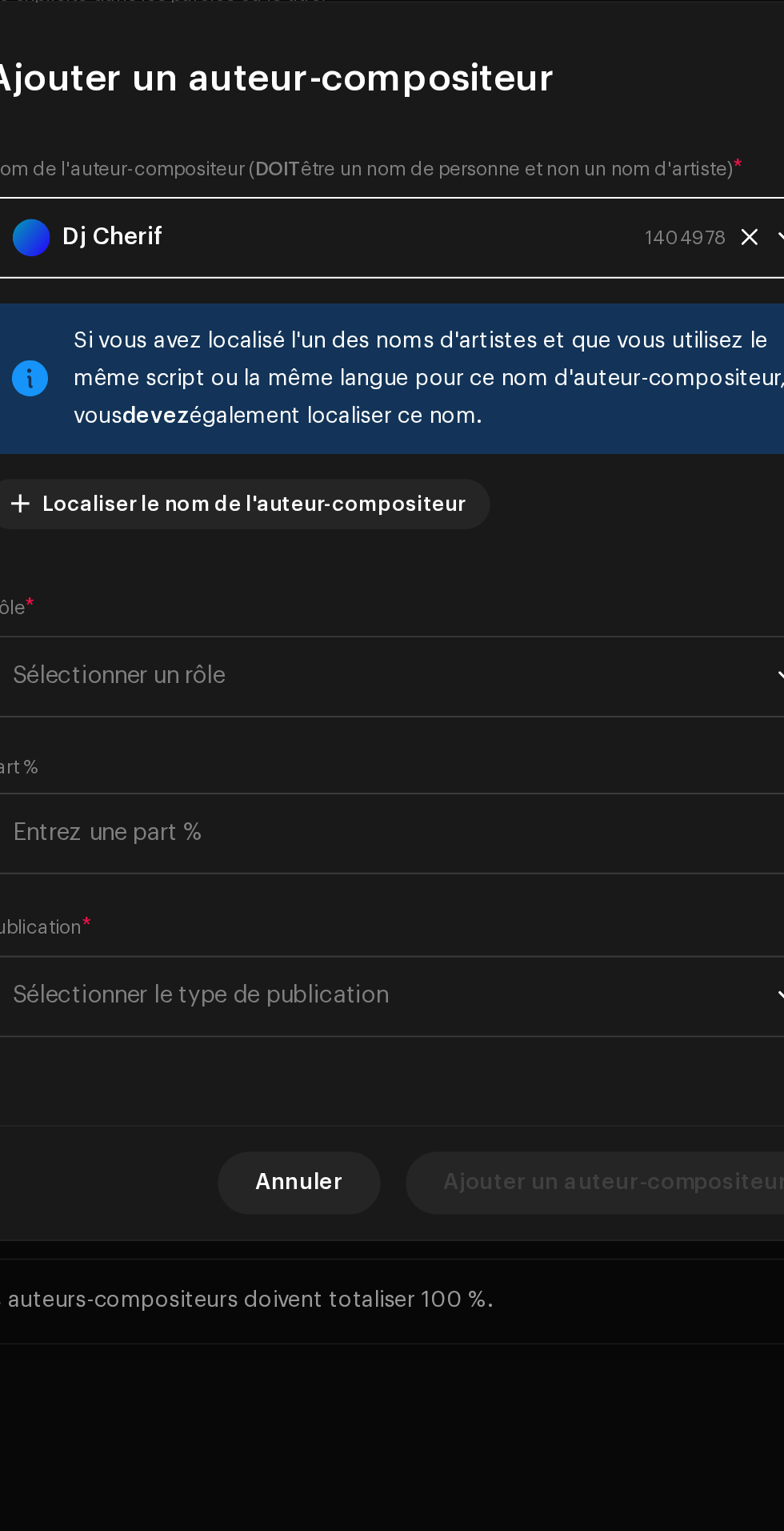
click at [480, 806] on span "Sélectionner un rôle" at bounding box center [386, 794] width 391 height 40
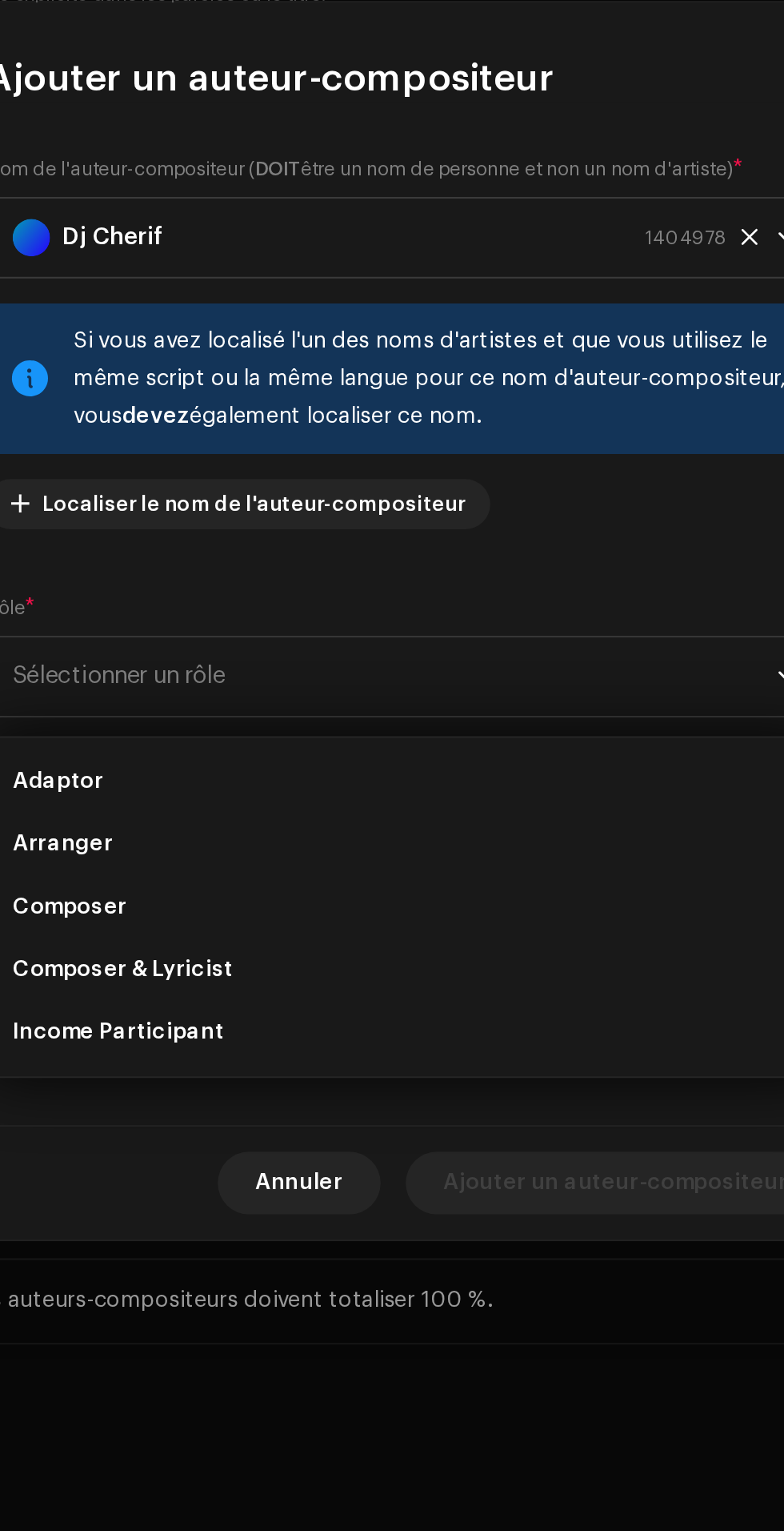
click at [433, 878] on li "Arranger" at bounding box center [392, 879] width 415 height 32
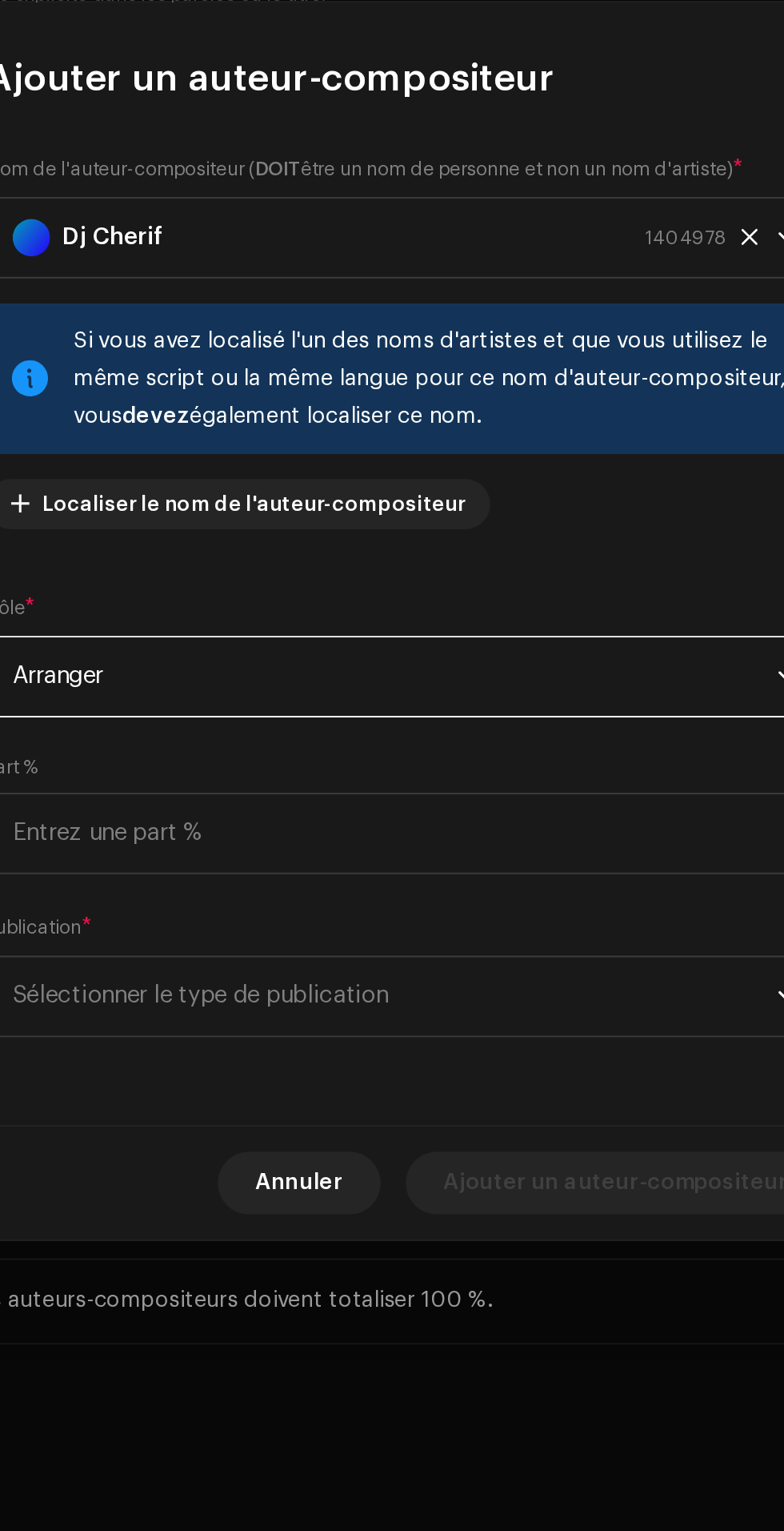
click at [447, 958] on span "Sélectionner le type de publication" at bounding box center [386, 957] width 391 height 40
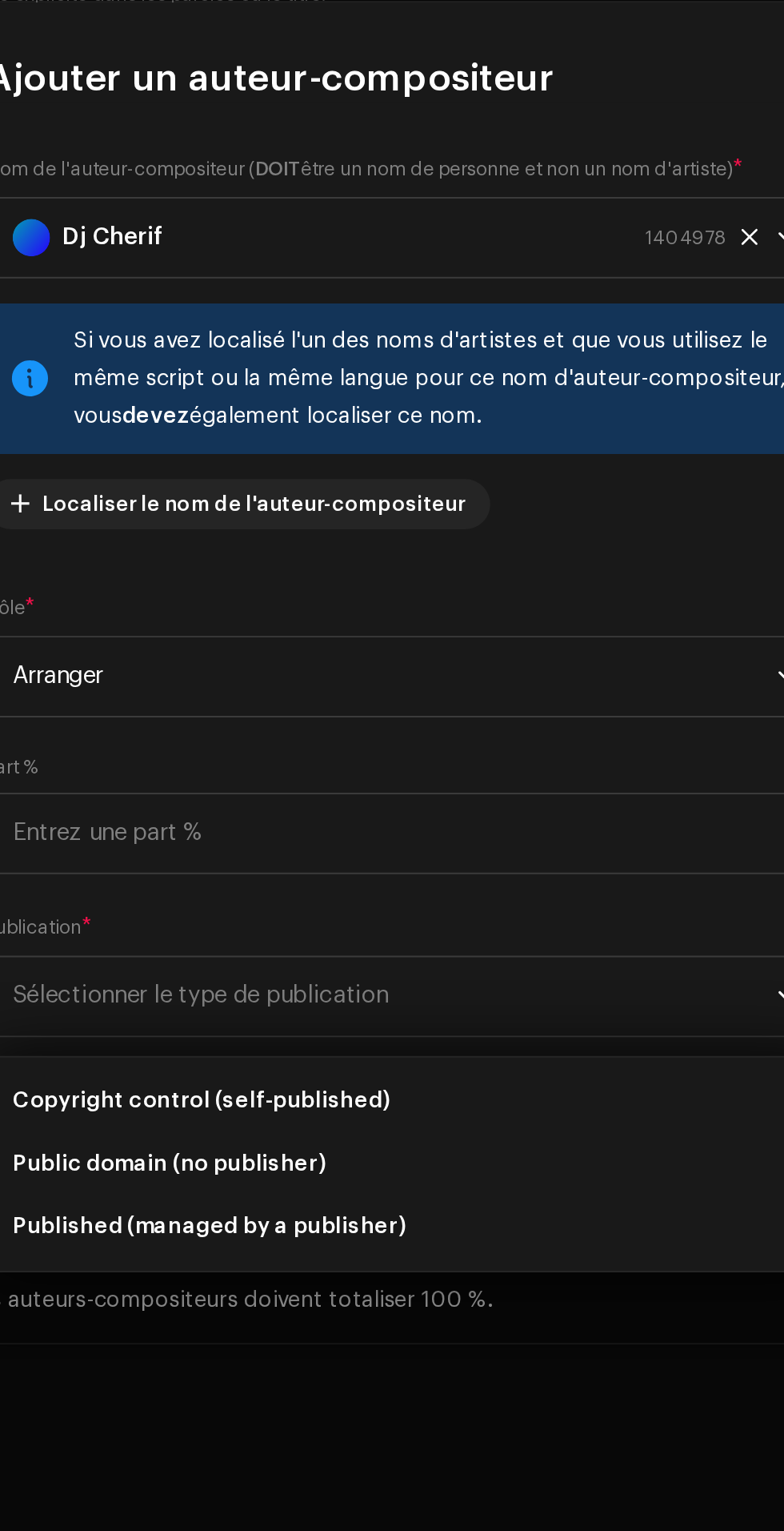
click at [392, 1013] on li "Copyright control (self-published)" at bounding box center [392, 1011] width 415 height 32
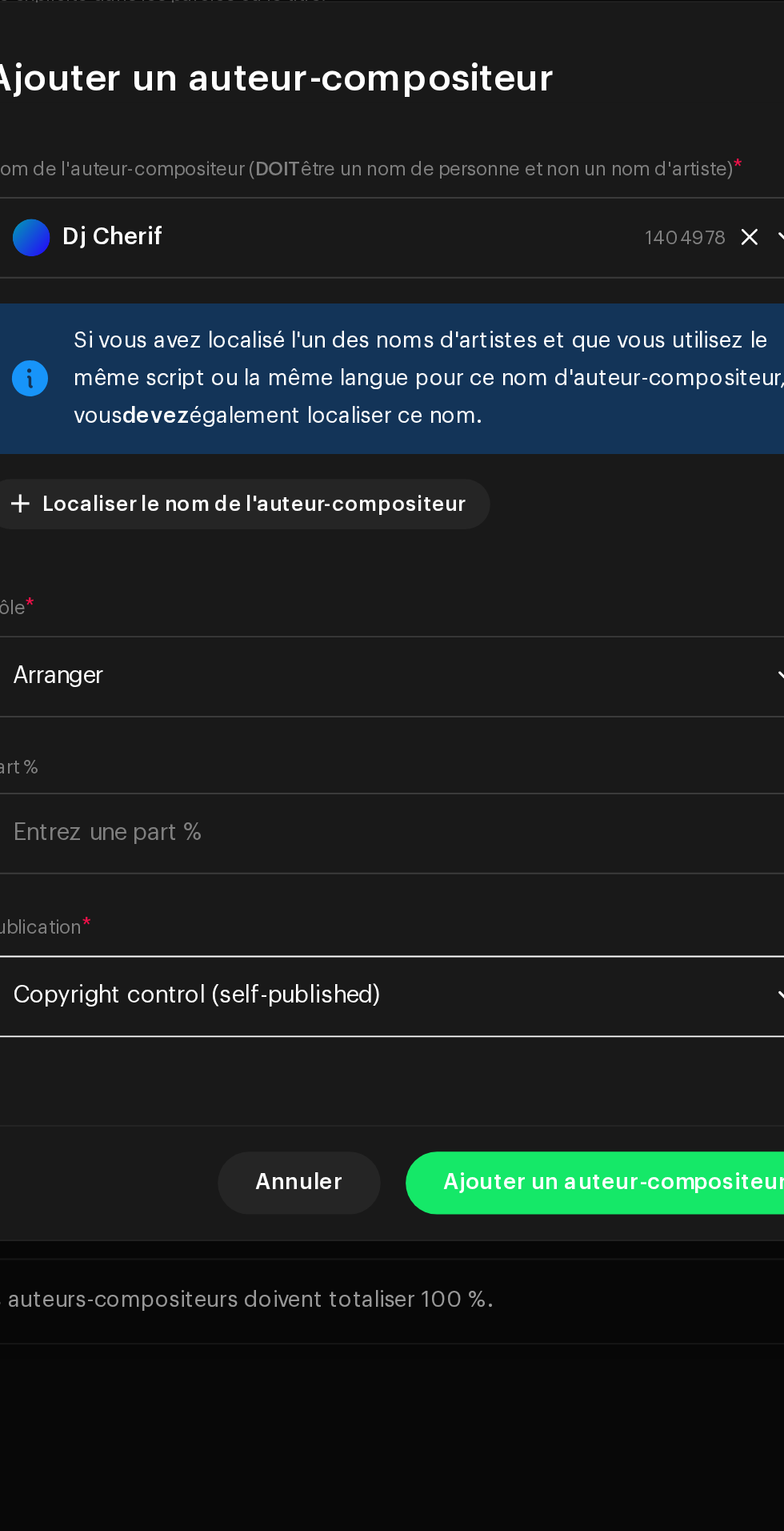
click at [484, 1065] on span "Ajouter un auteur-compositeur" at bounding box center [499, 1052] width 176 height 32
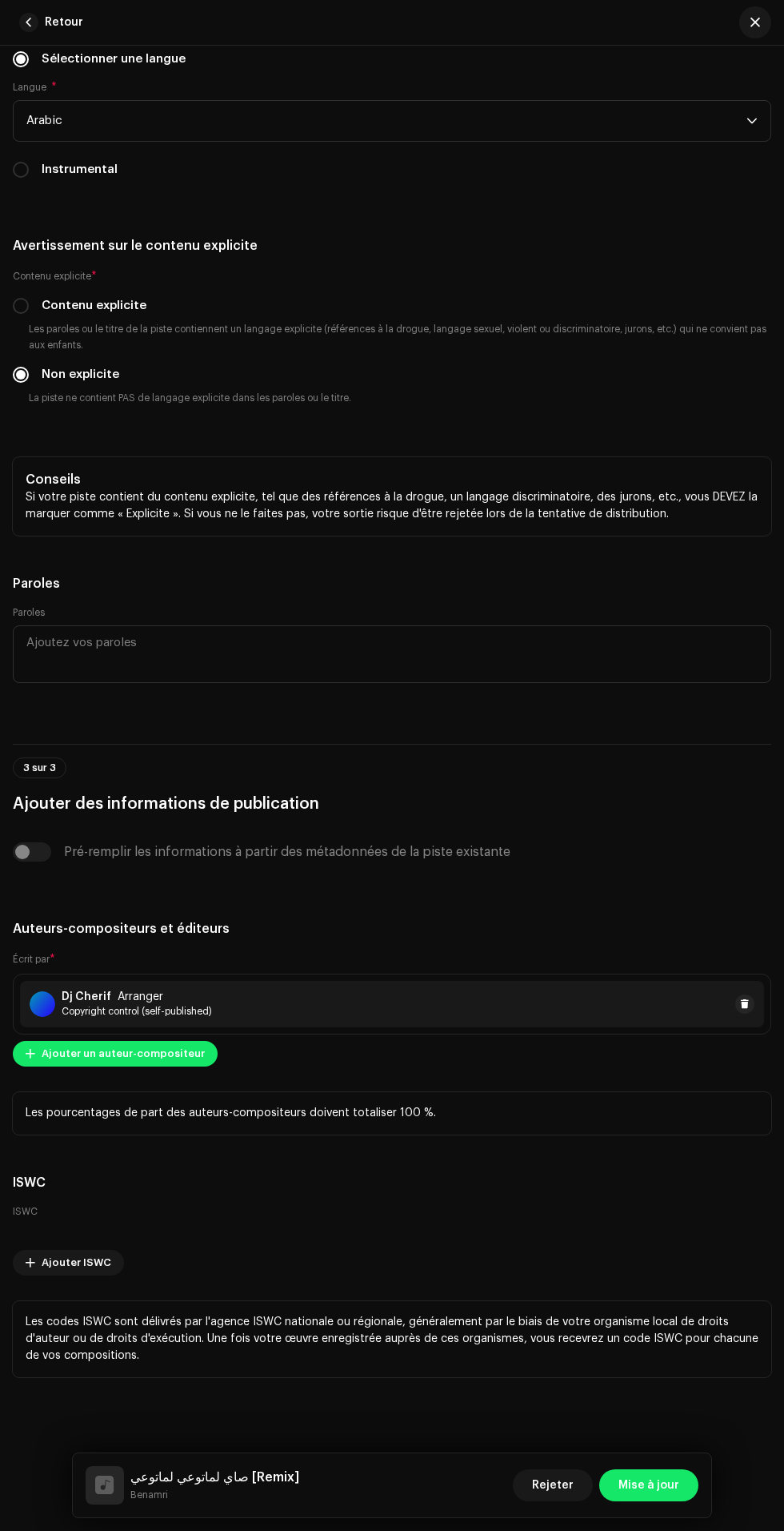
scroll to position [4745, 0]
click at [667, 1494] on span "Mise à jour" at bounding box center [649, 1484] width 61 height 32
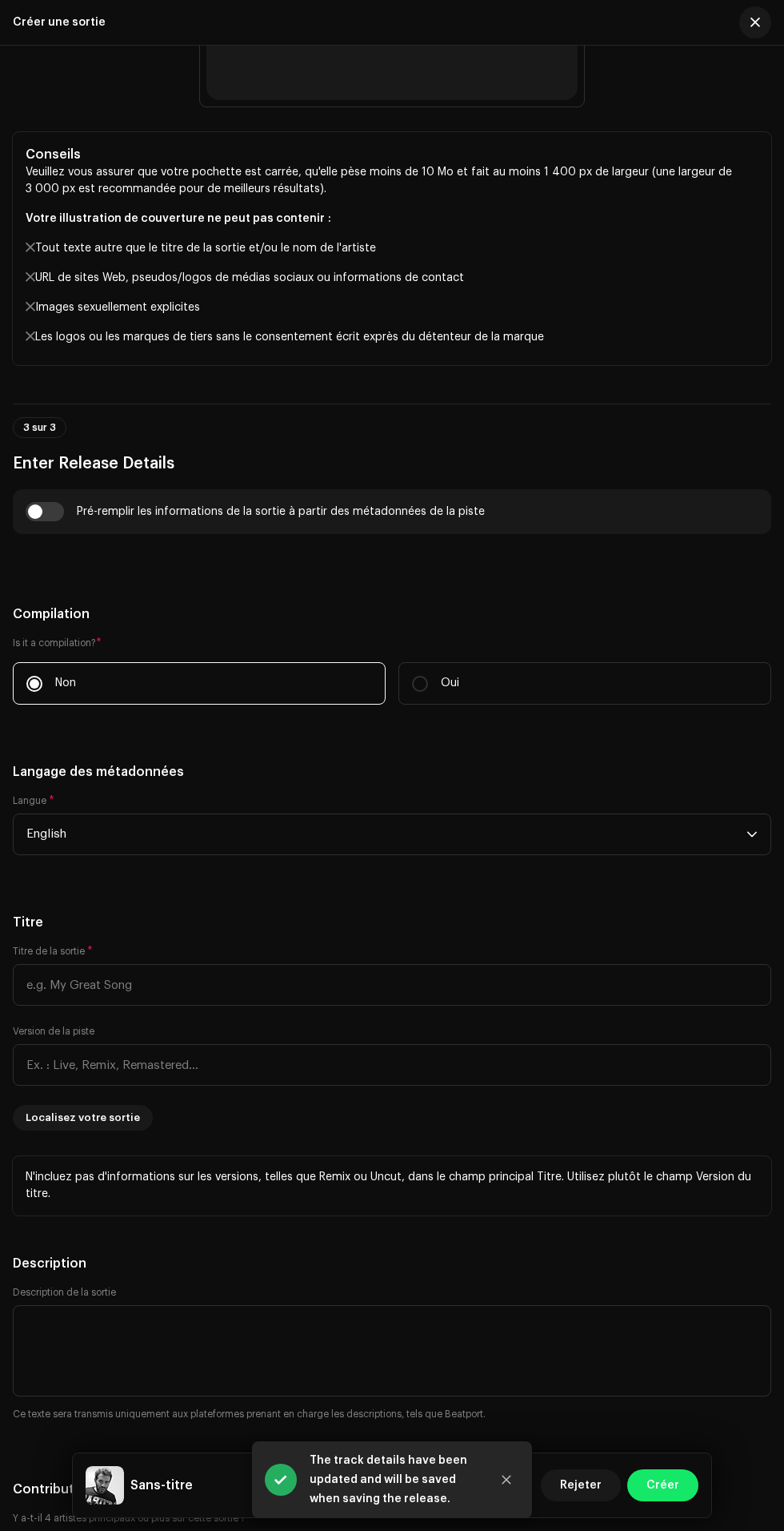
click at [50, 521] on input "checkbox" at bounding box center [45, 512] width 39 height 19
checkbox input "true"
type input "صاي لماتوعي لماتوعي"
type input "Remix"
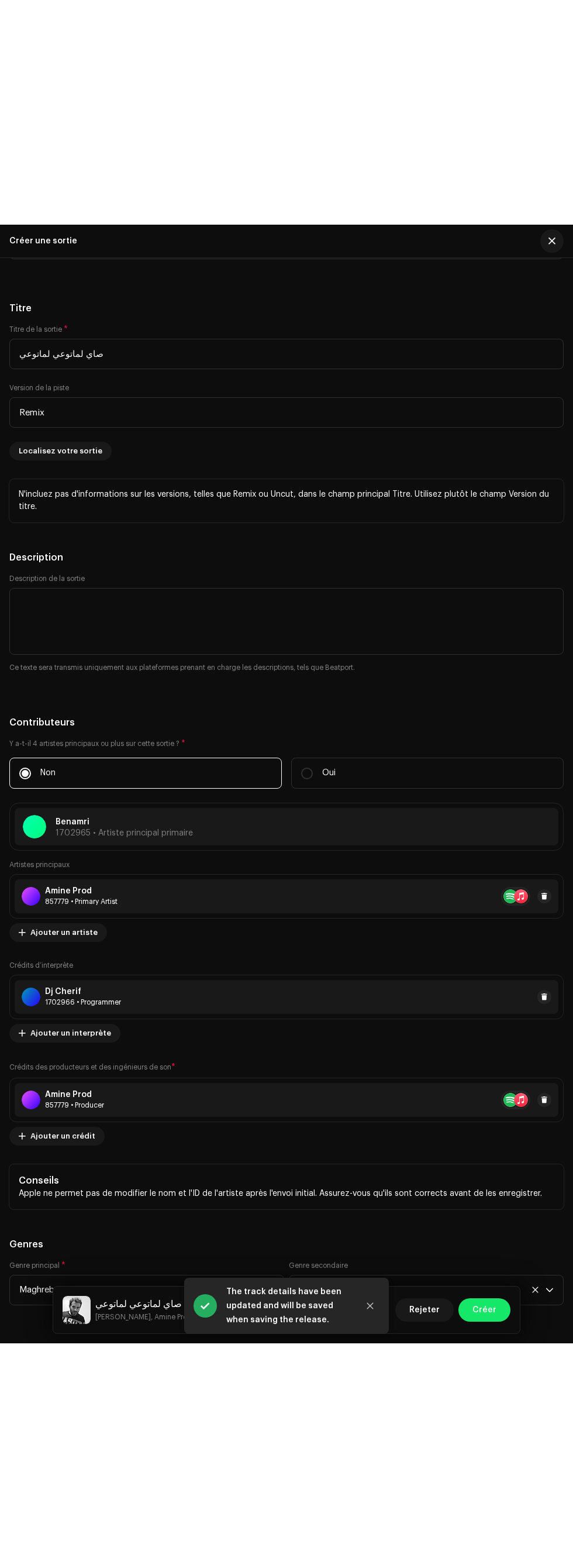
scroll to position [1639, 0]
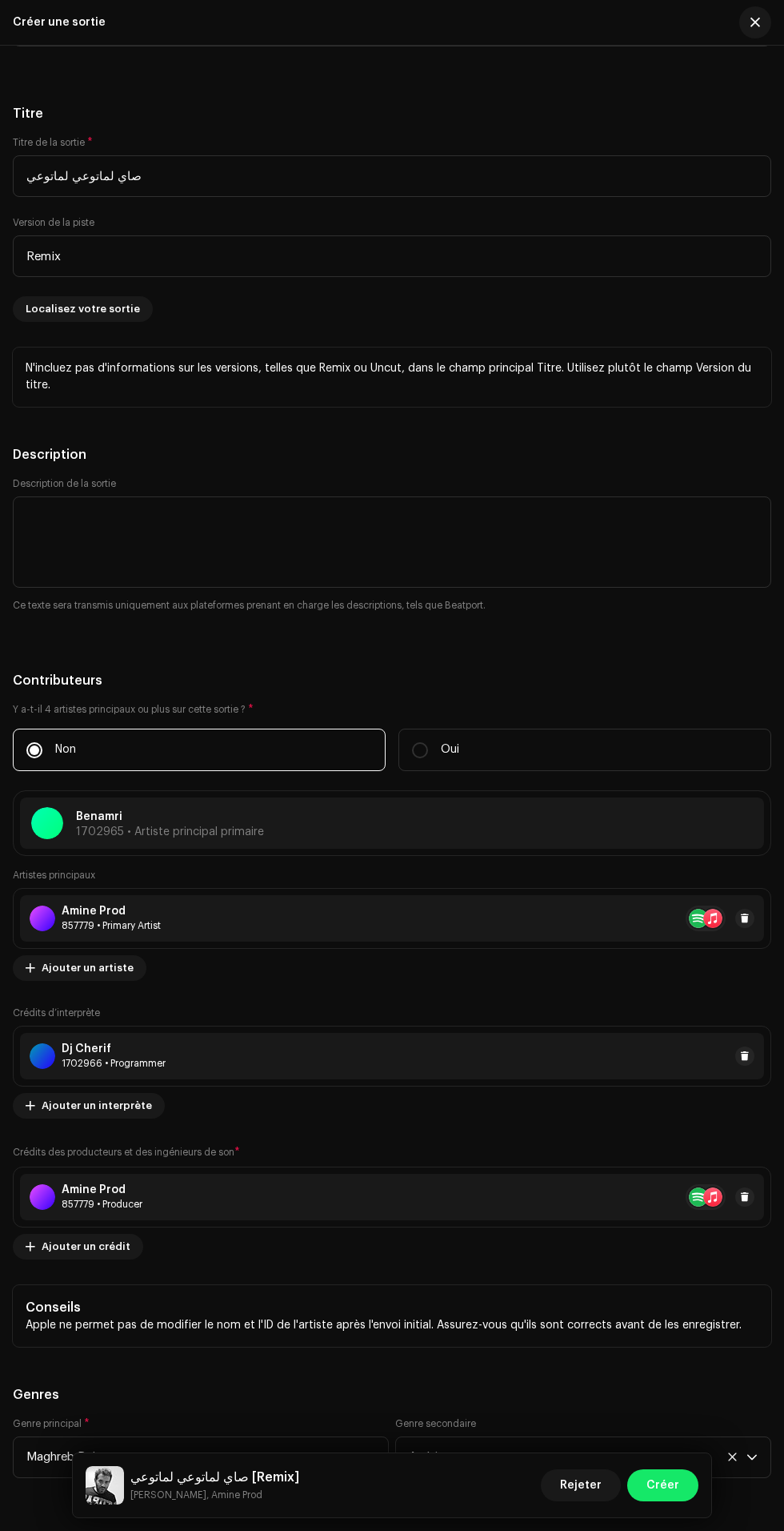
click at [632, 46] on span "English" at bounding box center [386, 25] width 720 height 40
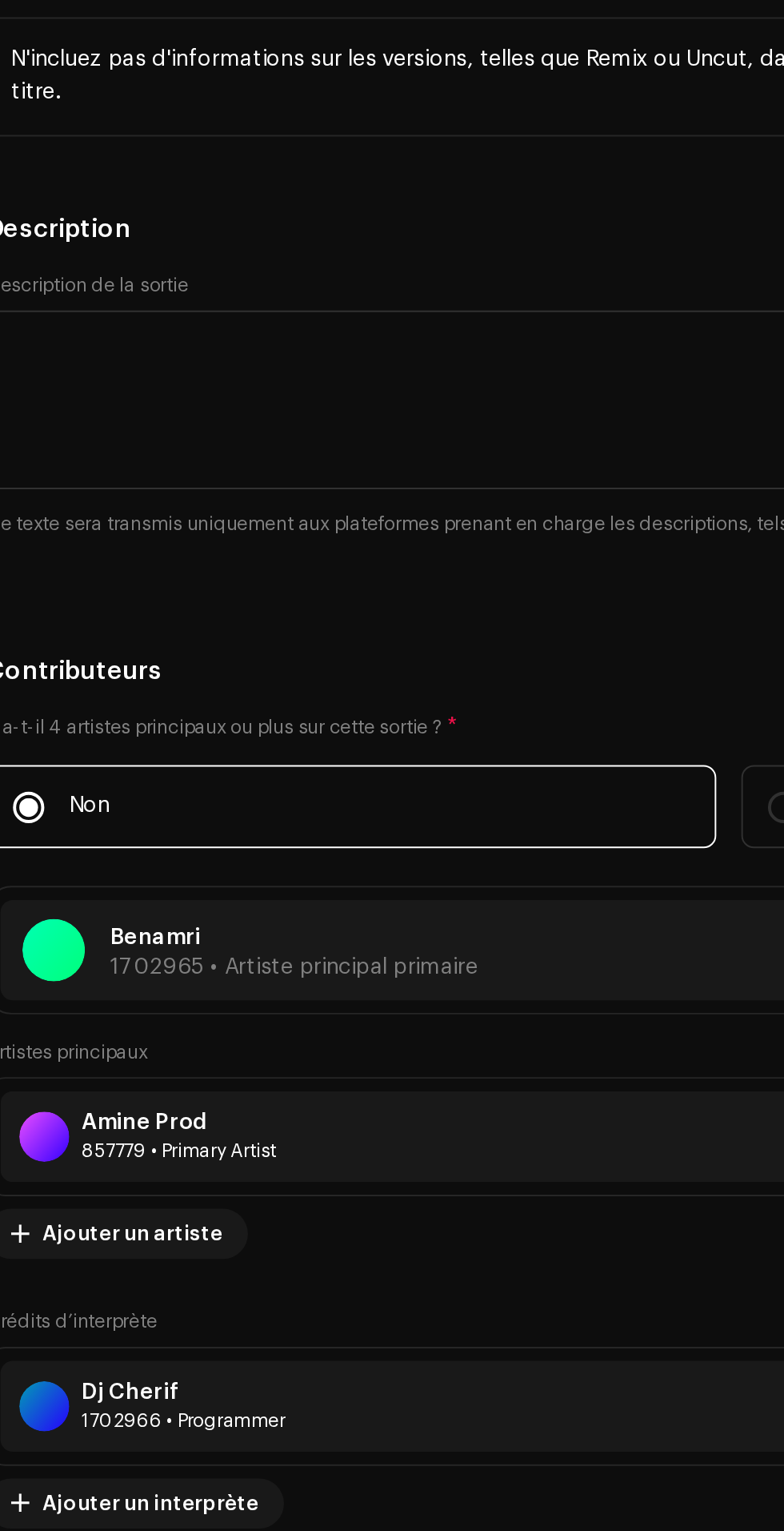
scroll to position [0, 0]
type input "Arab"
click at [271, 132] on li "Arabic" at bounding box center [392, 116] width 744 height 32
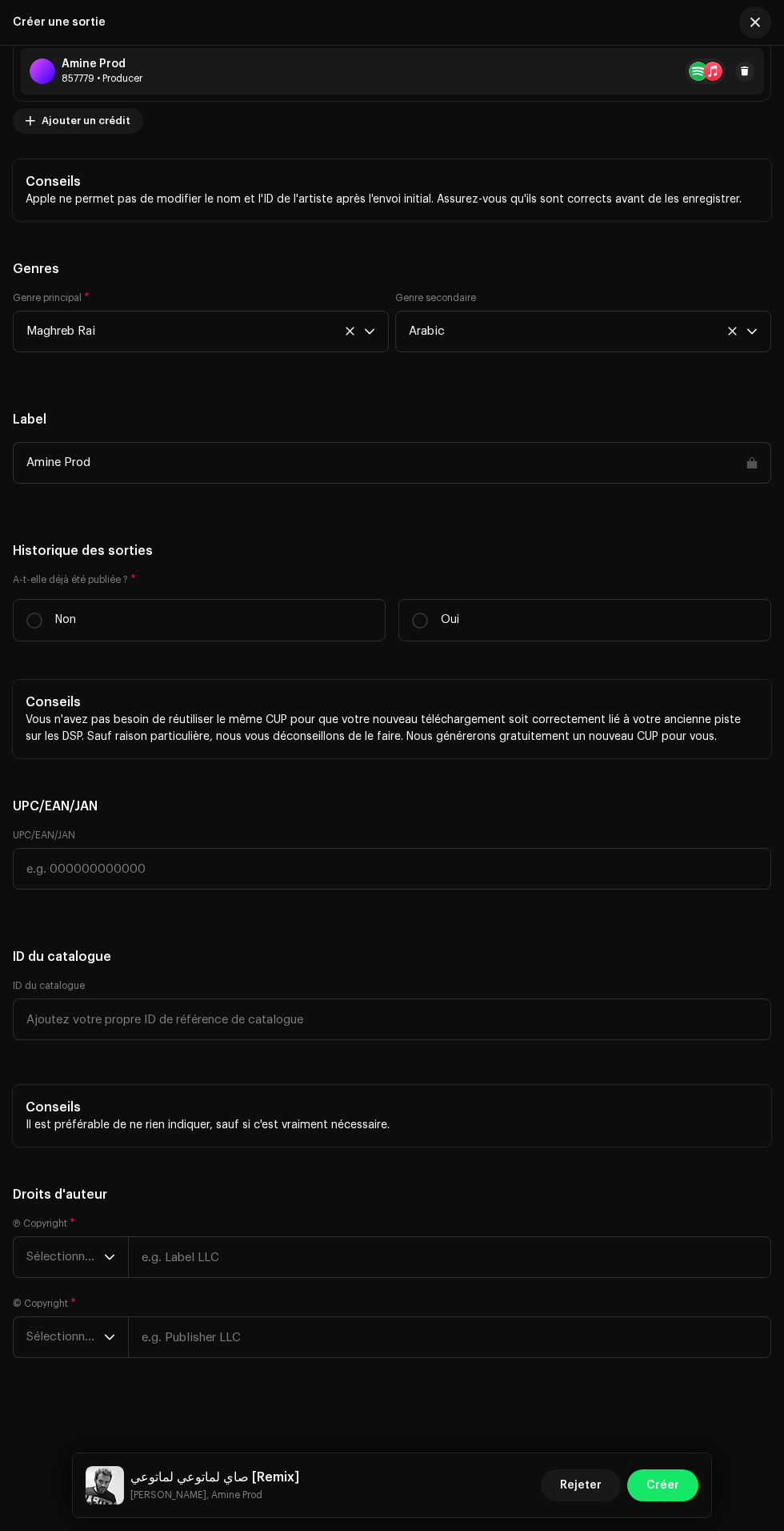
scroll to position [4066, 0]
click at [239, 641] on label "Non" at bounding box center [199, 620] width 373 height 42
click at [42, 628] on input "Non" at bounding box center [34, 621] width 16 height 16
radio input "true"
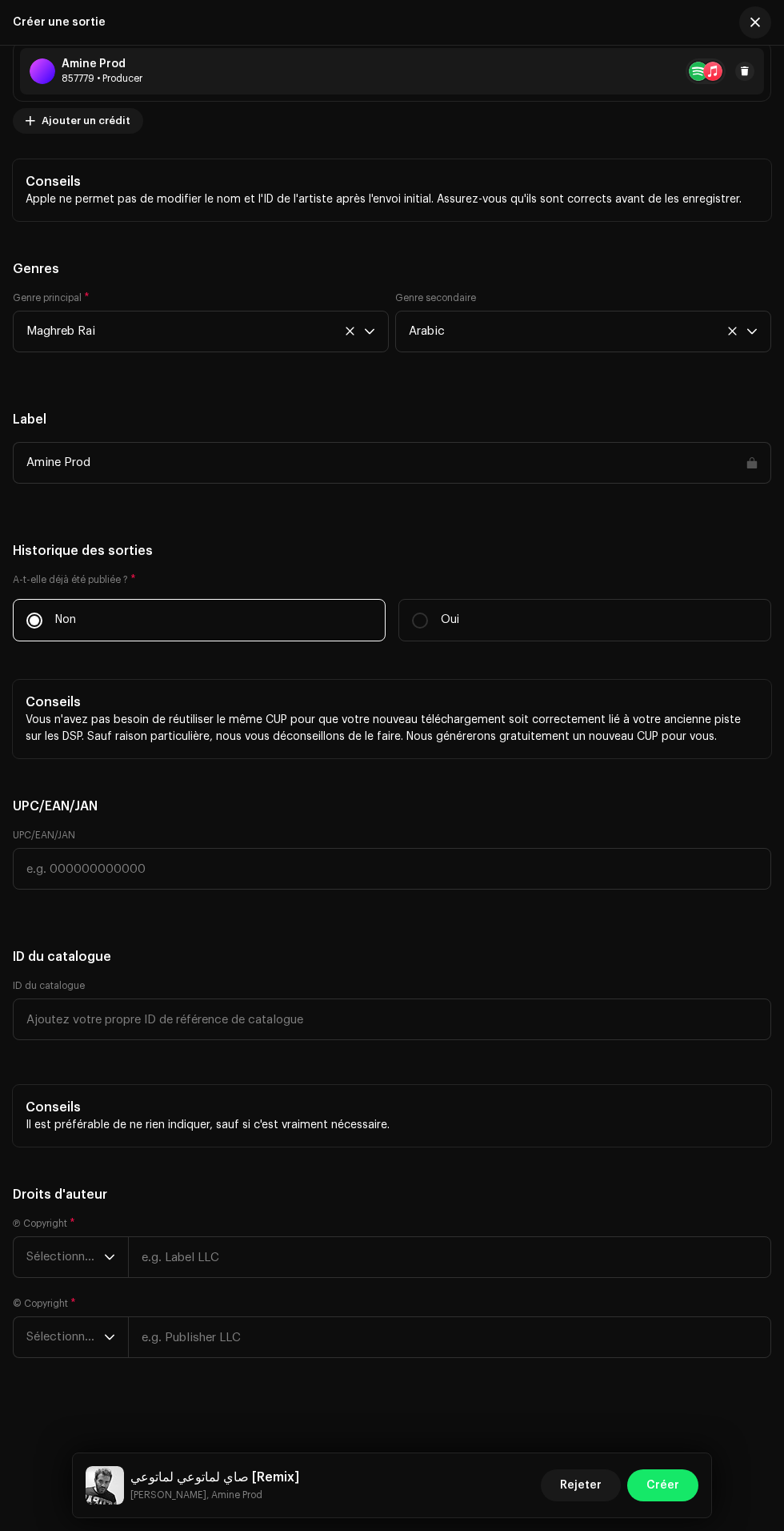
click at [76, 1270] on span "Sélectionner une année" at bounding box center [66, 1257] width 78 height 40
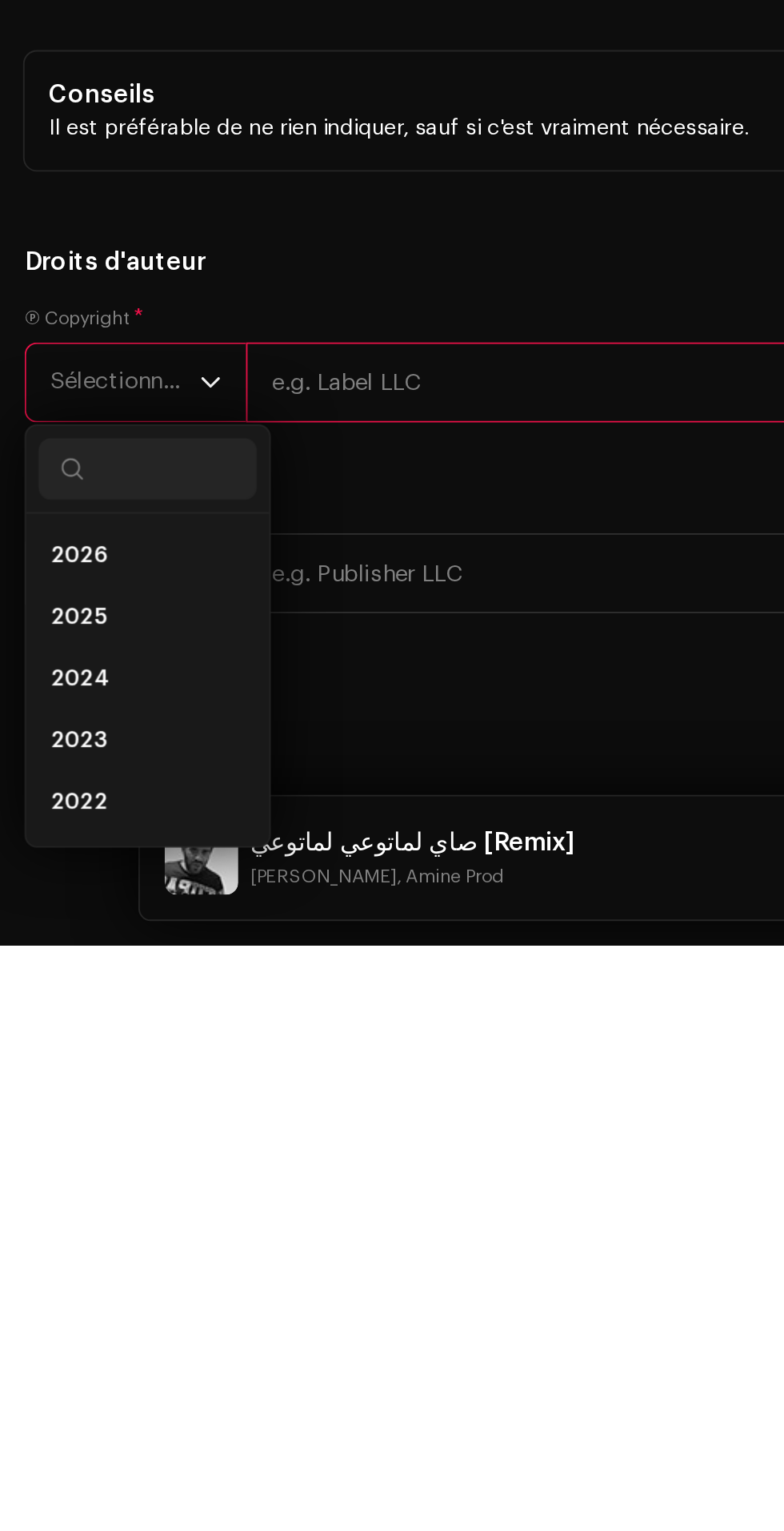
scroll to position [19, 0]
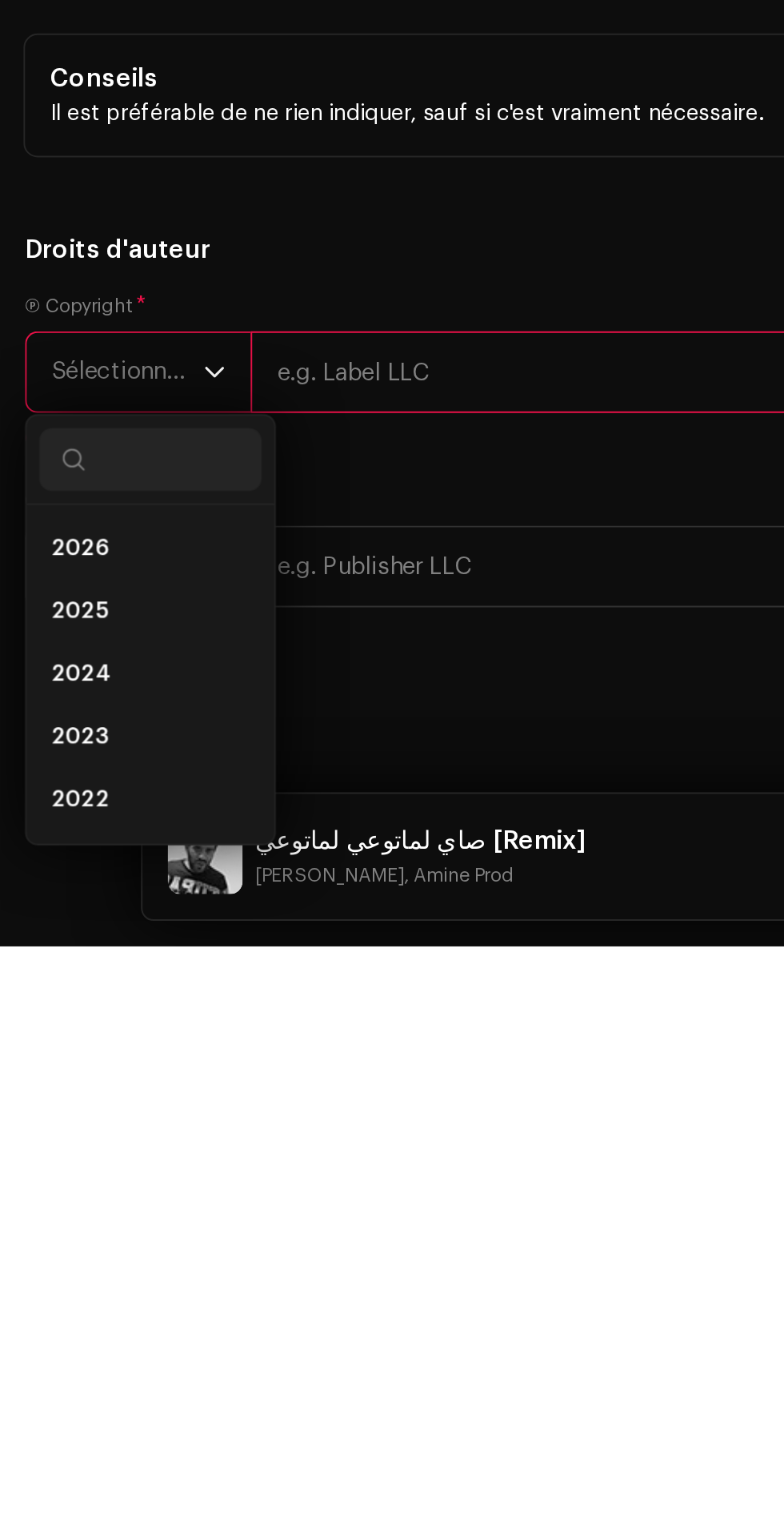
click at [52, 1368] on span "2025" at bounding box center [41, 1360] width 28 height 16
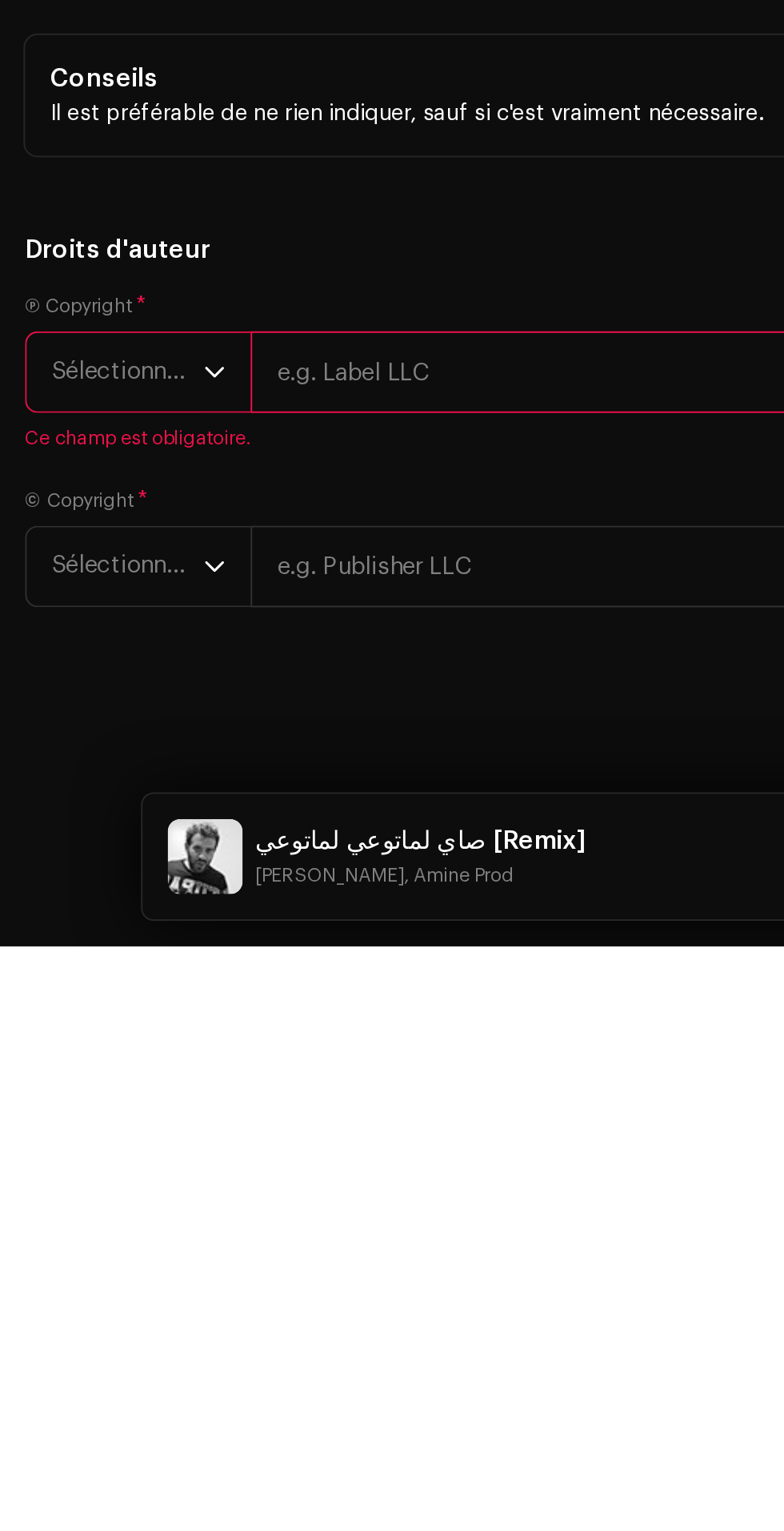
scroll to position [34, 0]
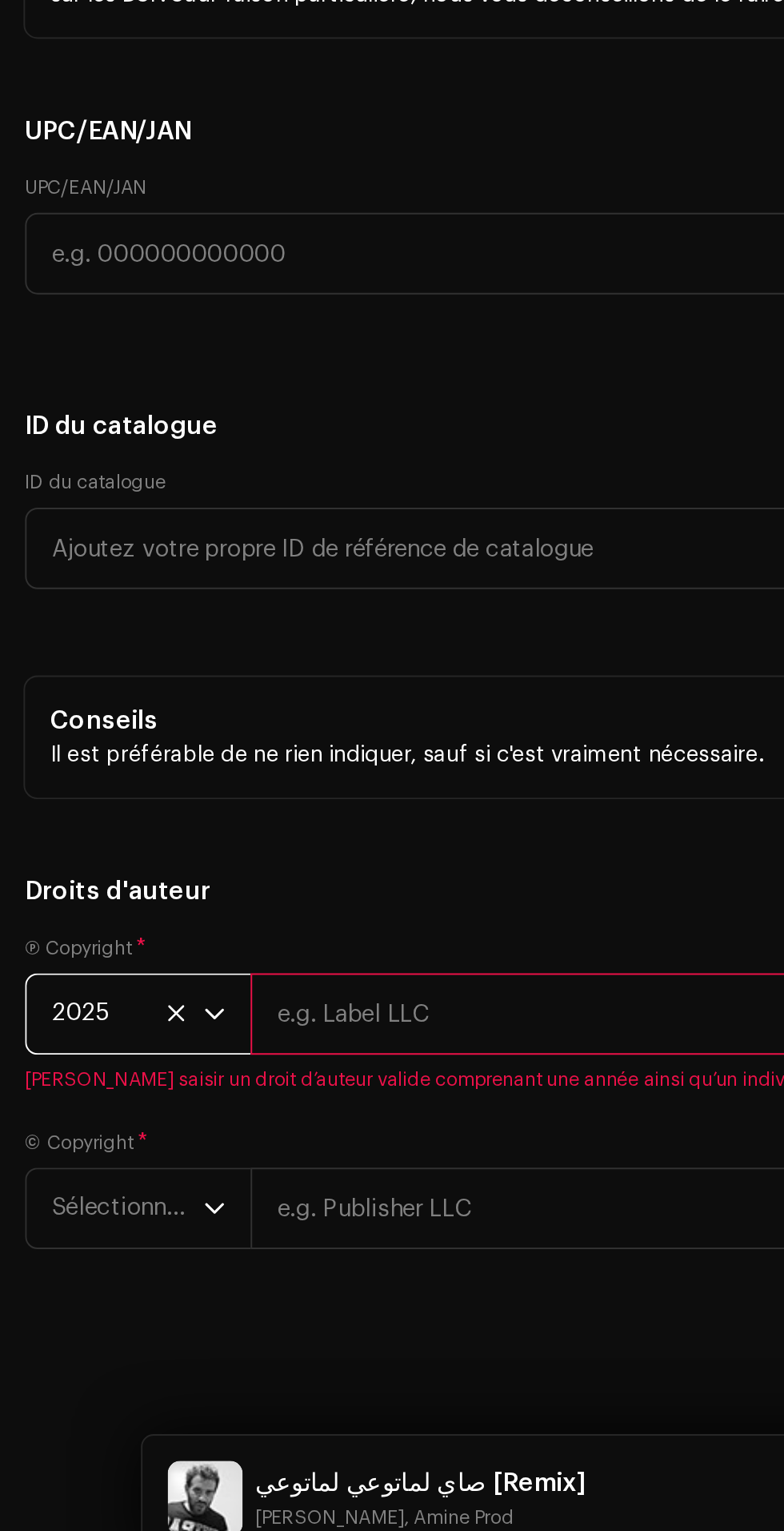
click at [85, 1357] on span "Sélectionner une année" at bounding box center [66, 1337] width 78 height 40
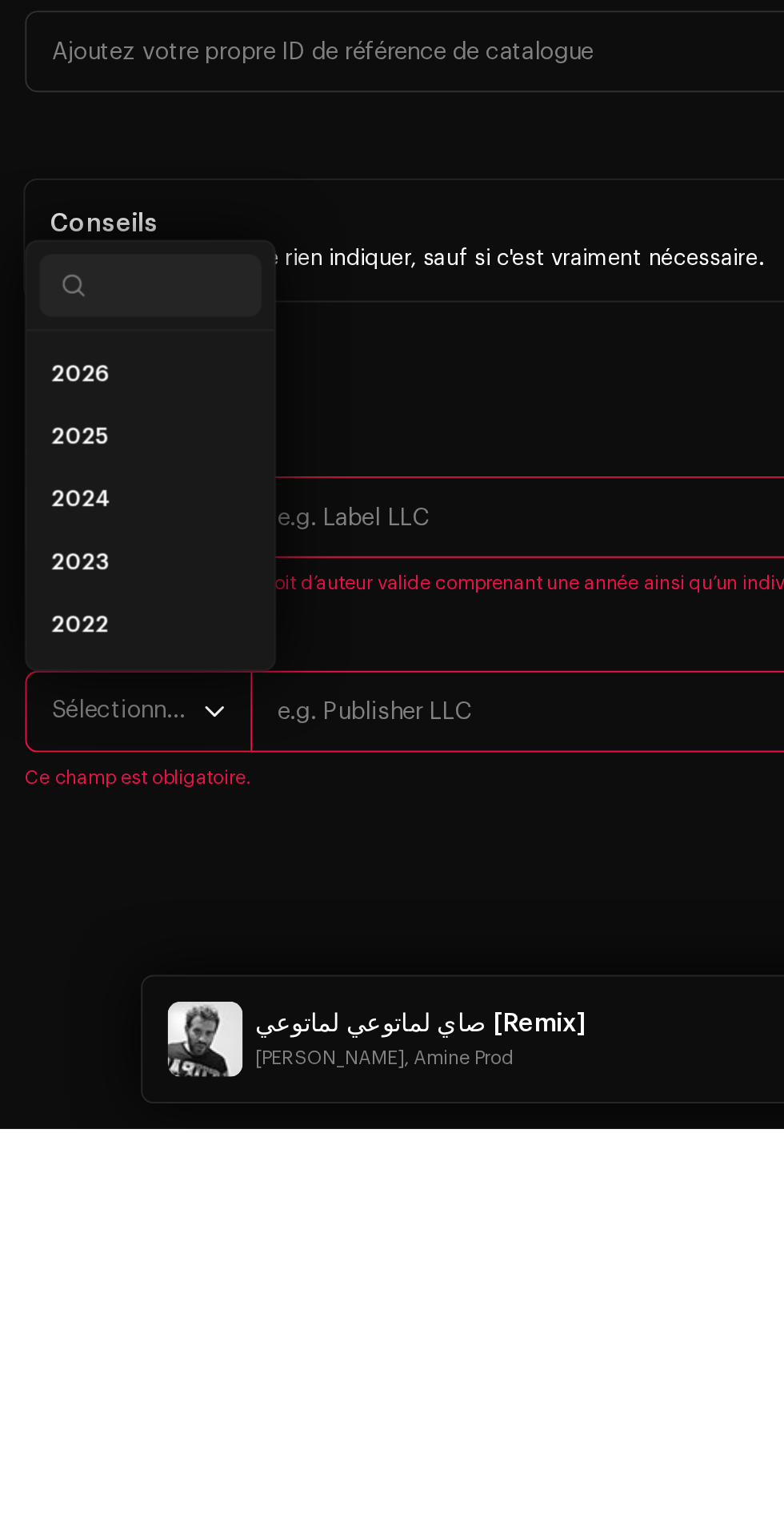
click at [65, 1194] on li "2025" at bounding box center [77, 1177] width 114 height 32
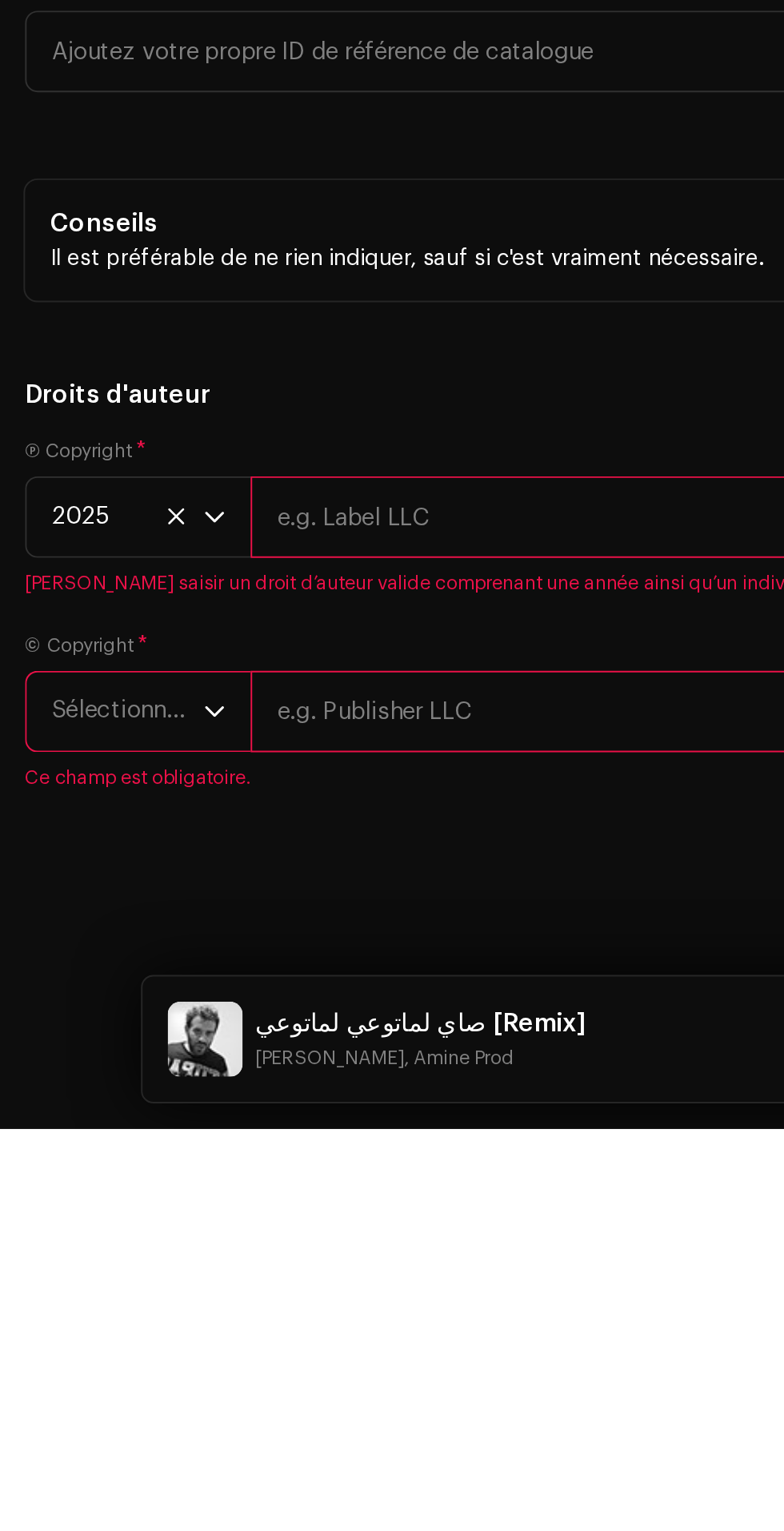
scroll to position [33, 0]
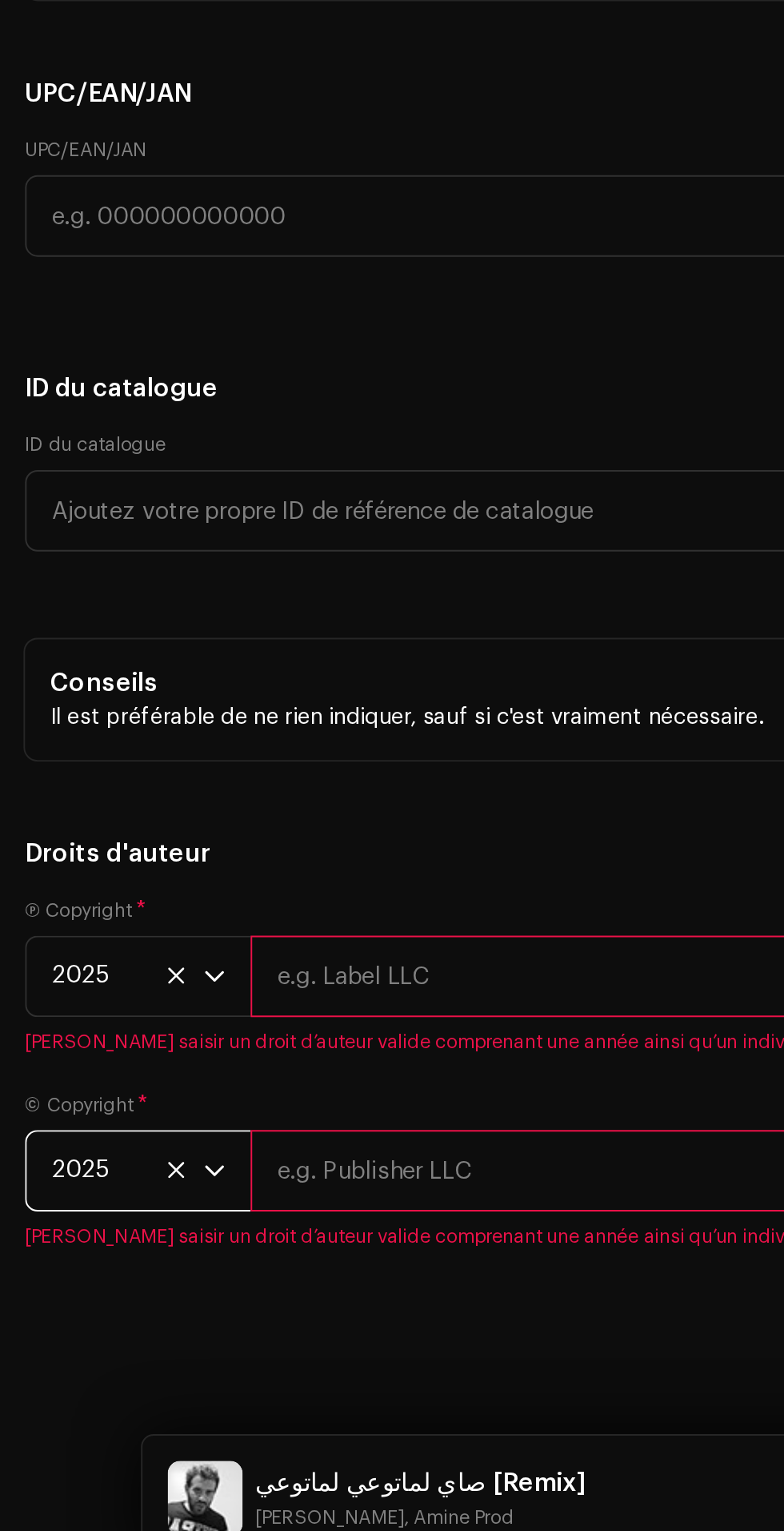
click at [252, 1239] on input "text" at bounding box center [449, 1219] width 643 height 41
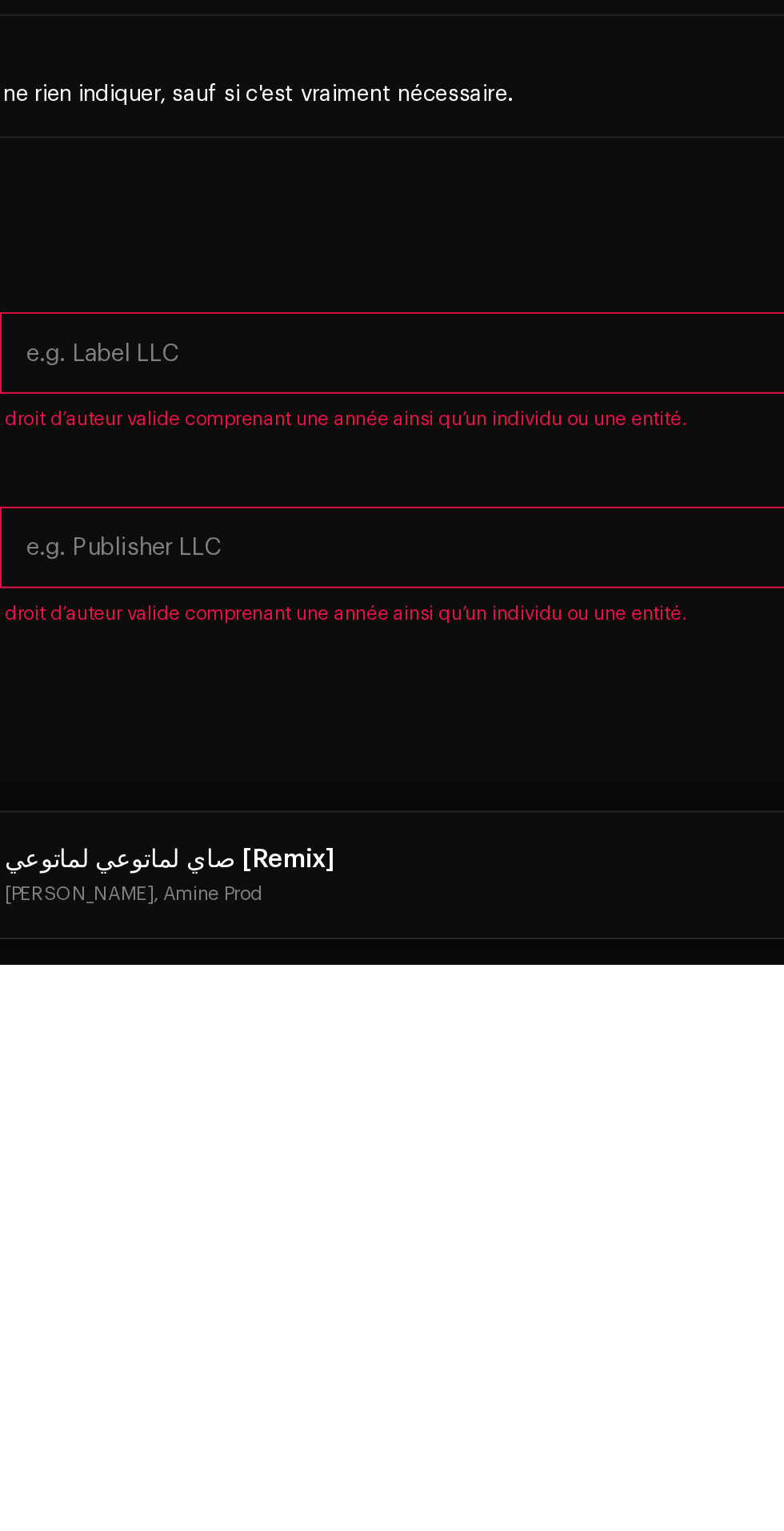
type input "Amine Prod"
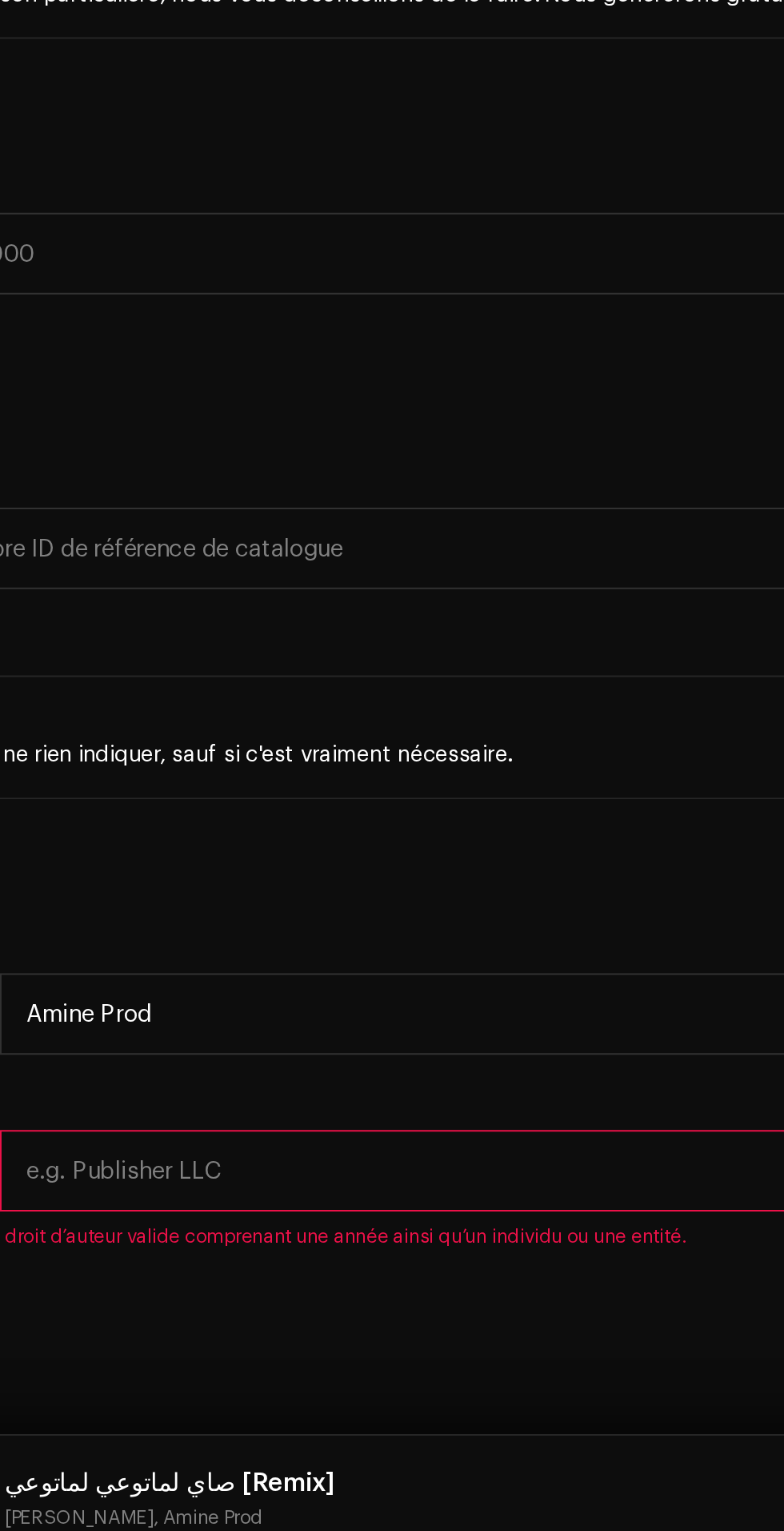
click at [322, 1336] on input "text" at bounding box center [449, 1318] width 643 height 41
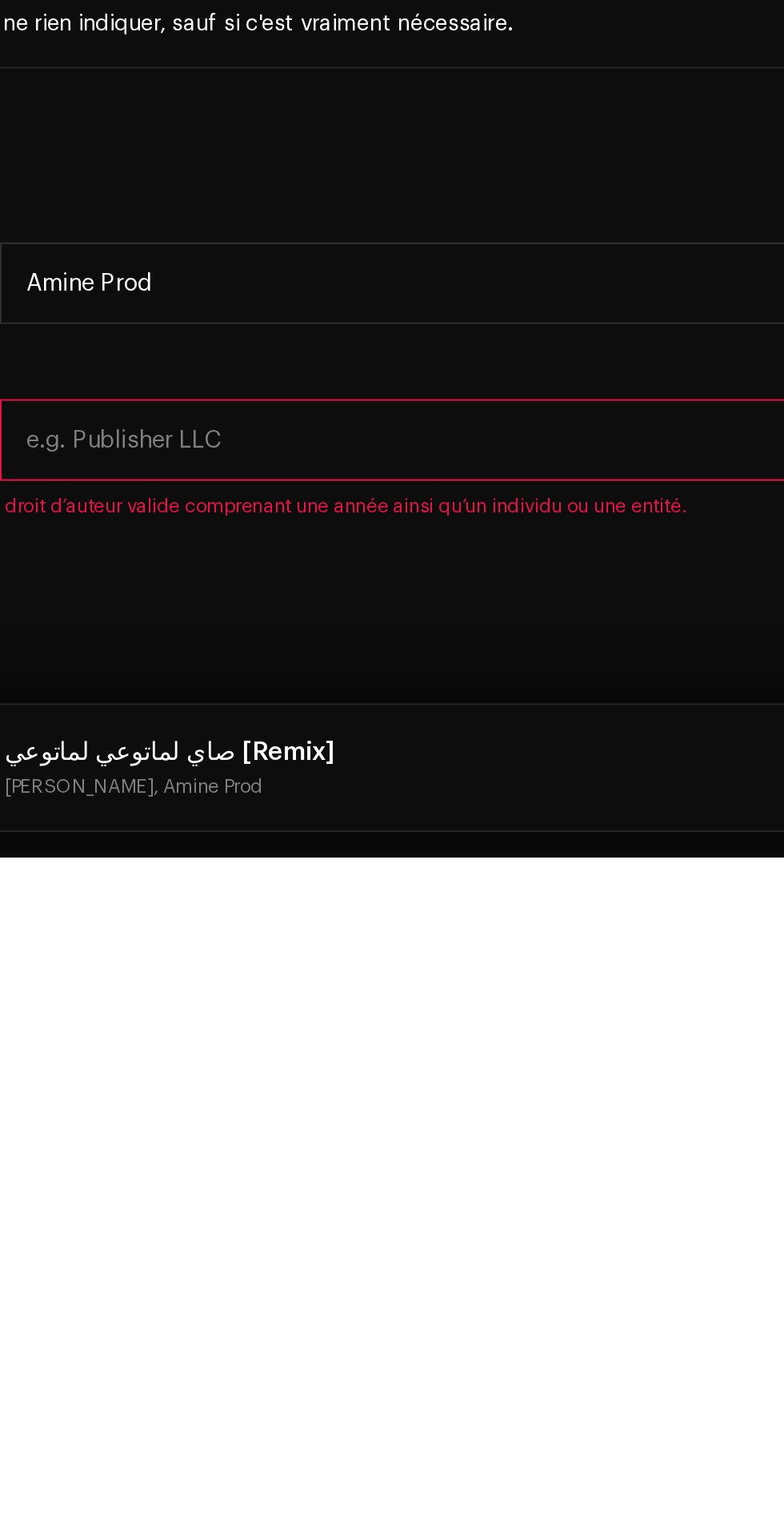
type input "Amine Prod"
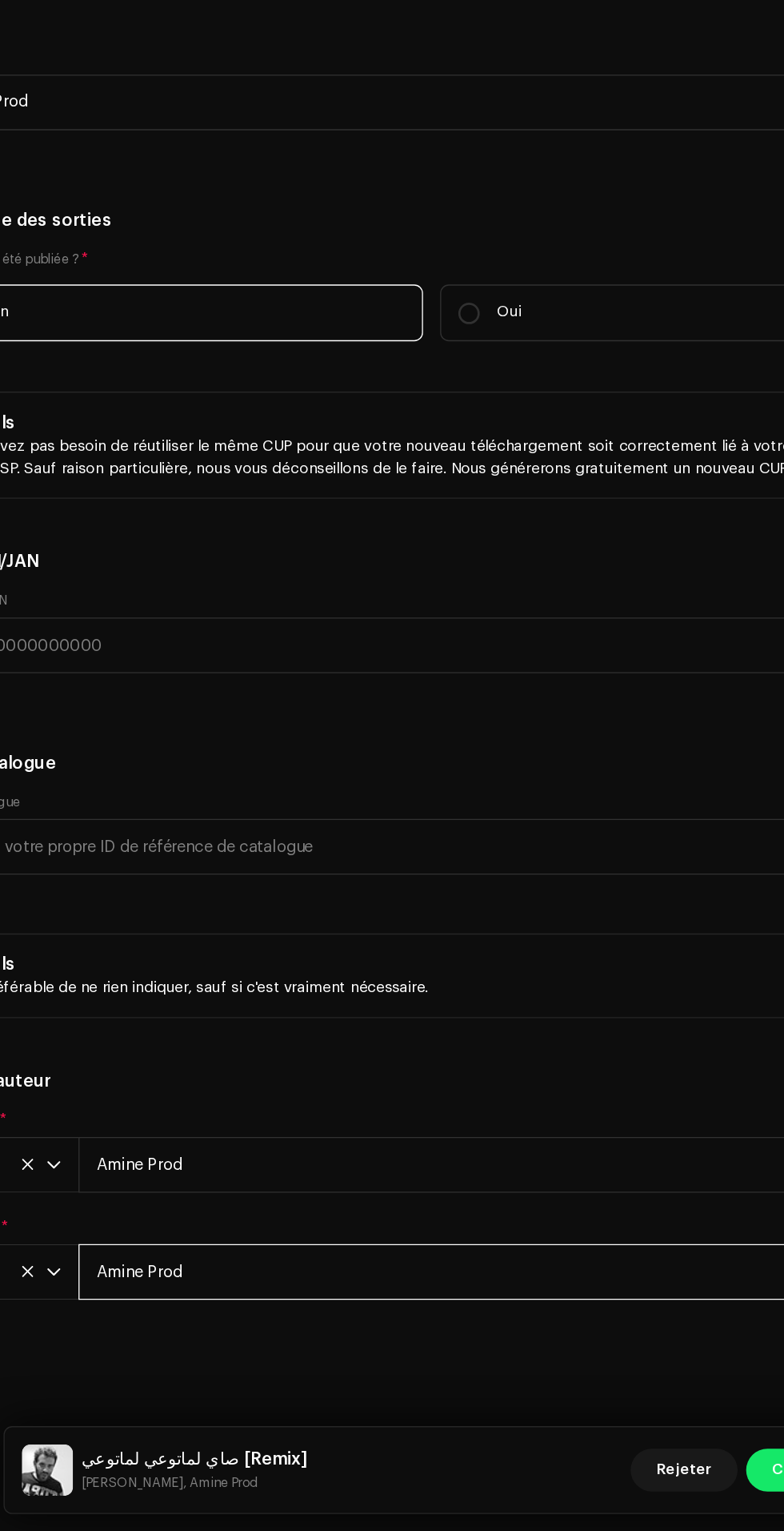
scroll to position [77, 0]
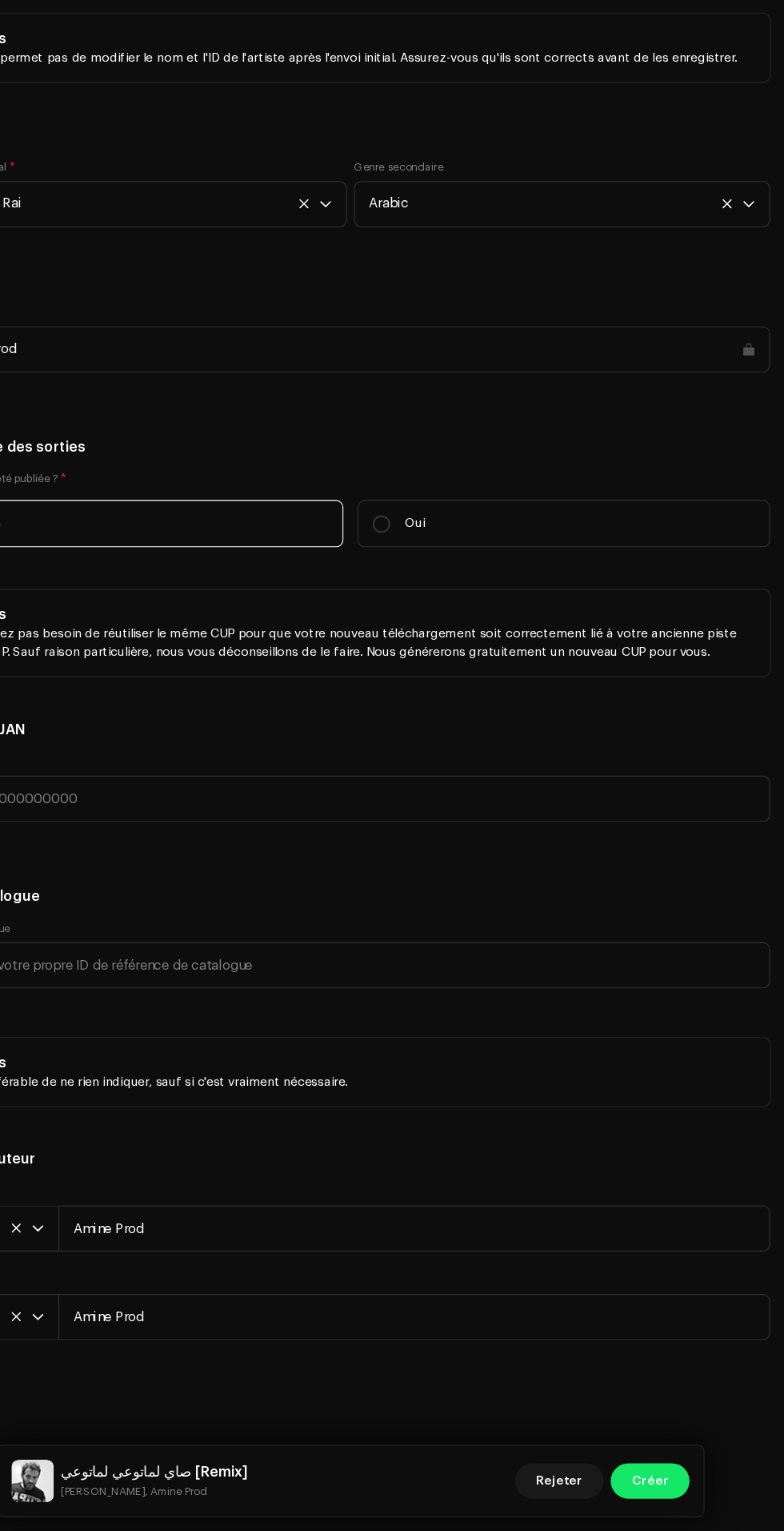
click at [666, 1486] on span "Créer" at bounding box center [663, 1484] width 33 height 32
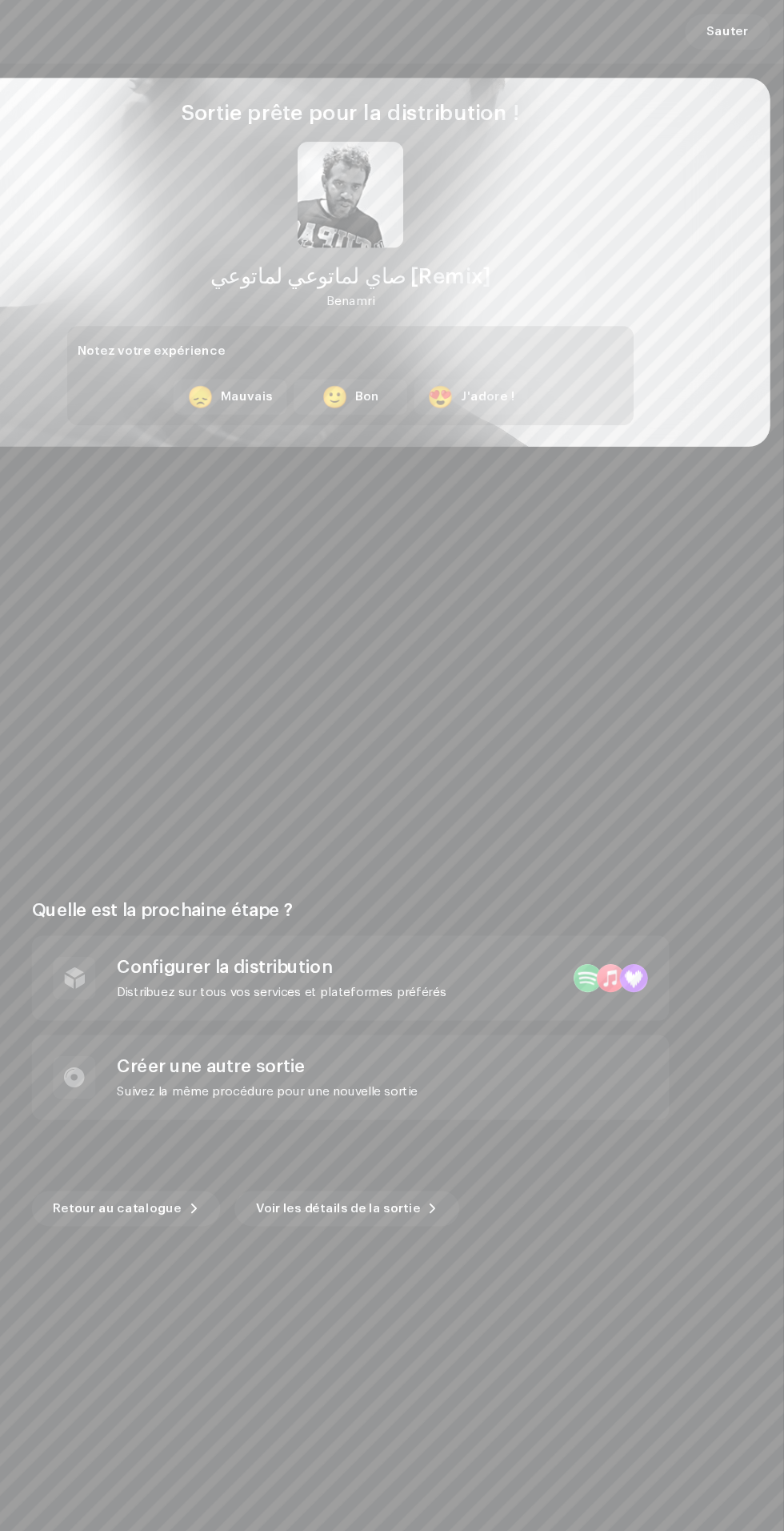
click at [445, 880] on div "Configurer la distribution" at bounding box center [329, 874] width 298 height 19
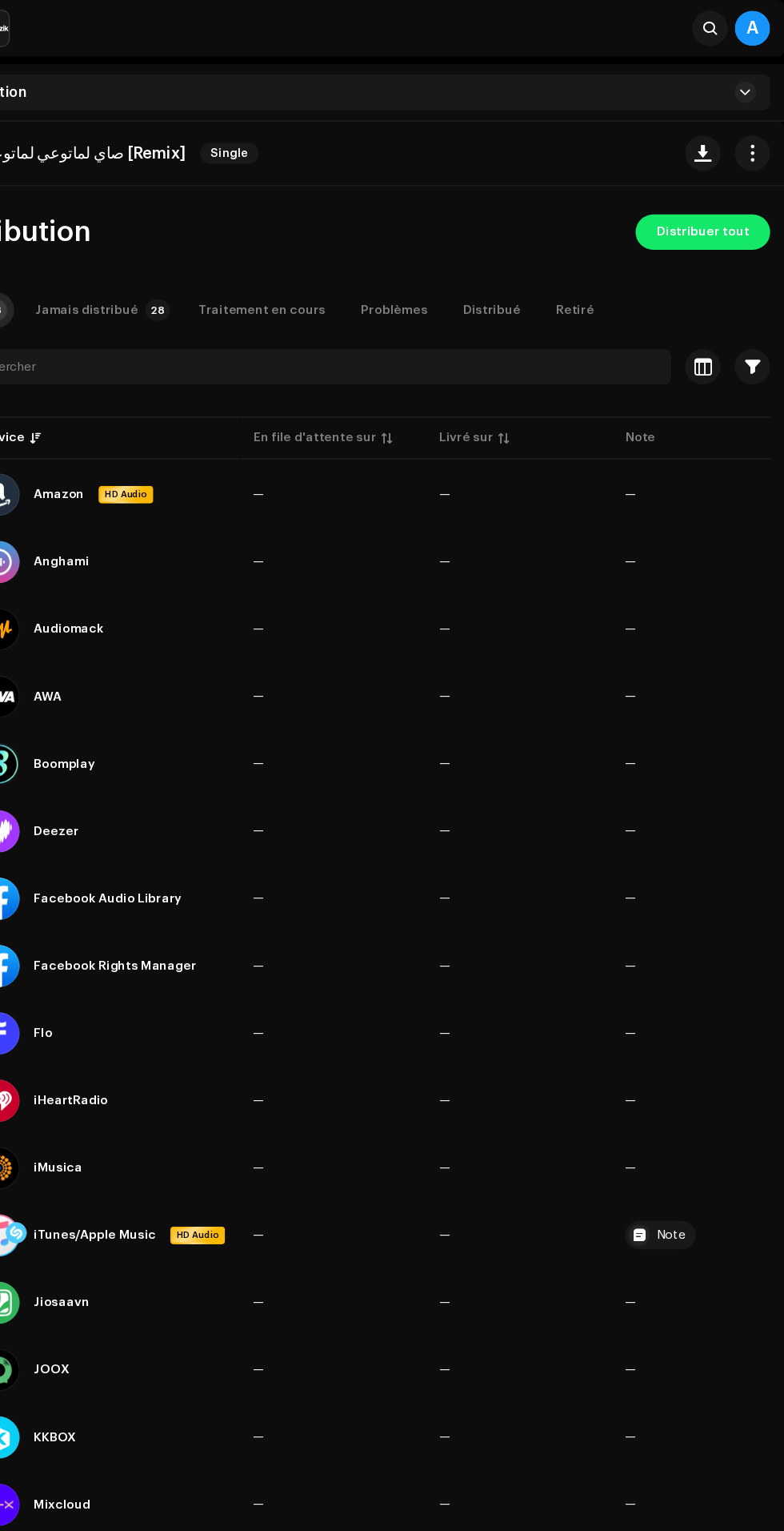
click at [736, 219] on span "Distribuer tout" at bounding box center [711, 210] width 83 height 32
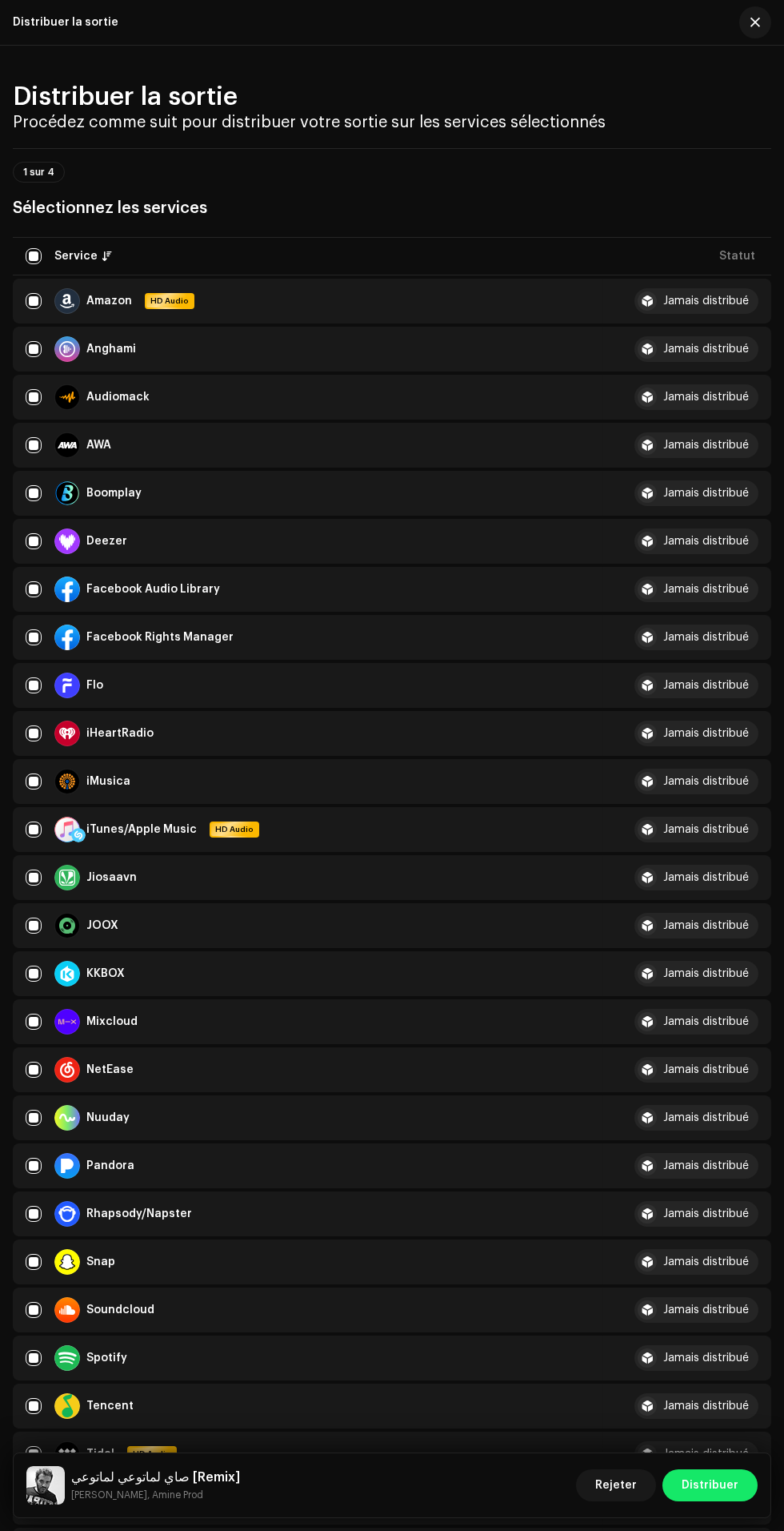
scroll to position [500, 0]
click at [244, 554] on div "Deezer" at bounding box center [308, 541] width 565 height 26
click at [33, 549] on input "checkbox" at bounding box center [34, 541] width 16 height 16
checkbox input "false"
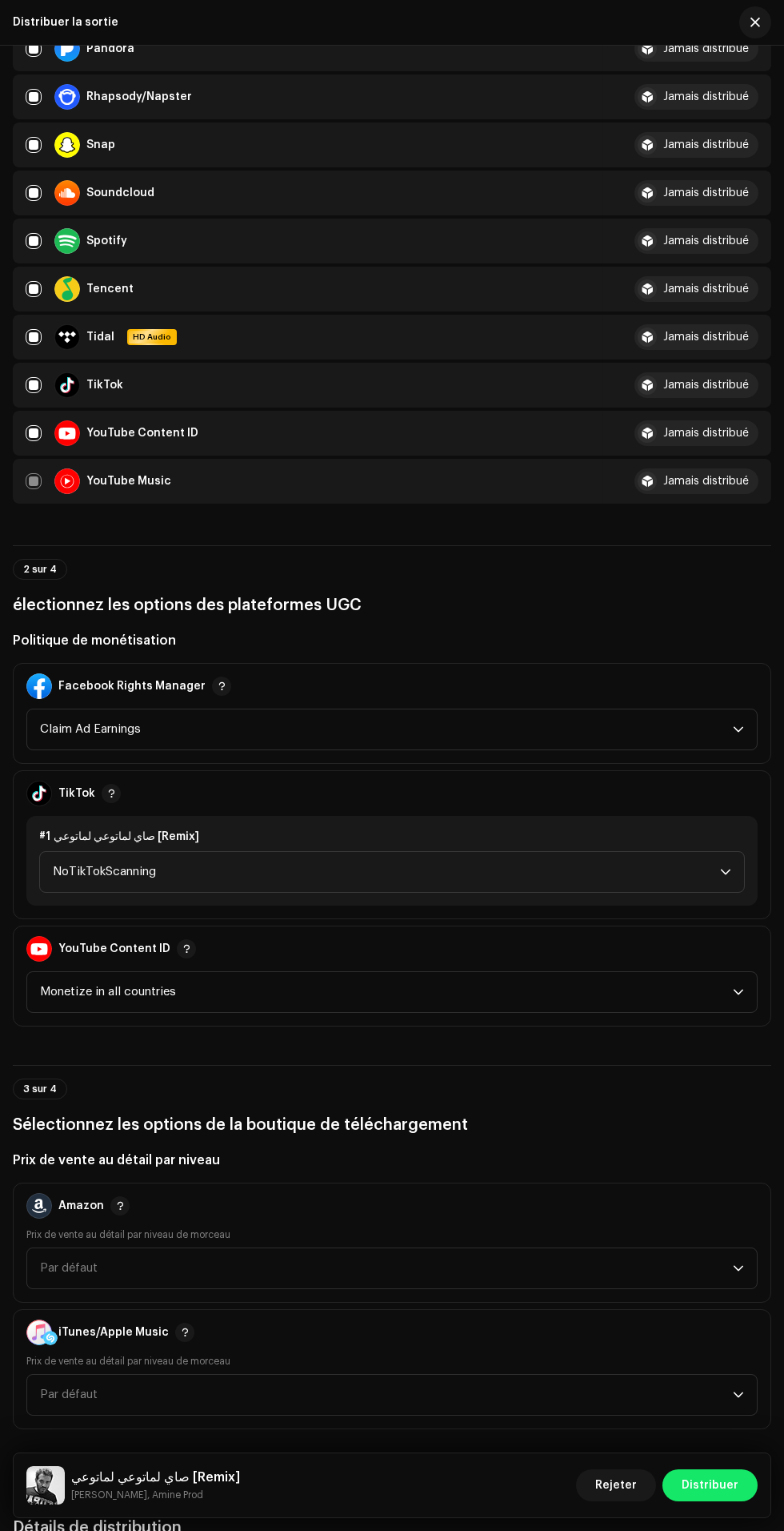
scroll to position [1124, 0]
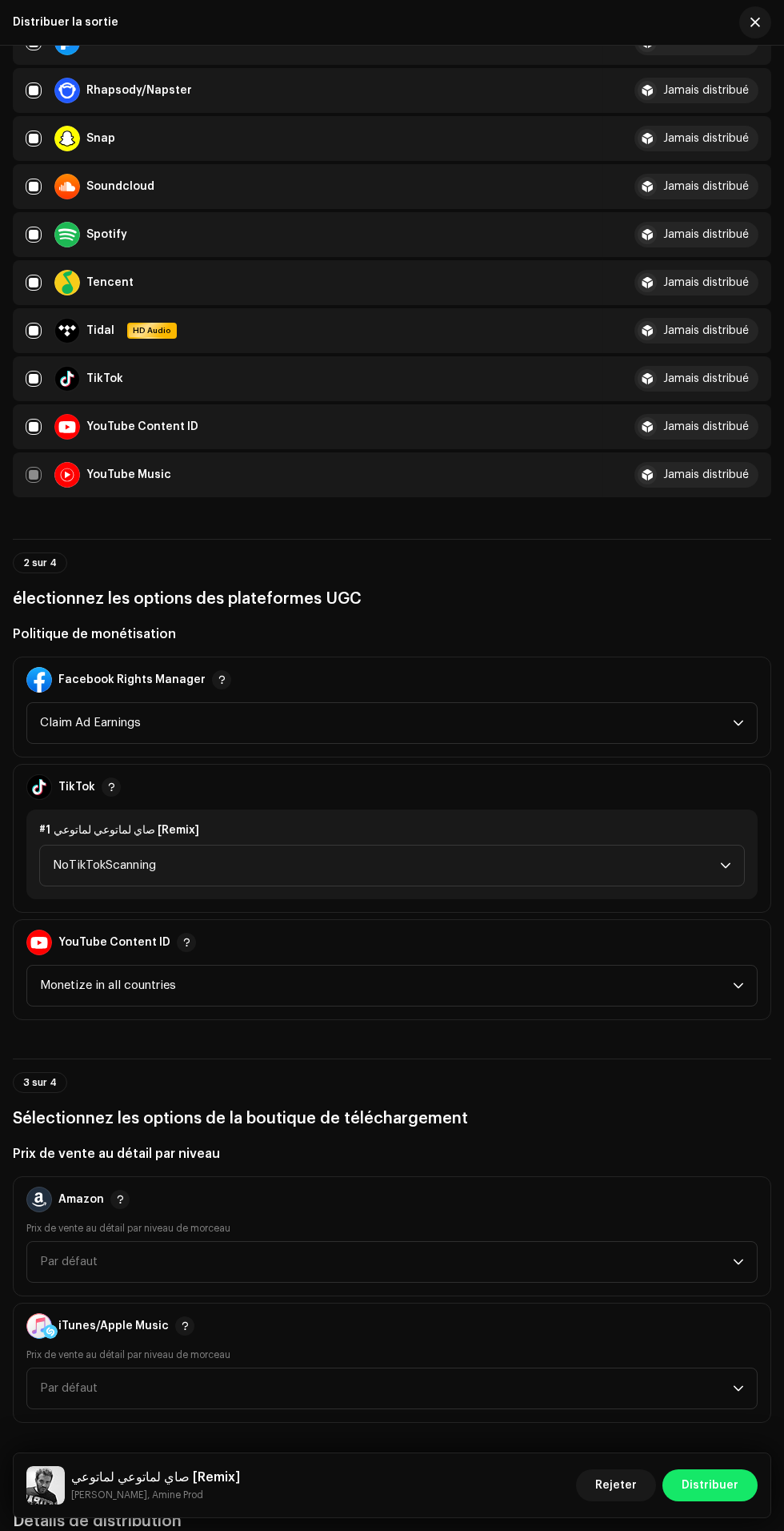
click at [703, 885] on span "NoTikTokScanning" at bounding box center [386, 866] width 668 height 40
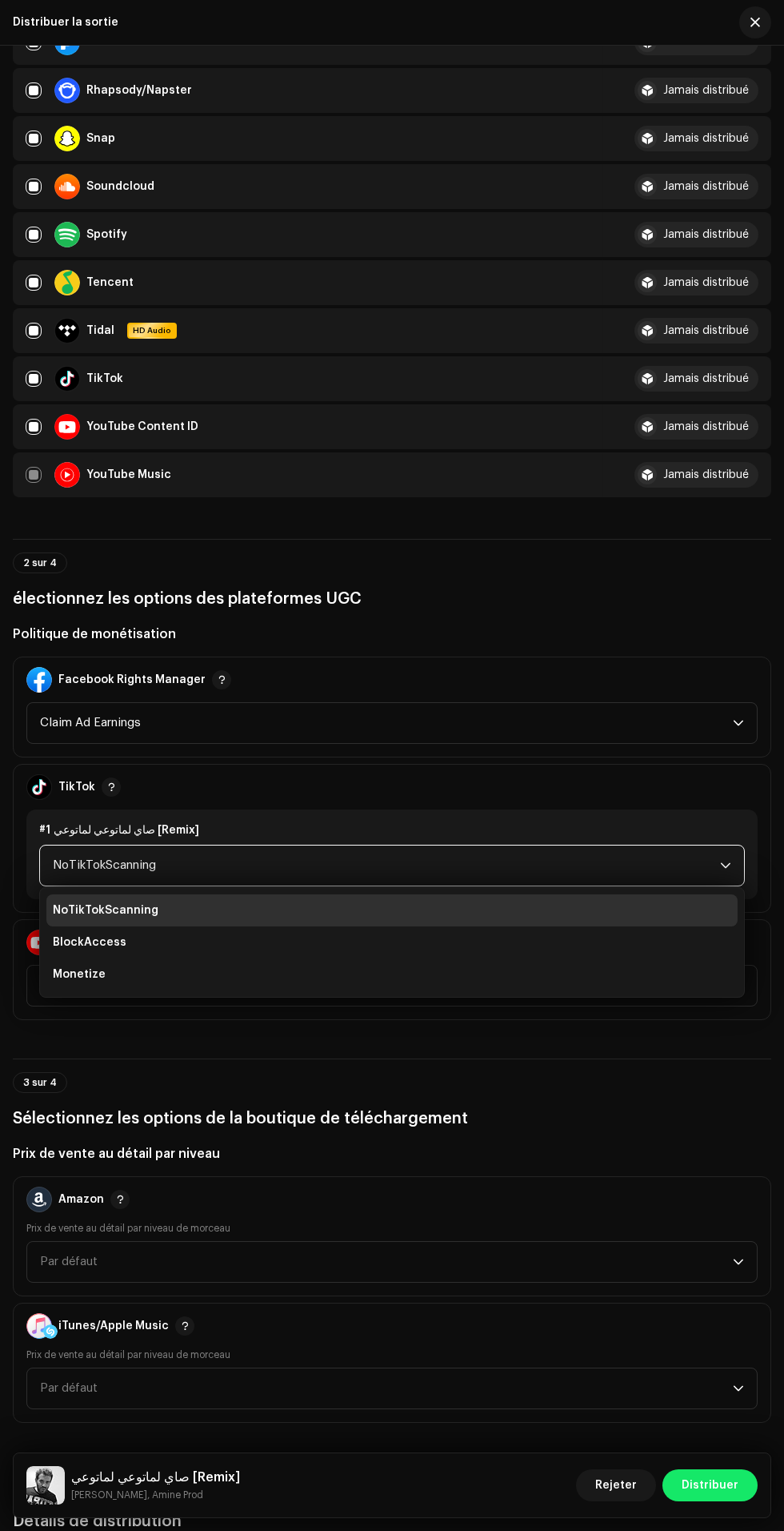
click at [329, 991] on li "Monetize" at bounding box center [392, 973] width 692 height 32
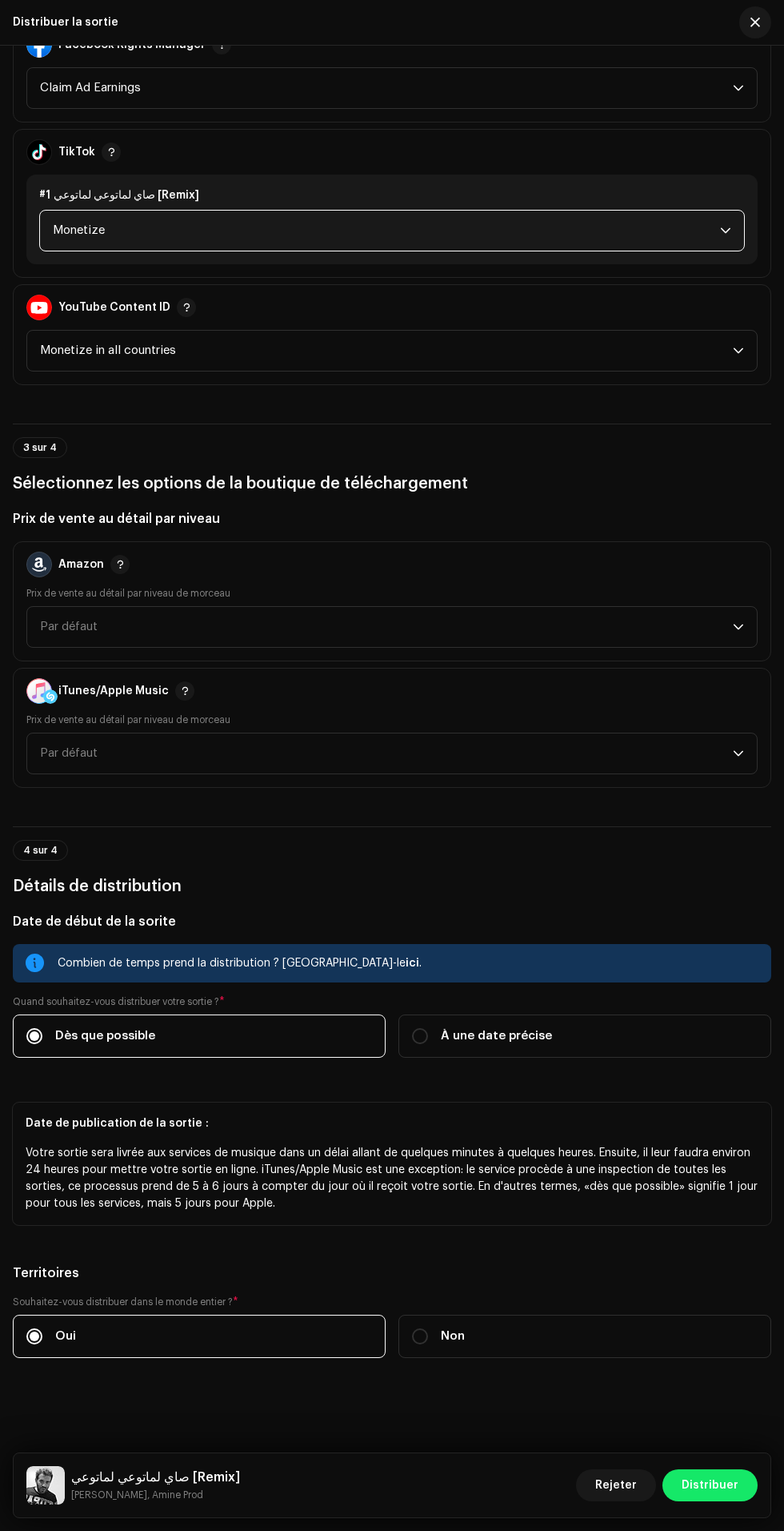
scroll to position [1871, 0]
click at [583, 1057] on label "À une date précise" at bounding box center [585, 1036] width 373 height 43
click at [428, 1044] on input "À une date précise" at bounding box center [420, 1036] width 16 height 16
radio input "true"
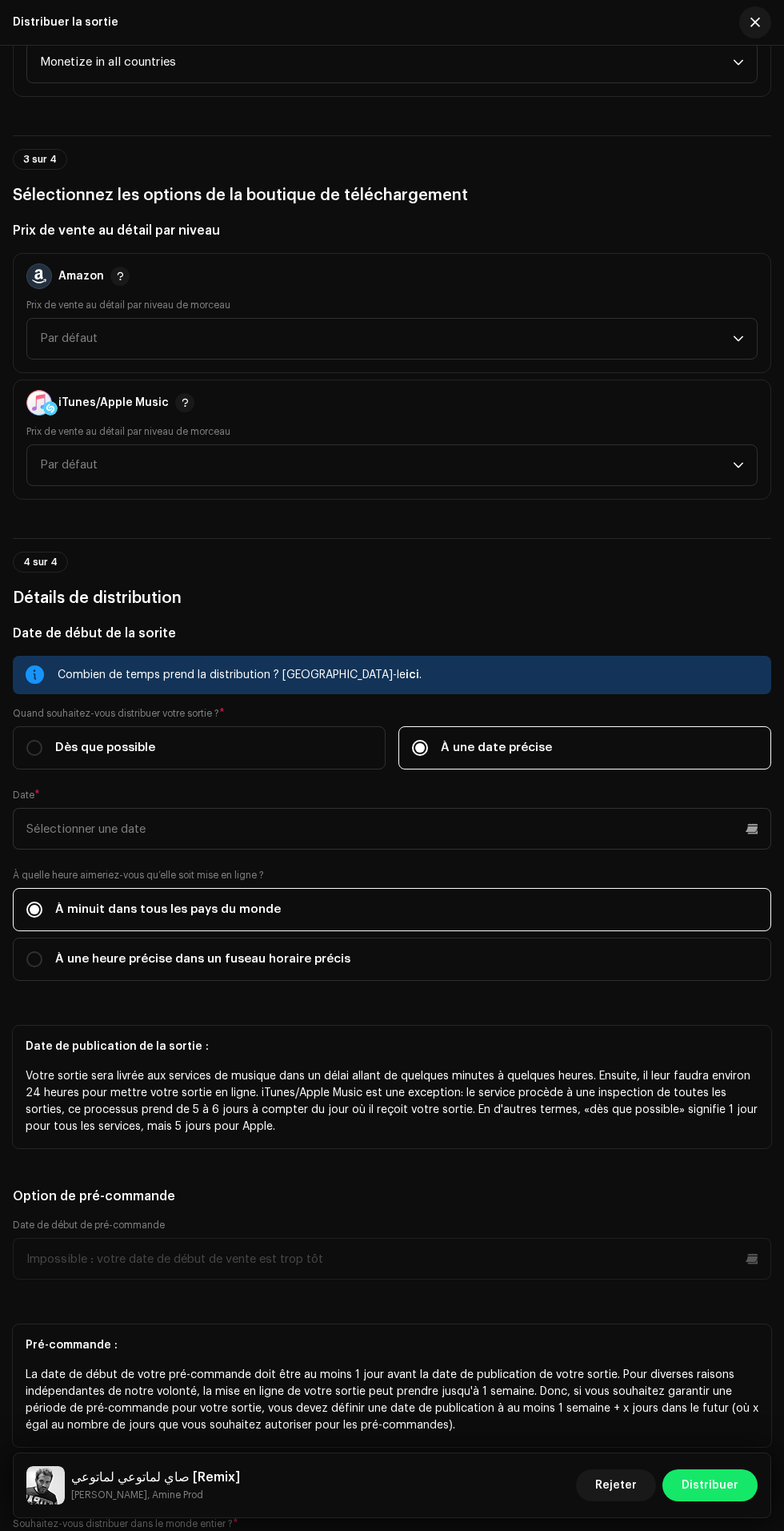
scroll to position [2416, 0]
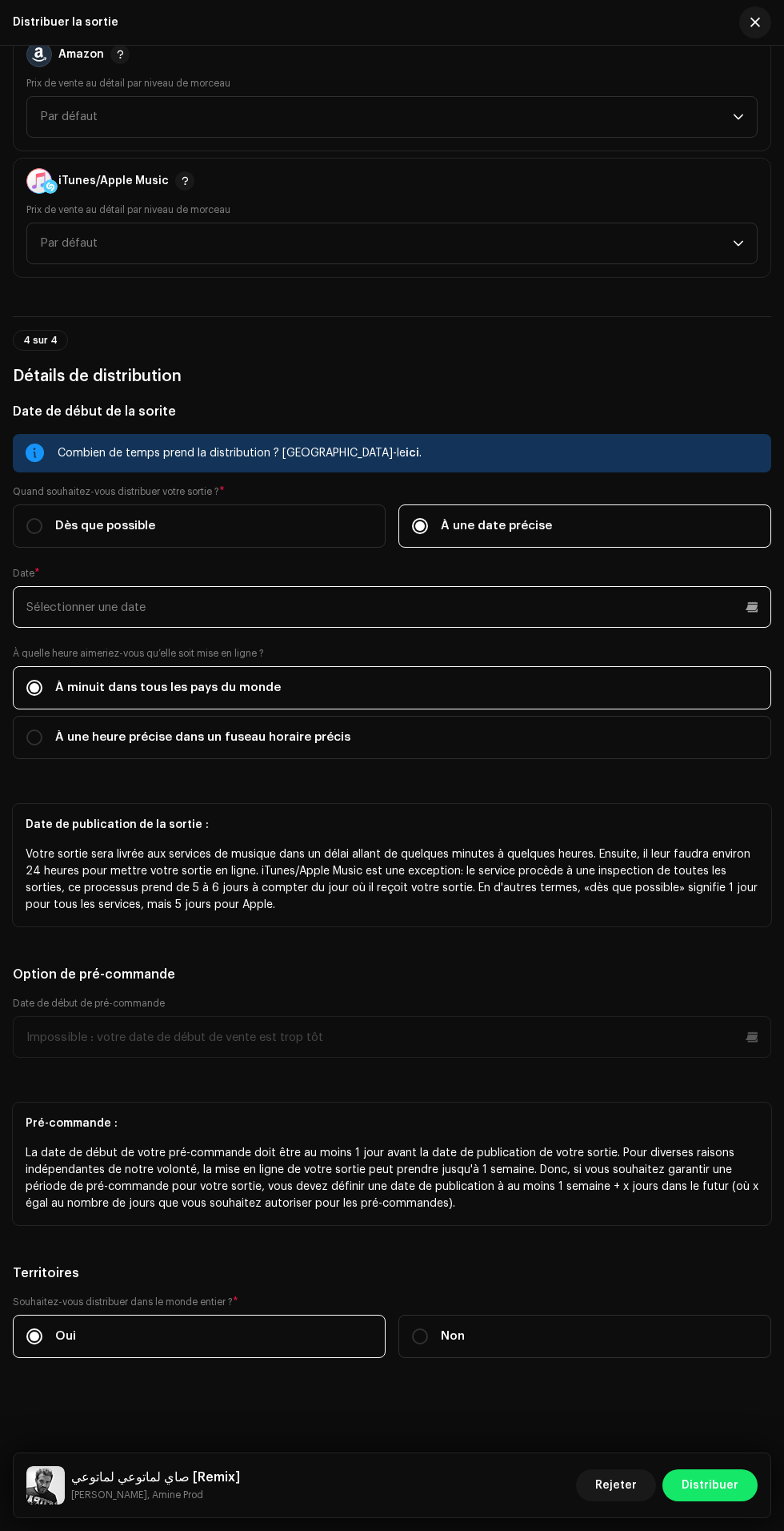
click at [622, 627] on input "text" at bounding box center [392, 607] width 758 height 41
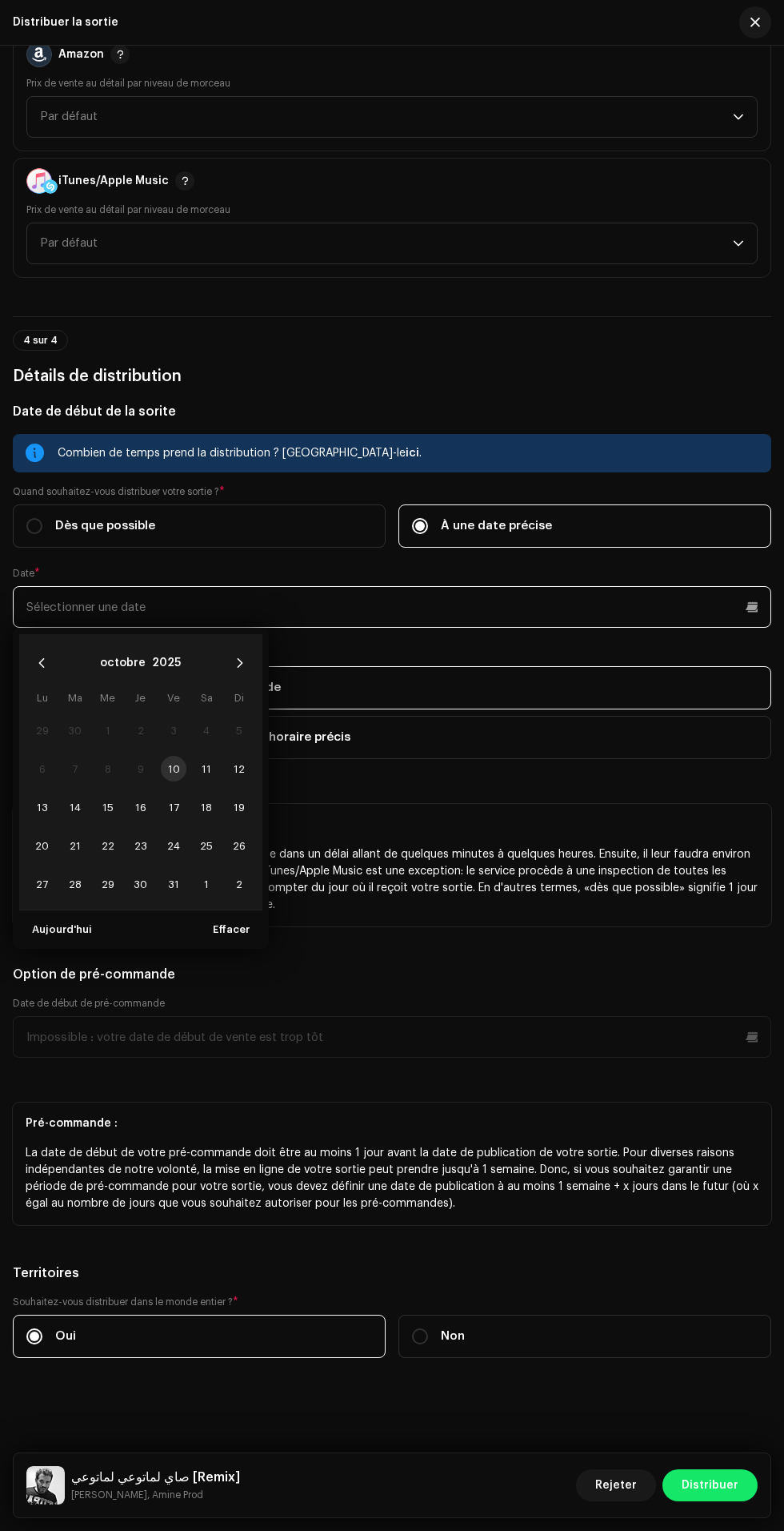
scroll to position [317, 0]
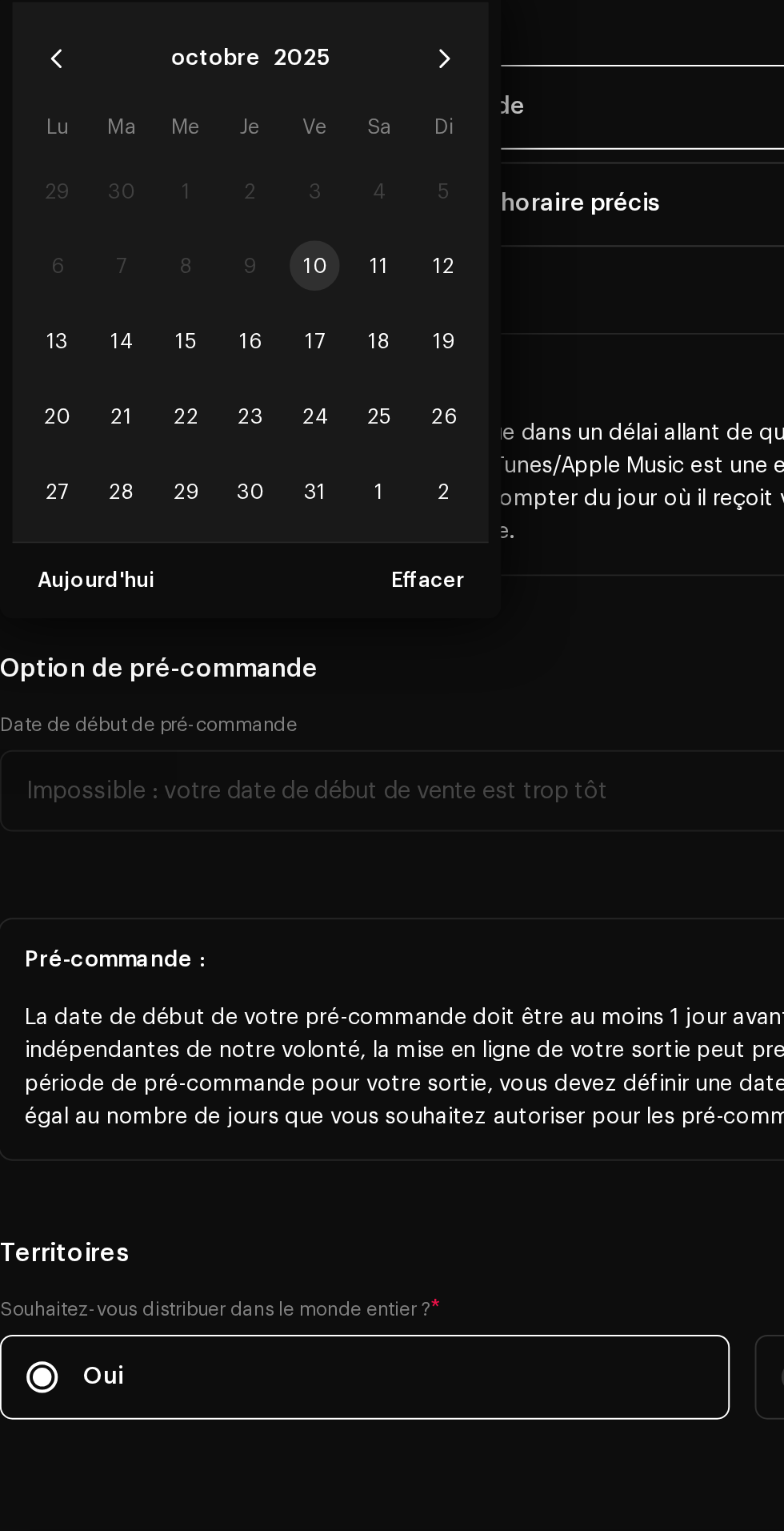
click at [238, 781] on span "12" at bounding box center [240, 769] width 26 height 26
type input "[DATE]"
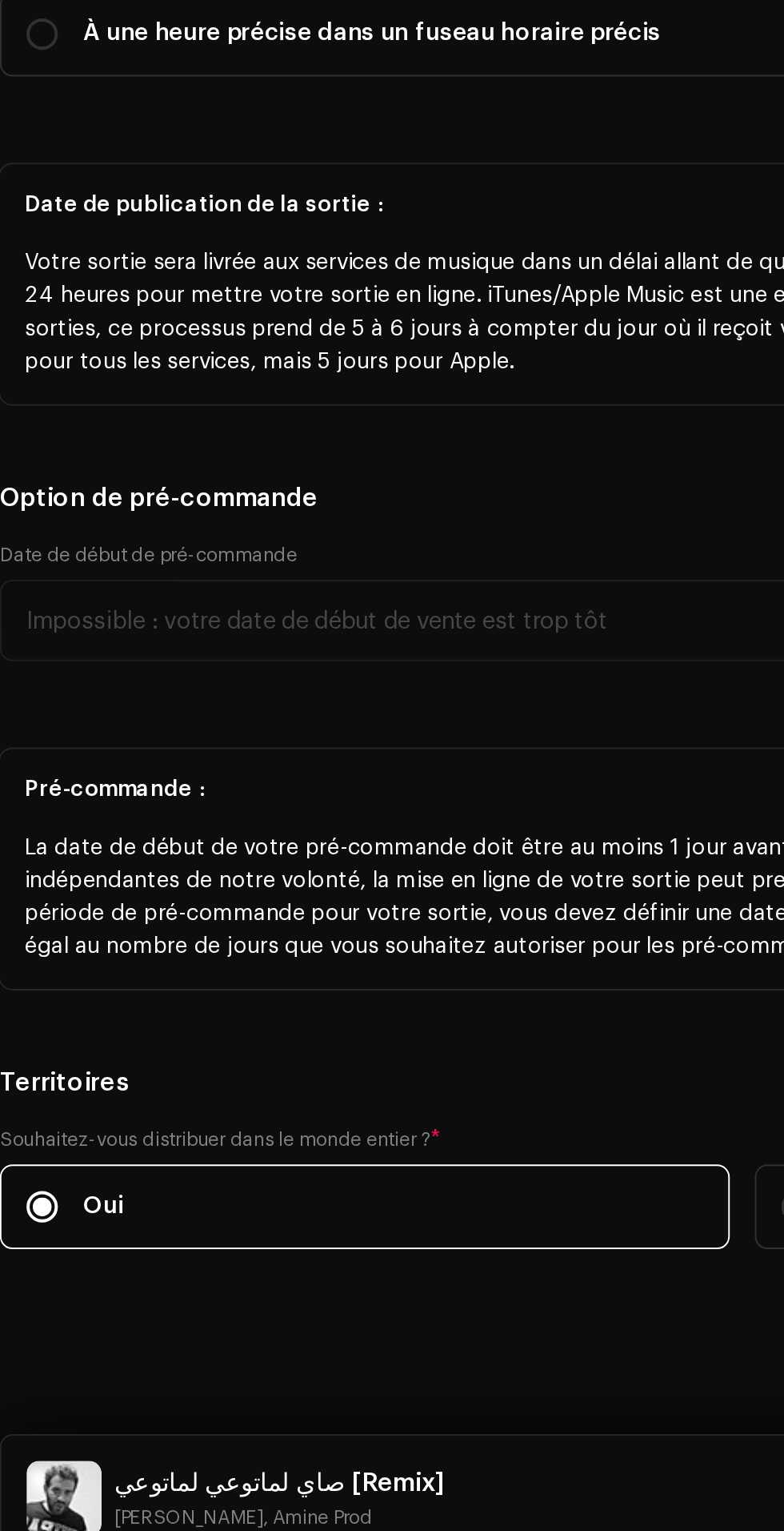
scroll to position [2297, 0]
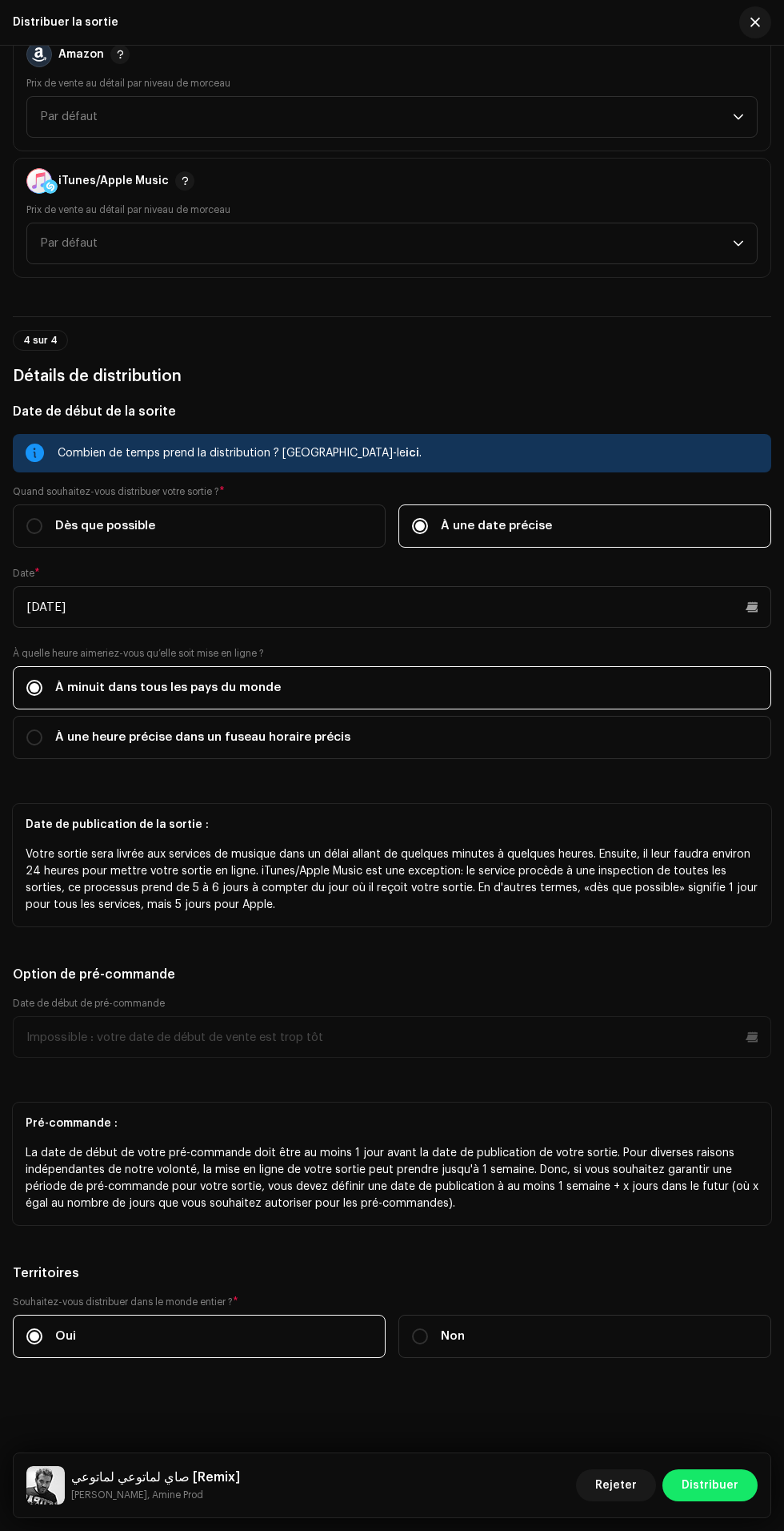
click at [712, 1486] on span "Distribuer" at bounding box center [710, 1484] width 57 height 32
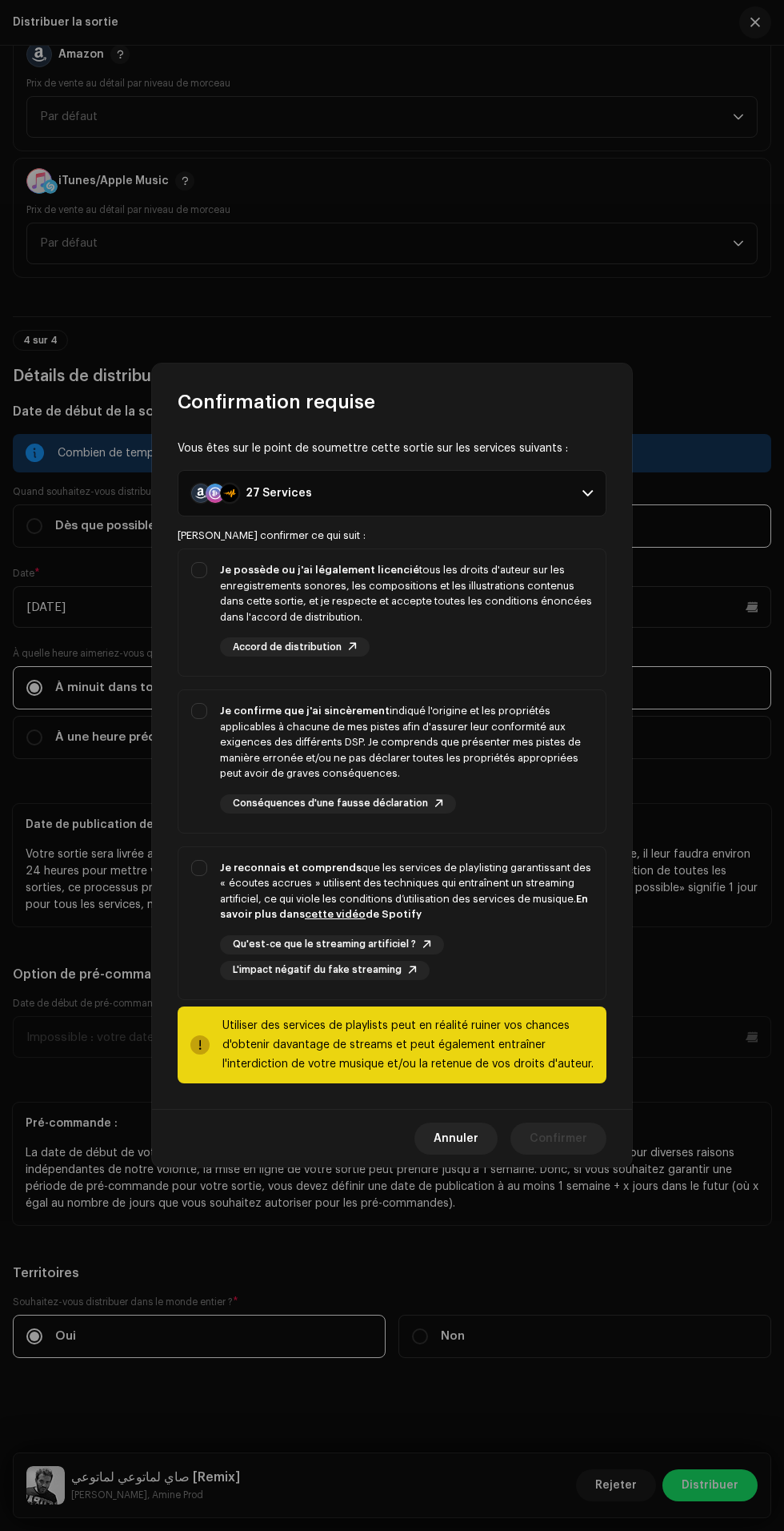
click at [482, 582] on div "Je possède ou j'ai légalement licencié tous les droits d'auteur sur les enregis…" at bounding box center [406, 593] width 373 height 62
checkbox input "true"
click at [496, 738] on div "Je confirme que j'ai sincèrement indiqué l'origine et les propriétés applicable…" at bounding box center [406, 742] width 373 height 79
checkbox input "true"
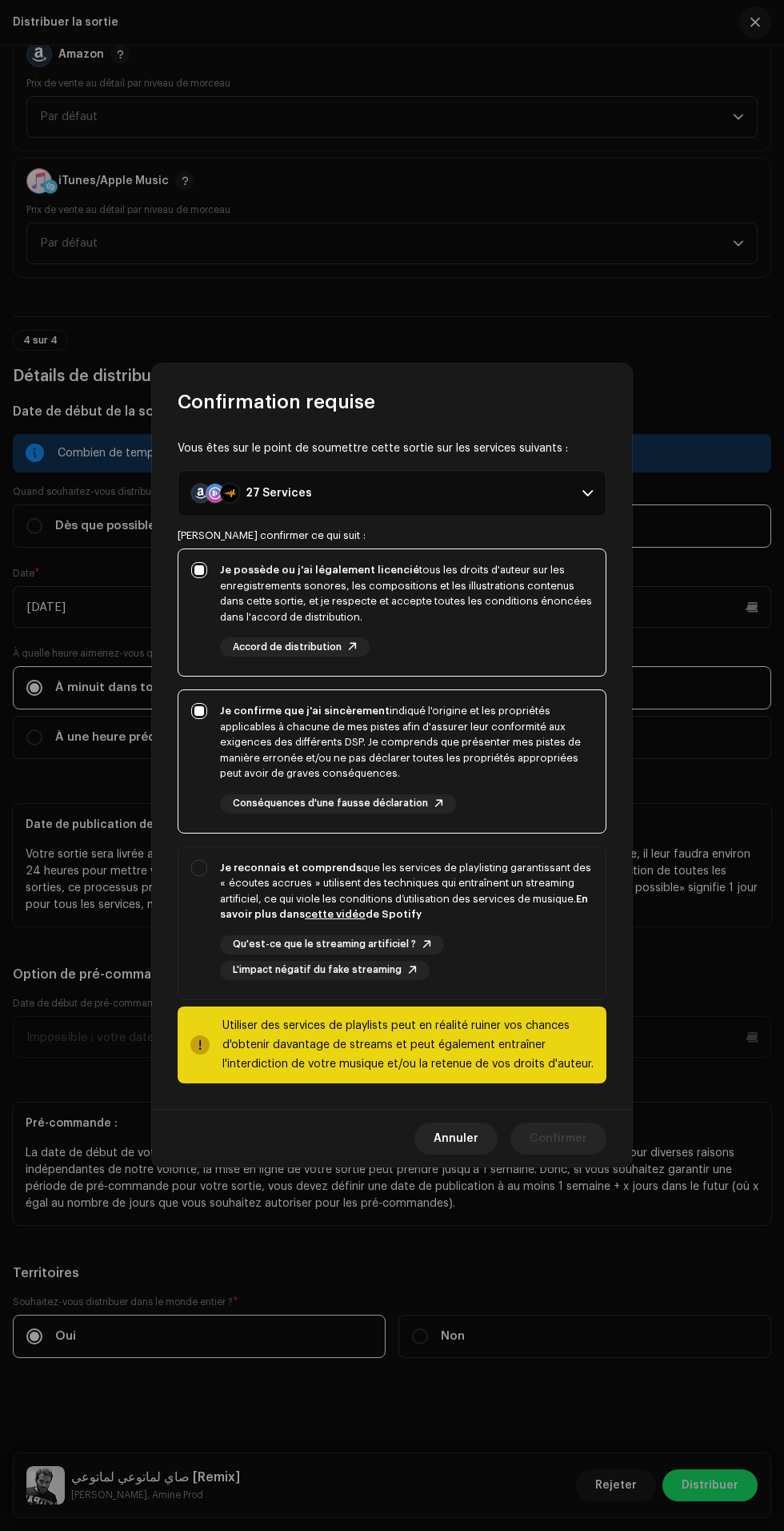
click at [501, 898] on div "Je reconnais et comprends que les services de playlisting garantissant des « éc…" at bounding box center [406, 891] width 373 height 62
checkbox input "true"
click at [567, 1137] on span "Confirmer" at bounding box center [558, 1138] width 58 height 32
